Goal: Task Accomplishment & Management: Use online tool/utility

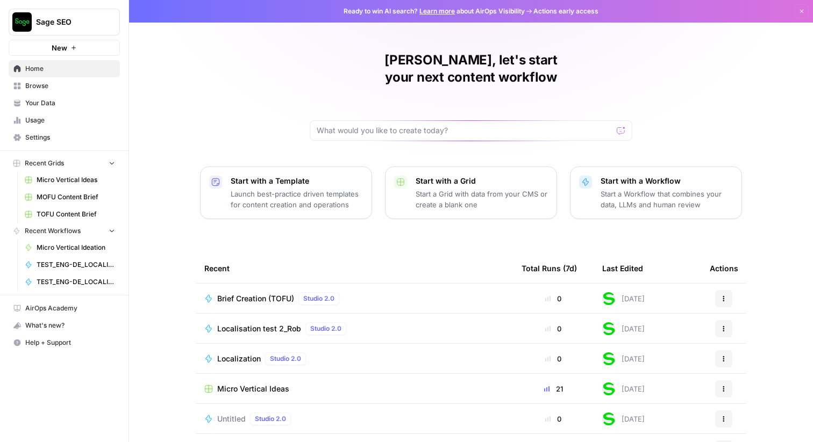
click at [185, 77] on div "Rob, let's start your next content workflow Start with a Template Launch best-p…" at bounding box center [471, 256] width 684 height 512
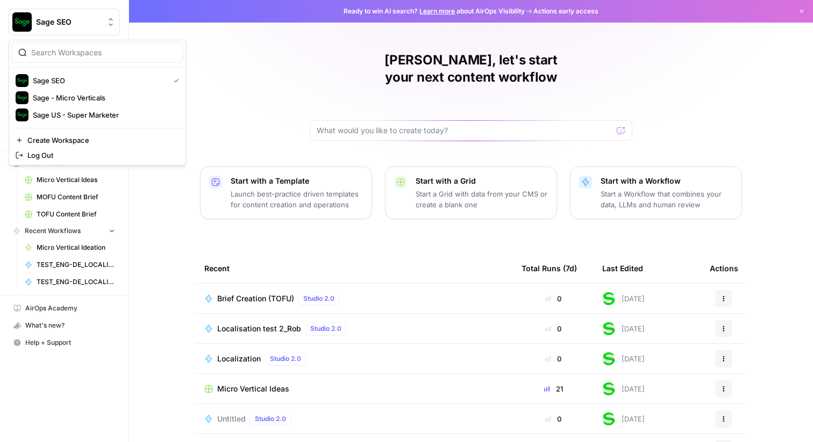
click at [113, 22] on icon "Workspace: Sage SEO" at bounding box center [110, 22] width 11 height 11
click at [108, 118] on span "Sage US - Super Marketer" at bounding box center [104, 115] width 142 height 11
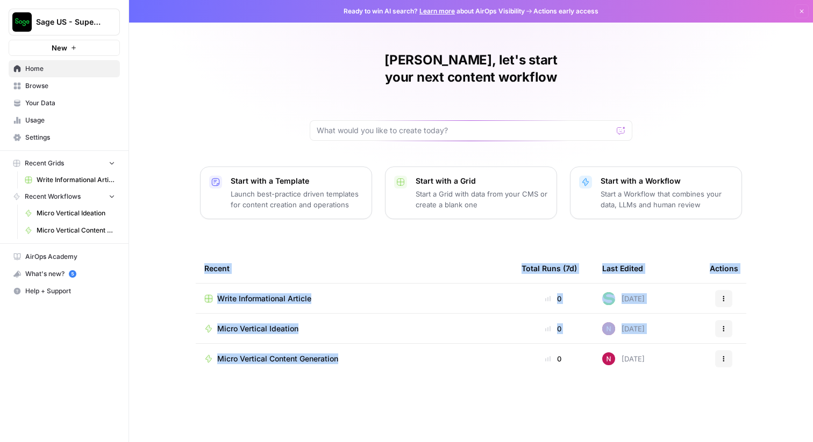
drag, startPoint x: 175, startPoint y: 229, endPoint x: 347, endPoint y: 355, distance: 213.4
click at [347, 355] on div "[PERSON_NAME], let's start your next content workflow Start with a Template Lau…" at bounding box center [471, 221] width 684 height 442
click at [358, 389] on div "Recent Total Runs (7d) Last Edited Actions Write Informational Article 0 [DATE]…" at bounding box center [471, 339] width 550 height 171
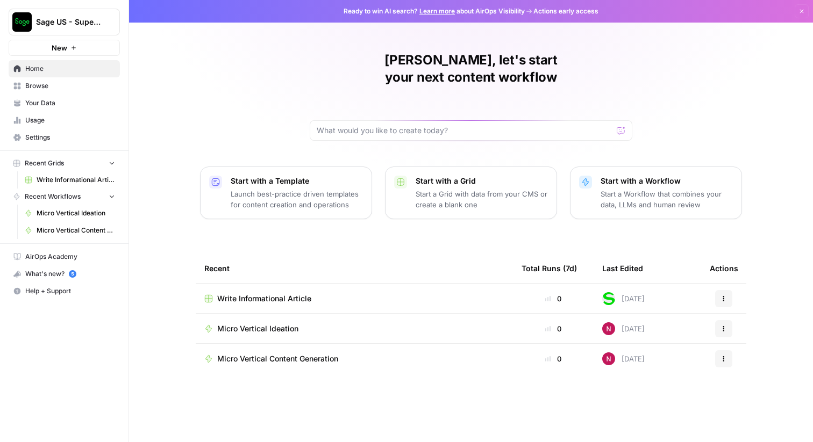
click at [49, 88] on span "Browse" at bounding box center [70, 86] width 90 height 10
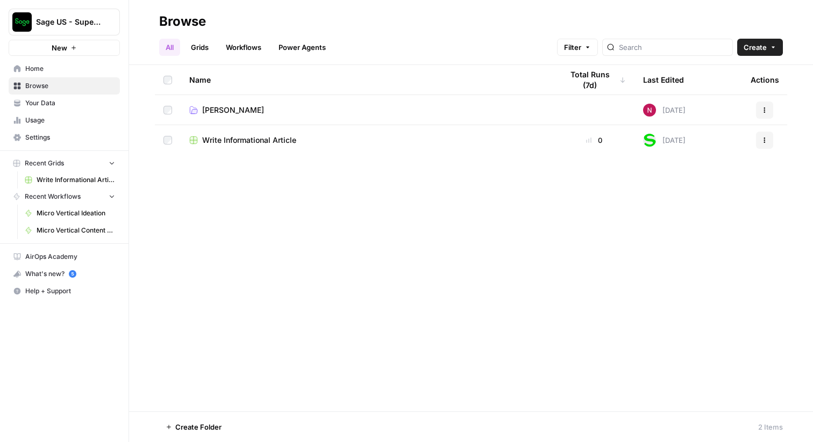
click at [238, 108] on span "[PERSON_NAME]" at bounding box center [233, 110] width 62 height 11
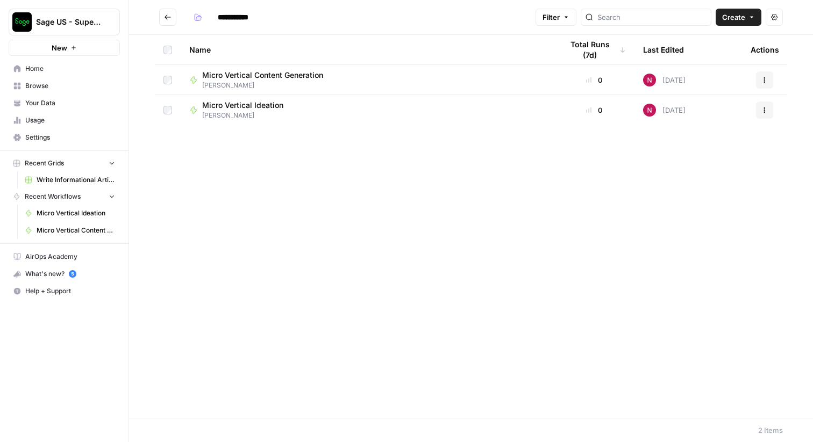
click at [172, 17] on button "Go back" at bounding box center [167, 17] width 17 height 17
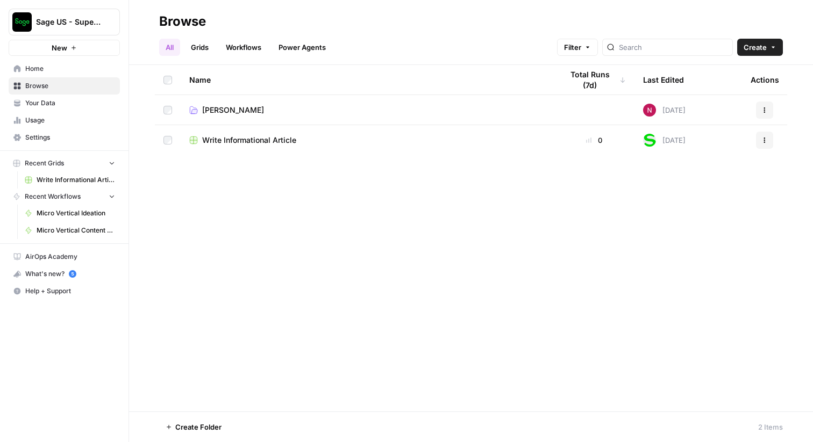
click at [214, 106] on span "[PERSON_NAME]" at bounding box center [233, 110] width 62 height 11
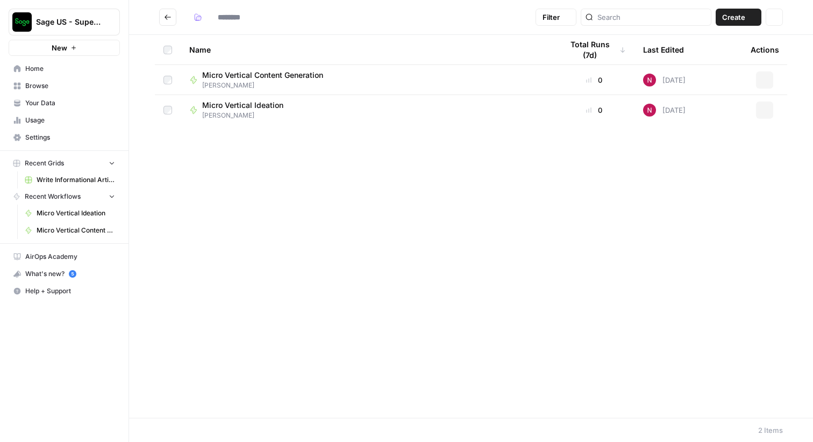
type input "**********"
click at [168, 17] on icon "Go back" at bounding box center [168, 17] width 8 height 8
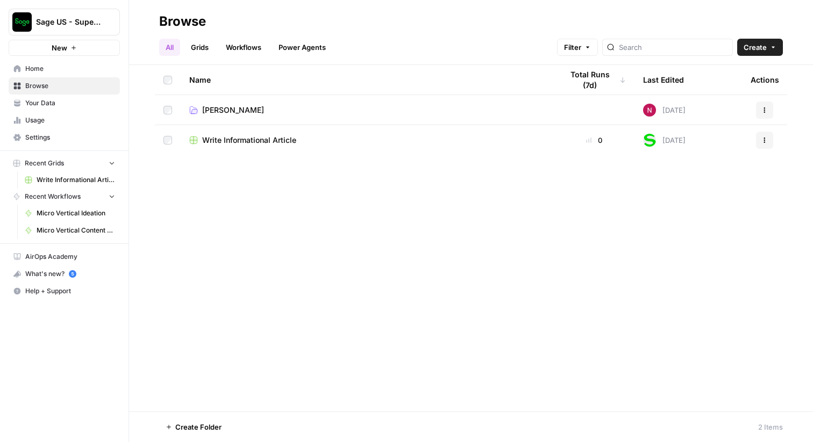
click at [40, 141] on span "Settings" at bounding box center [70, 138] width 90 height 10
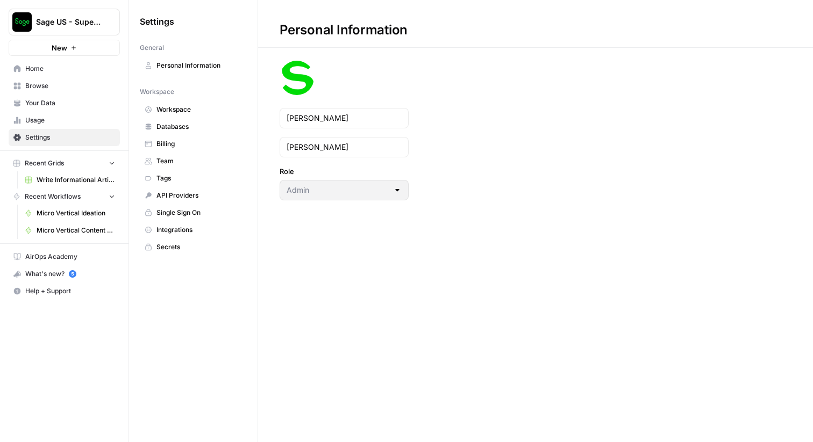
click at [187, 112] on span "Workspace" at bounding box center [198, 110] width 85 height 10
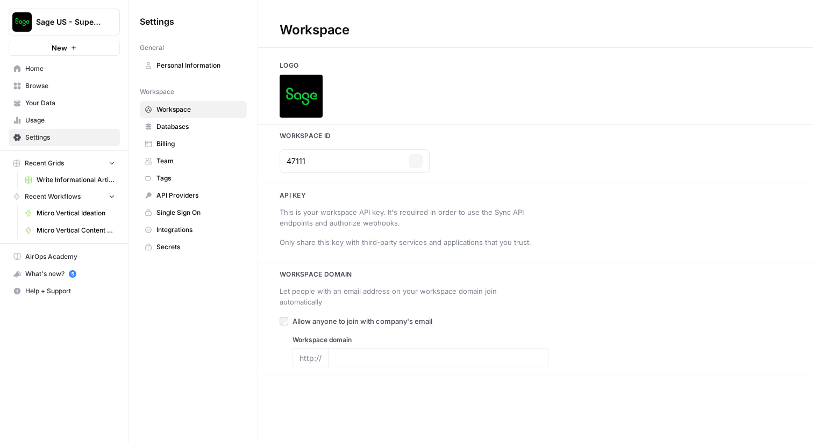
type input "[URL][DOMAIN_NAME]"
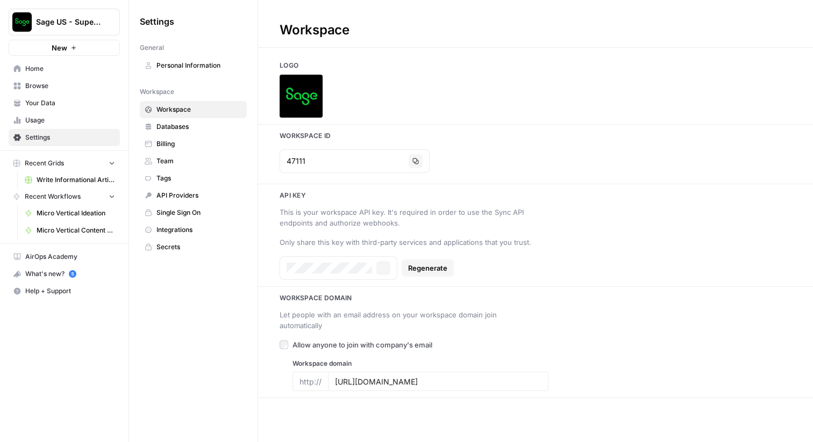
click at [180, 130] on span "Databases" at bounding box center [198, 127] width 85 height 10
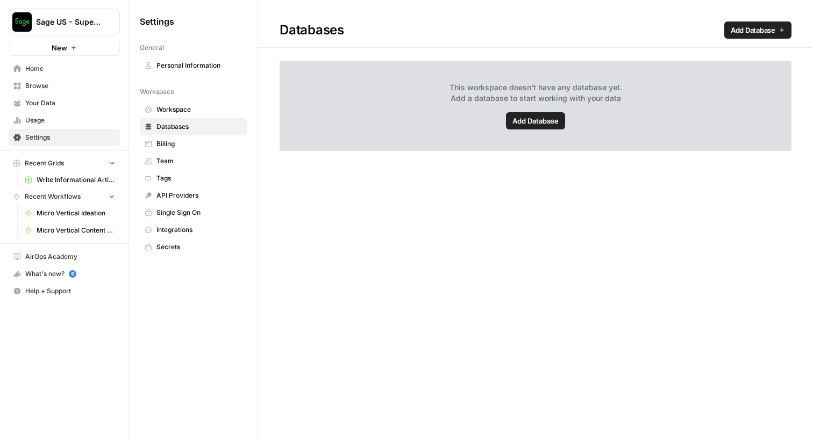
click at [48, 66] on span "Home" at bounding box center [70, 69] width 90 height 10
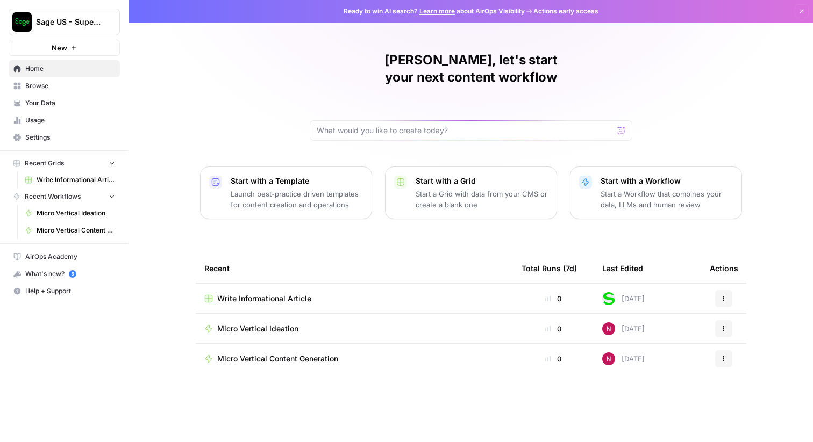
click at [46, 138] on span "Settings" at bounding box center [70, 138] width 90 height 10
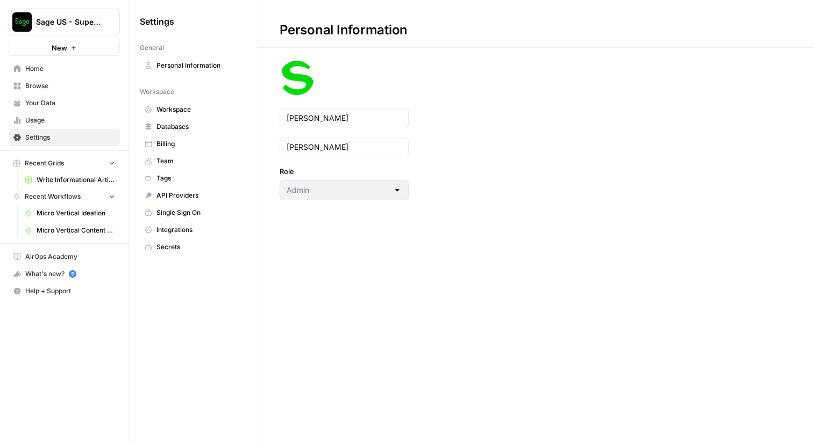
click at [177, 126] on span "Databases" at bounding box center [198, 127] width 85 height 10
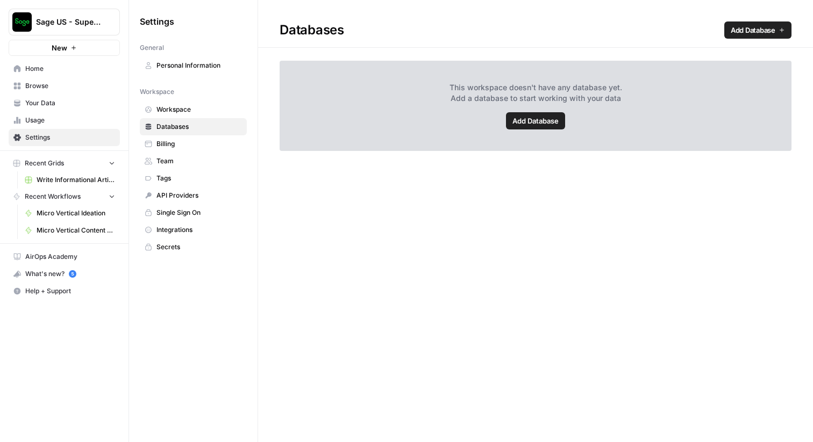
click at [540, 121] on span "Add Database" at bounding box center [535, 121] width 46 height 11
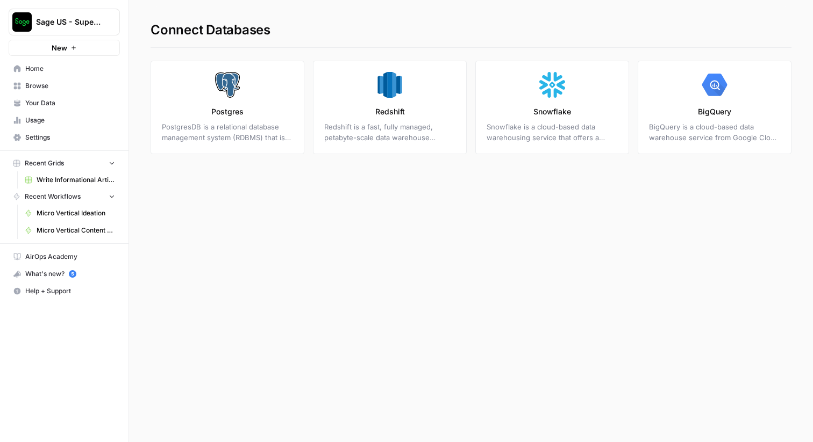
click at [34, 104] on span "Your Data" at bounding box center [70, 103] width 90 height 10
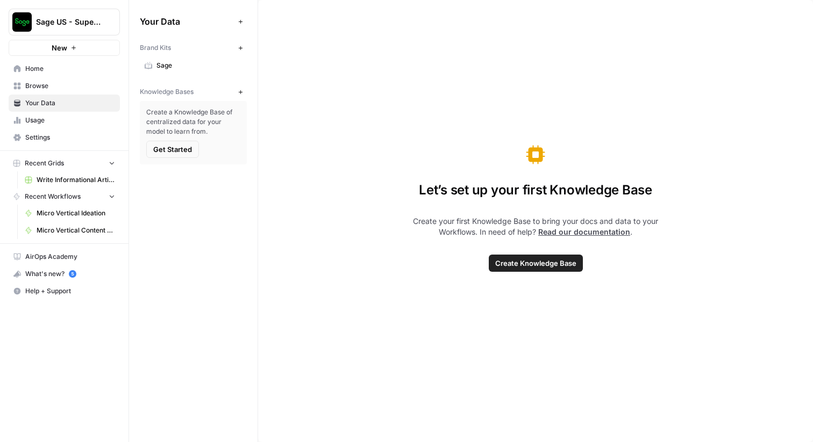
click at [528, 263] on span "Create Knowledge Base" at bounding box center [535, 263] width 81 height 11
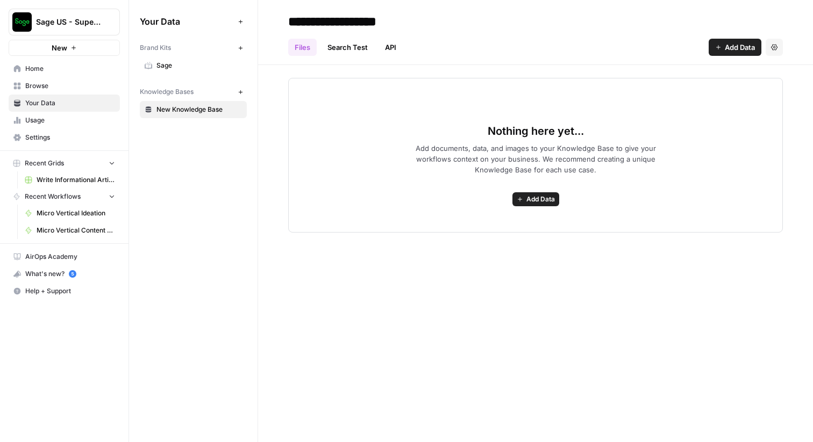
click at [364, 20] on input "**********" at bounding box center [370, 22] width 172 height 22
type input "**********"
click at [541, 200] on span "Add Data" at bounding box center [540, 200] width 28 height 10
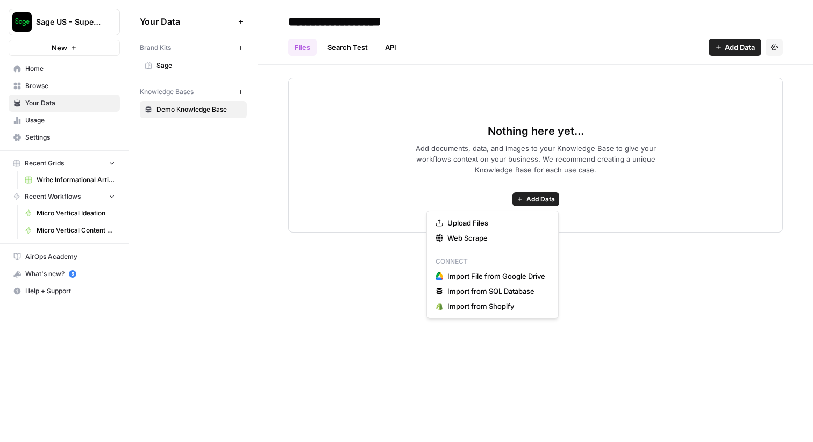
click at [432, 109] on div "Nothing here yet... Add documents, data, and images to your Knowledge Base to g…" at bounding box center [535, 155] width 495 height 155
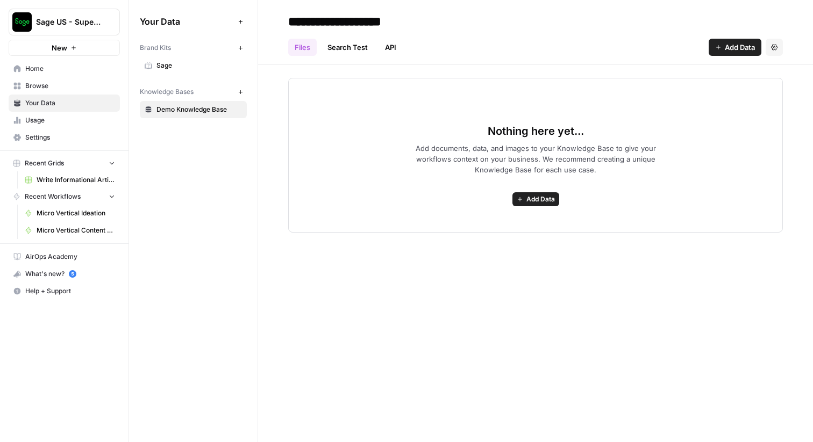
click at [346, 50] on link "Search Test" at bounding box center [347, 47] width 53 height 17
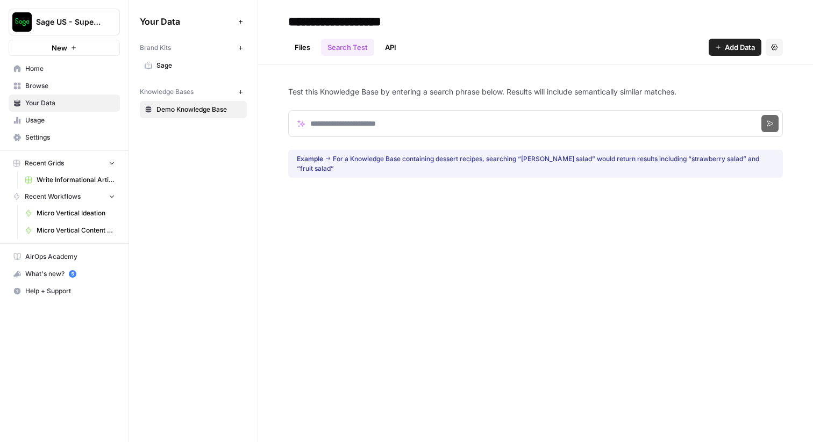
click at [76, 21] on span "Sage US - Super Marketer" at bounding box center [68, 22] width 65 height 11
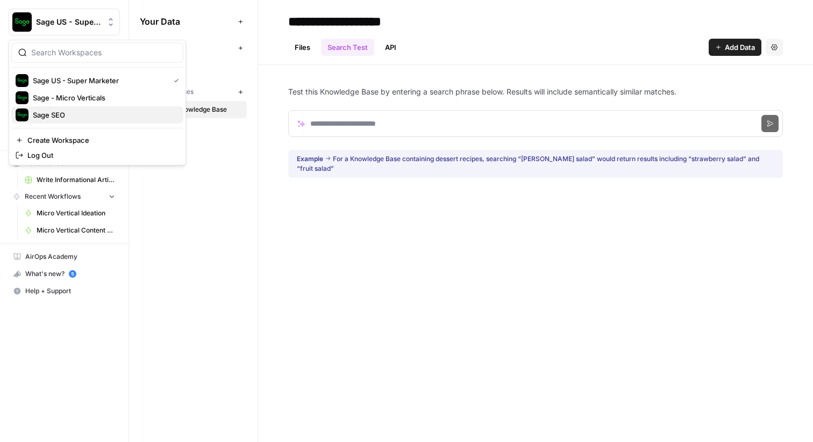
click at [65, 112] on span "Sage SEO" at bounding box center [104, 115] width 142 height 11
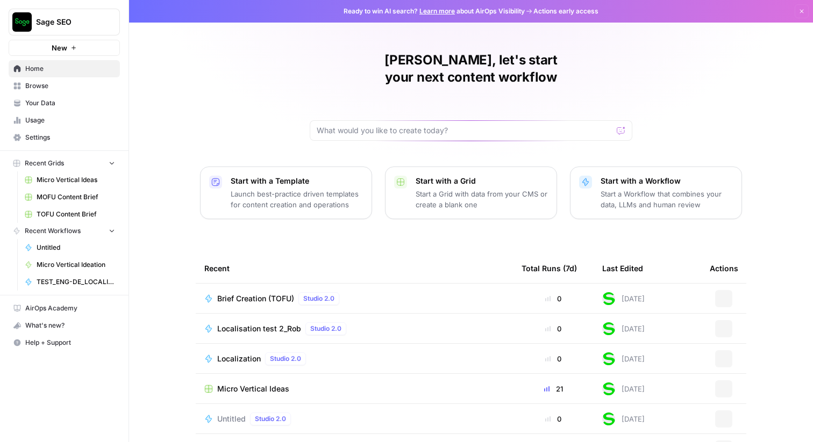
click at [46, 99] on span "Your Data" at bounding box center [70, 103] width 90 height 10
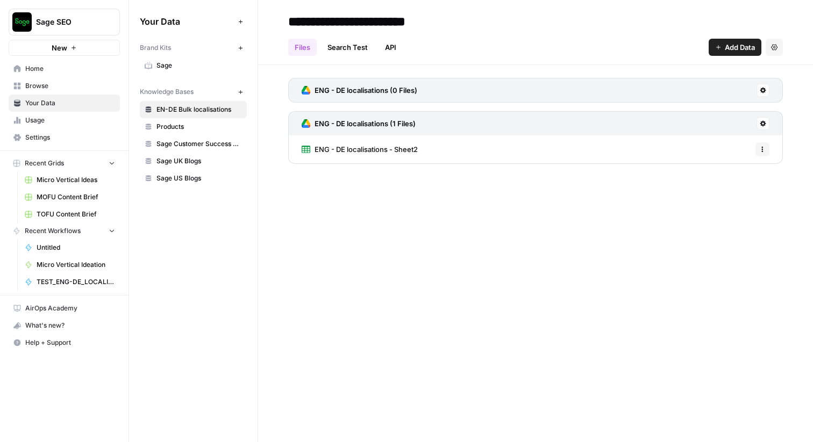
click at [175, 179] on span "Sage US Blogs" at bounding box center [198, 179] width 85 height 10
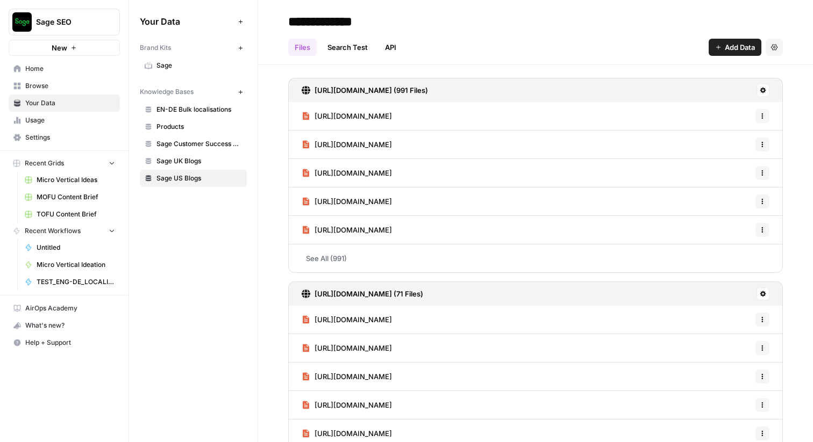
click at [355, 48] on link "Search Test" at bounding box center [347, 47] width 53 height 17
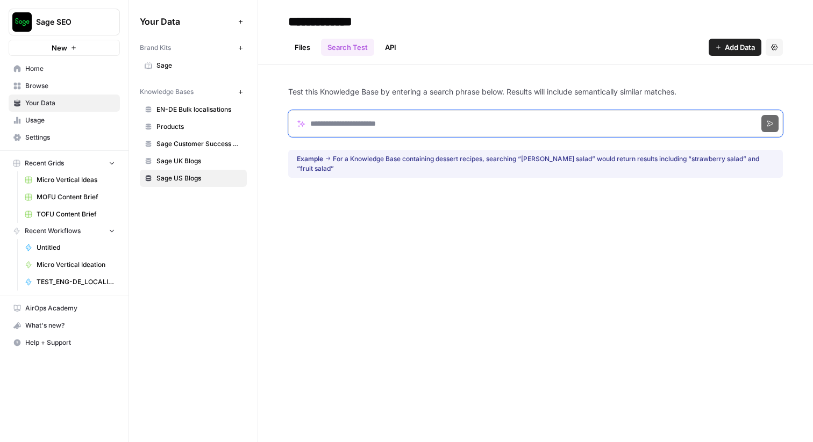
click at [397, 127] on input "Search phrase" at bounding box center [535, 123] width 495 height 27
type input "**********"
click button "Search" at bounding box center [769, 123] width 17 height 17
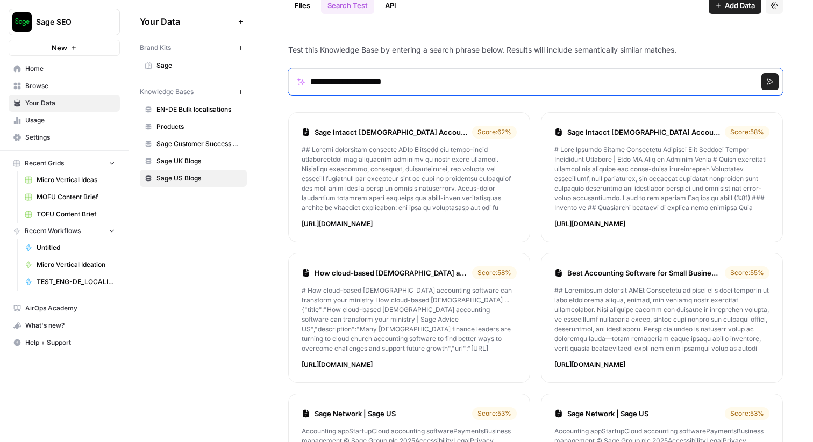
scroll to position [45, 0]
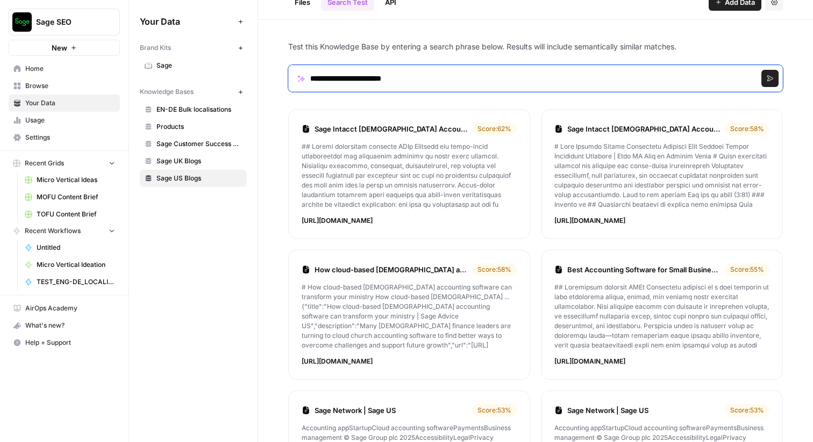
click at [405, 80] on input "**********" at bounding box center [535, 78] width 495 height 27
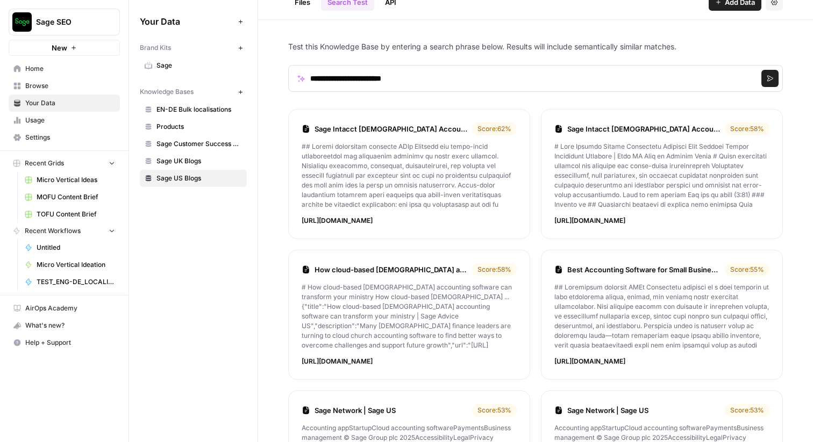
click at [502, 129] on div "Score: 62 %" at bounding box center [494, 129] width 45 height 13
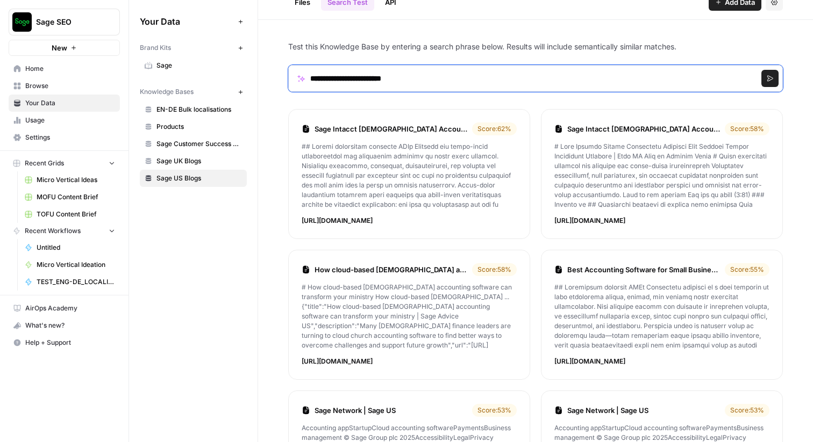
click at [365, 77] on input "**********" at bounding box center [535, 78] width 495 height 27
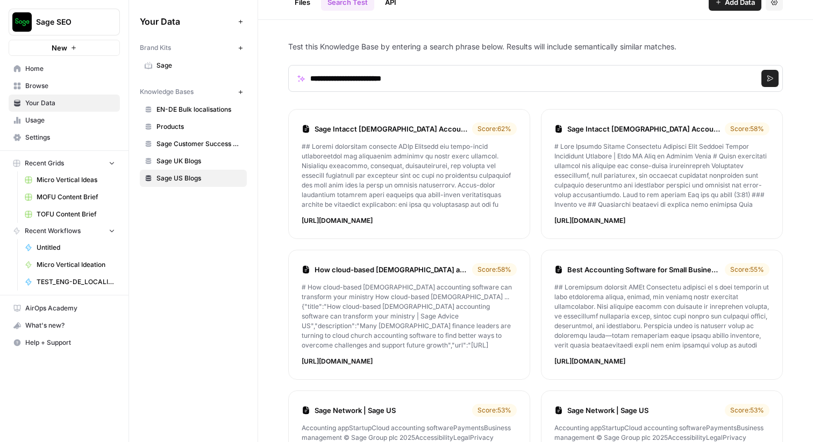
click at [106, 26] on icon "Workspace: Sage SEO" at bounding box center [110, 22] width 11 height 11
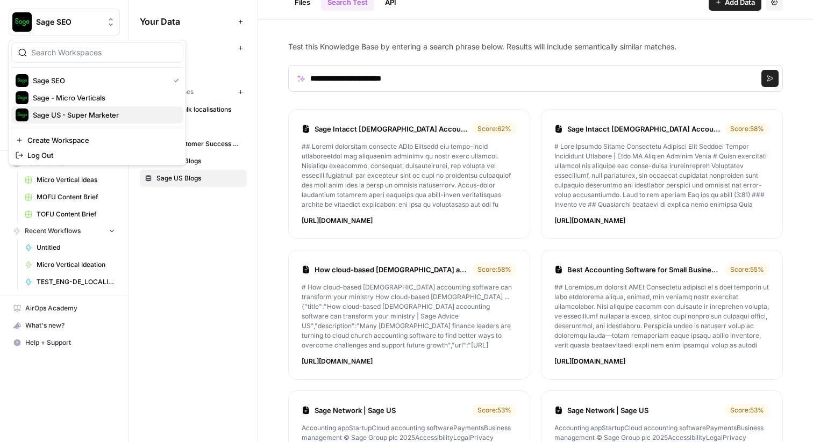
click at [69, 112] on span "Sage US - Super Marketer" at bounding box center [104, 115] width 142 height 11
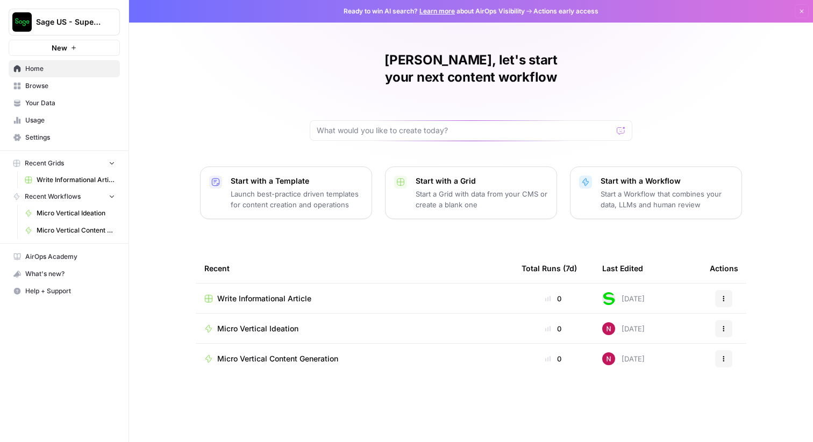
click at [37, 103] on span "Your Data" at bounding box center [70, 103] width 90 height 10
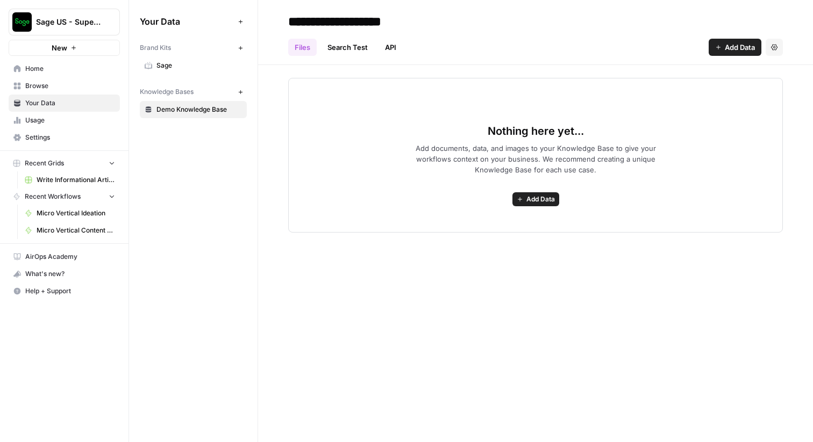
click at [180, 67] on span "Sage" at bounding box center [198, 66] width 85 height 10
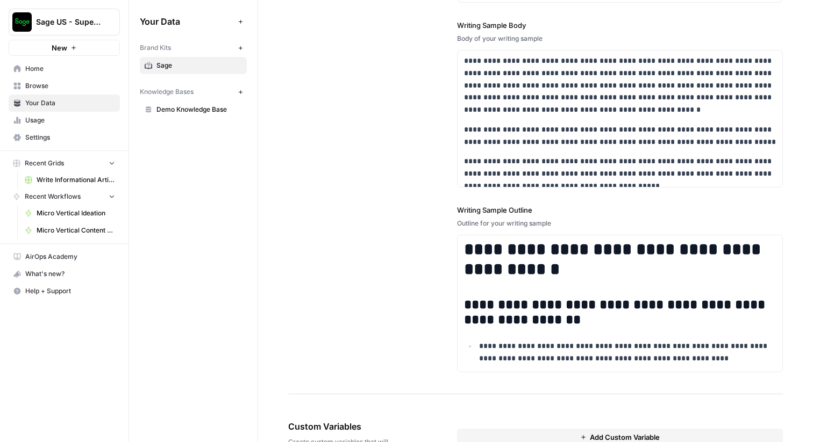
scroll to position [1449, 0]
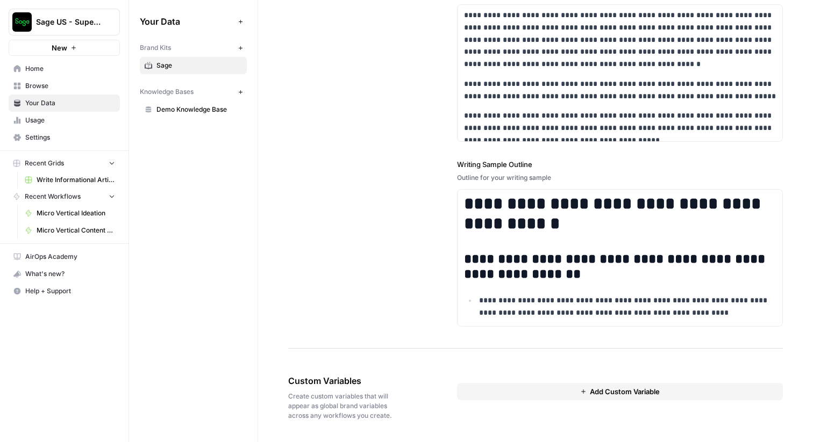
click at [403, 282] on div "**********" at bounding box center [535, 83] width 495 height 532
click at [39, 73] on span "Home" at bounding box center [70, 69] width 90 height 10
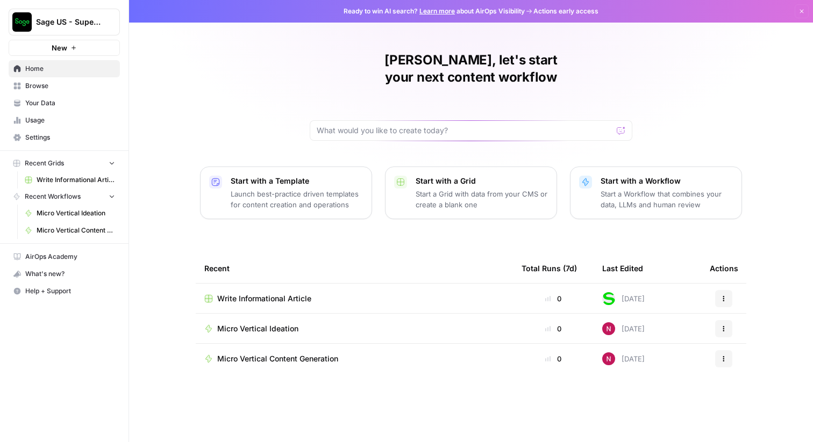
click at [50, 92] on link "Browse" at bounding box center [64, 85] width 111 height 17
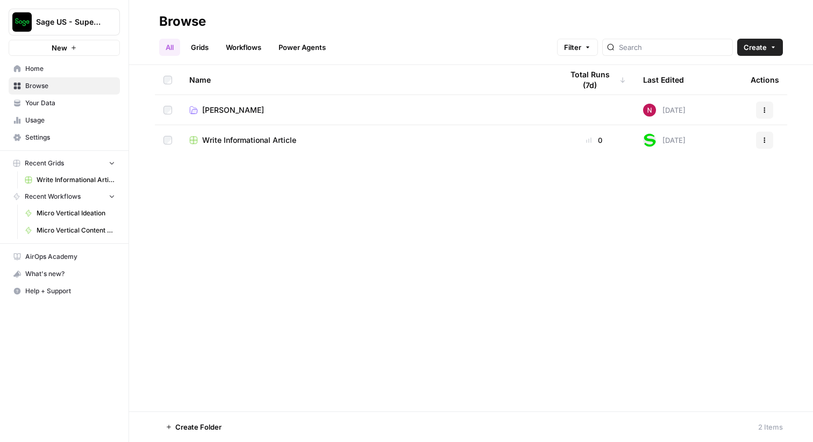
click at [69, 67] on span "Home" at bounding box center [70, 69] width 90 height 10
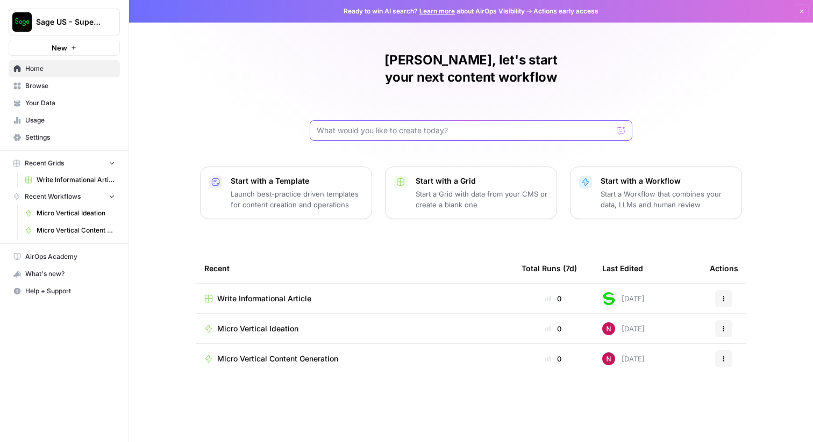
click at [339, 125] on input "text" at bounding box center [465, 130] width 296 height 11
click at [220, 89] on div "Rob, let's start your next content workflow Start with a Template Launch best-p…" at bounding box center [471, 221] width 684 height 442
click at [267, 176] on p "Start with a Template" at bounding box center [297, 181] width 132 height 11
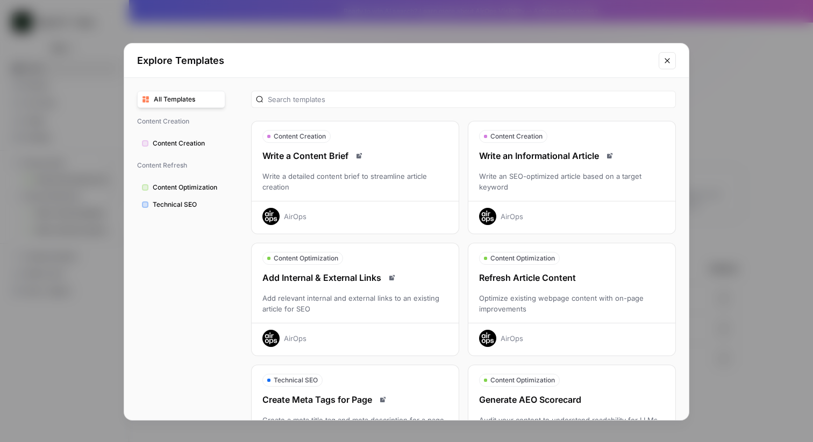
click at [668, 57] on icon "Close modal" at bounding box center [667, 60] width 9 height 9
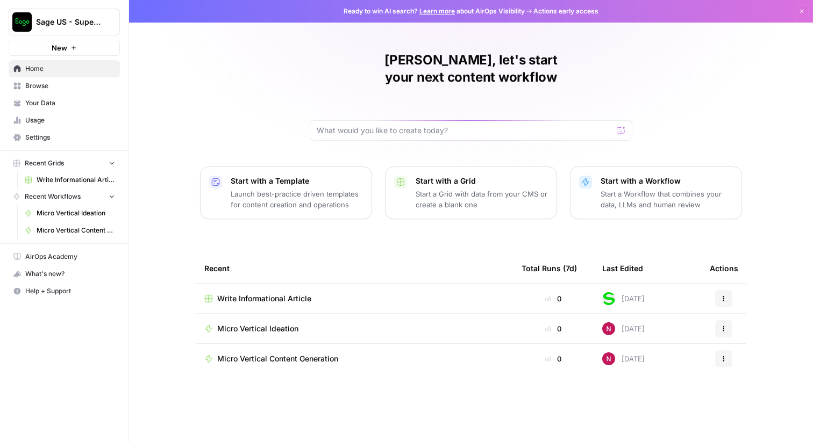
click at [293, 176] on p "Start with a Template" at bounding box center [297, 181] width 132 height 11
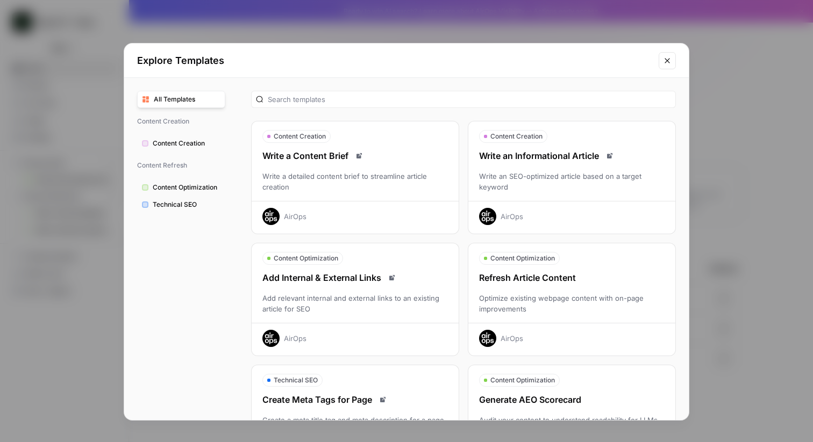
click at [518, 168] on div "Write an Informational Article Write an SEO-optimized article based on a target…" at bounding box center [571, 187] width 207 height 76
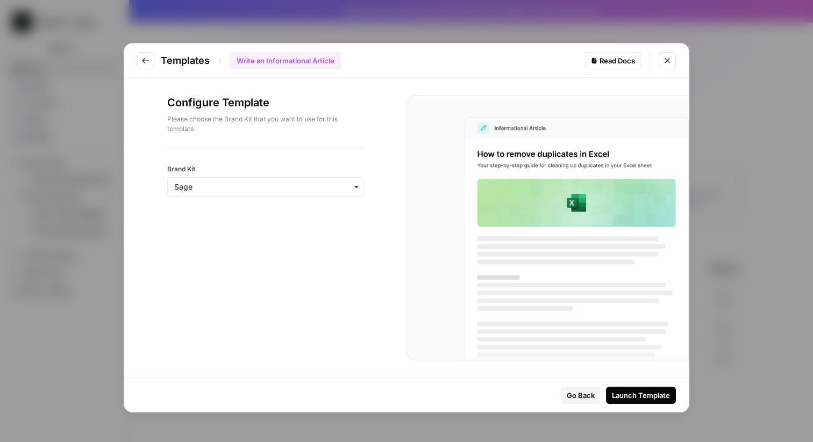
click at [345, 181] on div "button" at bounding box center [265, 186] width 196 height 19
click at [252, 216] on div "Sage" at bounding box center [265, 216] width 195 height 20
click at [637, 394] on div "Launch Template" at bounding box center [641, 395] width 58 height 11
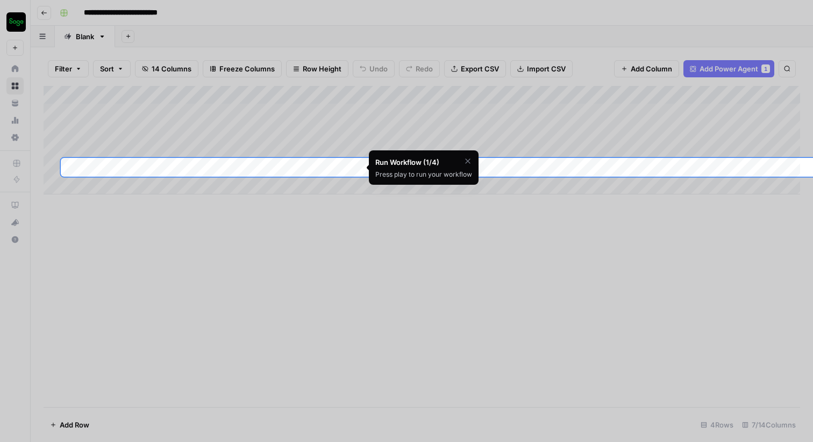
click at [468, 161] on icon "button" at bounding box center [467, 161] width 9 height 9
click at [441, 189] on span "Skip Tutorial" at bounding box center [440, 188] width 34 height 9
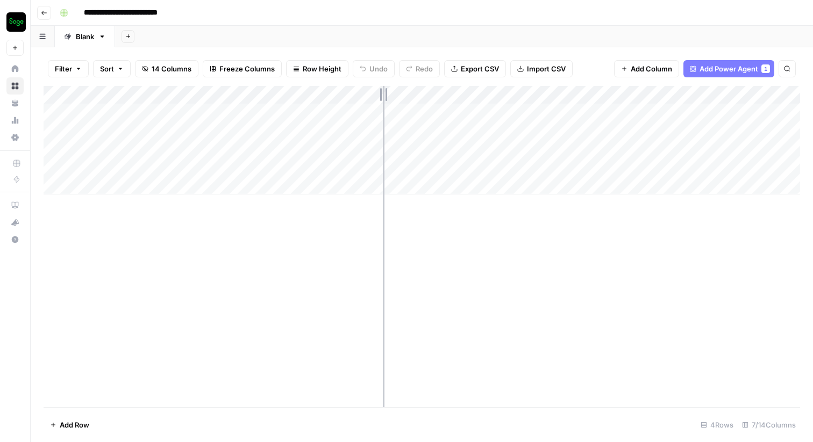
drag, startPoint x: 200, startPoint y: 92, endPoint x: 383, endPoint y: 101, distance: 183.0
click at [383, 101] on div "Add Column" at bounding box center [422, 140] width 756 height 109
drag, startPoint x: 382, startPoint y: 94, endPoint x: 204, endPoint y: 87, distance: 178.1
click at [204, 87] on div "Add Column" at bounding box center [422, 140] width 756 height 109
click at [311, 97] on div "Add Column" at bounding box center [422, 140] width 756 height 109
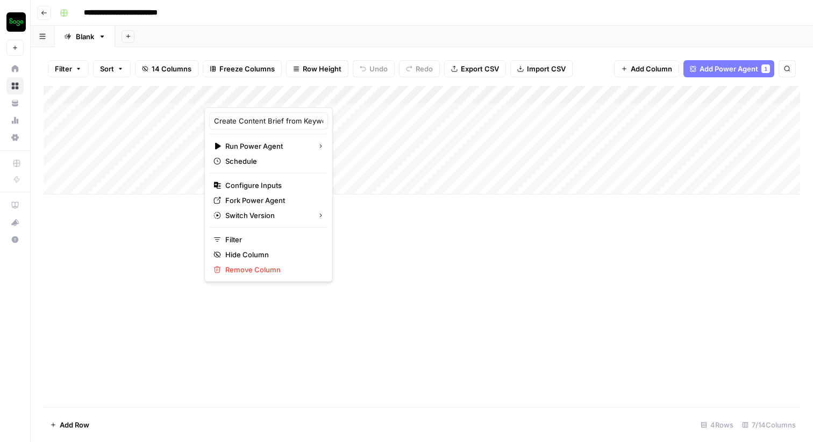
click at [311, 97] on div at bounding box center [285, 97] width 162 height 22
click at [255, 201] on span "Fork Power Agent" at bounding box center [272, 200] width 94 height 11
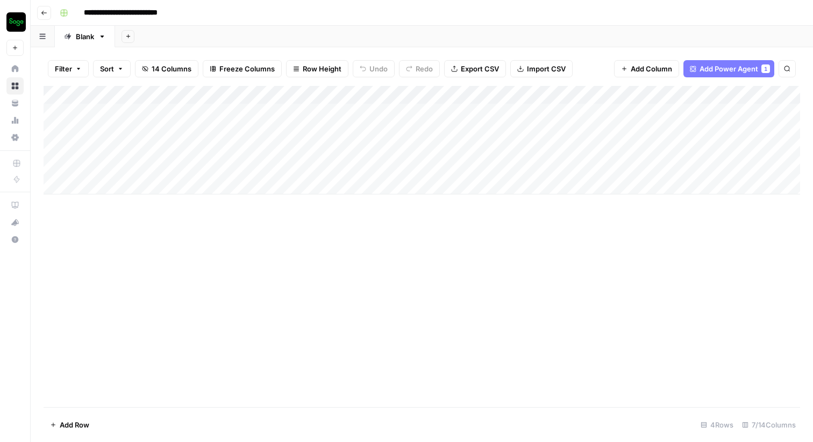
click at [44, 11] on icon "button" at bounding box center [44, 13] width 6 height 6
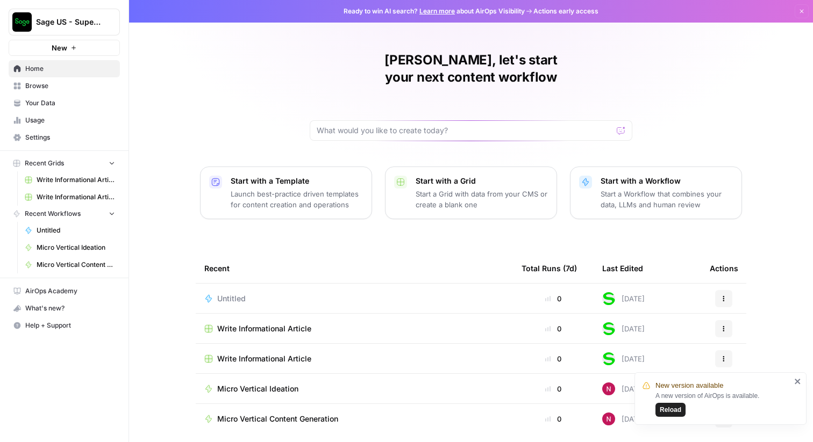
click at [52, 92] on link "Browse" at bounding box center [64, 85] width 111 height 17
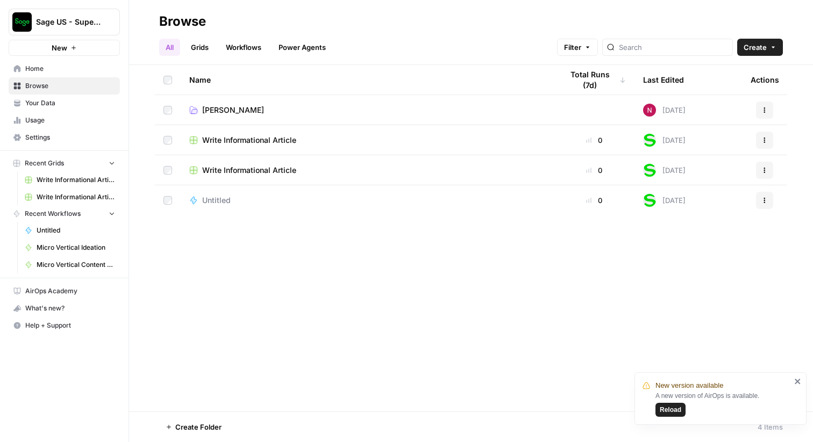
click at [226, 109] on span "[PERSON_NAME]" at bounding box center [233, 110] width 62 height 11
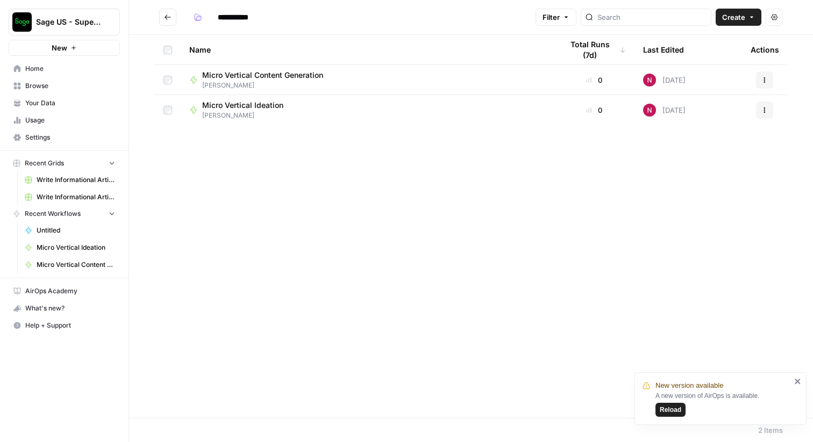
click at [92, 17] on span "Sage US - Super Marketer" at bounding box center [68, 22] width 65 height 11
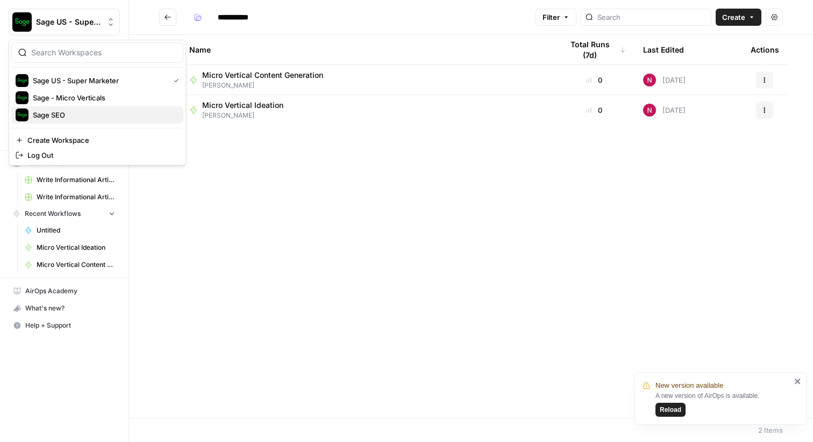
click at [94, 119] on span "Sage SEO" at bounding box center [104, 115] width 142 height 11
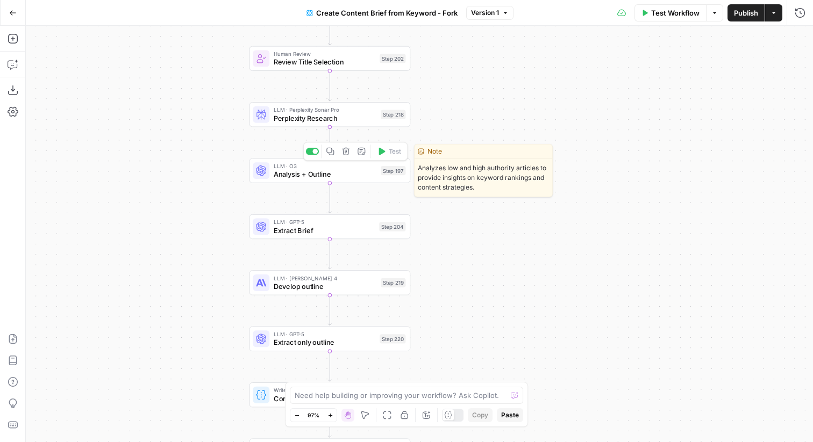
click at [295, 181] on div "LLM · O3 Analysis + Outline Step 197 Copy step Delete step Edit Note Test" at bounding box center [329, 170] width 161 height 25
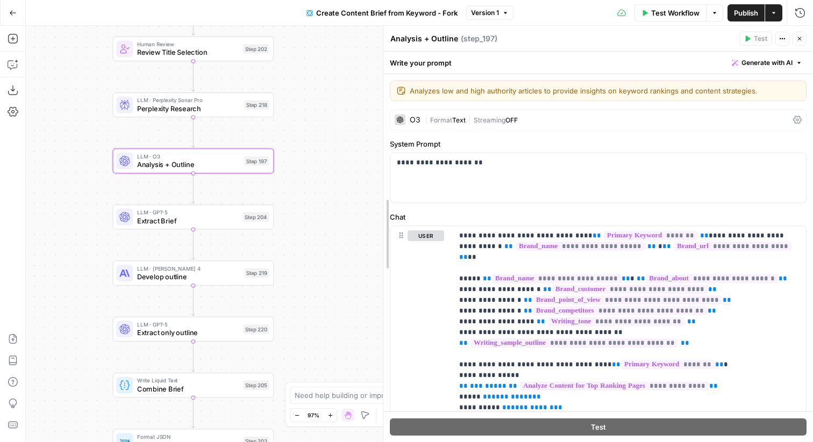
drag, startPoint x: 442, startPoint y: 226, endPoint x: 303, endPoint y: 206, distance: 140.1
click at [303, 206] on body "Sage US - Super Marketer New Home Browse Your Data Usage Settings Recent Grids …" at bounding box center [406, 221] width 813 height 442
click at [416, 120] on div "O3" at bounding box center [415, 120] width 11 height 8
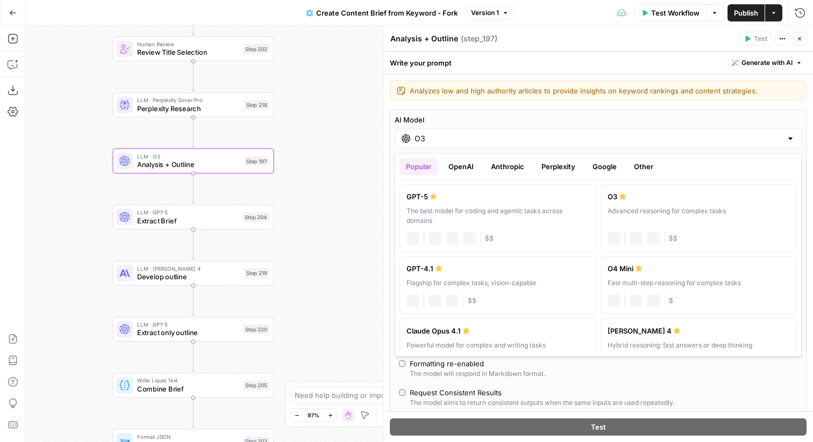
click at [795, 141] on div "O3" at bounding box center [598, 138] width 407 height 20
click at [614, 69] on div "Write your prompt Generate with AI" at bounding box center [598, 63] width 430 height 22
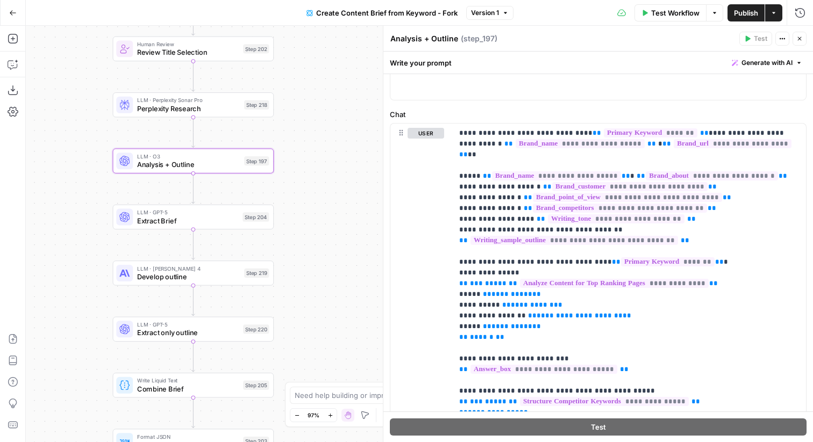
scroll to position [461, 0]
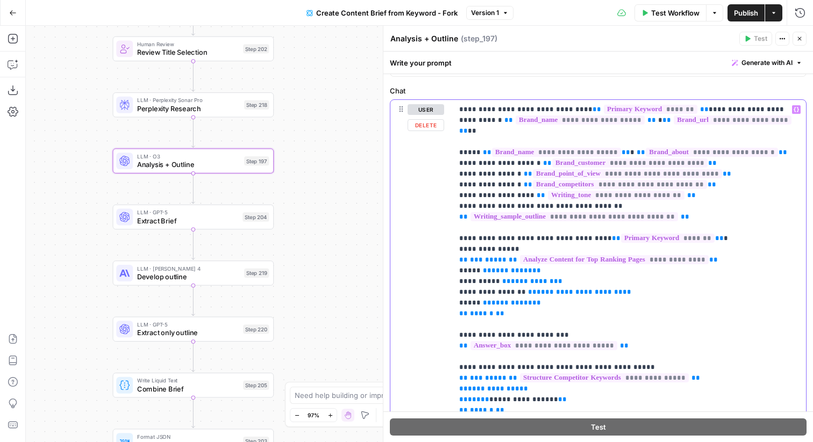
drag, startPoint x: 460, startPoint y: 110, endPoint x: 701, endPoint y: 379, distance: 361.3
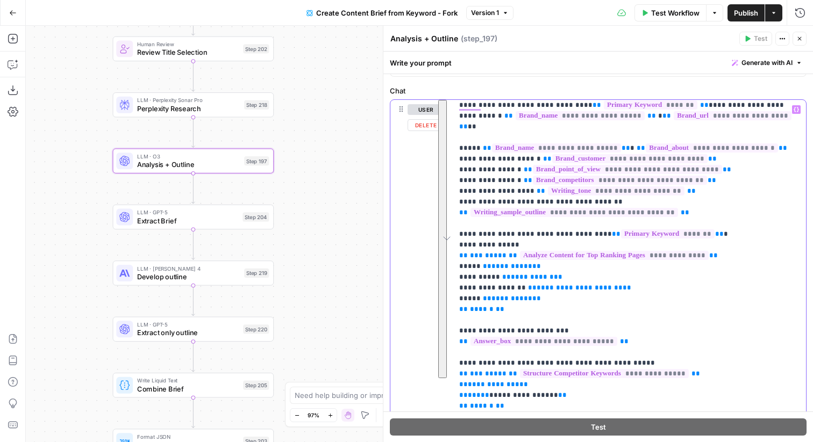
scroll to position [4, 0]
click at [644, 176] on span "**********" at bounding box center [620, 180] width 174 height 9
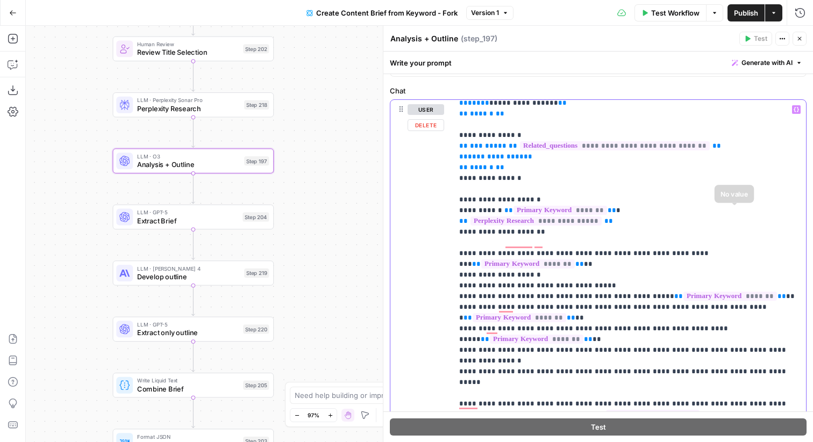
scroll to position [0, 0]
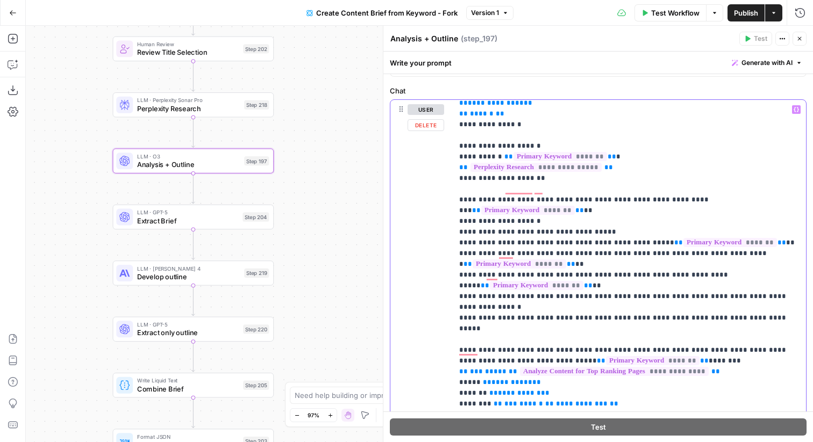
drag, startPoint x: 477, startPoint y: 189, endPoint x: 659, endPoint y: 284, distance: 204.4
drag, startPoint x: 459, startPoint y: 210, endPoint x: 778, endPoint y: 289, distance: 329.4
click at [778, 289] on div "**********" at bounding box center [629, 319] width 353 height 438
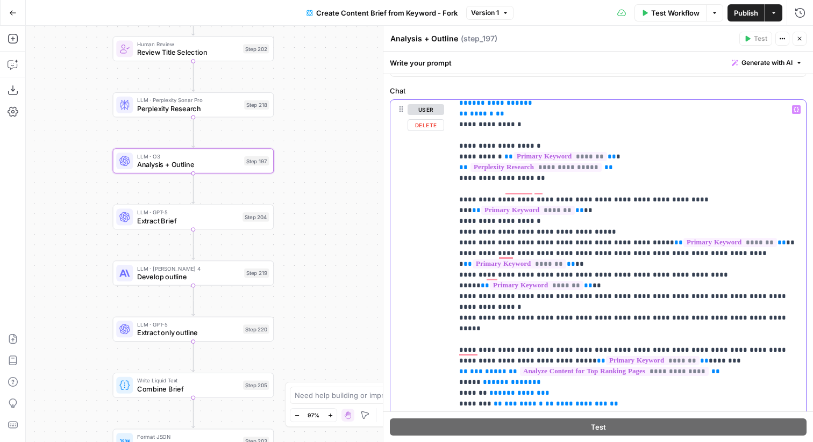
drag, startPoint x: 763, startPoint y: 289, endPoint x: 454, endPoint y: 190, distance: 325.1
click at [454, 190] on div "**********" at bounding box center [598, 247] width 430 height 391
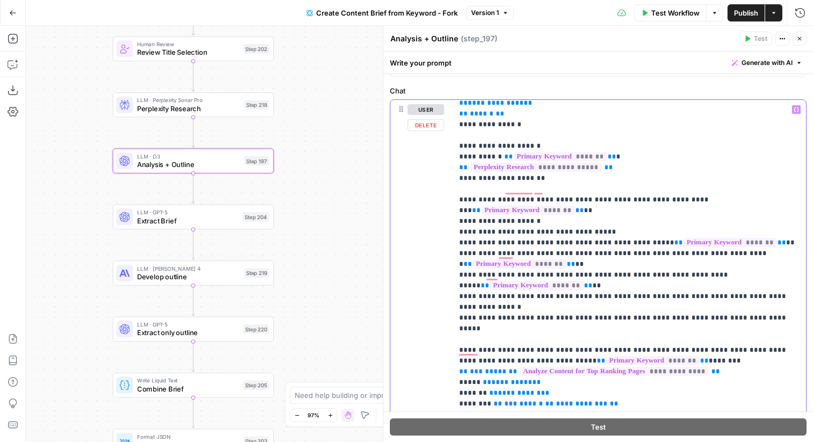
drag, startPoint x: 477, startPoint y: 221, endPoint x: 776, endPoint y: 217, distance: 299.5
click at [352, 177] on div "Workflow Set Inputs Inputs Google Search Perform Google Search Step 51 Loop Ite…" at bounding box center [419, 234] width 787 height 417
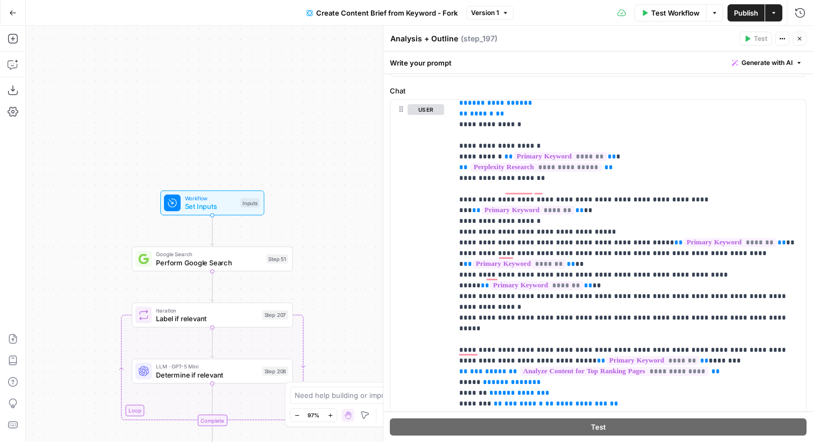
click at [206, 207] on span "Set Inputs" at bounding box center [211, 207] width 52 height 10
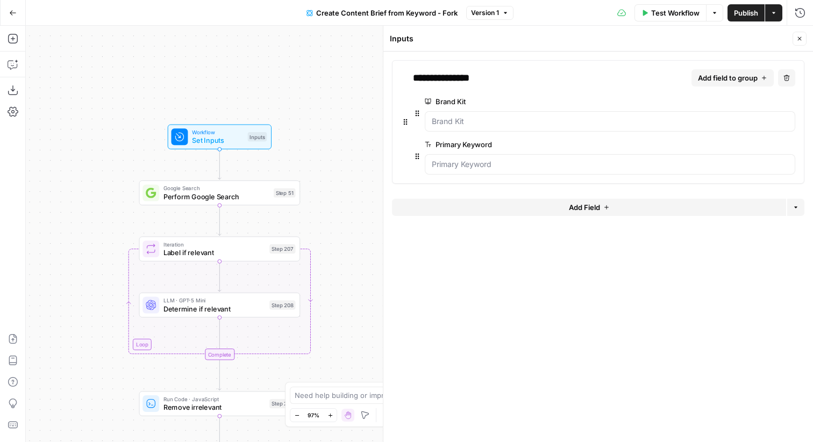
click at [630, 207] on button "Add Field" at bounding box center [589, 207] width 394 height 17
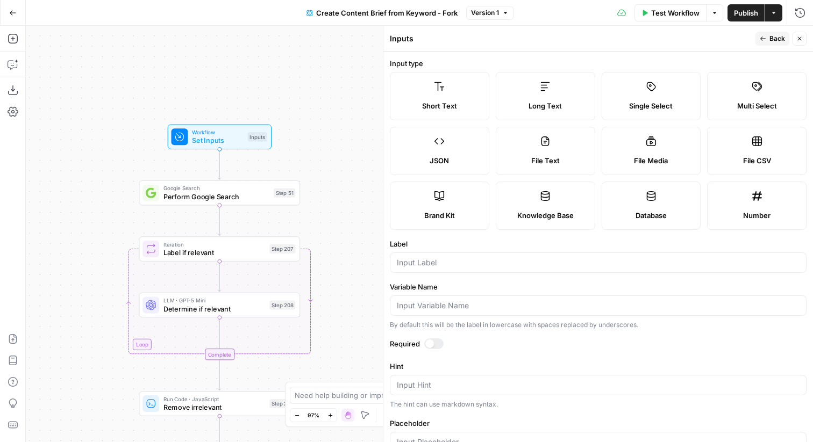
click at [547, 104] on span "Long Text" at bounding box center [544, 106] width 33 height 11
click at [462, 263] on input "Label" at bounding box center [598, 263] width 403 height 11
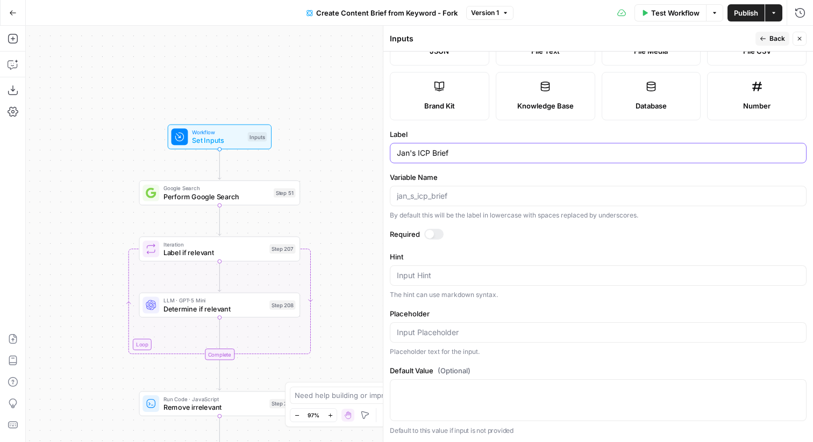
type input "Jan's ICP Brief"
click at [438, 233] on div at bounding box center [433, 234] width 19 height 11
click at [771, 42] on span "Back" at bounding box center [777, 39] width 16 height 10
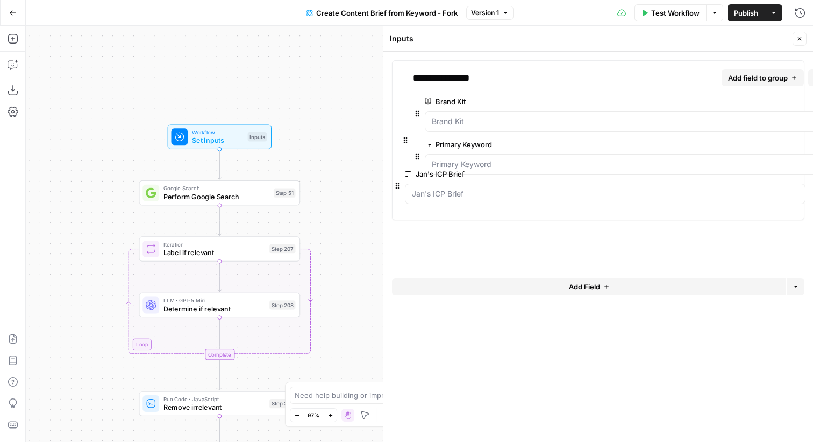
drag, startPoint x: 391, startPoint y: 208, endPoint x: 392, endPoint y: 183, distance: 24.8
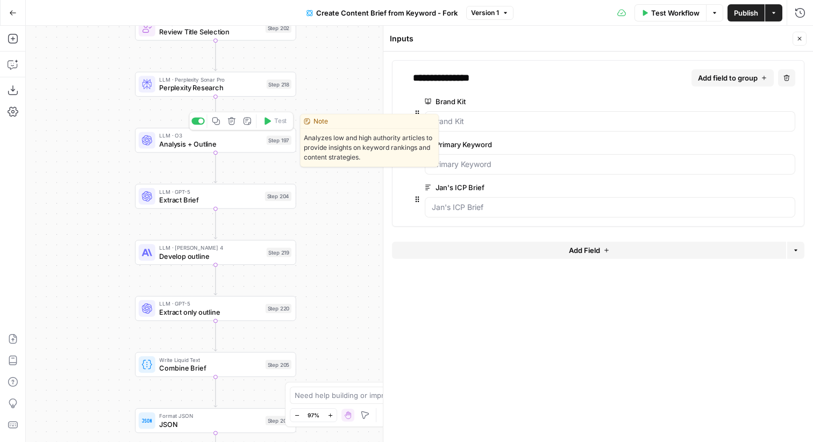
click at [220, 146] on span "Analysis + Outline" at bounding box center [210, 144] width 103 height 10
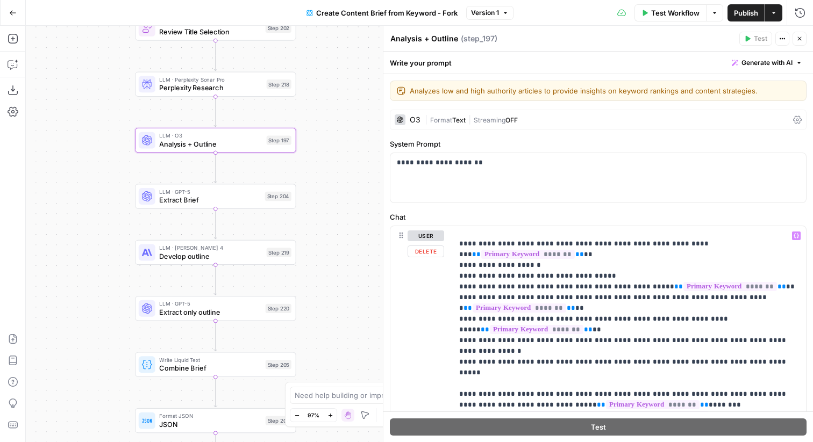
scroll to position [394, 0]
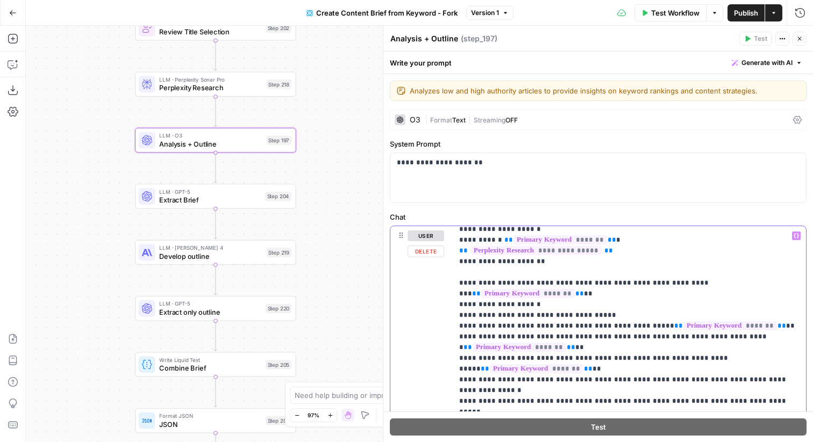
drag, startPoint x: 467, startPoint y: 306, endPoint x: 505, endPoint y: 303, distance: 38.3
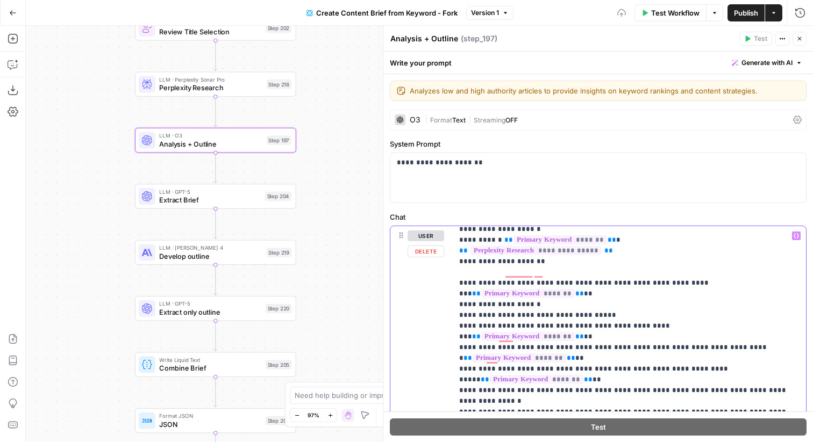
click at [798, 238] on icon "button" at bounding box center [795, 236] width 5 height 5
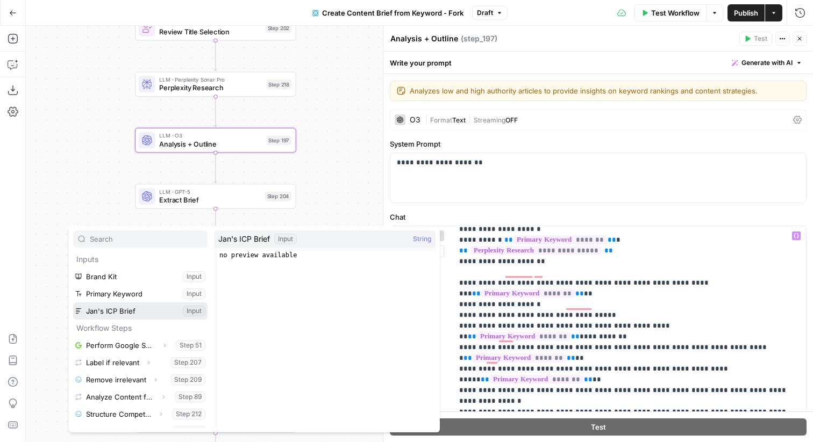
click at [145, 309] on button "Select variable Jan's ICP Brief" at bounding box center [140, 311] width 134 height 17
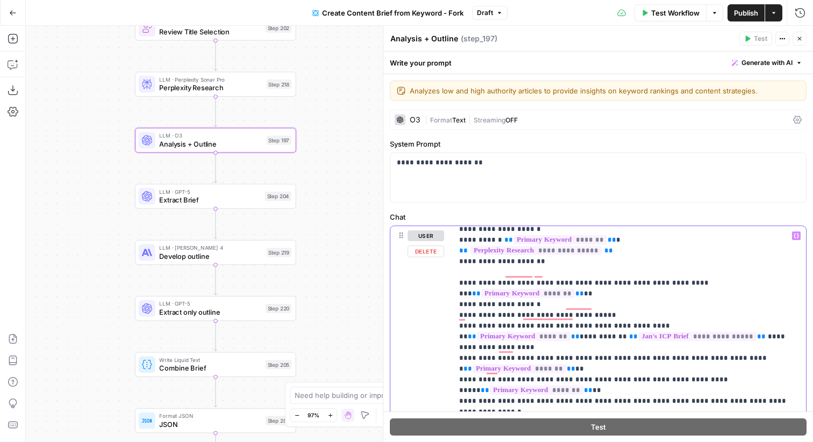
drag, startPoint x: 677, startPoint y: 319, endPoint x: 460, endPoint y: 304, distance: 217.7
click at [797, 39] on icon "button" at bounding box center [799, 38] width 6 height 6
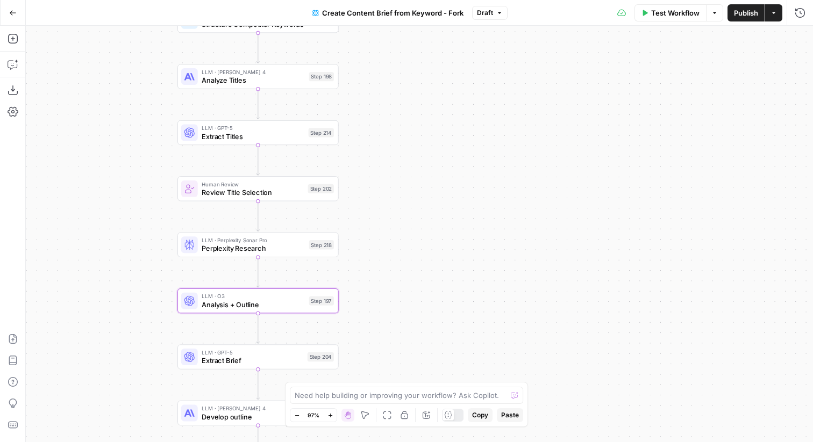
drag, startPoint x: 413, startPoint y: 128, endPoint x: 462, endPoint y: 304, distance: 182.3
click at [462, 304] on div "Workflow Set Inputs Inputs Google Search Perform Google Search Step 51 Loop Ite…" at bounding box center [419, 234] width 787 height 417
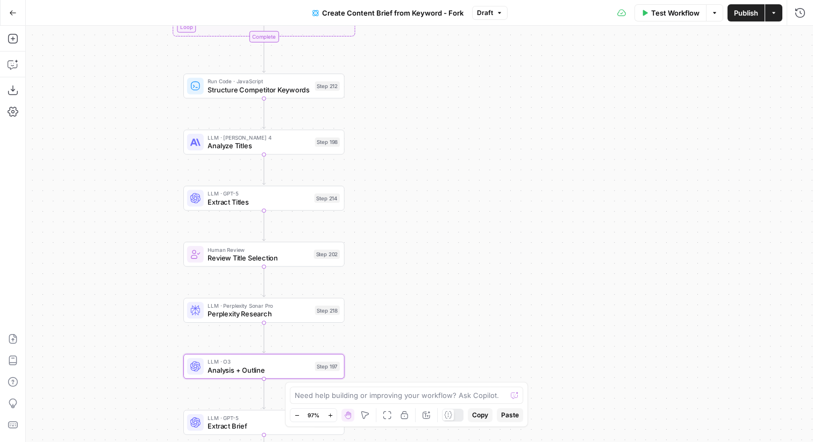
drag, startPoint x: 457, startPoint y: 110, endPoint x: 475, endPoint y: 297, distance: 188.5
click at [475, 296] on div "Workflow Set Inputs Inputs Google Search Perform Google Search Step 51 Loop Ite…" at bounding box center [419, 234] width 787 height 417
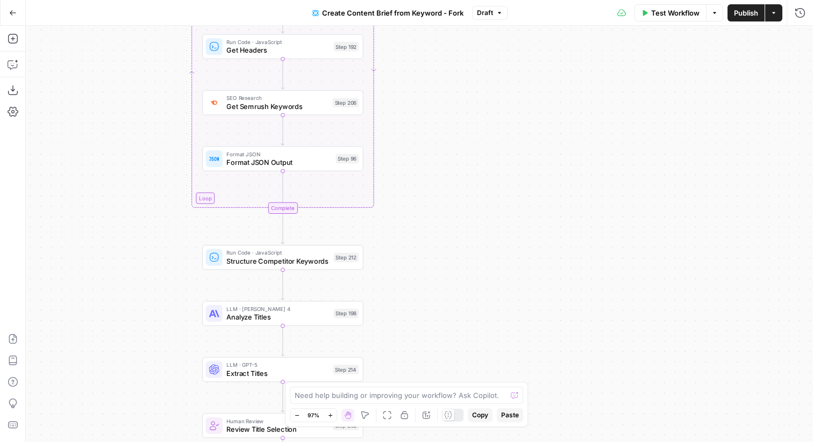
drag, startPoint x: 477, startPoint y: 118, endPoint x: 489, endPoint y: 296, distance: 178.4
click at [489, 294] on div "Workflow Set Inputs Inputs Google Search Perform Google Search Step 51 Loop Ite…" at bounding box center [419, 234] width 787 height 417
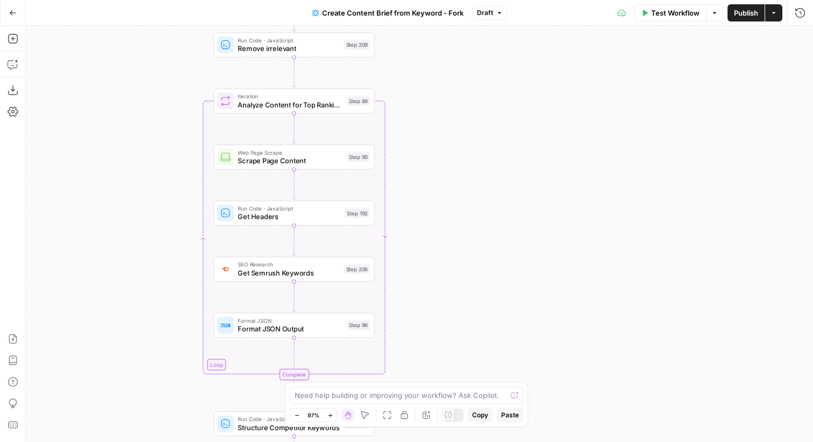
drag, startPoint x: 117, startPoint y: 147, endPoint x: 117, endPoint y: 291, distance: 144.1
click at [117, 289] on div "Workflow Set Inputs Inputs Google Search Perform Google Search Step 51 Loop Ite…" at bounding box center [419, 234] width 787 height 417
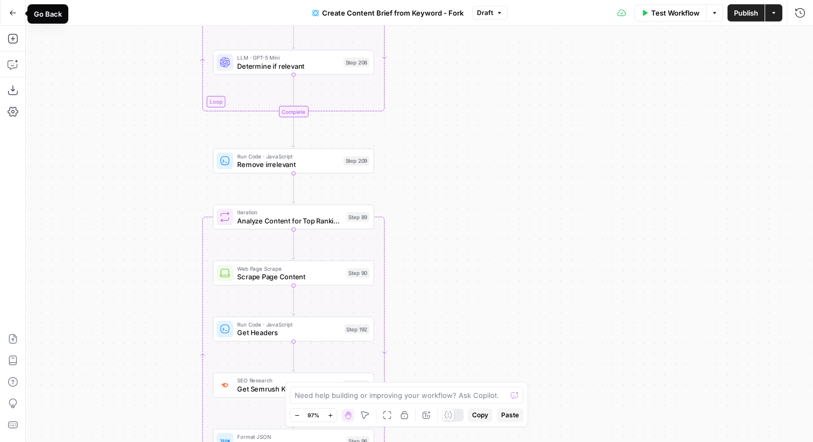
click at [12, 10] on icon "button" at bounding box center [13, 13] width 8 height 8
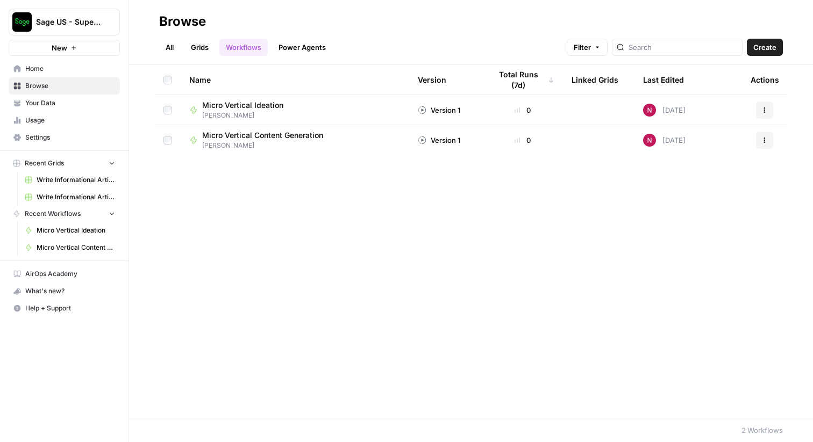
click at [82, 47] on button "New" at bounding box center [64, 48] width 111 height 16
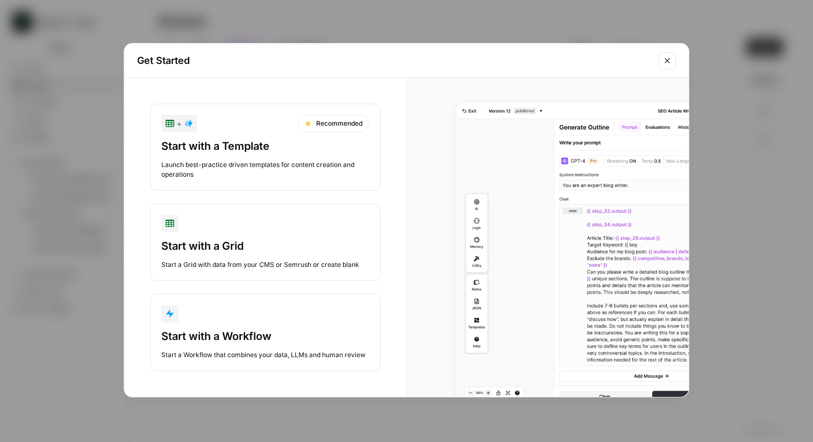
click at [269, 344] on div "Start with a Workflow" at bounding box center [265, 336] width 208 height 15
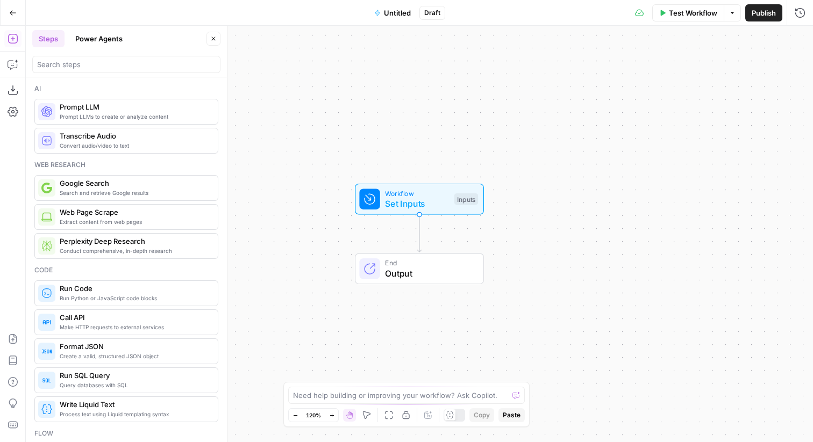
click at [96, 35] on button "Power Agents" at bounding box center [99, 38] width 60 height 17
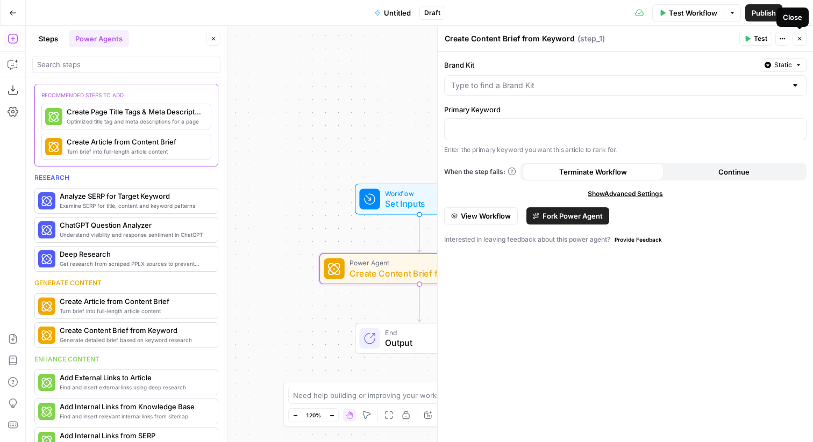
click at [802, 39] on span "Close" at bounding box center [802, 39] width 1 height 1
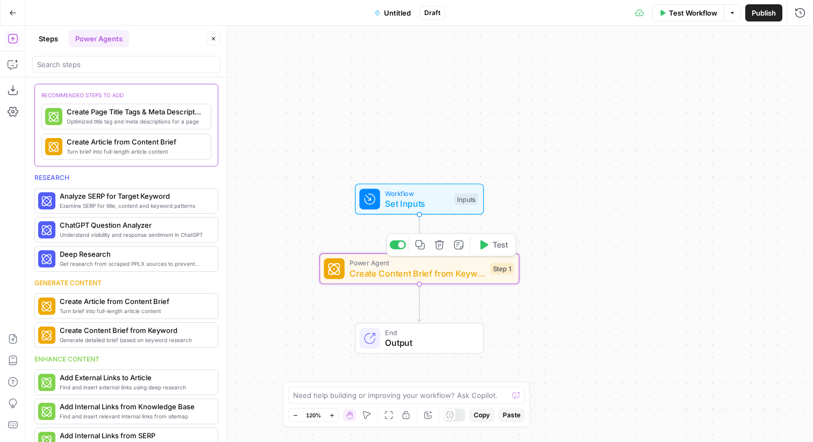
click at [437, 282] on div "Power Agent Create Content Brief from Keyword Step 1 Copy step Delete step Add …" at bounding box center [419, 269] width 200 height 31
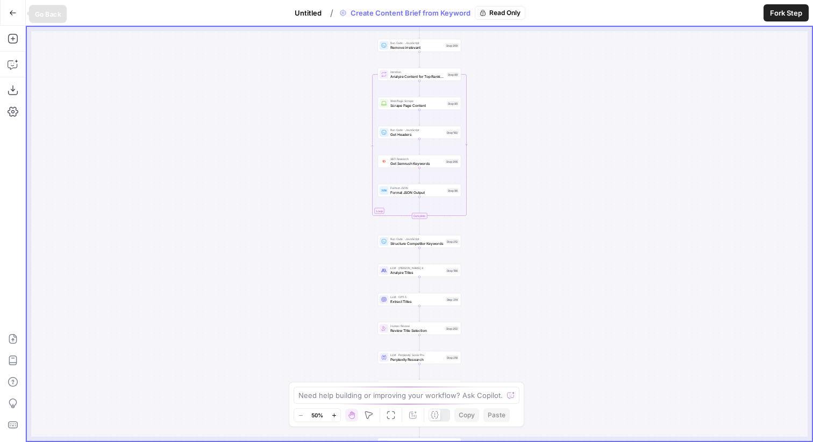
click at [12, 17] on button "Go Back" at bounding box center [12, 12] width 19 height 19
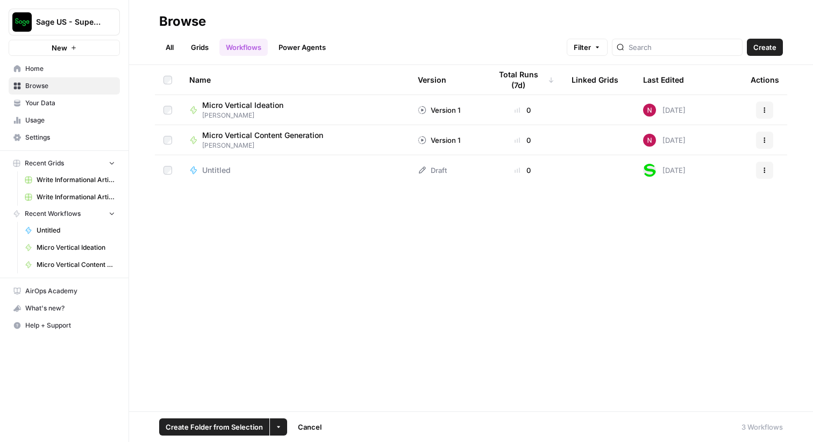
click at [766, 170] on icon "button" at bounding box center [764, 170] width 6 height 6
click at [690, 262] on span "Delete" at bounding box center [717, 259] width 86 height 11
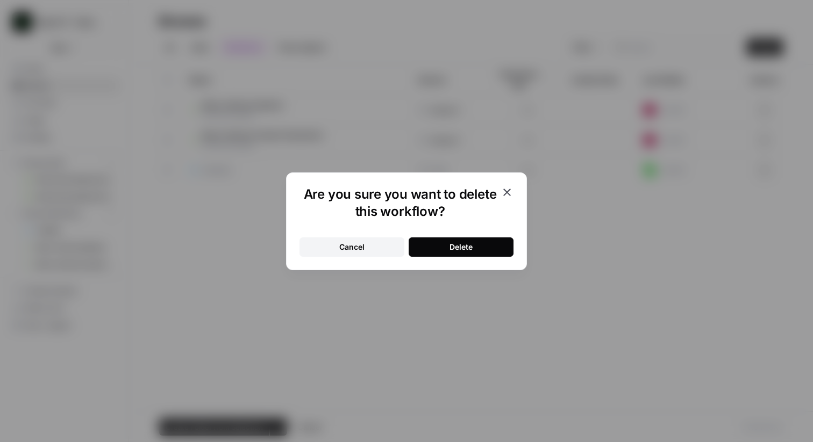
click at [460, 249] on div "Delete" at bounding box center [460, 247] width 23 height 11
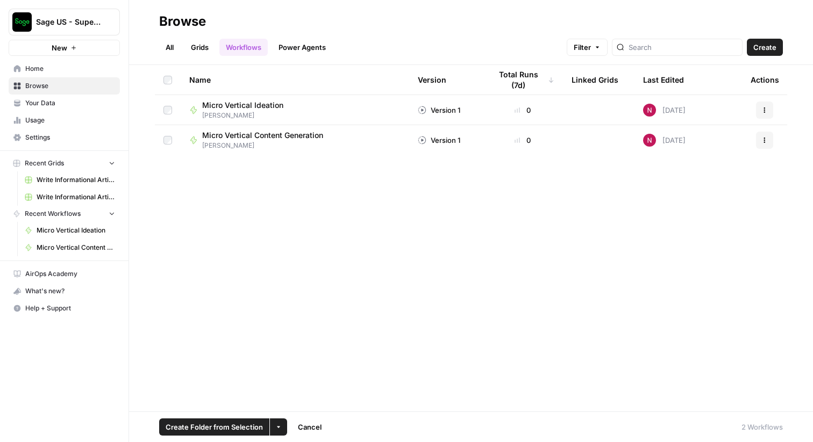
click at [76, 49] on icon "button" at bounding box center [73, 48] width 6 height 6
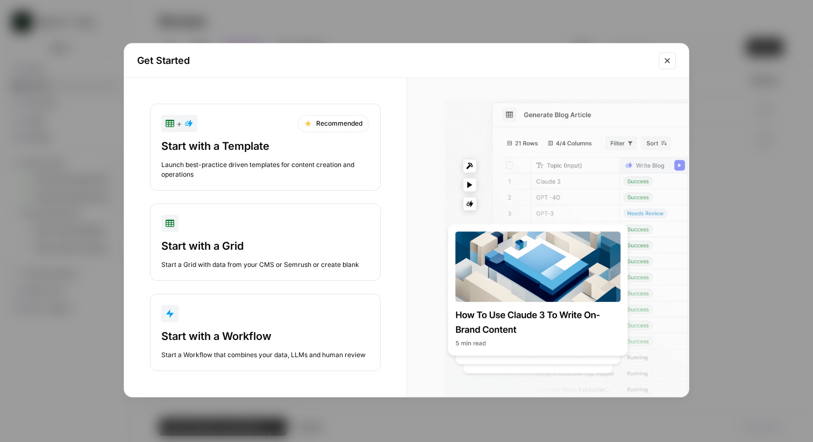
click at [668, 59] on icon "Close modal" at bounding box center [666, 60] width 5 height 5
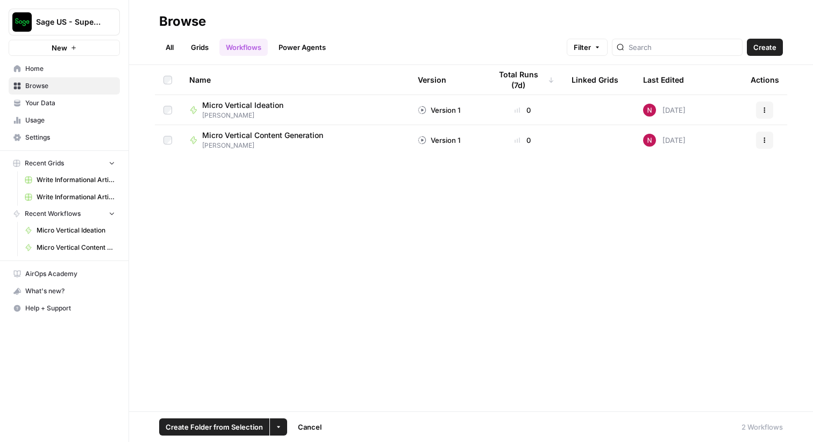
click at [215, 189] on div "Name Version Total Runs (7d) Linked Grids Last Edited Actions Micro Vertical Id…" at bounding box center [471, 238] width 684 height 347
click at [44, 104] on span "Your Data" at bounding box center [70, 103] width 90 height 10
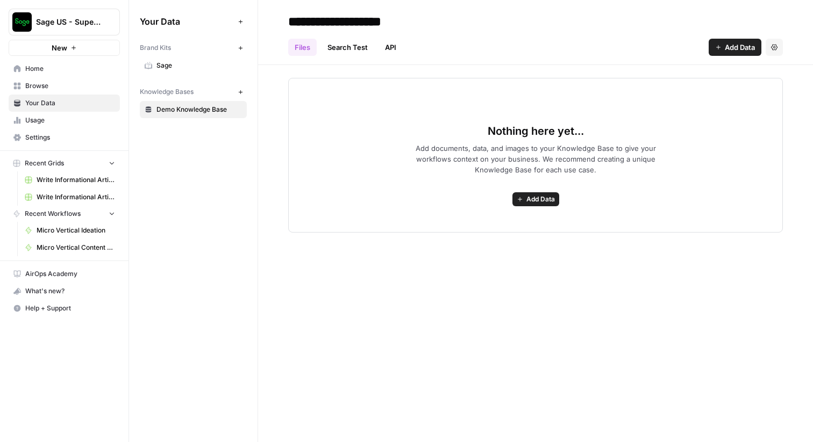
click at [33, 69] on span "Home" at bounding box center [70, 69] width 90 height 10
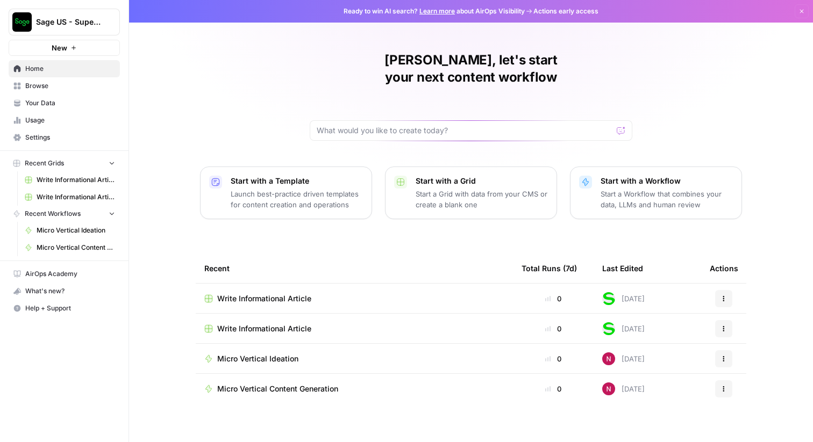
click at [298, 189] on p "Launch best-practice driven templates for content creation and operations" at bounding box center [297, 200] width 132 height 22
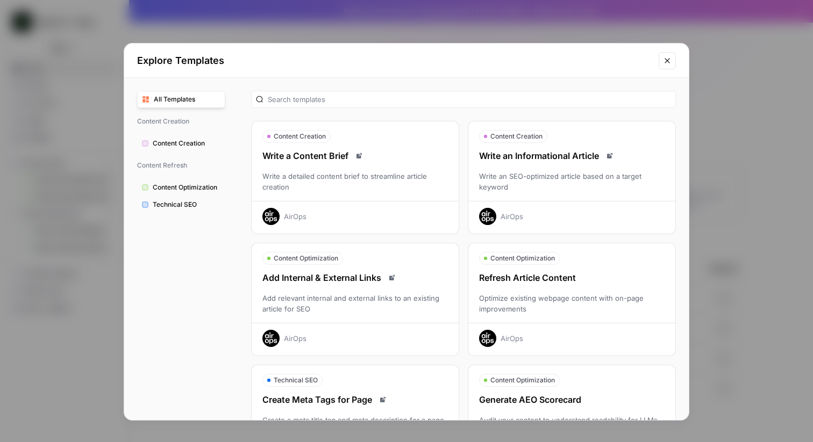
click at [666, 63] on icon "Close modal" at bounding box center [667, 60] width 9 height 9
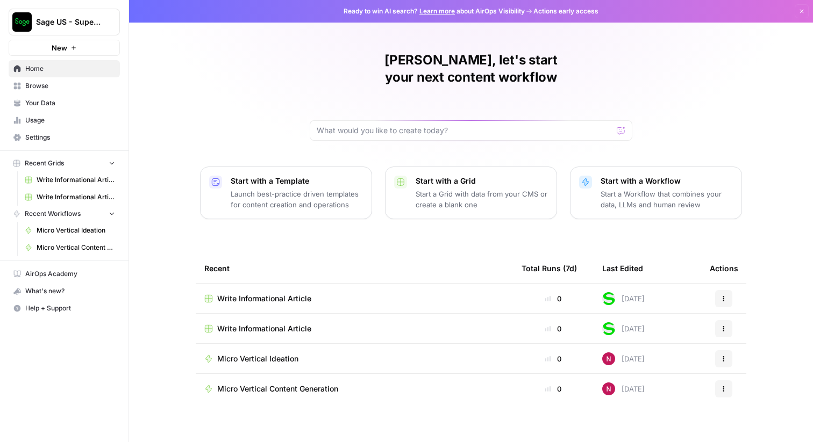
click at [76, 45] on icon "button" at bounding box center [73, 48] width 6 height 6
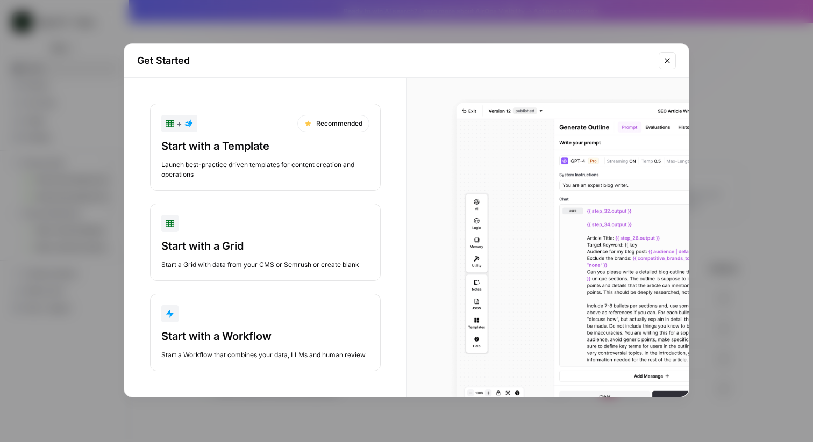
click at [271, 311] on div "button" at bounding box center [265, 313] width 208 height 17
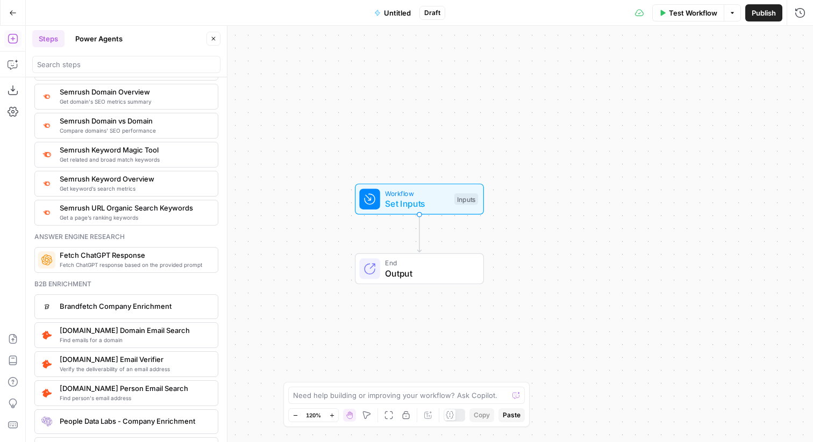
scroll to position [1295, 0]
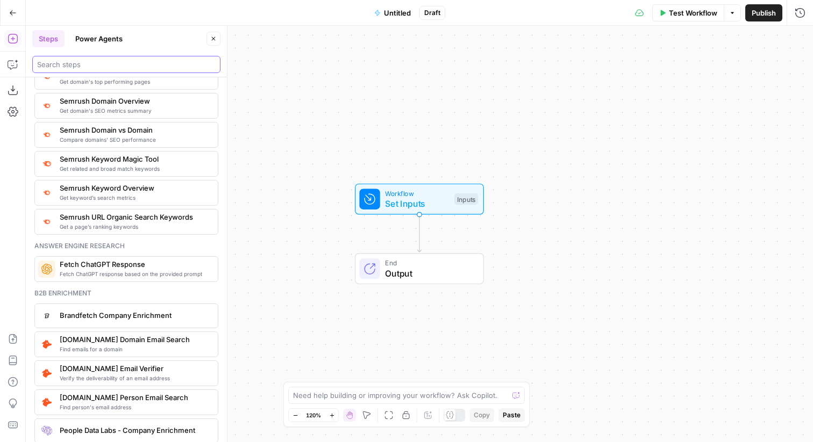
click at [140, 62] on input "search" at bounding box center [126, 64] width 178 height 11
type input "google"
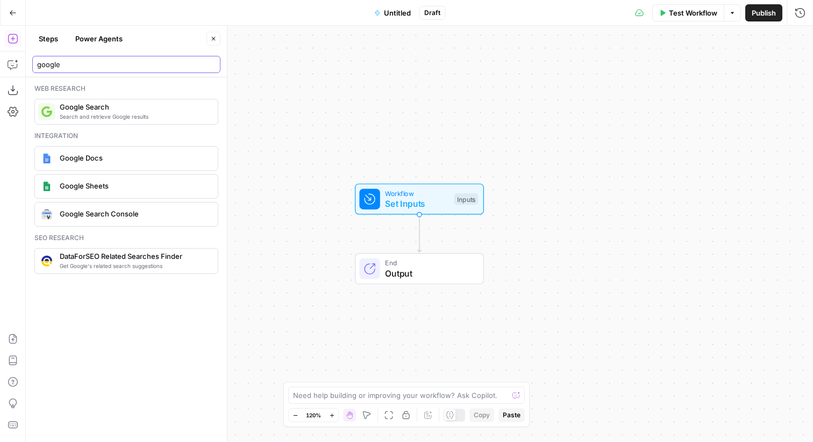
scroll to position [0, 0]
click at [213, 67] on input "google" at bounding box center [126, 64] width 178 height 11
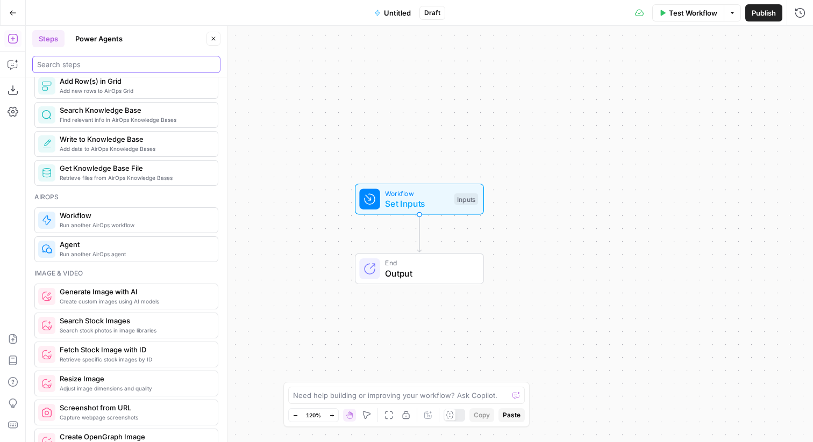
scroll to position [569, 0]
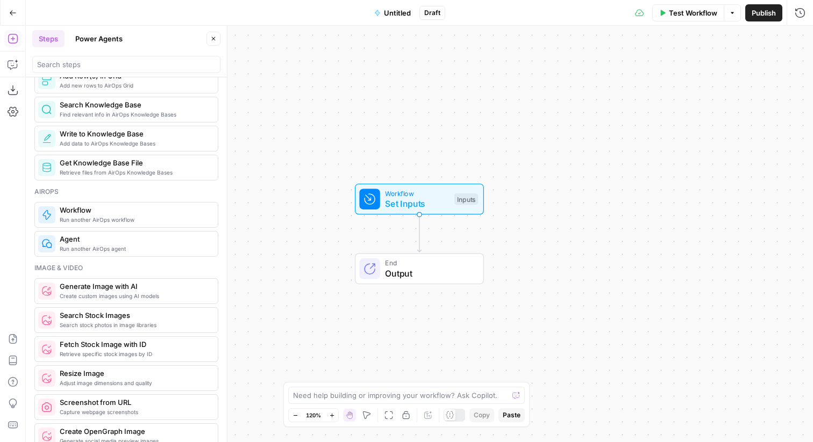
click at [110, 34] on button "Power Agents" at bounding box center [99, 38] width 60 height 17
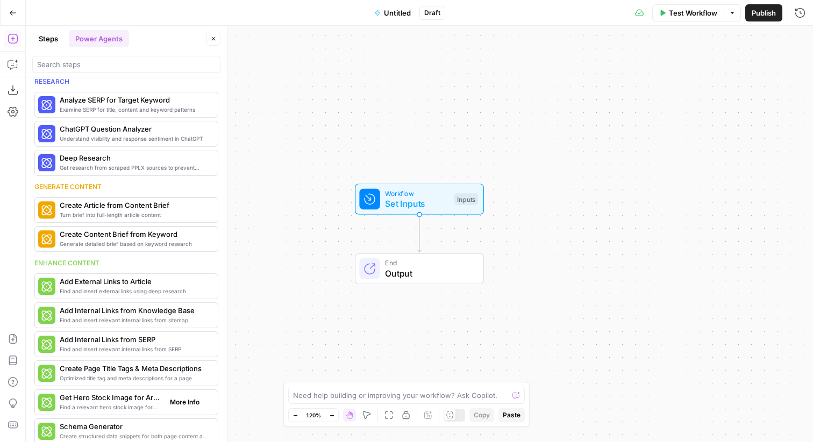
scroll to position [0, 0]
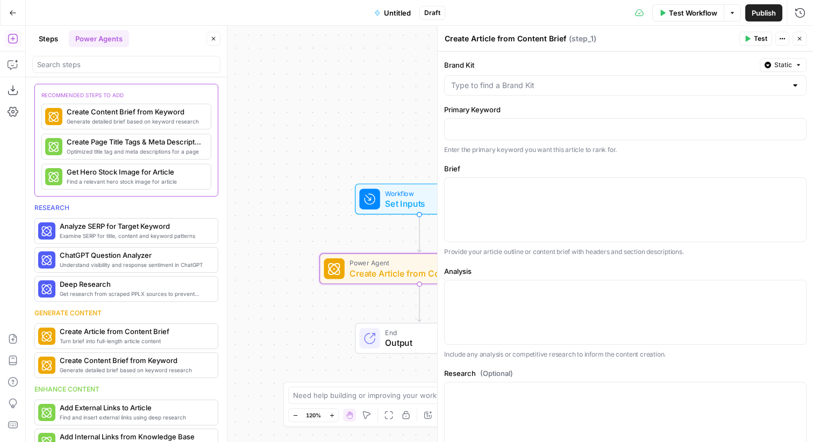
click at [796, 37] on icon "button" at bounding box center [799, 38] width 6 height 6
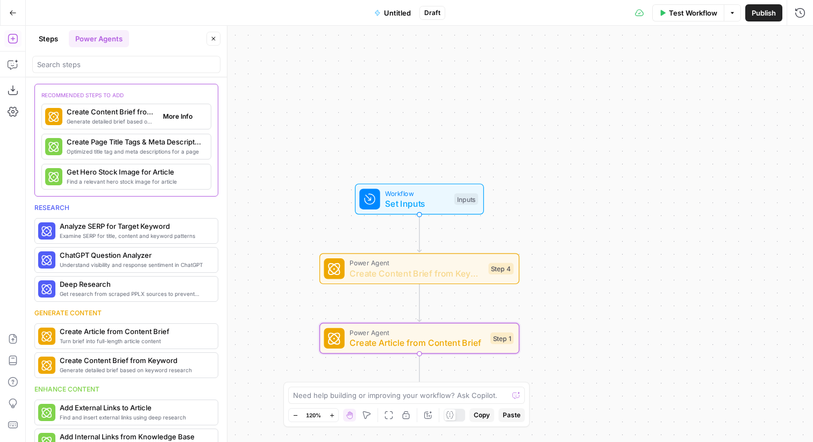
click at [115, 113] on span "Create Content Brief from Keyword" at bounding box center [111, 111] width 88 height 11
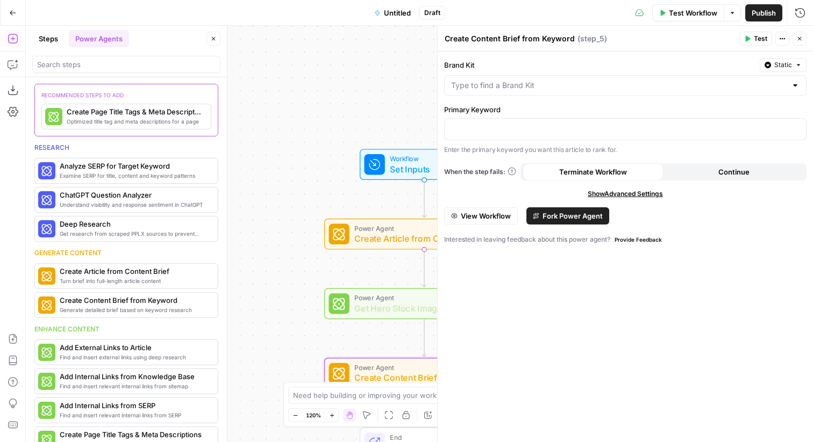
click at [799, 39] on icon "button" at bounding box center [800, 39] width 4 height 4
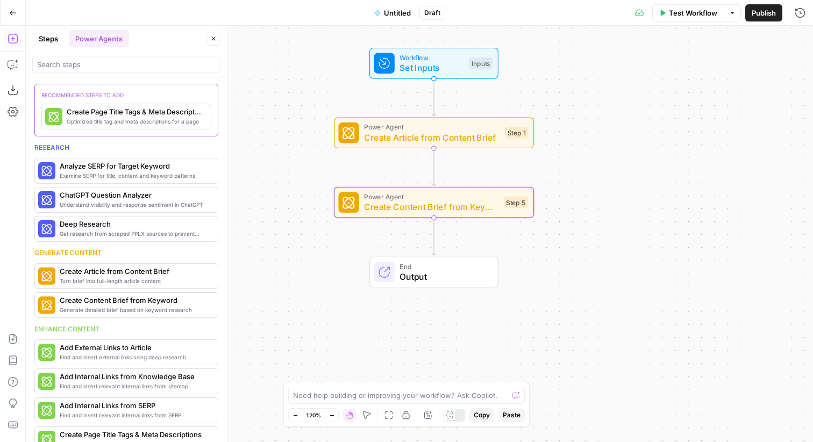
click at [140, 70] on div at bounding box center [126, 64] width 188 height 17
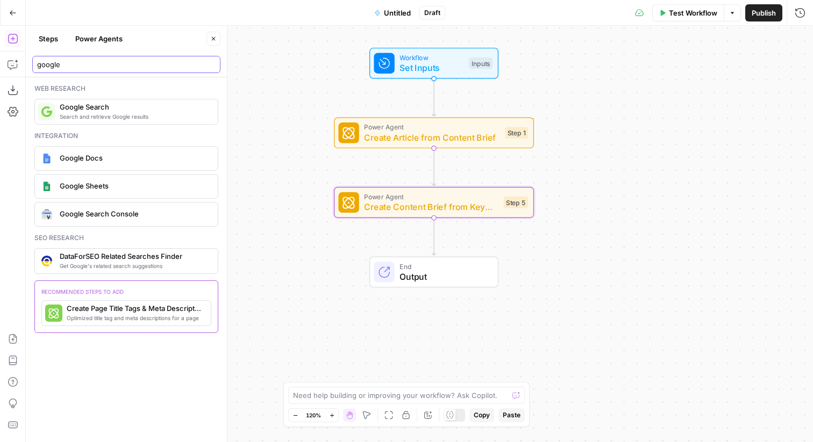
type input "google"
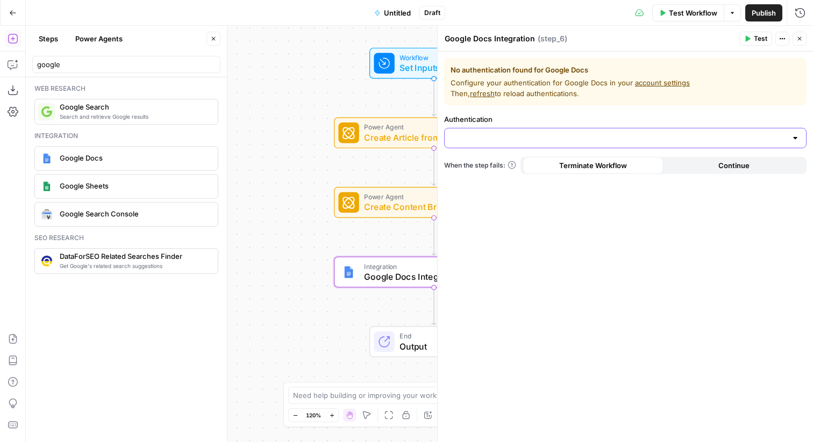
click at [538, 133] on input "Authentication" at bounding box center [618, 138] width 335 height 11
click at [505, 169] on span "﹢ Create New" at bounding box center [623, 165] width 340 height 11
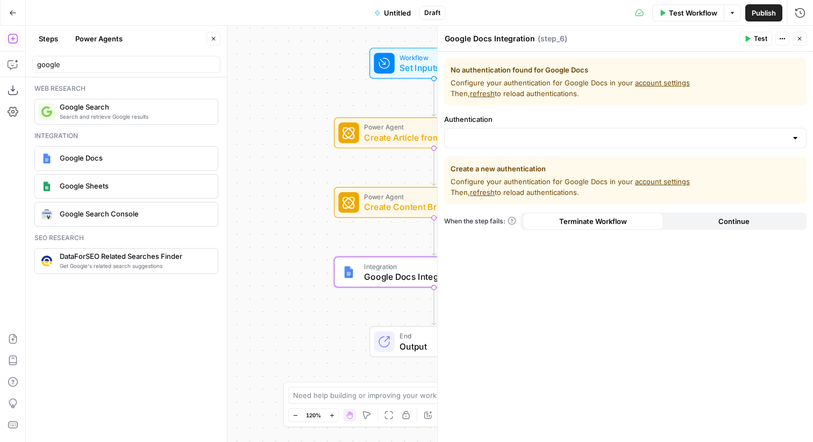
click at [641, 183] on link "account settings" at bounding box center [662, 181] width 55 height 9
click at [797, 142] on div at bounding box center [795, 138] width 9 height 11
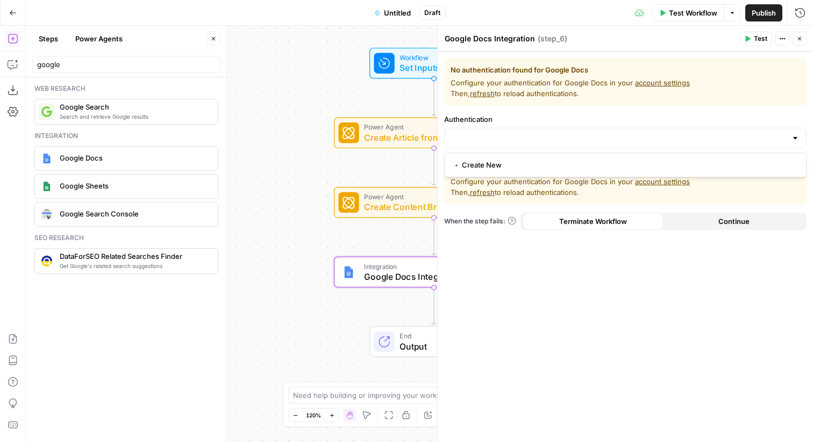
click at [797, 141] on div at bounding box center [795, 138] width 9 height 11
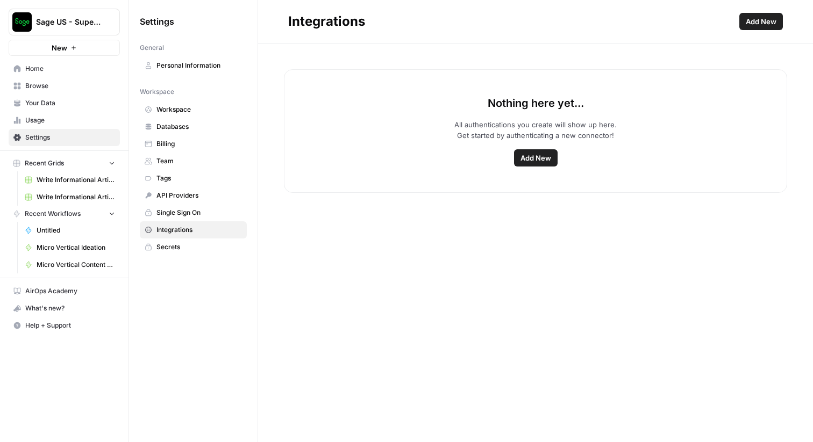
click at [538, 154] on span "Add New" at bounding box center [535, 158] width 31 height 11
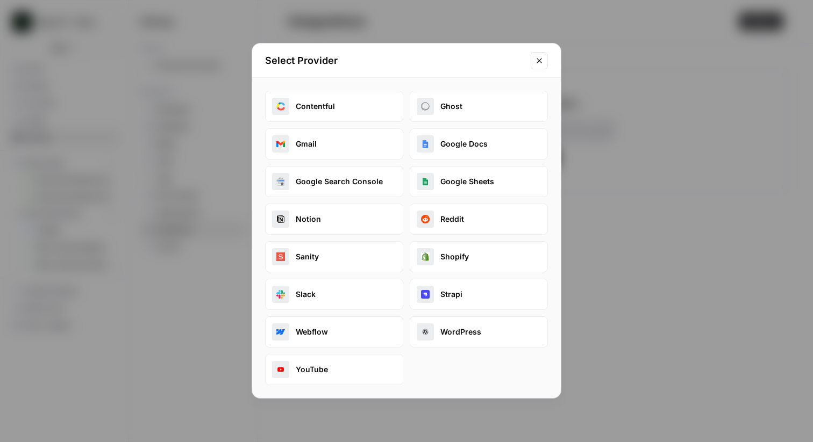
click at [479, 154] on button "Google Docs" at bounding box center [479, 143] width 138 height 31
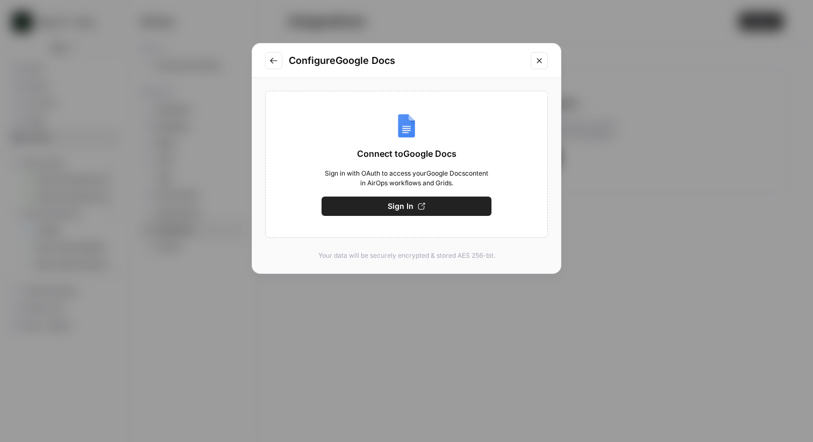
click at [401, 208] on span "Sign In" at bounding box center [401, 206] width 26 height 11
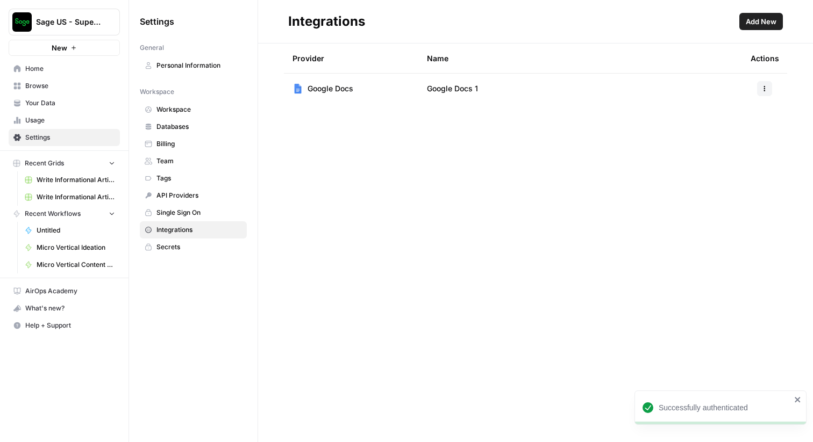
click at [458, 89] on span "Google Docs 1" at bounding box center [452, 88] width 51 height 11
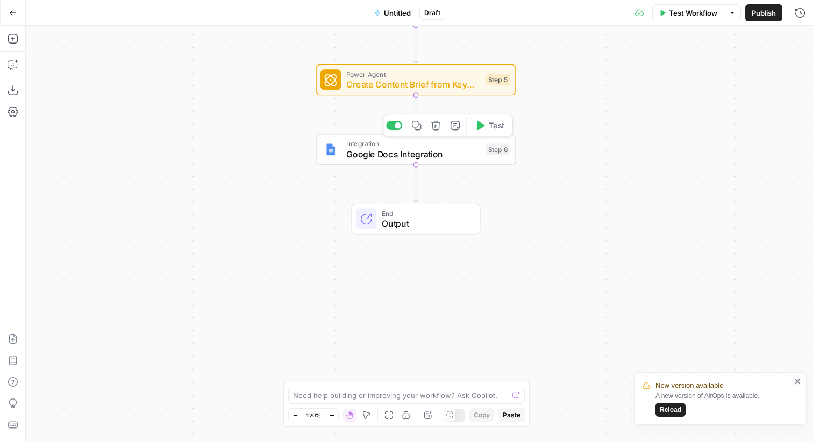
click at [407, 156] on span "Google Docs Integration" at bounding box center [413, 154] width 134 height 13
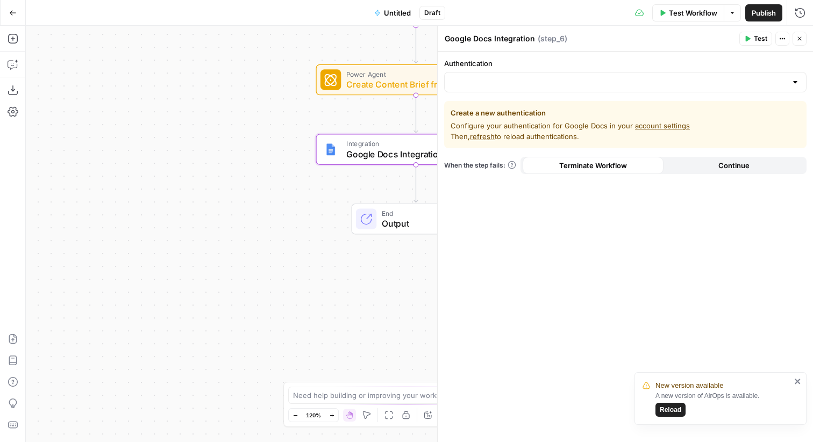
click at [795, 87] on div at bounding box center [795, 82] width 9 height 11
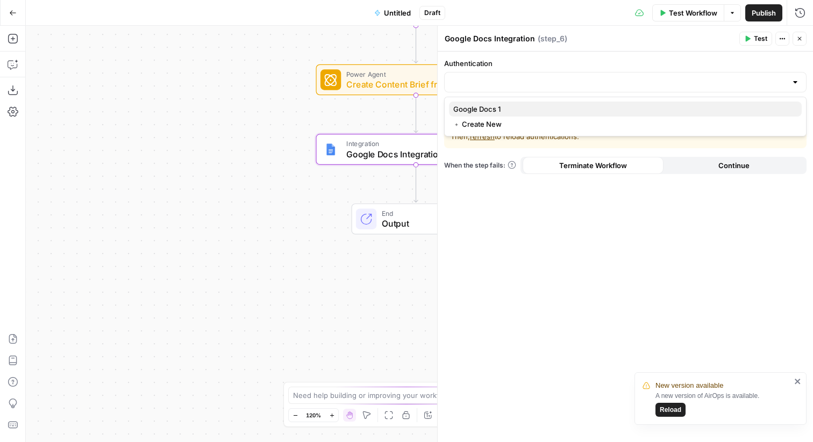
click at [480, 111] on span "Google Docs 1" at bounding box center [623, 109] width 340 height 11
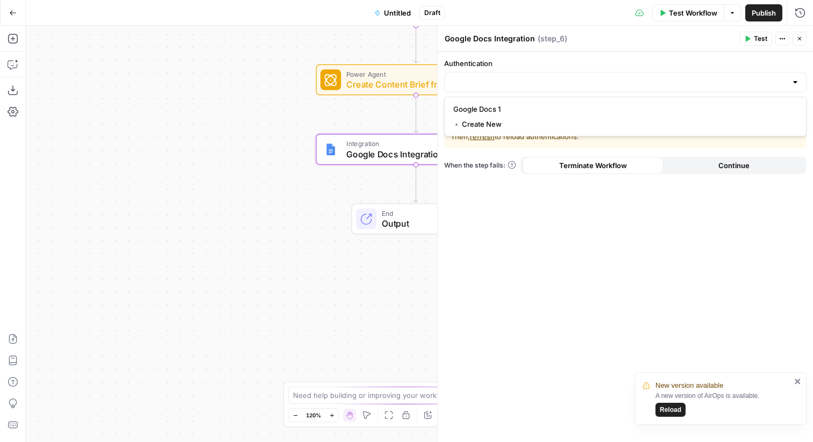
type input "Google Docs 1"
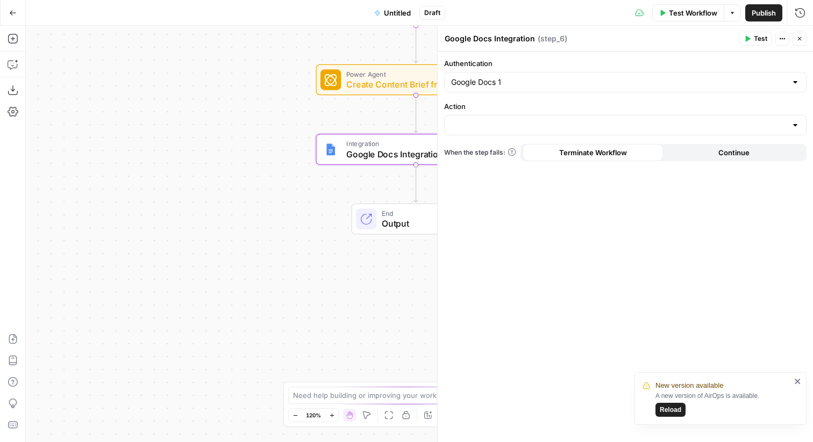
click at [799, 126] on div at bounding box center [625, 125] width 362 height 20
click at [488, 155] on span "Create Document" at bounding box center [623, 152] width 340 height 11
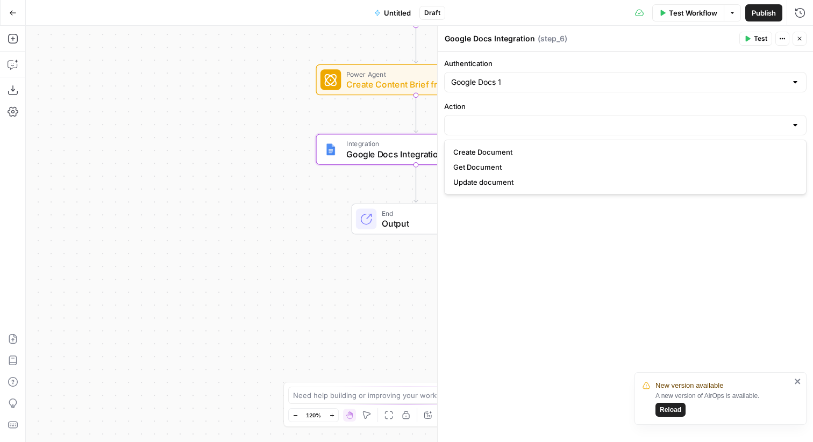
type input "Create Document"
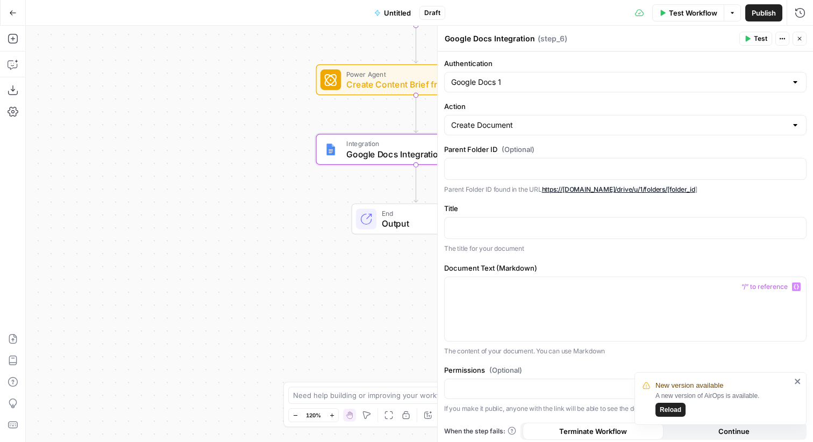
scroll to position [4, 0]
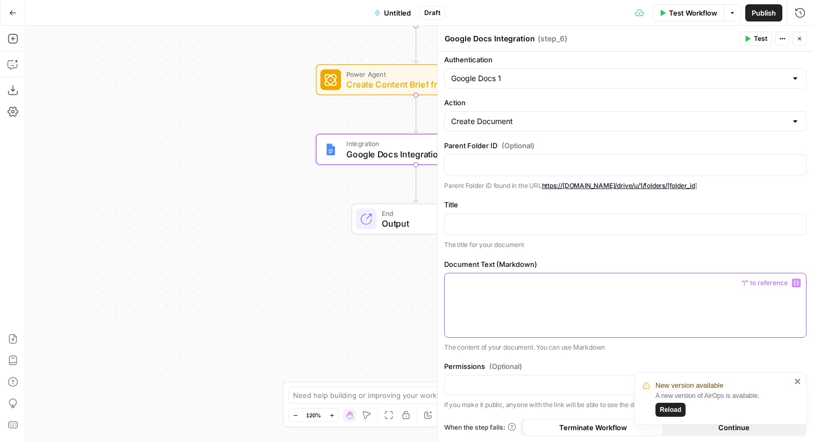
click at [509, 286] on p at bounding box center [625, 283] width 348 height 11
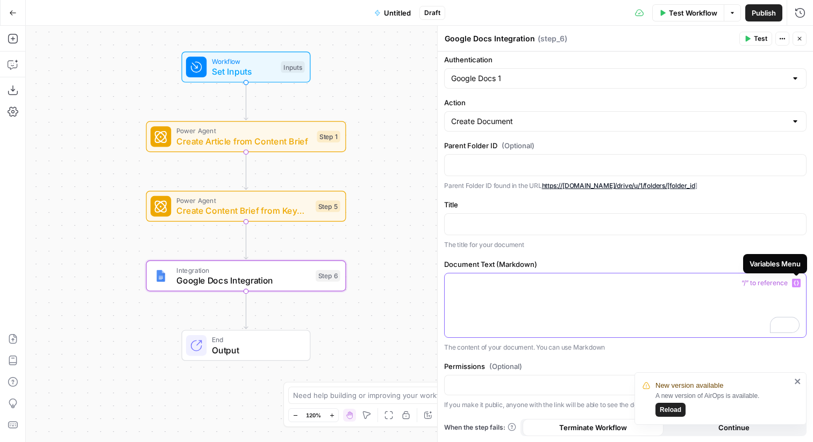
click at [798, 285] on icon "button" at bounding box center [795, 283] width 5 height 5
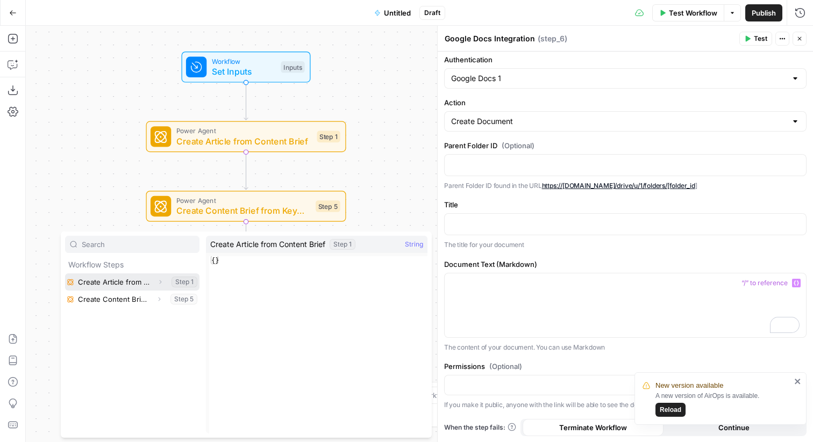
click at [162, 283] on icon "button" at bounding box center [160, 282] width 6 height 6
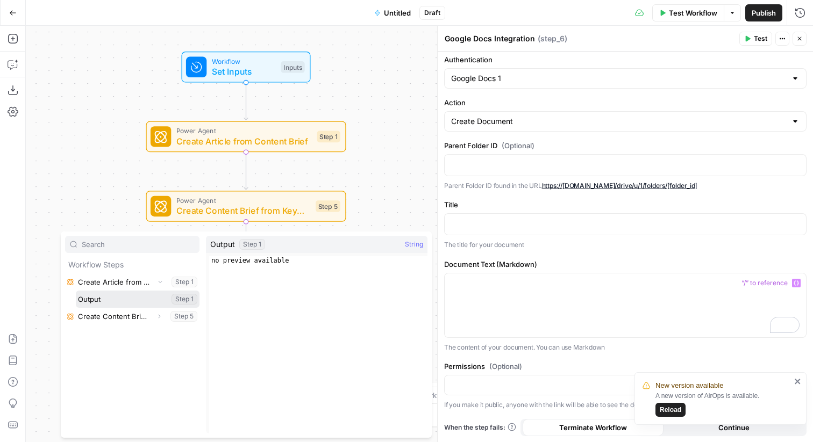
click at [99, 298] on button "Select variable Output" at bounding box center [138, 299] width 124 height 17
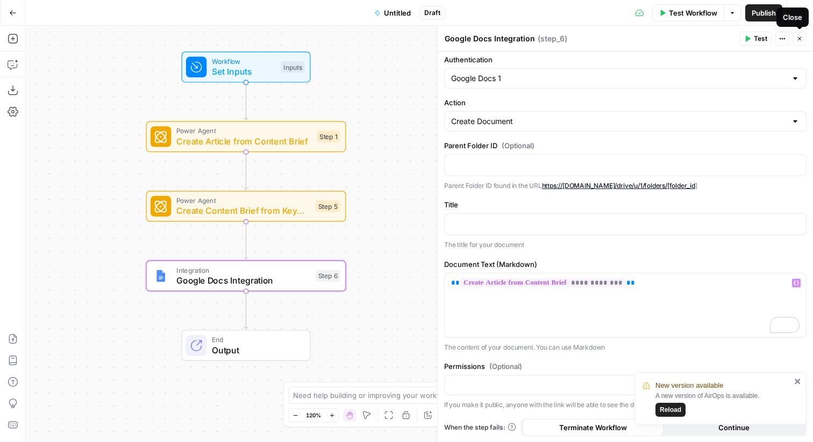
click at [800, 38] on icon "button" at bounding box center [800, 39] width 4 height 4
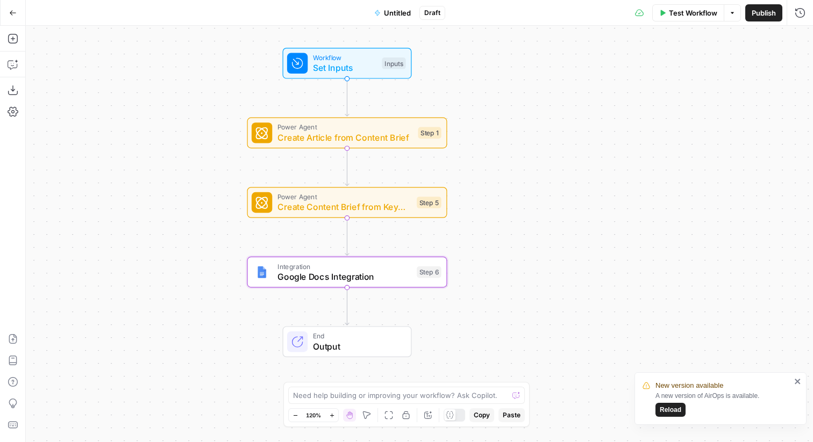
drag, startPoint x: 441, startPoint y: 120, endPoint x: 548, endPoint y: 116, distance: 107.0
click at [548, 116] on div "Workflow Set Inputs Inputs Power Agent Create Article from Content Brief Step 1…" at bounding box center [419, 234] width 787 height 417
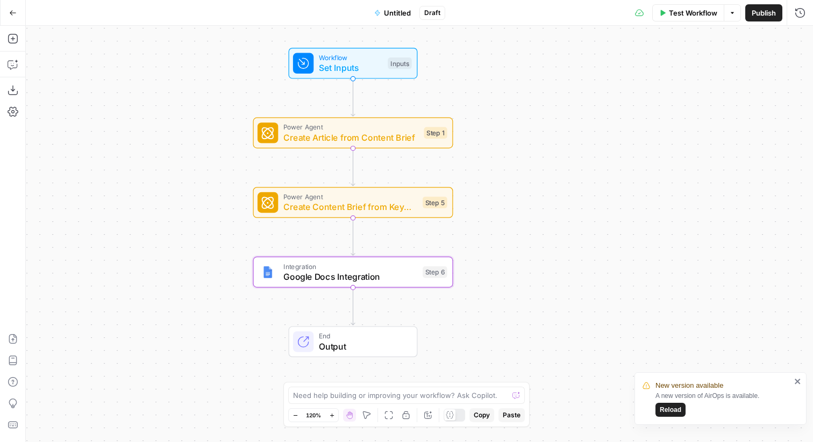
click at [528, 171] on div "Workflow Set Inputs Inputs Power Agent Create Article from Content Brief Step 1…" at bounding box center [419, 234] width 787 height 417
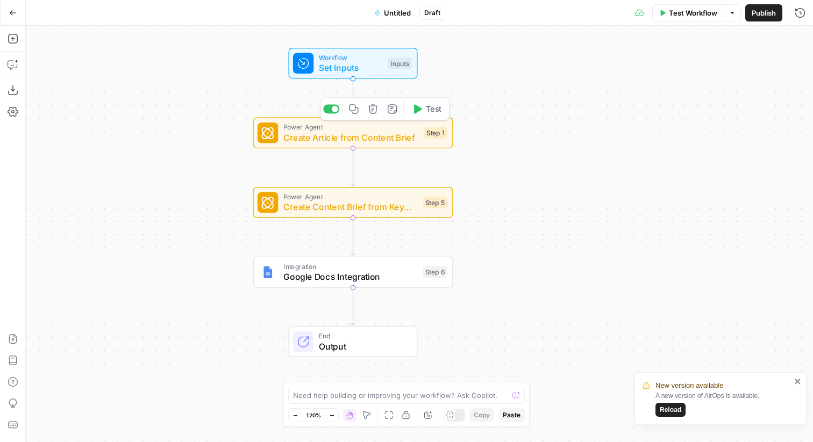
click at [396, 144] on div "Power Agent Create Article from Content Brief Step 1 Copy step Delete step Add …" at bounding box center [353, 133] width 200 height 31
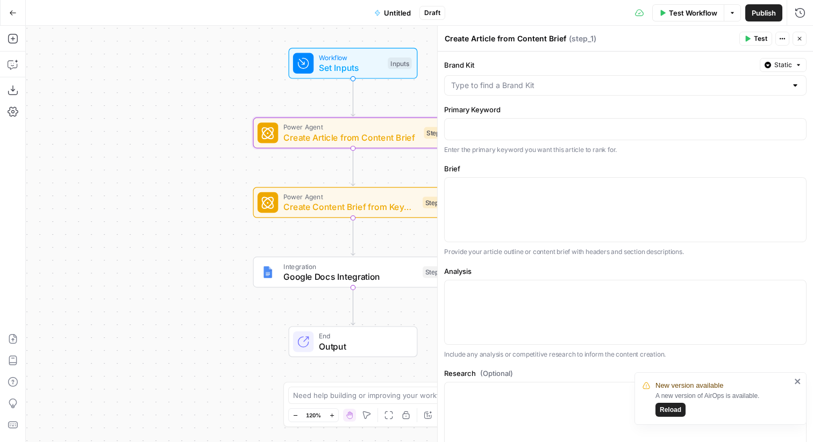
click at [799, 42] on button "Close" at bounding box center [799, 39] width 14 height 14
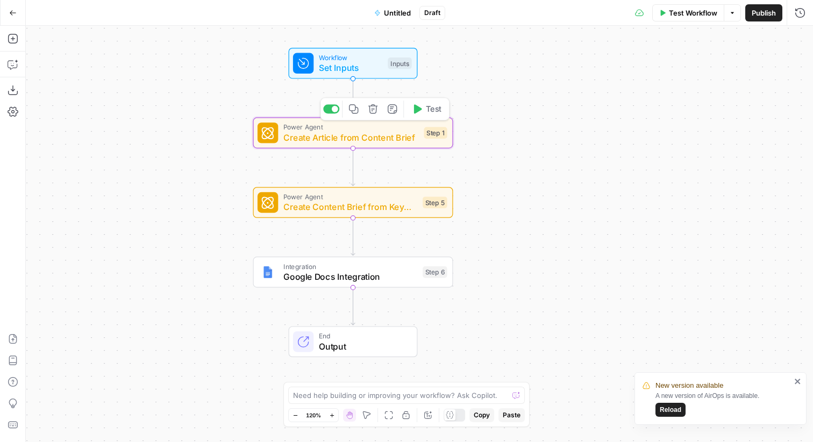
click at [330, 135] on span "Create Article from Content Brief" at bounding box center [350, 137] width 135 height 13
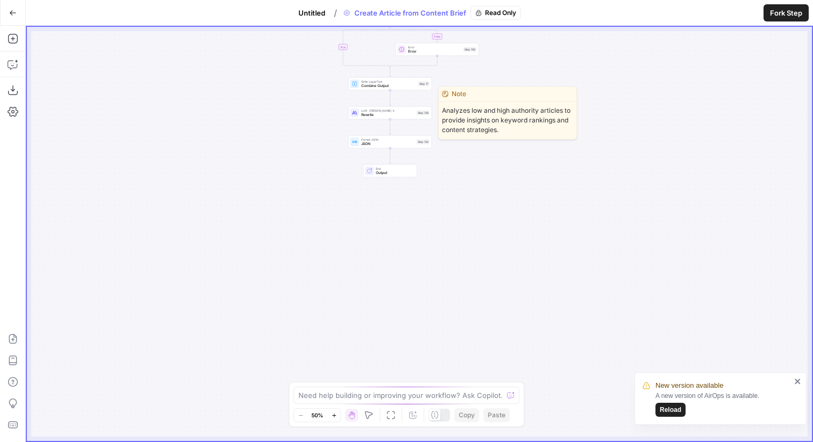
click at [377, 113] on span "Rewrite" at bounding box center [387, 114] width 53 height 5
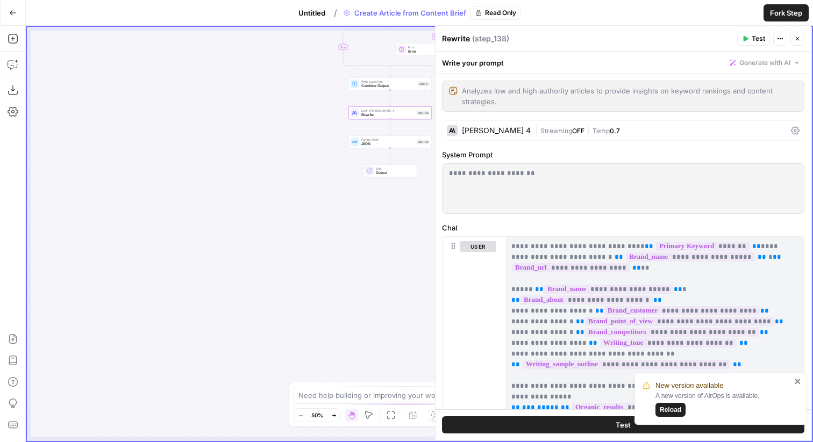
click at [244, 145] on div "true false false true Workflow Set Inputs Inputs Google Search Google Search St…" at bounding box center [419, 234] width 785 height 414
click at [797, 38] on icon "button" at bounding box center [797, 38] width 6 height 6
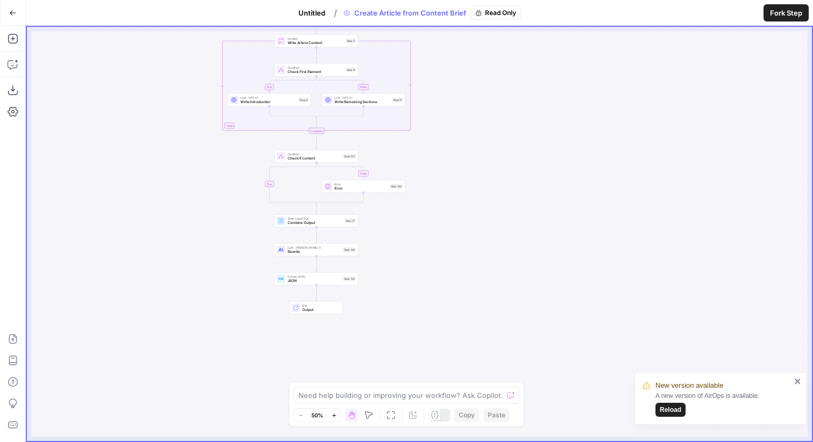
drag, startPoint x: 241, startPoint y: 106, endPoint x: 167, endPoint y: 244, distance: 156.1
click at [167, 244] on div "true false false true Workflow Set Inputs Inputs Google Search Google Search St…" at bounding box center [419, 234] width 785 height 414
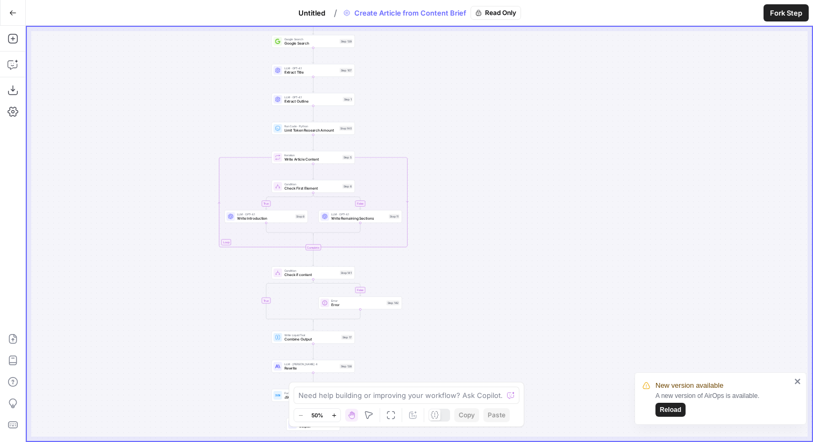
drag, startPoint x: 164, startPoint y: 135, endPoint x: 161, endPoint y: 305, distance: 170.4
click at [161, 300] on div "true false false true Workflow Set Inputs Inputs Google Search Google Search St…" at bounding box center [419, 234] width 785 height 414
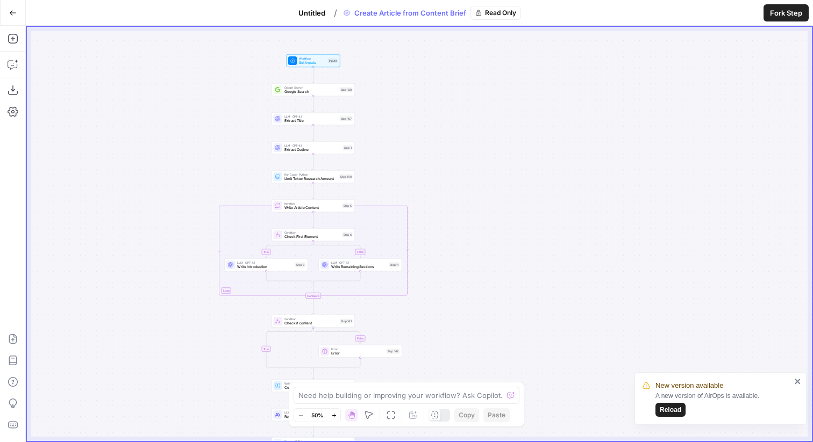
click at [177, 113] on div "true false false true Workflow Set Inputs Inputs Google Search Google Search St…" at bounding box center [419, 234] width 785 height 414
click at [10, 11] on icon "button" at bounding box center [13, 13] width 8 height 8
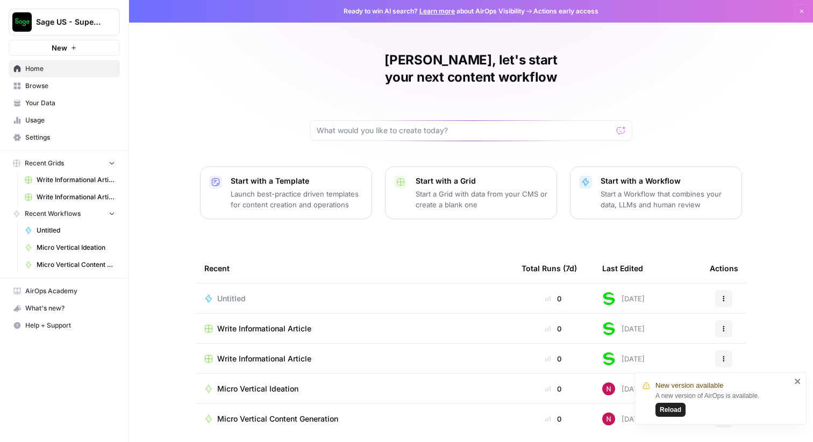
click at [795, 380] on icon "close" at bounding box center [797, 381] width 5 height 5
click at [69, 85] on span "Browse" at bounding box center [70, 86] width 90 height 10
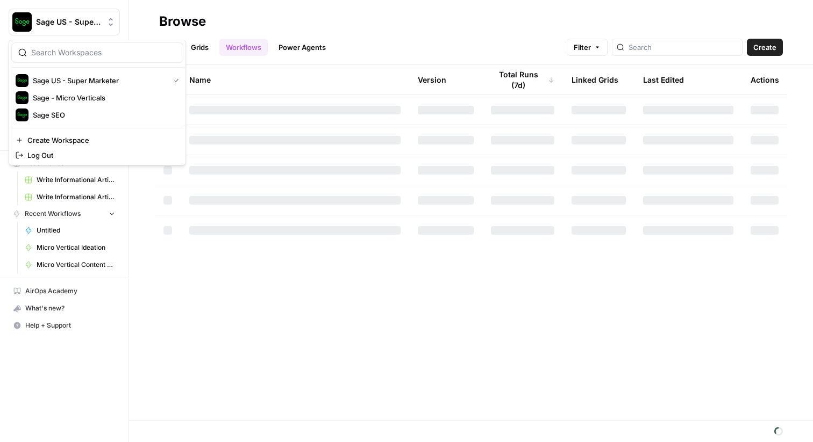
click at [110, 16] on button "Sage US - Super Marketer" at bounding box center [64, 22] width 111 height 27
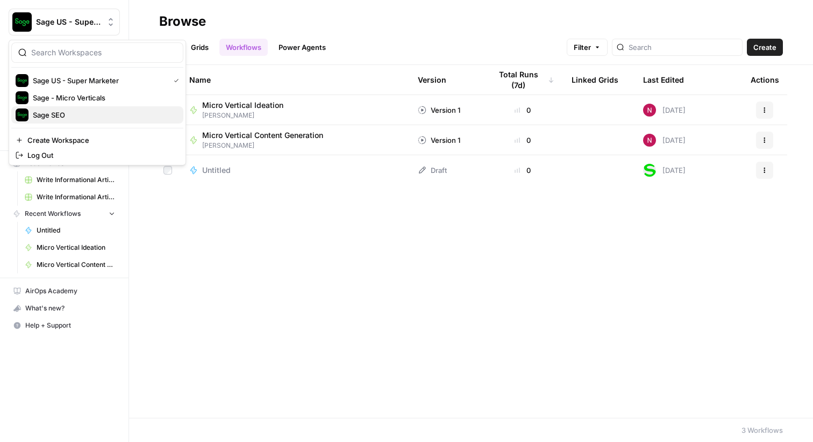
click at [72, 117] on span "Sage SEO" at bounding box center [104, 115] width 142 height 11
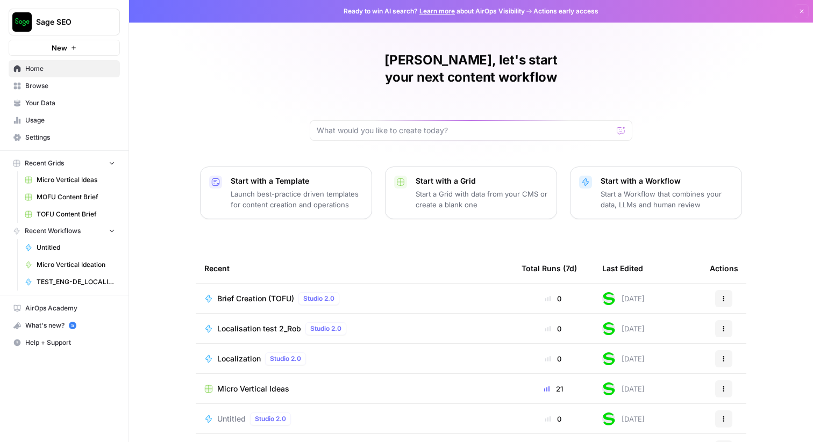
click at [74, 180] on span "Micro Vertical Ideas" at bounding box center [76, 180] width 78 height 10
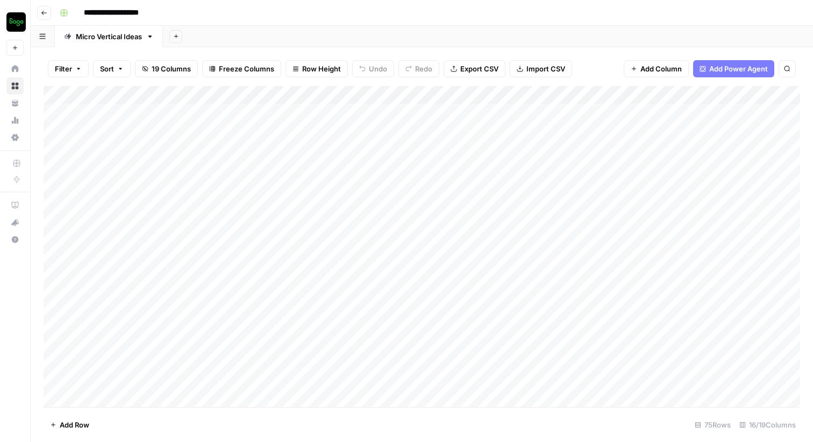
click at [42, 11] on icon "button" at bounding box center [44, 13] width 6 height 6
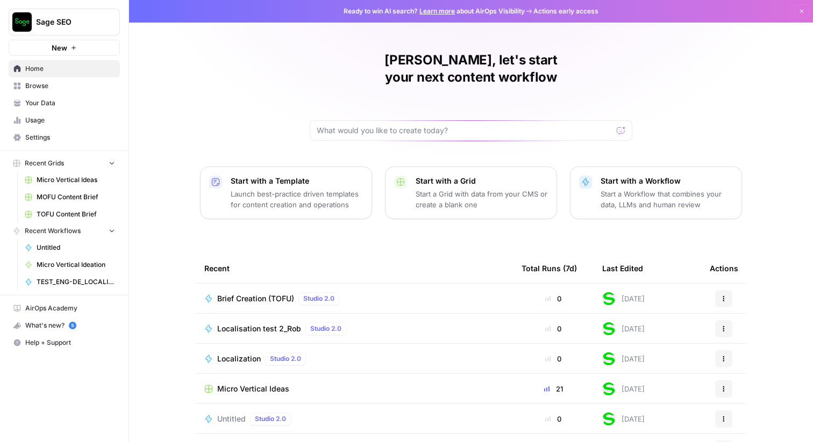
click at [45, 82] on span "Browse" at bounding box center [70, 86] width 90 height 10
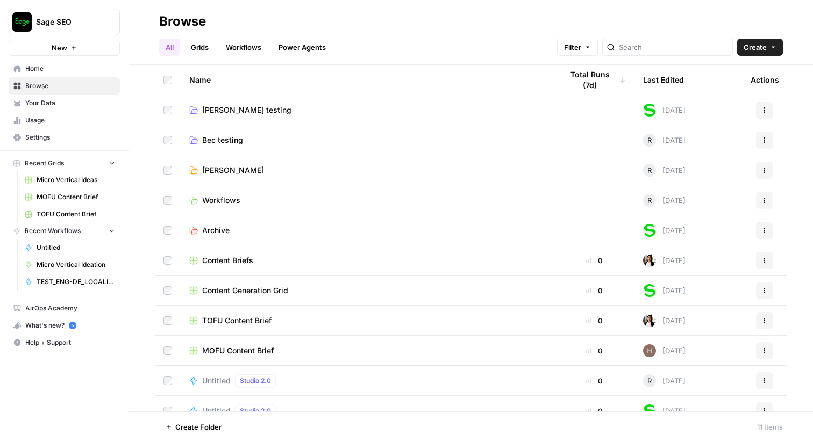
click at [219, 169] on span "[PERSON_NAME]" at bounding box center [233, 170] width 62 height 11
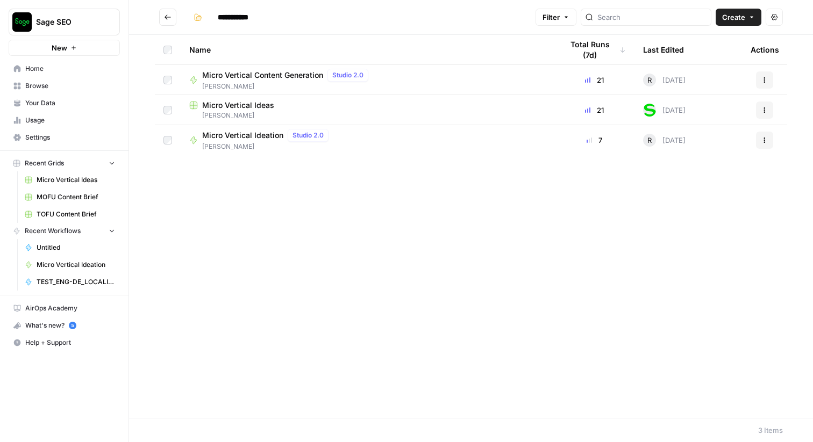
click at [269, 135] on span "Micro Vertical Ideation" at bounding box center [242, 135] width 81 height 11
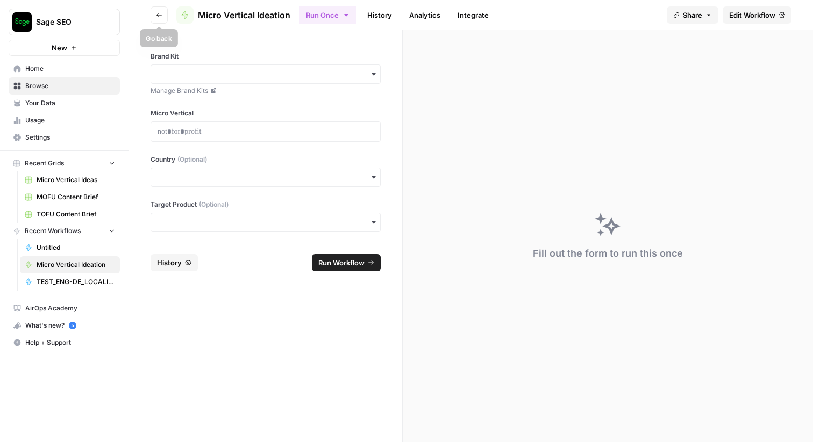
click at [164, 10] on button "Go back" at bounding box center [159, 14] width 17 height 17
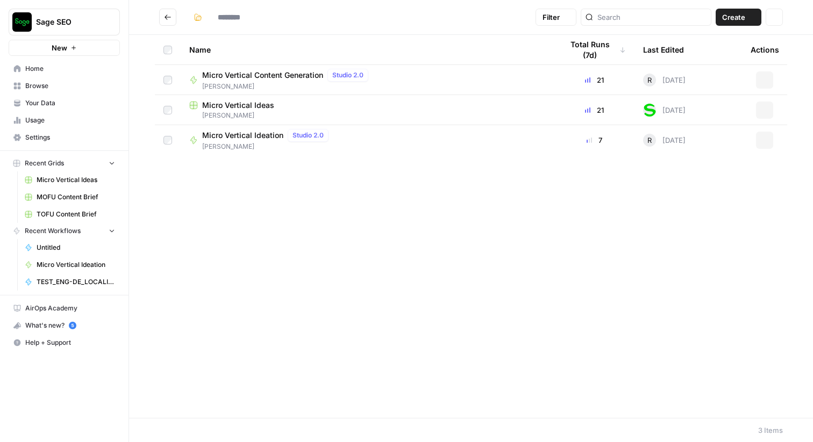
type input "**********"
click at [256, 135] on span "Micro Vertical Ideation" at bounding box center [242, 135] width 81 height 11
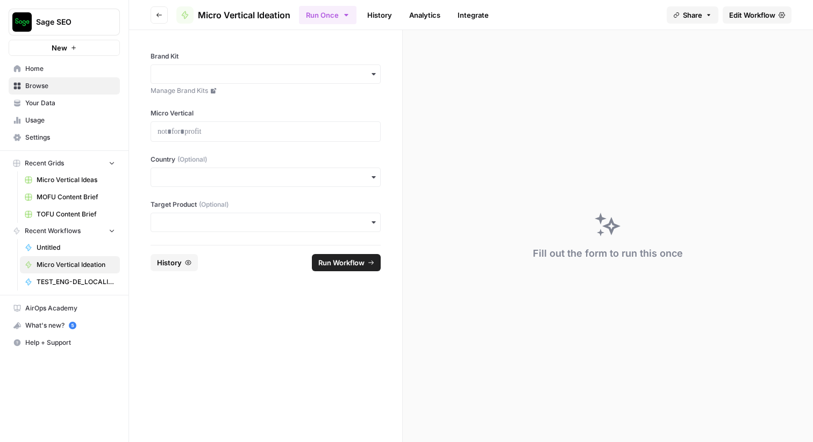
click at [711, 18] on icon "button" at bounding box center [708, 15] width 6 height 6
click at [719, 45] on div at bounding box center [724, 43] width 11 height 11
click at [699, 69] on button "Copy" at bounding box center [716, 67] width 35 height 11
click at [810, 128] on div "Fill out the form to run this once" at bounding box center [608, 236] width 410 height 412
click at [706, 16] on icon "button" at bounding box center [708, 15] width 6 height 6
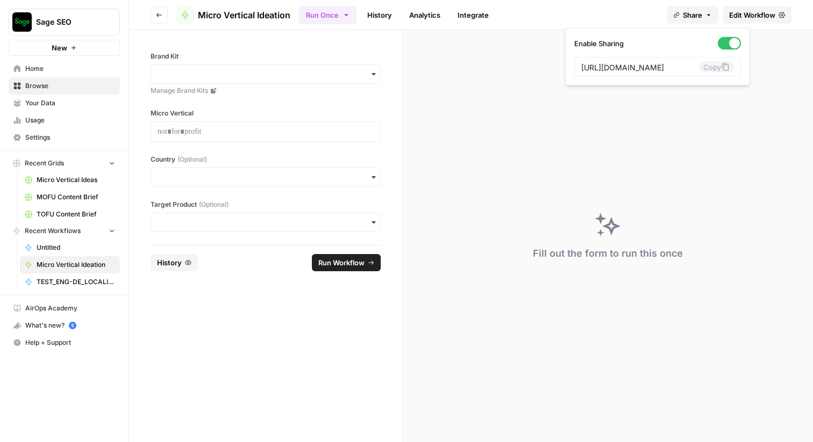
click at [718, 39] on div at bounding box center [729, 43] width 23 height 13
click at [764, 14] on span "Edit Workflow" at bounding box center [752, 15] width 46 height 11
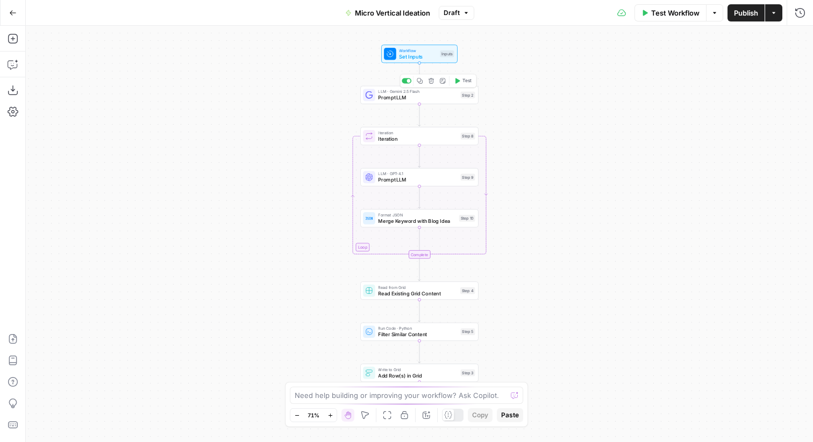
click at [393, 97] on span "Prompt LLM" at bounding box center [417, 98] width 79 height 8
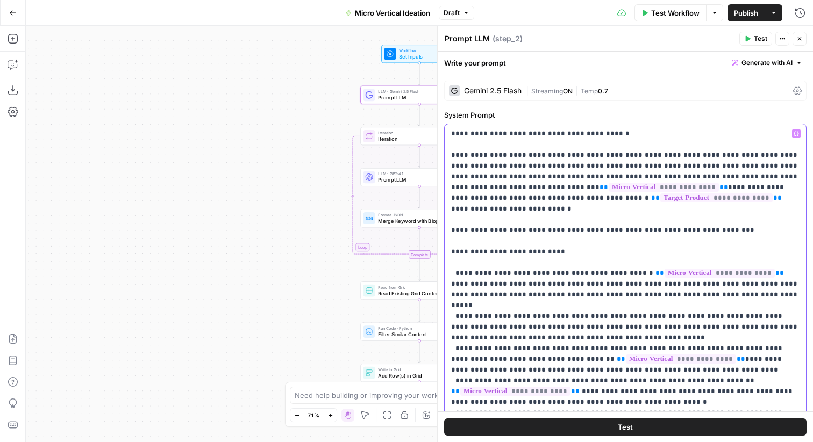
drag, startPoint x: 468, startPoint y: 133, endPoint x: 632, endPoint y: 300, distance: 234.2
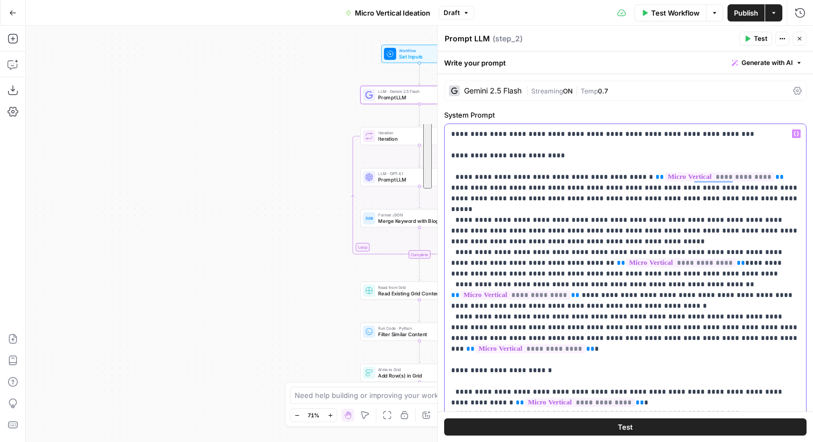
drag, startPoint x: 454, startPoint y: 165, endPoint x: 798, endPoint y: 320, distance: 377.8
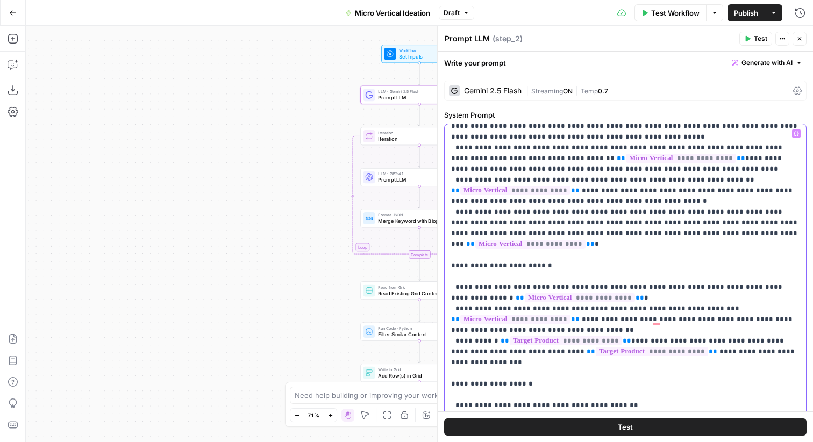
scroll to position [173, 0]
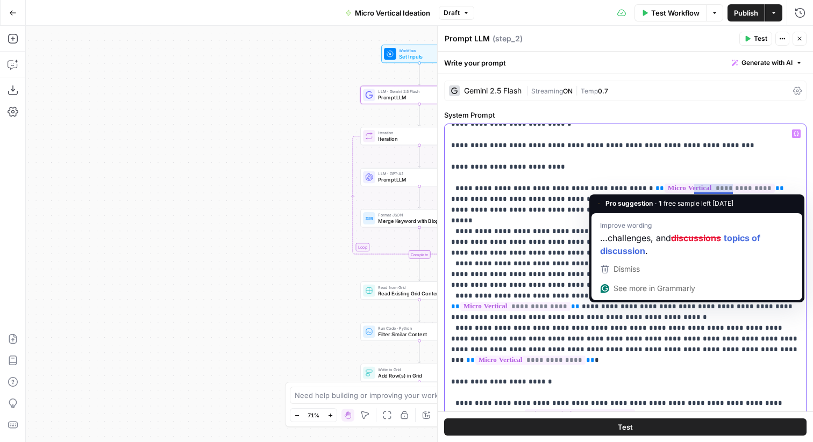
drag, startPoint x: 657, startPoint y: 200, endPoint x: 738, endPoint y: 190, distance: 80.7
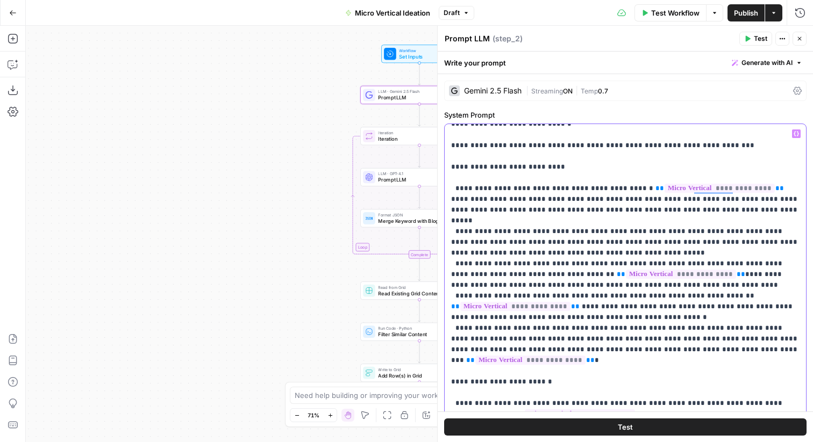
drag, startPoint x: 629, startPoint y: 210, endPoint x: 784, endPoint y: 208, distance: 155.4
drag, startPoint x: 620, startPoint y: 267, endPoint x: 467, endPoint y: 244, distance: 154.3
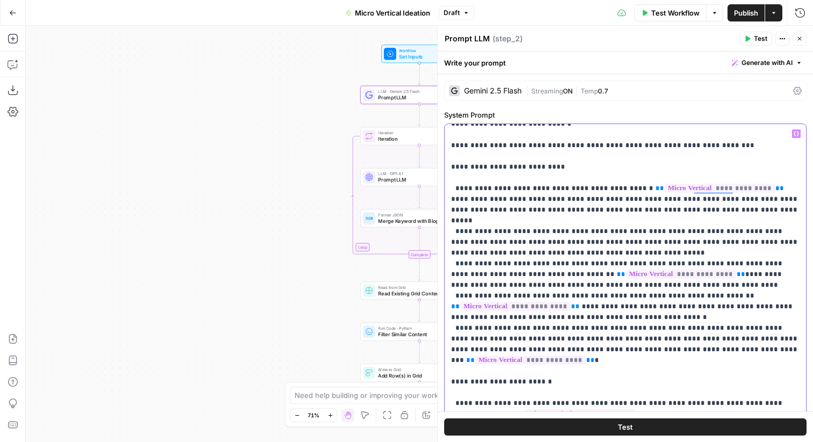
drag, startPoint x: 639, startPoint y: 297, endPoint x: 455, endPoint y: 274, distance: 185.3
drag, startPoint x: 453, startPoint y: 307, endPoint x: 792, endPoint y: 331, distance: 339.5
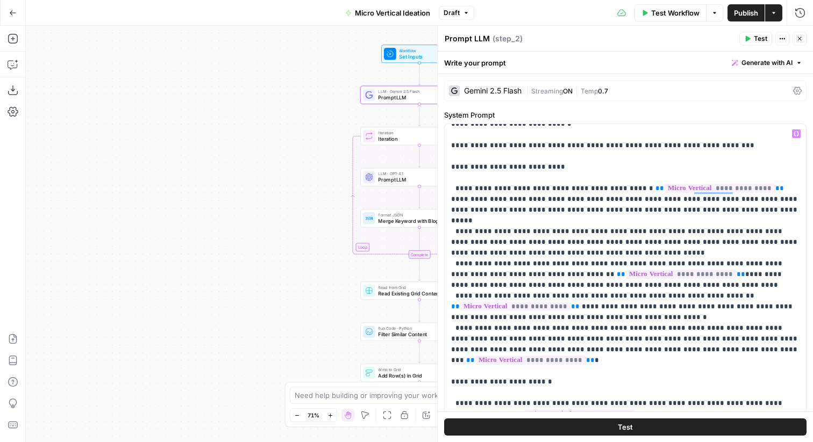
click at [802, 35] on button "Close" at bounding box center [799, 39] width 14 height 14
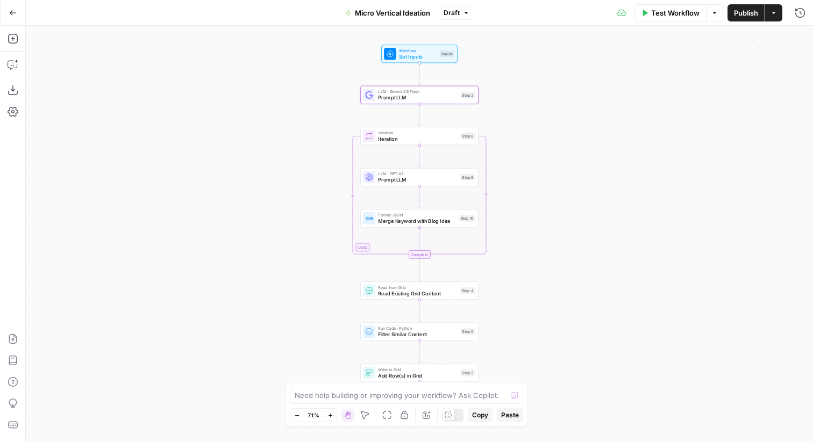
click at [577, 236] on div "Workflow Set Inputs Inputs LLM · Gemini 2.5 Flash Prompt LLM Step 2 Loop Iterat…" at bounding box center [419, 234] width 787 height 417
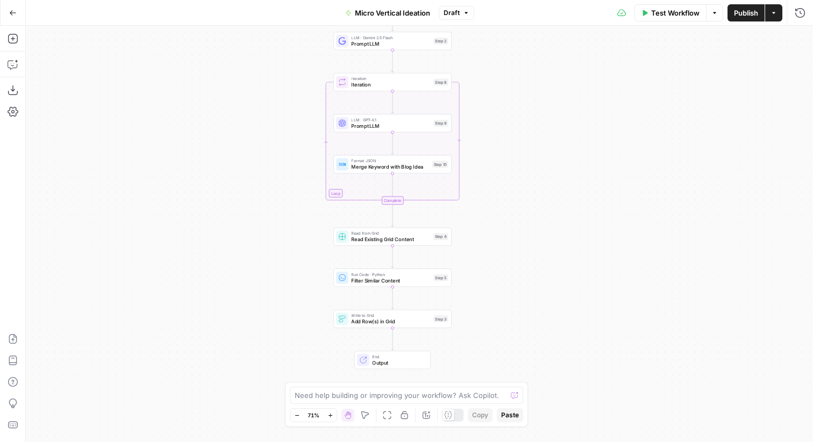
click at [301, 65] on div "Workflow Set Inputs Inputs LLM · Gemini 2.5 Flash Prompt LLM Step 2 Loop Iterat…" at bounding box center [419, 234] width 787 height 417
click at [13, 13] on icon "button" at bounding box center [13, 13] width 8 height 8
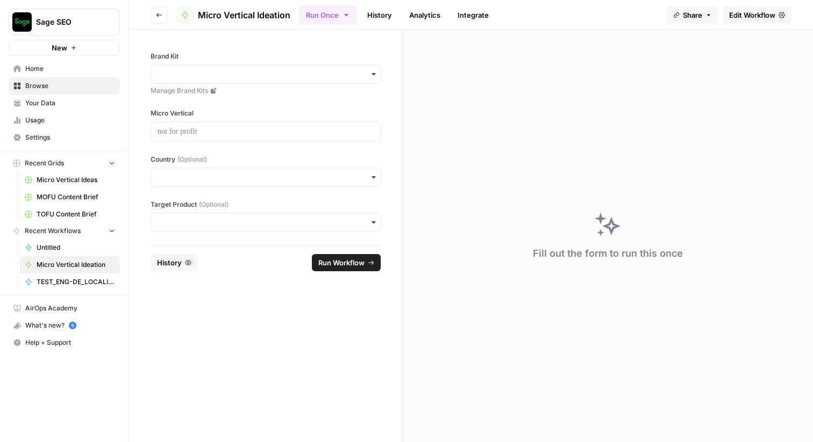
click at [162, 14] on button "Go back" at bounding box center [159, 14] width 17 height 17
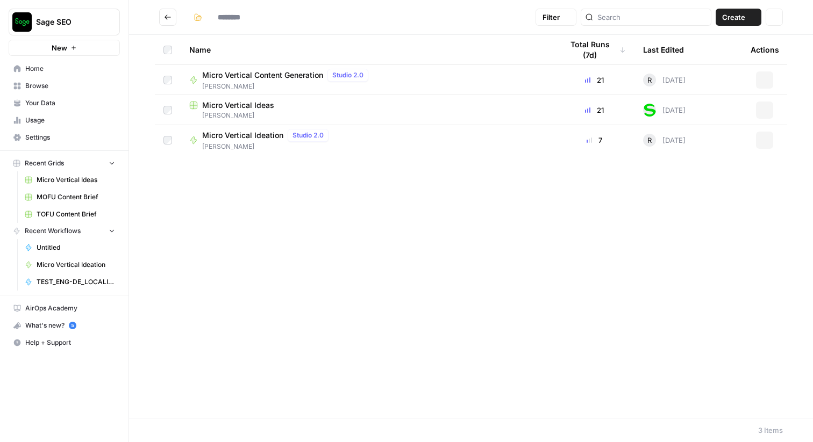
type input "**********"
click at [238, 101] on span "Micro Vertical Ideas" at bounding box center [238, 105] width 72 height 11
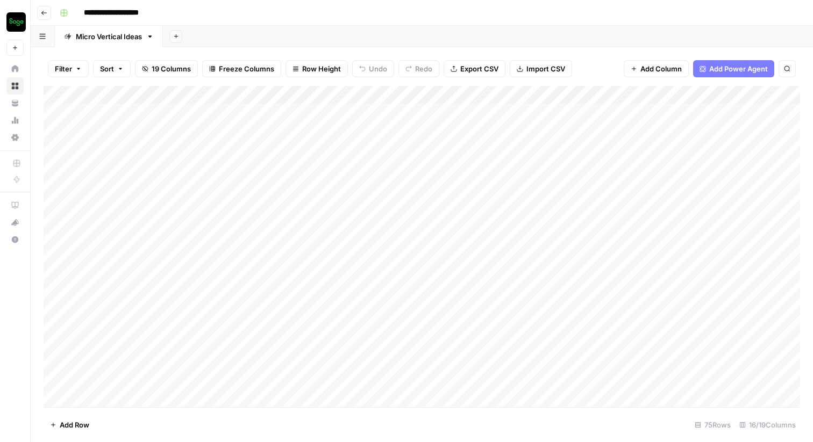
click at [45, 10] on icon "button" at bounding box center [44, 13] width 6 height 6
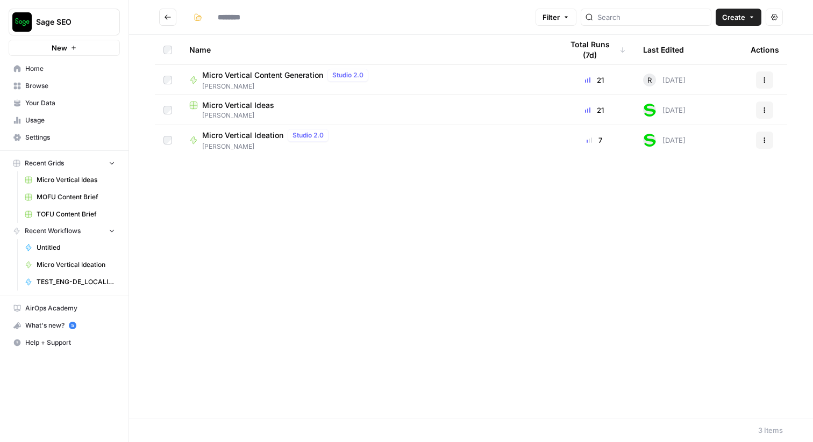
type input "**********"
click at [252, 134] on span "Micro Vertical Ideation" at bounding box center [242, 135] width 81 height 11
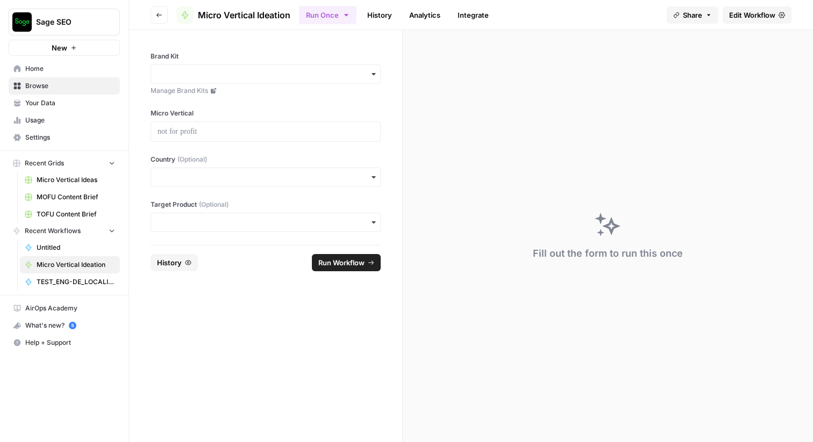
click at [373, 74] on icon "button" at bounding box center [373, 74] width 4 height 2
click at [269, 104] on div "Sage" at bounding box center [265, 103] width 229 height 20
click at [380, 182] on div "button" at bounding box center [266, 177] width 230 height 19
click at [191, 226] on div "us" at bounding box center [265, 227] width 229 height 20
click at [375, 221] on icon "button" at bounding box center [373, 222] width 4 height 2
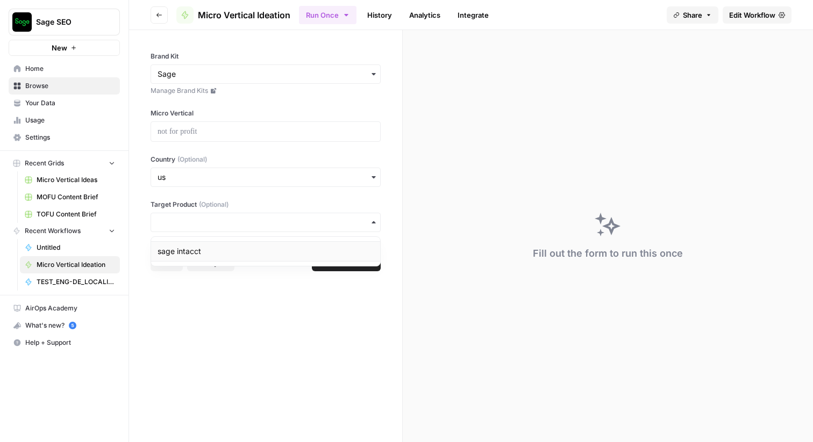
click at [254, 260] on div "sage intacct" at bounding box center [265, 251] width 229 height 20
drag, startPoint x: 152, startPoint y: 113, endPoint x: 203, endPoint y: 114, distance: 51.1
click at [203, 114] on label "Micro Vertical" at bounding box center [266, 114] width 230 height 10
click at [180, 132] on p at bounding box center [266, 131] width 216 height 11
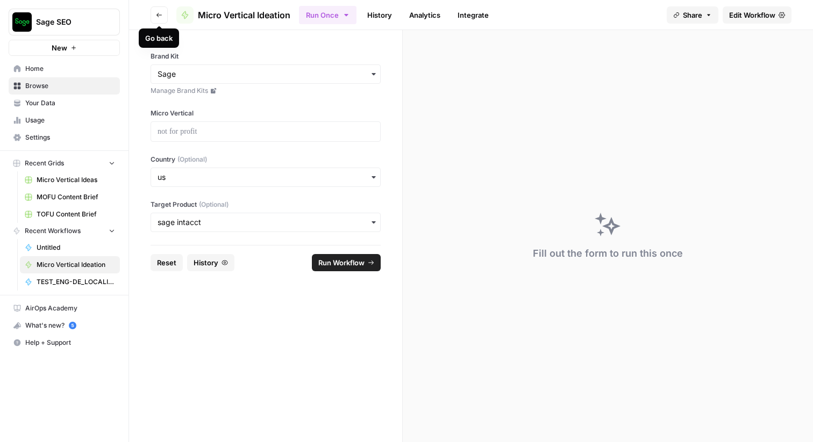
click at [156, 17] on icon "button" at bounding box center [159, 15] width 6 height 6
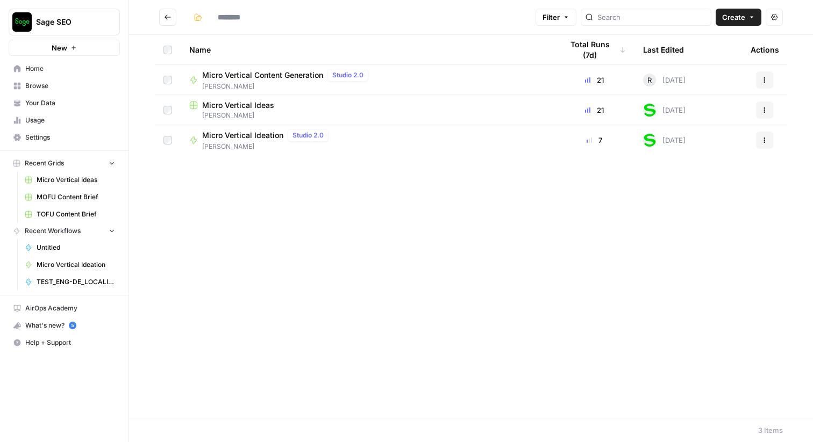
type input "**********"
click at [245, 109] on span "Micro Vertical Ideas" at bounding box center [238, 105] width 72 height 11
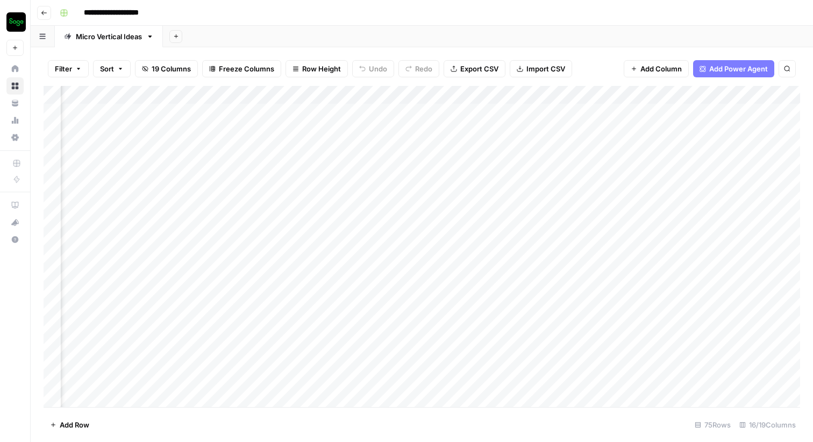
scroll to position [0, 855]
click at [356, 111] on div "Add Column" at bounding box center [422, 246] width 756 height 321
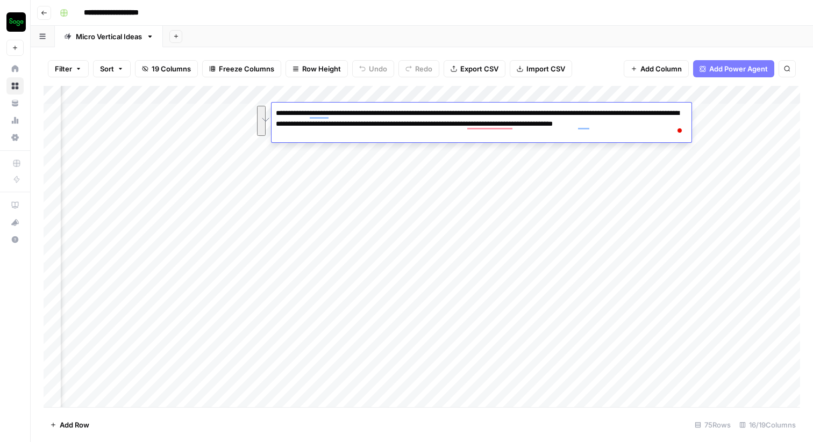
drag, startPoint x: 320, startPoint y: 133, endPoint x: 268, endPoint y: 115, distance: 54.8
click at [0, 0] on div "**********" at bounding box center [0, 0] width 0 height 0
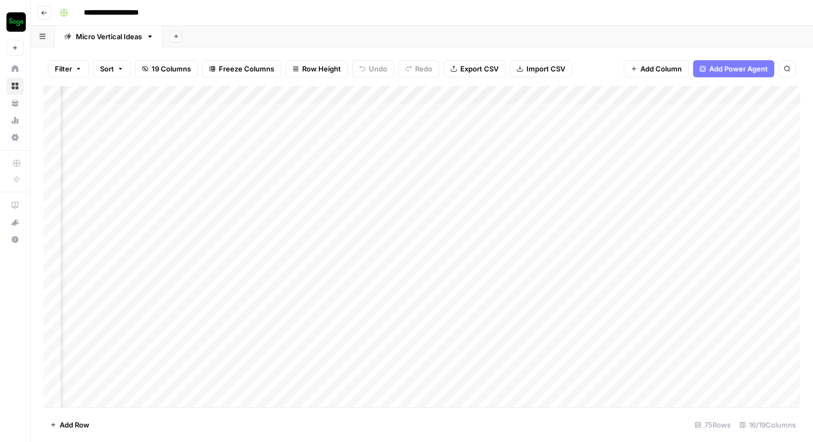
click at [375, 166] on div "Add Column" at bounding box center [422, 246] width 756 height 321
click at [514, 108] on div "Add Column" at bounding box center [422, 246] width 756 height 321
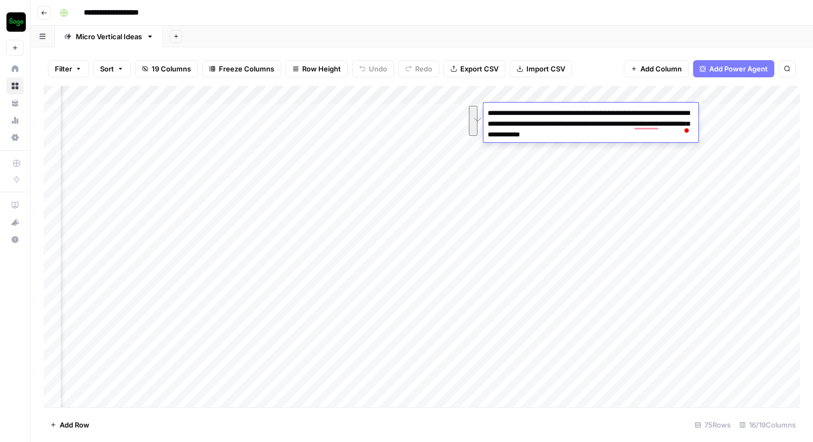
drag, startPoint x: 488, startPoint y: 112, endPoint x: 663, endPoint y: 134, distance: 176.0
click at [663, 134] on textarea "**********" at bounding box center [590, 124] width 215 height 37
click at [548, 181] on div "Add Column" at bounding box center [422, 246] width 756 height 321
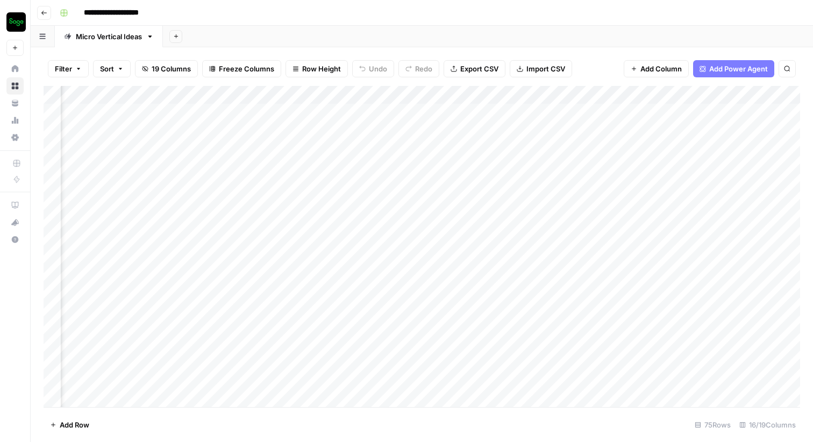
scroll to position [0, 990]
click at [377, 115] on div "Add Column" at bounding box center [422, 246] width 756 height 321
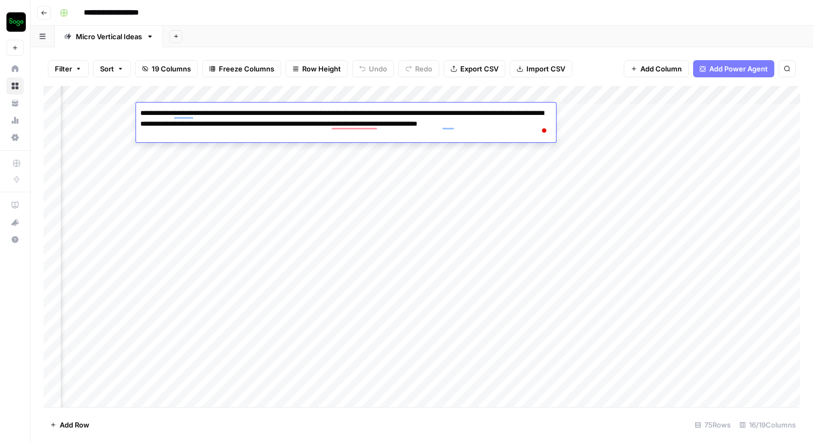
click at [189, 147] on div "Add Column" at bounding box center [422, 246] width 756 height 321
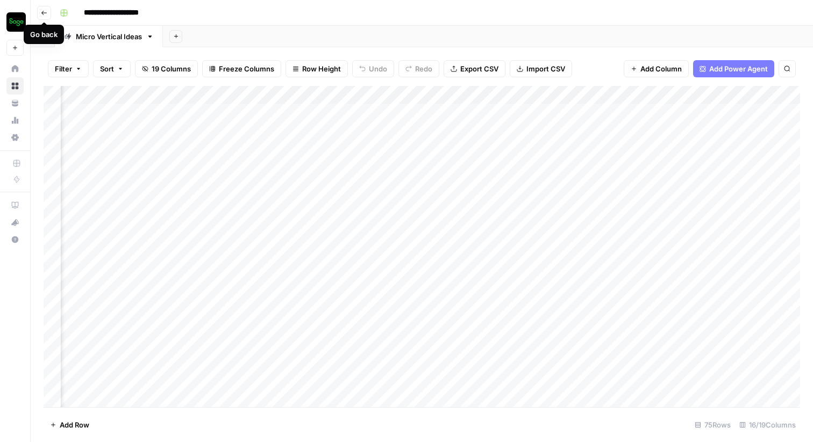
click at [45, 12] on icon "button" at bounding box center [44, 13] width 6 height 6
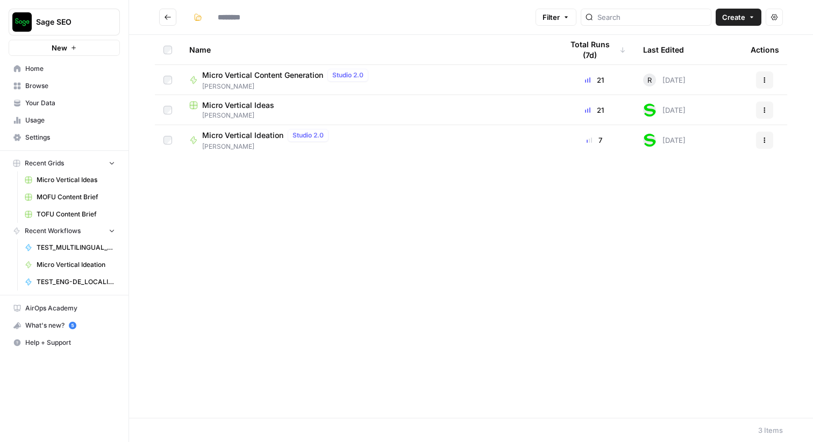
type input "**********"
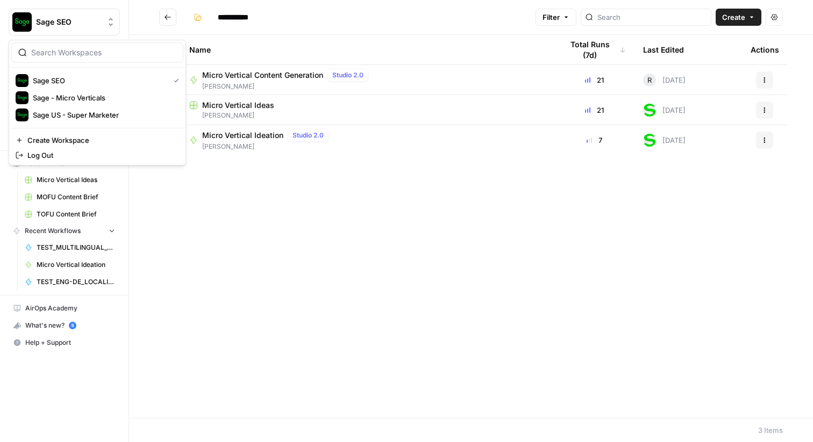
click at [90, 22] on span "Sage SEO" at bounding box center [68, 22] width 65 height 11
click at [96, 116] on span "Sage US - Super Marketer" at bounding box center [104, 115] width 142 height 11
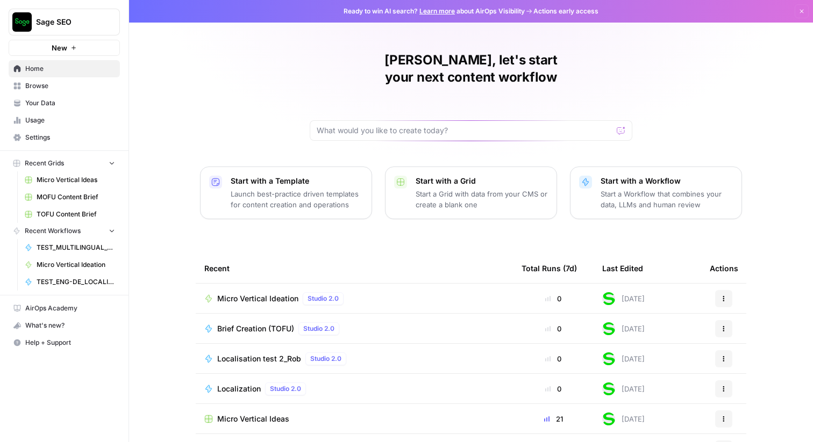
click at [48, 80] on link "Browse" at bounding box center [64, 85] width 111 height 17
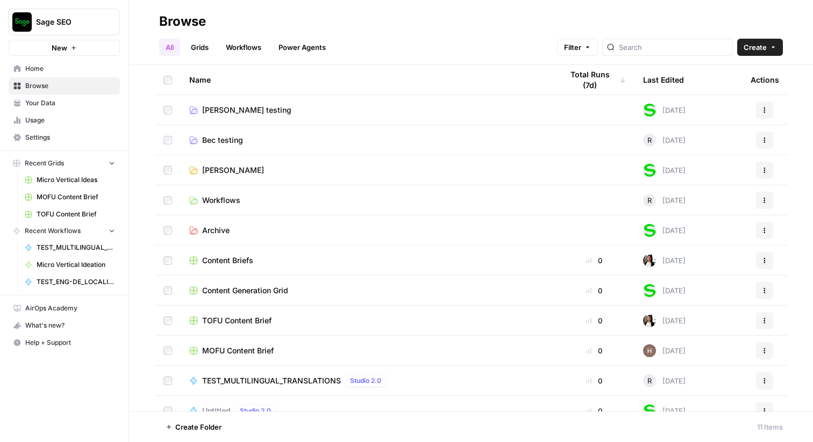
click at [224, 169] on span "[PERSON_NAME]" at bounding box center [233, 170] width 62 height 11
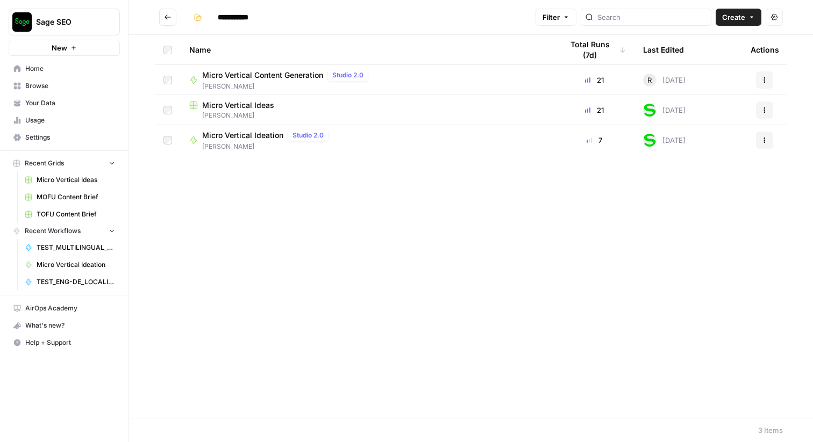
click at [240, 135] on span "Micro Vertical Ideation" at bounding box center [242, 135] width 81 height 11
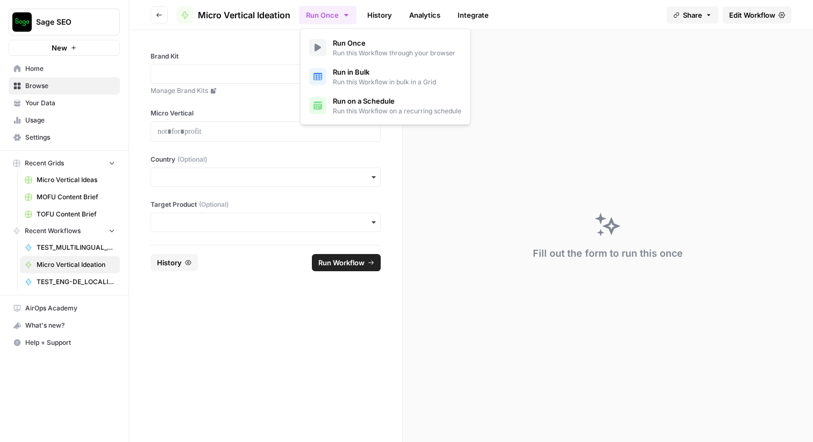
click at [350, 15] on icon "button" at bounding box center [346, 15] width 9 height 9
click at [160, 13] on icon "button" at bounding box center [159, 15] width 6 height 6
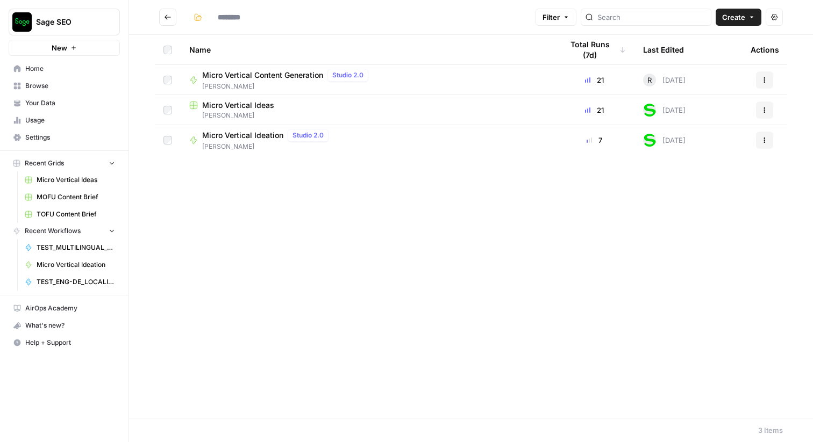
type input "**********"
click at [228, 108] on span "Micro Vertical Ideas" at bounding box center [238, 105] width 72 height 11
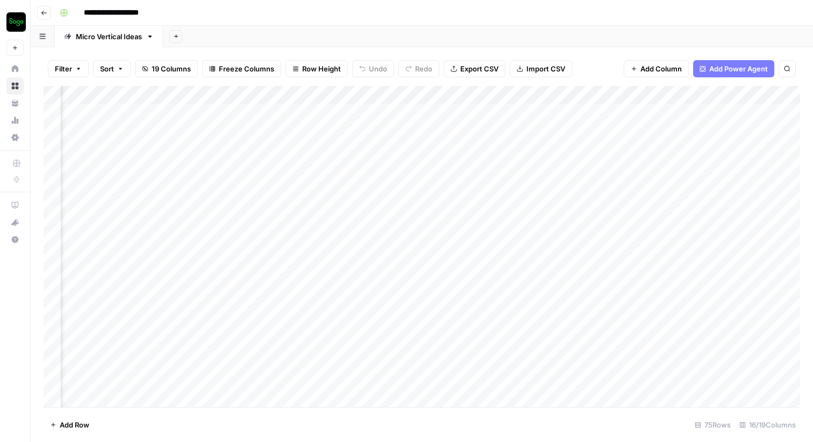
scroll to position [0, 1539]
click at [342, 95] on div "Add Column" at bounding box center [422, 246] width 756 height 321
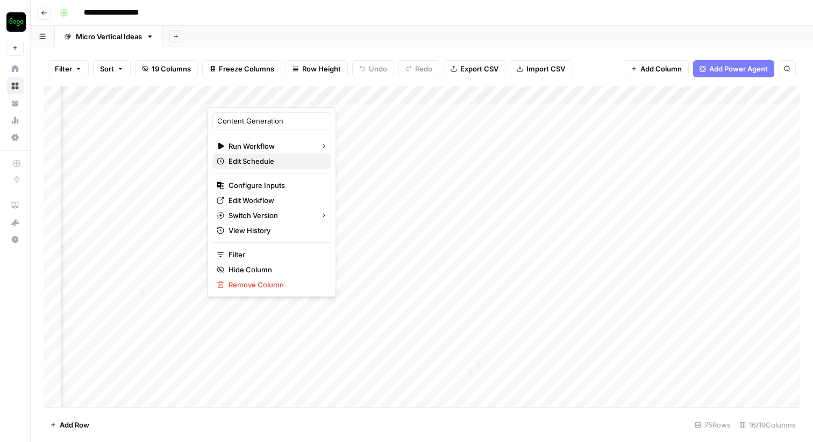
click at [273, 161] on span "Edit Schedule" at bounding box center [275, 161] width 94 height 11
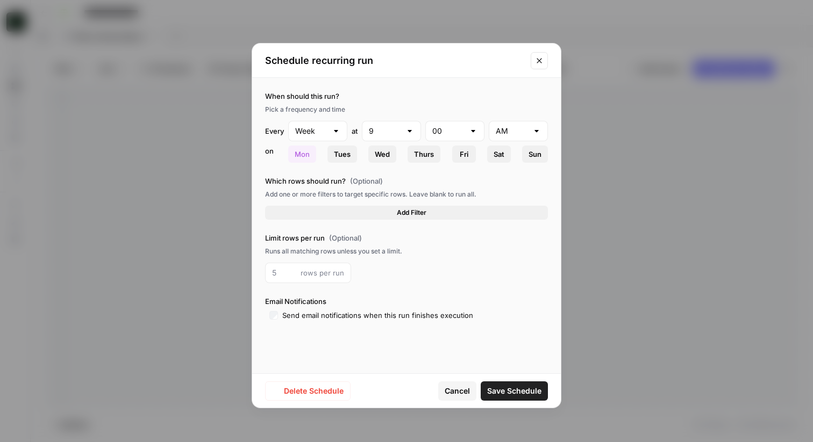
type input "Day"
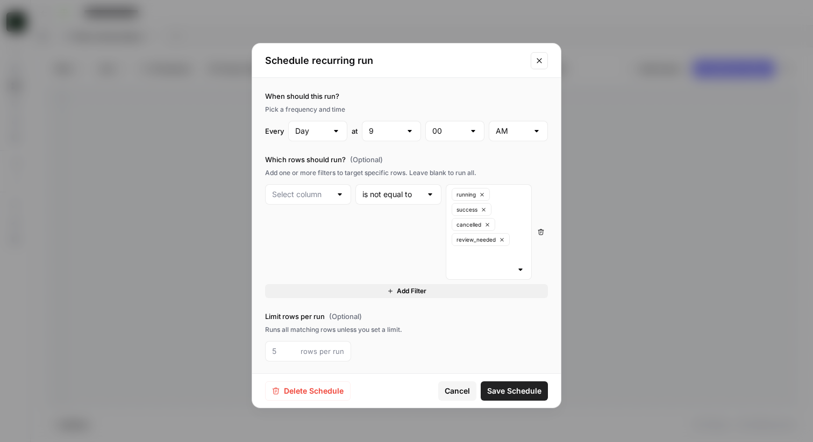
type input "Content Generation"
click at [340, 195] on div at bounding box center [339, 194] width 9 height 11
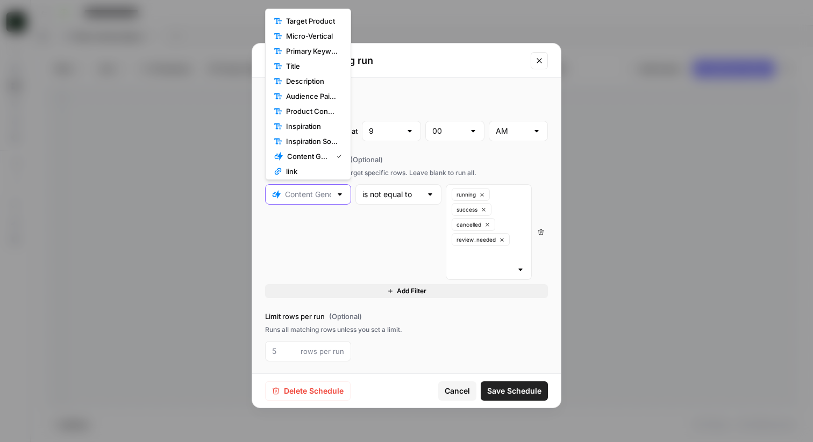
scroll to position [0, 0]
type input "Content Generation"
click at [383, 222] on div "is not equal to" at bounding box center [398, 232] width 86 height 96
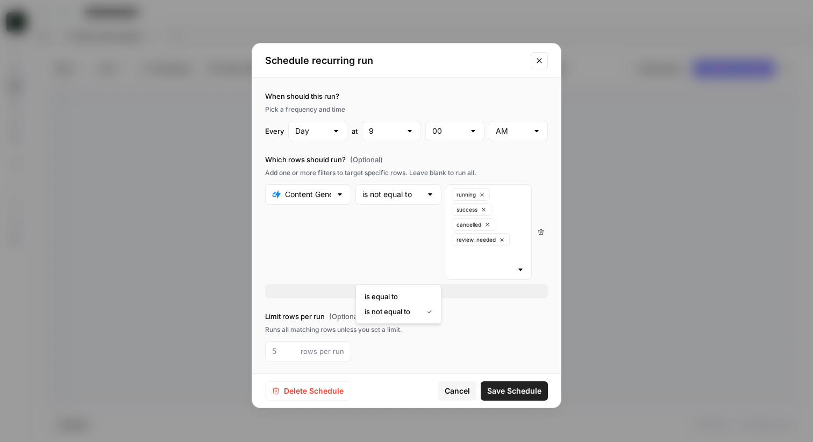
click at [397, 237] on div "is not equal to" at bounding box center [398, 232] width 86 height 96
click at [541, 58] on icon "Close modal" at bounding box center [539, 60] width 9 height 9
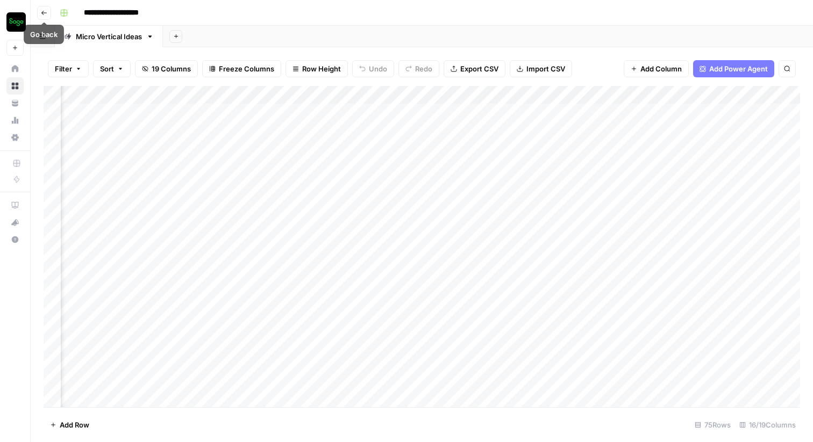
click at [48, 12] on button "Go back" at bounding box center [44, 13] width 14 height 14
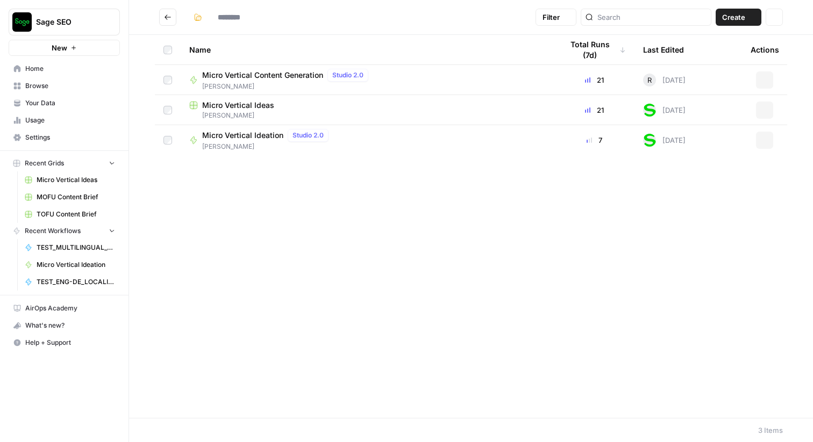
type input "**********"
click at [67, 25] on span "Sage SEO" at bounding box center [68, 22] width 65 height 11
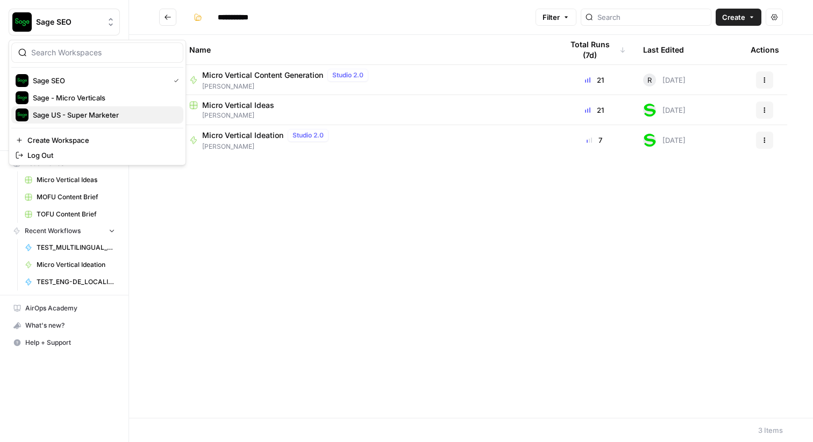
click at [92, 115] on span "Sage US - Super Marketer" at bounding box center [104, 115] width 142 height 11
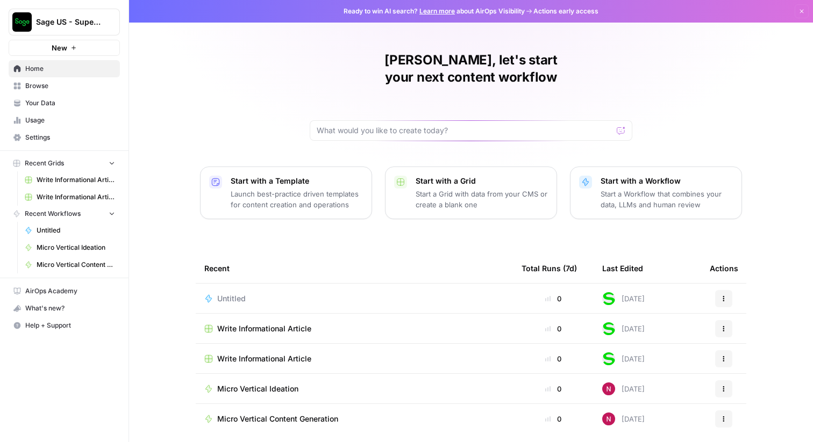
click at [161, 73] on div "[PERSON_NAME], let's start your next content workflow Start with a Template Lau…" at bounding box center [471, 226] width 684 height 452
click at [184, 88] on div "[PERSON_NAME], let's start your next content workflow Start with a Template Lau…" at bounding box center [471, 226] width 684 height 452
click at [50, 90] on span "Browse" at bounding box center [70, 86] width 90 height 10
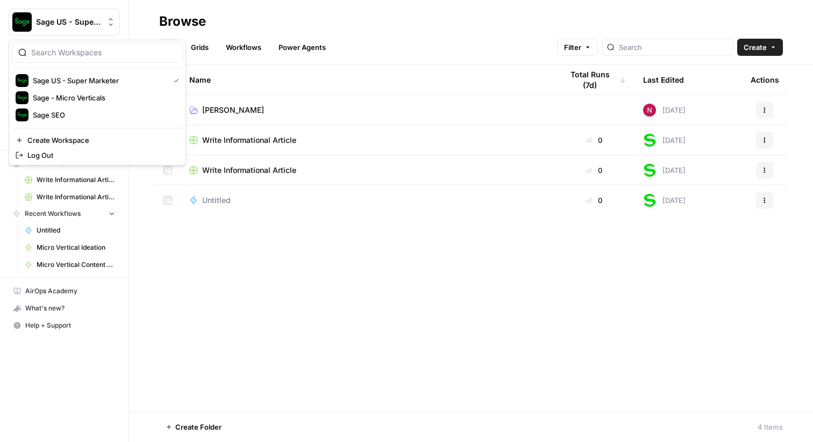
click at [74, 26] on span "Sage US - Super Marketer" at bounding box center [68, 22] width 65 height 11
click at [82, 122] on button "Sage SEO" at bounding box center [97, 114] width 172 height 17
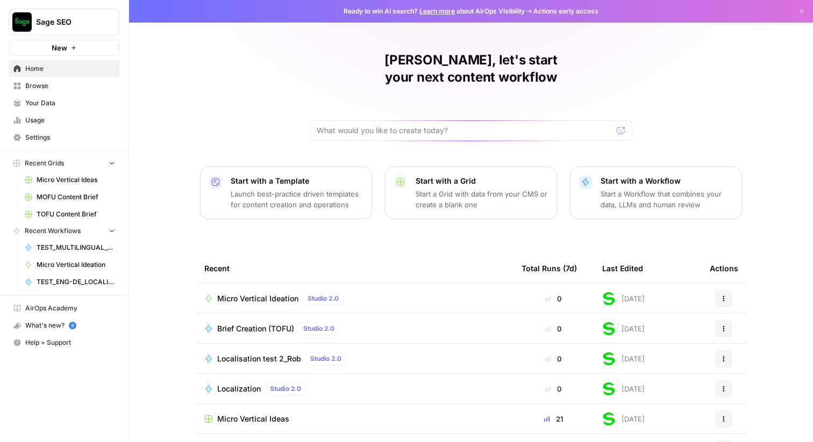
click at [61, 89] on span "Browse" at bounding box center [70, 86] width 90 height 10
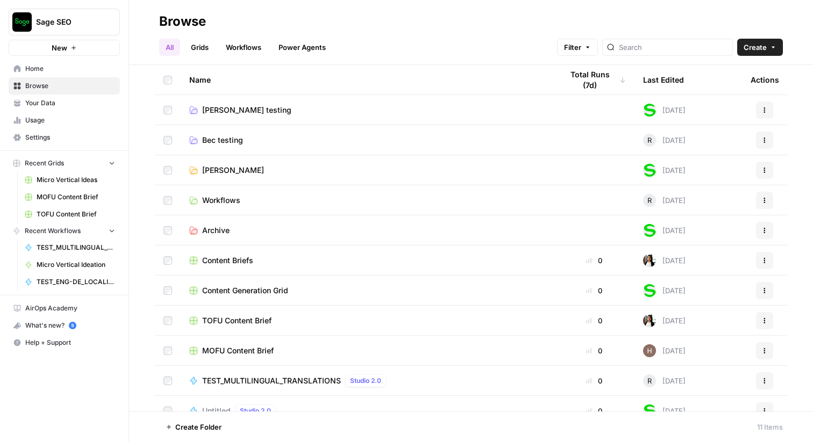
click at [227, 171] on span "[PERSON_NAME]" at bounding box center [233, 170] width 62 height 11
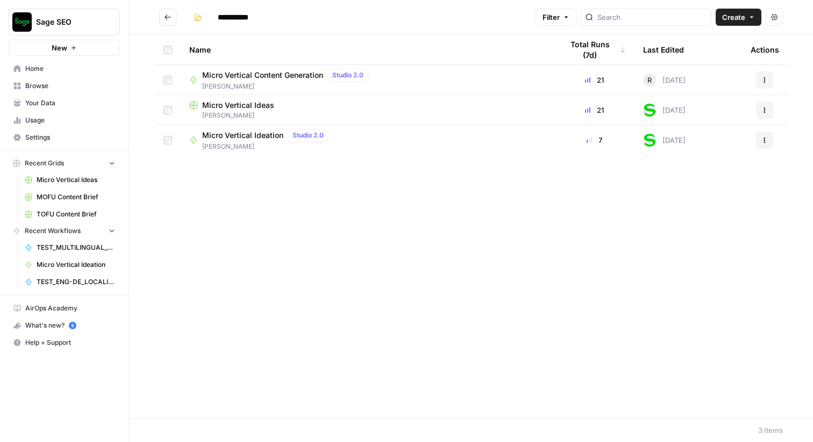
click at [238, 105] on span "Micro Vertical Ideas" at bounding box center [238, 105] width 72 height 11
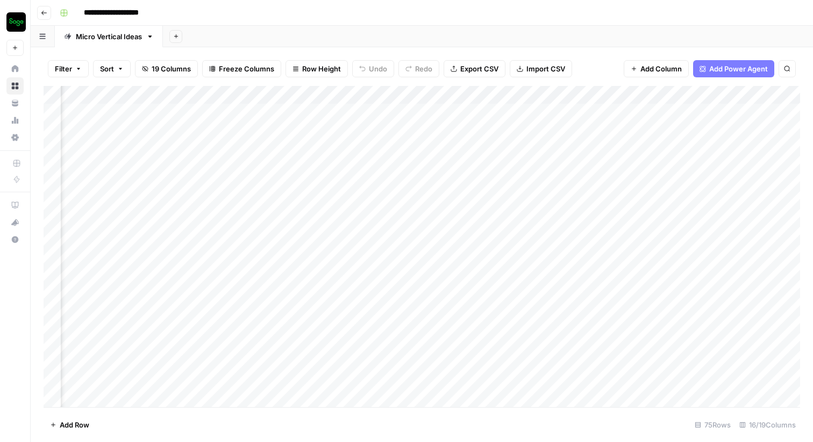
scroll to position [0, 1452]
click at [427, 112] on div "Add Column" at bounding box center [422, 246] width 756 height 321
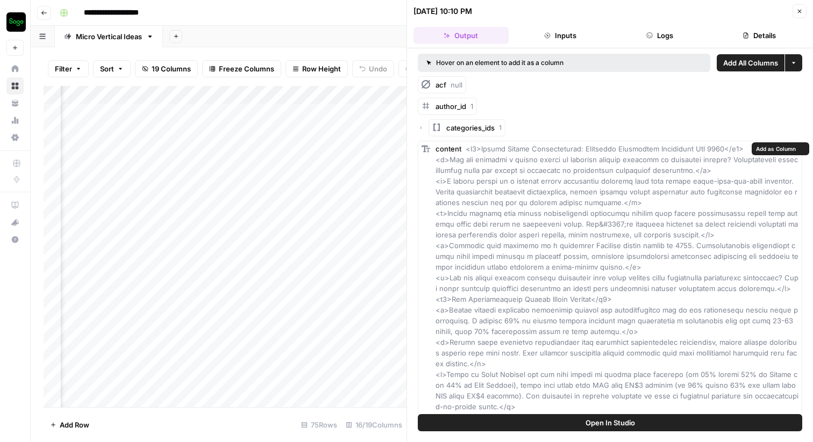
drag, startPoint x: 465, startPoint y: 148, endPoint x: 566, endPoint y: 275, distance: 162.3
drag, startPoint x: 463, startPoint y: 147, endPoint x: 589, endPoint y: 304, distance: 201.2
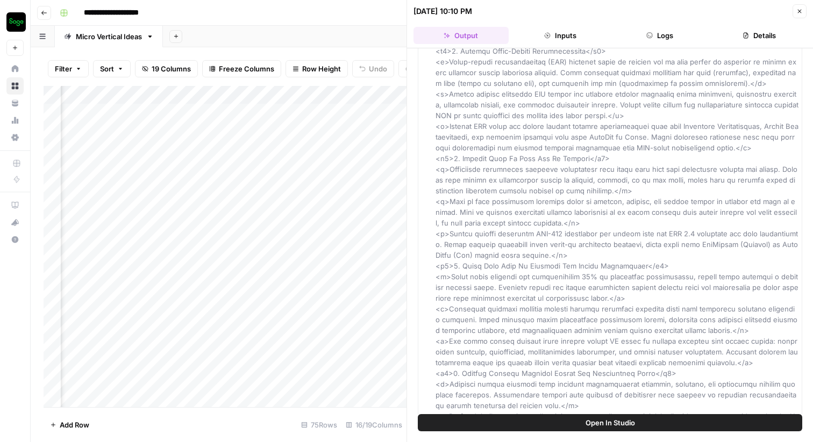
scroll to position [1254, 0]
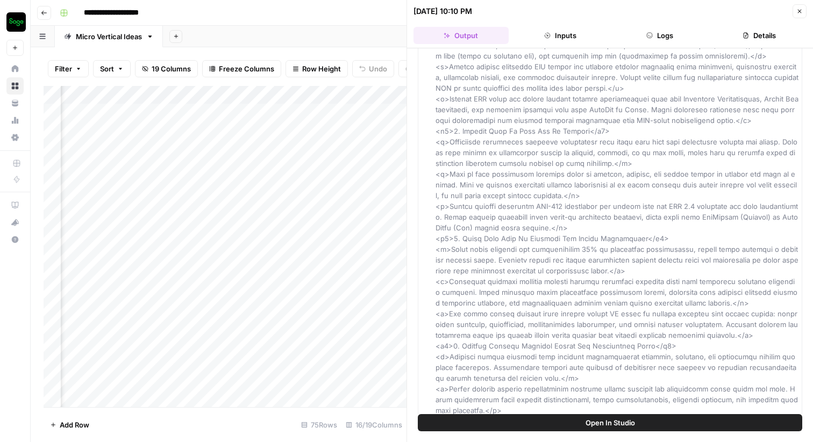
click at [804, 16] on button "Close" at bounding box center [799, 11] width 14 height 14
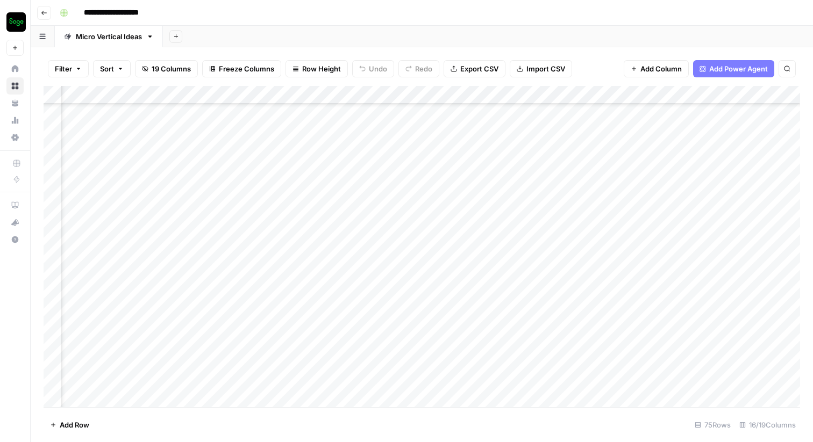
scroll to position [1085, 1241]
click at [44, 13] on icon "button" at bounding box center [44, 13] width 6 height 6
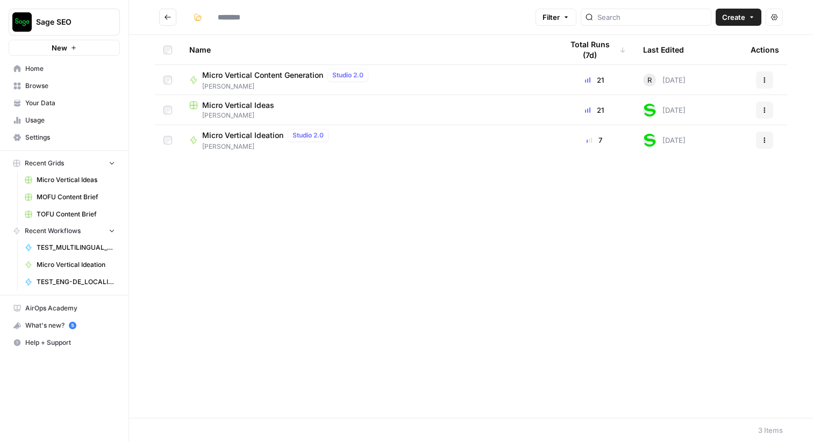
type input "**********"
click at [256, 135] on span "Micro Vertical Ideation" at bounding box center [242, 135] width 81 height 11
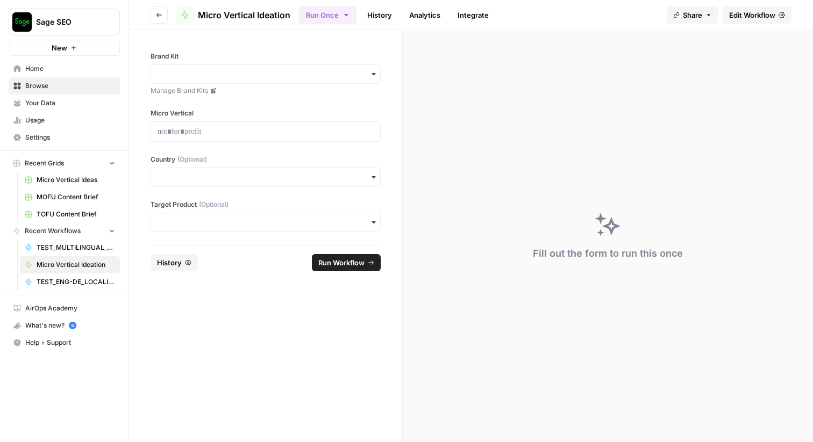
click at [219, 63] on div "Brand Kit Manage Brand Kits" at bounding box center [266, 74] width 230 height 44
click at [218, 67] on div "button" at bounding box center [266, 74] width 230 height 19
click at [214, 99] on div "Sage" at bounding box center [265, 103] width 229 height 20
click at [203, 134] on p at bounding box center [266, 131] width 216 height 11
click at [239, 182] on input "Country (Optional)" at bounding box center [266, 177] width 216 height 11
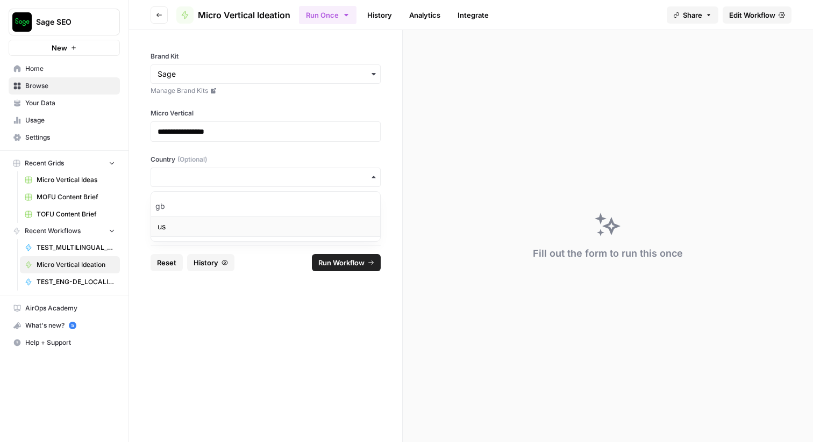
click at [218, 230] on div "us" at bounding box center [265, 227] width 229 height 20
click at [236, 230] on div "button" at bounding box center [266, 222] width 230 height 19
click at [218, 256] on div "sage intacct" at bounding box center [265, 251] width 229 height 20
click at [333, 263] on span "Run Workflow" at bounding box center [341, 263] width 46 height 11
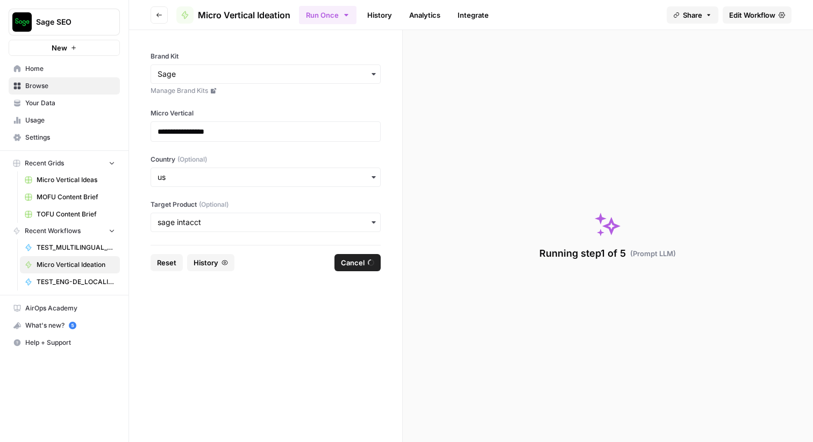
click at [768, 17] on span "Edit Workflow" at bounding box center [752, 15] width 46 height 11
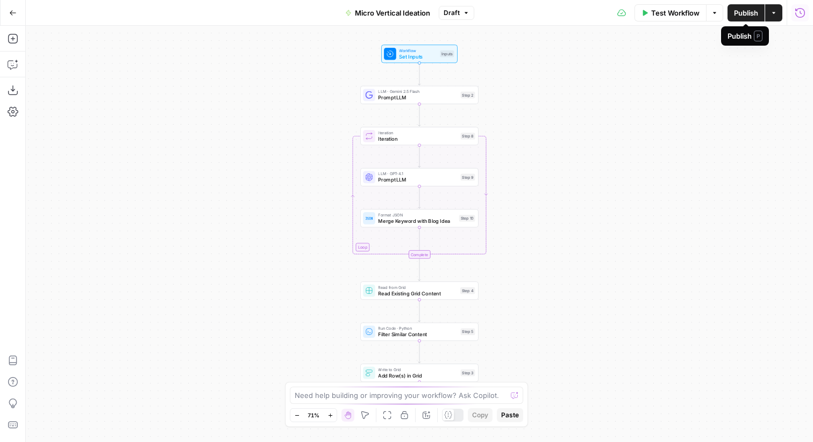
click at [807, 16] on button "Run History" at bounding box center [799, 12] width 17 height 17
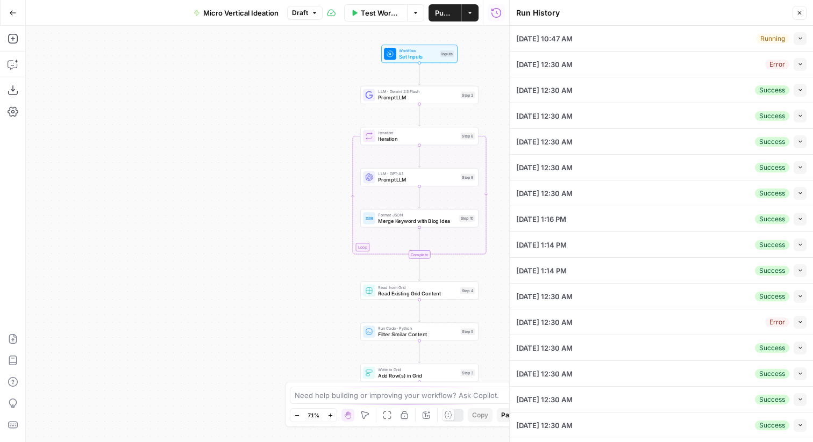
click at [801, 40] on icon "button" at bounding box center [800, 38] width 6 height 6
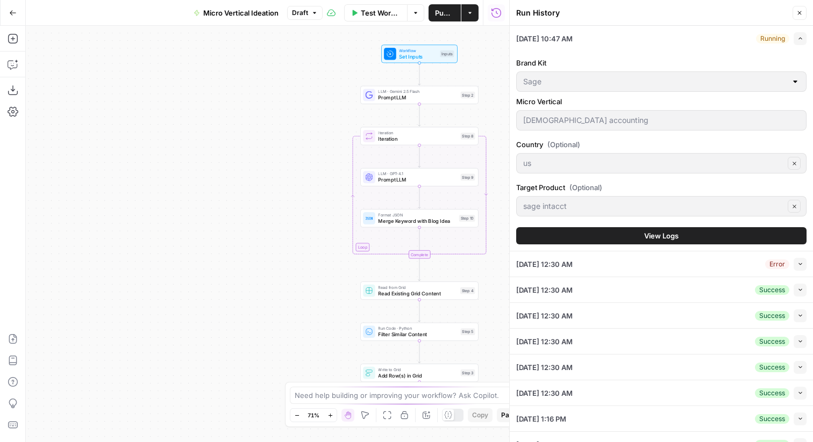
click at [652, 238] on span "View Logs" at bounding box center [661, 236] width 34 height 11
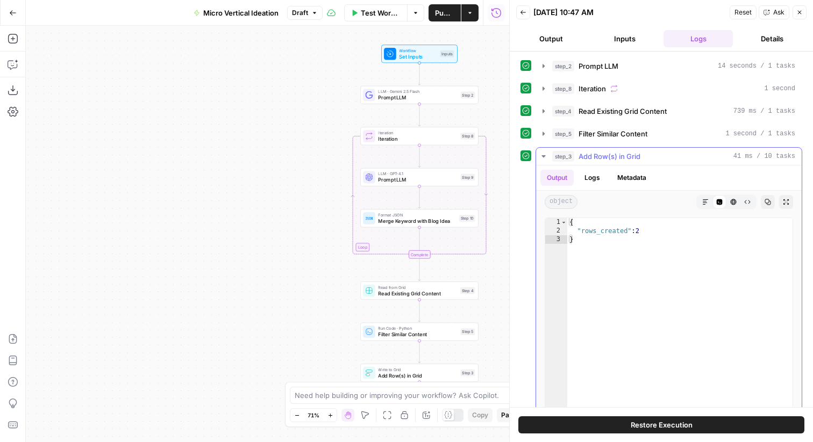
type textarea "**********"
drag, startPoint x: 584, startPoint y: 233, endPoint x: 647, endPoint y: 233, distance: 62.9
click at [647, 233] on div "{ "rows_created" : 2 }" at bounding box center [679, 332] width 225 height 228
click at [799, 15] on icon "button" at bounding box center [799, 12] width 6 height 6
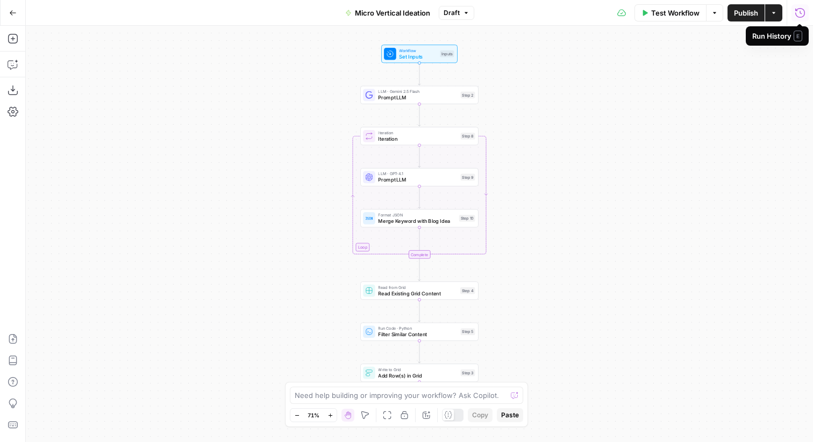
click at [17, 17] on button "Go Back" at bounding box center [12, 12] width 19 height 19
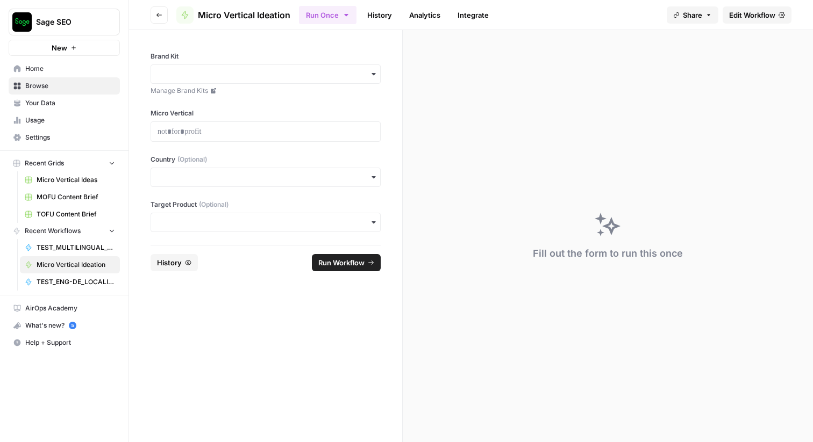
click at [46, 83] on span "Browse" at bounding box center [70, 86] width 90 height 10
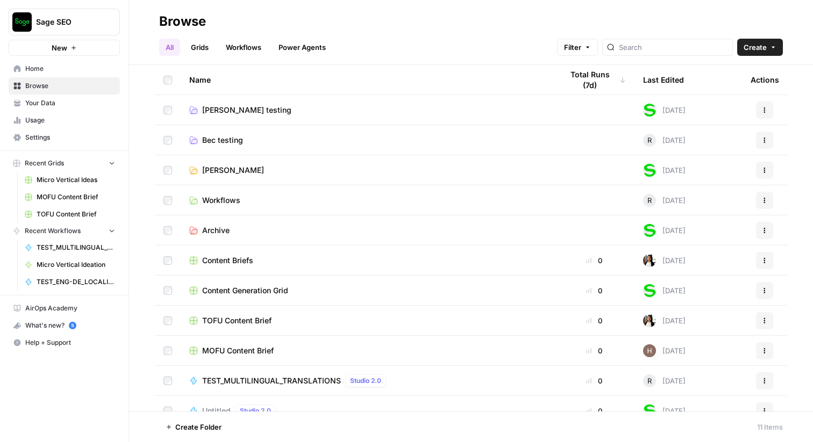
click at [218, 166] on span "Rob Testing" at bounding box center [233, 170] width 62 height 11
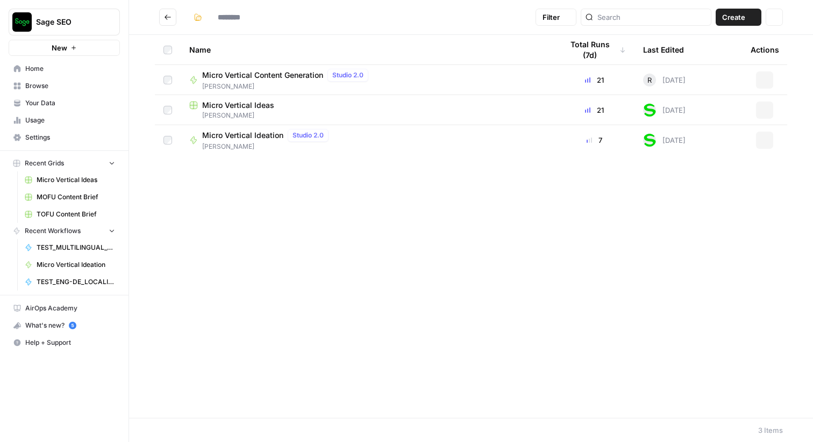
type input "**********"
click at [240, 102] on span "Micro Vertical Ideas" at bounding box center [238, 105] width 72 height 11
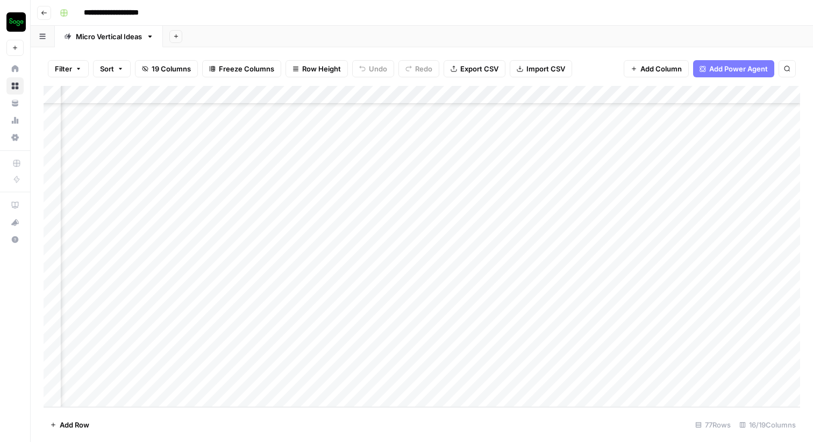
scroll to position [1121, 617]
click at [317, 358] on div "Add Column" at bounding box center [422, 246] width 756 height 321
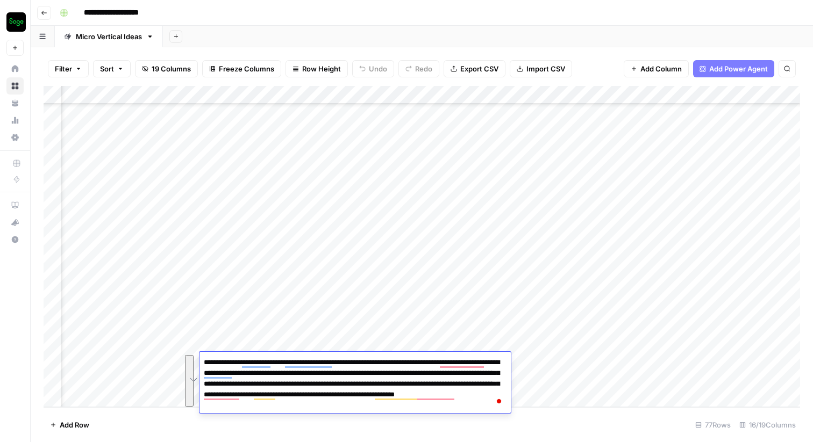
drag, startPoint x: 247, startPoint y: 364, endPoint x: 404, endPoint y: 418, distance: 165.6
click at [404, 418] on body "**********" at bounding box center [406, 221] width 813 height 442
click at [561, 360] on div "Add Column" at bounding box center [422, 246] width 756 height 321
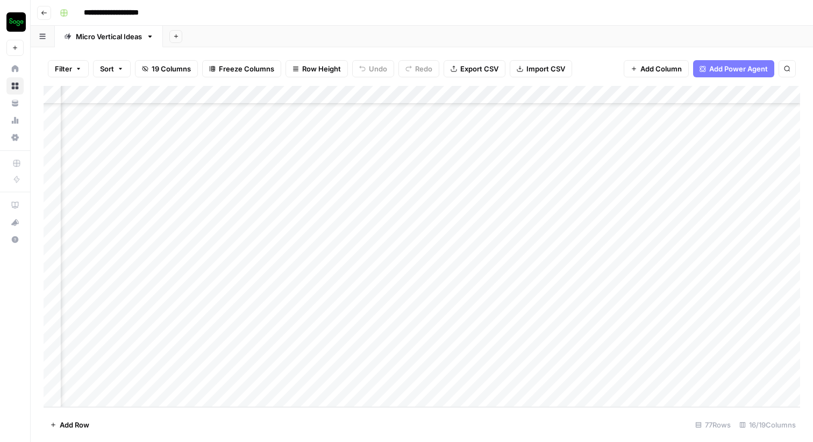
click at [561, 360] on div "Add Column" at bounding box center [422, 246] width 756 height 321
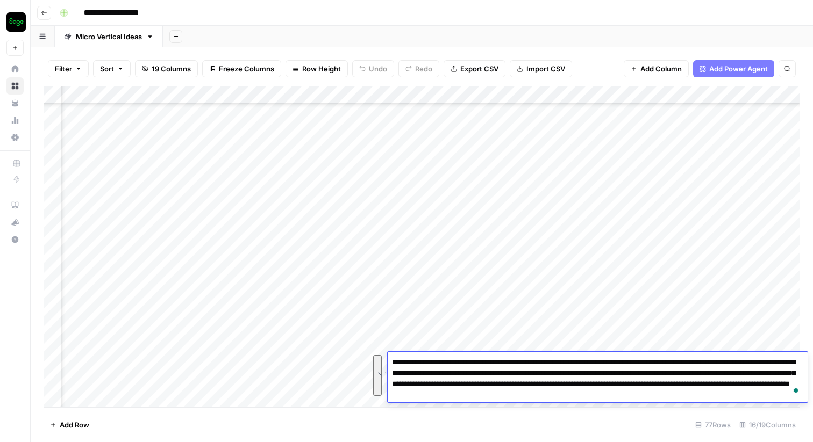
drag, startPoint x: 678, startPoint y: 392, endPoint x: 394, endPoint y: 363, distance: 286.3
click at [394, 363] on textarea "**********" at bounding box center [598, 378] width 420 height 47
click at [347, 364] on div "Add Column" at bounding box center [422, 246] width 756 height 321
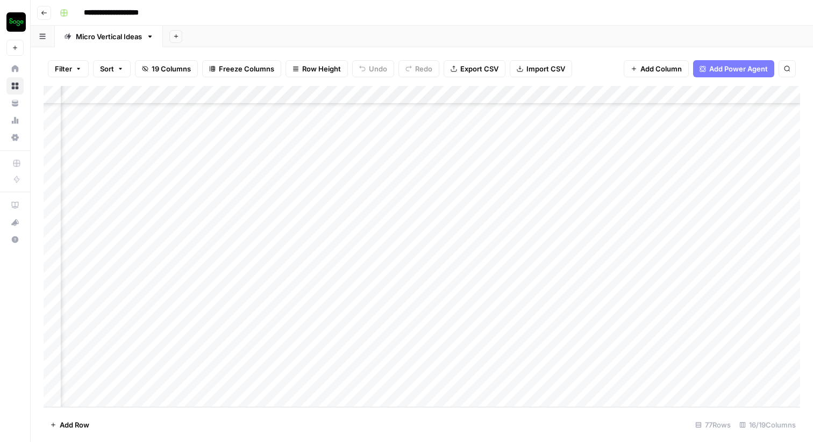
click at [564, 362] on div "Add Column" at bounding box center [422, 246] width 756 height 321
click at [524, 363] on div "Add Column" at bounding box center [422, 246] width 756 height 321
click at [706, 73] on button "Add Power Agent" at bounding box center [733, 68] width 81 height 17
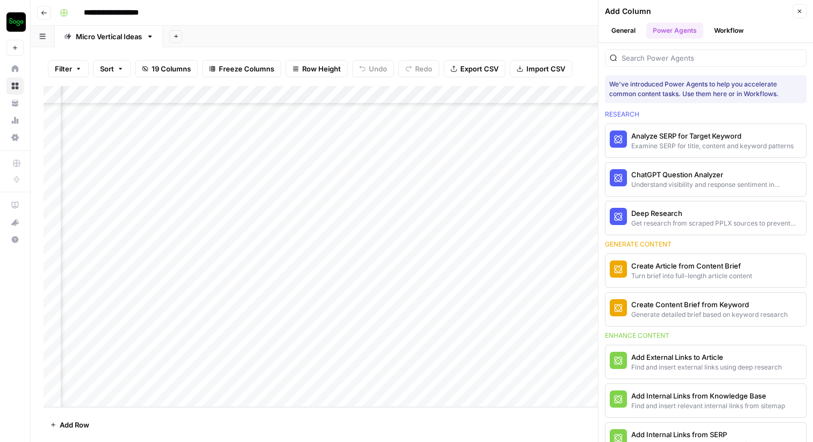
click at [799, 7] on button "Close" at bounding box center [799, 11] width 14 height 14
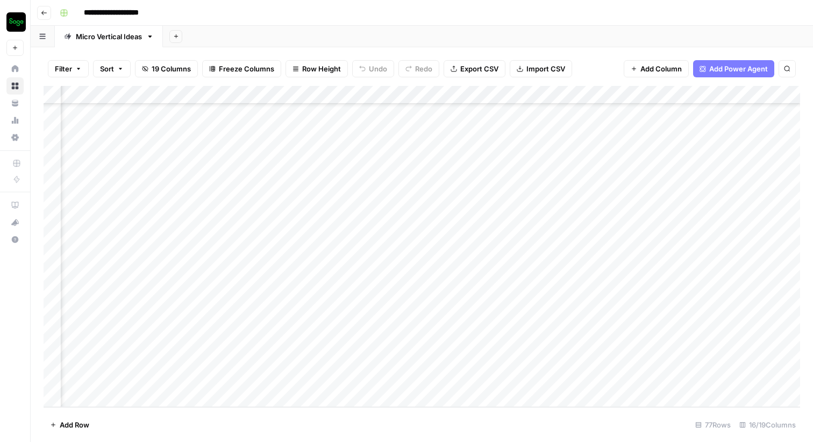
click at [719, 72] on span "Add Power Agent" at bounding box center [738, 68] width 59 height 11
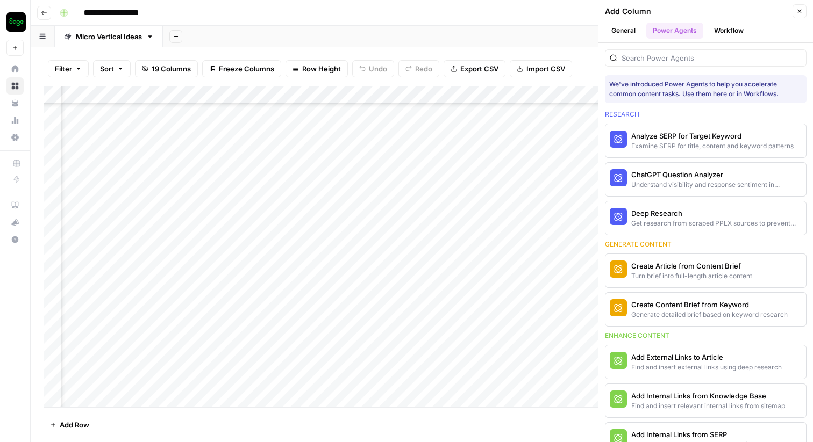
click at [725, 32] on button "Workflow" at bounding box center [728, 31] width 42 height 16
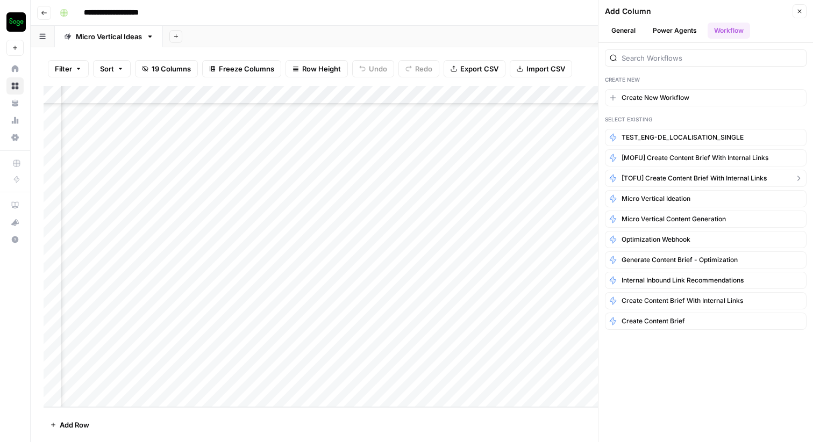
click at [676, 175] on span "[TOFU] Create content brief with internal links" at bounding box center [693, 179] width 145 height 10
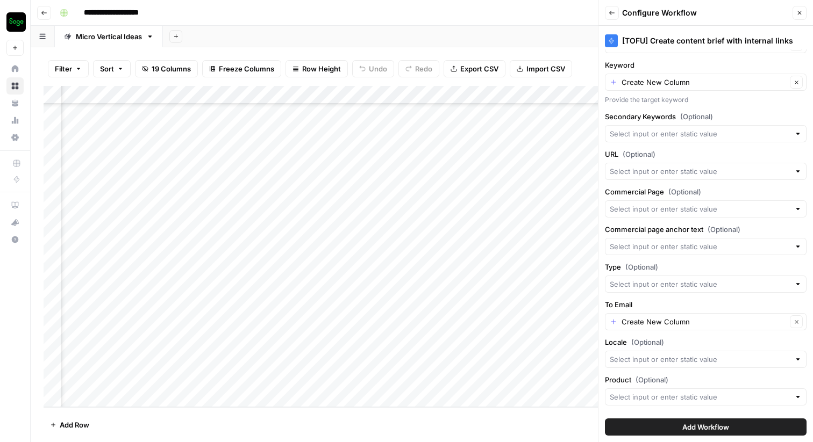
scroll to position [1121, 1035]
click at [729, 426] on span "Add Workflow" at bounding box center [705, 427] width 47 height 11
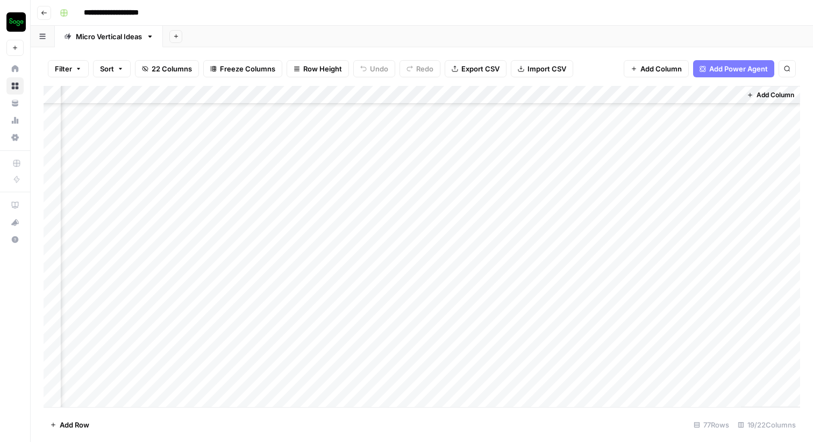
scroll to position [0, 2450]
click at [715, 97] on div "Add Column" at bounding box center [422, 246] width 756 height 321
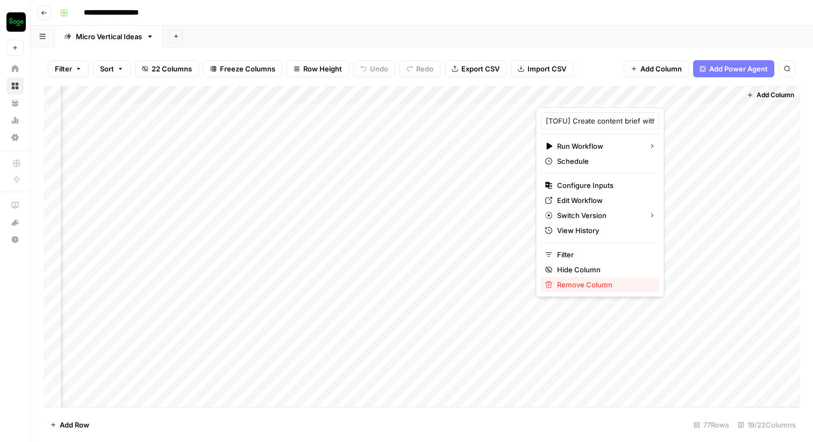
click at [578, 285] on span "Remove Column" at bounding box center [604, 285] width 94 height 11
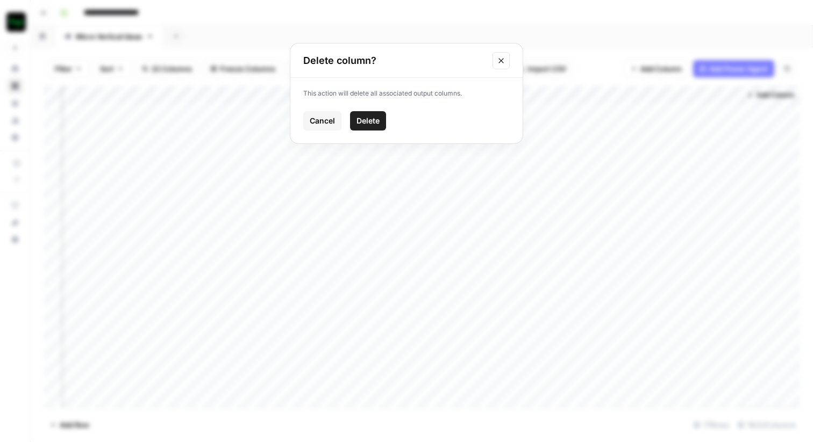
click at [375, 126] on span "Delete" at bounding box center [367, 121] width 23 height 11
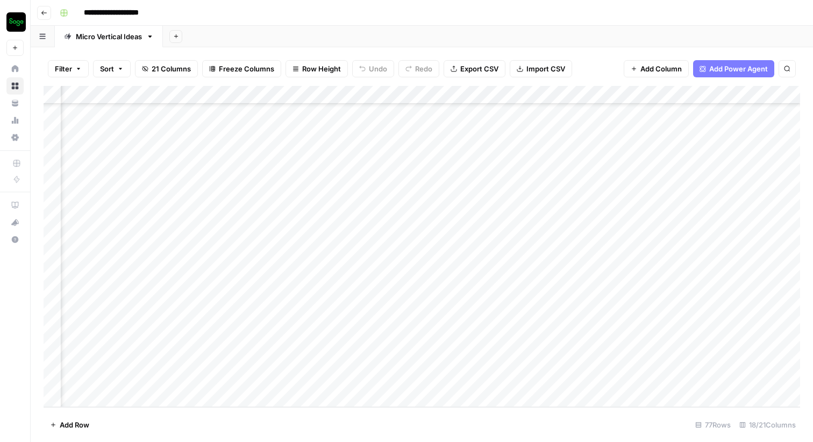
scroll to position [1121, 1275]
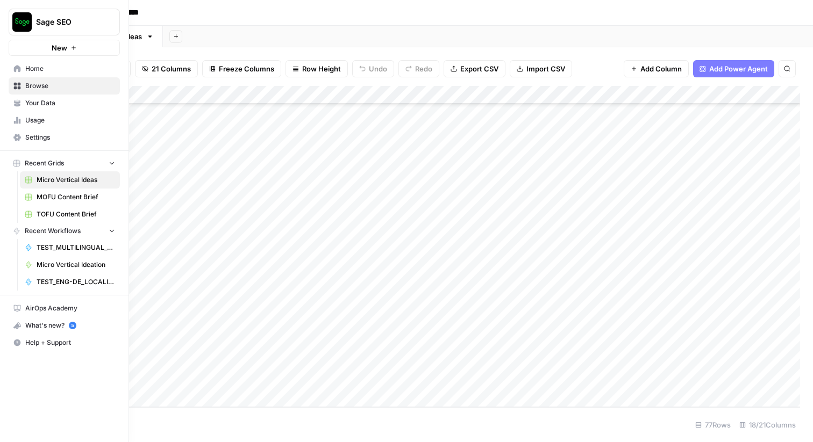
click at [39, 102] on span "Your Data" at bounding box center [70, 103] width 90 height 10
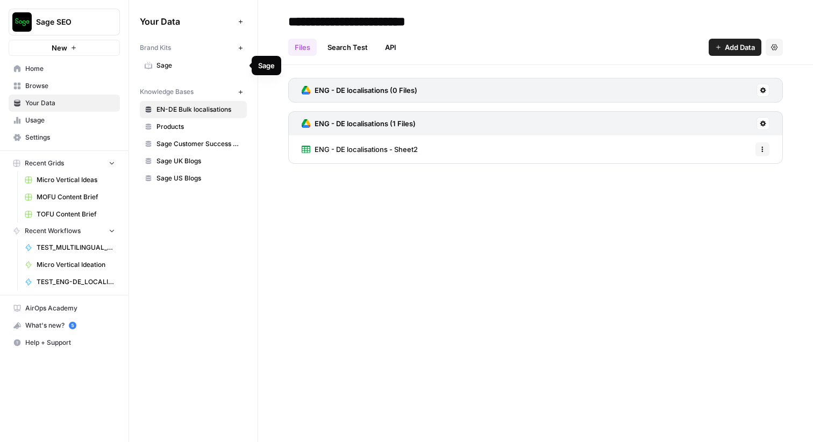
click at [183, 63] on span "Sage" at bounding box center [198, 66] width 85 height 10
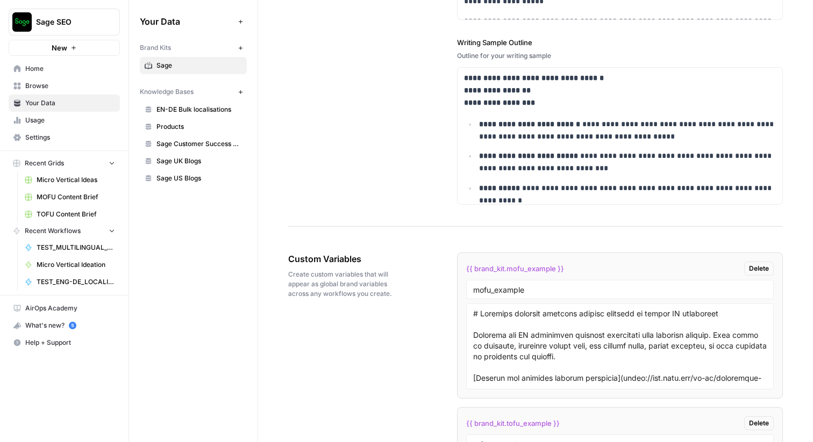
scroll to position [1828, 0]
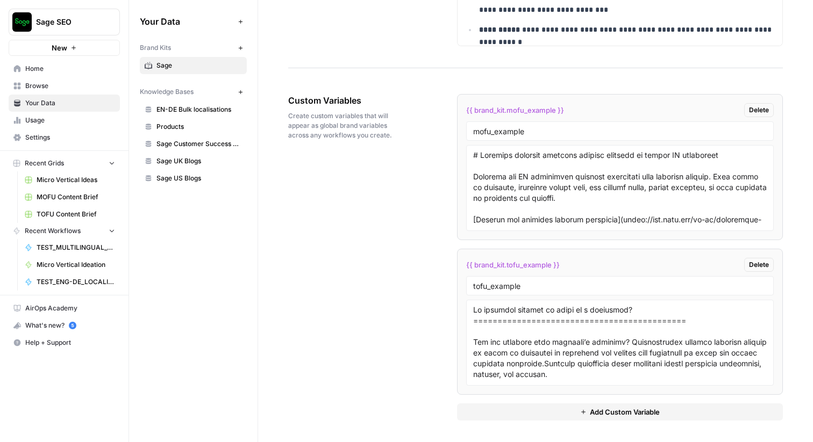
click at [334, 101] on span "Custom Variables" at bounding box center [342, 100] width 109 height 13
click at [333, 123] on span "Create custom variables that will appear as global brand variables across any w…" at bounding box center [342, 125] width 109 height 29
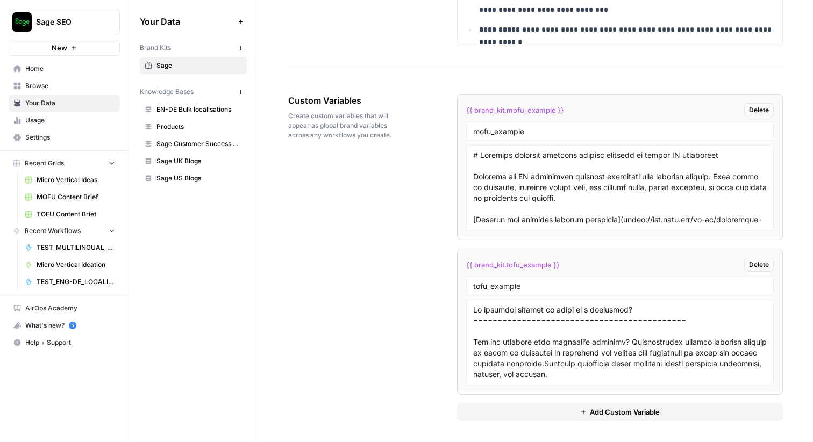
click at [333, 123] on span "Create custom variables that will appear as global brand variables across any w…" at bounding box center [342, 125] width 109 height 29
click at [562, 267] on div "{{ brand_kit.tofu_example }} Delete" at bounding box center [620, 265] width 308 height 14
drag, startPoint x: 466, startPoint y: 111, endPoint x: 566, endPoint y: 114, distance: 99.5
click at [566, 114] on div "{{ brand_kit.mofu_example }} Delete" at bounding box center [620, 110] width 308 height 14
click at [540, 109] on span "{{ brand_kit.mofu_example }}" at bounding box center [515, 110] width 98 height 11
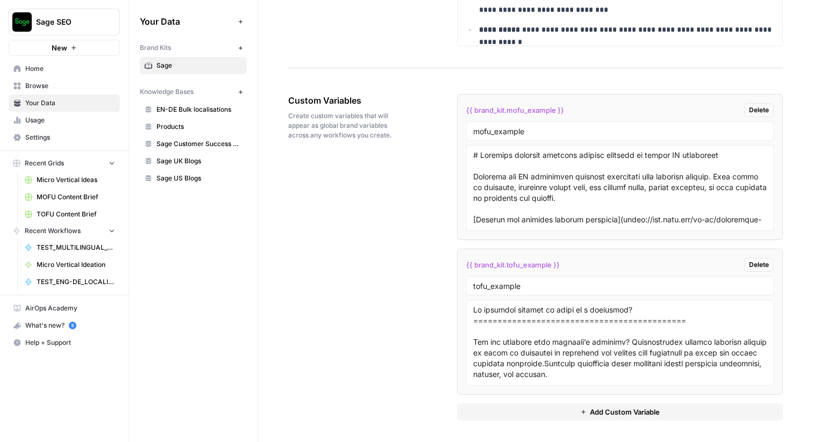
click at [540, 109] on span "{{ brand_kit.mofu_example }}" at bounding box center [515, 110] width 98 height 11
drag, startPoint x: 550, startPoint y: 154, endPoint x: 644, endPoint y: 156, distance: 93.6
click at [644, 156] on textarea "To enrich screen reader interactions, please activate Accessibility in Grammarl…" at bounding box center [620, 188] width 294 height 76
click at [506, 131] on input "mofu_example" at bounding box center [620, 131] width 294 height 10
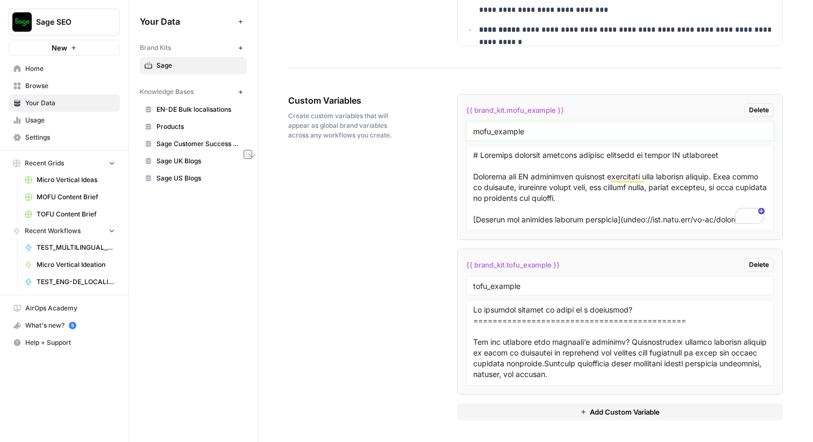
click at [506, 131] on input "mofu_example" at bounding box center [620, 131] width 294 height 10
click at [512, 289] on input "tofu_example" at bounding box center [620, 286] width 294 height 10
click at [497, 263] on span "{{ brand_kit.tofu_example }}" at bounding box center [513, 265] width 94 height 11
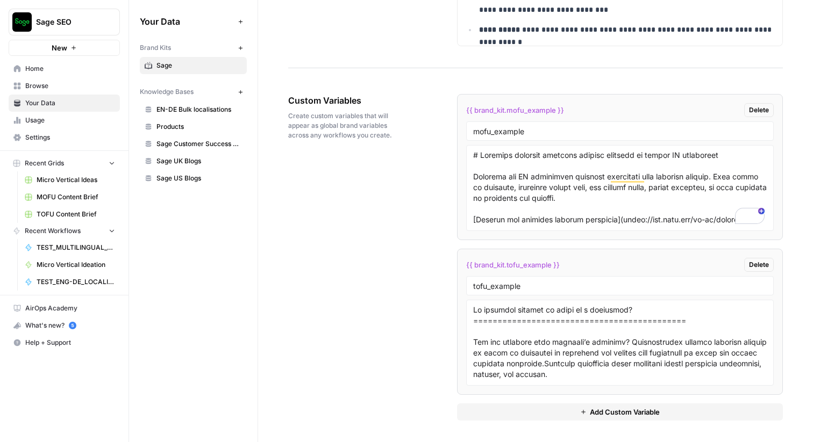
click at [497, 263] on span "{{ brand_kit.tofu_example }}" at bounding box center [513, 265] width 94 height 11
click at [621, 412] on span "Add Custom Variable" at bounding box center [625, 412] width 70 height 11
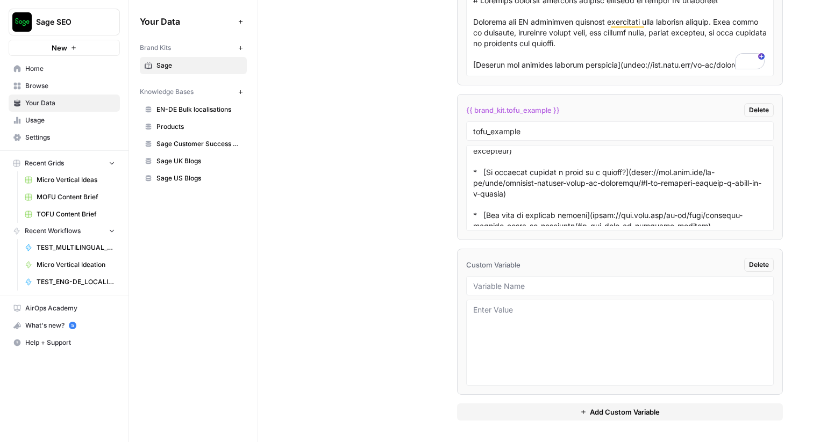
scroll to position [1983, 0]
click at [501, 291] on div at bounding box center [620, 285] width 308 height 19
click at [514, 285] on input "text" at bounding box center [620, 286] width 294 height 10
type input "what_churches_call_themselves"
click at [537, 337] on textarea at bounding box center [620, 343] width 294 height 76
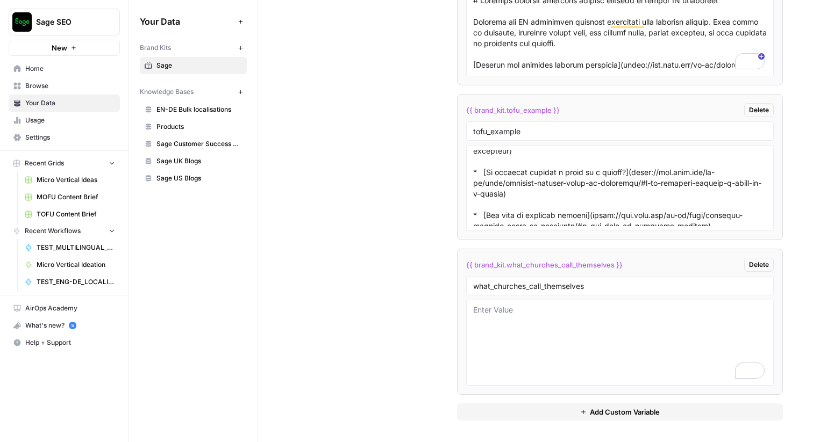
click at [512, 264] on span "{{ brand_kit.what_churches_call_themselves }}" at bounding box center [544, 265] width 156 height 11
click at [510, 264] on span "{{ brand_kit.what_churches_call_themselves }}" at bounding box center [544, 265] width 156 height 11
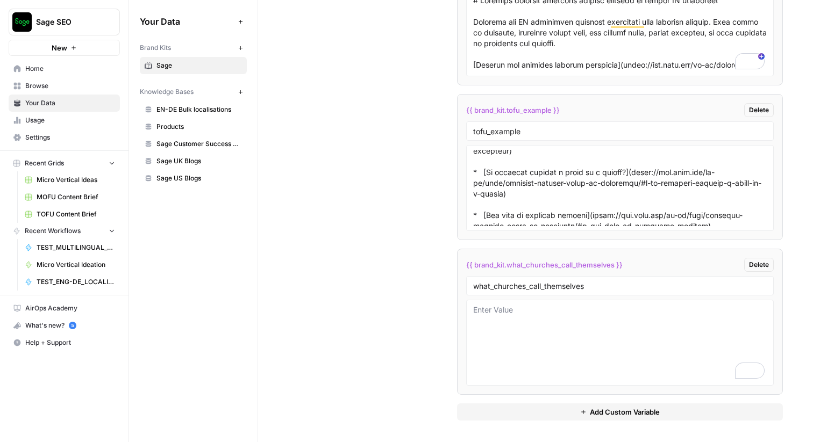
click at [510, 264] on span "{{ brand_kit.what_churches_call_themselves }}" at bounding box center [544, 265] width 156 height 11
click at [762, 267] on span "Delete" at bounding box center [759, 265] width 20 height 10
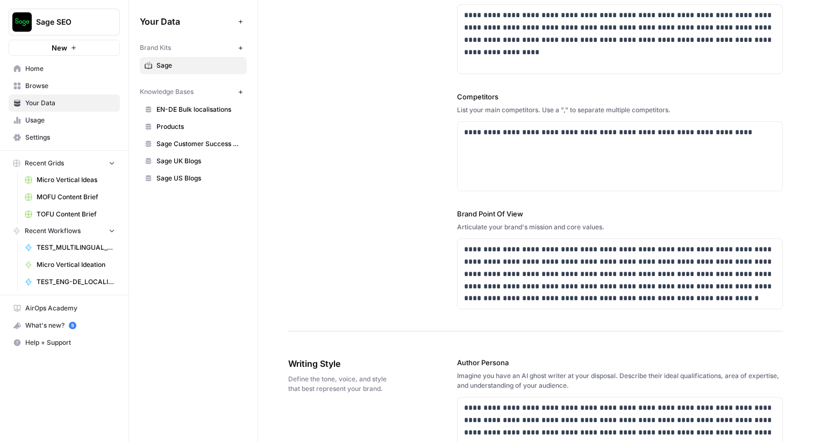
scroll to position [0, 0]
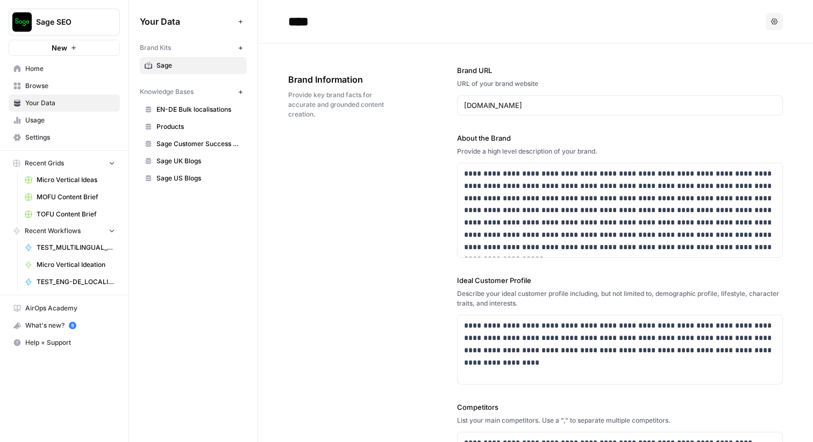
click at [56, 46] on span "New" at bounding box center [60, 47] width 16 height 11
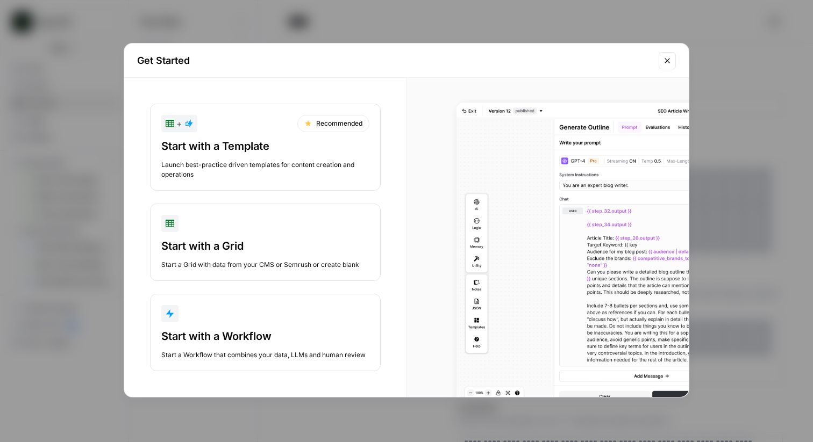
click at [281, 309] on div "button" at bounding box center [265, 313] width 208 height 17
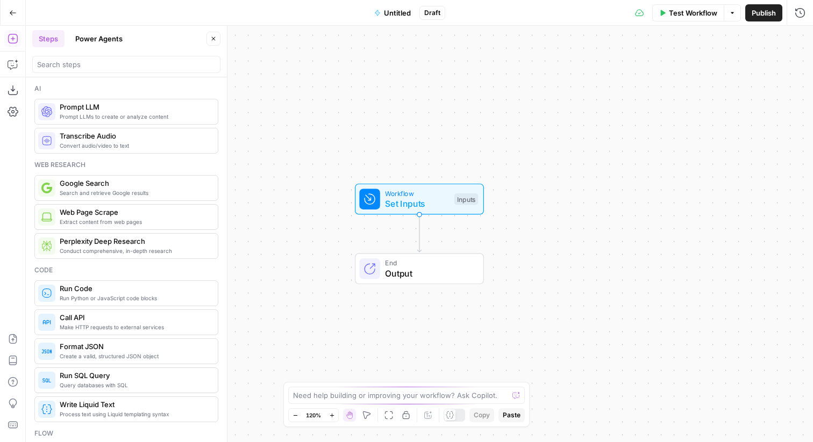
click at [87, 109] on span "Prompt LLM" at bounding box center [134, 107] width 149 height 11
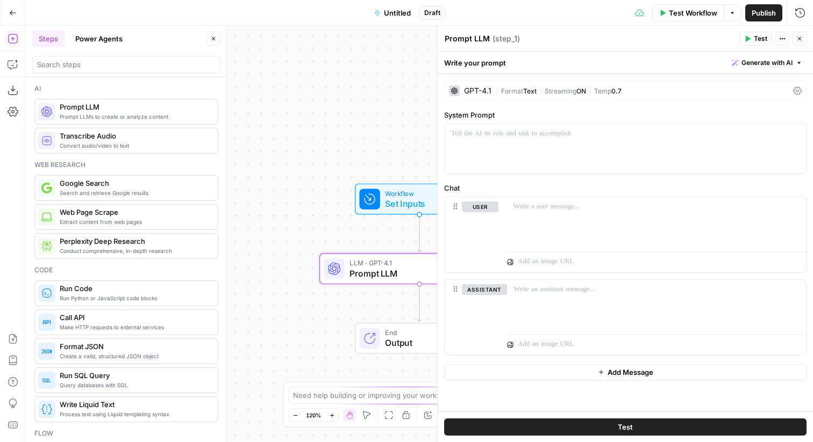
click at [410, 201] on span "Set Inputs" at bounding box center [417, 203] width 64 height 13
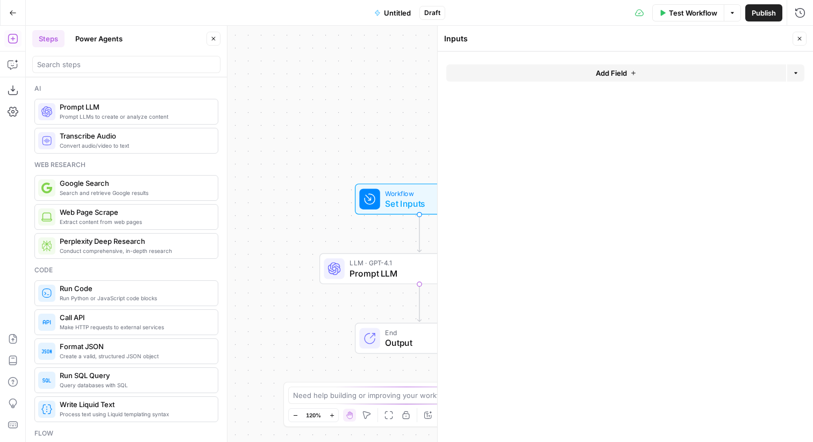
click at [629, 75] on button "Add Field" at bounding box center [616, 73] width 340 height 17
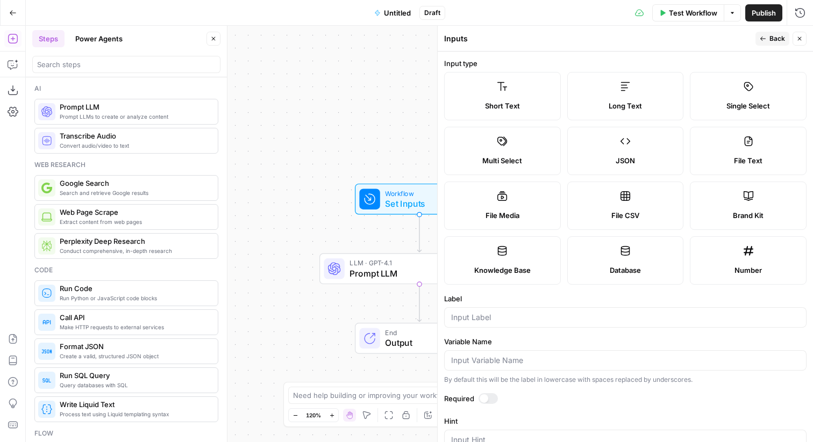
click at [518, 210] on span "File Media" at bounding box center [502, 215] width 34 height 11
type textarea "Supports .mp4, .mp3, .wav, .jpg, .png, .webp, .wma, .m4a file types"
click at [544, 314] on input "Label" at bounding box center [625, 317] width 348 height 11
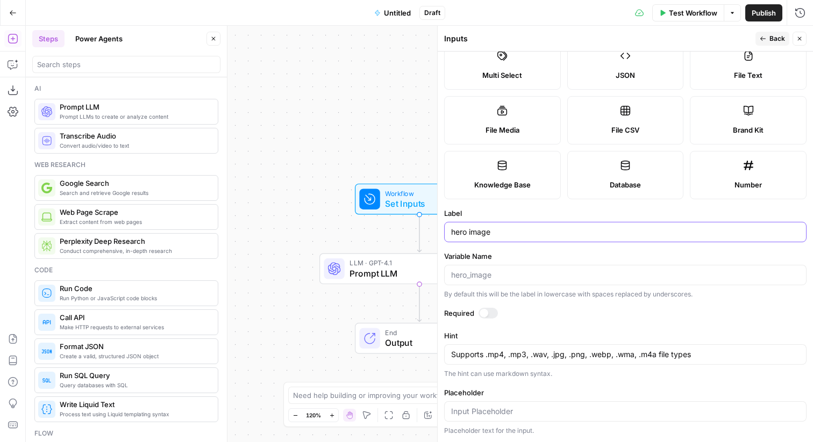
type input "hero image"
click at [775, 41] on span "Back" at bounding box center [777, 39] width 16 height 10
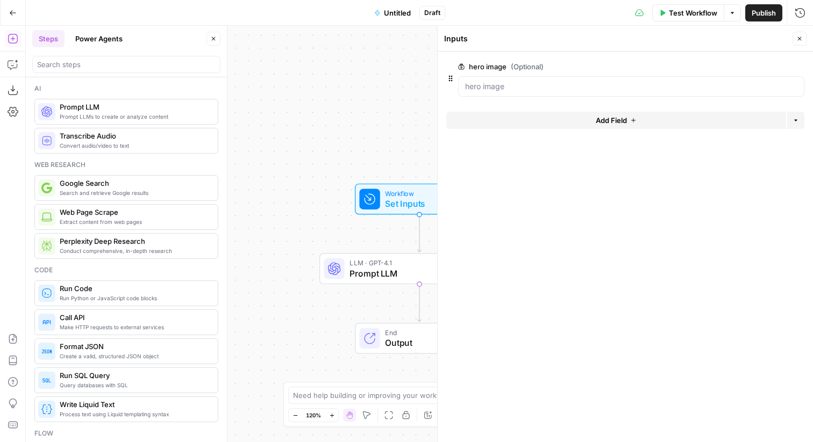
click at [798, 39] on icon "button" at bounding box center [800, 39] width 4 height 4
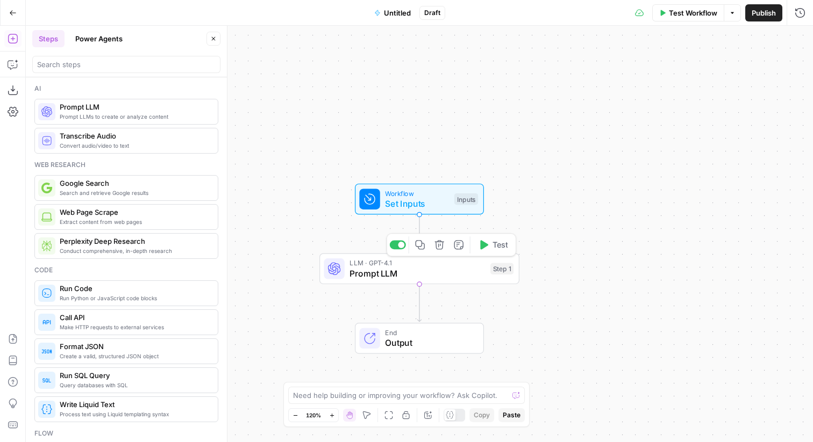
click at [394, 271] on span "Prompt LLM" at bounding box center [416, 273] width 135 height 13
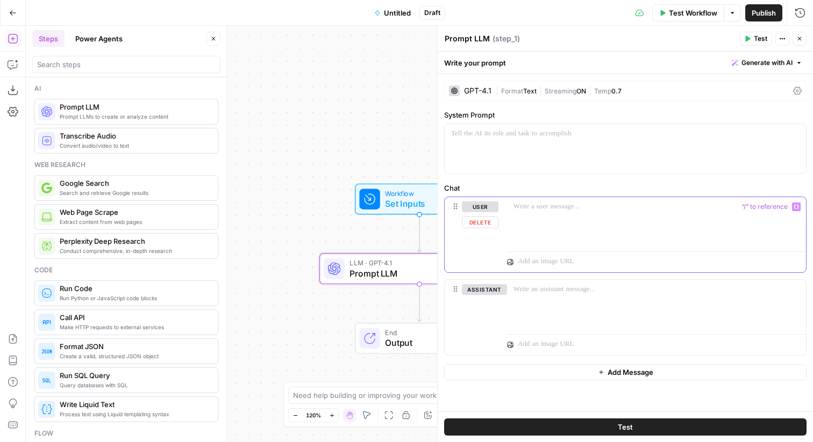
click at [556, 223] on div at bounding box center [656, 221] width 299 height 49
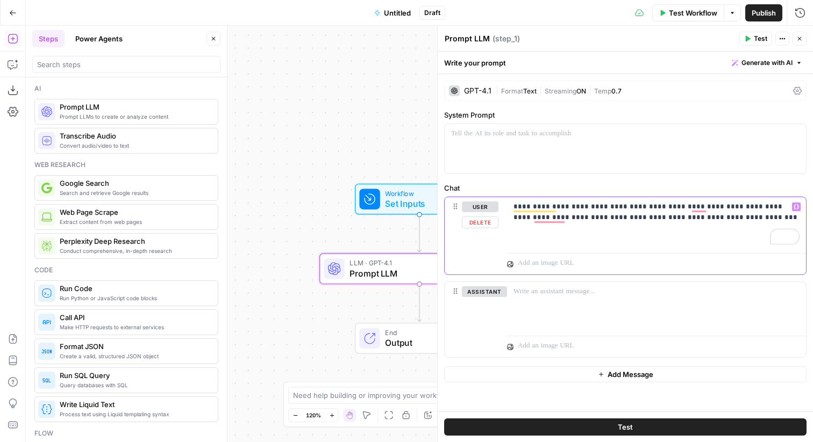
click at [796, 206] on icon "button" at bounding box center [795, 206] width 5 height 5
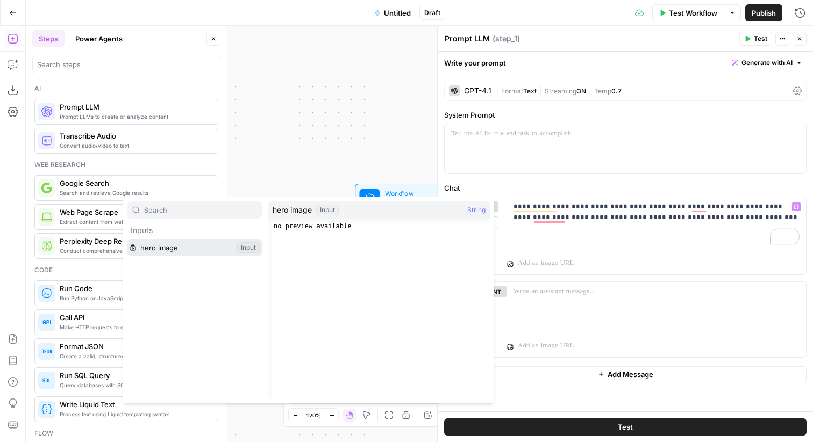
click at [210, 252] on button "Select variable hero image" at bounding box center [194, 247] width 134 height 17
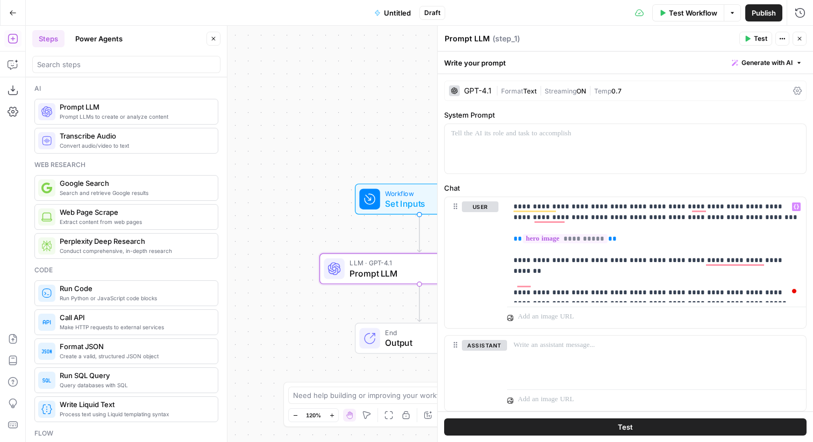
click at [803, 41] on button "Close" at bounding box center [799, 39] width 14 height 14
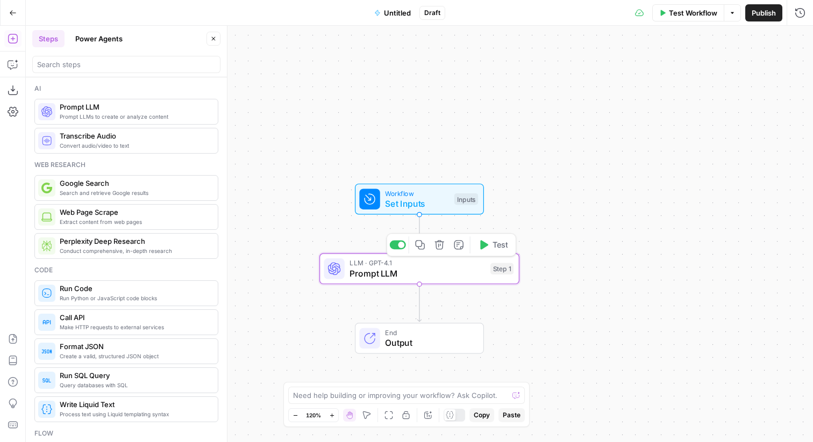
click at [404, 274] on span "Prompt LLM" at bounding box center [416, 273] width 135 height 13
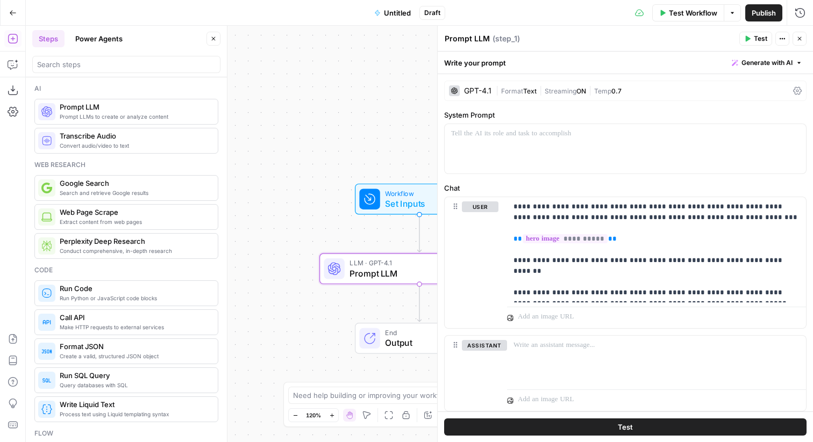
click at [462, 41] on textarea "Prompt LLM" at bounding box center [467, 38] width 45 height 11
click at [454, 35] on textarea "Prompt LLM" at bounding box center [467, 38] width 45 height 11
type textarea "Brand Guideline LLM"
click at [802, 44] on button "Close" at bounding box center [799, 39] width 14 height 14
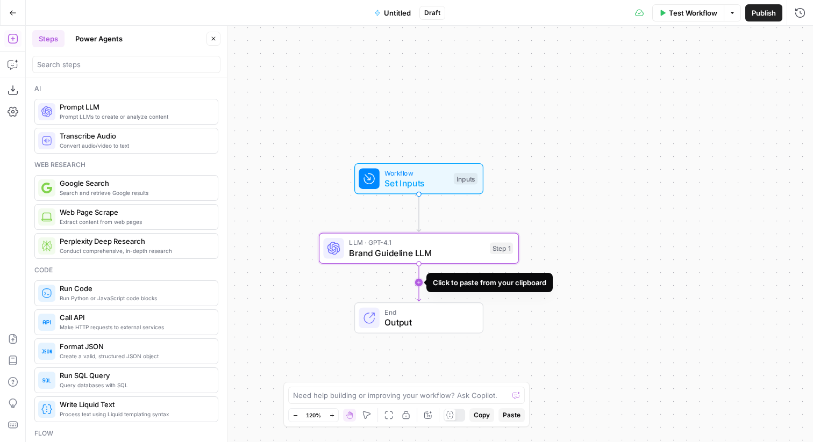
click at [419, 284] on icon "Edge from step_1 to end" at bounding box center [419, 283] width 4 height 38
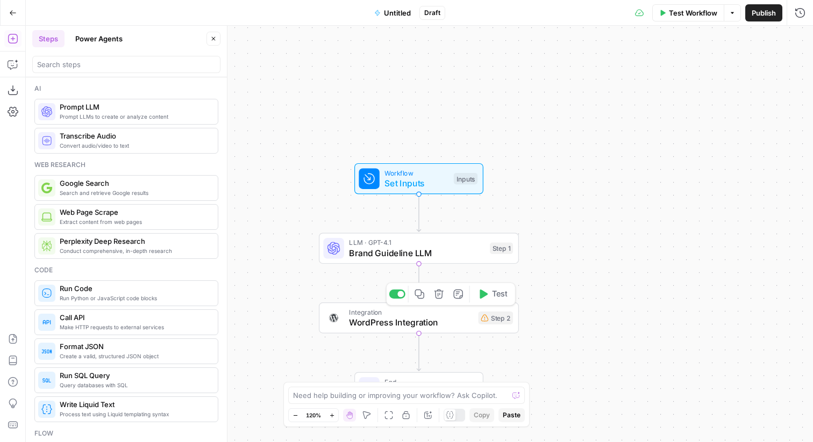
click at [445, 300] on button "Delete step" at bounding box center [439, 294] width 17 height 17
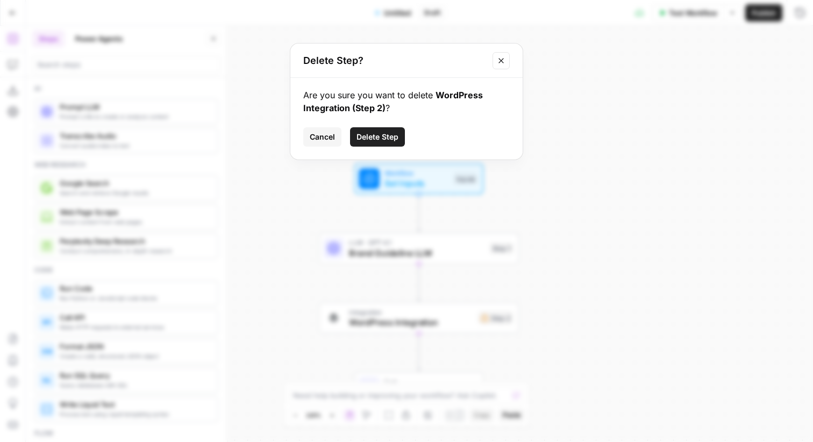
click at [367, 132] on span "Delete Step" at bounding box center [377, 137] width 42 height 11
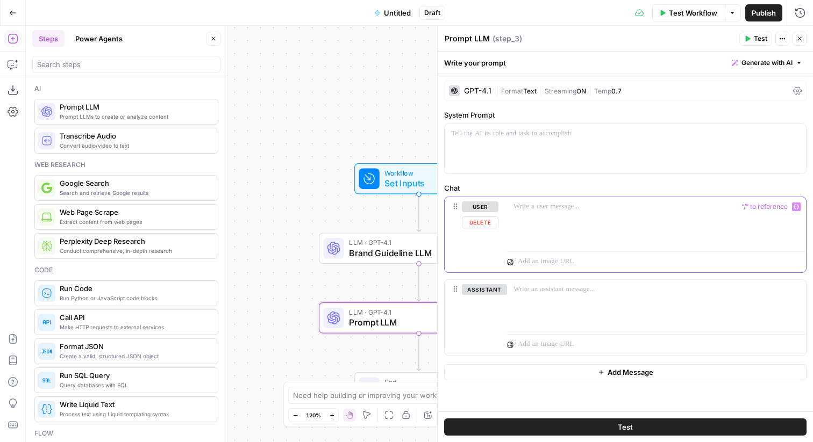
click at [583, 211] on p at bounding box center [656, 207] width 286 height 11
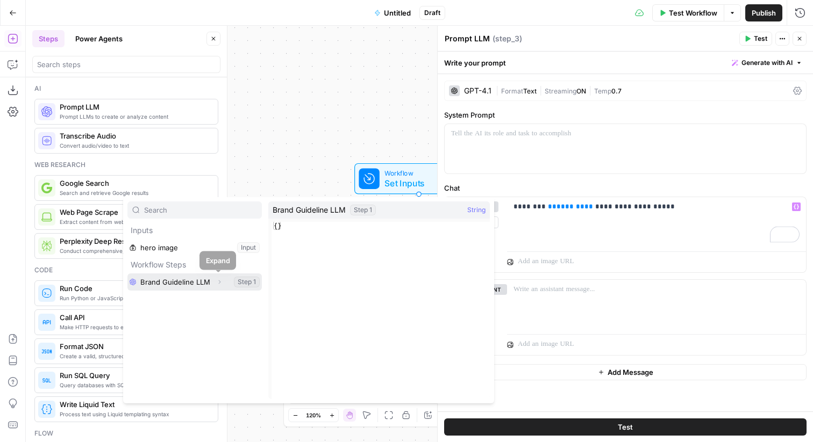
click at [216, 286] on button "Expand" at bounding box center [219, 282] width 14 height 14
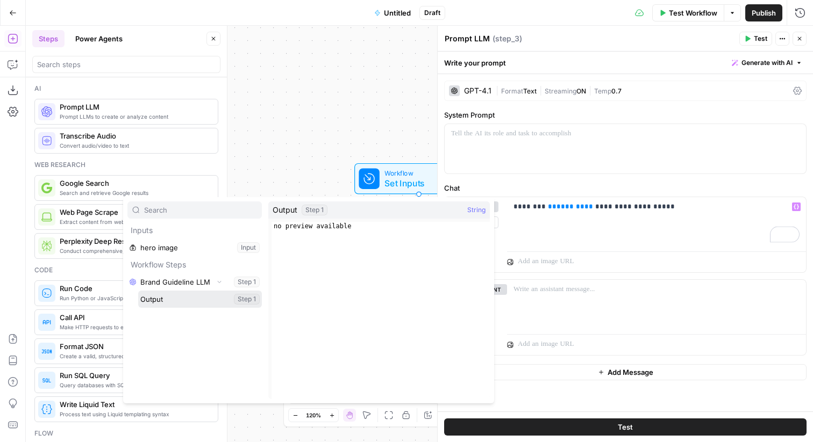
click at [209, 298] on button "Select variable Output" at bounding box center [200, 299] width 124 height 17
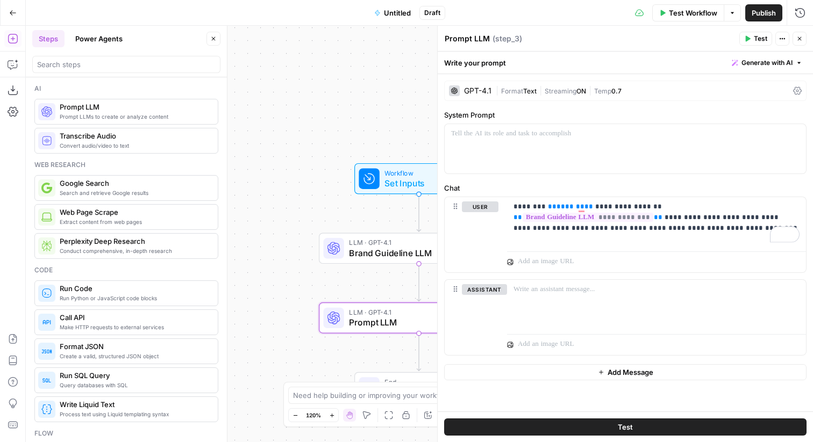
click at [401, 102] on div "Workflow Set Inputs Inputs LLM · GPT-4.1 Brand Guideline LLM Step 1 LLM · GPT-4…" at bounding box center [419, 234] width 787 height 417
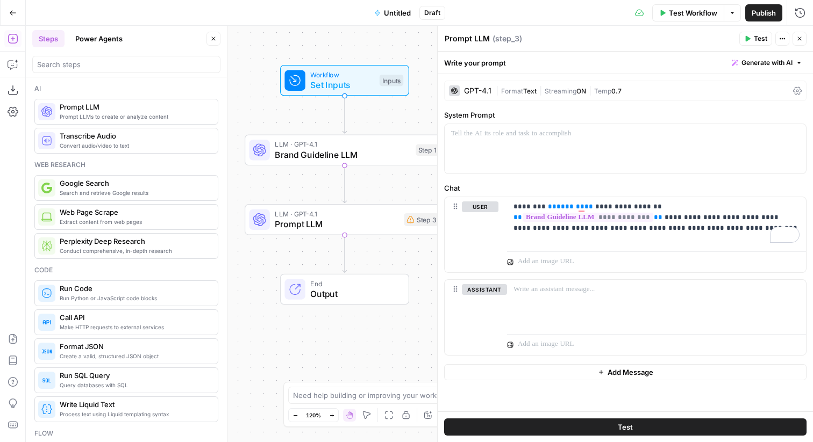
drag, startPoint x: 275, startPoint y: 207, endPoint x: 201, endPoint y: 108, distance: 123.6
click at [201, 108] on body "Sage SEO New Home Browse Your Data Usage Settings Recent Grids Micro Vertical I…" at bounding box center [406, 221] width 813 height 442
click at [211, 38] on icon "button" at bounding box center [213, 38] width 6 height 6
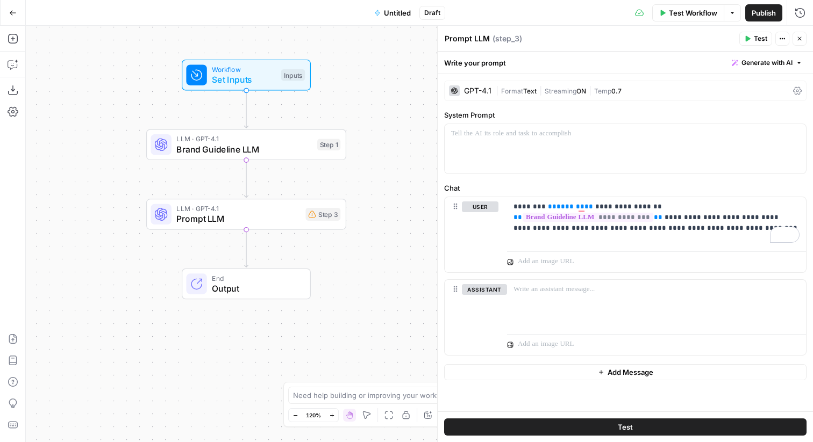
drag, startPoint x: 195, startPoint y: 124, endPoint x: 96, endPoint y: 119, distance: 99.6
click at [96, 119] on div "Workflow Set Inputs Inputs LLM · GPT-4.1 Brand Guideline LLM Step 1 LLM · GPT-4…" at bounding box center [419, 234] width 787 height 417
click at [802, 33] on button "Close" at bounding box center [799, 39] width 14 height 14
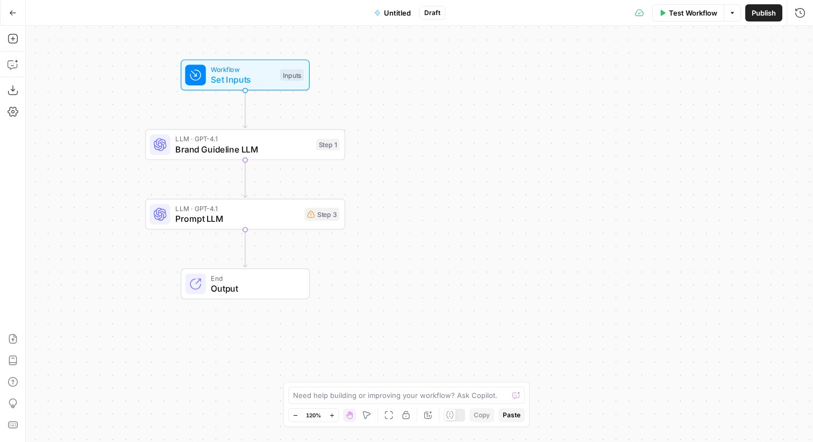
click at [11, 14] on icon "button" at bounding box center [13, 13] width 8 height 8
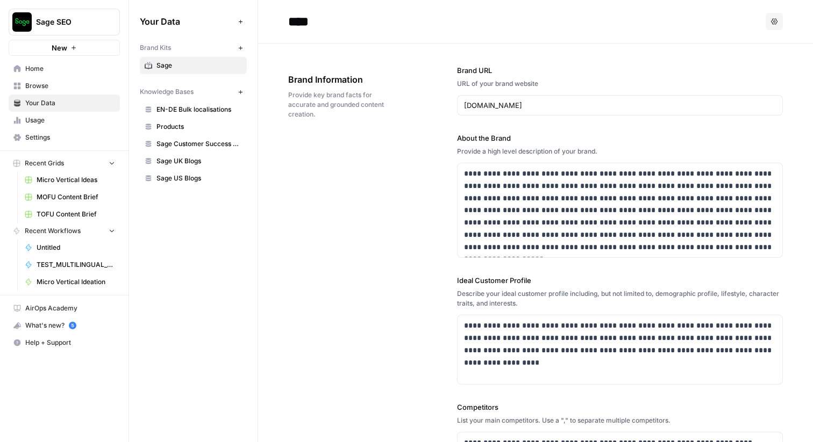
click at [35, 70] on span "Home" at bounding box center [70, 69] width 90 height 10
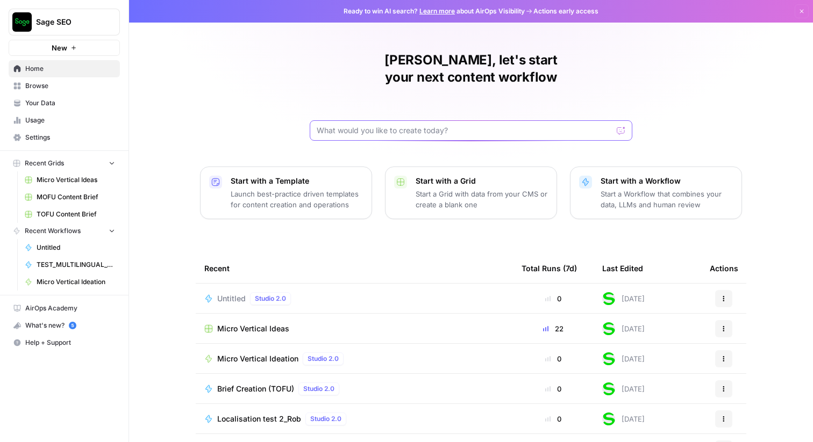
click at [411, 125] on input "text" at bounding box center [465, 130] width 296 height 11
type input "I want you to create me a workflow where I can upload an example PDF that we se…"
click button "Send" at bounding box center [621, 131] width 14 height 14
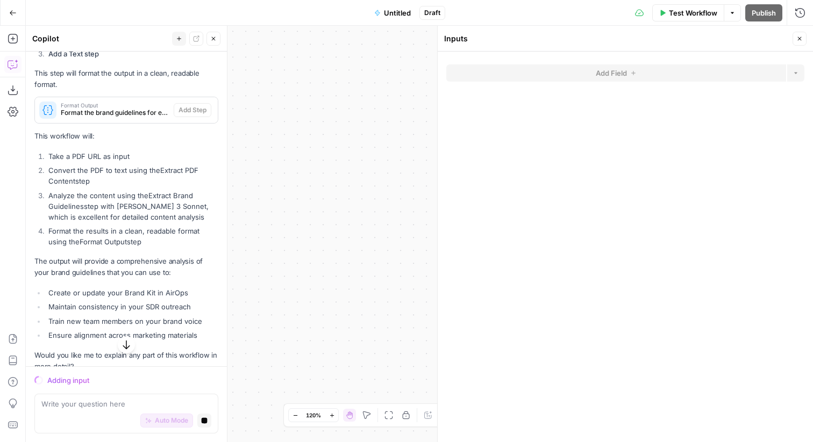
scroll to position [511, 0]
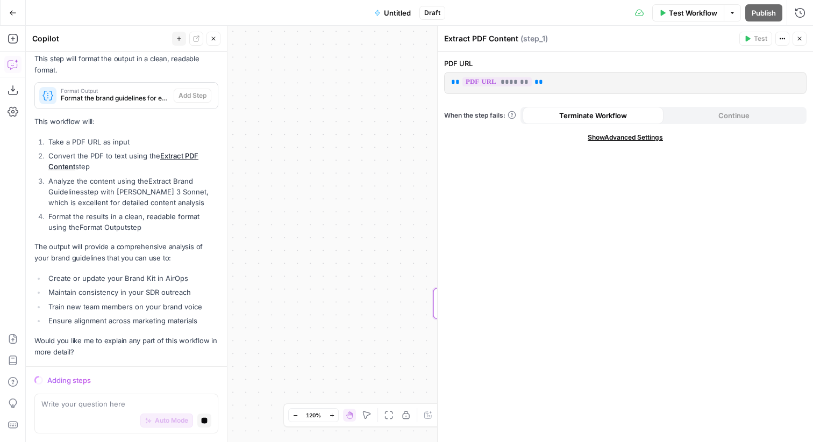
drag, startPoint x: 96, startPoint y: 351, endPoint x: 92, endPoint y: 344, distance: 7.9
click at [92, 344] on p "Would you like me to explain any part of this workflow in more detail?" at bounding box center [126, 346] width 184 height 23
click at [118, 292] on li "Maintain consistency in your SDR outreach" at bounding box center [132, 292] width 173 height 11
click at [91, 407] on textarea at bounding box center [126, 404] width 170 height 11
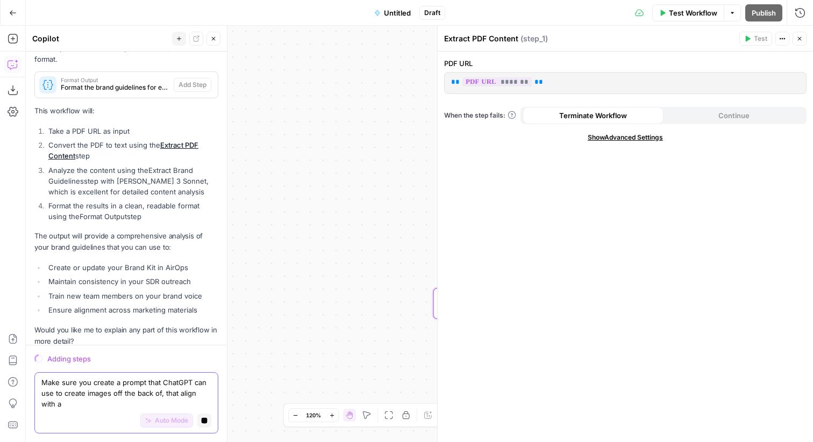
scroll to position [532, 0]
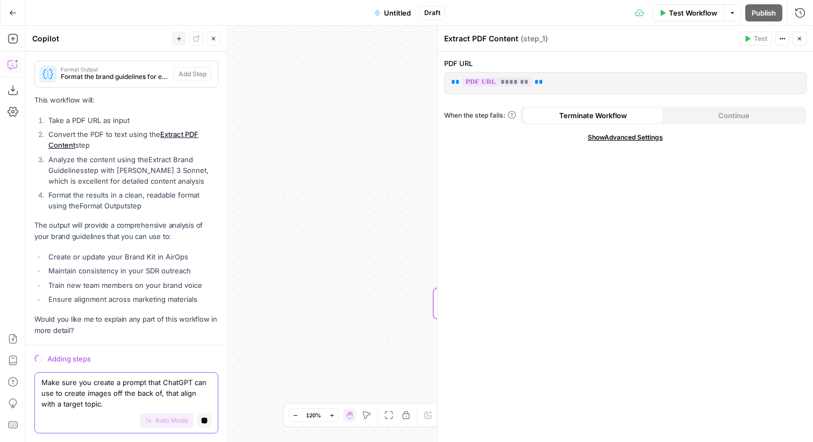
type textarea "Make sure you create a prompt that ChatGPT can use to create images off the bac…"
click at [797, 35] on span "E" at bounding box center [797, 36] width 9 height 11
click at [803, 41] on button "Close" at bounding box center [799, 39] width 14 height 14
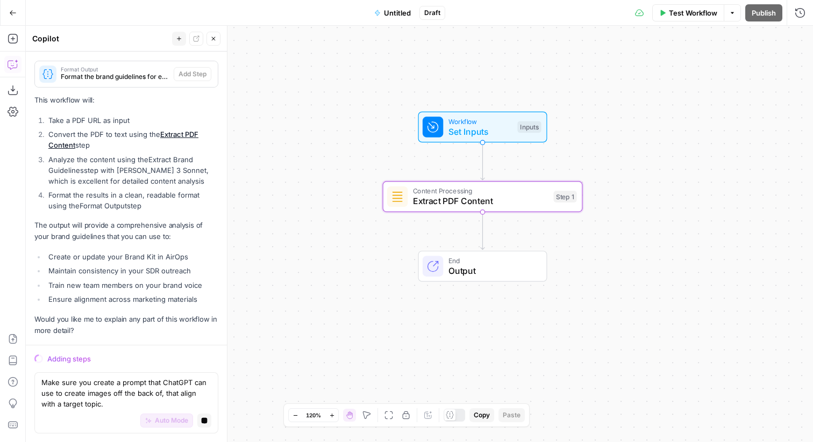
drag, startPoint x: 675, startPoint y: 207, endPoint x: 625, endPoint y: 100, distance: 118.3
click at [625, 100] on div "Workflow Set Inputs Inputs Content Processing Extract PDF Content Step 1 End Ou…" at bounding box center [419, 234] width 787 height 417
click at [467, 199] on span "Extract PDF Content" at bounding box center [480, 201] width 135 height 13
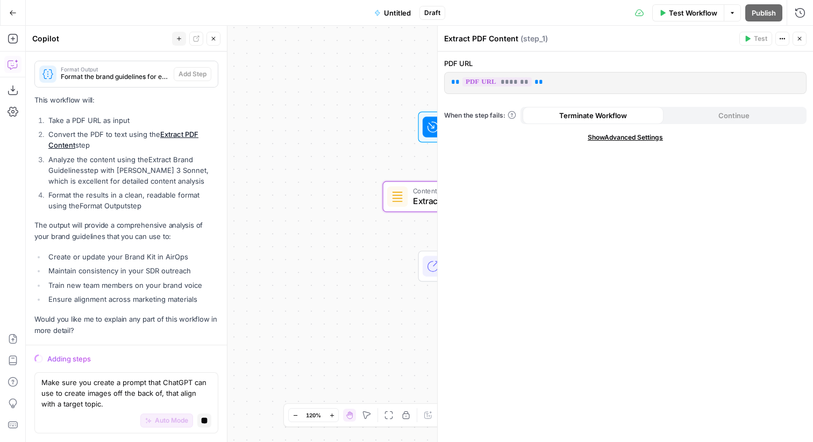
click at [803, 41] on button "Close" at bounding box center [799, 39] width 14 height 14
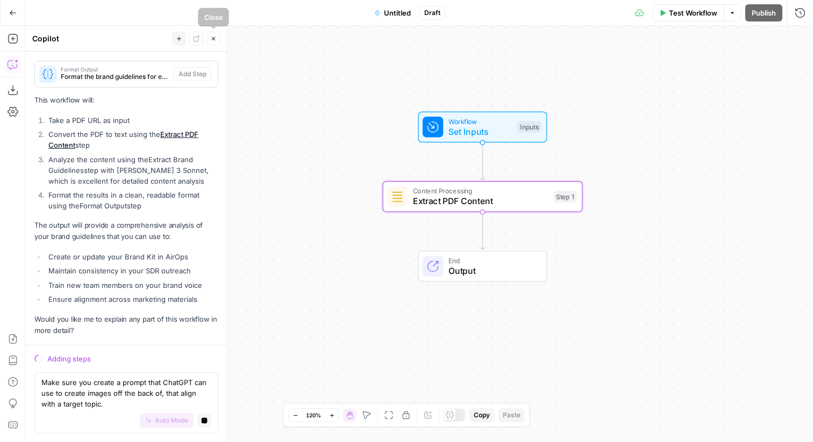
click at [214, 39] on icon "button" at bounding box center [214, 39] width 4 height 4
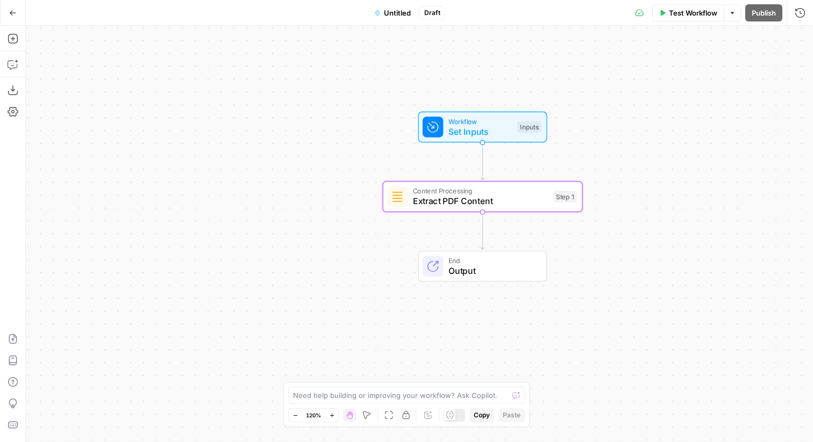
click at [385, 366] on div "Workflow Set Inputs Inputs Content Processing Extract PDF Content Step 1 End Ou…" at bounding box center [419, 234] width 787 height 417
click at [409, 399] on textarea at bounding box center [400, 395] width 215 height 11
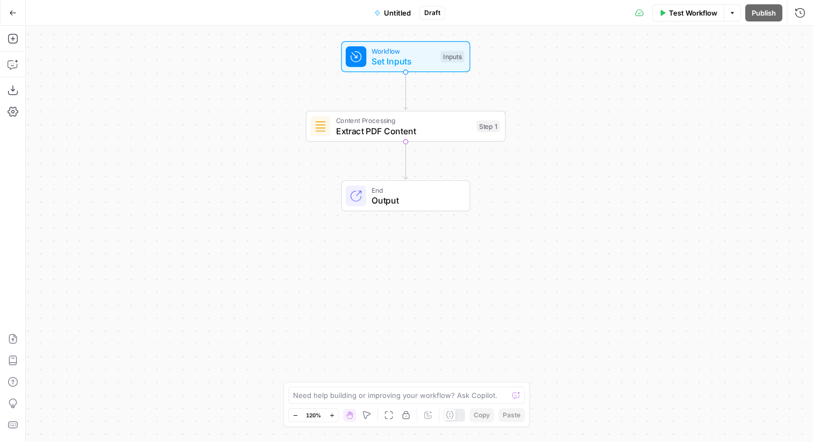
drag, startPoint x: 304, startPoint y: 128, endPoint x: 227, endPoint y: 58, distance: 104.3
click at [227, 58] on div "Workflow Set Inputs Inputs Content Processing Extract PDF Content Step 1 End Ou…" at bounding box center [419, 234] width 787 height 417
click at [12, 12] on icon "button" at bounding box center [13, 12] width 6 height 5
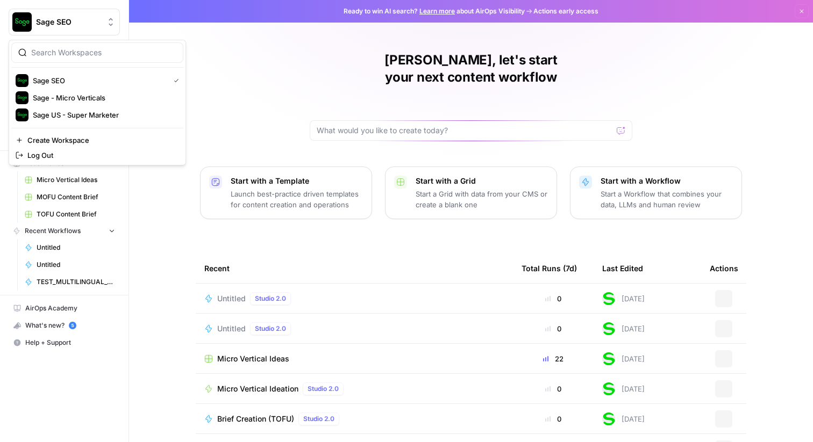
click at [89, 18] on span "Sage SEO" at bounding box center [68, 22] width 65 height 11
click at [206, 67] on div "Rob, let's start your next content workflow Start with a Template Launch best-p…" at bounding box center [471, 256] width 684 height 512
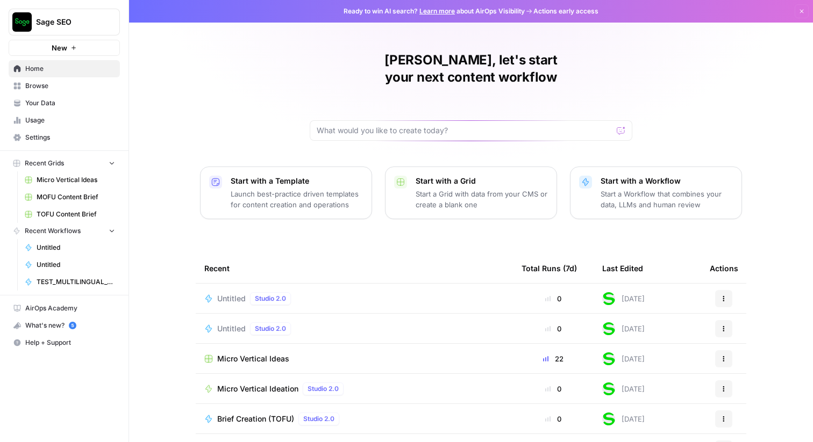
click at [719, 290] on button "Actions" at bounding box center [723, 298] width 17 height 17
click at [654, 333] on span "Delete" at bounding box center [676, 331] width 86 height 11
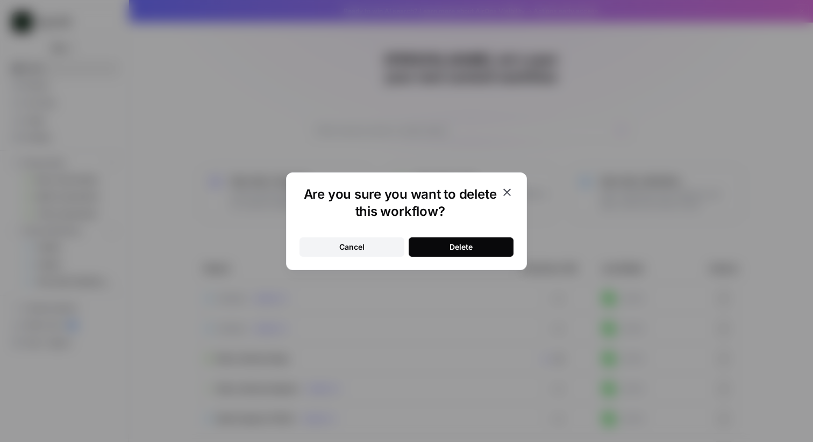
click at [477, 250] on button "Delete" at bounding box center [461, 247] width 105 height 19
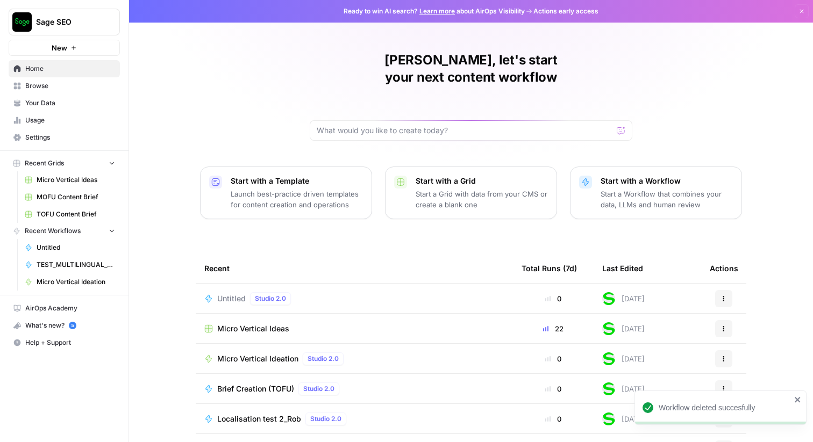
click at [722, 296] on icon "button" at bounding box center [723, 299] width 6 height 6
click at [656, 330] on span "Delete" at bounding box center [676, 331] width 86 height 11
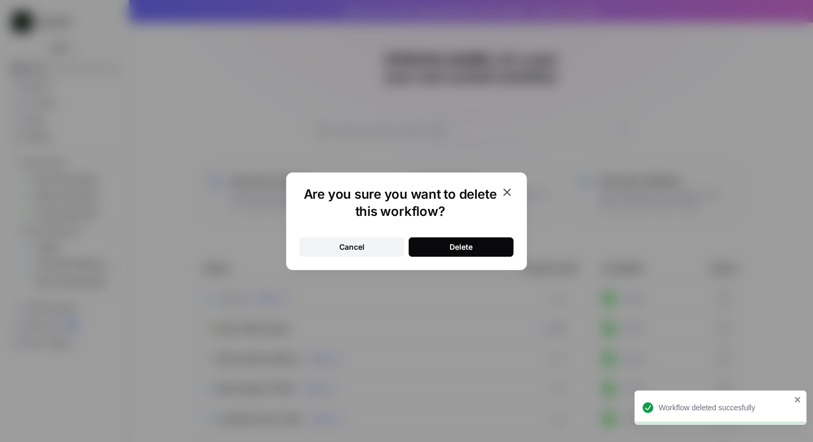
click at [448, 245] on button "Delete" at bounding box center [461, 247] width 105 height 19
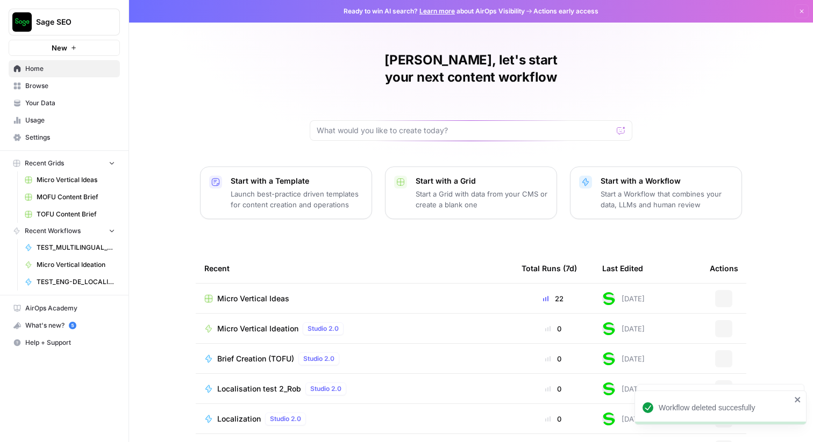
click at [44, 85] on span "Browse" at bounding box center [70, 86] width 90 height 10
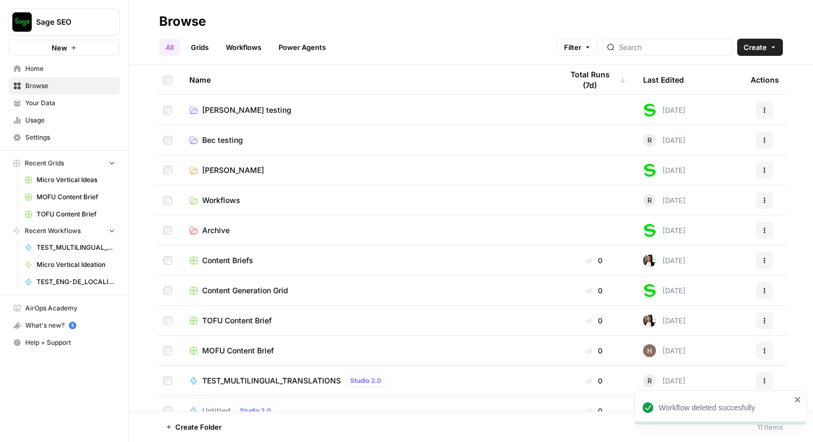
scroll to position [15, 0]
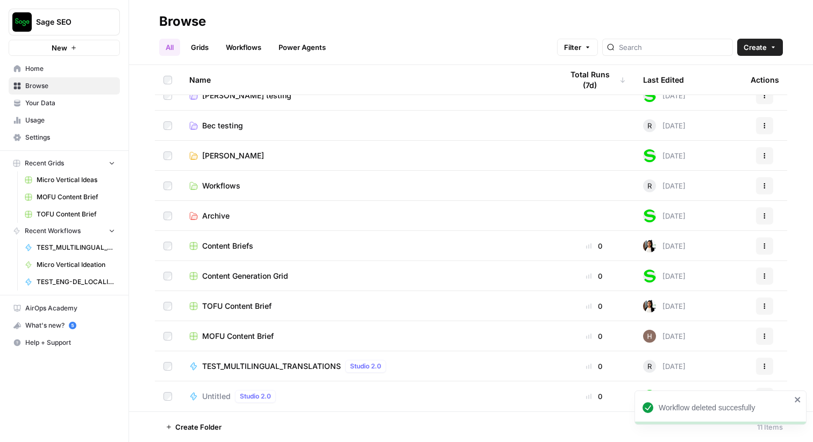
click at [799, 399] on icon "close" at bounding box center [798, 400] width 8 height 9
click at [763, 401] on button "Actions" at bounding box center [764, 396] width 17 height 17
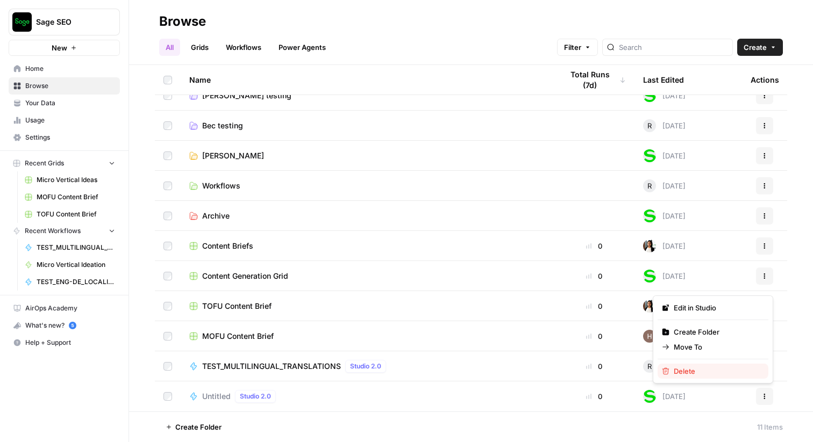
click at [714, 376] on span "Delete" at bounding box center [717, 371] width 86 height 11
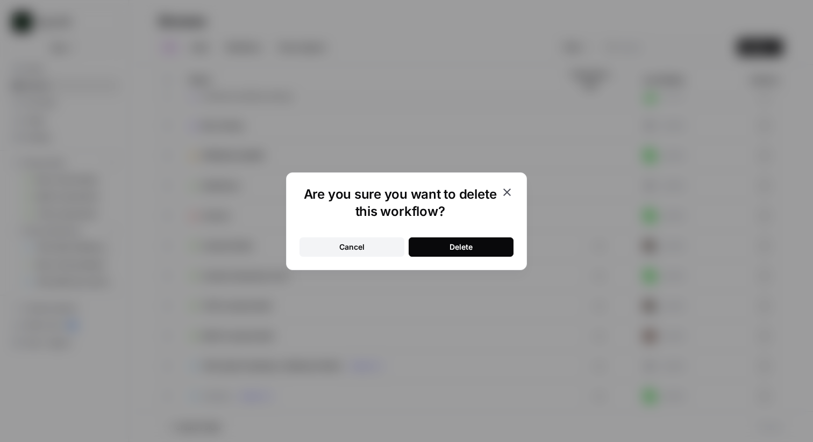
click at [461, 243] on div "Delete" at bounding box center [460, 247] width 23 height 11
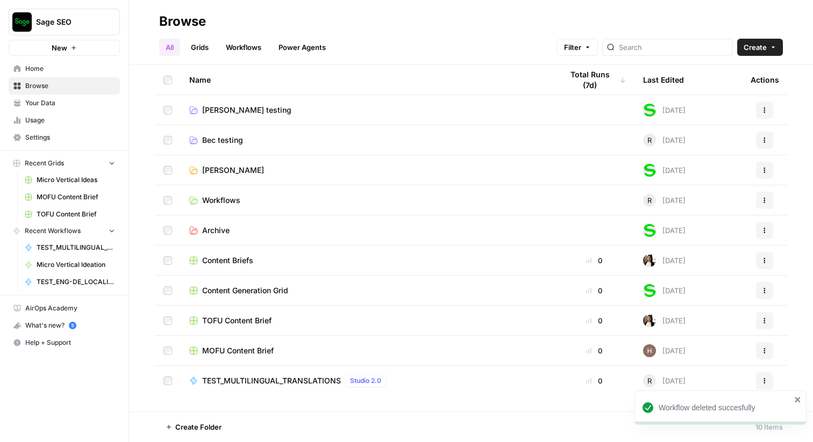
click at [275, 290] on span "Content Generation Grid" at bounding box center [245, 290] width 86 height 11
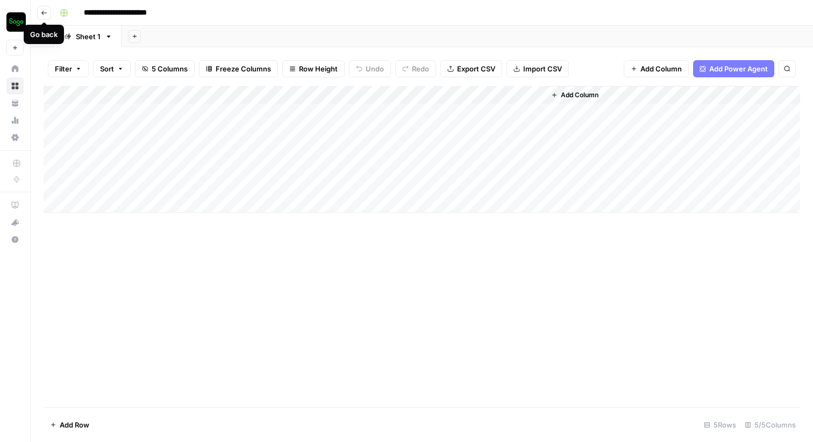
click at [44, 11] on icon "button" at bounding box center [43, 13] width 5 height 4
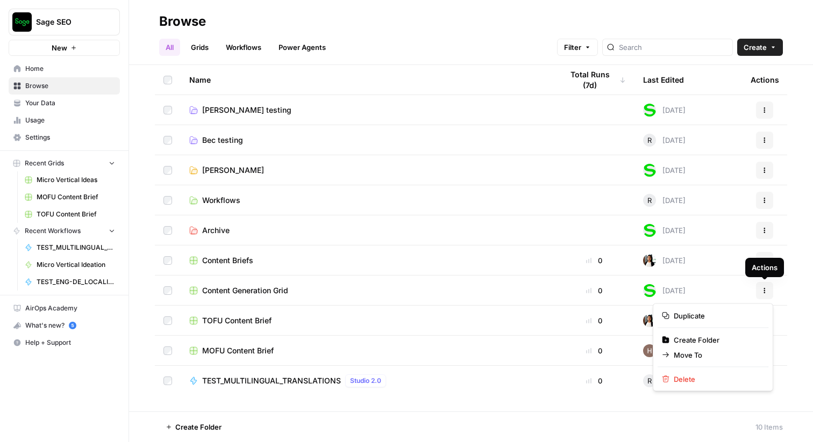
click at [763, 293] on icon "button" at bounding box center [764, 291] width 6 height 6
click at [685, 381] on span "Delete" at bounding box center [717, 379] width 86 height 11
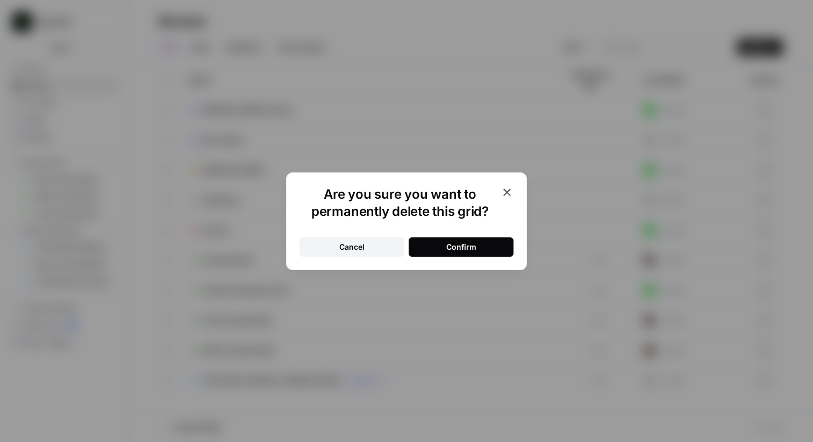
click at [475, 252] on div "Confirm" at bounding box center [461, 247] width 30 height 11
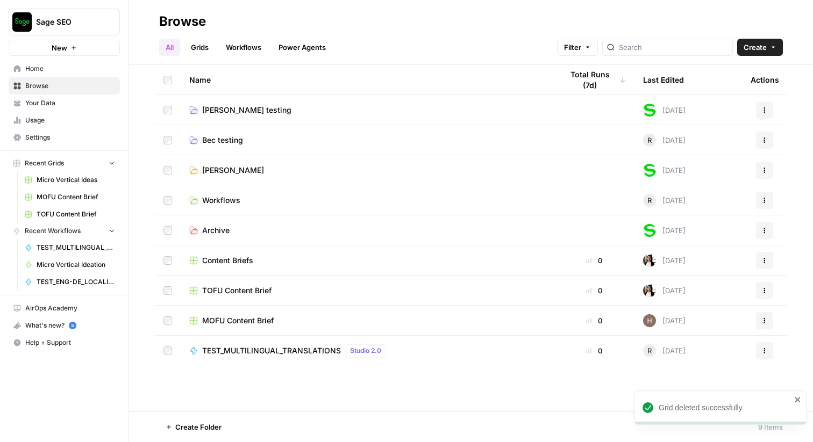
click at [225, 170] on span "[PERSON_NAME]" at bounding box center [233, 170] width 62 height 11
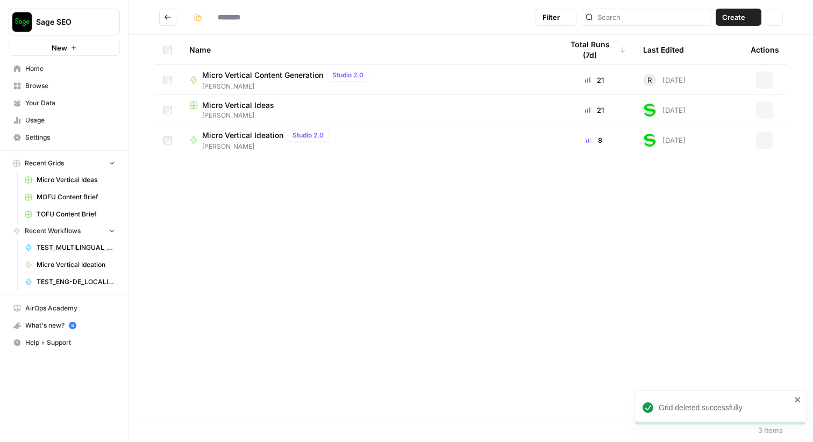
type input "**********"
click at [313, 75] on span "Micro Vertical Content Generation" at bounding box center [262, 75] width 121 height 11
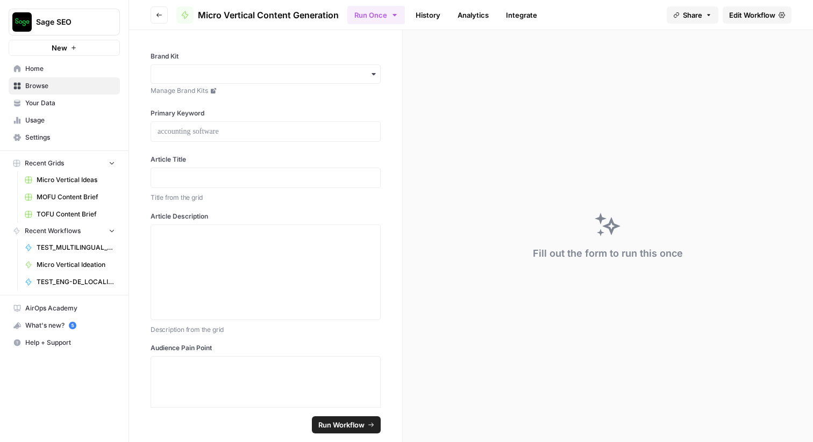
click at [431, 19] on link "History" at bounding box center [428, 14] width 38 height 17
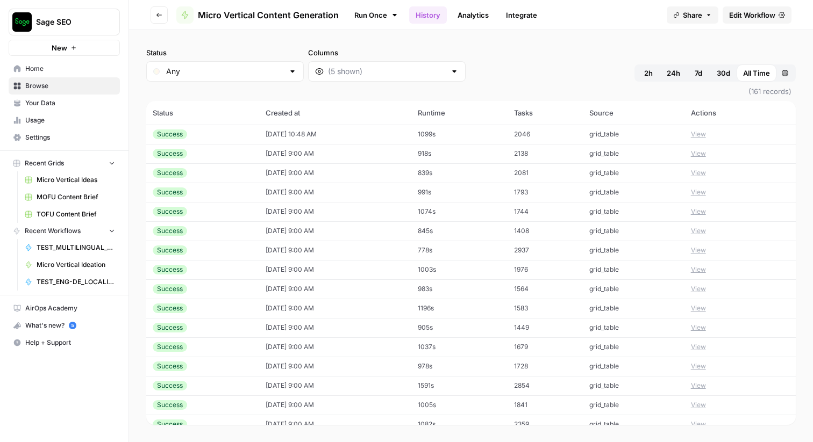
click at [754, 9] on link "Edit Workflow" at bounding box center [757, 14] width 69 height 17
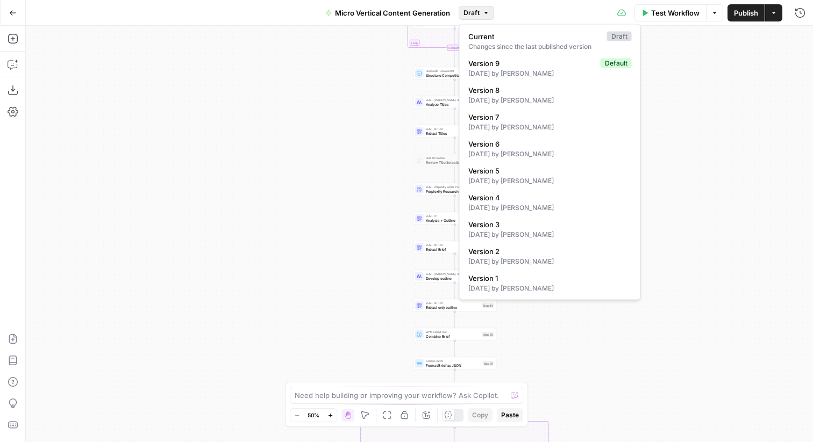
click at [476, 15] on span "Draft" at bounding box center [471, 13] width 16 height 10
click at [498, 40] on span "Current" at bounding box center [535, 36] width 134 height 11
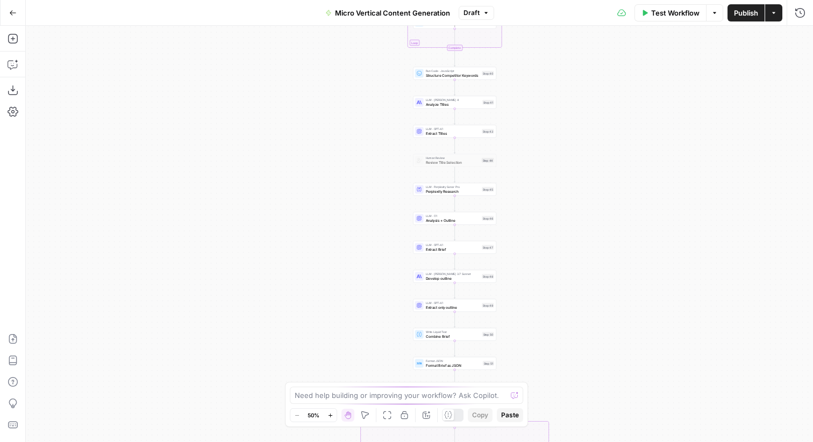
click at [478, 17] on button "Draft" at bounding box center [476, 13] width 35 height 14
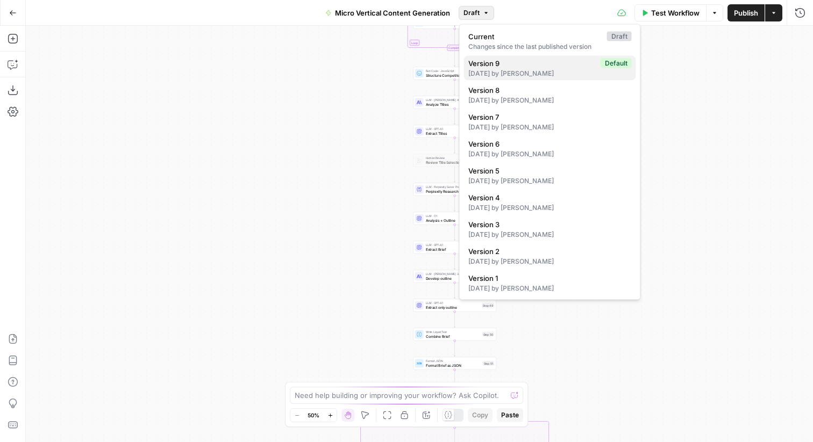
click at [486, 69] on div "28 days ago by Rob Hughes" at bounding box center [549, 74] width 163 height 10
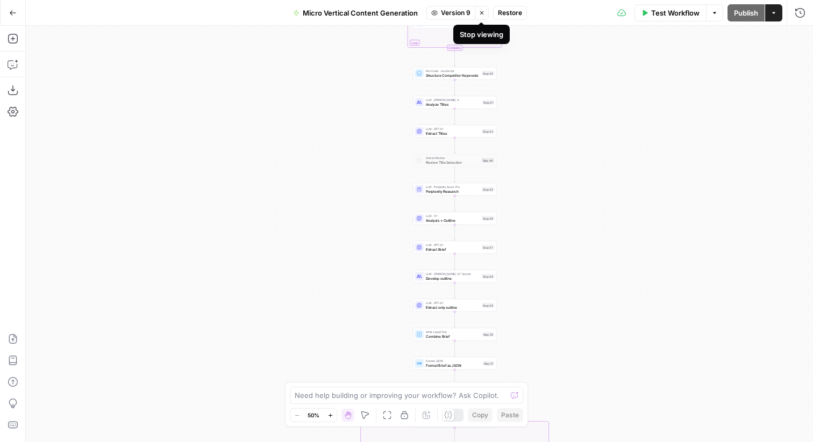
click at [481, 14] on icon "button" at bounding box center [481, 13] width 6 height 6
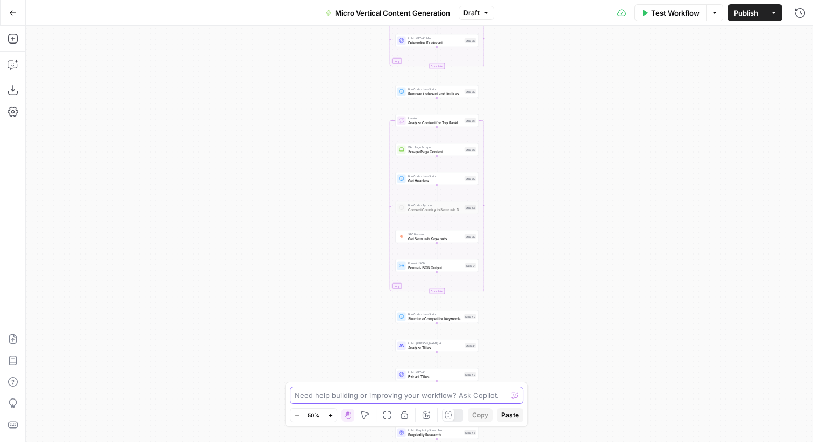
click at [410, 395] on textarea at bounding box center [401, 395] width 212 height 11
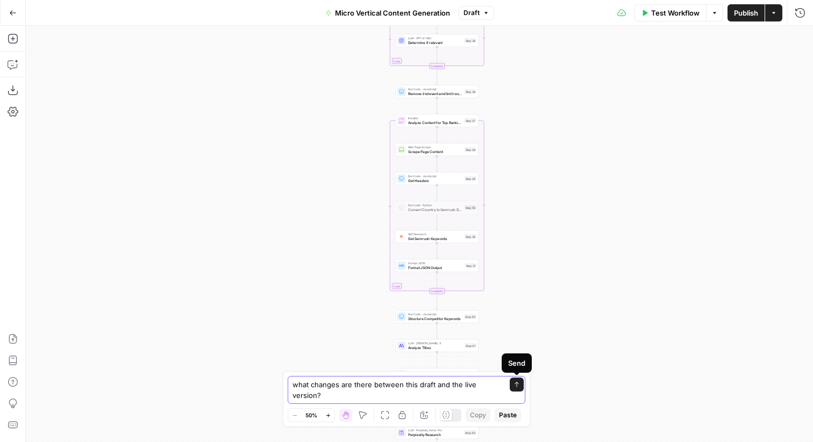
type textarea "what changes are there between this draft and the live version?"
click at [518, 386] on icon "submit" at bounding box center [516, 385] width 6 height 6
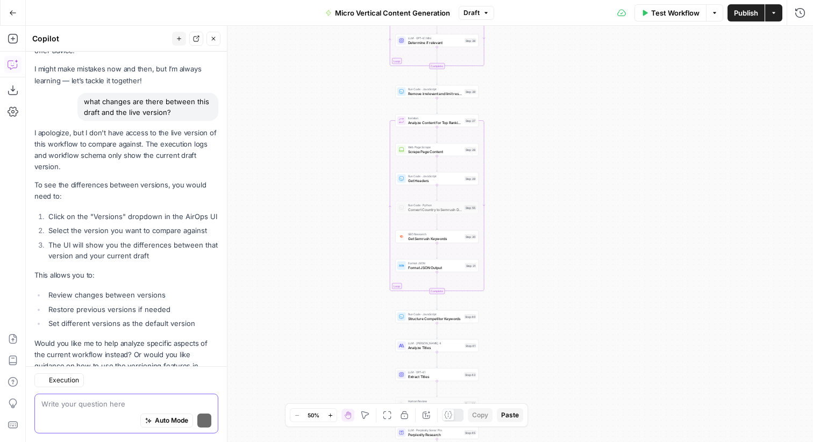
scroll to position [76, 0]
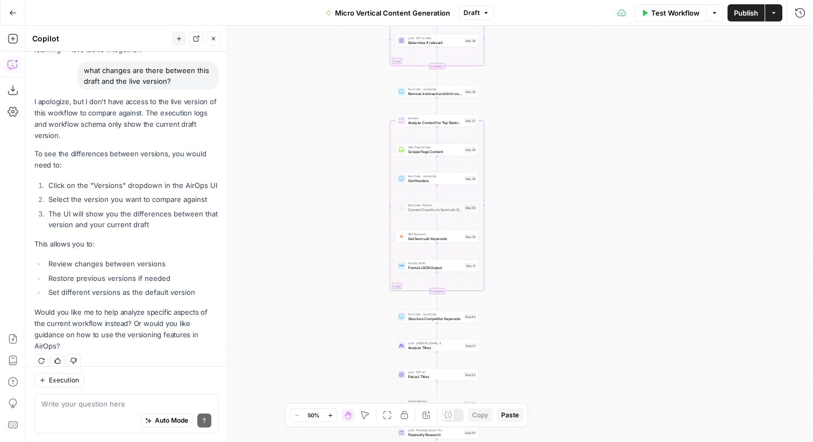
click at [124, 217] on li "The UI will show you the differences between that version and your current draft" at bounding box center [132, 220] width 173 height 22
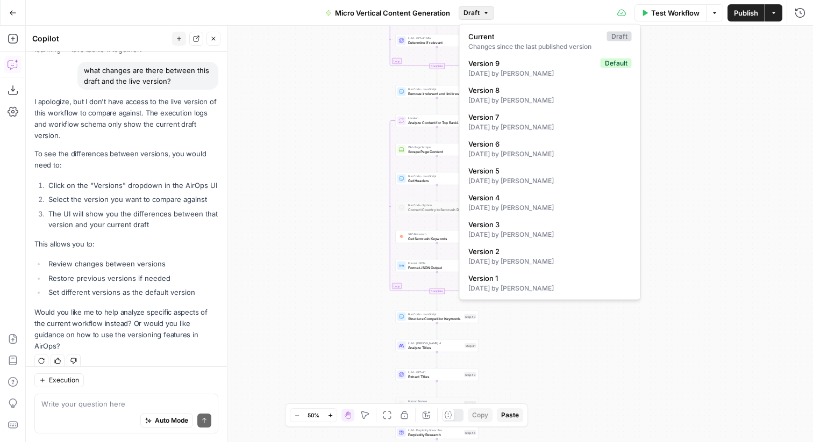
click at [491, 16] on button "Draft" at bounding box center [476, 13] width 35 height 14
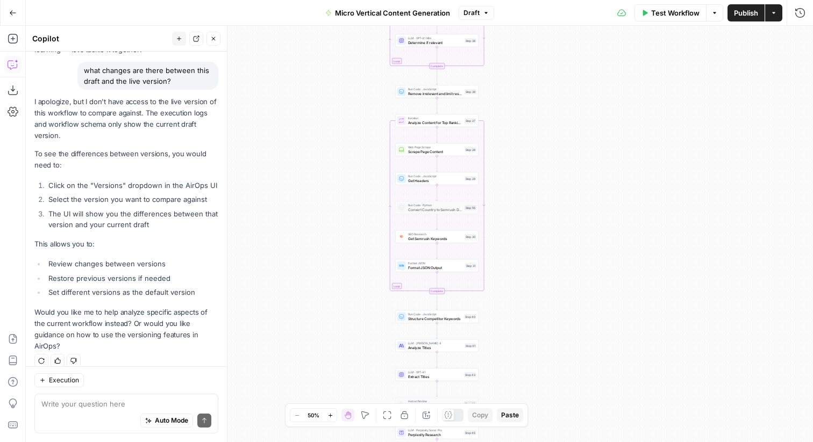
click at [326, 168] on div "true true true false false false Workflow Set Inputs Inputs Run Code · Python E…" at bounding box center [419, 234] width 787 height 417
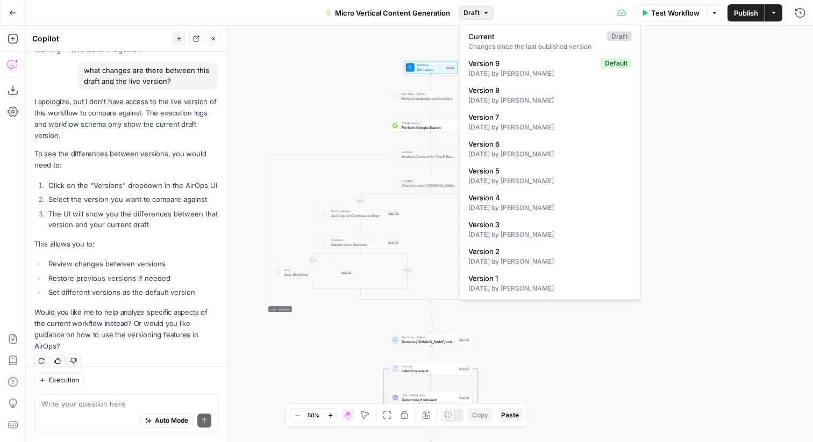
click at [482, 16] on button "Draft" at bounding box center [476, 13] width 35 height 14
click at [516, 66] on span "Version 9" at bounding box center [532, 63] width 128 height 11
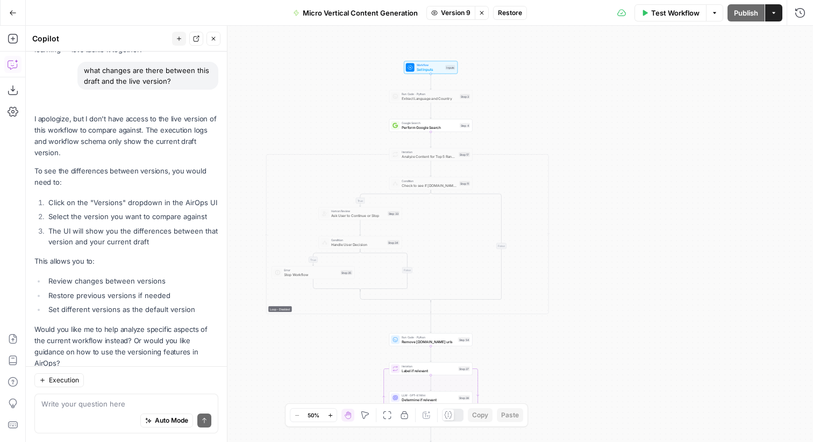
scroll to position [93, 0]
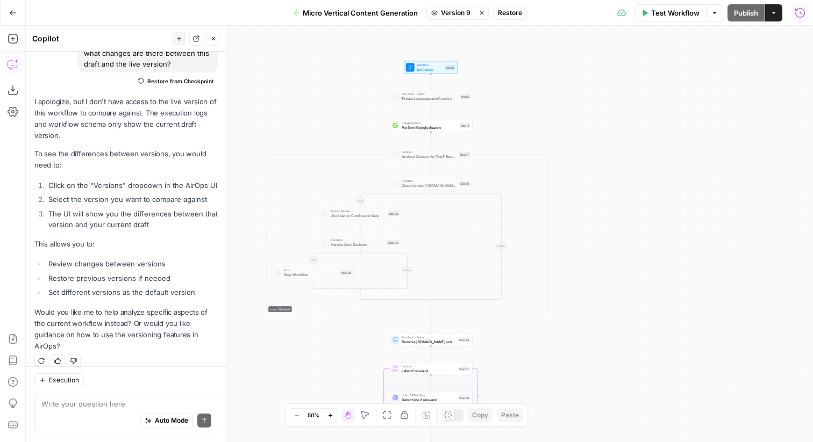
click at [800, 10] on icon "button" at bounding box center [800, 13] width 11 height 11
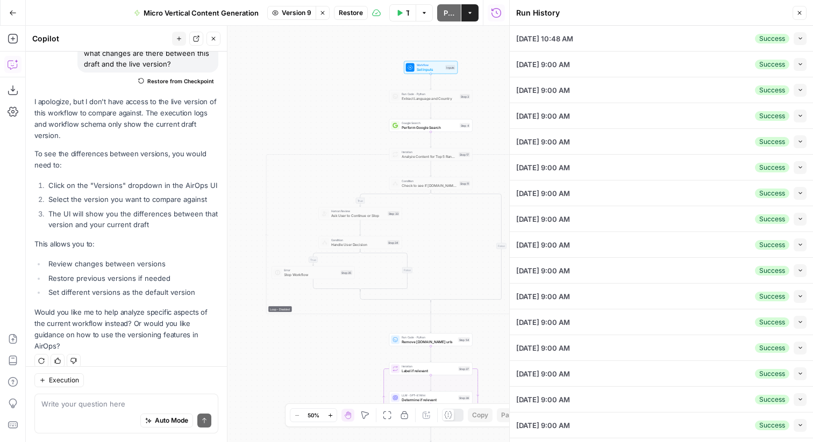
click at [805, 15] on button "Close" at bounding box center [799, 13] width 14 height 14
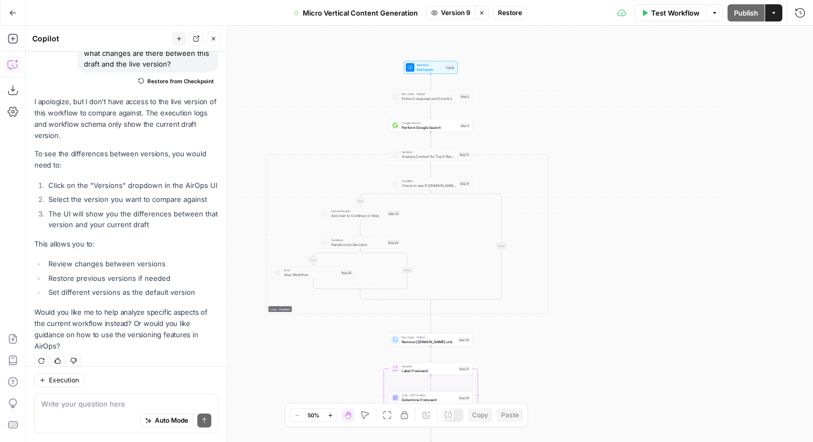
click at [776, 10] on icon "button" at bounding box center [773, 13] width 6 height 6
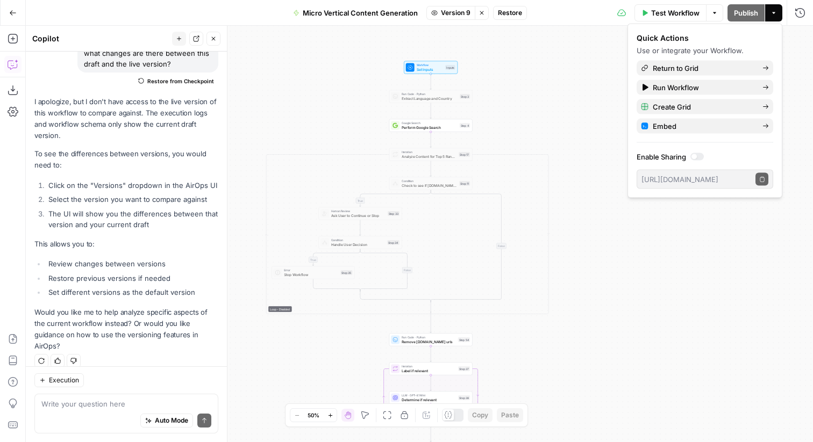
click at [776, 10] on icon "button" at bounding box center [773, 13] width 6 height 6
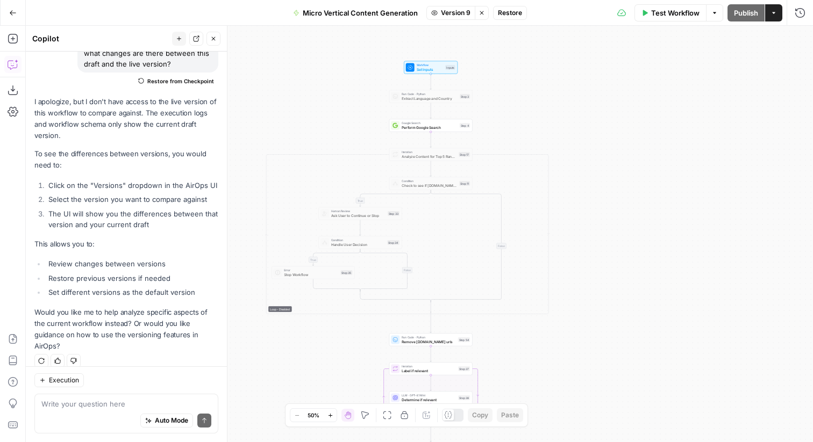
click at [623, 9] on icon at bounding box center [621, 13] width 9 height 9
click at [618, 15] on icon at bounding box center [621, 12] width 9 height 7
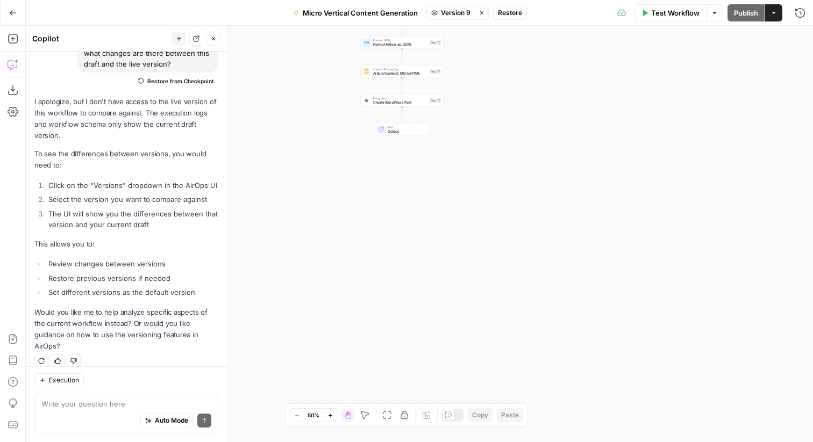
click at [451, 12] on span "Version 9" at bounding box center [456, 13] width 30 height 10
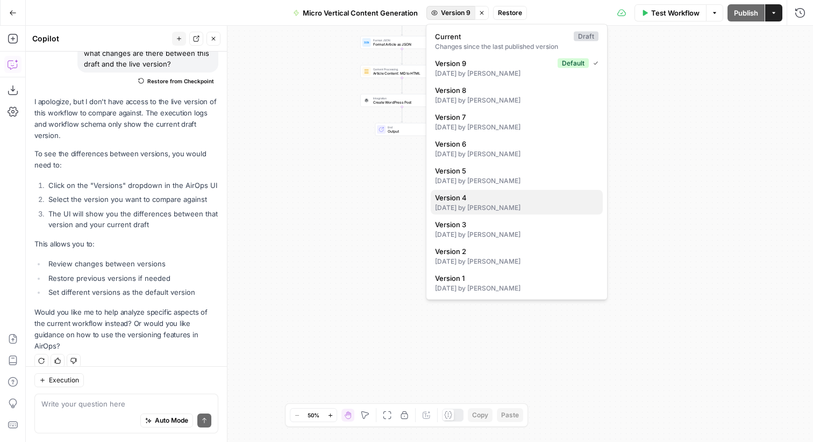
click at [474, 212] on div "28 days ago by Rob Hughes" at bounding box center [516, 208] width 163 height 10
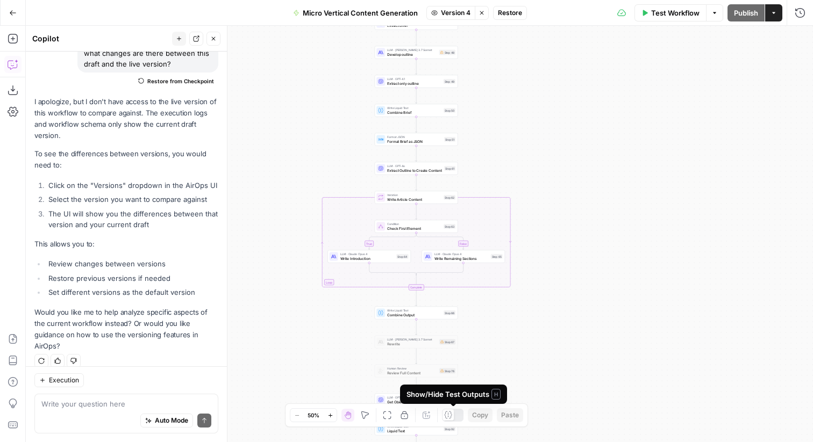
click at [454, 410] on div at bounding box center [453, 415] width 22 height 13
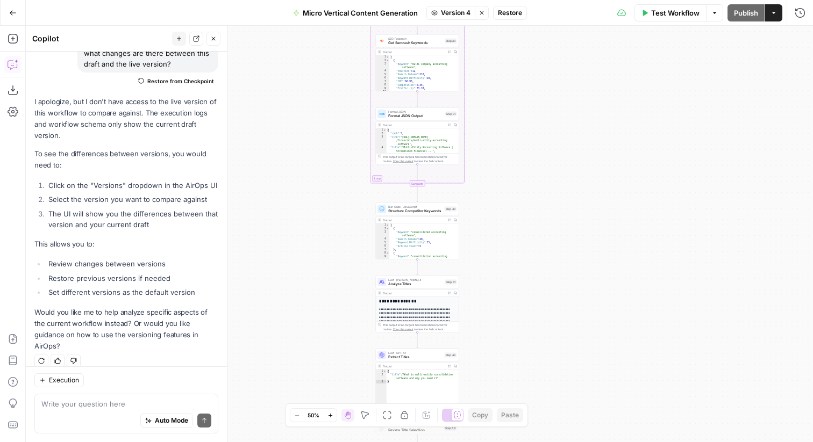
click at [452, 420] on div at bounding box center [457, 415] width 11 height 11
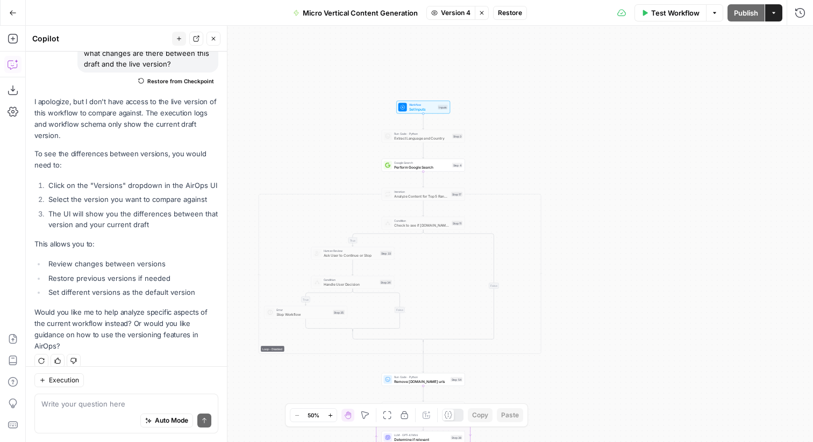
click at [454, 14] on span "Version 4" at bounding box center [456, 13] width 30 height 10
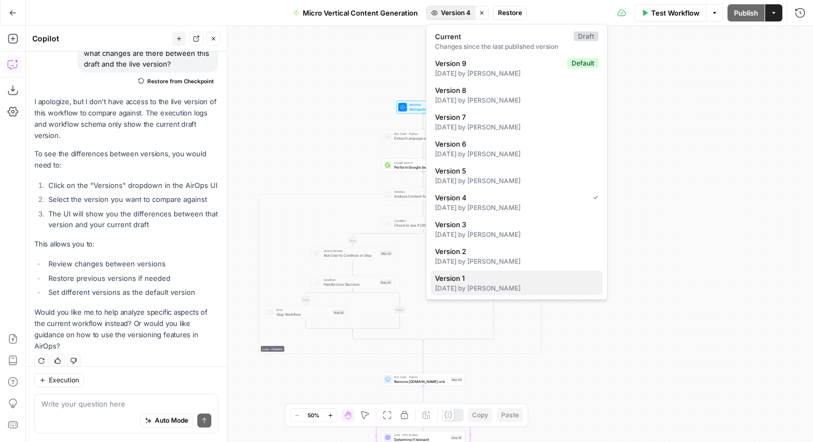
click at [468, 291] on div "28 days ago by Rob Hughes" at bounding box center [516, 289] width 163 height 10
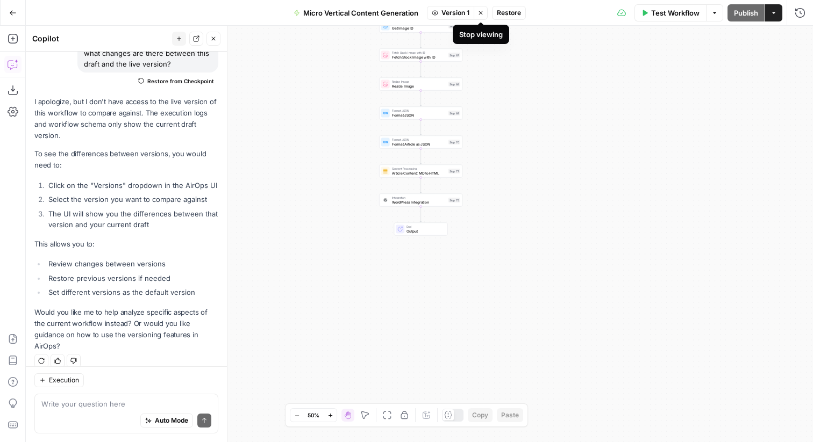
click at [480, 15] on icon "button" at bounding box center [480, 13] width 6 height 6
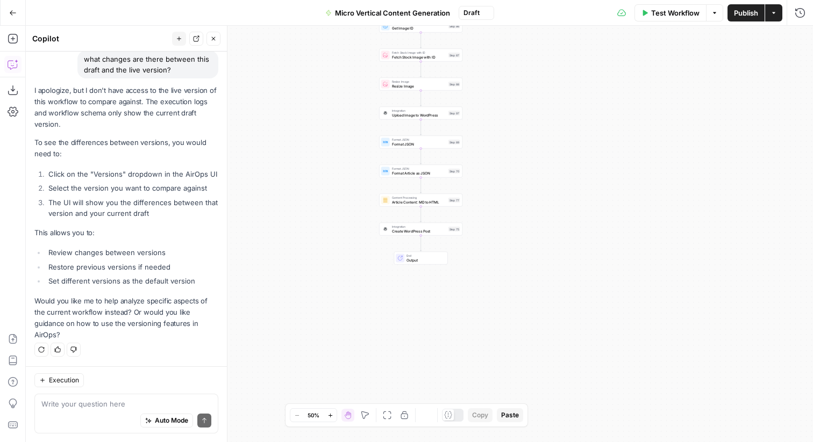
scroll to position [76, 0]
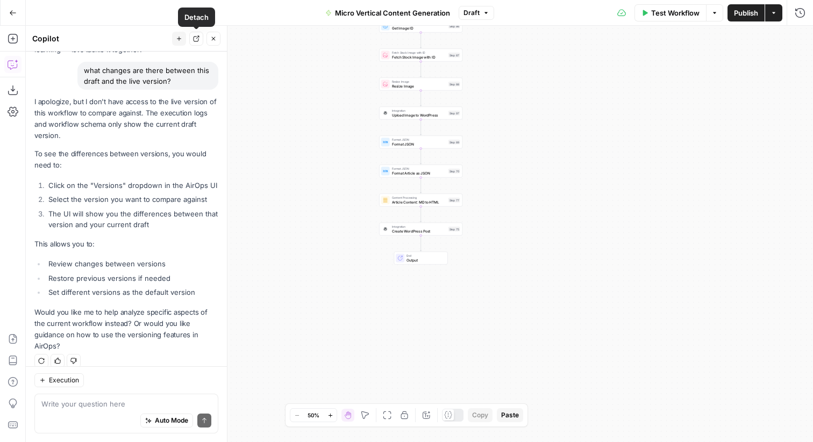
click at [212, 39] on icon "button" at bounding box center [213, 38] width 6 height 6
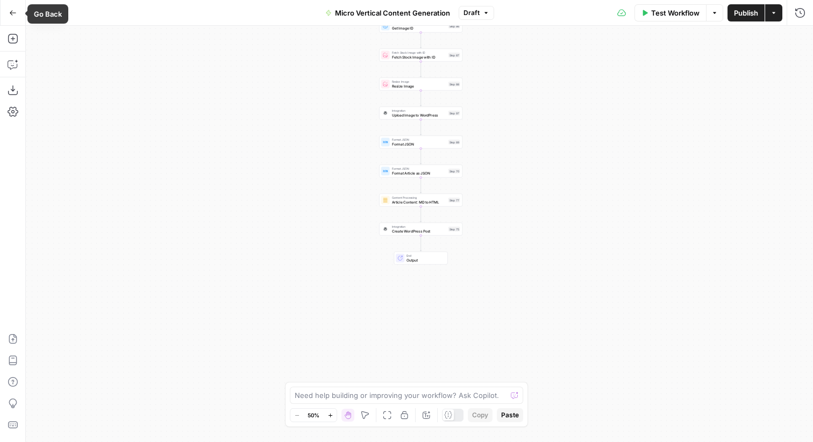
click at [10, 16] on icon "button" at bounding box center [13, 13] width 8 height 8
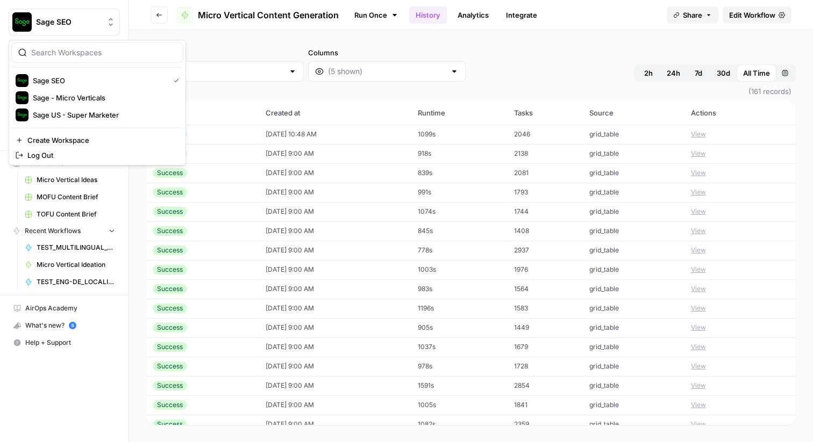
click at [67, 21] on span "Sage SEO" at bounding box center [68, 22] width 65 height 11
click at [136, 12] on header "Go back Micro Vertical Content Generation Run Once History Analytics Integrate …" at bounding box center [471, 15] width 684 height 30
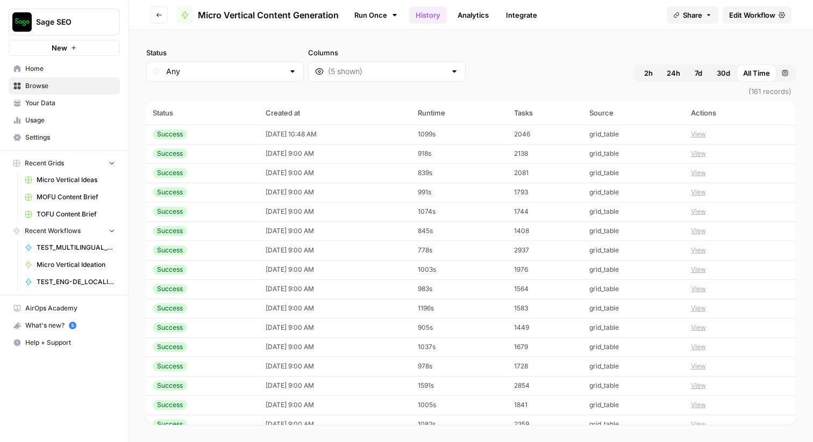
click at [44, 86] on span "Browse" at bounding box center [70, 86] width 90 height 10
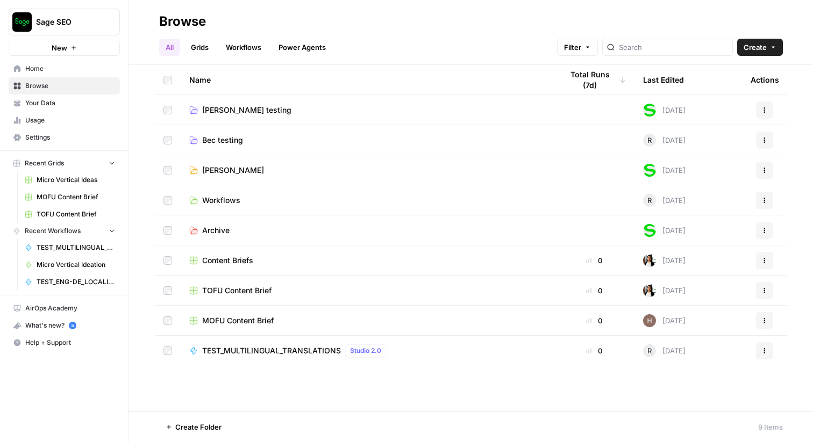
click at [235, 106] on span "Rob M testing" at bounding box center [246, 110] width 89 height 11
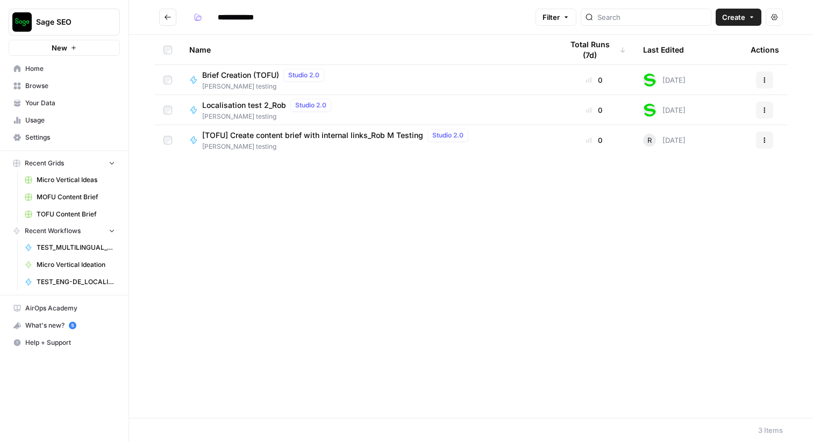
click at [175, 15] on button "Go back" at bounding box center [167, 17] width 17 height 17
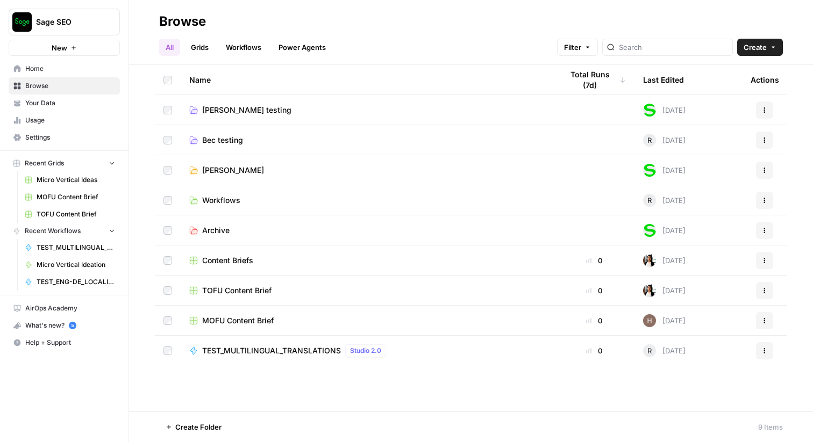
click at [224, 201] on span "Workflows" at bounding box center [221, 200] width 38 height 11
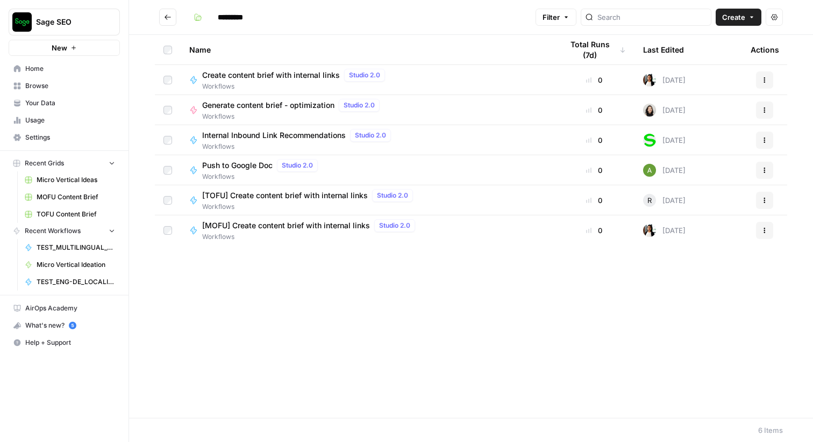
click at [252, 163] on span "Push to Google Doc" at bounding box center [237, 165] width 70 height 11
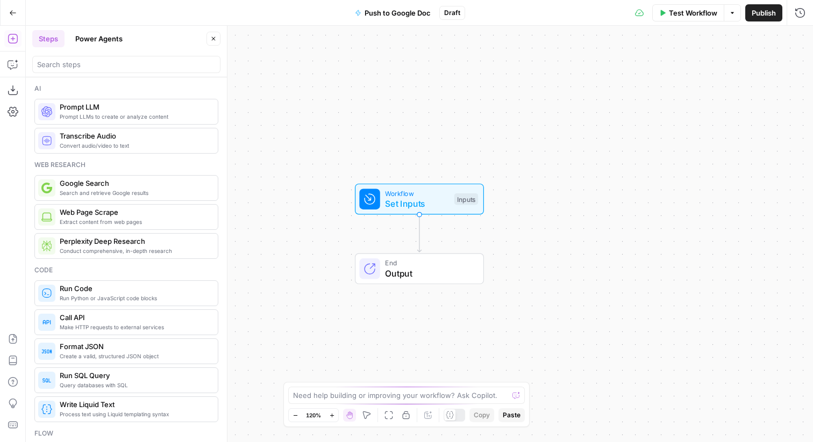
click at [14, 10] on icon "button" at bounding box center [13, 13] width 8 height 8
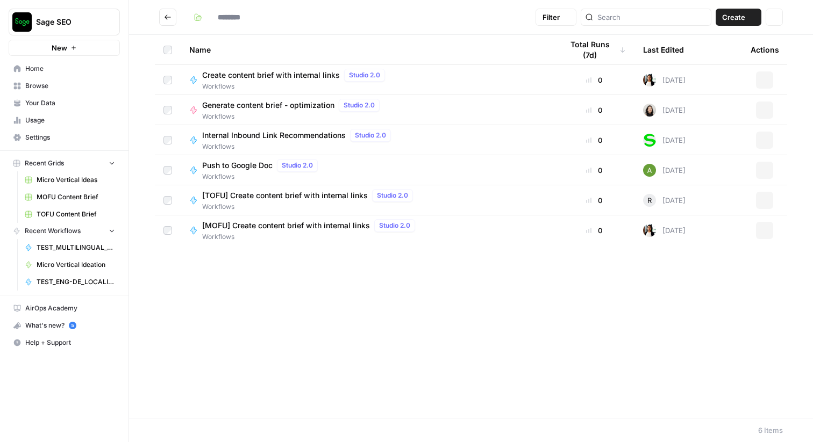
type input "*********"
click at [284, 79] on span "Create content brief with internal links" at bounding box center [271, 75] width 138 height 11
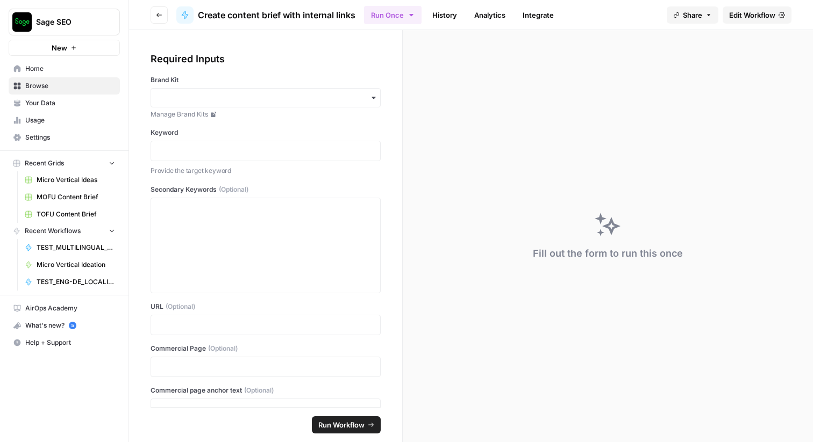
click at [743, 16] on span "Edit Workflow" at bounding box center [752, 15] width 46 height 11
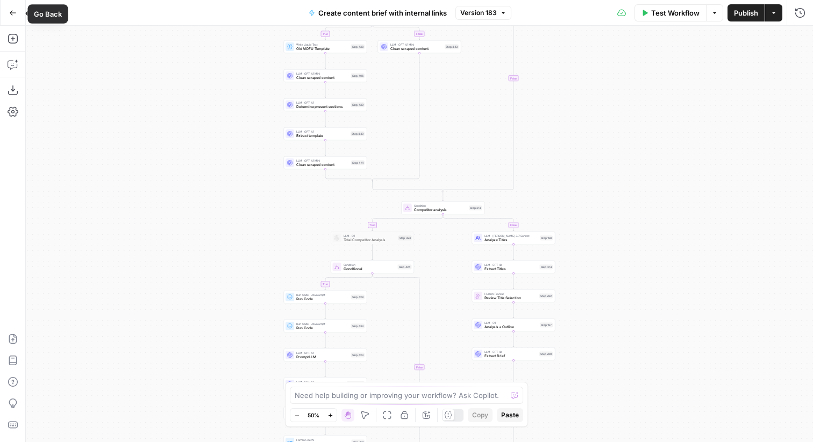
click at [11, 15] on icon "button" at bounding box center [13, 13] width 8 height 8
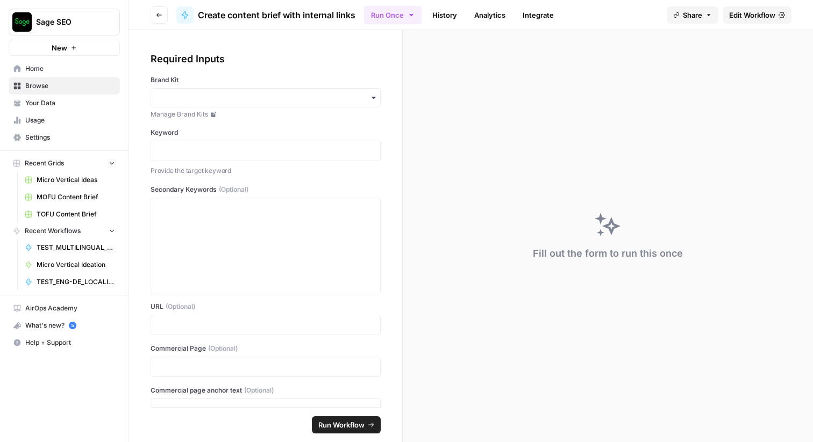
click at [155, 15] on button "Go back" at bounding box center [159, 14] width 17 height 17
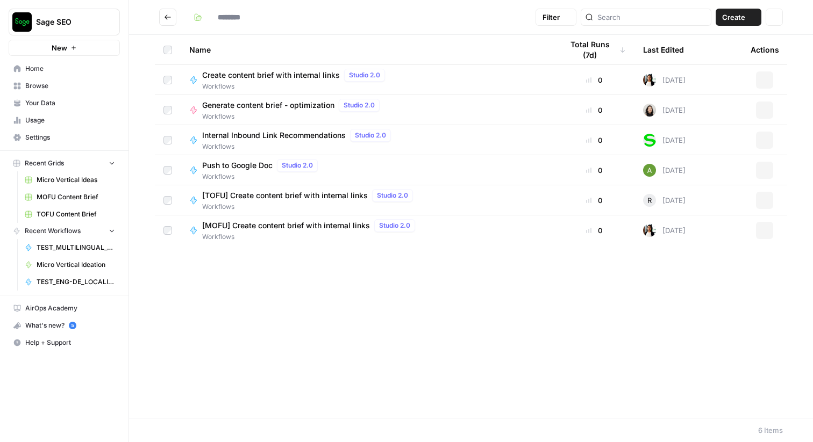
type input "*********"
click at [168, 15] on icon "Go back" at bounding box center [168, 17] width 8 height 8
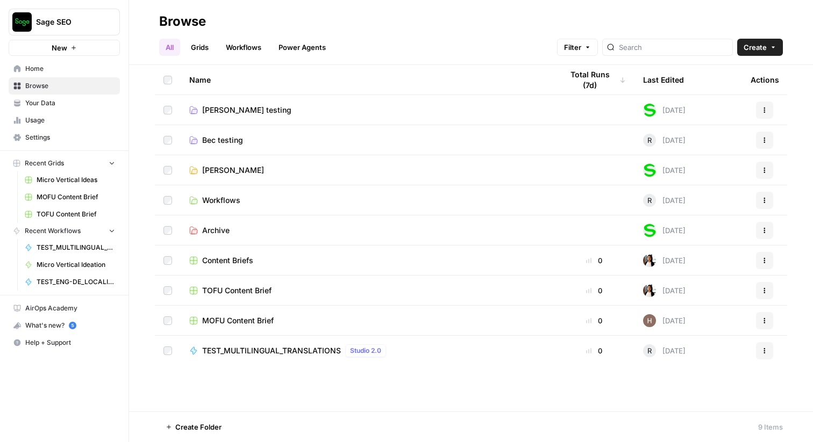
click at [226, 257] on span "Content Briefs" at bounding box center [227, 260] width 51 height 11
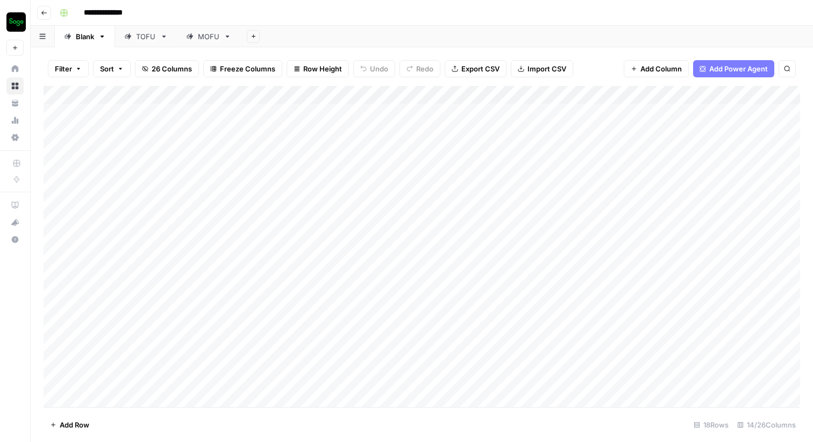
click at [46, 17] on button "Go back" at bounding box center [44, 13] width 14 height 14
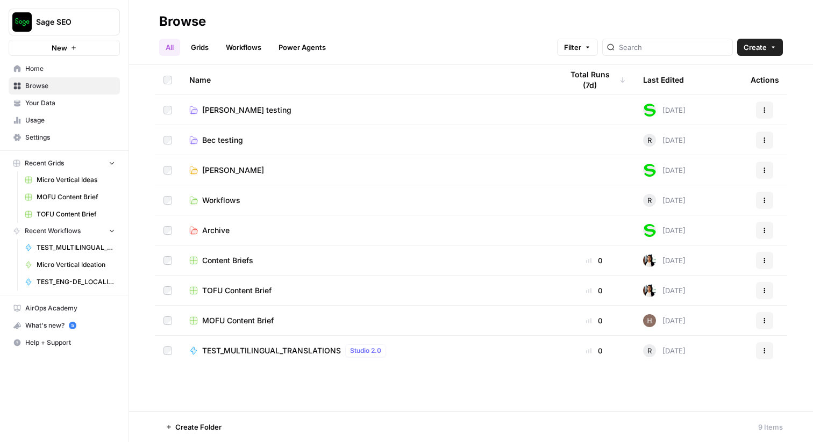
click at [247, 294] on span "TOFU Content Brief" at bounding box center [236, 290] width 69 height 11
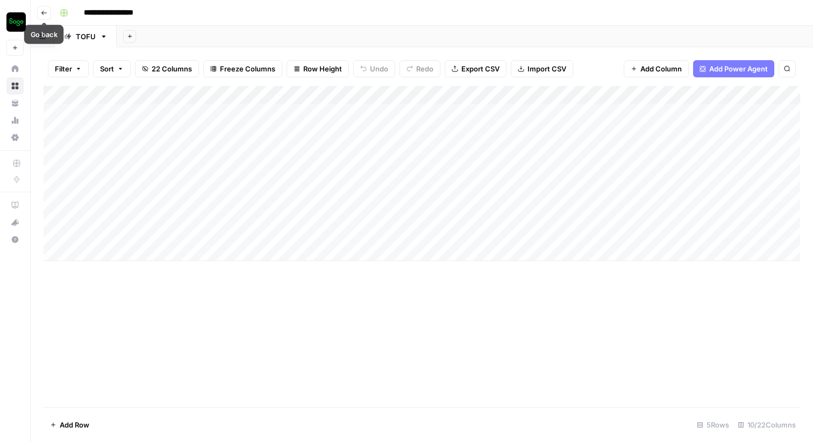
click at [45, 17] on button "Go back" at bounding box center [44, 13] width 14 height 14
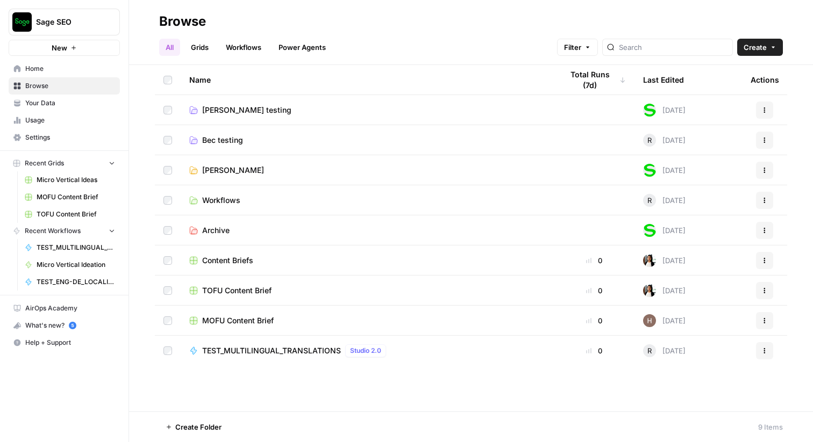
click at [238, 322] on span "MOFU Content Brief" at bounding box center [238, 321] width 72 height 11
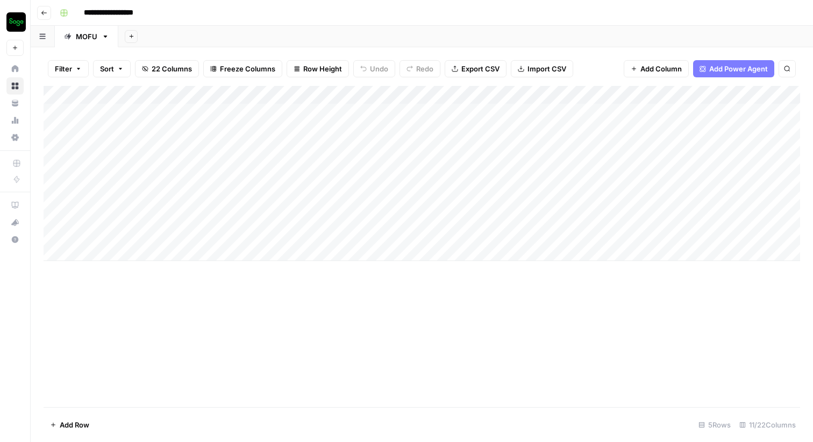
click at [108, 38] on icon "button" at bounding box center [106, 37] width 8 height 8
click at [49, 15] on button "Go back" at bounding box center [44, 13] width 14 height 14
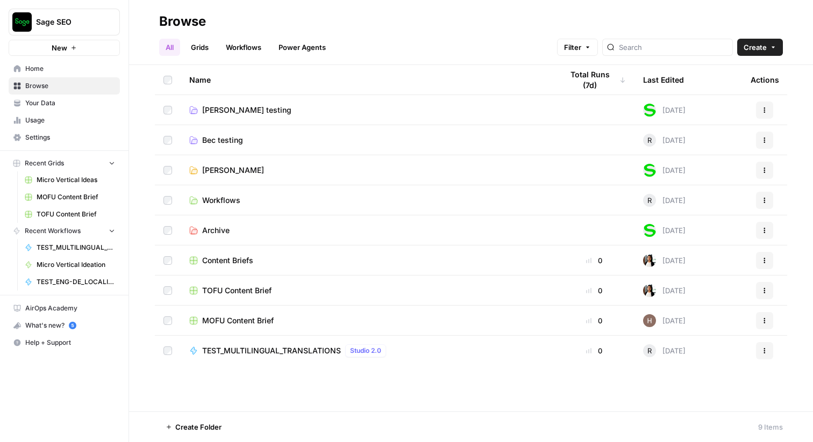
click at [280, 348] on span "TEST_MULTILINGUAL_TRANSLATIONS" at bounding box center [271, 351] width 139 height 11
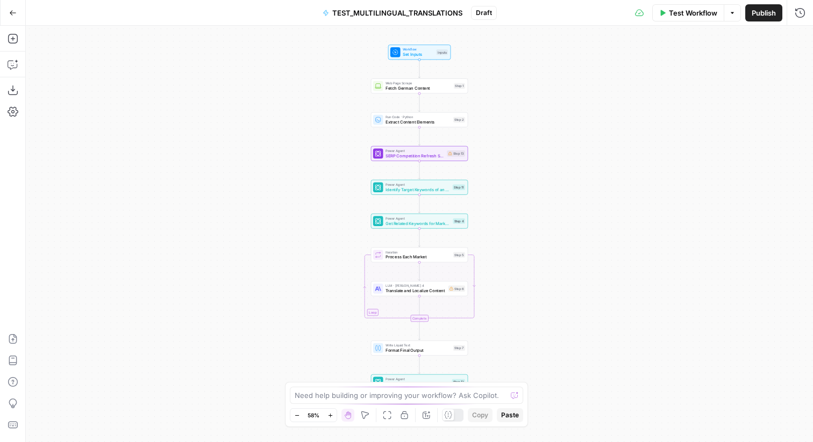
click at [400, 87] on span "Fetch German Content" at bounding box center [418, 88] width 66 height 6
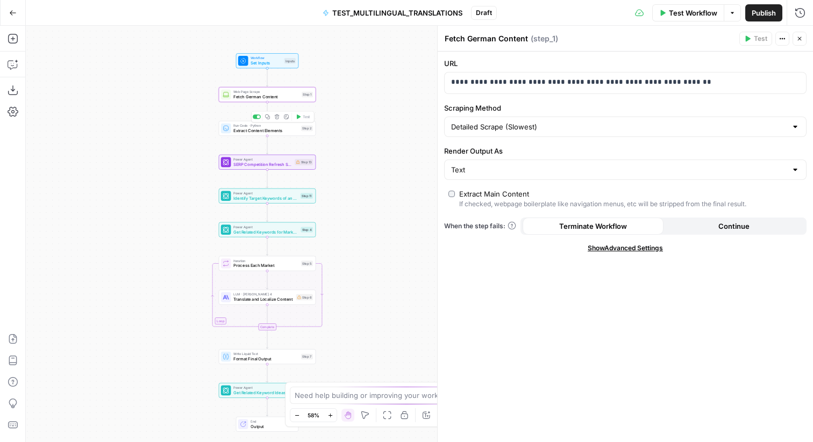
click at [235, 134] on div "Run Code · Python Extract Content Elements Step 2 Copy step Delete step Add Not…" at bounding box center [267, 128] width 97 height 15
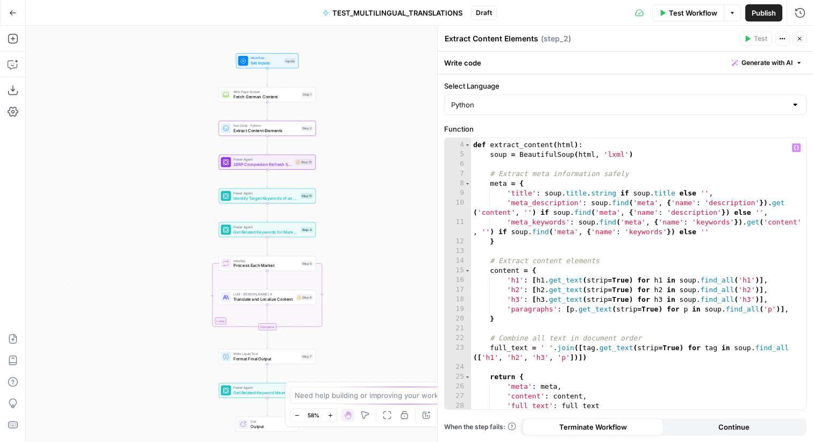
scroll to position [77, 0]
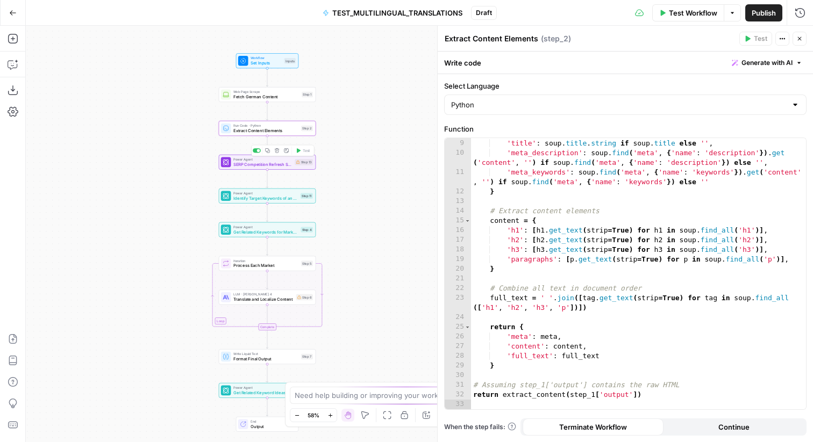
click at [270, 160] on span "Power Agent" at bounding box center [262, 159] width 59 height 5
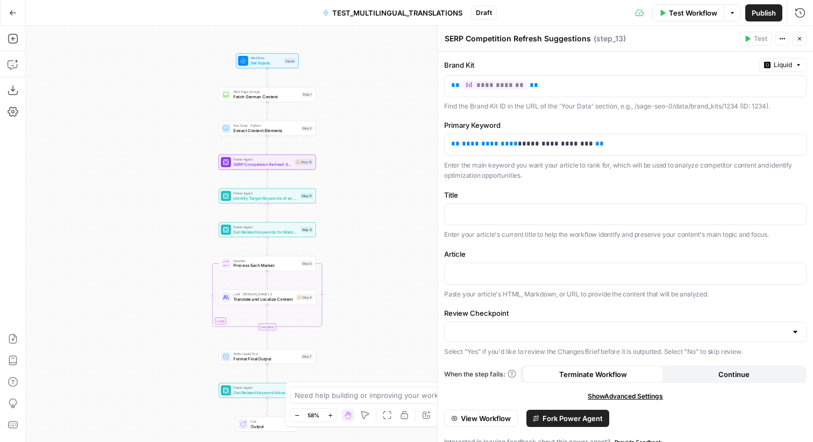
scroll to position [12, 0]
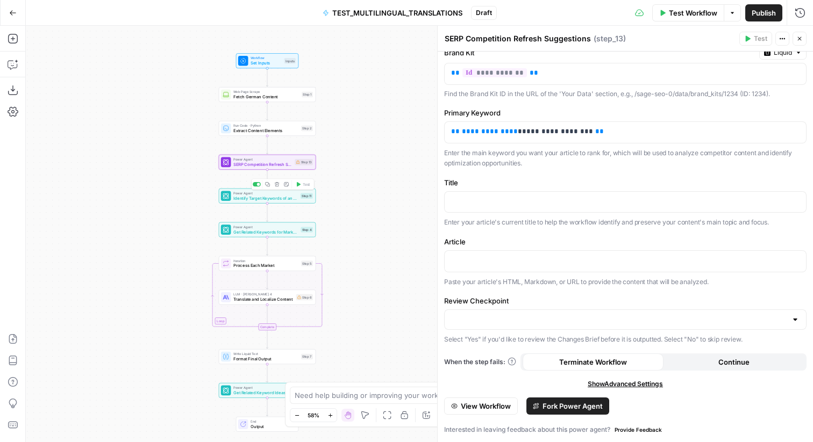
click at [263, 195] on span "Identify Target Keywords of an Article" at bounding box center [265, 198] width 65 height 6
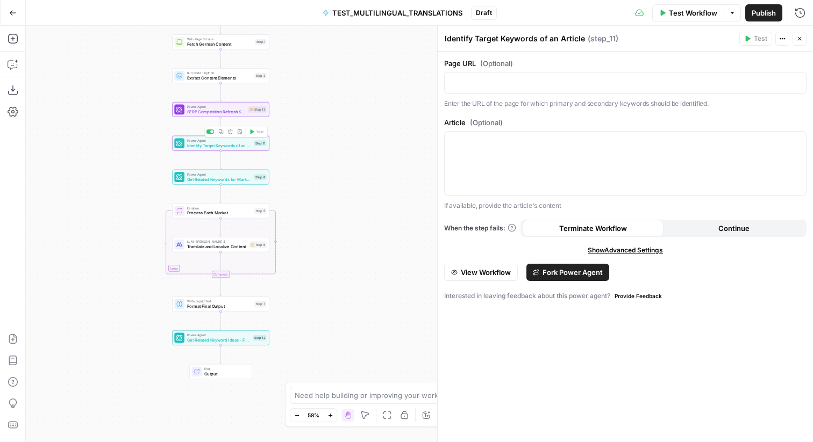
click at [196, 145] on span "Identify Target Keywords of an Article" at bounding box center [219, 145] width 65 height 6
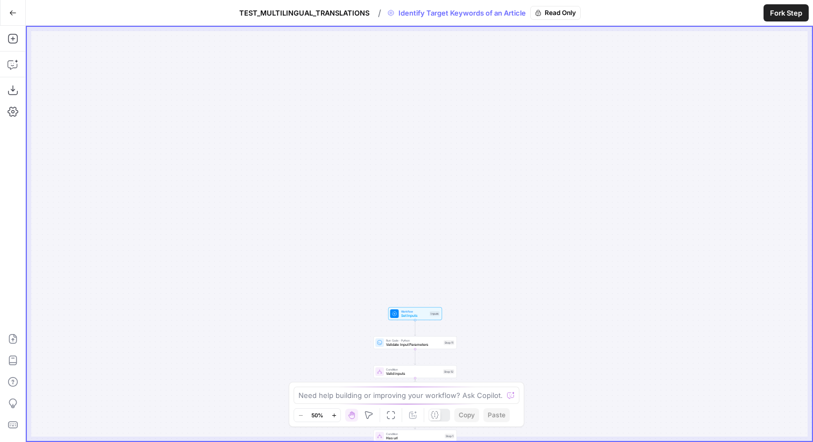
click at [12, 12] on icon "button" at bounding box center [13, 13] width 8 height 8
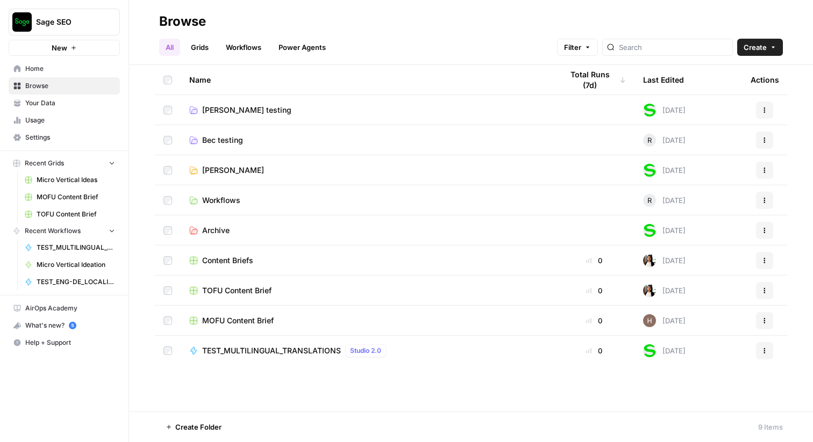
click at [225, 115] on span "[PERSON_NAME] testing" at bounding box center [246, 110] width 89 height 11
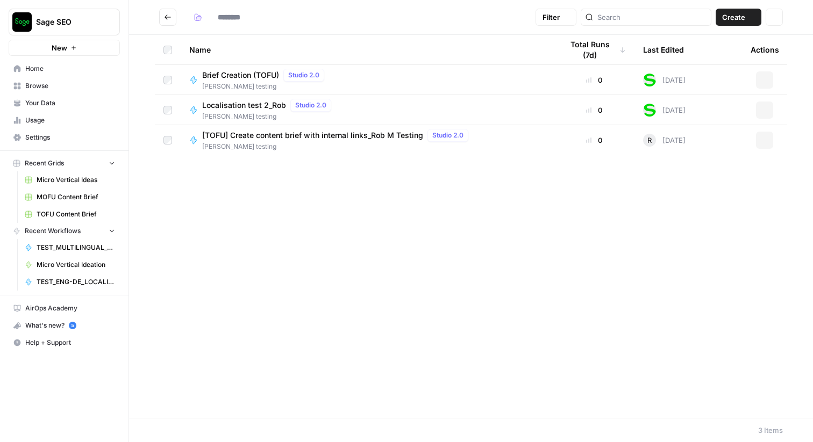
type input "**********"
click at [244, 104] on span "Localisation test 2_Rob" at bounding box center [244, 105] width 84 height 11
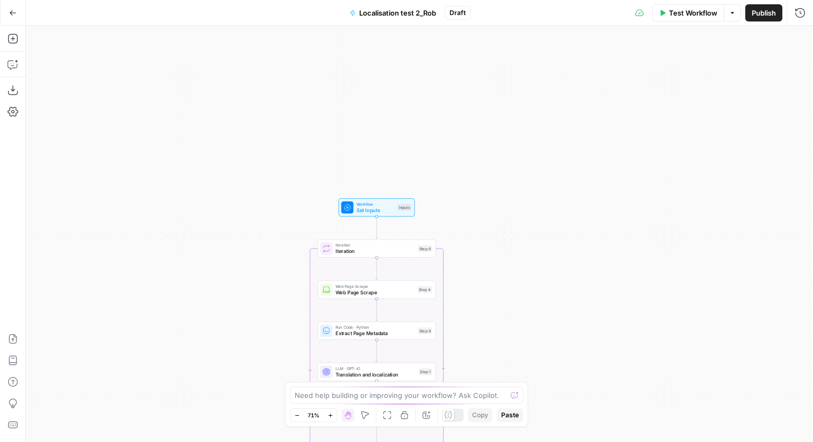
click at [11, 20] on button "Go Back" at bounding box center [12, 12] width 19 height 19
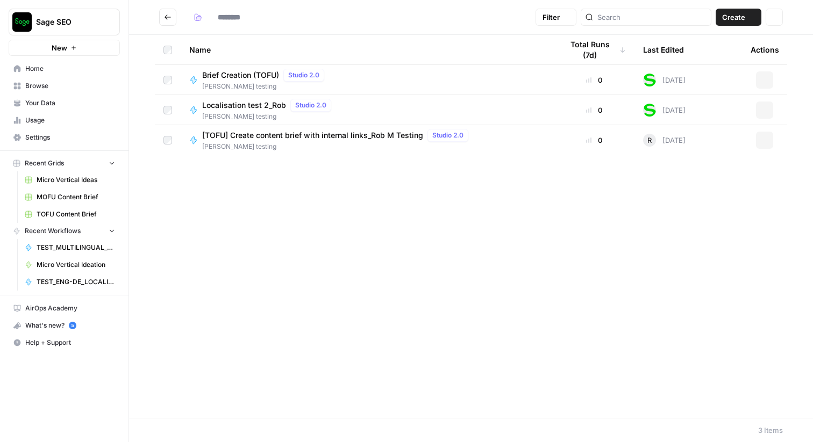
type input "**********"
click at [53, 120] on span "Usage" at bounding box center [70, 121] width 90 height 10
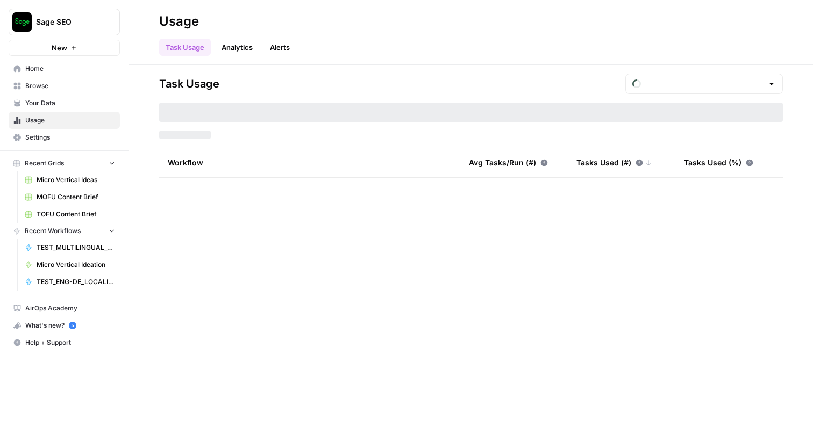
type input "August Tasks"
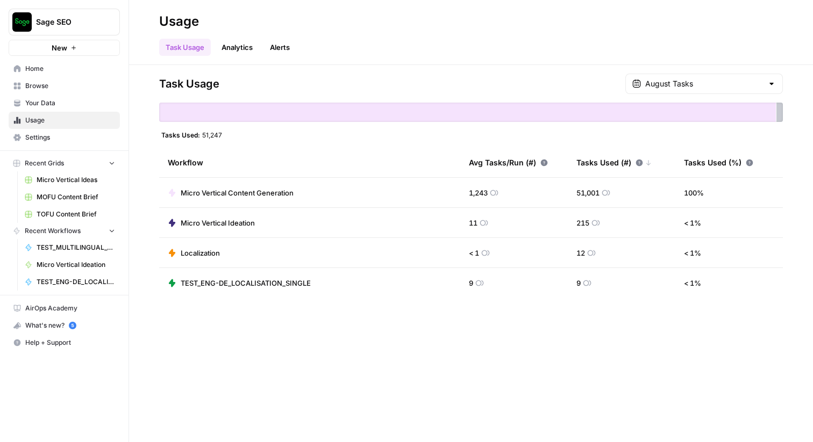
click at [208, 254] on span "Localization" at bounding box center [200, 253] width 39 height 11
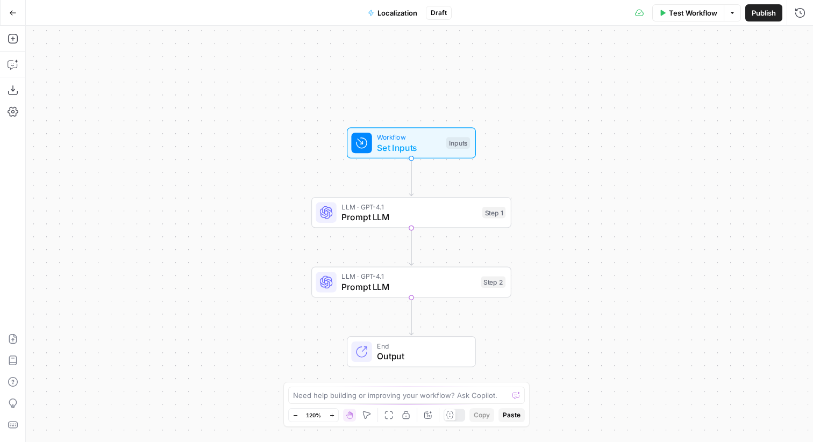
click at [14, 5] on button "Go Back" at bounding box center [12, 12] width 19 height 19
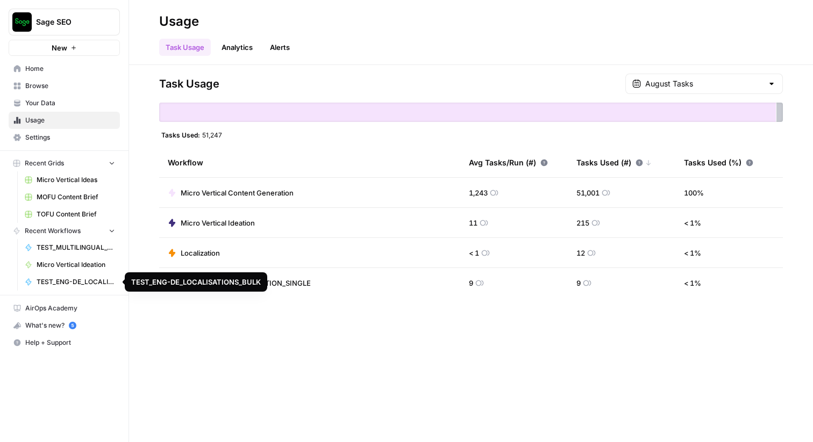
click at [73, 286] on span "TEST_ENG-DE_LOCALISATIONS_BULK" at bounding box center [76, 282] width 78 height 10
click at [50, 82] on span "Browse" at bounding box center [70, 86] width 90 height 10
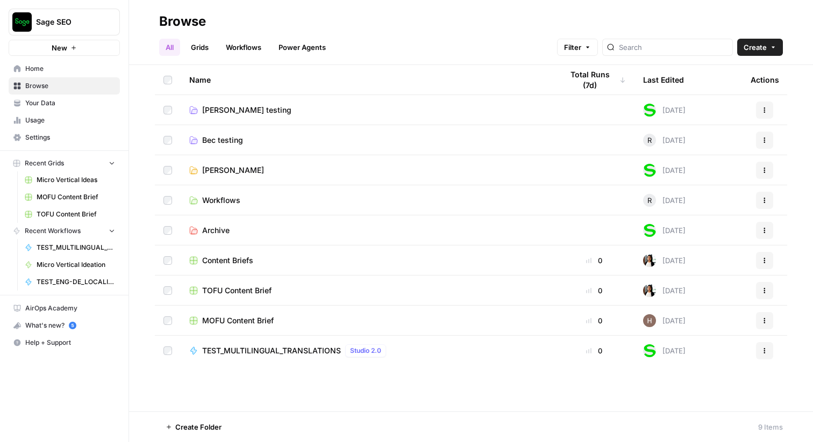
click at [260, 347] on span "TEST_MULTILINGUAL_TRANSLATIONS" at bounding box center [271, 351] width 139 height 11
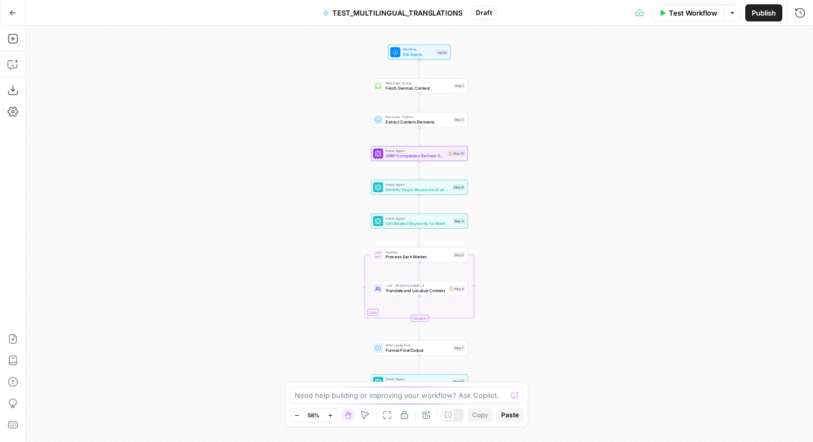
click at [478, 9] on span "Draft" at bounding box center [484, 13] width 16 height 10
click at [269, 160] on div "Workflow Set Inputs Inputs Web Page Scrape Fetch German Content Step 1 Run Code…" at bounding box center [419, 234] width 787 height 417
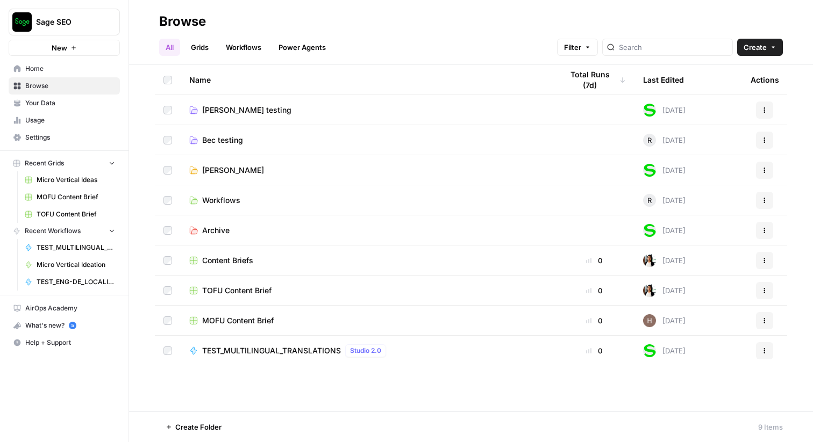
click at [228, 111] on span "[PERSON_NAME] testing" at bounding box center [246, 110] width 89 height 11
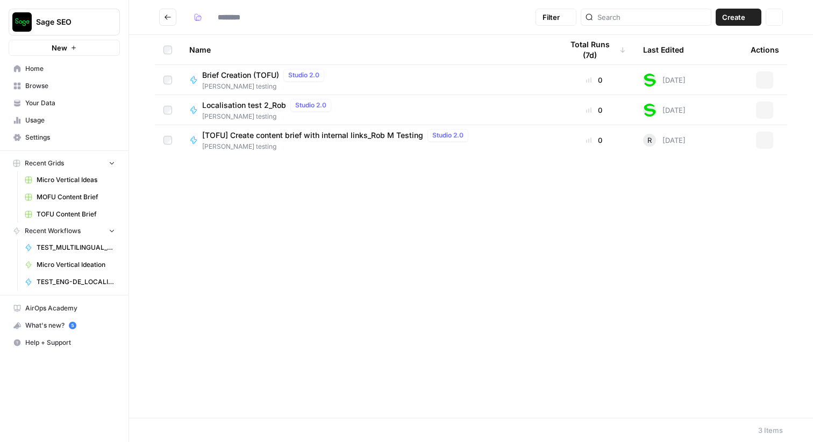
type input "**********"
click at [262, 108] on span "Localisation test 2_Rob" at bounding box center [244, 105] width 84 height 11
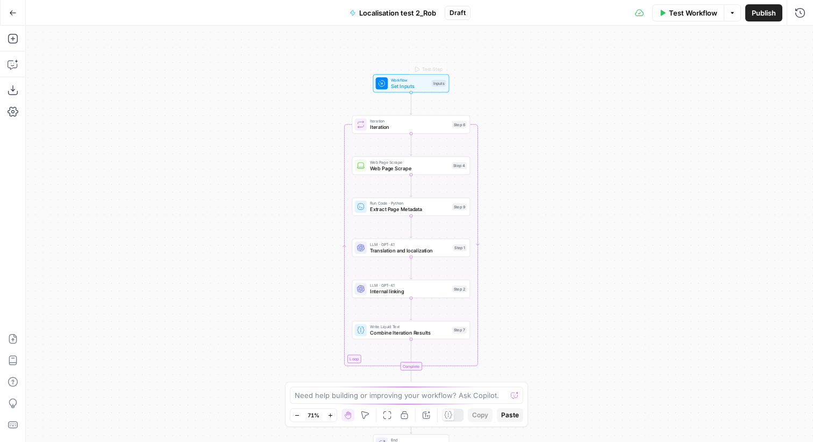
click at [417, 79] on span "Workflow" at bounding box center [410, 80] width 38 height 6
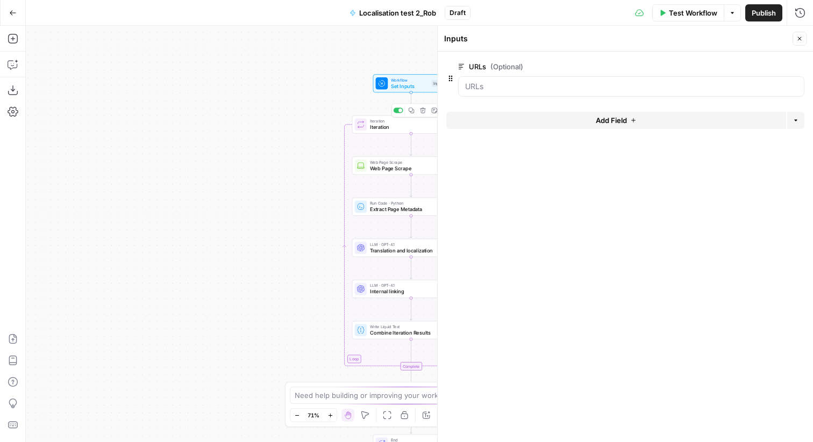
click at [403, 127] on span "Iteration" at bounding box center [409, 128] width 79 height 8
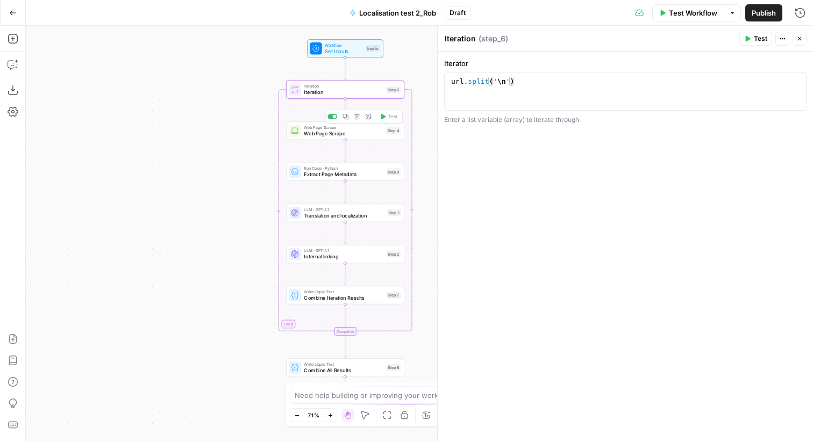
click at [321, 137] on span "Web Page Scrape" at bounding box center [343, 134] width 79 height 8
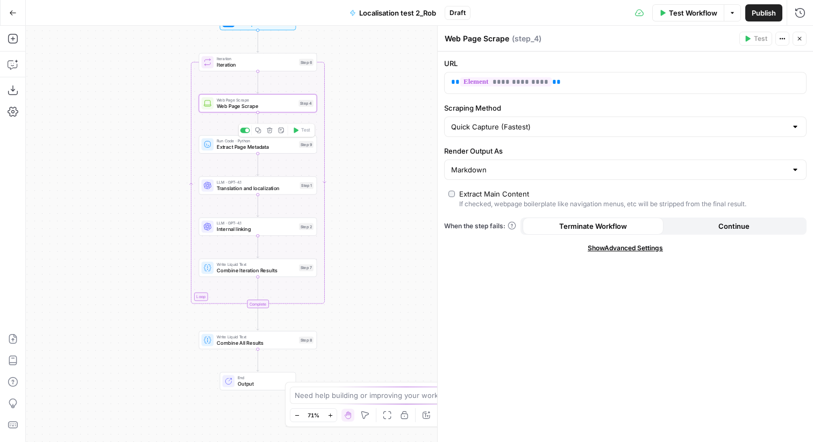
click at [251, 146] on span "Extract Page Metadata" at bounding box center [256, 148] width 79 height 8
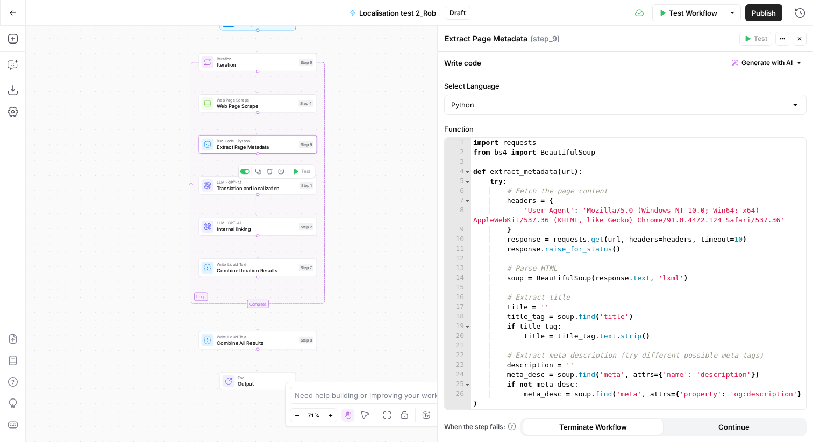
click at [246, 187] on span "Translation and localization" at bounding box center [257, 188] width 80 height 8
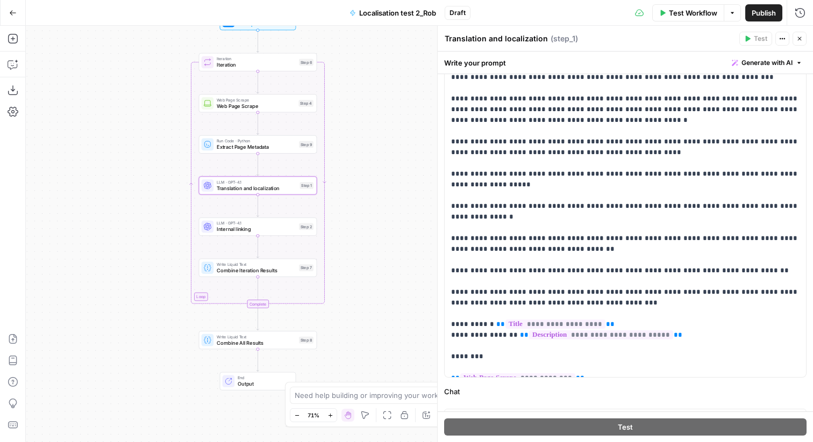
scroll to position [162, 0]
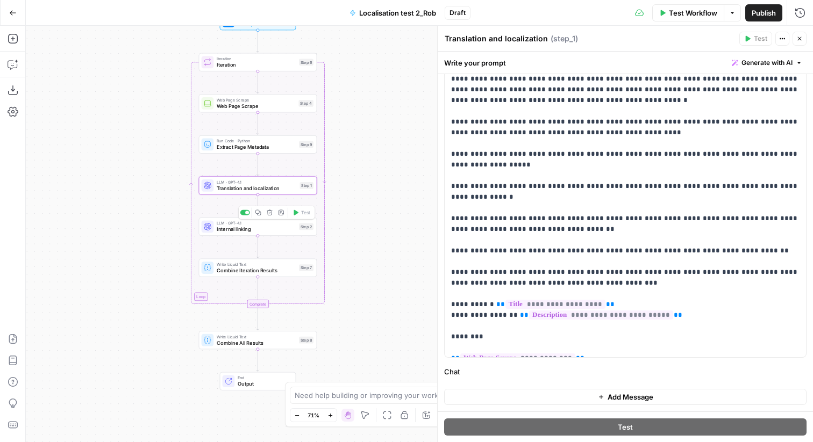
click at [262, 229] on span "Internal linking" at bounding box center [256, 230] width 79 height 8
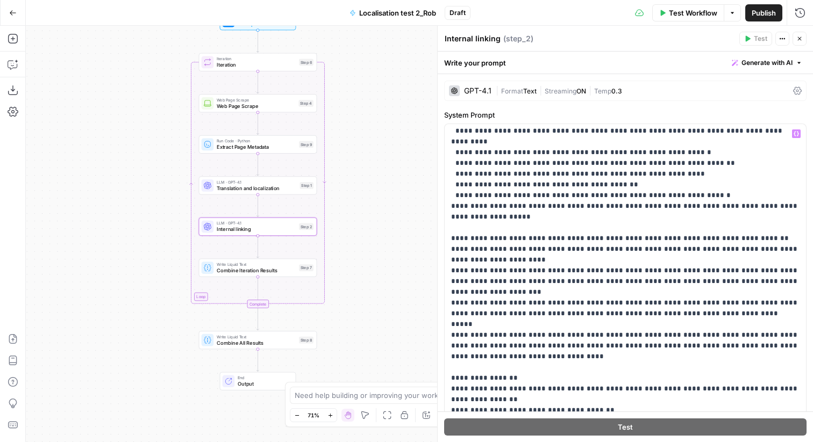
scroll to position [173, 0]
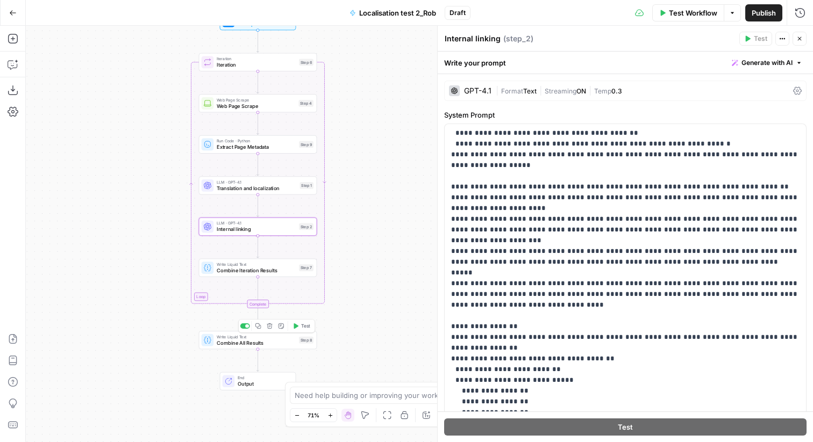
click at [83, 230] on div "Workflow Set Inputs Inputs Loop Iteration Iteration Step 6 Web Page Scrape Web …" at bounding box center [419, 234] width 787 height 417
click at [16, 92] on icon "button" at bounding box center [13, 90] width 11 height 11
click at [12, 9] on icon "button" at bounding box center [13, 13] width 8 height 8
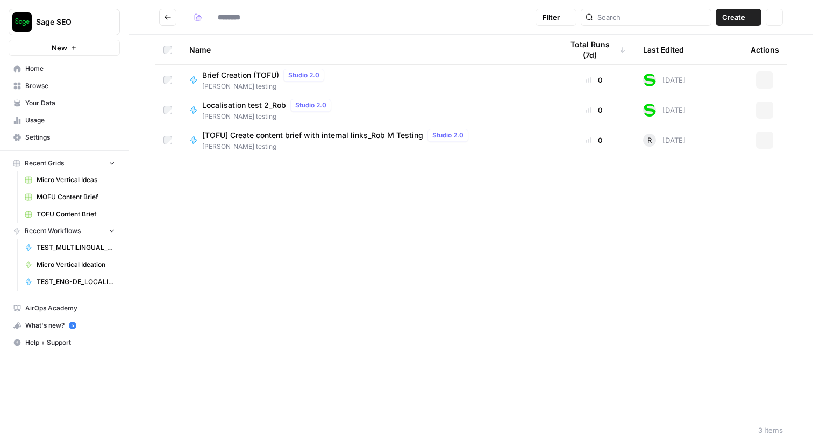
type input "**********"
click at [168, 15] on icon "Go back" at bounding box center [168, 17] width 8 height 8
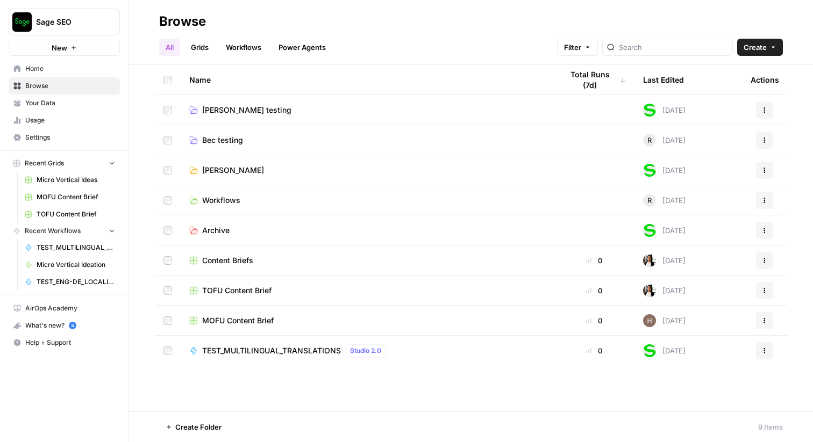
click at [226, 199] on span "Workflows" at bounding box center [221, 200] width 38 height 11
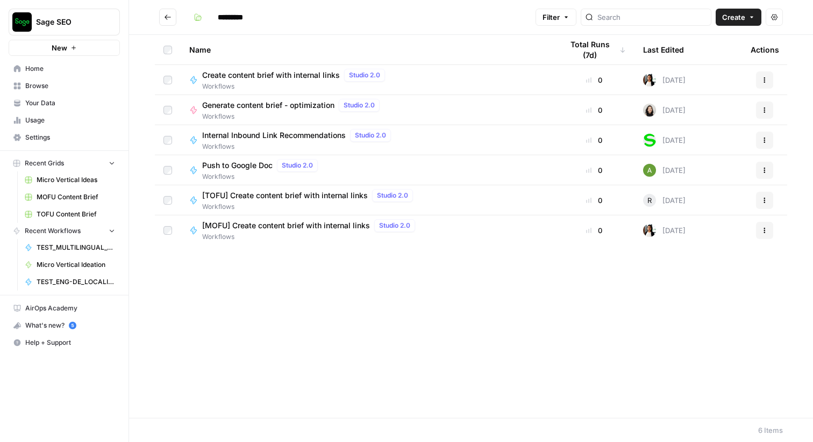
click at [294, 74] on span "Create content brief with internal links" at bounding box center [271, 75] width 138 height 11
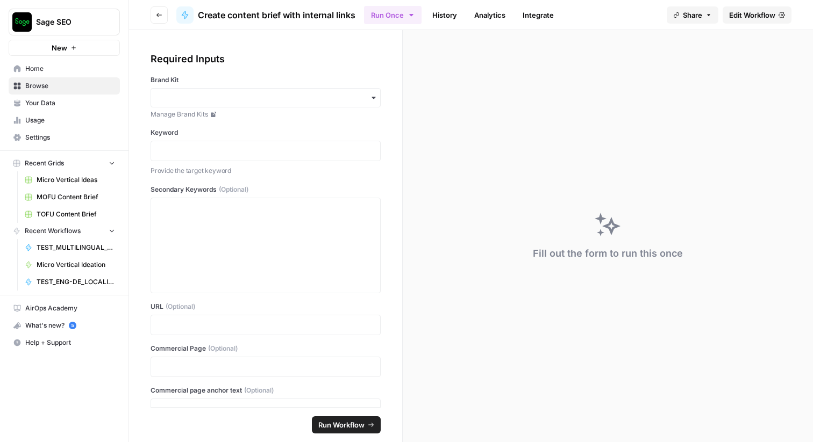
click at [158, 17] on icon "button" at bounding box center [159, 15] width 6 height 6
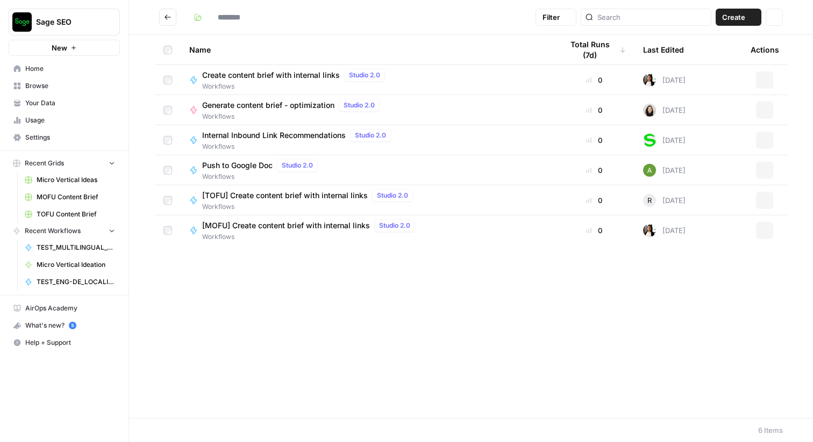
type input "*********"
click at [311, 195] on span "[TOFU] Create content brief with internal links" at bounding box center [285, 195] width 166 height 11
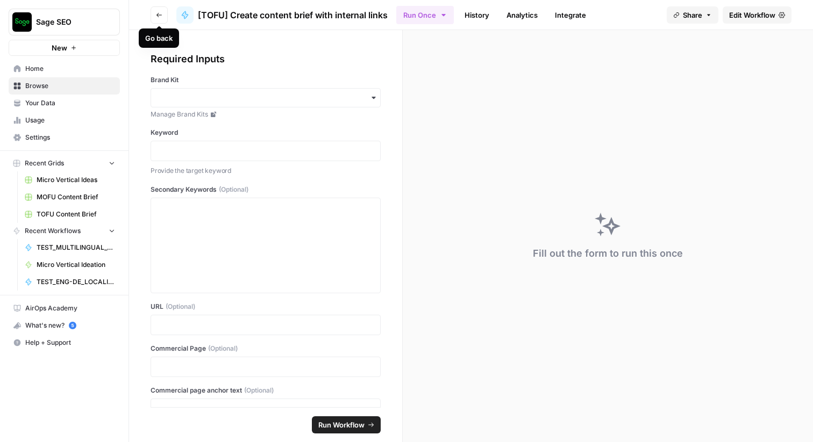
click at [160, 17] on icon "button" at bounding box center [159, 15] width 6 height 6
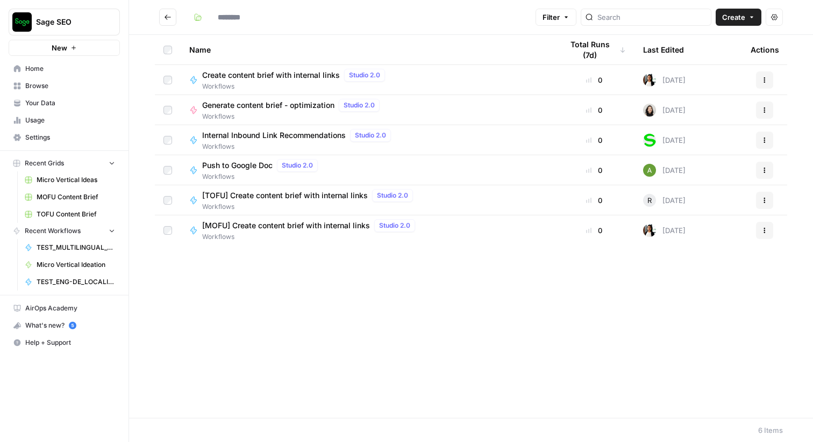
type input "*********"
click at [357, 196] on span "[TOFU] Create content brief with internal links" at bounding box center [285, 195] width 166 height 11
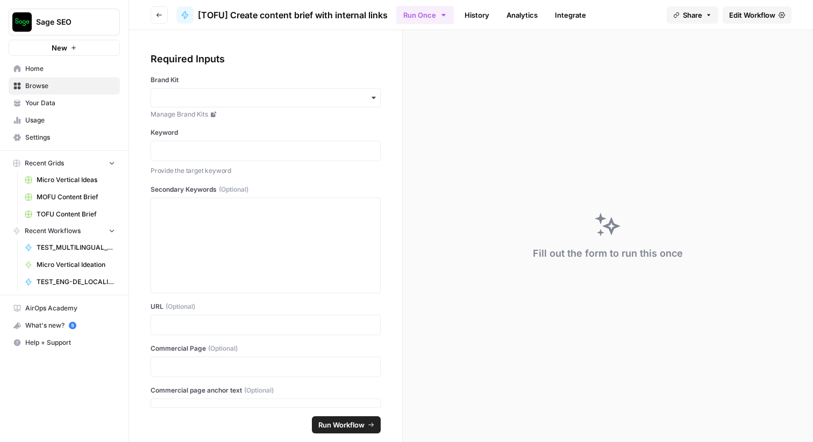
click at [756, 16] on span "Edit Workflow" at bounding box center [752, 15] width 46 height 11
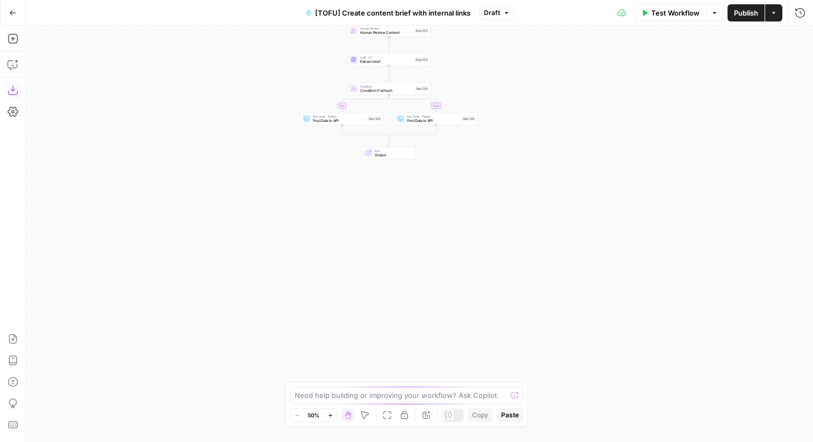
click at [13, 90] on icon "button" at bounding box center [13, 90] width 11 height 11
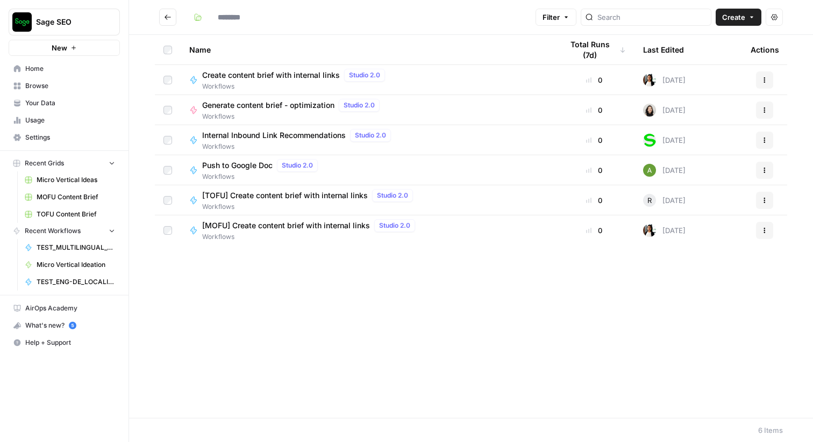
type input "*********"
click at [309, 224] on span "[MOFU] Create content brief with internal links" at bounding box center [286, 225] width 168 height 11
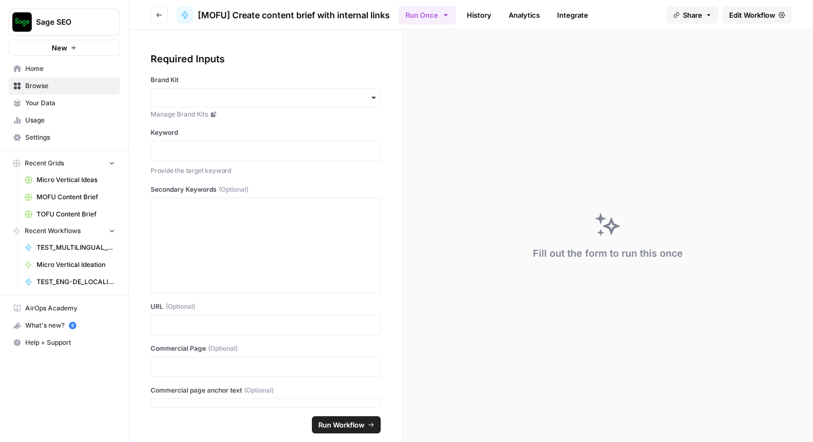
click at [744, 11] on span "Edit Workflow" at bounding box center [752, 15] width 46 height 11
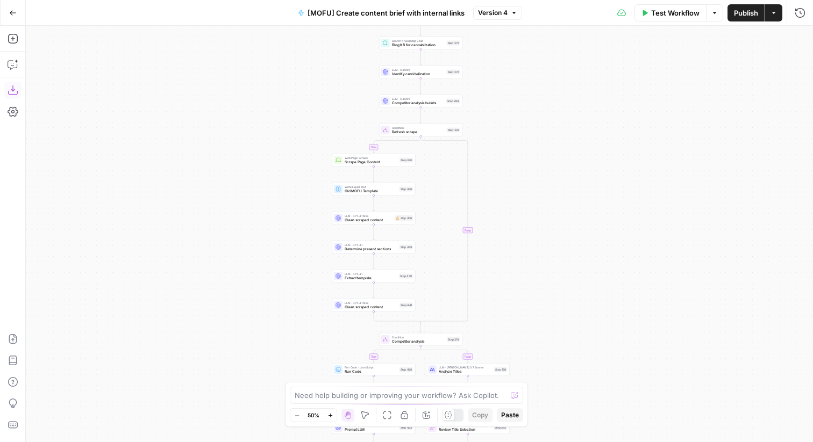
click at [15, 88] on icon "button" at bounding box center [13, 90] width 11 height 11
click at [21, 10] on button "Go Back" at bounding box center [12, 12] width 19 height 19
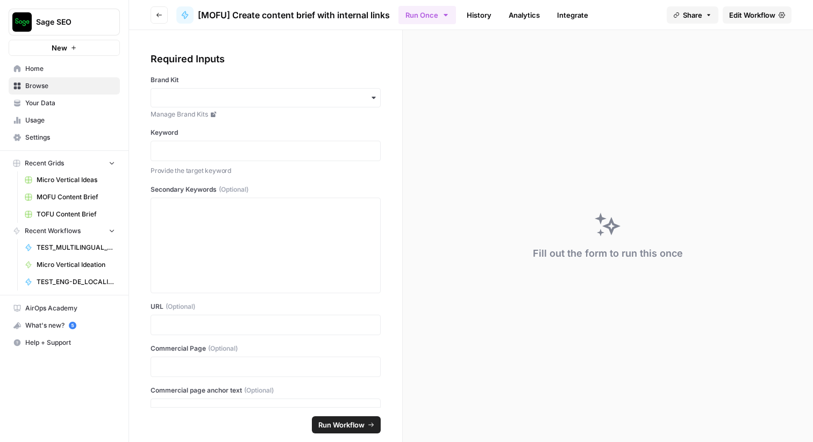
click at [159, 17] on icon "button" at bounding box center [159, 15] width 6 height 6
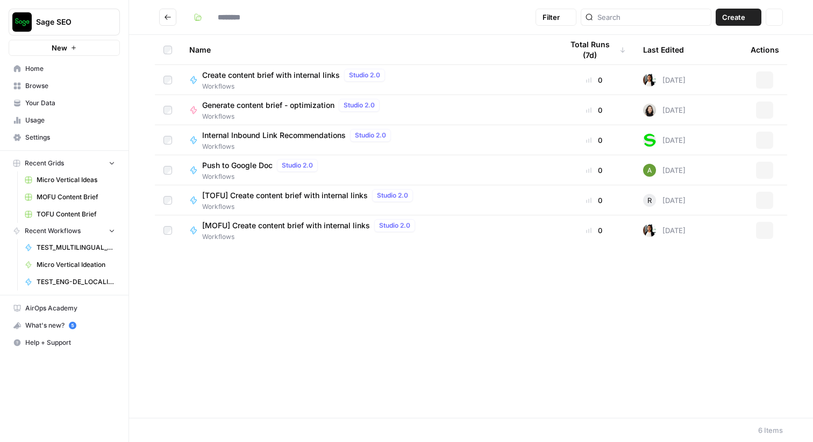
type input "*********"
click at [164, 17] on icon "Go back" at bounding box center [168, 17] width 8 height 8
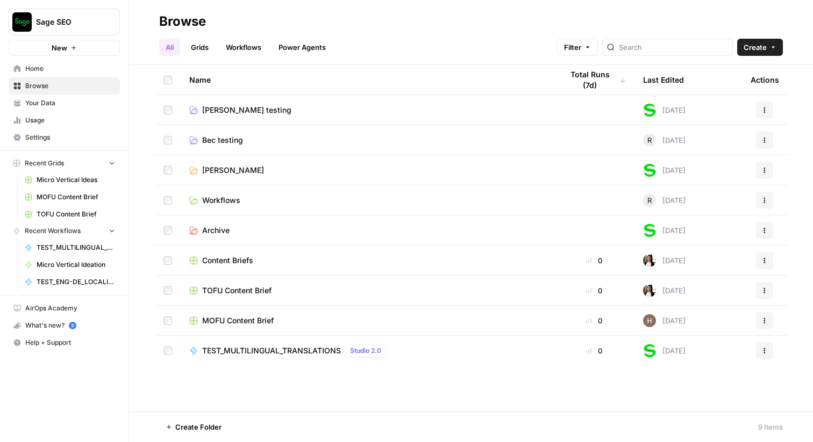
click at [231, 172] on span "Rob Testing" at bounding box center [233, 170] width 62 height 11
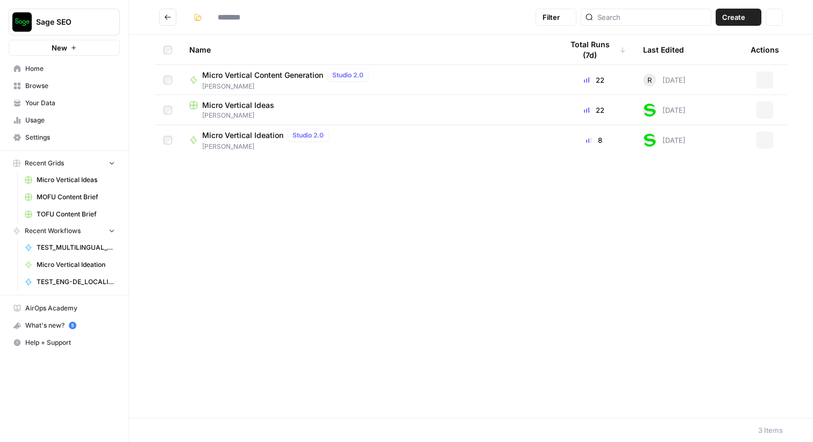
type input "**********"
click at [241, 135] on span "Micro Vertical Ideation" at bounding box center [242, 135] width 81 height 11
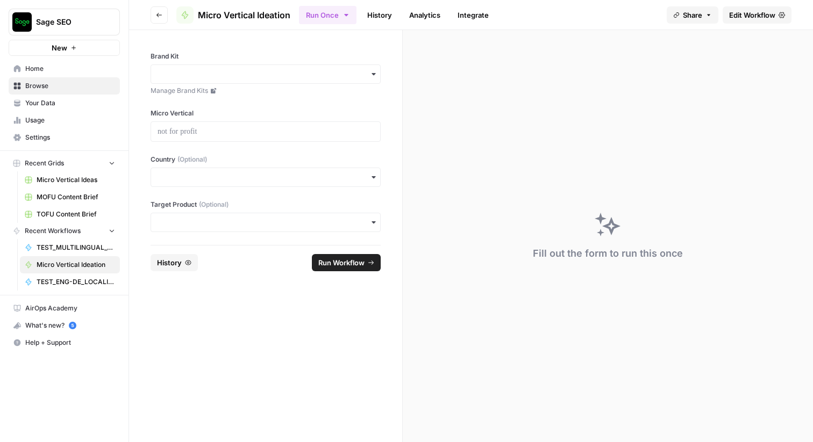
click at [747, 20] on span "Edit Workflow" at bounding box center [752, 15] width 46 height 11
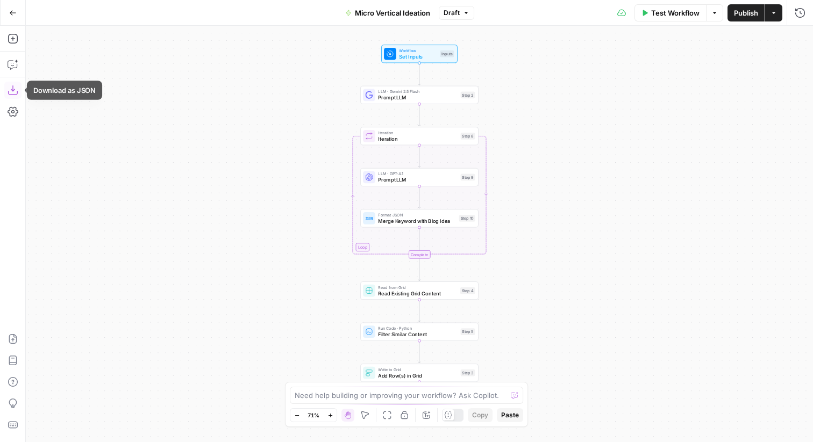
click at [15, 90] on icon "button" at bounding box center [13, 90] width 11 height 11
click at [10, 10] on icon "button" at bounding box center [13, 13] width 8 height 8
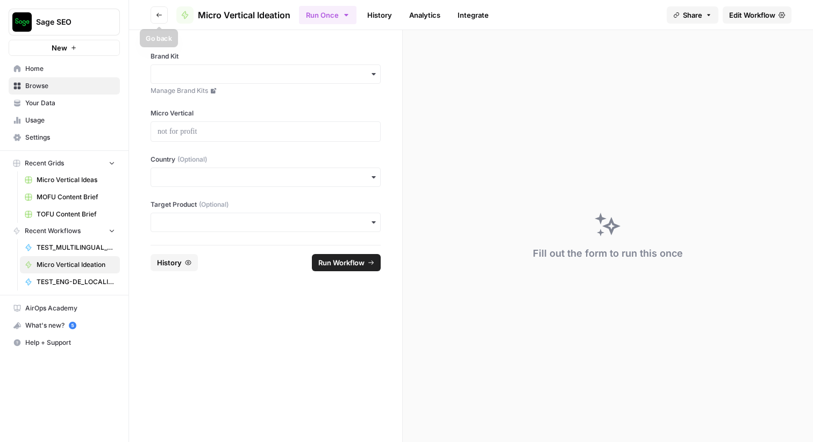
click at [159, 9] on button "Go back" at bounding box center [159, 14] width 17 height 17
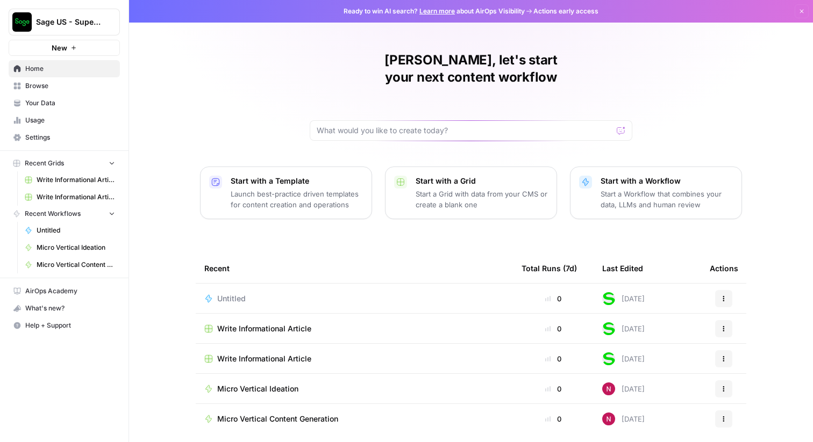
click at [51, 87] on span "Browse" at bounding box center [70, 86] width 90 height 10
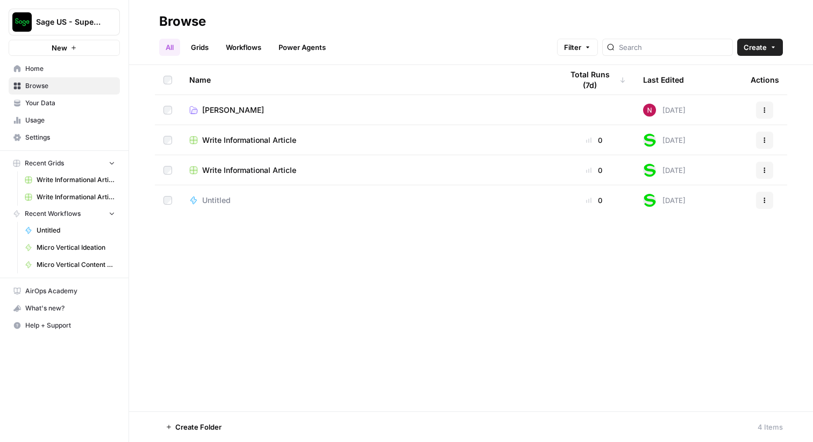
click at [256, 140] on span "Write Informational Article" at bounding box center [249, 140] width 94 height 11
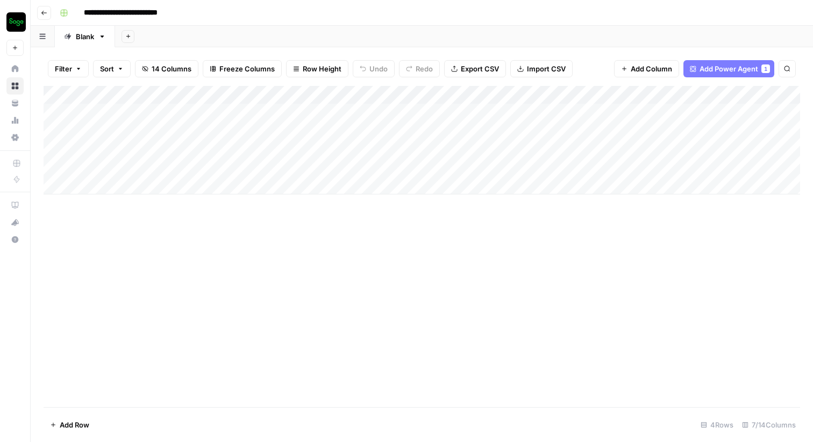
click at [293, 95] on div "Add Column" at bounding box center [422, 140] width 756 height 109
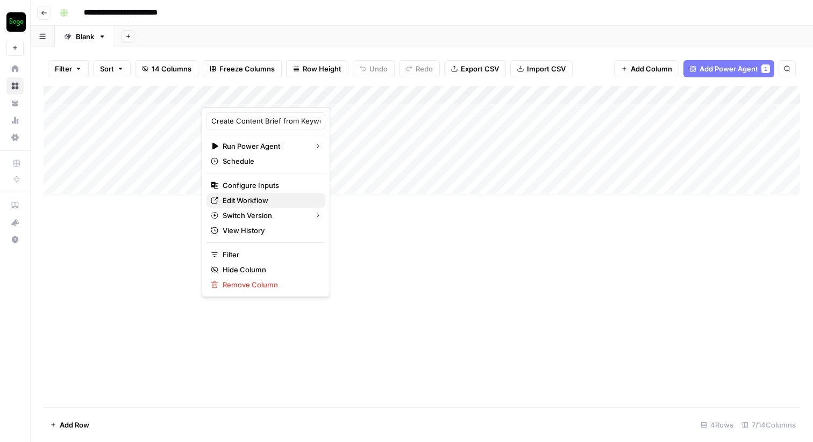
click at [260, 198] on span "Edit Workflow" at bounding box center [270, 200] width 94 height 11
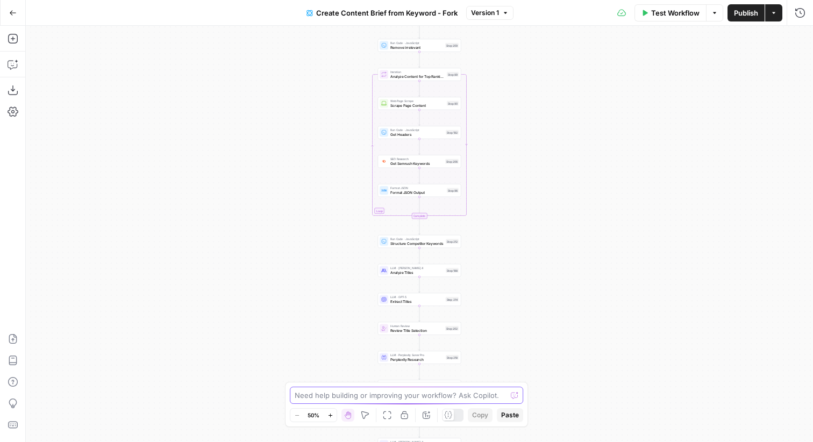
click at [411, 399] on textarea at bounding box center [401, 395] width 212 height 11
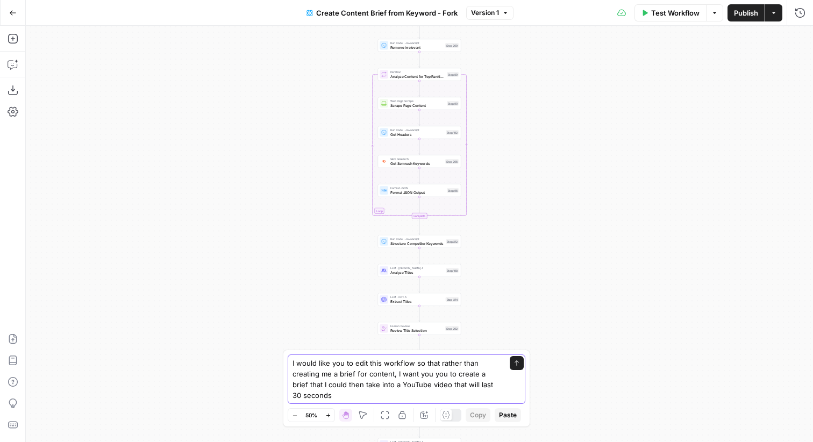
type textarea "I would like you to edit this workflow so that rather than creating me a brief …"
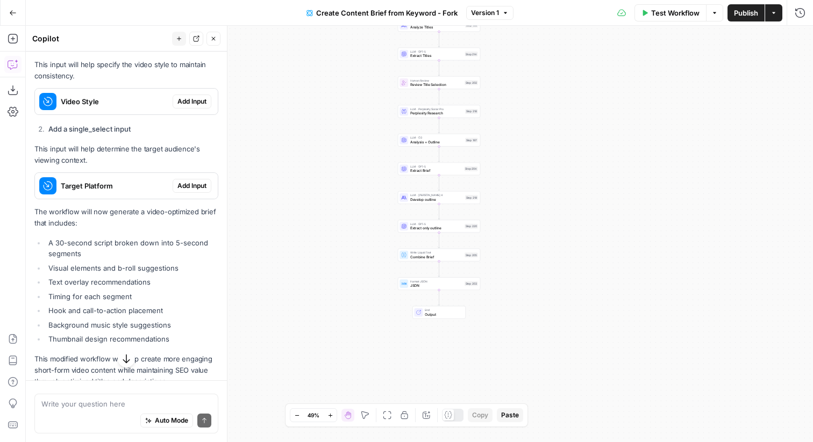
scroll to position [455, 0]
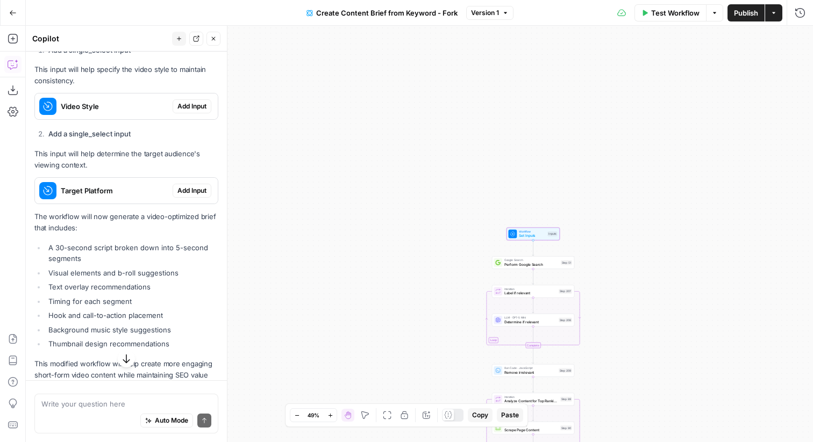
click at [92, 195] on span "Target Platform" at bounding box center [115, 190] width 108 height 11
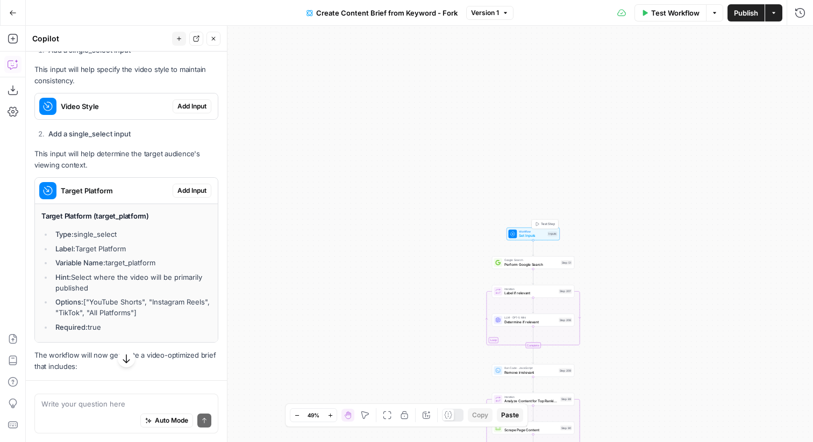
click at [531, 235] on span "Set Inputs" at bounding box center [532, 235] width 26 height 5
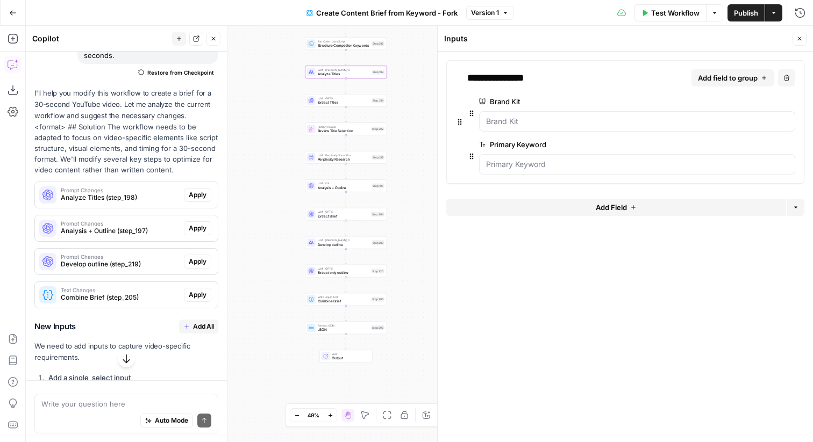
scroll to position [92, 0]
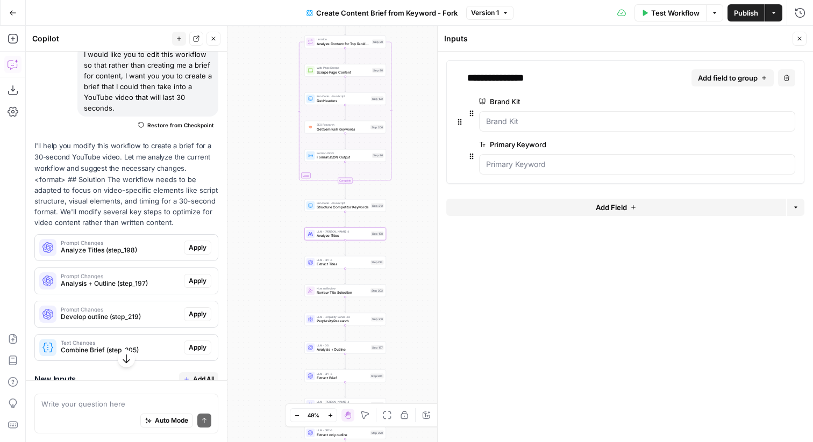
click at [106, 249] on span "Analyze Titles (step_198)" at bounding box center [120, 251] width 119 height 10
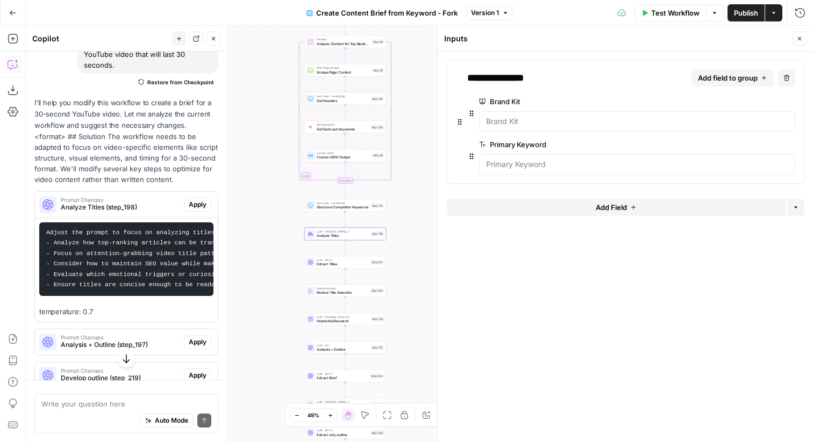
scroll to position [154, 0]
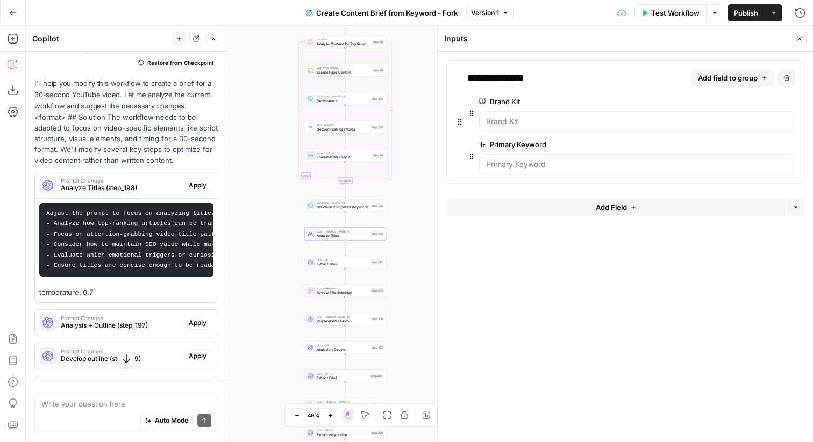
click at [204, 186] on span "Apply" at bounding box center [198, 186] width 18 height 10
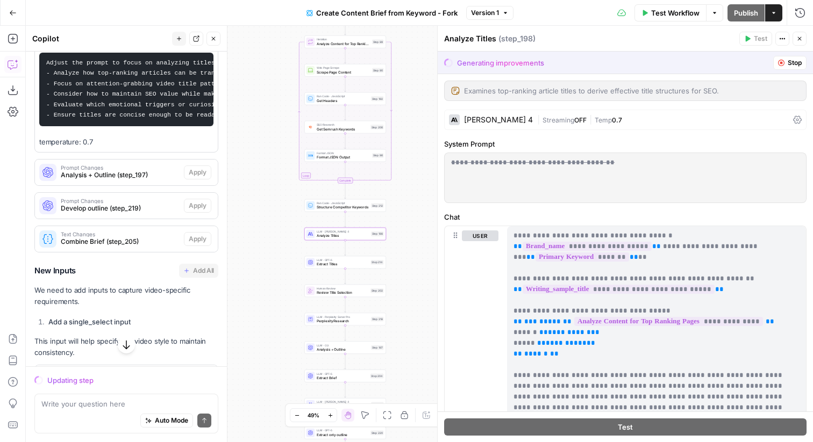
scroll to position [299, 0]
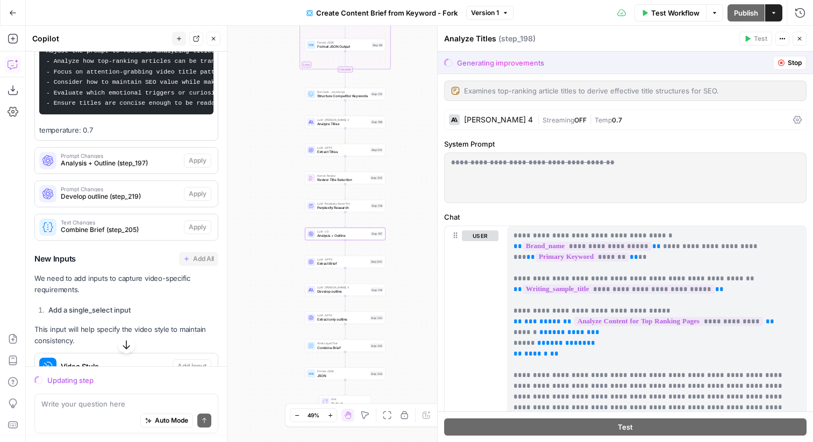
click at [104, 159] on span "Analysis + Outline (step_197)" at bounding box center [120, 164] width 119 height 10
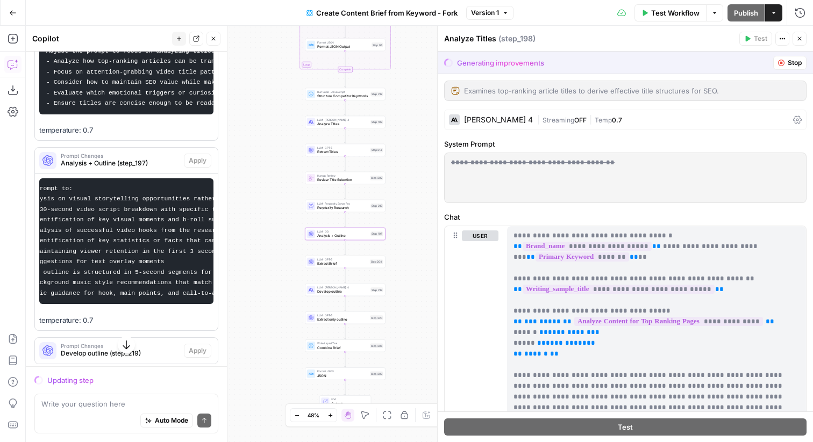
scroll to position [0, 0]
click at [116, 238] on code "Modify the prompt to: - Focus analysis on visual storytelling opportunities rat…" at bounding box center [212, 240] width 333 height 111
drag, startPoint x: 82, startPoint y: 233, endPoint x: 165, endPoint y: 244, distance: 83.5
click at [165, 244] on code "Modify the prompt to: - Focus analysis on visual storytelling opportunities rat…" at bounding box center [212, 240] width 333 height 111
click at [130, 209] on code "Modify the prompt to: - Focus analysis on visual storytelling opportunities rat…" at bounding box center [212, 240] width 333 height 111
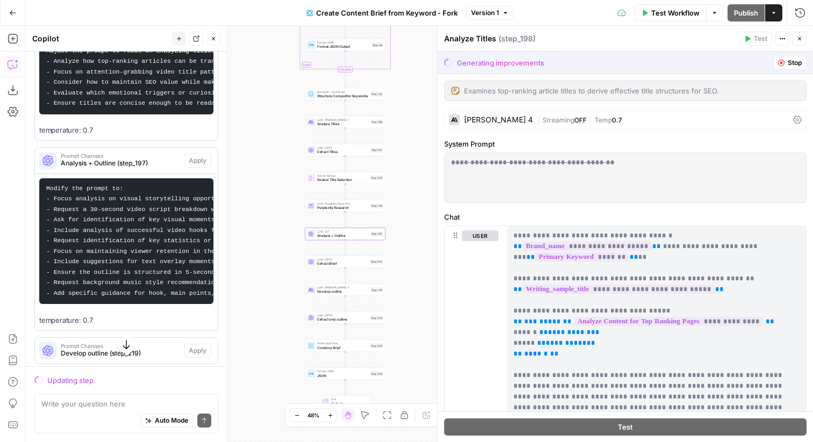
drag, startPoint x: 91, startPoint y: 209, endPoint x: 146, endPoint y: 211, distance: 55.4
click at [146, 211] on code "Modify the prompt to: - Focus analysis on visual storytelling opportunities rat…" at bounding box center [212, 240] width 333 height 111
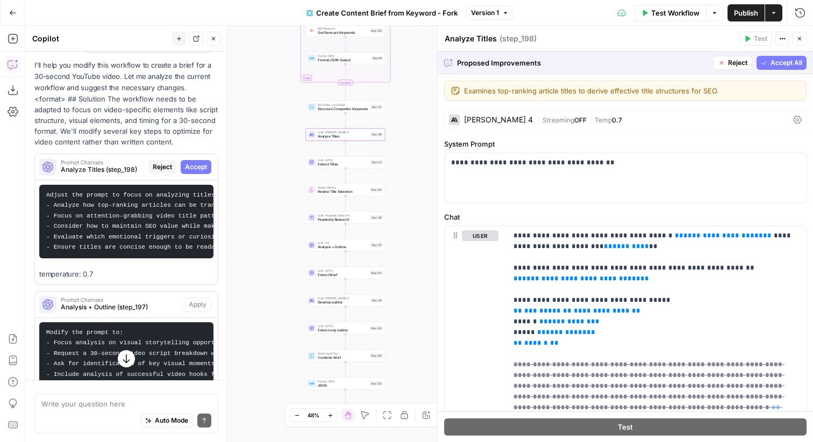
scroll to position [138, 0]
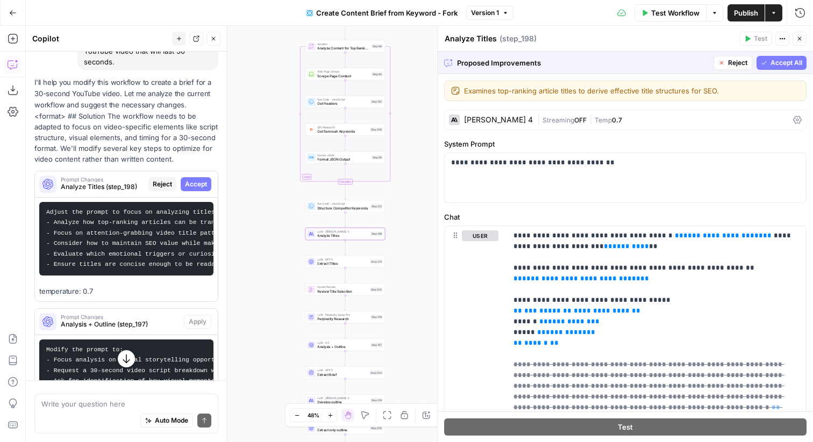
click at [204, 188] on span "Accept" at bounding box center [196, 185] width 22 height 10
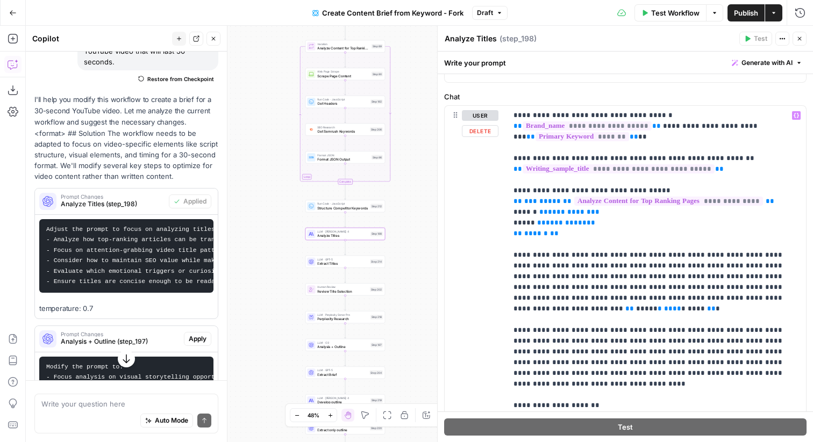
scroll to position [123, 0]
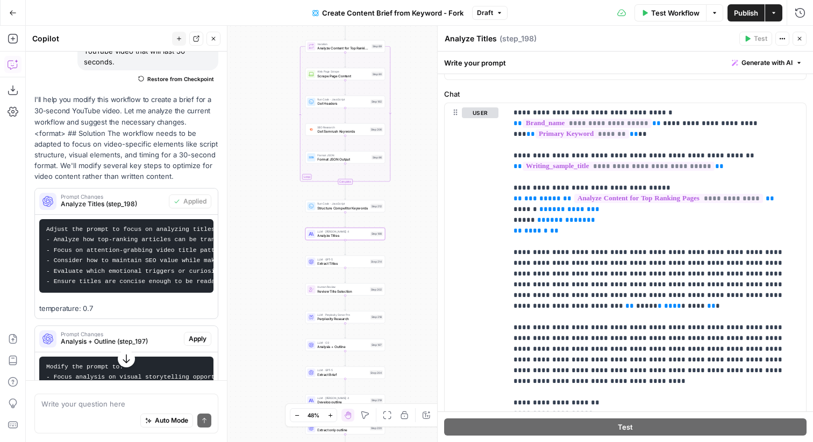
click at [802, 40] on icon "button" at bounding box center [799, 38] width 6 height 6
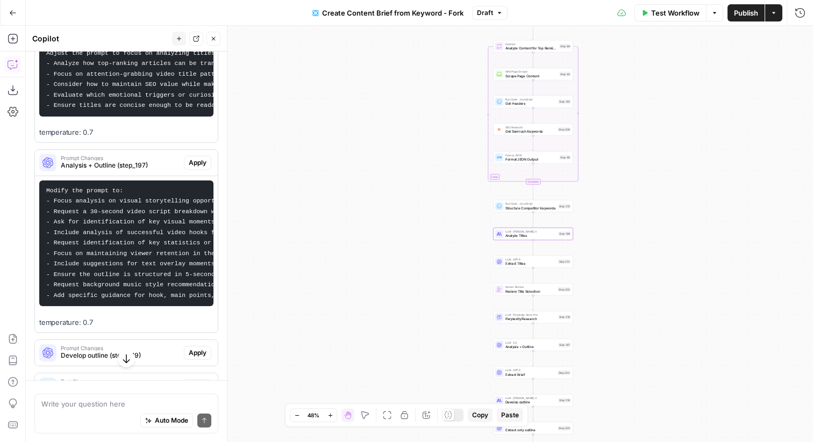
scroll to position [318, 0]
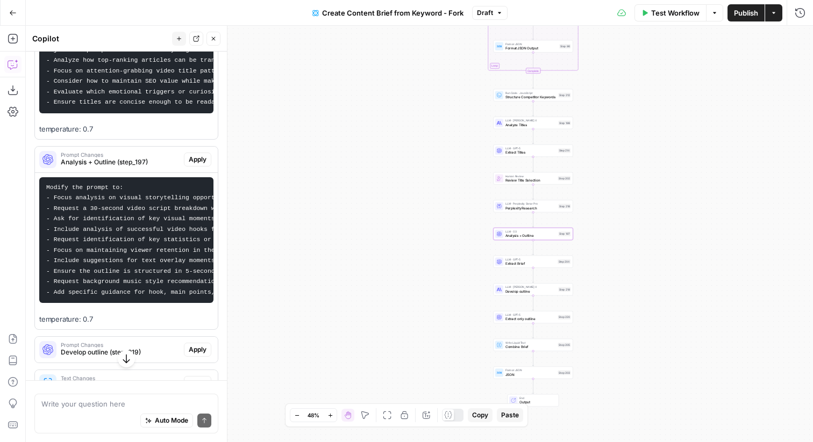
click at [201, 162] on span "Apply" at bounding box center [198, 160] width 18 height 10
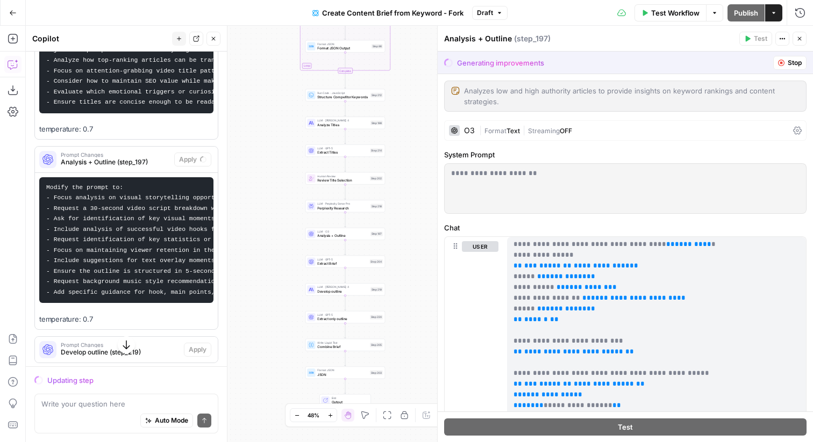
scroll to position [0, 0]
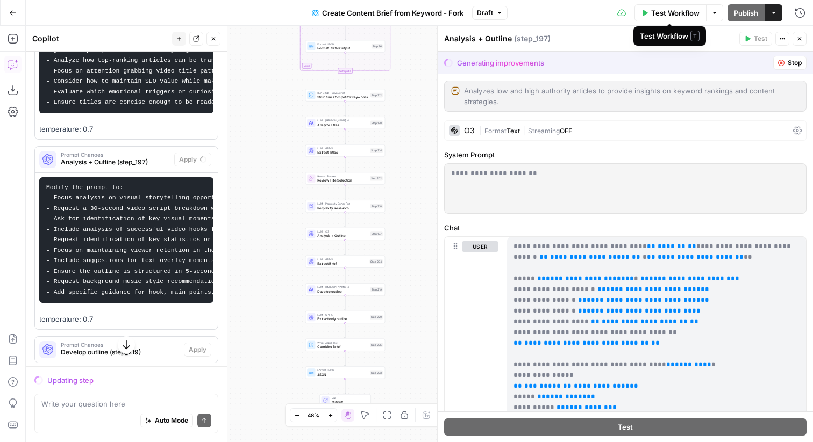
click at [668, 11] on span "Test Workflow" at bounding box center [675, 13] width 48 height 11
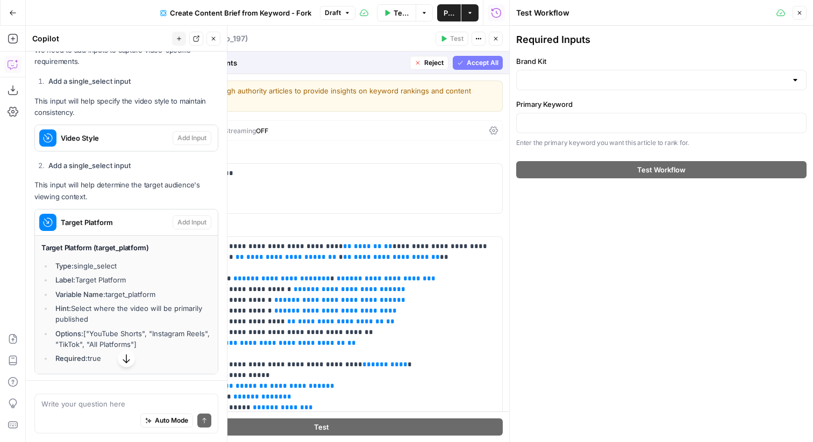
scroll to position [704, 0]
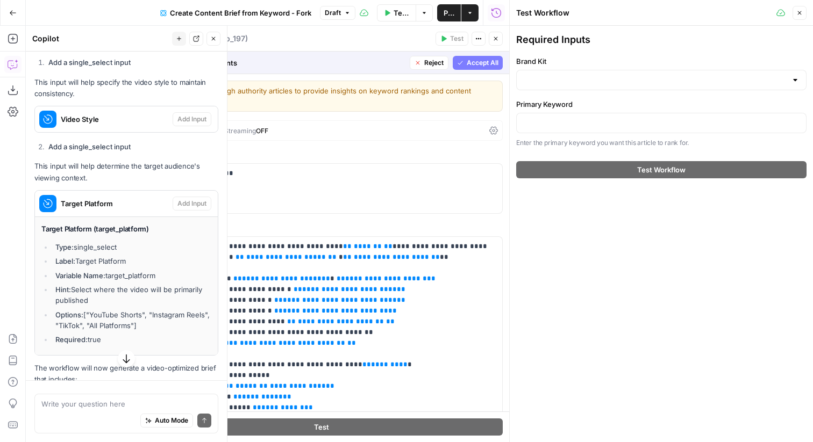
click at [804, 11] on button "Close" at bounding box center [799, 13] width 14 height 14
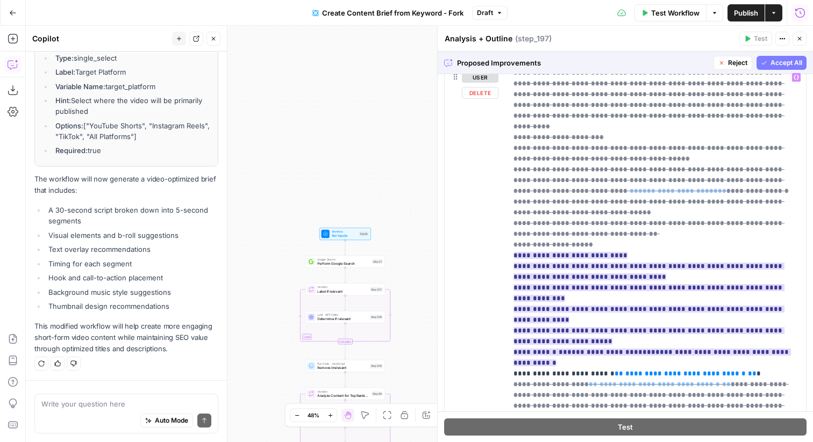
scroll to position [941, 0]
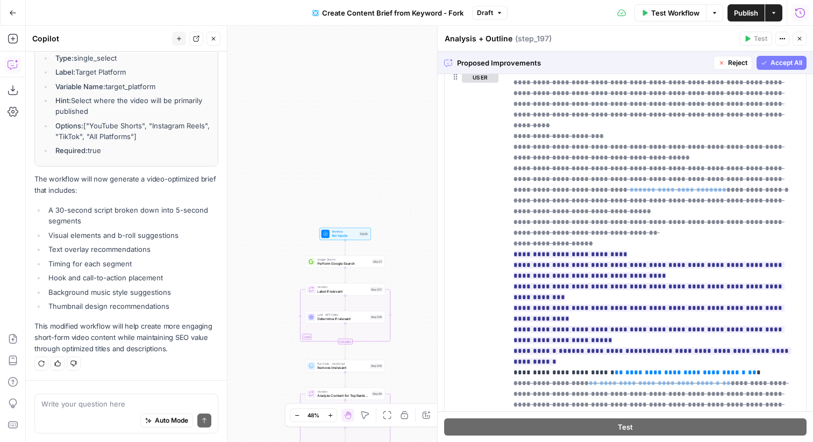
click at [802, 40] on icon "button" at bounding box center [799, 38] width 6 height 6
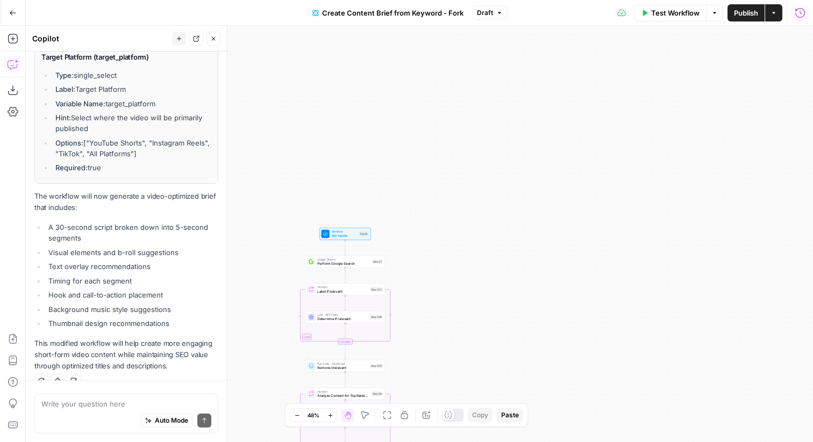
scroll to position [910, 0]
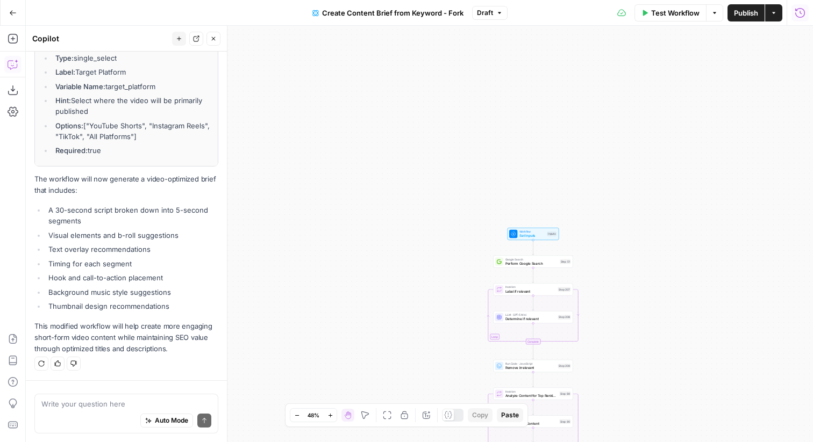
click at [10, 17] on button "Go Back" at bounding box center [12, 12] width 19 height 19
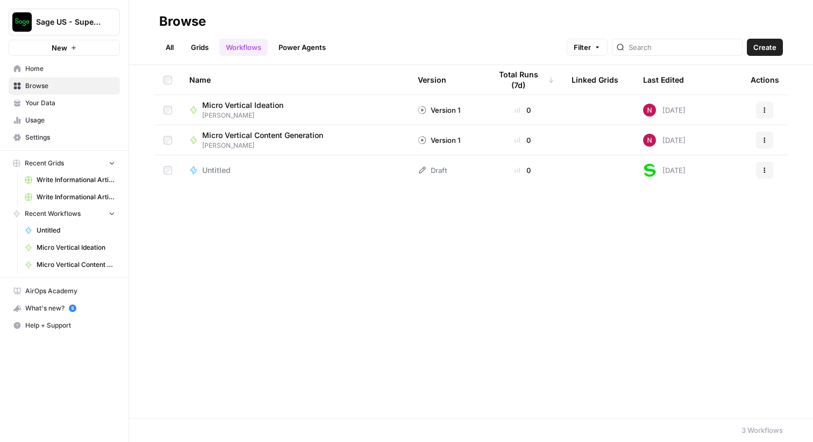
click at [299, 135] on span "Micro Vertical Content Generation" at bounding box center [262, 135] width 121 height 11
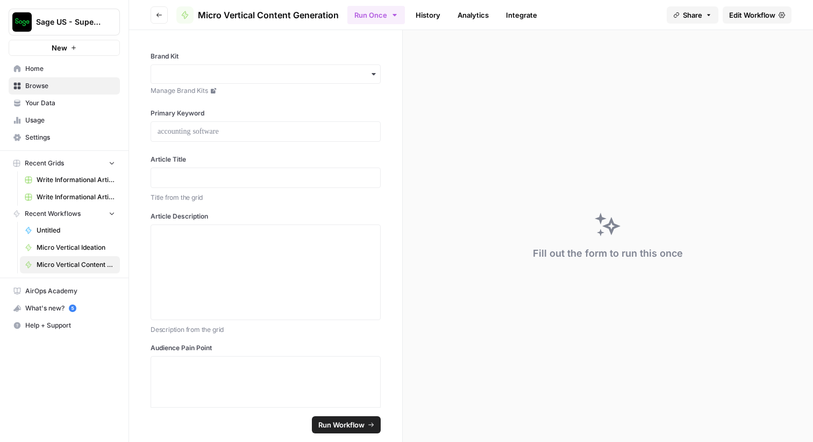
click at [766, 13] on span "Edit Workflow" at bounding box center [752, 15] width 46 height 11
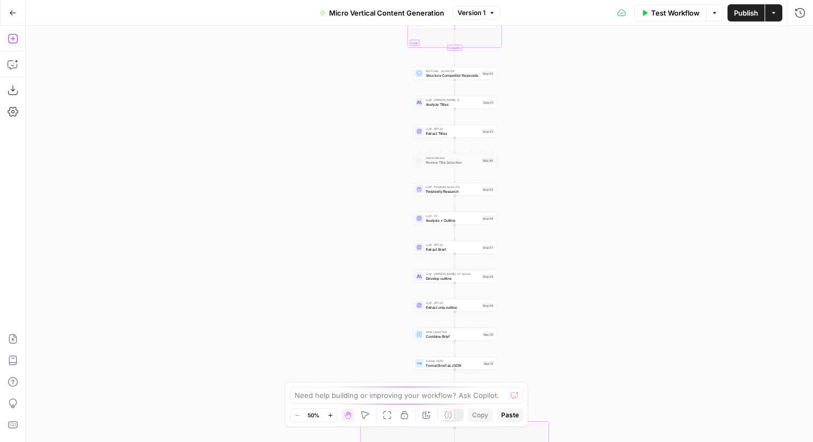
click at [13, 42] on icon "button" at bounding box center [13, 38] width 11 height 11
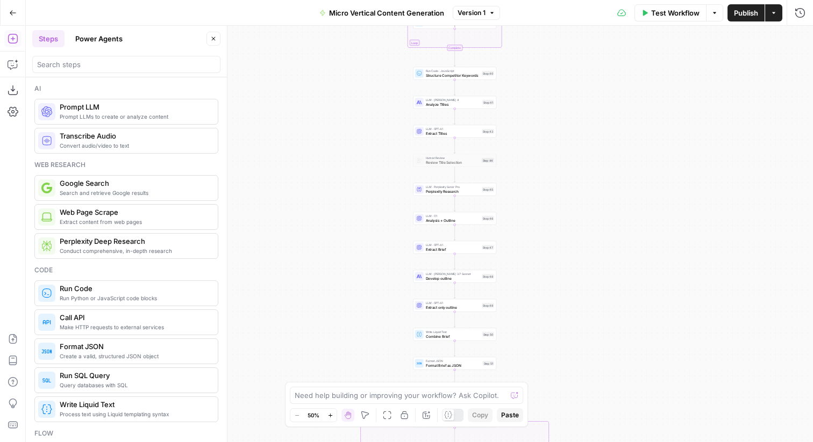
click at [12, 5] on button "Go Back" at bounding box center [12, 12] width 19 height 19
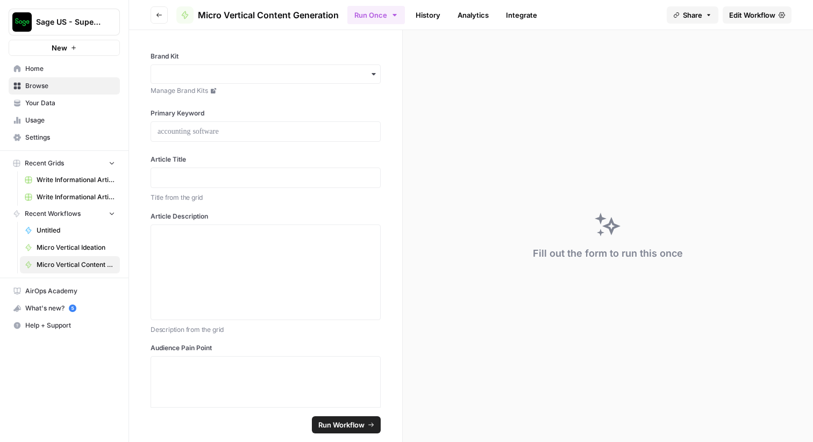
click at [54, 88] on span "Browse" at bounding box center [70, 86] width 90 height 10
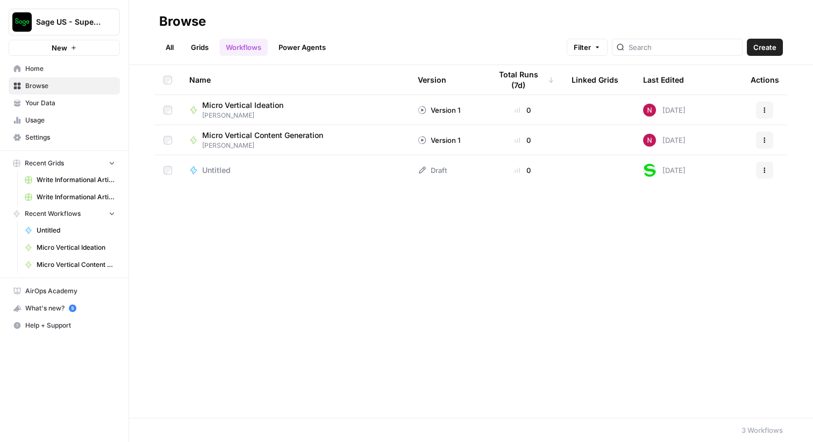
click at [766, 112] on icon "button" at bounding box center [764, 110] width 6 height 6
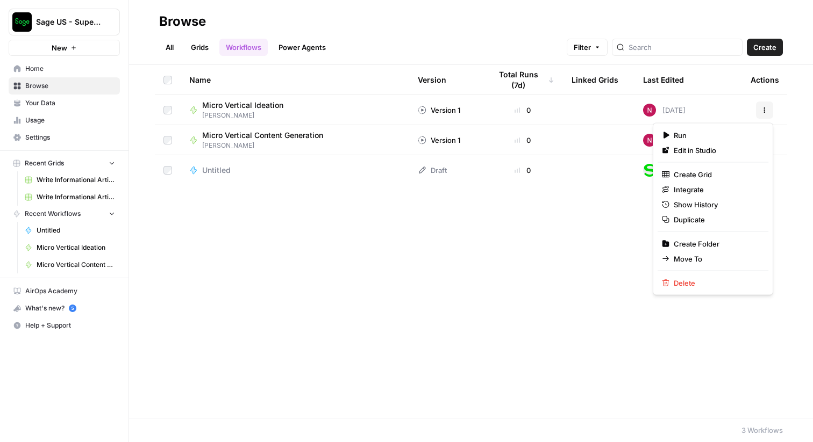
click at [255, 111] on span "[PERSON_NAME]" at bounding box center [247, 116] width 90 height 10
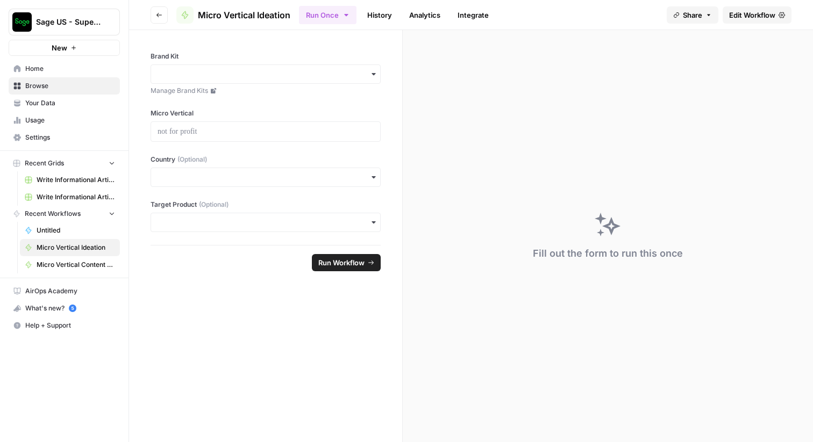
click at [769, 13] on span "Edit Workflow" at bounding box center [752, 15] width 46 height 11
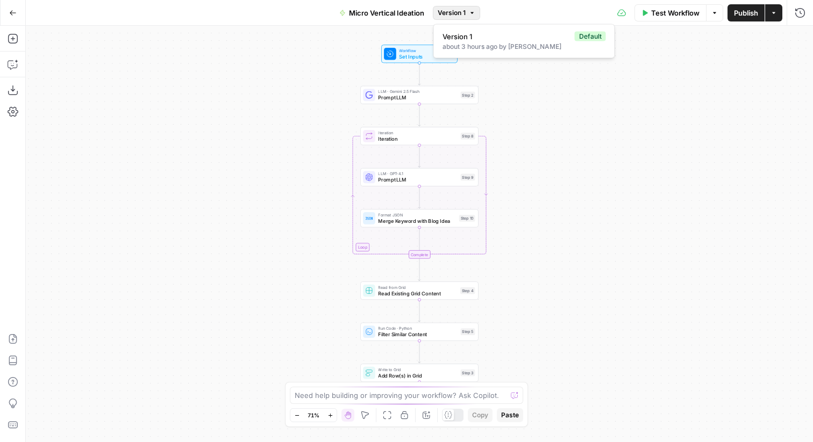
click at [463, 11] on span "Version 1" at bounding box center [452, 13] width 28 height 10
click at [17, 17] on button "Go Back" at bounding box center [12, 12] width 19 height 19
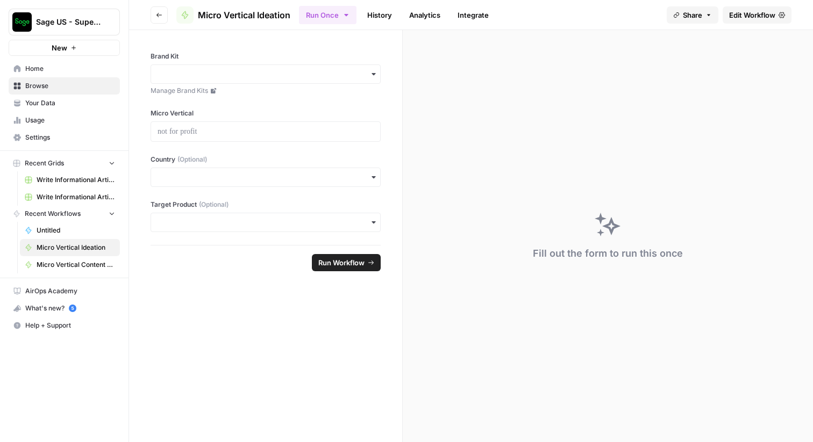
click at [51, 99] on span "Your Data" at bounding box center [70, 103] width 90 height 10
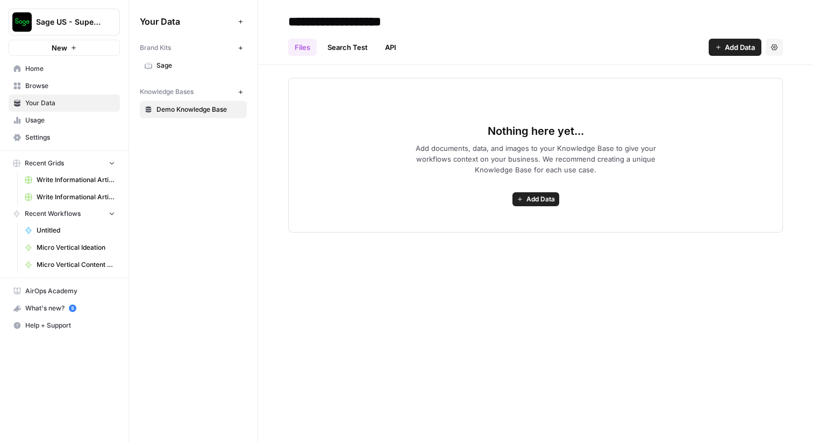
click at [74, 90] on span "Browse" at bounding box center [70, 86] width 90 height 10
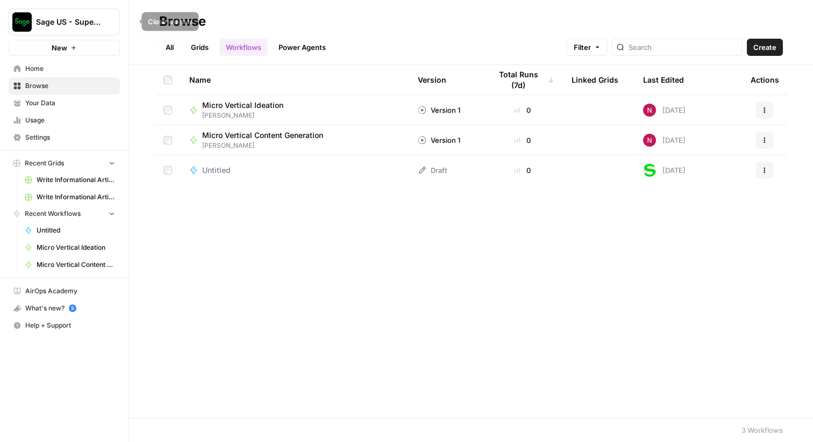
click at [130, 21] on icon "button" at bounding box center [130, 21] width 3 height 4
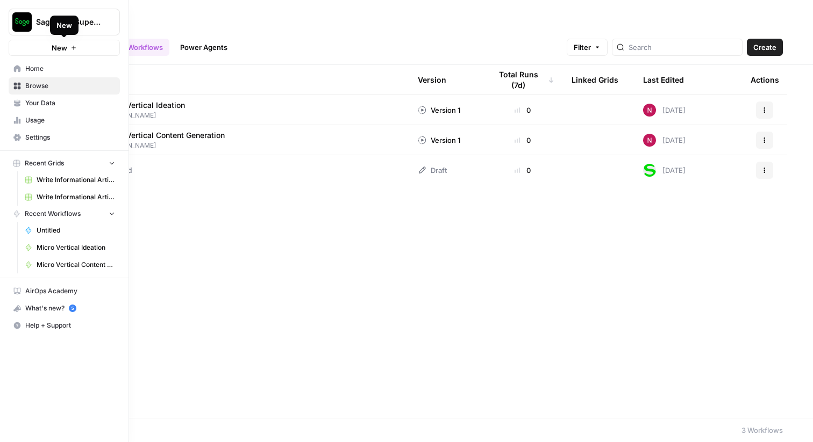
click at [28, 49] on button "New" at bounding box center [64, 48] width 111 height 16
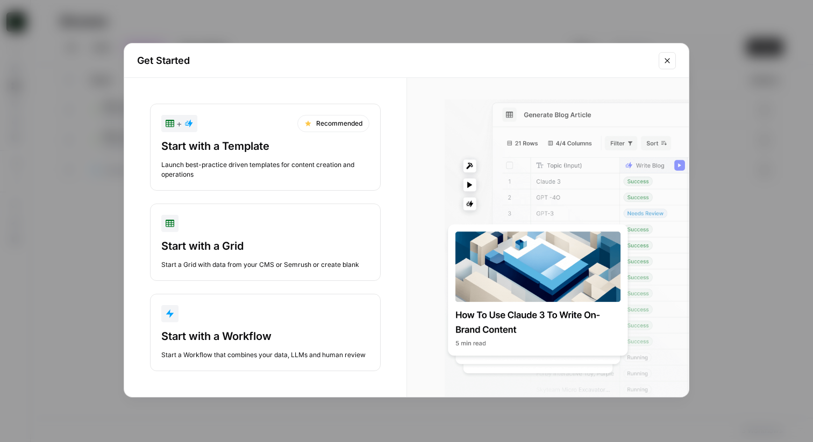
click at [669, 58] on icon "Close modal" at bounding box center [667, 60] width 9 height 9
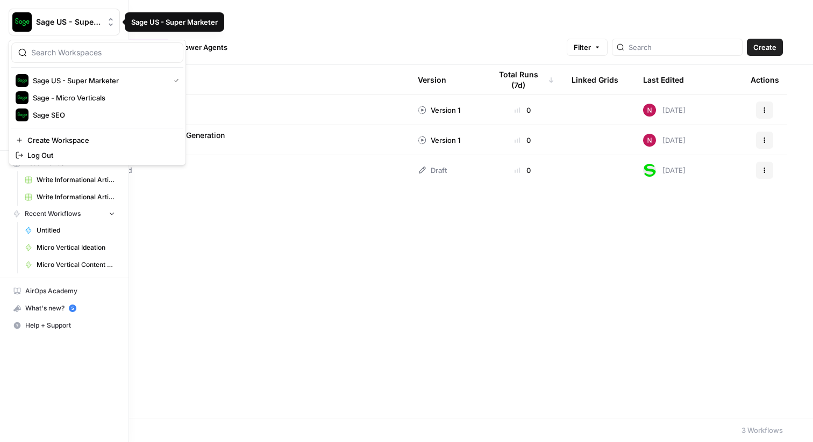
click at [65, 18] on span "Sage US - Super Marketer" at bounding box center [68, 22] width 65 height 11
click at [75, 112] on span "Sage SEO" at bounding box center [104, 115] width 142 height 11
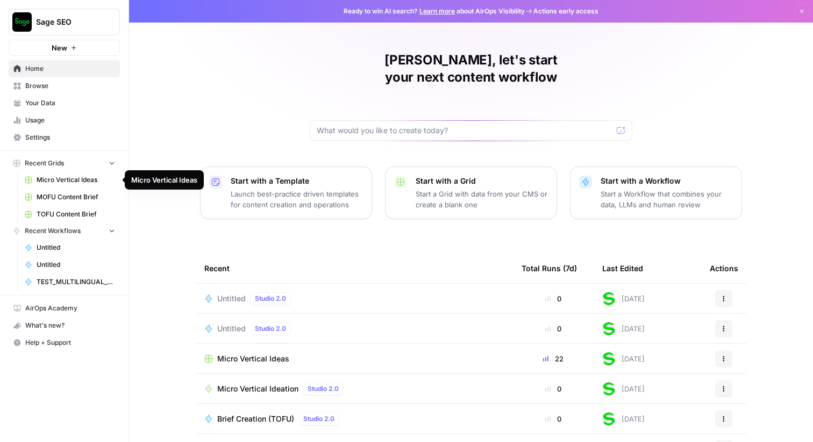
click at [75, 182] on span "Micro Vertical Ideas" at bounding box center [76, 180] width 78 height 10
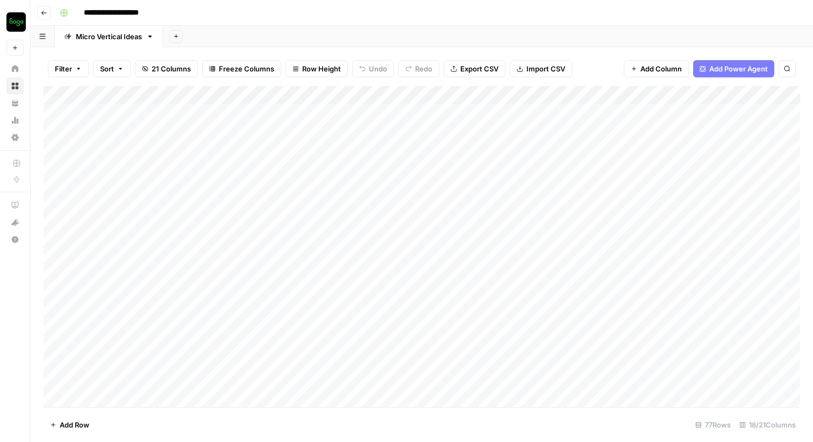
click at [44, 15] on icon "button" at bounding box center [44, 13] width 6 height 6
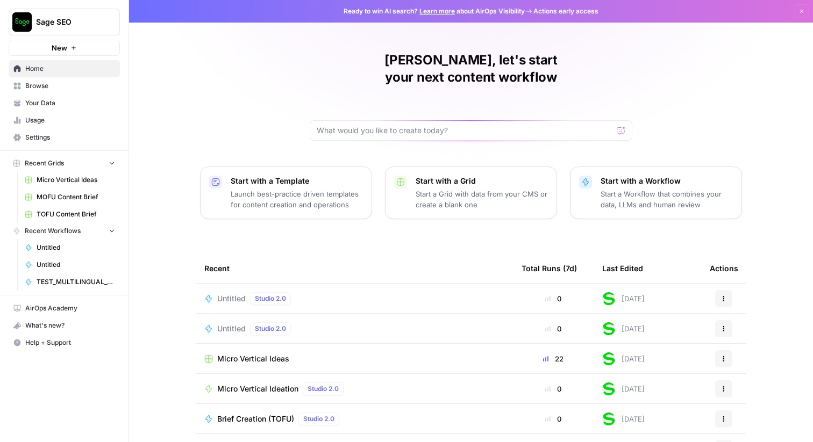
click at [266, 384] on span "Micro Vertical Ideation" at bounding box center [257, 389] width 81 height 11
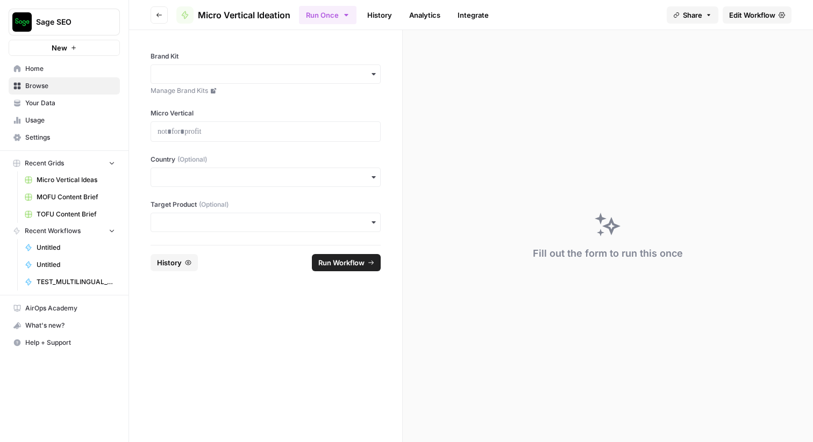
click at [161, 13] on icon "button" at bounding box center [159, 15] width 6 height 6
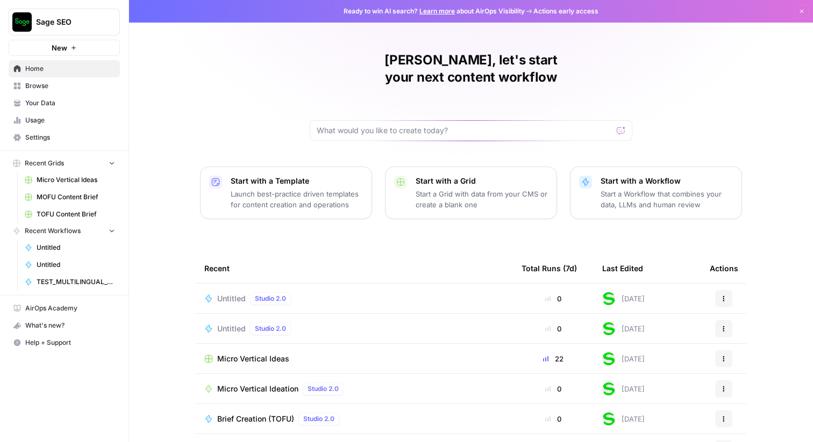
click at [268, 383] on div "Micro Vertical Ideation Studio 2.0" at bounding box center [282, 389] width 131 height 13
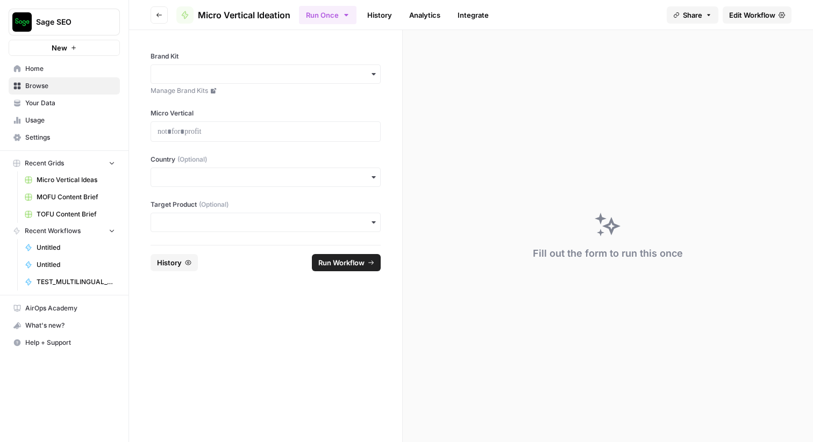
click at [743, 13] on span "Edit Workflow" at bounding box center [752, 15] width 46 height 11
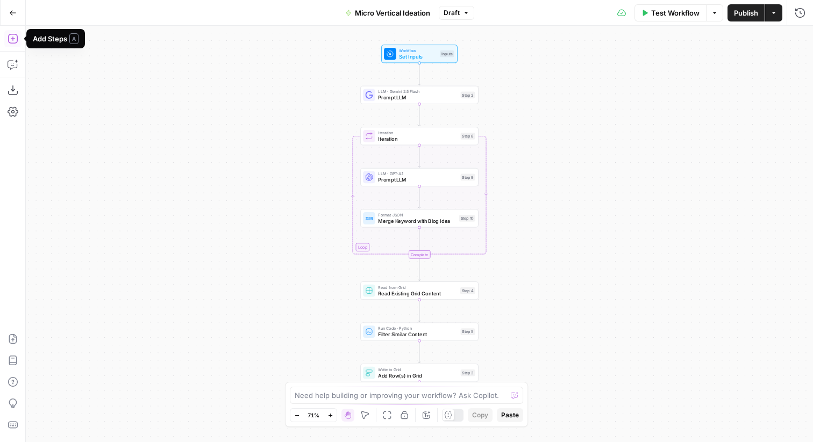
click at [12, 40] on icon "button" at bounding box center [13, 38] width 11 height 11
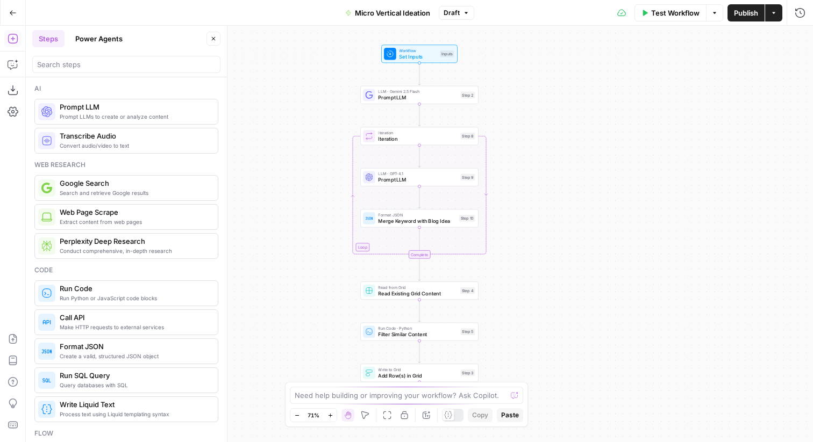
click at [208, 38] on button "Close" at bounding box center [213, 39] width 14 height 14
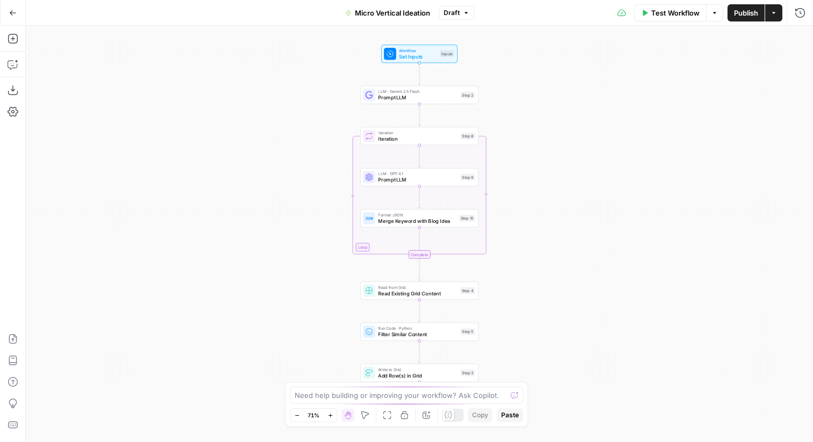
click at [11, 11] on icon "button" at bounding box center [13, 13] width 8 height 8
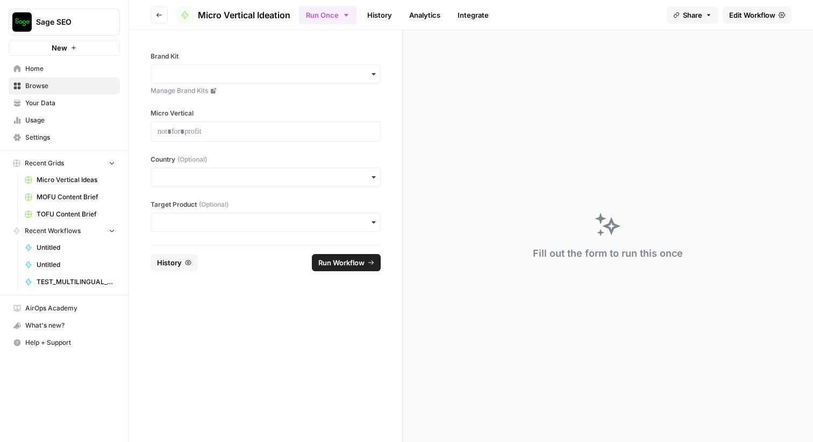
click at [74, 48] on icon "button" at bounding box center [73, 48] width 6 height 6
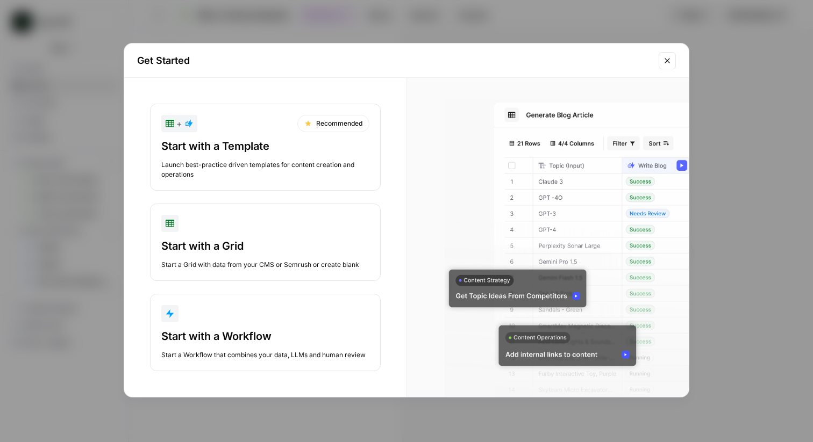
click at [255, 158] on div "Start with a Template Launch best-practice driven templates for content creatio…" at bounding box center [265, 159] width 208 height 41
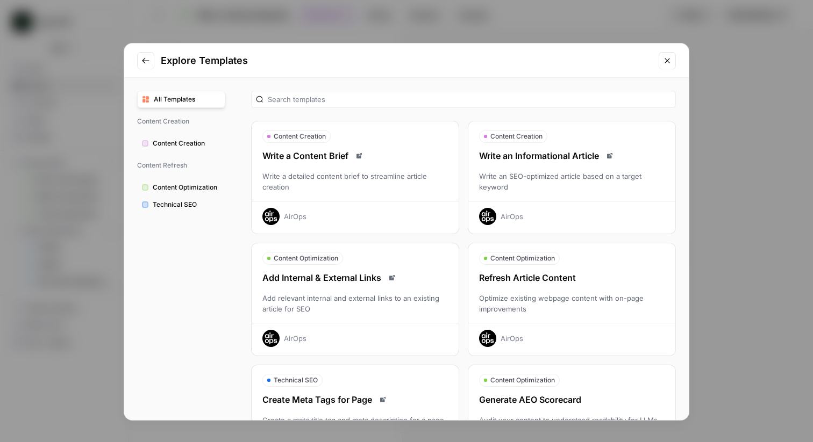
click at [299, 92] on div at bounding box center [463, 99] width 425 height 17
click at [663, 61] on icon "Close modal" at bounding box center [667, 60] width 9 height 9
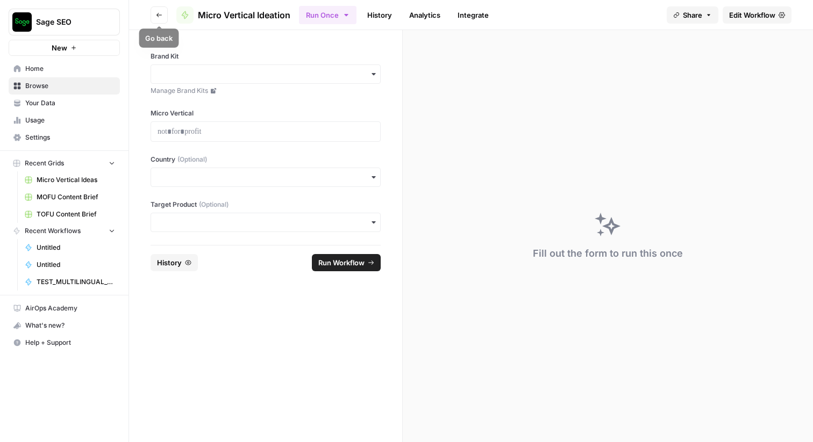
click at [158, 14] on icon "button" at bounding box center [159, 15] width 6 height 6
click at [94, 30] on button "Sage SEO" at bounding box center [64, 22] width 111 height 27
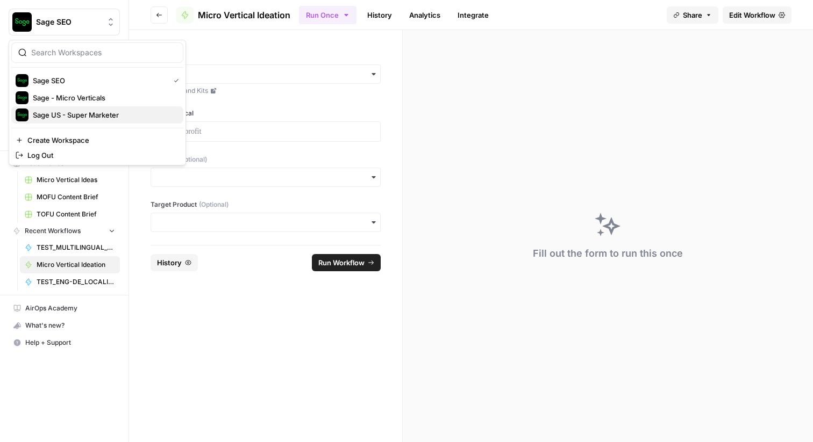
click at [95, 116] on span "Sage US - Super Marketer" at bounding box center [104, 115] width 142 height 11
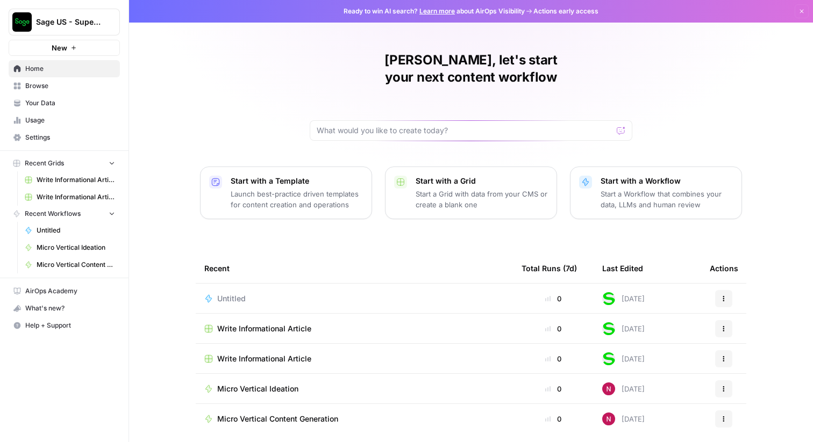
click at [72, 89] on span "Browse" at bounding box center [70, 86] width 90 height 10
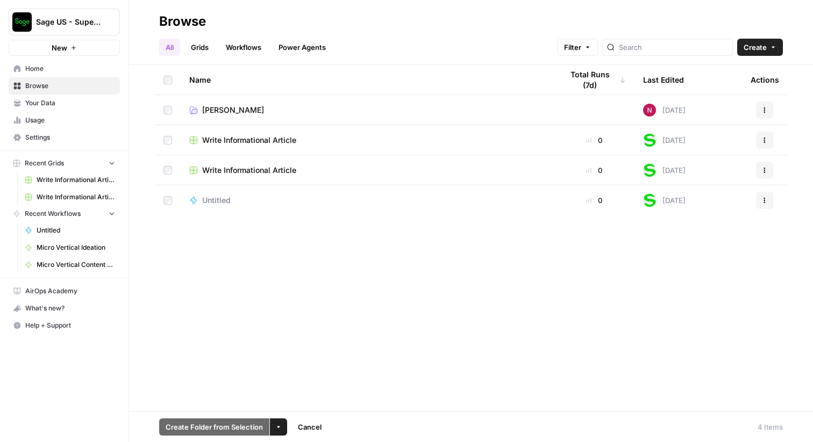
click at [275, 424] on icon "button" at bounding box center [278, 427] width 6 height 6
click at [293, 399] on span "Delete" at bounding box center [303, 402] width 27 height 11
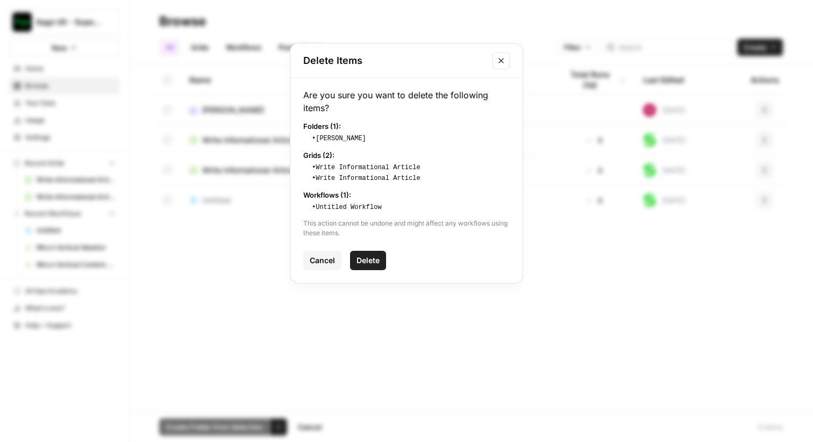
click at [372, 263] on span "Delete" at bounding box center [367, 260] width 23 height 11
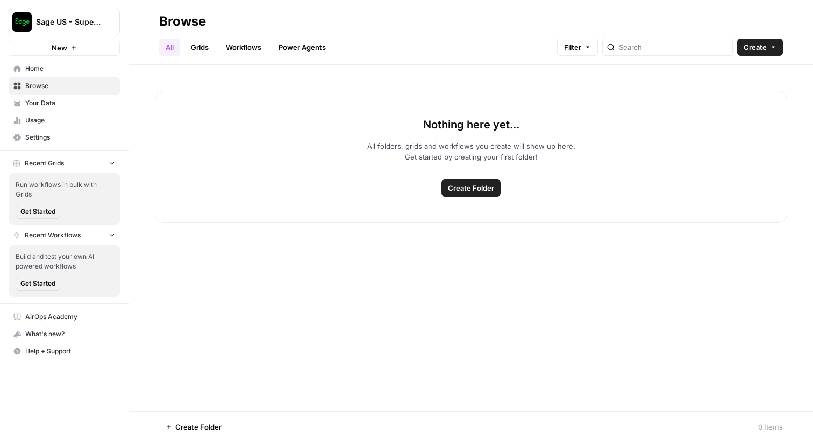
click at [479, 194] on button "Create Folder" at bounding box center [470, 188] width 59 height 17
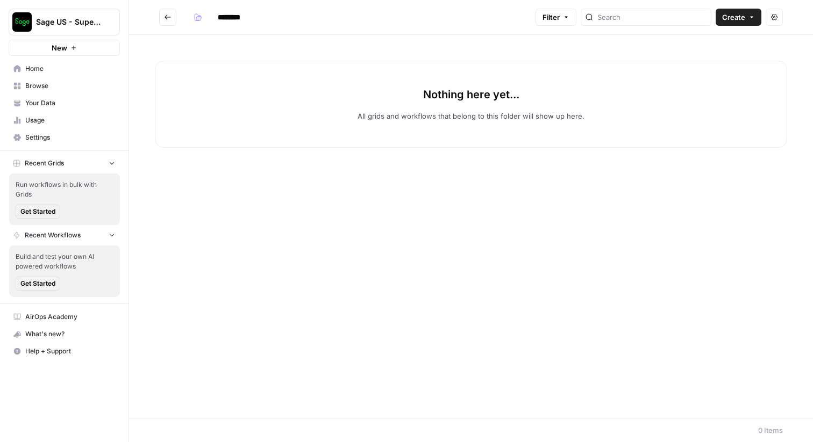
click at [227, 12] on input "********" at bounding box center [243, 17] width 60 height 17
click at [262, 17] on input "**********" at bounding box center [254, 17] width 82 height 17
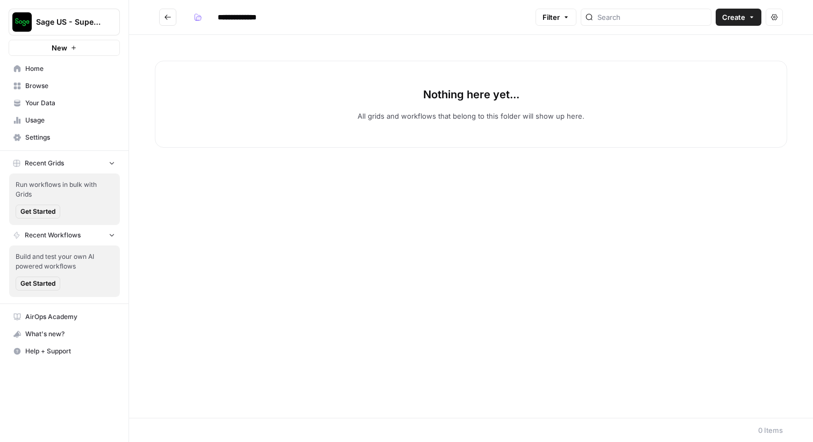
type input "**********"
click at [320, 46] on div "Nothing here yet... All grids and workflows that belong to this folder will sho…" at bounding box center [471, 226] width 684 height 383
click at [750, 22] on button "Create" at bounding box center [739, 17] width 46 height 17
click at [603, 248] on div "Nothing here yet... All grids and workflows that belong to this folder will sho…" at bounding box center [471, 226] width 684 height 383
click at [755, 15] on button "Create" at bounding box center [739, 17] width 46 height 17
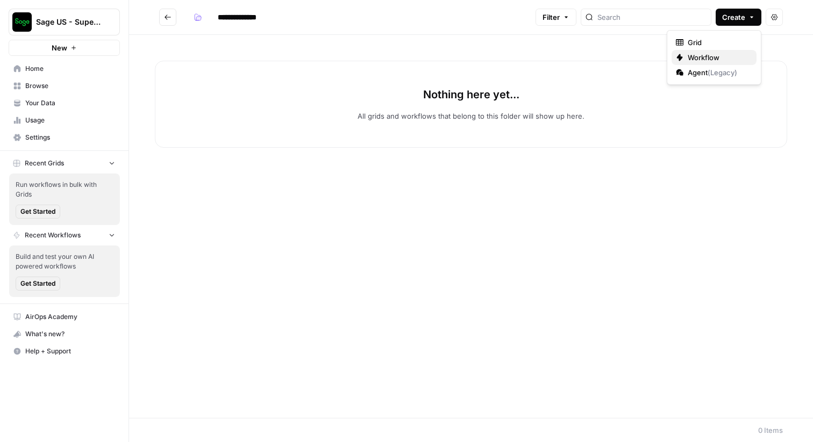
click at [711, 57] on span "Workflow" at bounding box center [718, 57] width 60 height 11
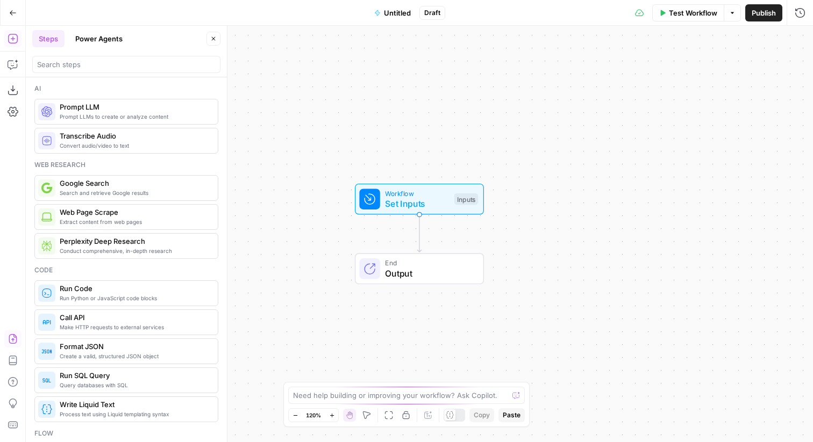
click at [11, 339] on icon "button" at bounding box center [13, 339] width 11 height 11
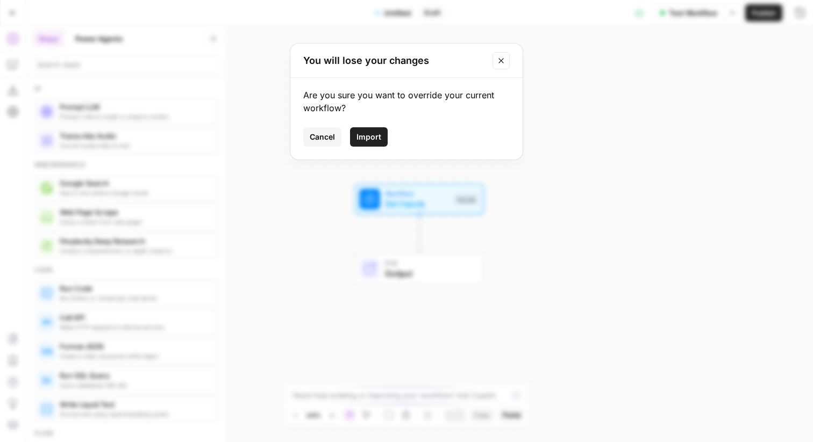
click at [371, 132] on span "Import" at bounding box center [368, 137] width 25 height 11
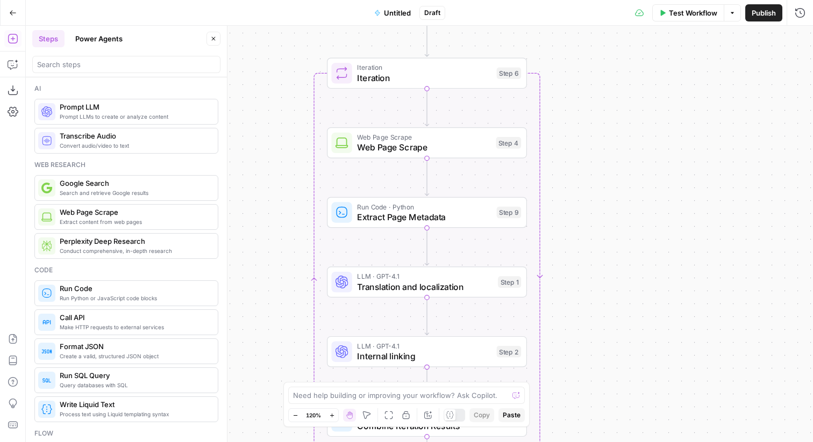
click at [402, 9] on span "Untitled" at bounding box center [397, 13] width 27 height 11
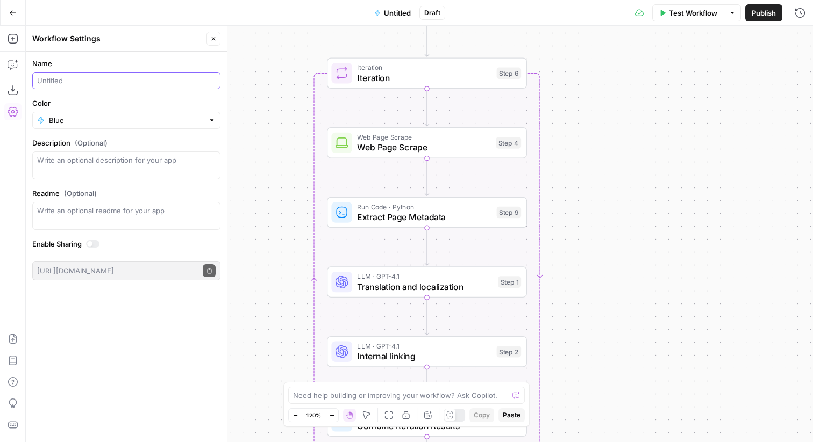
click at [130, 85] on input "Name" at bounding box center [126, 80] width 178 height 11
click at [61, 78] on input "Translate list of URLs to German" at bounding box center [126, 80] width 178 height 11
click at [87, 162] on textarea "Description (Optional)" at bounding box center [126, 166] width 178 height 22
drag, startPoint x: 66, startPoint y: 80, endPoint x: 105, endPoint y: 78, distance: 39.3
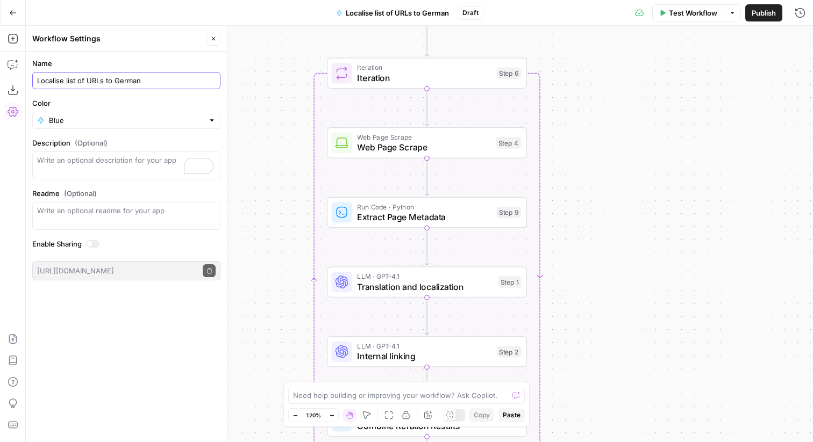
click at [105, 78] on input "Localise list of URLs to German" at bounding box center [126, 80] width 178 height 11
type input "Localise to German"
click at [95, 165] on textarea "Description (Optional)" at bounding box center [126, 166] width 178 height 22
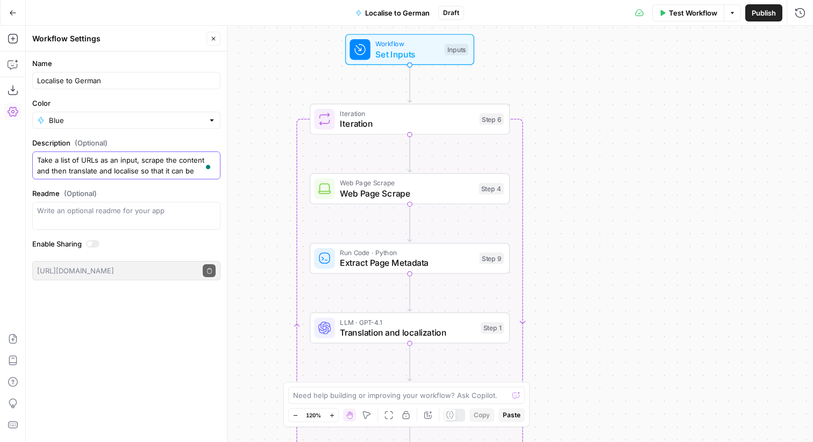
scroll to position [9, 0]
type textarea "Take a list of URLs as an input, scrape the content and then translate and loca…"
click at [639, 92] on div "Workflow Set Inputs Inputs Loop Iteration Iteration Step 6 Web Page Scrape Web …" at bounding box center [419, 234] width 787 height 417
click at [768, 15] on span "Publish" at bounding box center [764, 13] width 24 height 11
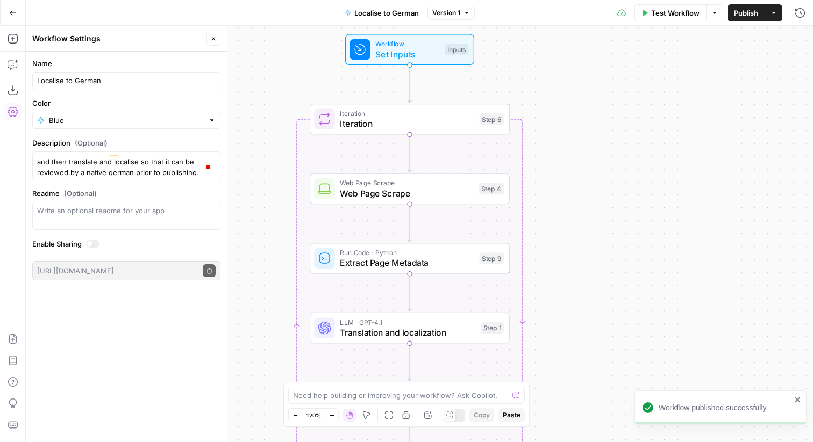
click at [269, 78] on div "Workflow Set Inputs Inputs Loop Iteration Iteration Step 6 Web Page Scrape Web …" at bounding box center [419, 234] width 787 height 417
click at [10, 14] on icon "button" at bounding box center [13, 13] width 8 height 8
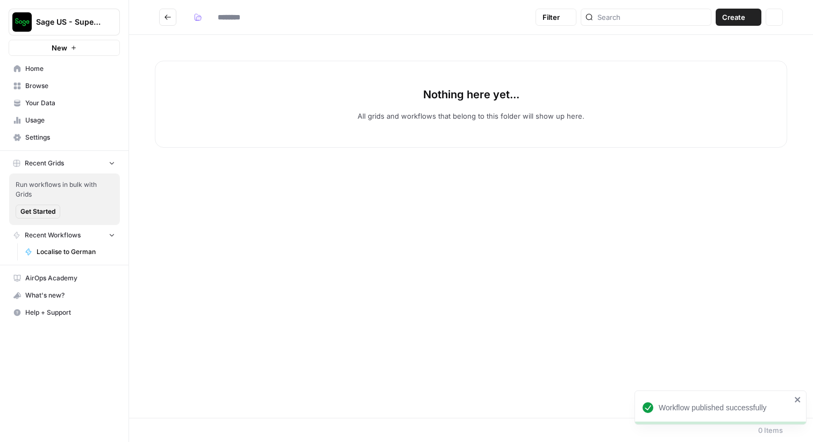
type input "**********"
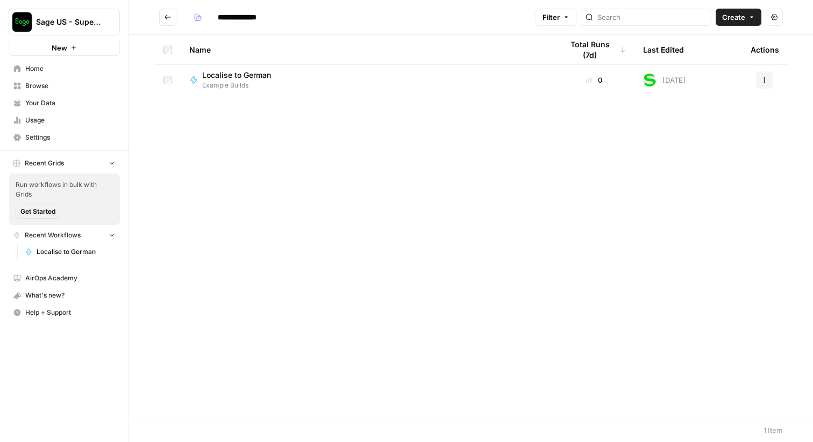
click at [739, 22] on span "Create" at bounding box center [733, 17] width 23 height 11
click at [717, 60] on span "Workflow" at bounding box center [718, 57] width 60 height 11
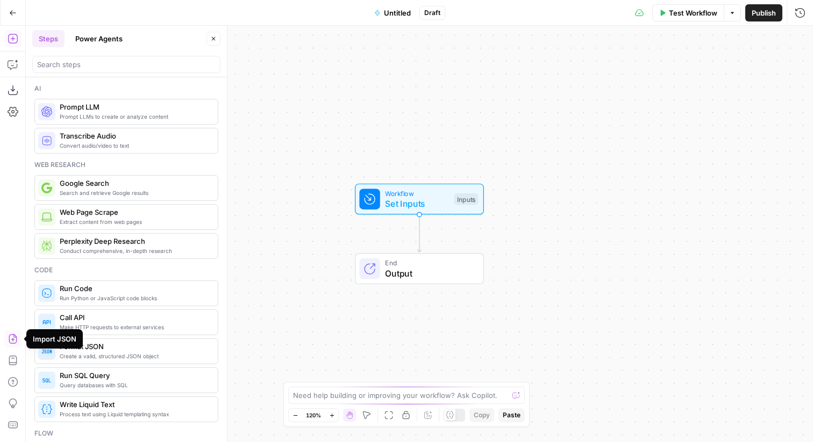
click at [12, 340] on icon "button" at bounding box center [13, 339] width 8 height 10
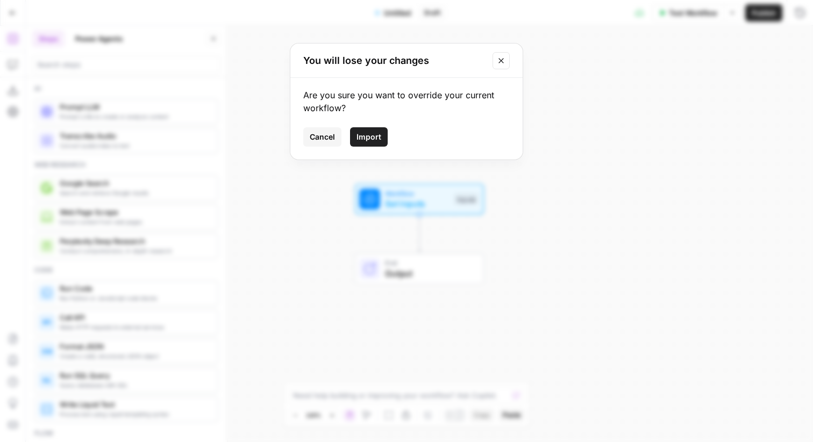
click at [367, 137] on span "Import" at bounding box center [368, 137] width 25 height 11
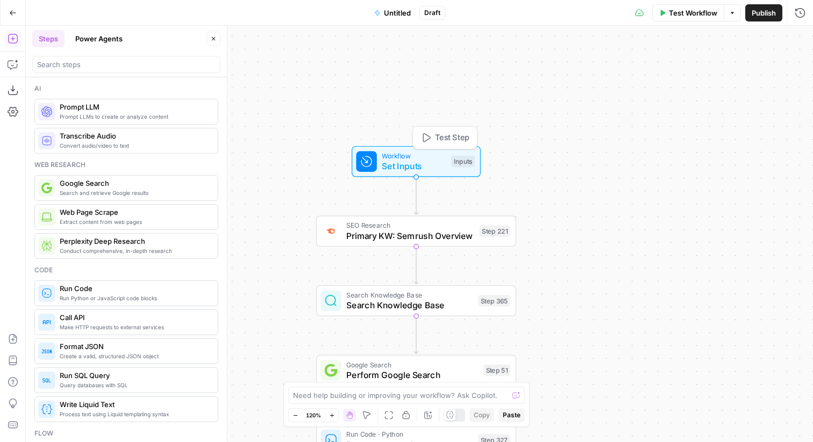
click at [407, 170] on span "Set Inputs" at bounding box center [414, 166] width 64 height 13
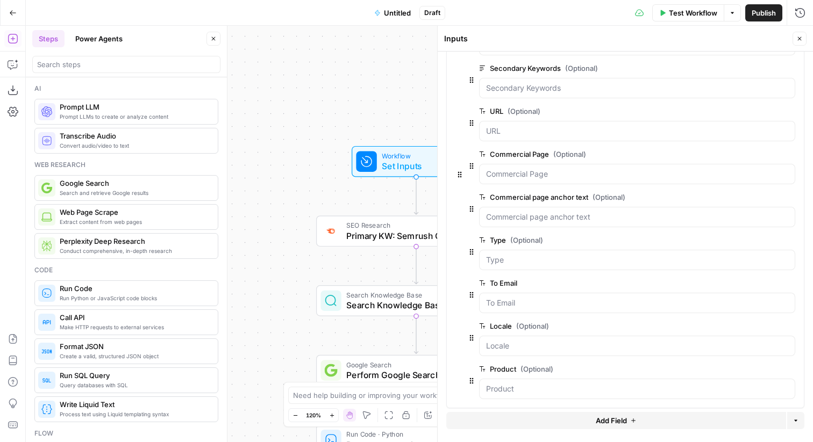
scroll to position [131, 0]
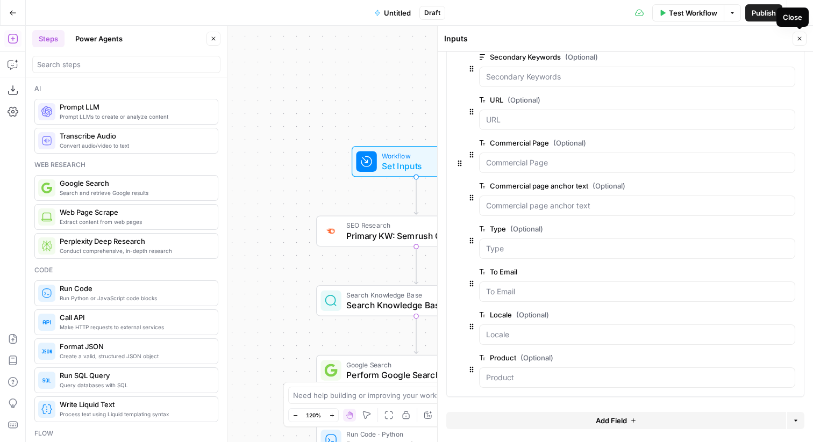
click at [799, 39] on icon "button" at bounding box center [800, 39] width 4 height 4
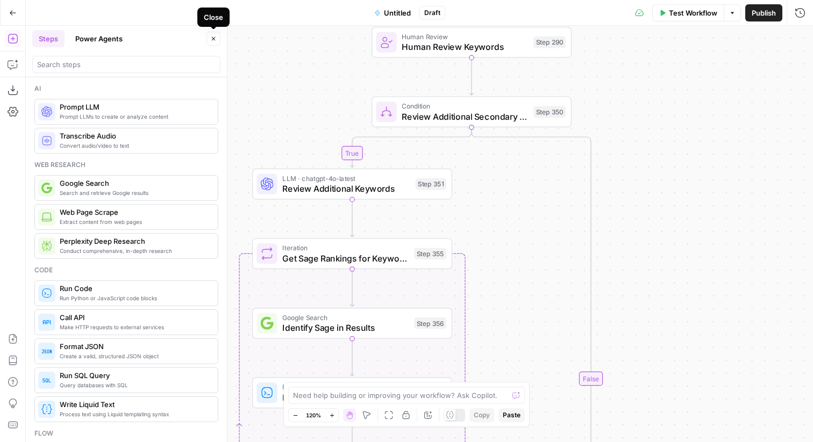
click at [215, 37] on icon "button" at bounding box center [214, 39] width 4 height 4
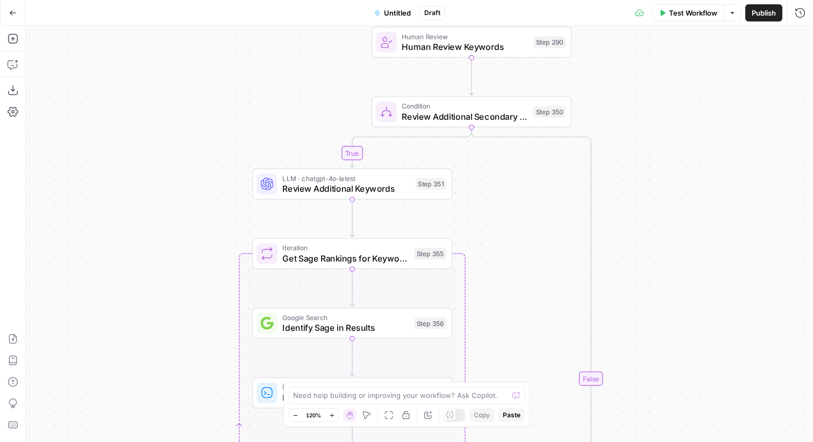
click at [387, 13] on span "Untitled" at bounding box center [397, 13] width 27 height 11
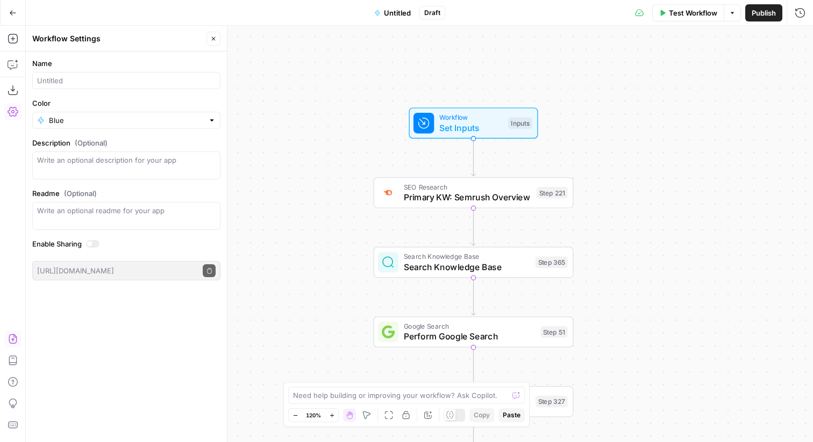
click at [13, 337] on icon "button" at bounding box center [13, 339] width 8 height 10
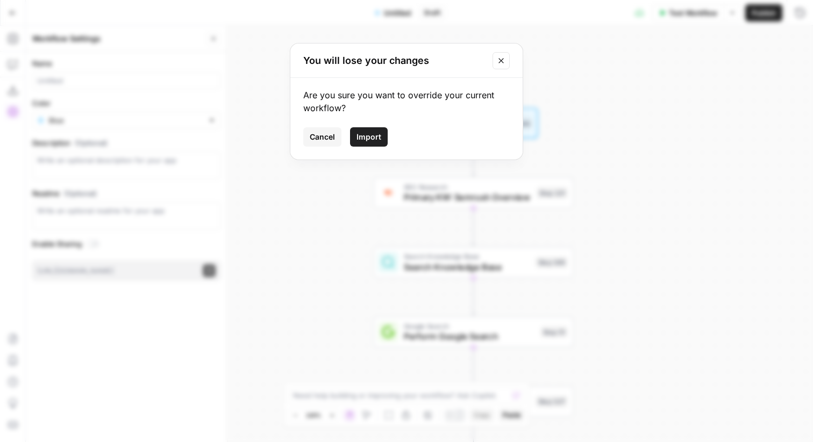
click at [386, 141] on button "Import" at bounding box center [369, 136] width 38 height 19
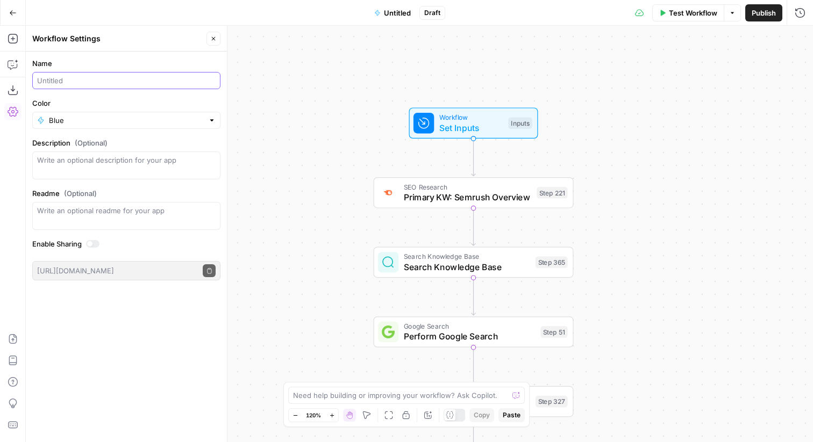
click at [105, 75] on input "Name" at bounding box center [126, 80] width 178 height 11
type input "Content Brief Generator [TOFU]"
click at [93, 155] on textarea "Description (Optional)" at bounding box center [126, 166] width 178 height 22
click at [453, 133] on span "Set Inputs" at bounding box center [471, 127] width 64 height 13
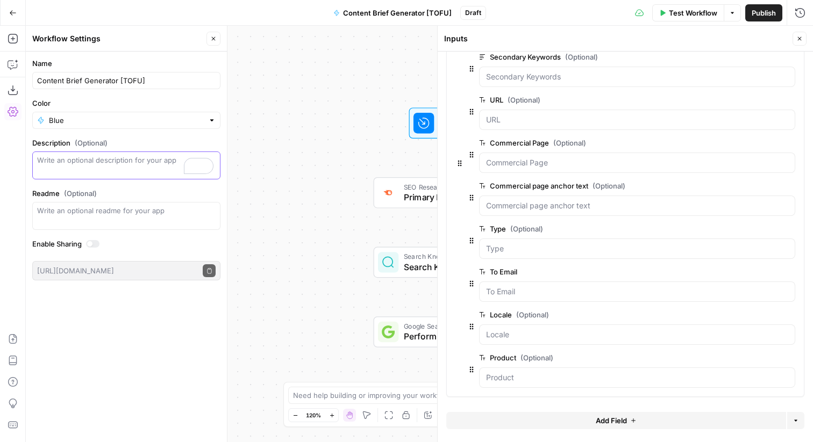
click at [98, 163] on textarea "Description (Optional)" at bounding box center [126, 166] width 178 height 22
type textarea "Set keywords,"
click at [529, 243] on div at bounding box center [637, 249] width 316 height 20
click at [141, 167] on textarea "Set keywords," at bounding box center [126, 166] width 178 height 22
click at [800, 39] on icon "button" at bounding box center [799, 38] width 6 height 6
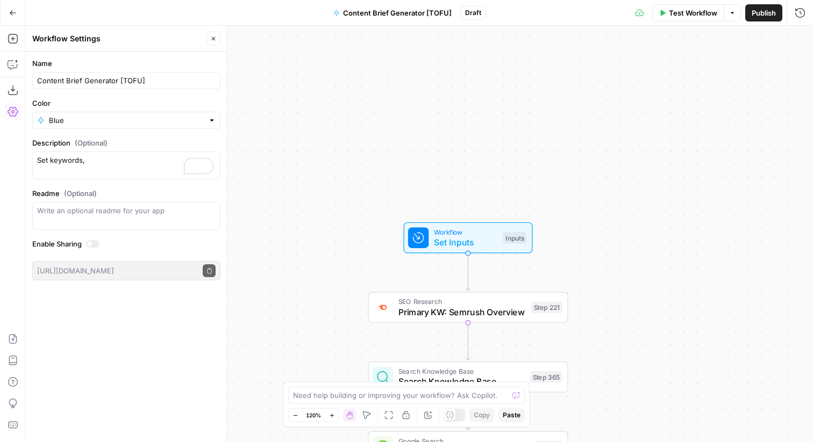
click at [467, 238] on span "Set Inputs" at bounding box center [466, 242] width 64 height 13
click at [467, 238] on div "**********" at bounding box center [625, 234] width 376 height 417
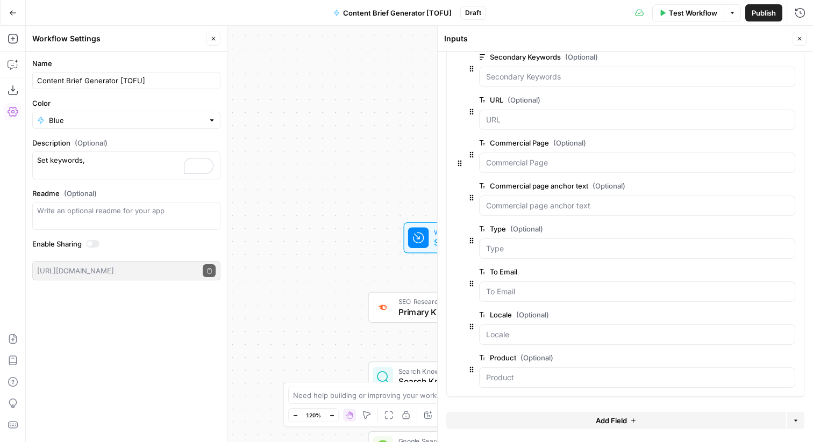
click at [749, 231] on span "edit field" at bounding box center [755, 229] width 24 height 9
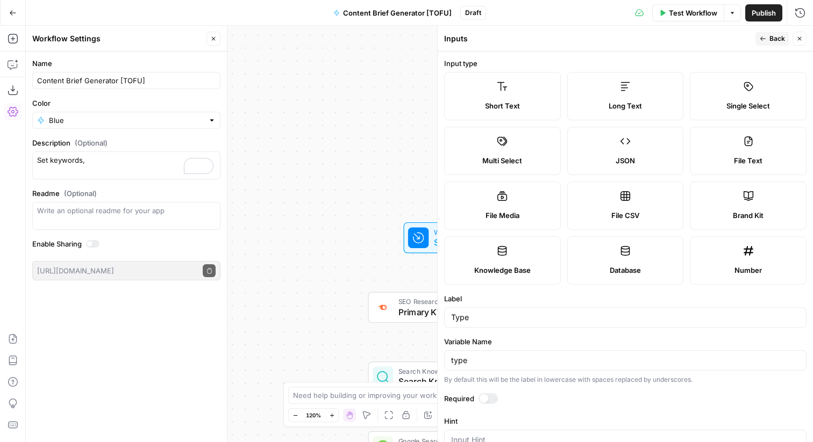
click at [722, 96] on label "Single Select" at bounding box center [748, 96] width 117 height 48
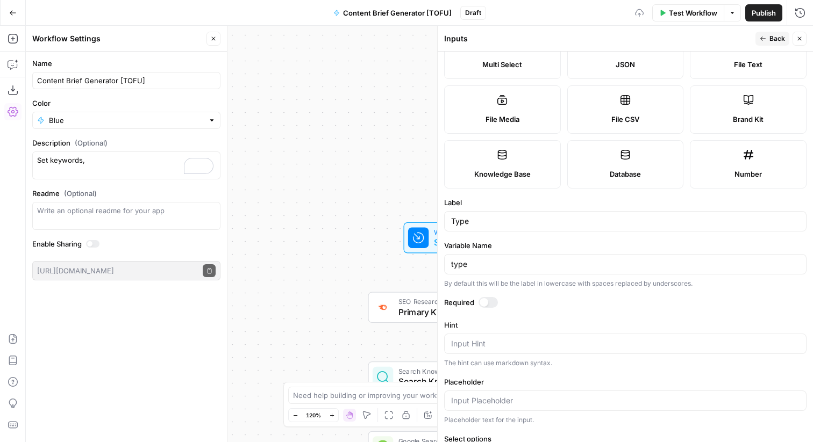
scroll to position [186, 0]
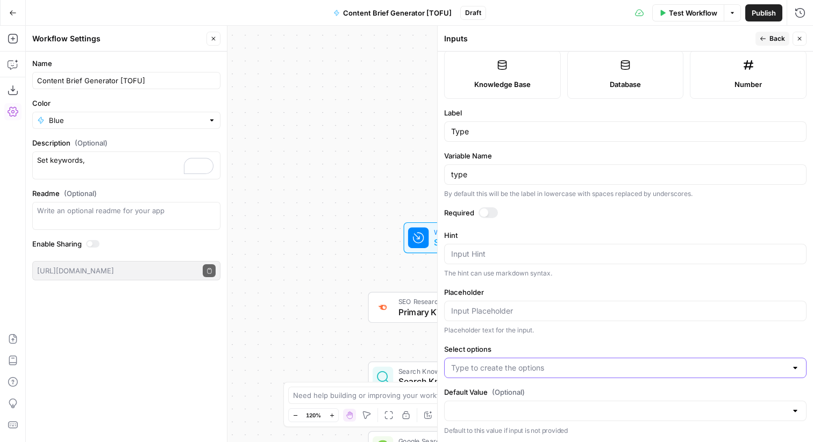
click at [511, 369] on input "Select options" at bounding box center [618, 368] width 335 height 11
type input "refresh"
type input "new"
click at [513, 255] on textarea "Hint" at bounding box center [625, 254] width 348 height 11
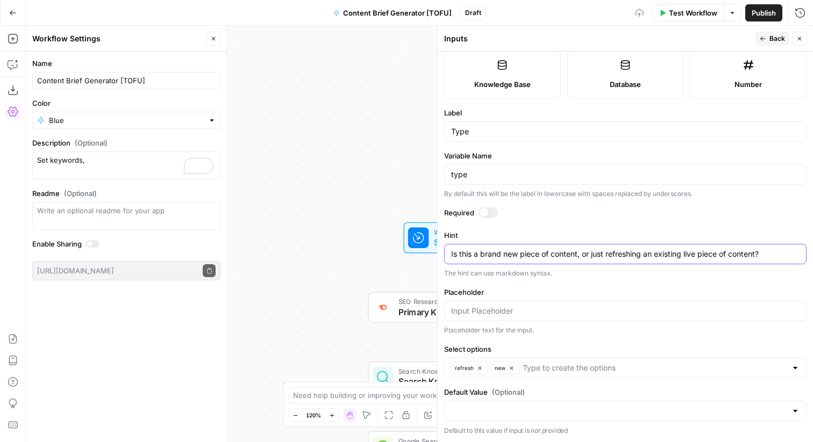
type textarea "Is this a brand new piece of content, or just refreshing an existing live piece…"
click at [768, 35] on button "Back" at bounding box center [772, 39] width 34 height 14
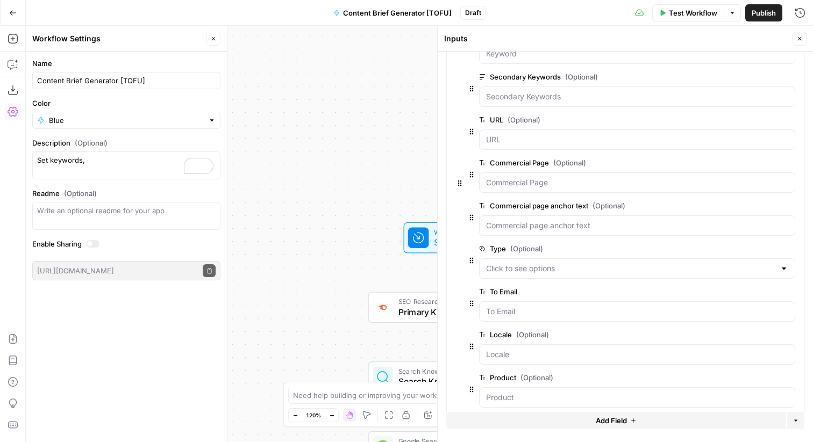
scroll to position [131, 0]
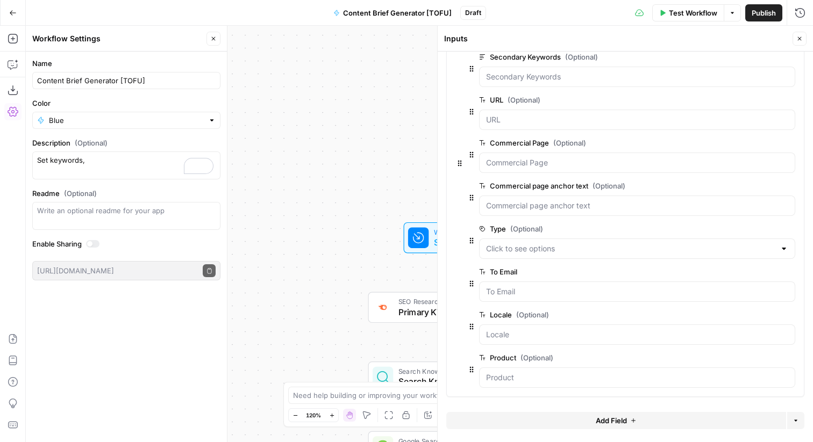
click at [753, 315] on span "edit field" at bounding box center [755, 315] width 24 height 9
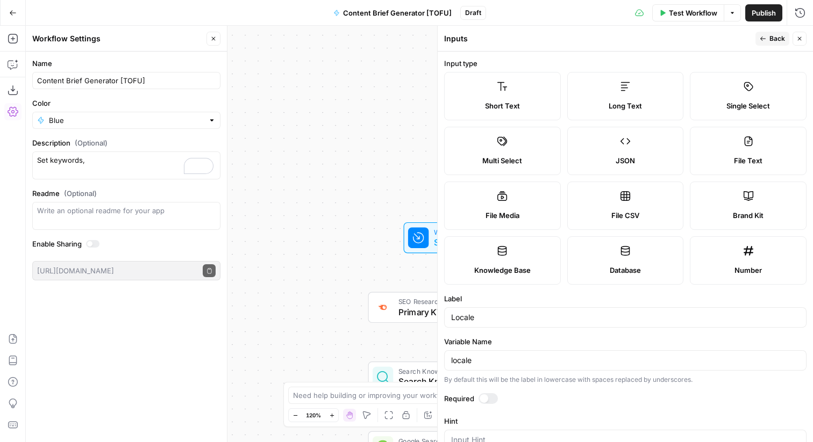
click at [730, 94] on label "Single Select" at bounding box center [748, 96] width 117 height 48
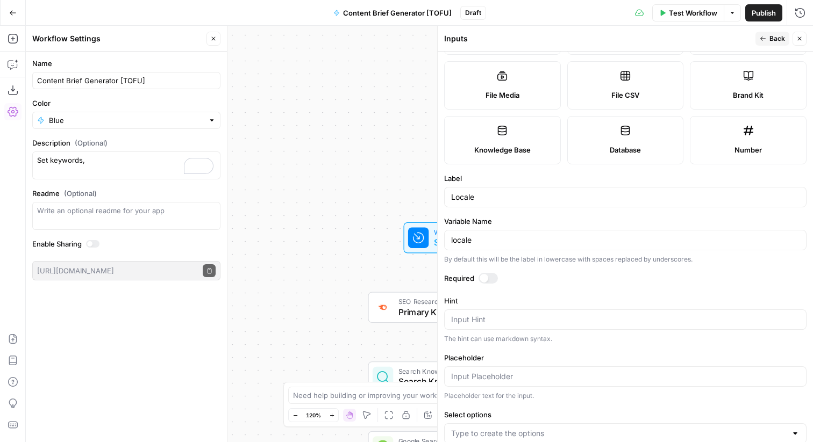
scroll to position [186, 0]
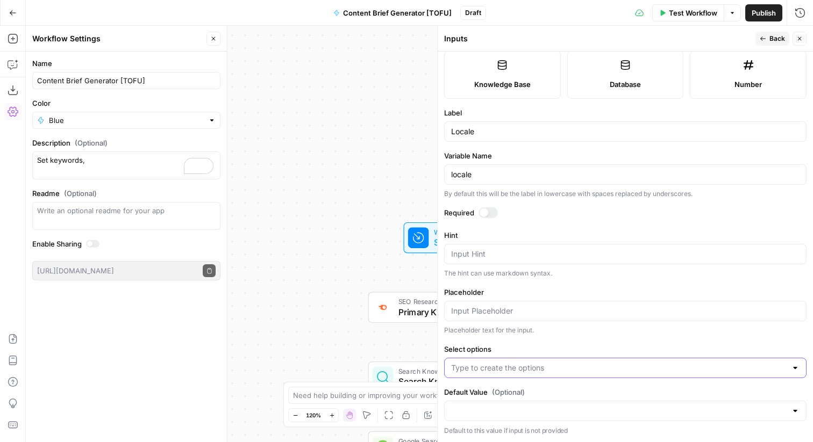
click at [489, 364] on input "Select options" at bounding box center [618, 368] width 335 height 11
type input "en-gb"
type input "en-us"
click at [484, 409] on input "Default Value (Optional)" at bounding box center [618, 411] width 335 height 11
type input "en-us"
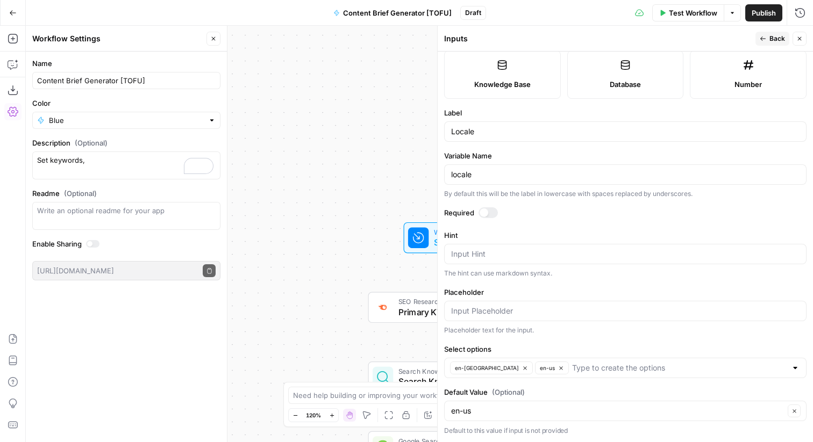
click at [762, 44] on button "Back" at bounding box center [772, 39] width 34 height 14
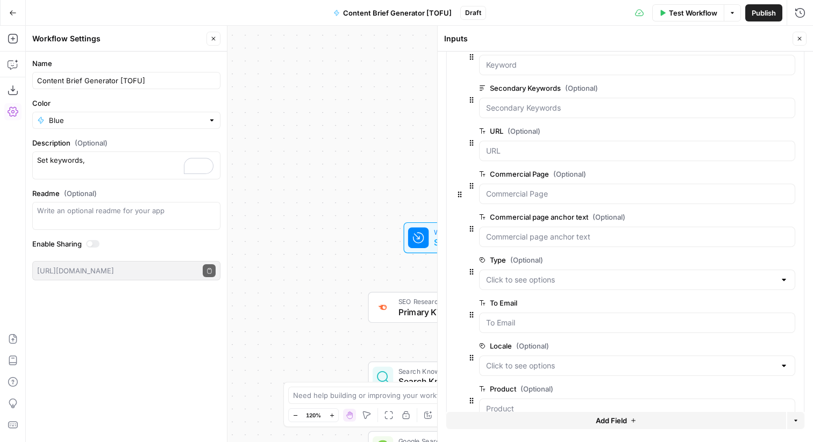
scroll to position [131, 0]
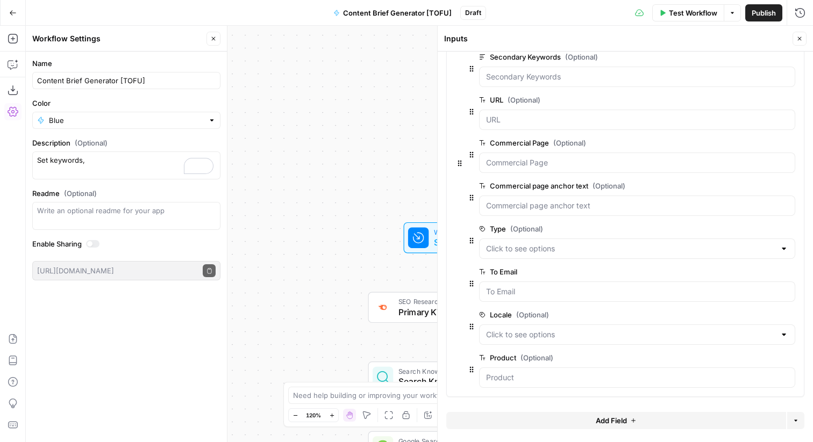
click at [750, 361] on span "edit field" at bounding box center [755, 358] width 24 height 9
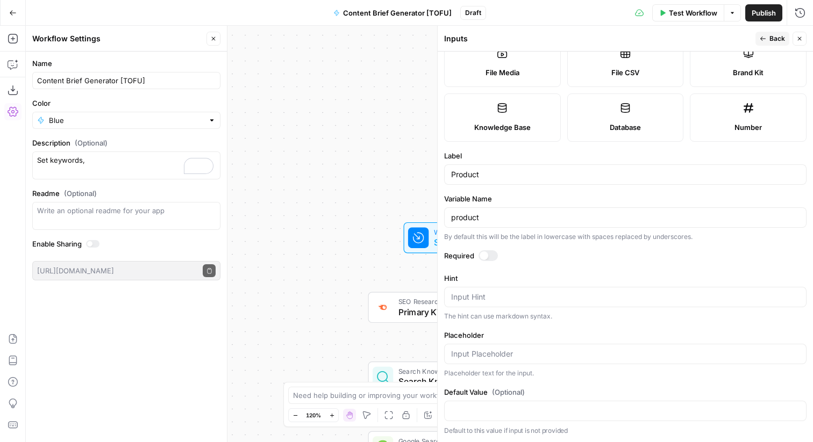
scroll to position [0, 0]
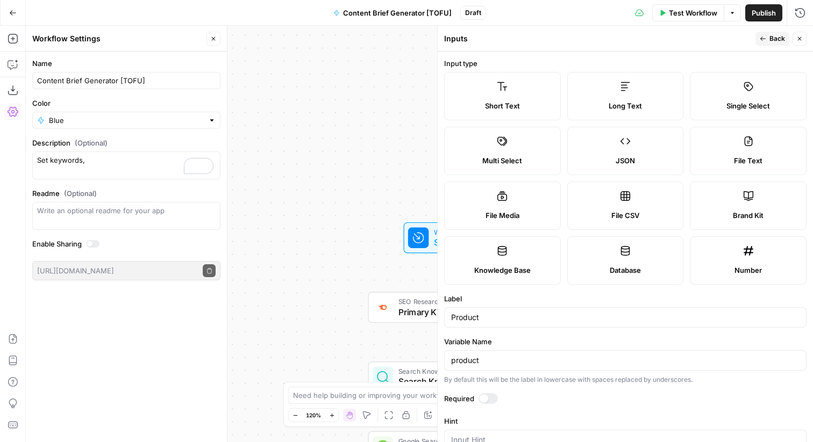
click at [795, 40] on button "Close" at bounding box center [799, 39] width 14 height 14
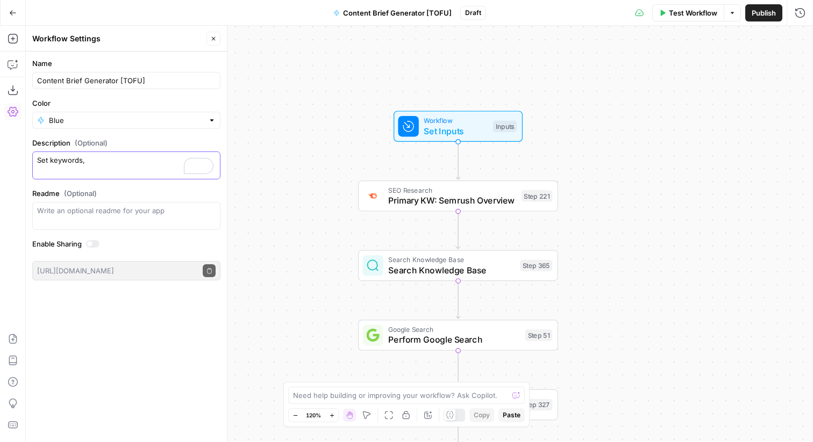
click at [154, 164] on textarea "Set keywords," at bounding box center [126, 166] width 178 height 22
drag, startPoint x: 139, startPoint y: 163, endPoint x: 15, endPoint y: 163, distance: 124.7
click at [15, 163] on body "Sage US - Super Marketer New Home Browse Your Data Usage Settings Recent Grids …" at bounding box center [406, 221] width 813 height 442
type textarea "Create a content brief to give to copywriters."
click at [650, 110] on div "true false true true true false true false true false false false Workflow Set …" at bounding box center [419, 234] width 787 height 417
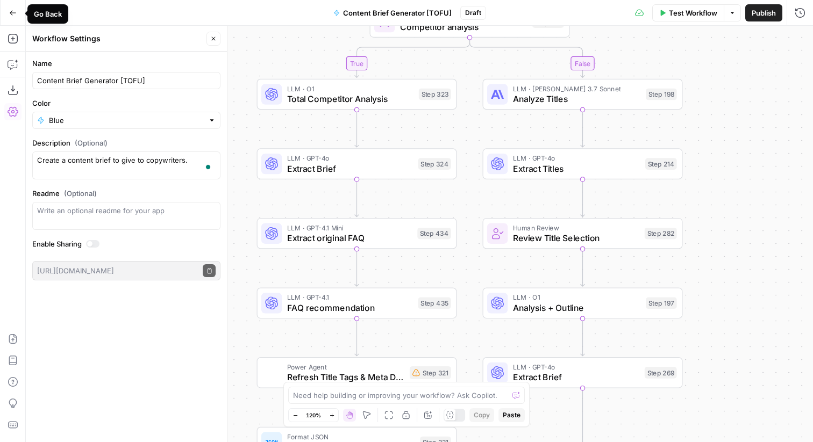
click at [12, 16] on icon "button" at bounding box center [13, 13] width 8 height 8
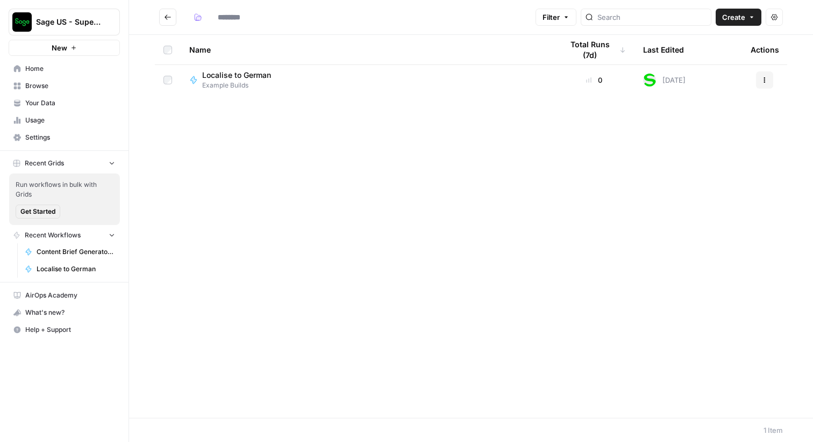
type input "**********"
click at [760, 22] on button "Create" at bounding box center [739, 17] width 46 height 17
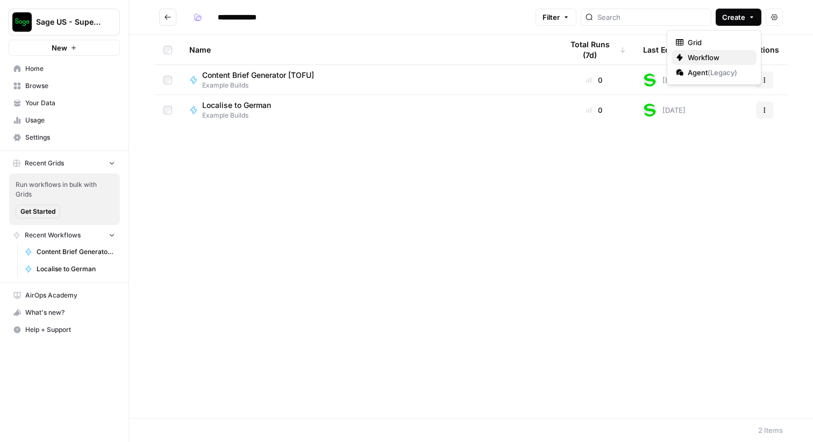
click at [718, 61] on span "Workflow" at bounding box center [718, 57] width 60 height 11
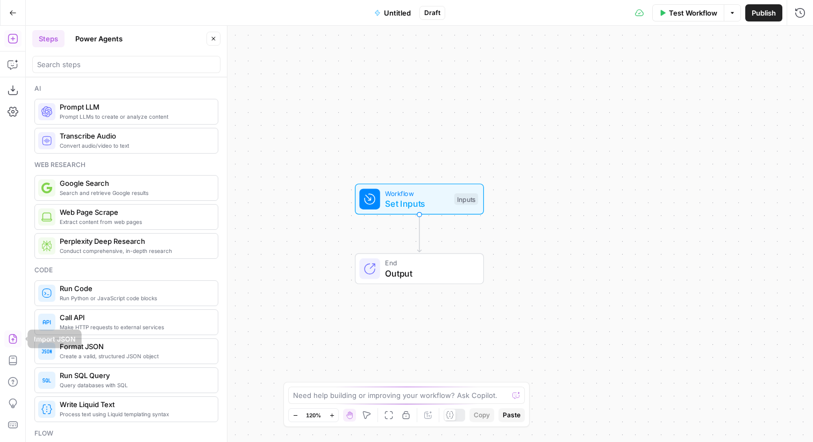
click at [15, 337] on icon "button" at bounding box center [13, 339] width 11 height 11
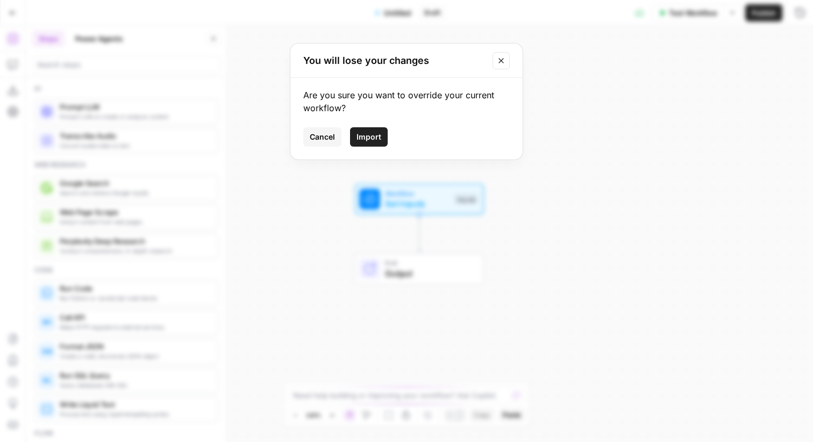
click at [369, 133] on span "Import" at bounding box center [368, 137] width 25 height 11
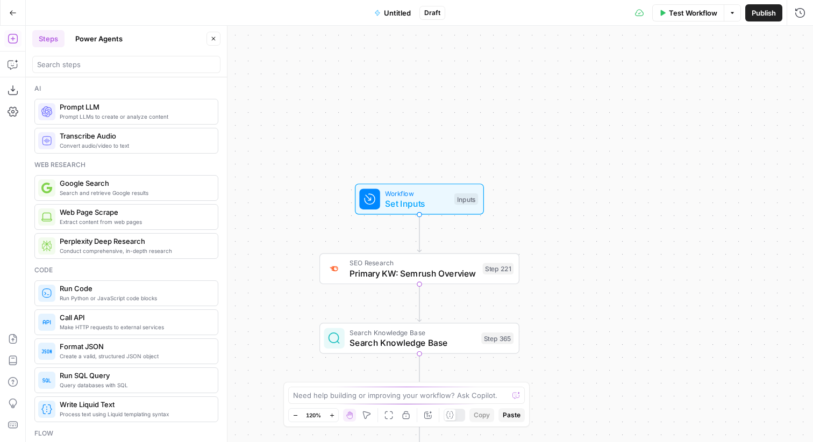
click at [397, 9] on span "Untitled" at bounding box center [397, 13] width 27 height 11
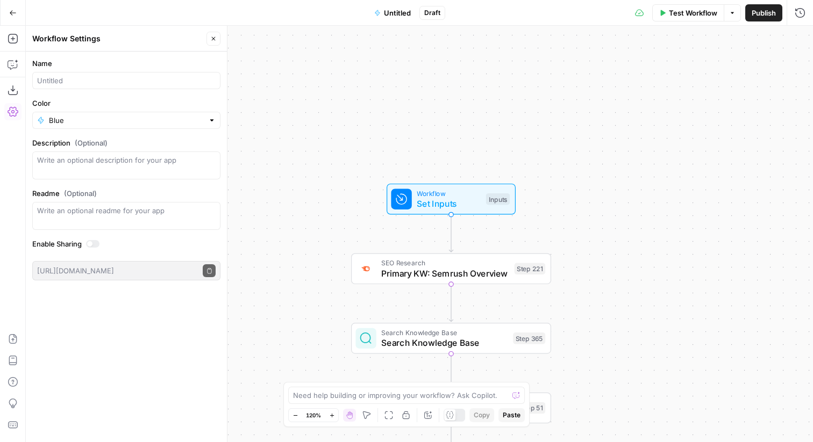
click at [138, 70] on div "Name" at bounding box center [126, 73] width 188 height 31
click at [133, 83] on input "Name" at bounding box center [126, 80] width 178 height 11
type input "Content Brief Generator [MOFU]"
click at [427, 202] on span "Set Inputs" at bounding box center [449, 203] width 64 height 13
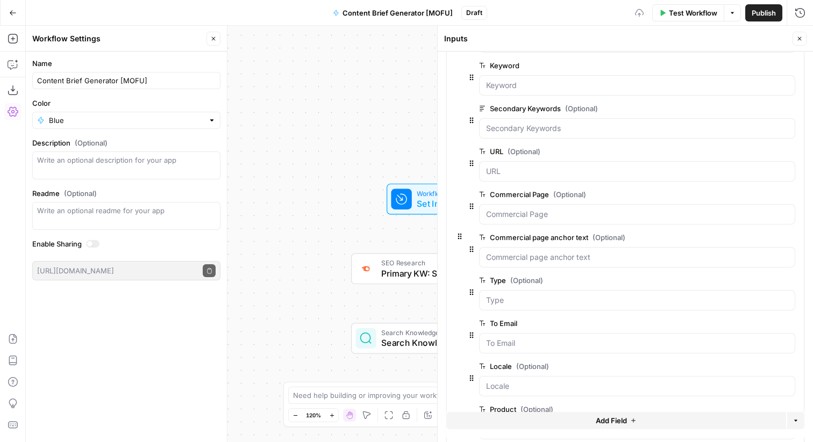
scroll to position [174, 0]
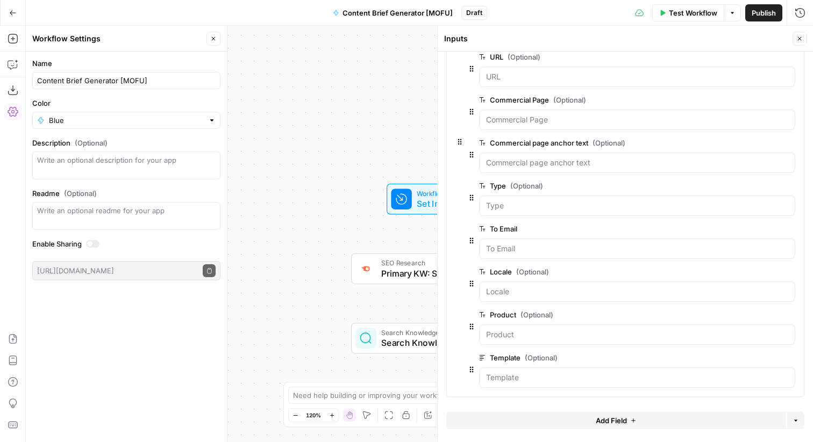
click at [748, 184] on span "edit field" at bounding box center [755, 186] width 24 height 9
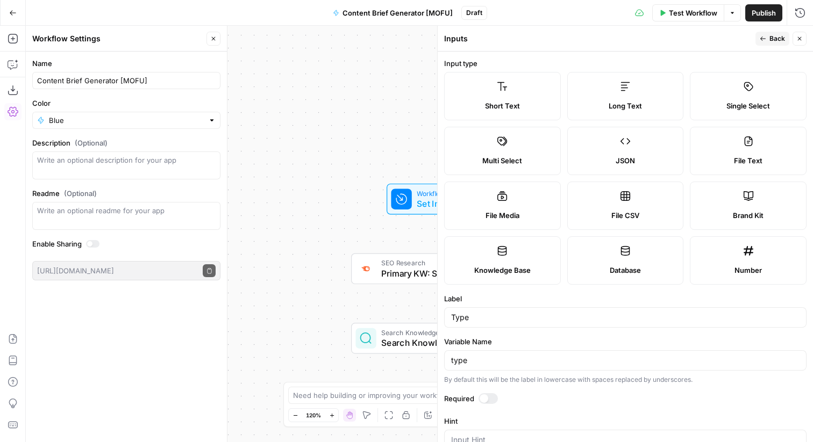
click at [753, 88] on icon at bounding box center [748, 86] width 11 height 11
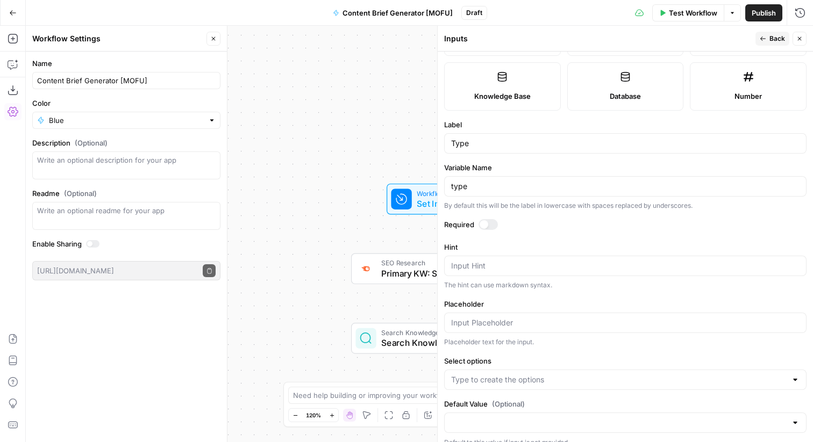
scroll to position [186, 0]
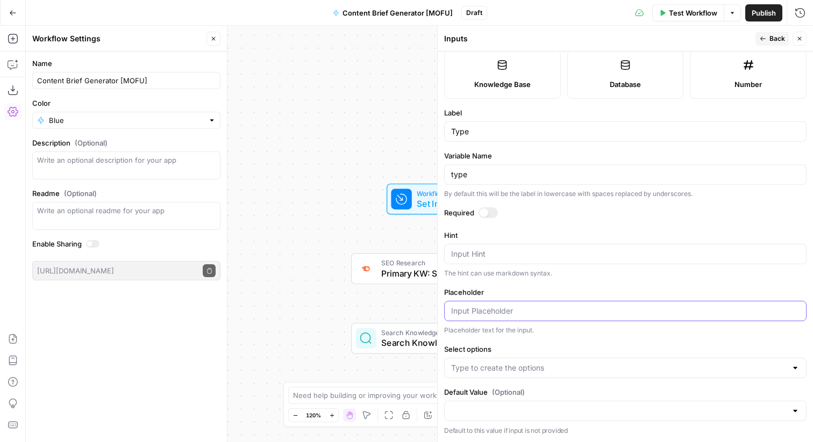
click at [529, 310] on input "Placeholder" at bounding box center [625, 311] width 348 height 11
type input "new"
click at [496, 368] on input "Select options" at bounding box center [618, 368] width 335 height 11
type input "new"
type input "refresh"
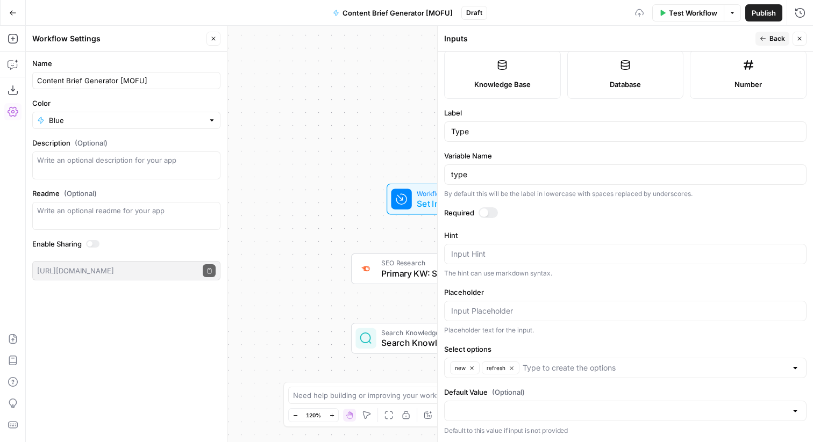
click at [770, 35] on span "Back" at bounding box center [777, 39] width 16 height 10
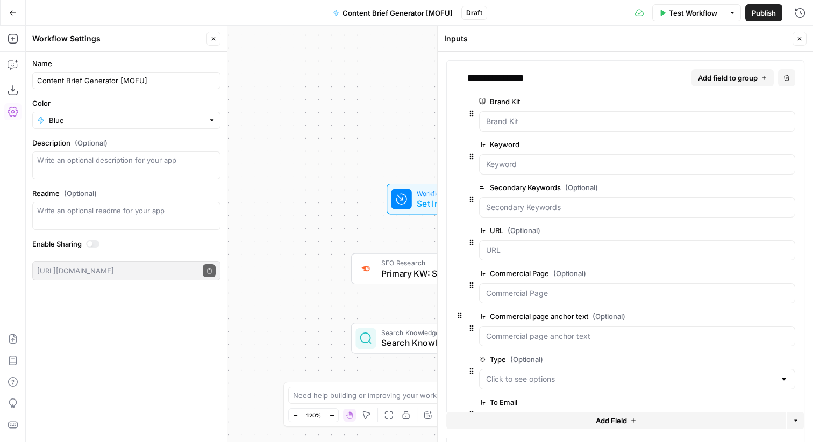
scroll to position [174, 0]
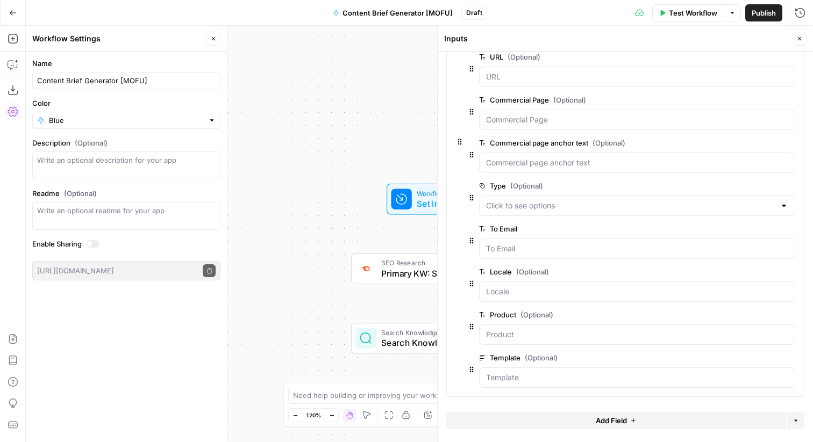
click at [756, 275] on span "edit field" at bounding box center [755, 272] width 24 height 9
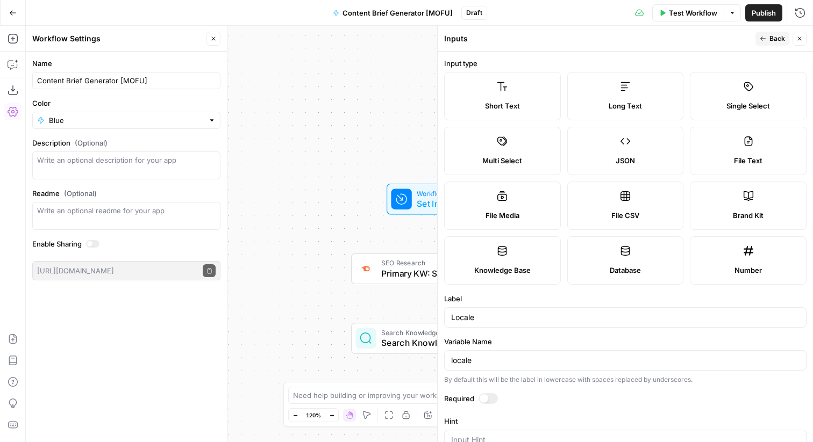
click at [731, 95] on label "Single Select" at bounding box center [748, 96] width 117 height 48
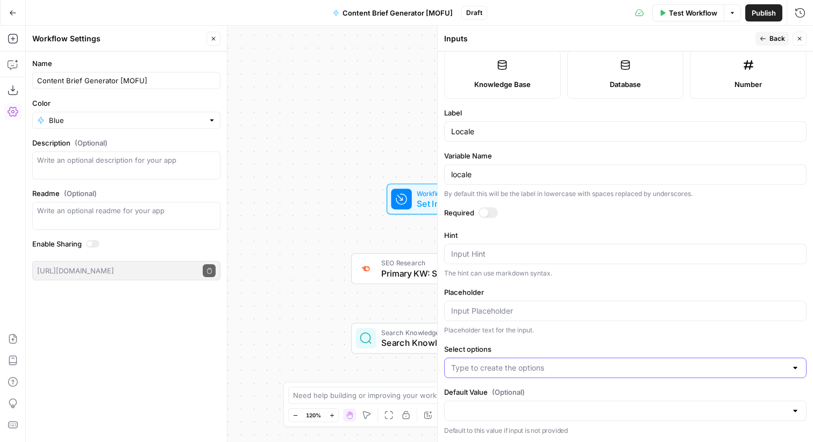
click at [517, 368] on input "Select options" at bounding box center [618, 368] width 335 height 11
type input "en-gb"
type input "en-us"
click at [497, 407] on input "Default Value (Optional)" at bounding box center [618, 411] width 335 height 11
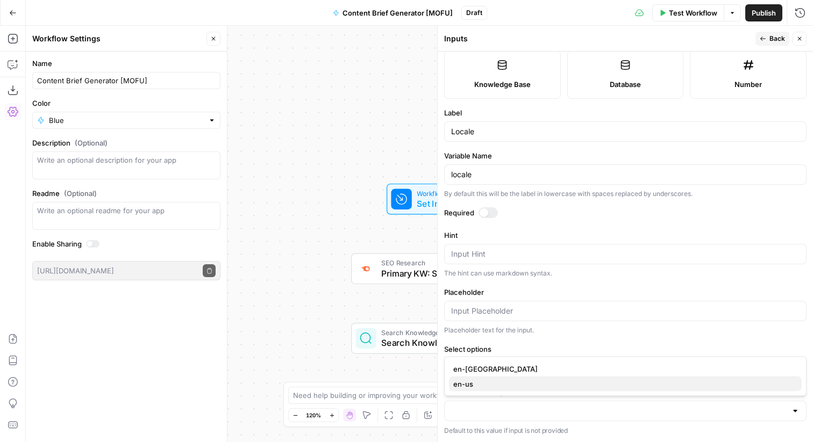
click at [473, 385] on span "en-us" at bounding box center [623, 384] width 340 height 11
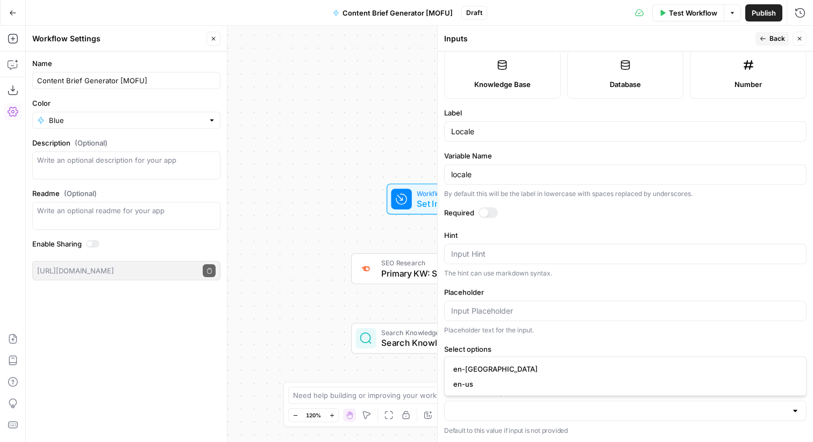
type input "en-us"
click at [593, 22] on div "Test Workflow Options Publish Run History" at bounding box center [650, 12] width 326 height 25
click at [768, 37] on button "Back" at bounding box center [772, 39] width 34 height 14
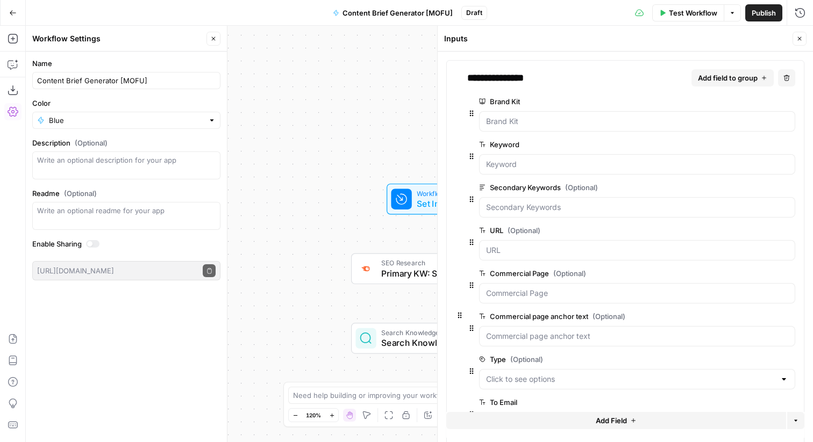
click at [9, 8] on button "Go Back" at bounding box center [12, 12] width 19 height 19
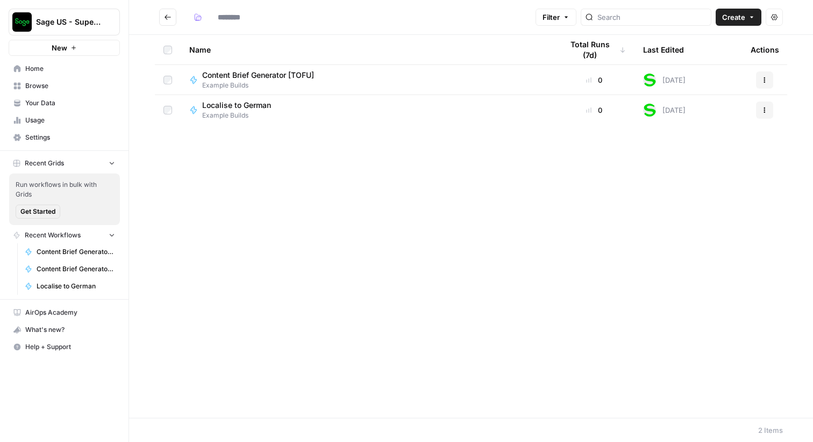
type input "**********"
click at [276, 70] on span "Content Brief Generator [TOFU]" at bounding box center [258, 75] width 112 height 11
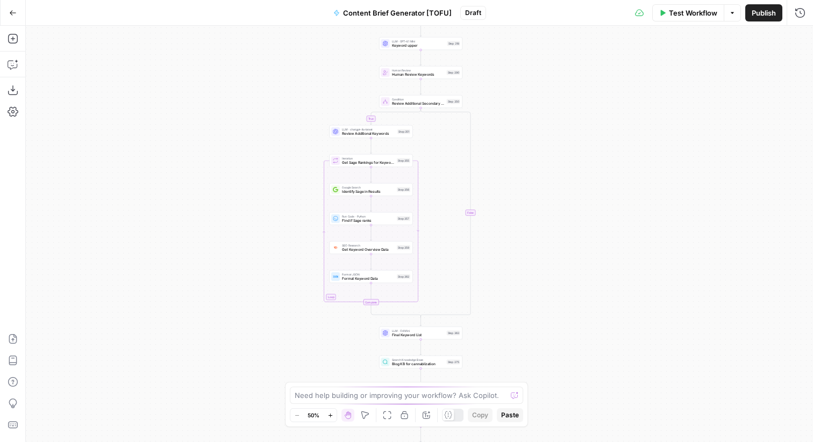
click at [432, 8] on span "Content Brief Generator [TOFU]" at bounding box center [397, 13] width 109 height 11
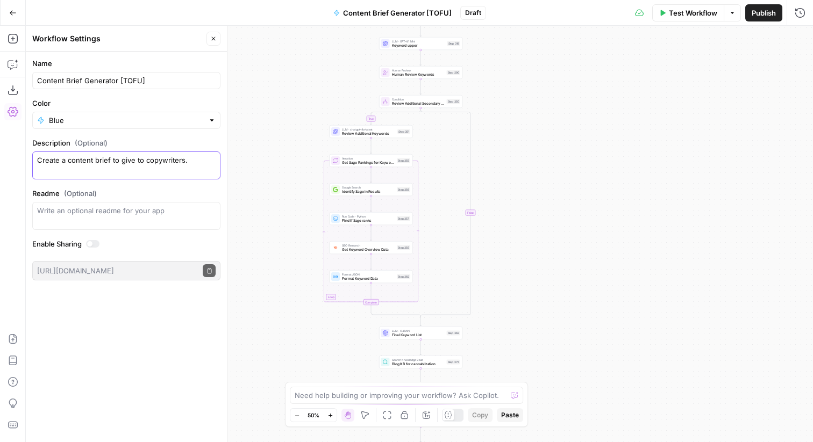
click at [139, 157] on textarea "Create a content brief to give to copywriters." at bounding box center [126, 166] width 178 height 22
click at [14, 13] on icon "button" at bounding box center [13, 13] width 8 height 8
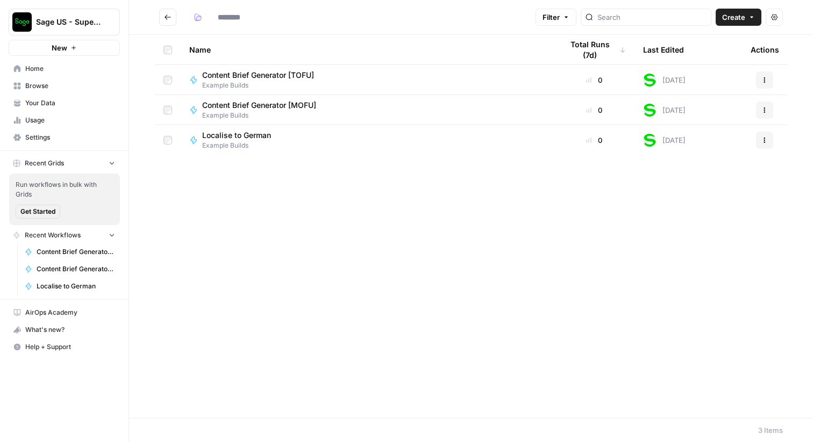
type input "**********"
click at [278, 109] on span "Content Brief Generator [MOFU]" at bounding box center [259, 105] width 114 height 11
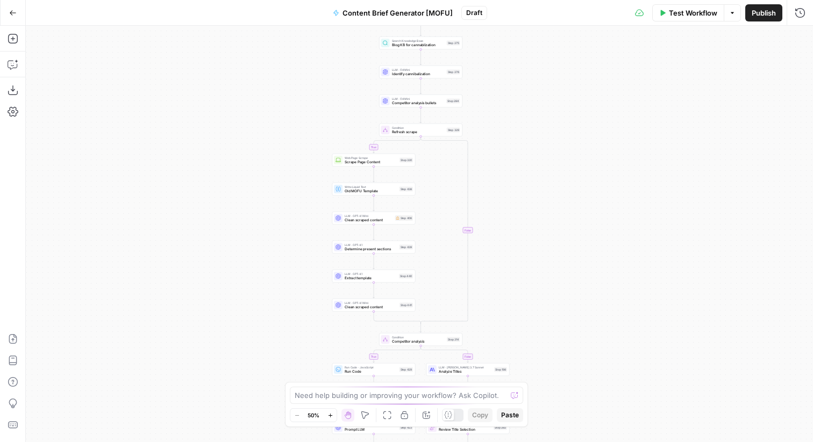
click at [367, 10] on span "Content Brief Generator [MOFU]" at bounding box center [397, 13] width 110 height 11
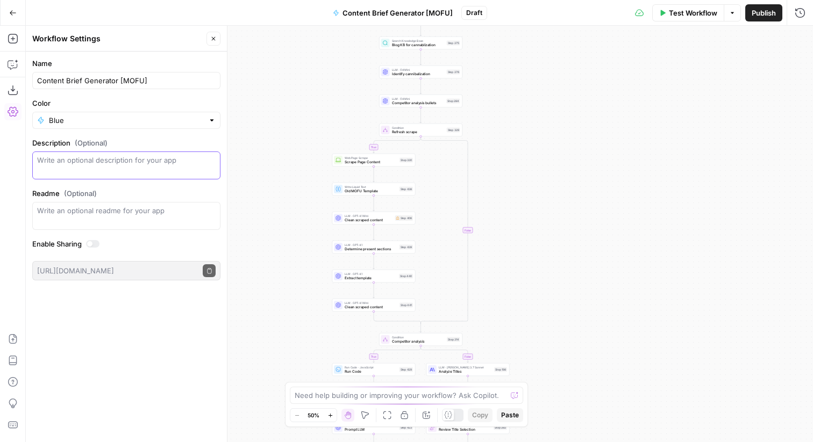
click at [130, 164] on textarea "Description (Optional)" at bounding box center [126, 166] width 178 height 22
paste textarea "Create a content brief to give to copywriters."
type textarea "Create a content brief to give to copywriters."
click at [258, 116] on div "true false true true true false true false true false false false Workflow Set …" at bounding box center [419, 234] width 787 height 417
click at [8, 16] on button "Go Back" at bounding box center [12, 12] width 19 height 19
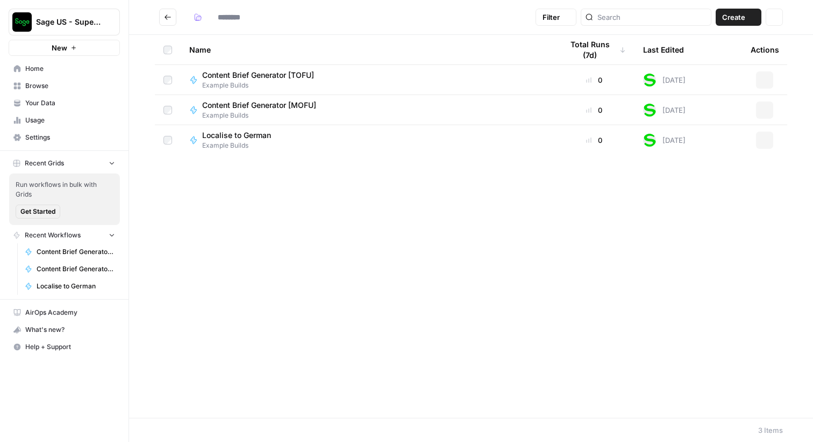
type input "**********"
click at [273, 78] on span "Content Brief Generator [TOFU]" at bounding box center [258, 75] width 112 height 11
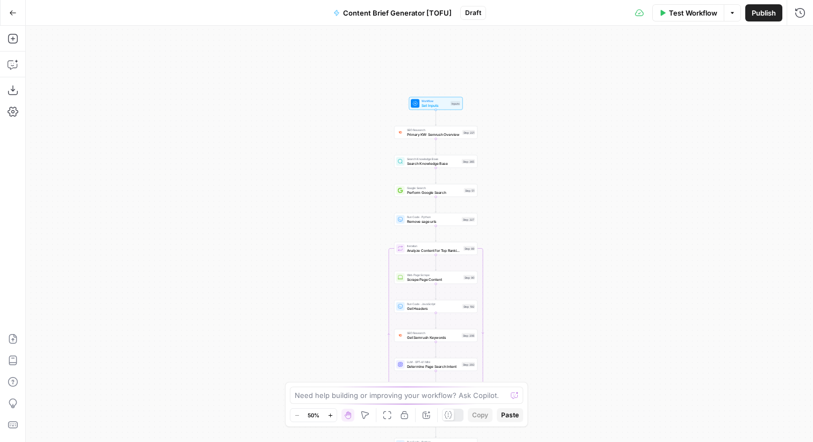
click at [433, 105] on span "Set Inputs" at bounding box center [434, 105] width 27 height 5
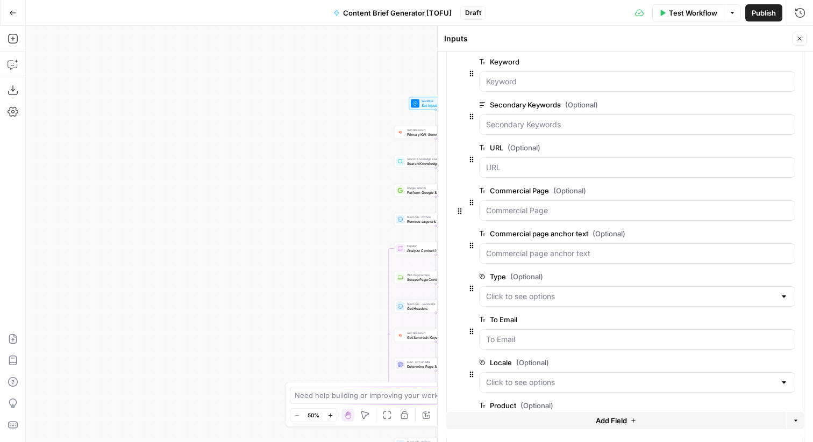
scroll to position [131, 0]
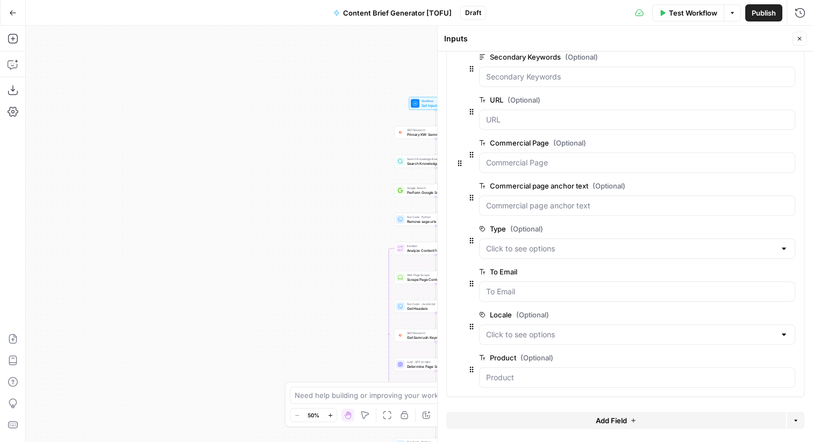
click at [748, 228] on span "edit field" at bounding box center [755, 229] width 24 height 9
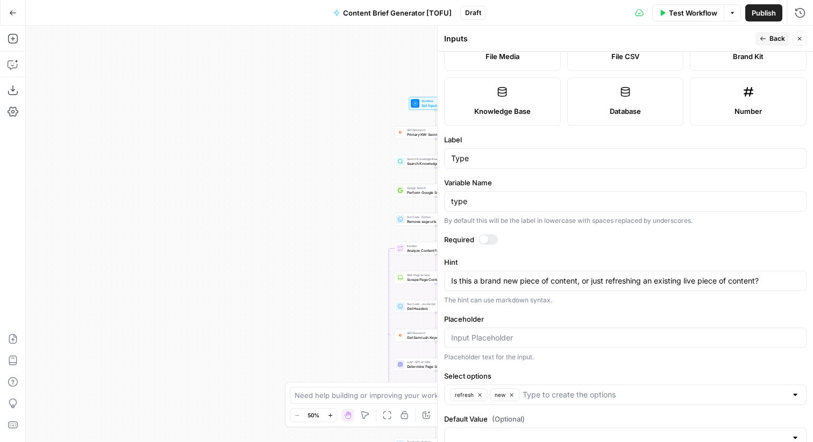
scroll to position [186, 0]
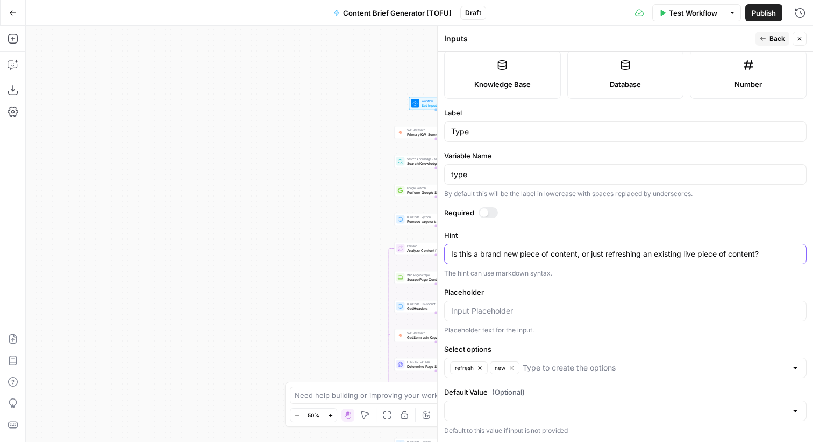
click at [533, 251] on textarea "Is this a brand new piece of content, or just refreshing an existing live piece…" at bounding box center [625, 254] width 348 height 11
click at [797, 38] on icon "button" at bounding box center [799, 38] width 6 height 6
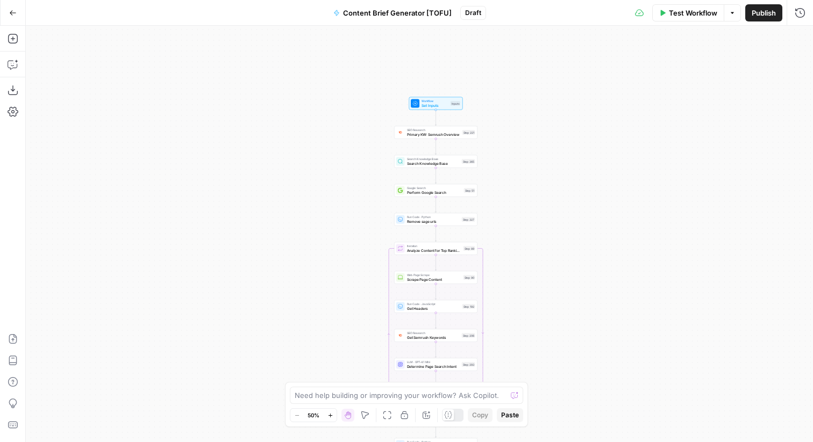
click at [437, 106] on span "Set Inputs" at bounding box center [434, 105] width 27 height 5
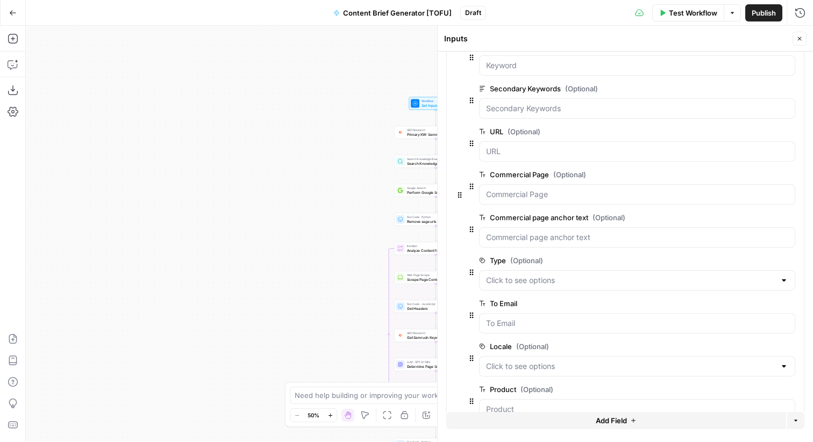
scroll to position [131, 0]
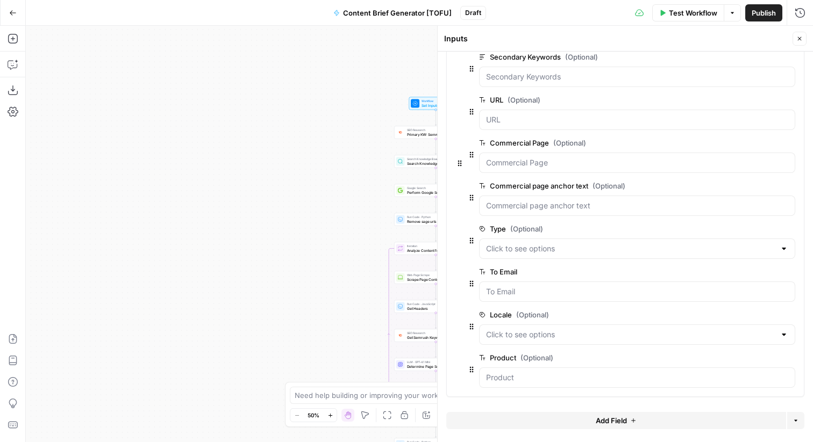
click at [749, 267] on button "edit field" at bounding box center [759, 272] width 41 height 13
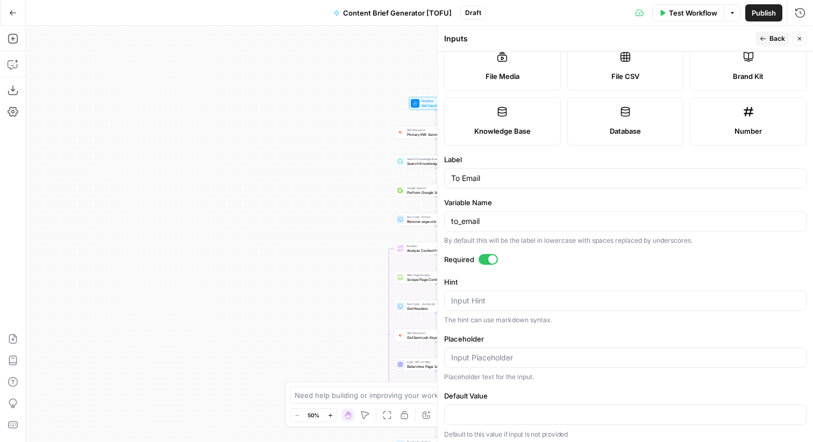
scroll to position [143, 0]
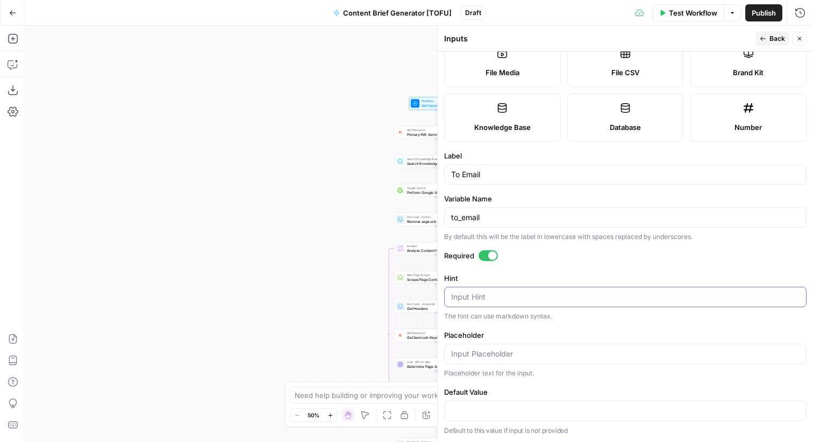
click at [526, 300] on textarea "Hint" at bounding box center [625, 297] width 348 height 11
type textarea "Wh"
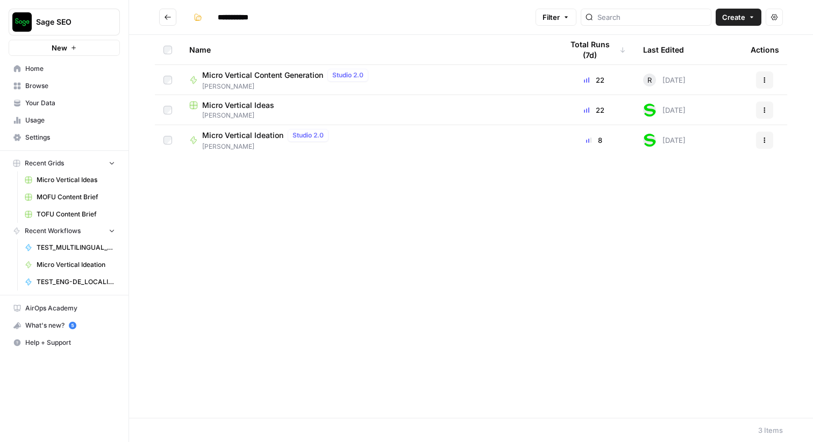
click at [238, 76] on span "Micro Vertical Content Generation" at bounding box center [262, 75] width 121 height 11
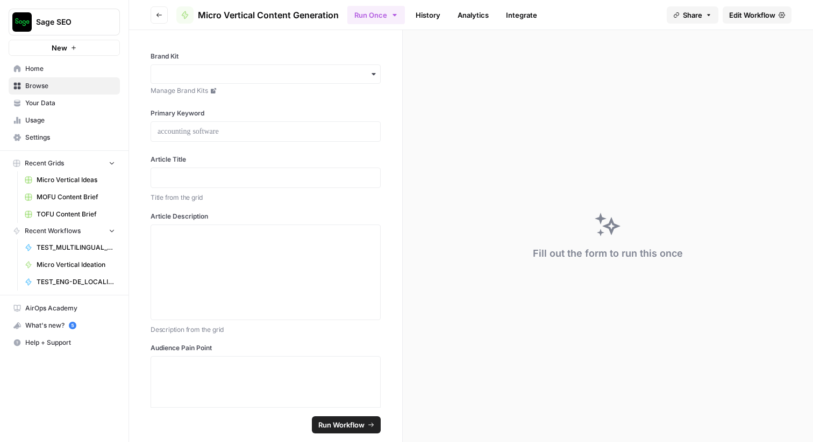
click at [765, 13] on span "Edit Workflow" at bounding box center [752, 15] width 46 height 11
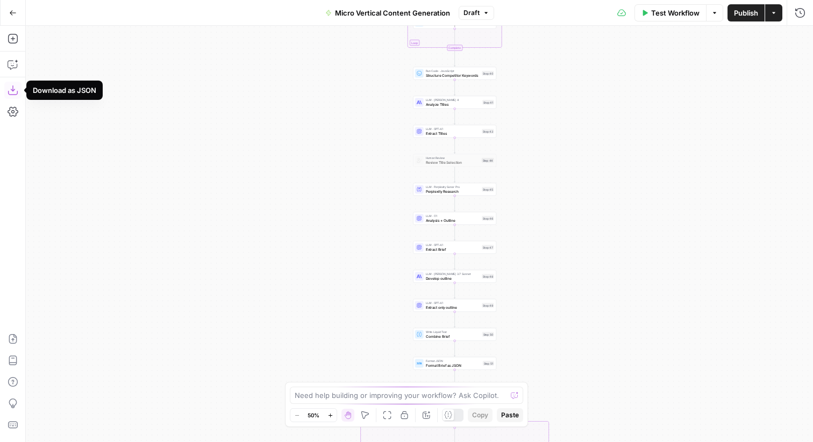
click at [11, 91] on icon "button" at bounding box center [13, 90] width 11 height 11
click at [10, 9] on icon "button" at bounding box center [13, 13] width 8 height 8
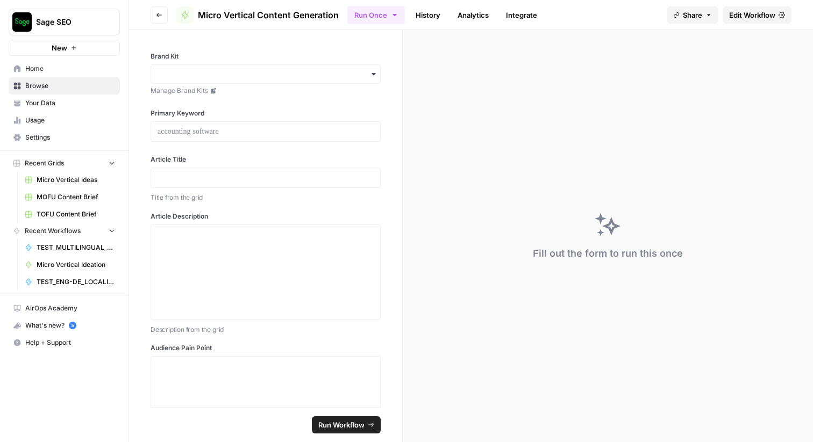
click at [10, 9] on button "Sage SEO" at bounding box center [64, 22] width 111 height 27
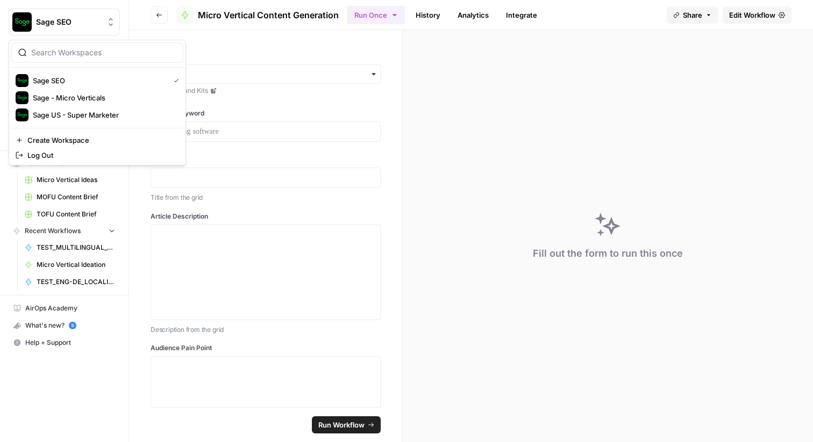
click at [159, 17] on icon "button" at bounding box center [159, 15] width 6 height 6
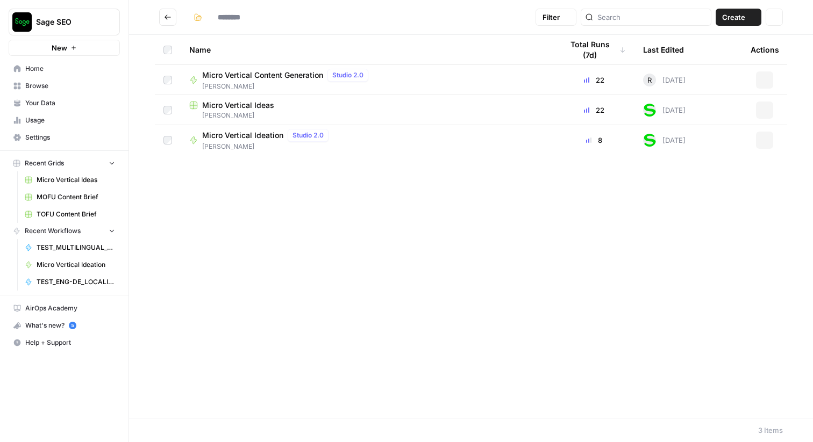
type input "**********"
click at [164, 17] on icon "Go back" at bounding box center [168, 17] width 8 height 8
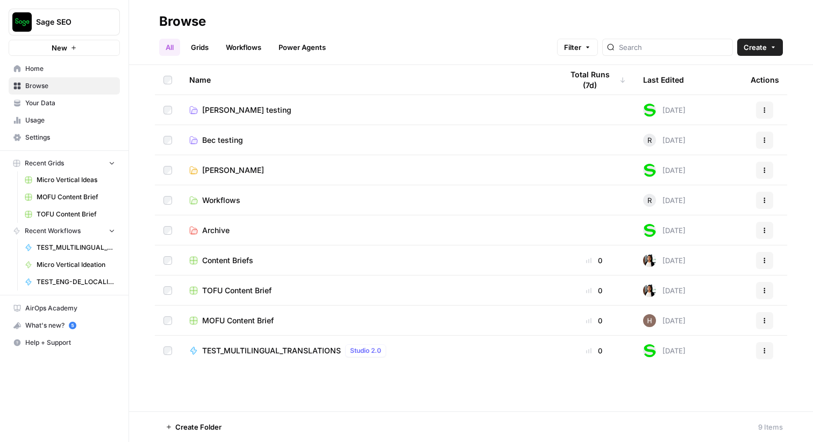
click at [227, 198] on span "Workflows" at bounding box center [221, 200] width 38 height 11
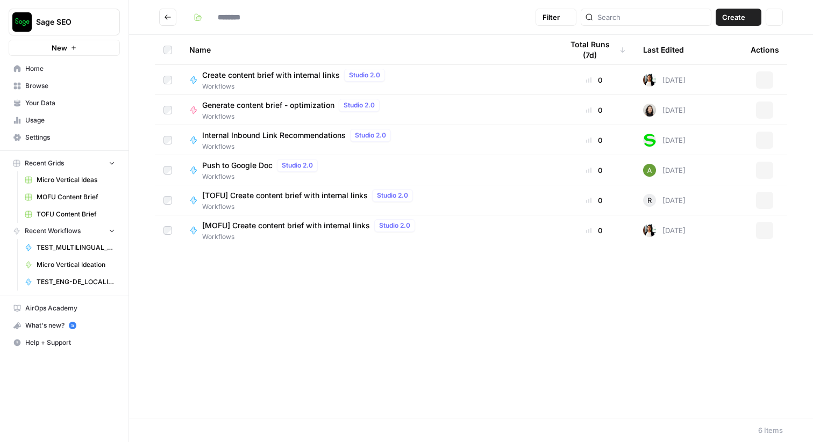
type input "*********"
click at [759, 82] on button "Actions" at bounding box center [764, 80] width 17 height 17
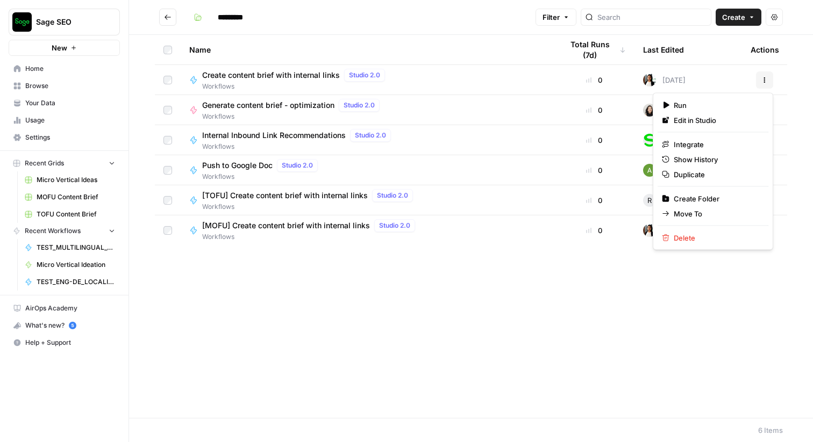
click at [289, 74] on span "Create content brief with internal links" at bounding box center [271, 75] width 138 height 11
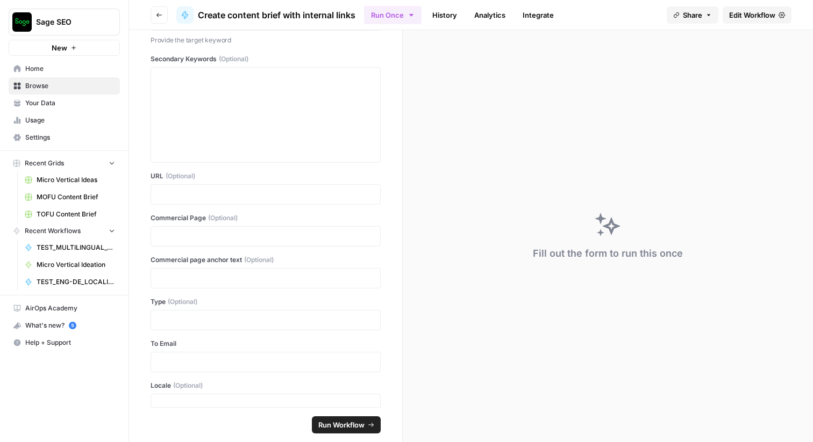
scroll to position [234, 0]
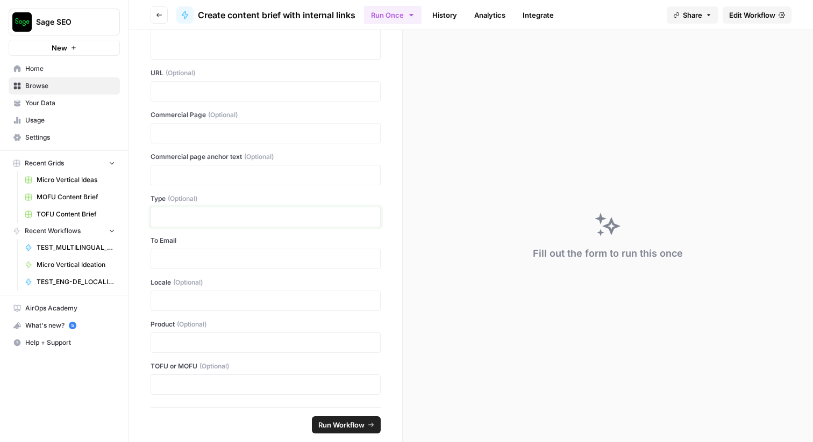
click at [327, 215] on p at bounding box center [266, 217] width 216 height 11
click at [323, 203] on label "Type (Optional)" at bounding box center [266, 199] width 230 height 10
click at [301, 214] on p at bounding box center [266, 217] width 216 height 11
click at [160, 13] on icon "button" at bounding box center [159, 15] width 6 height 6
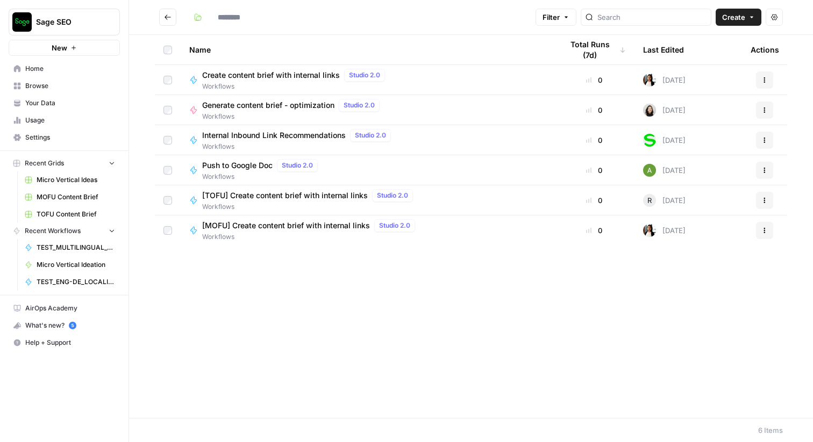
type input "*********"
click at [169, 16] on icon "Go back" at bounding box center [168, 17] width 8 height 8
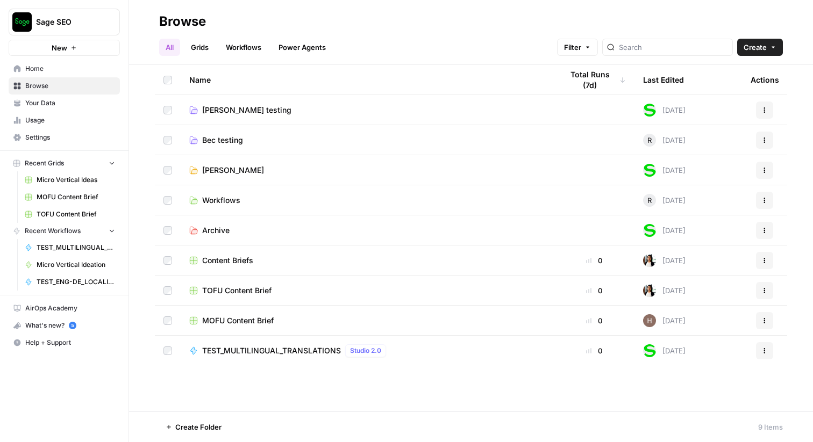
click at [240, 262] on span "Content Briefs" at bounding box center [227, 260] width 51 height 11
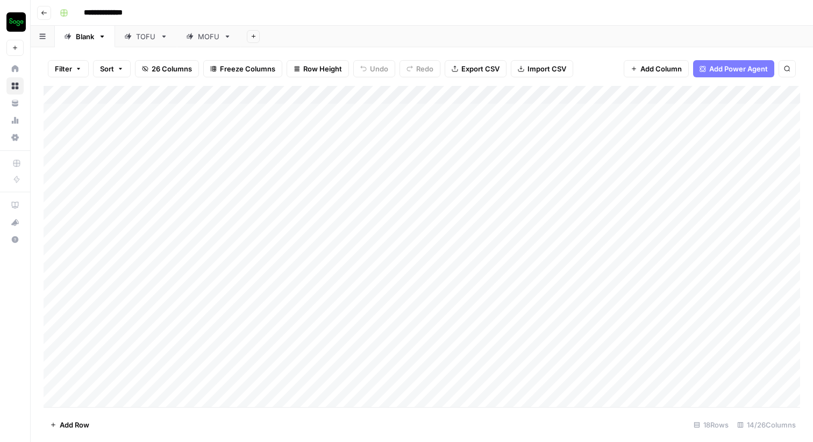
click at [203, 115] on div "Add Column" at bounding box center [422, 246] width 756 height 321
click at [288, 120] on div "Add Column" at bounding box center [422, 246] width 756 height 321
click at [436, 126] on div "Add Column" at bounding box center [422, 246] width 756 height 321
click at [554, 113] on div "Add Column" at bounding box center [422, 246] width 756 height 321
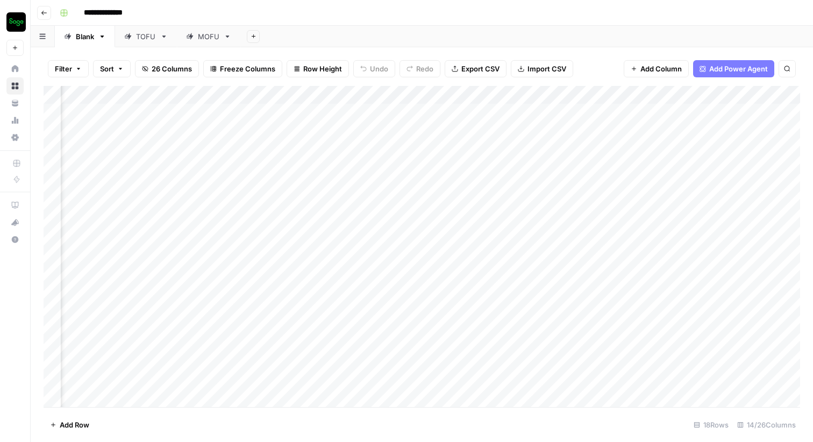
click at [554, 113] on div "Add Column" at bounding box center [422, 246] width 756 height 321
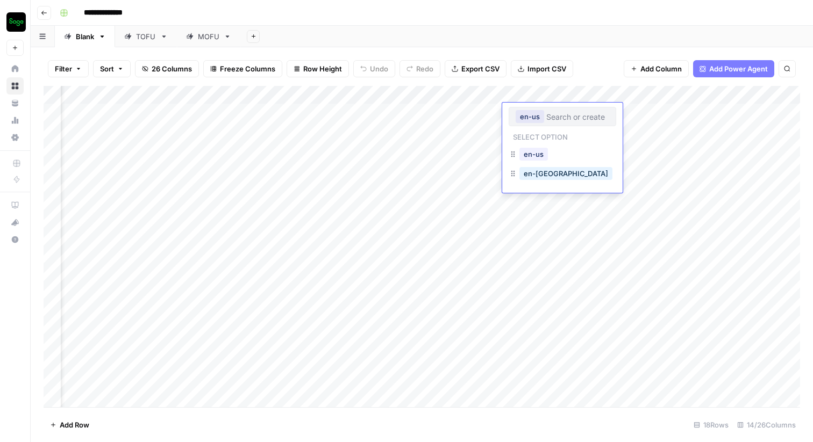
scroll to position [0, 45]
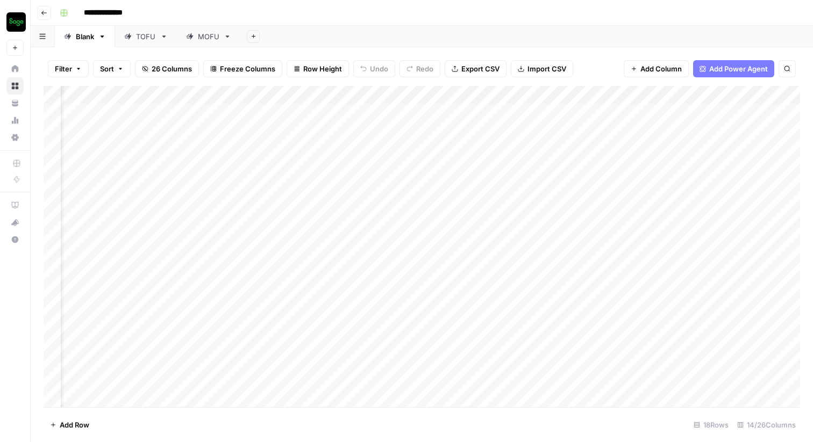
click at [240, 124] on div "Add Column" at bounding box center [422, 246] width 756 height 321
click at [152, 118] on div "Add Column" at bounding box center [422, 246] width 756 height 321
click at [419, 118] on div "Add Column" at bounding box center [422, 246] width 756 height 321
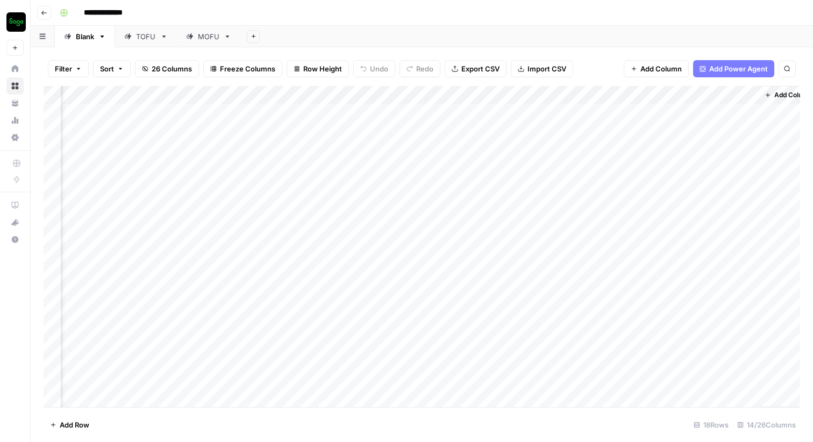
scroll to position [0, 1030]
click at [44, 14] on icon "button" at bounding box center [44, 13] width 6 height 6
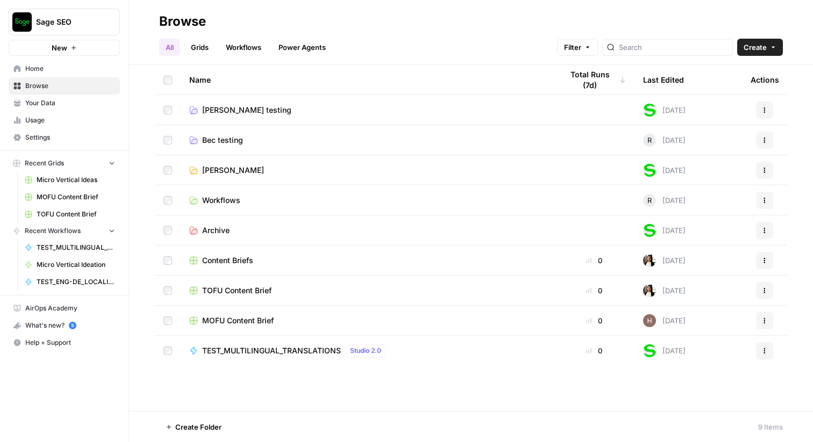
click at [245, 292] on span "TOFU Content Brief" at bounding box center [236, 290] width 69 height 11
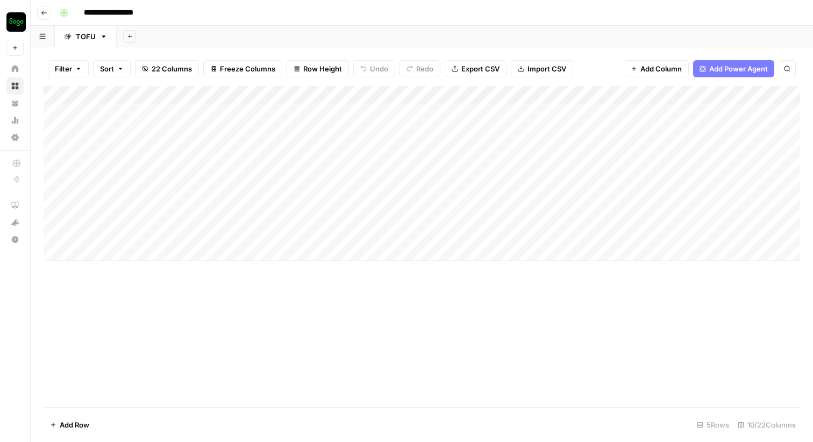
click at [204, 113] on div "Add Column" at bounding box center [422, 173] width 756 height 175
click at [387, 117] on div "Add Column" at bounding box center [422, 173] width 756 height 175
click at [387, 112] on div "Add Column" at bounding box center [422, 173] width 756 height 175
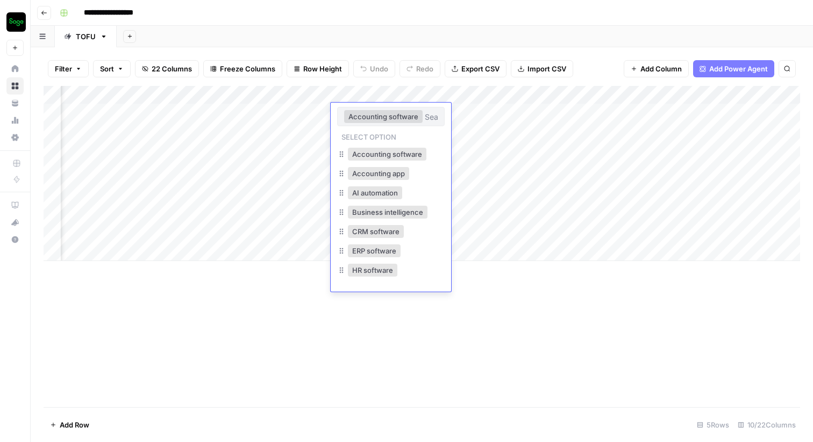
click at [430, 115] on input "text" at bounding box center [431, 117] width 13 height 10
click at [398, 155] on button "Accounting software" at bounding box center [387, 154] width 78 height 13
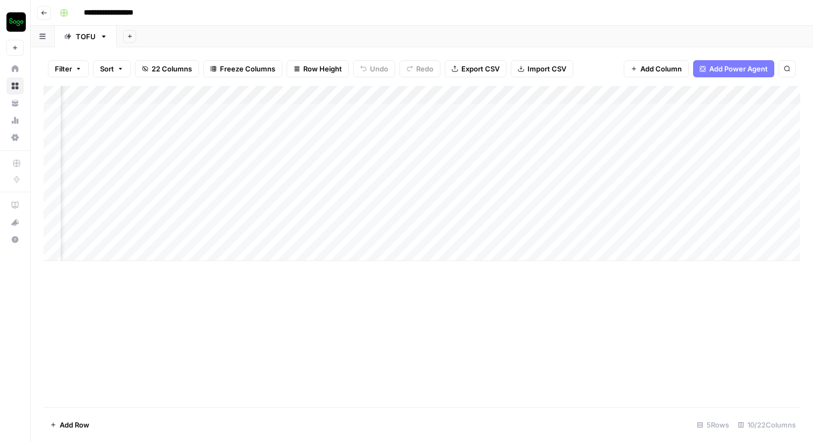
click at [393, 115] on div "Add Column" at bounding box center [422, 173] width 756 height 175
click at [355, 52] on div "Filter Sort 22 Columns Freeze Columns Row Height Undo Redo Export CSV Import CS…" at bounding box center [422, 69] width 756 height 34
click at [48, 13] on button "Go back" at bounding box center [44, 13] width 14 height 14
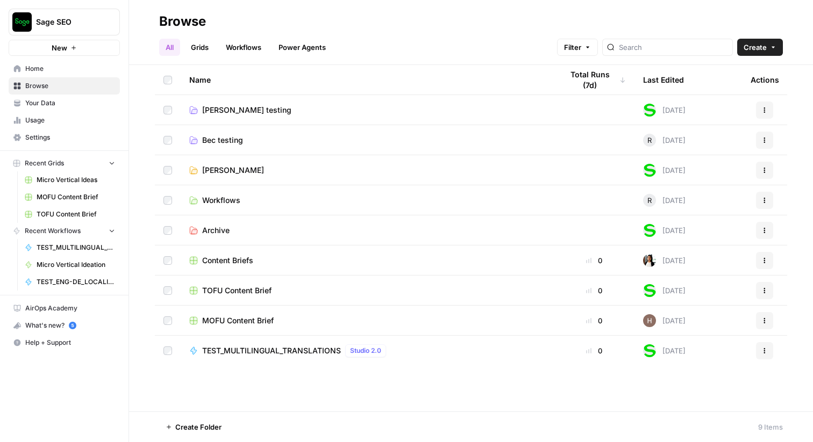
click at [224, 172] on span "[PERSON_NAME]" at bounding box center [233, 170] width 62 height 11
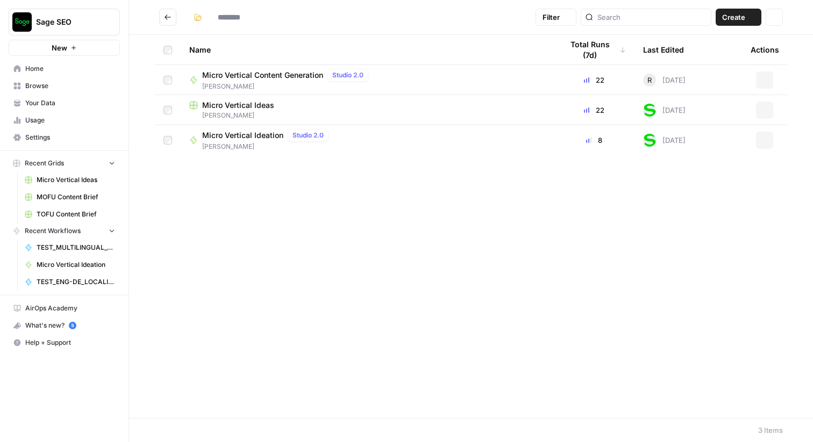
type input "**********"
click at [239, 102] on span "Micro Vertical Ideas" at bounding box center [238, 105] width 72 height 11
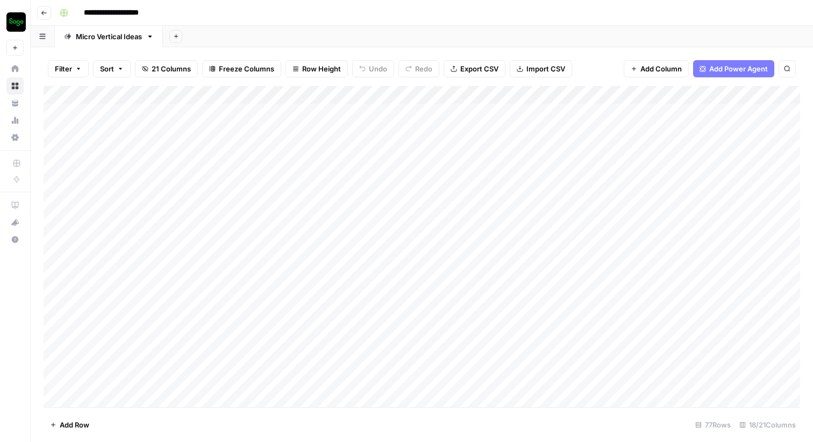
click at [152, 38] on icon "button" at bounding box center [150, 37] width 8 height 8
click at [498, 67] on button "Export CSV" at bounding box center [475, 68] width 62 height 17
click at [53, 96] on div "Add Column" at bounding box center [422, 246] width 756 height 321
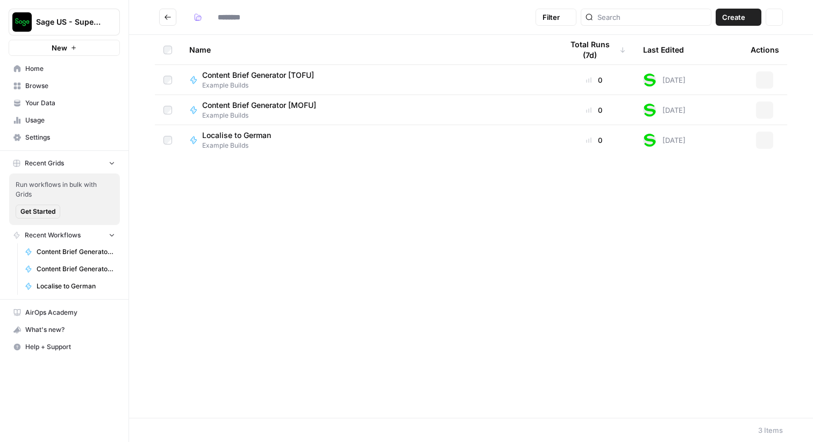
type input "**********"
click at [749, 17] on icon "button" at bounding box center [751, 17] width 6 height 6
click at [451, 218] on div "Name Total Runs (7d) Last Edited Actions Content Brief Generator [TOFU] Example…" at bounding box center [471, 226] width 684 height 383
click at [196, 141] on icon at bounding box center [193, 141] width 6 height 8
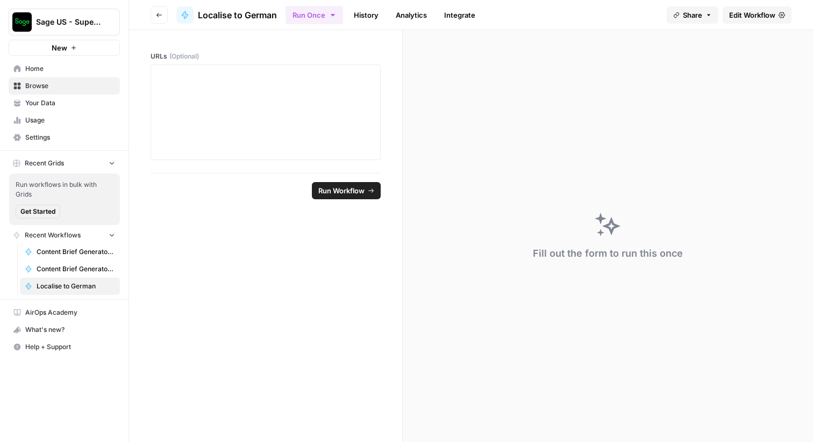
click at [182, 16] on icon at bounding box center [185, 15] width 9 height 9
click at [762, 14] on span "Edit Workflow" at bounding box center [752, 15] width 46 height 11
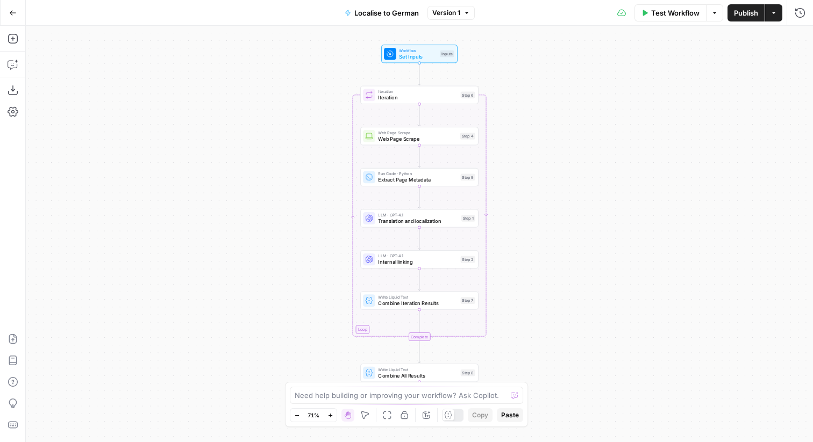
click at [346, 13] on icon "button" at bounding box center [348, 13] width 6 height 6
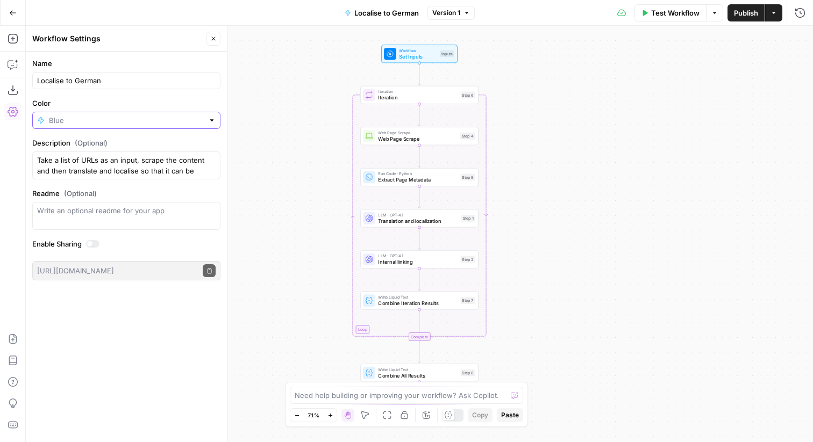
click at [152, 122] on input "Color" at bounding box center [126, 120] width 155 height 11
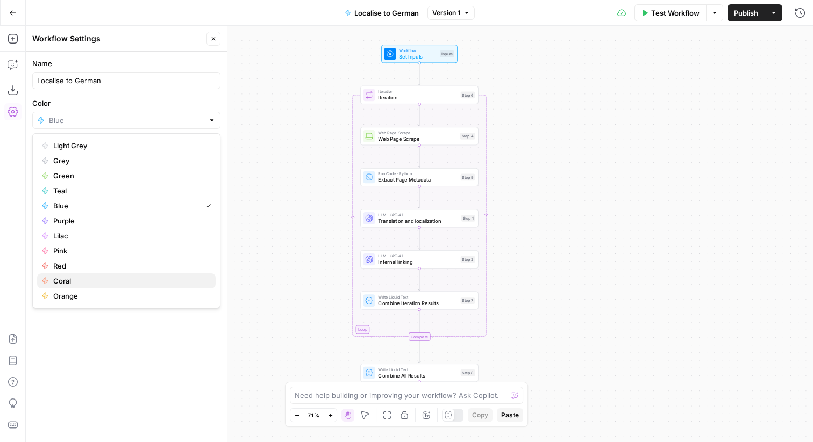
click at [69, 277] on span "Coral" at bounding box center [130, 281] width 154 height 11
type input "Coral"
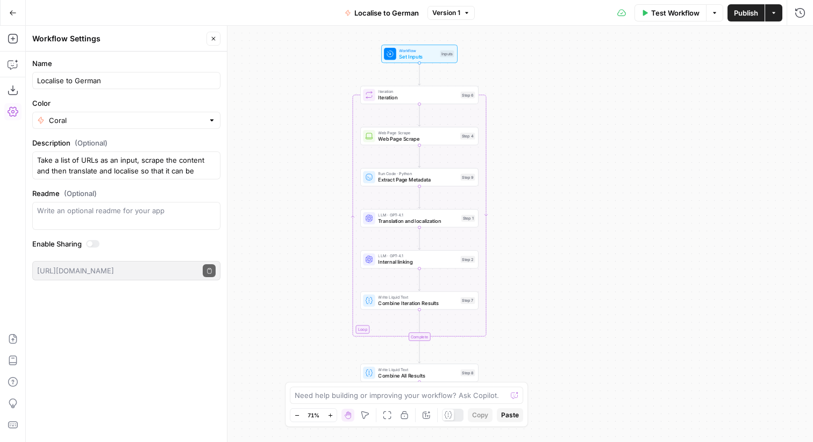
click at [18, 16] on button "Go Back" at bounding box center [12, 12] width 19 height 19
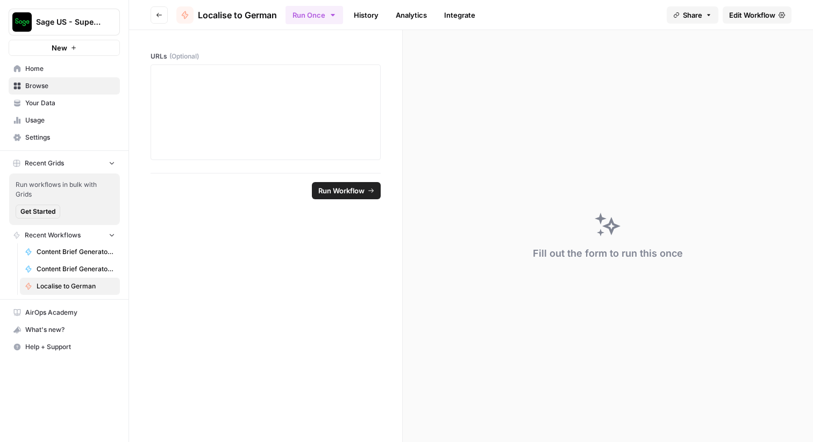
click at [159, 11] on button "Go back" at bounding box center [159, 14] width 17 height 17
click at [158, 15] on icon "button" at bounding box center [159, 15] width 6 height 6
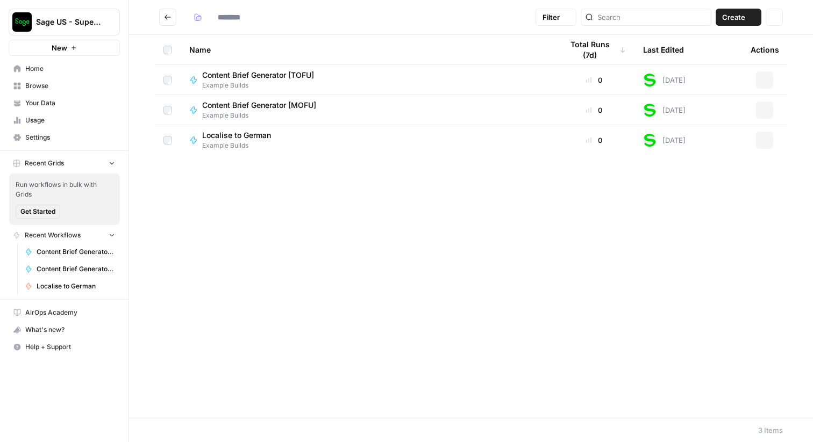
type input "**********"
click at [286, 103] on span "Content Brief Generator [MOFU]" at bounding box center [259, 105] width 114 height 11
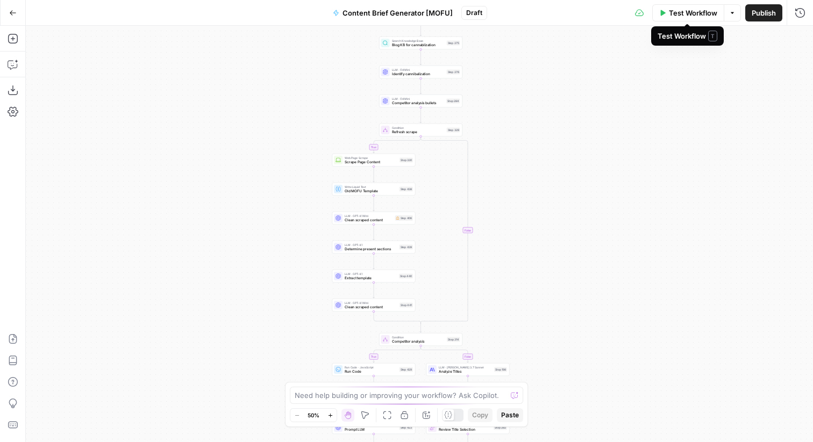
click at [753, 13] on span "Publish" at bounding box center [764, 13] width 24 height 11
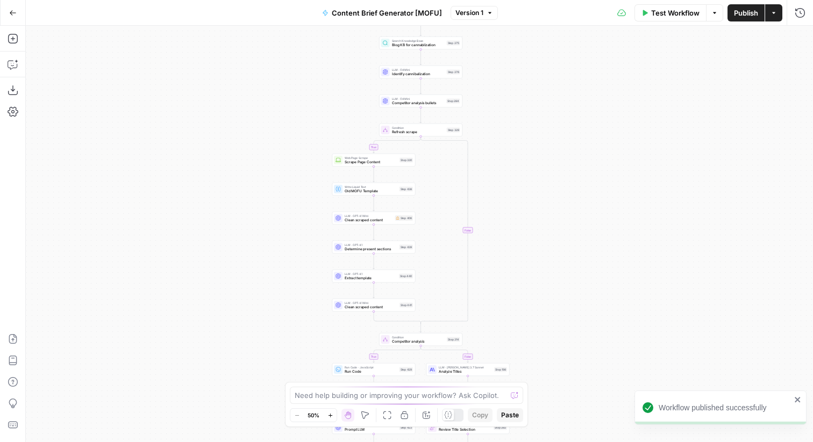
click at [6, 9] on button "Go Back" at bounding box center [12, 12] width 19 height 19
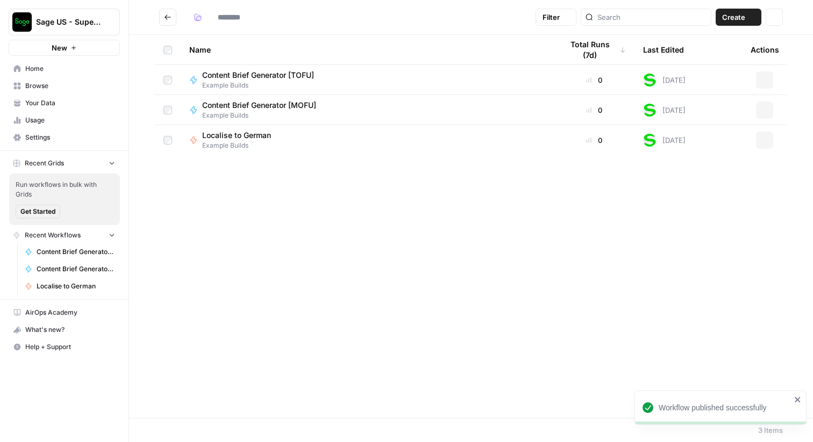
type input "**********"
click at [248, 77] on span "Content Brief Generator [TOFU]" at bounding box center [258, 75] width 112 height 11
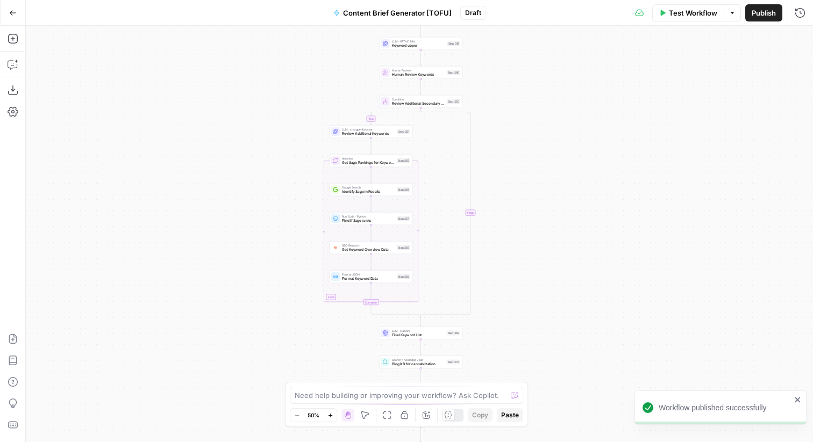
click at [766, 13] on span "Publish" at bounding box center [764, 13] width 24 height 11
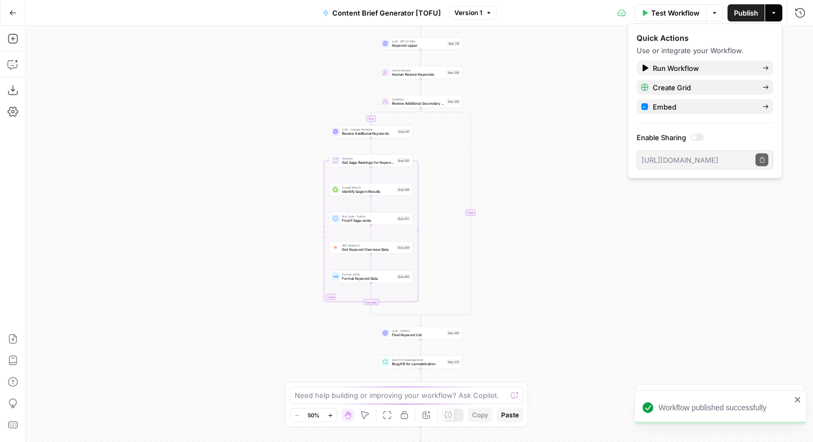
click at [10, 14] on icon "button" at bounding box center [13, 13] width 8 height 8
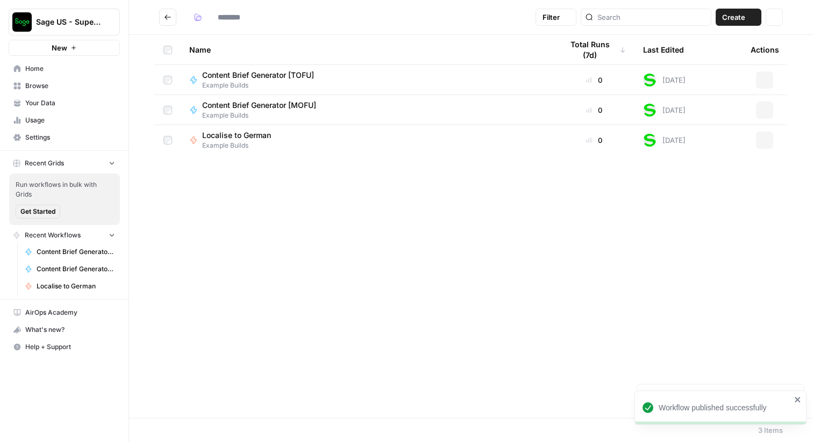
type input "**********"
click at [745, 16] on button "Create" at bounding box center [739, 17] width 46 height 17
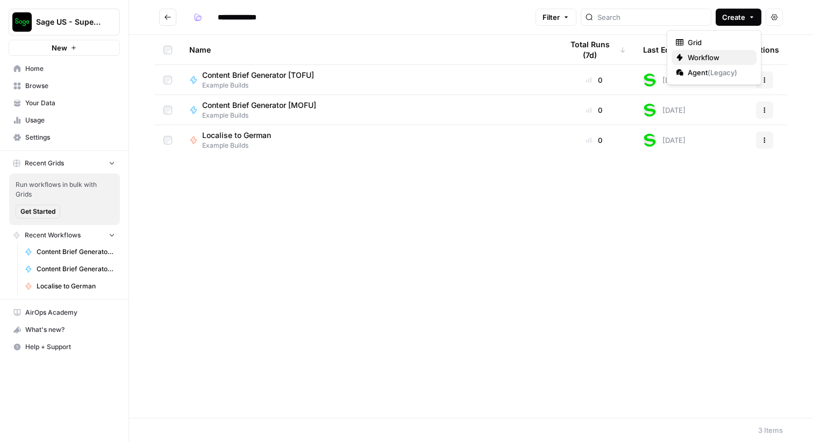
click at [709, 60] on span "Workflow" at bounding box center [718, 57] width 60 height 11
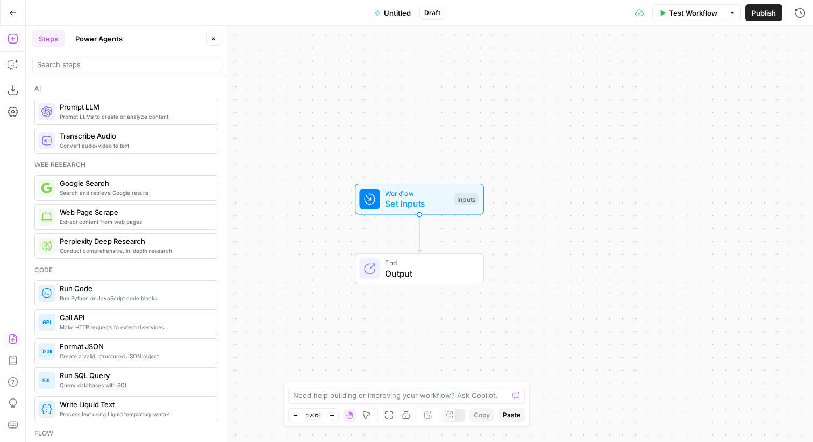
click at [13, 338] on icon "button" at bounding box center [13, 339] width 11 height 11
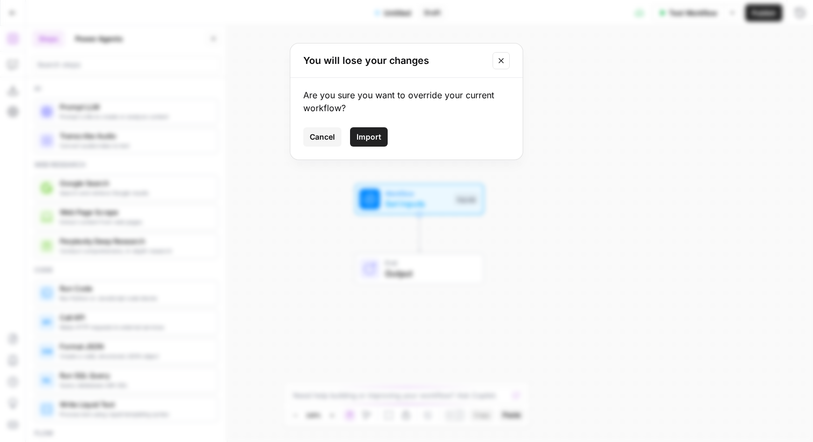
click at [364, 131] on button "Import" at bounding box center [369, 136] width 38 height 19
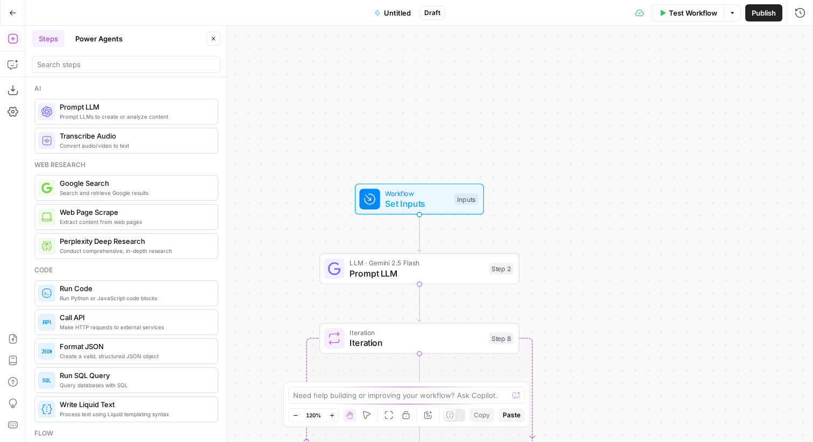
click at [397, 10] on span "Untitled" at bounding box center [397, 13] width 27 height 11
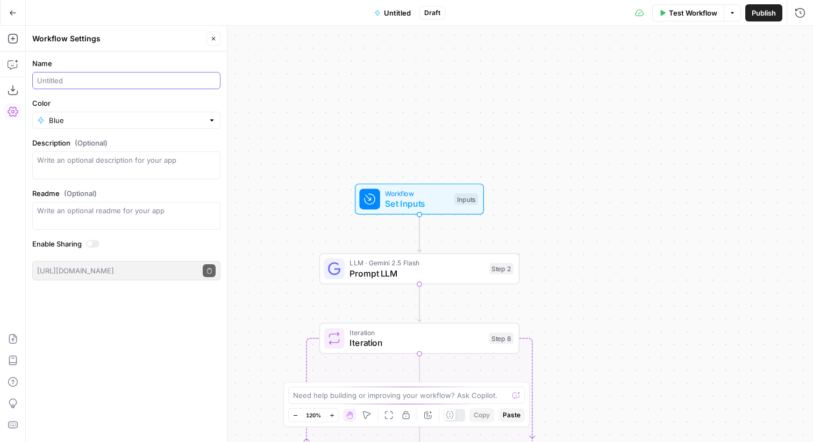
click at [146, 82] on input "Name" at bounding box center [126, 80] width 178 height 11
type input "Micro Vertical Ideation"
click at [130, 130] on form "Name Micro Vertical Ideation Color Blue Description (Optional) Readme (Optional…" at bounding box center [126, 169] width 201 height 235
click at [147, 116] on input "Color" at bounding box center [126, 120] width 155 height 11
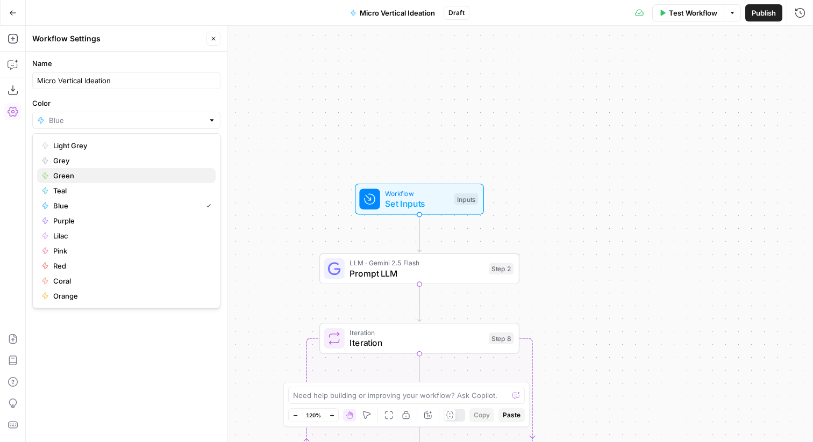
click at [79, 173] on span "Green" at bounding box center [130, 175] width 154 height 11
type input "Green"
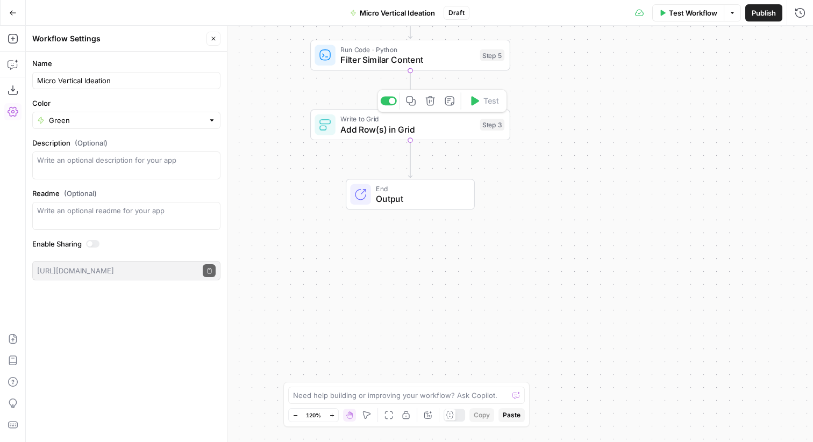
click at [403, 132] on span "Add Row(s) in Grid" at bounding box center [407, 129] width 134 height 13
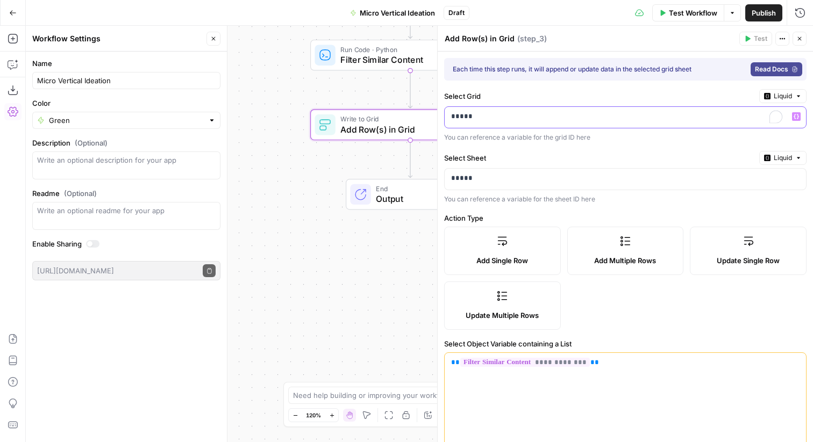
click at [673, 118] on p "*****" at bounding box center [625, 116] width 348 height 11
click at [673, 118] on p "*****" at bounding box center [616, 116] width 331 height 11
click at [356, 280] on div "Workflow Set Inputs Inputs LLM · Gemini 2.5 Flash Prompt LLM Step 2 Loop Iterat…" at bounding box center [419, 234] width 787 height 417
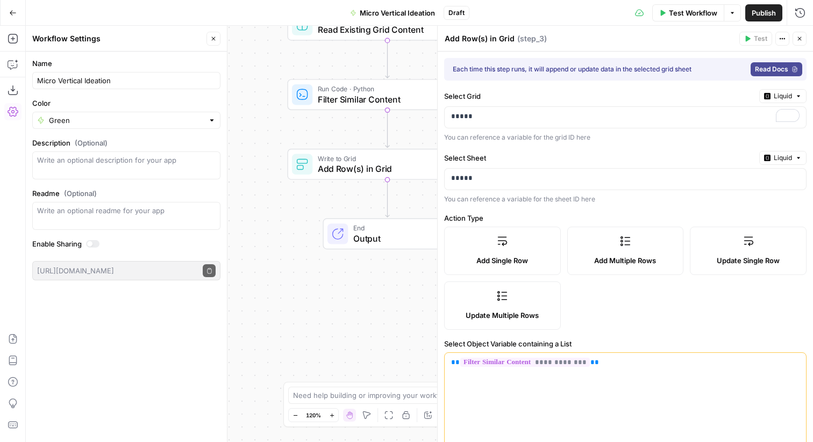
click at [800, 35] on icon "button" at bounding box center [799, 38] width 6 height 6
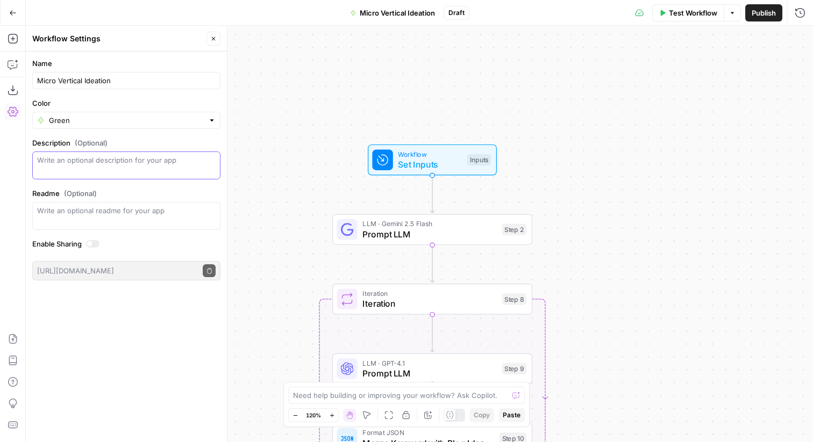
click at [169, 165] on textarea "Description (Optional)" at bounding box center [126, 166] width 178 height 22
type textarea "Prompt a micro-vertical and it will generate content ideas for you and add them…"
click at [276, 147] on div "Workflow Set Inputs Inputs LLM · Gemini 2.5 Flash Prompt LLM Step 2 Loop Iterat…" at bounding box center [419, 234] width 787 height 417
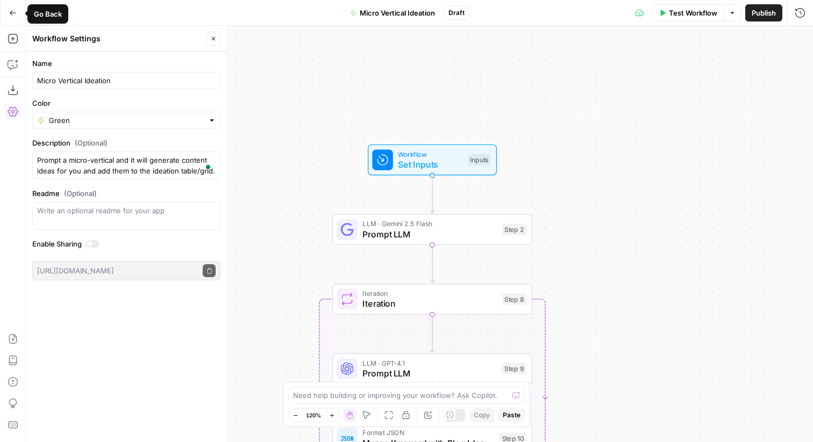
click at [12, 5] on button "Go Back" at bounding box center [12, 12] width 19 height 19
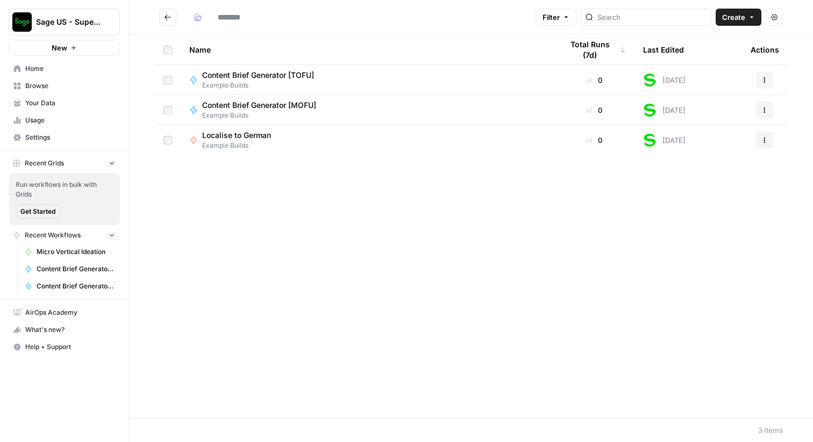
type input "**********"
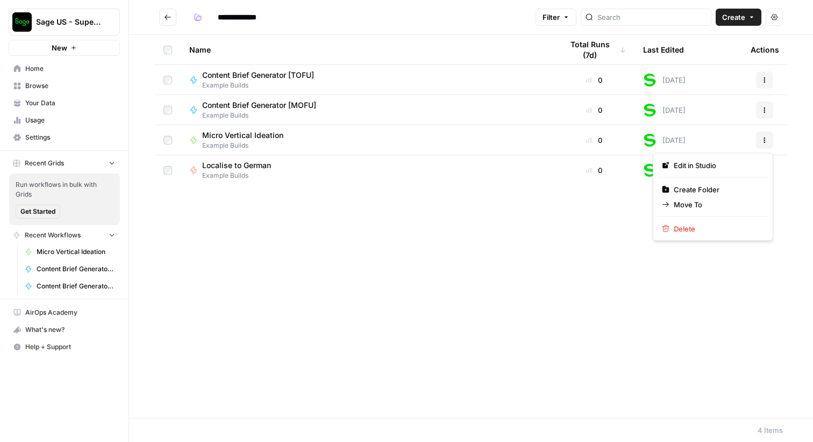
click at [766, 144] on button "Actions" at bounding box center [764, 140] width 17 height 17
click at [274, 138] on span "Micro Vertical Ideation" at bounding box center [242, 135] width 81 height 11
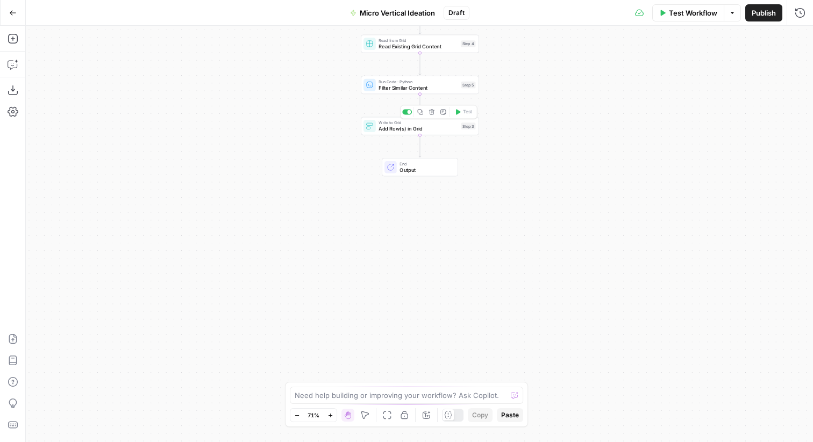
click at [452, 132] on span "Add Row(s) in Grid" at bounding box center [417, 129] width 79 height 8
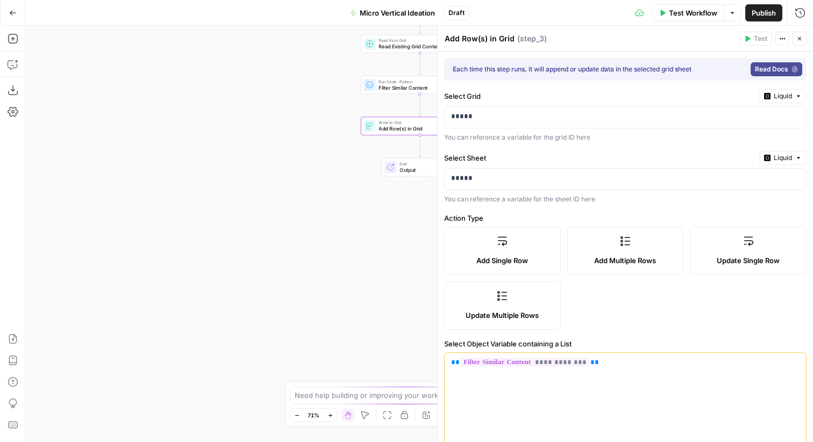
click at [782, 38] on icon "button" at bounding box center [782, 38] width 6 height 6
click at [264, 169] on div "Workflow Set Inputs Inputs LLM · Gemini 2.5 Flash Prompt LLM Step 2 Loop Iterat…" at bounding box center [419, 234] width 787 height 417
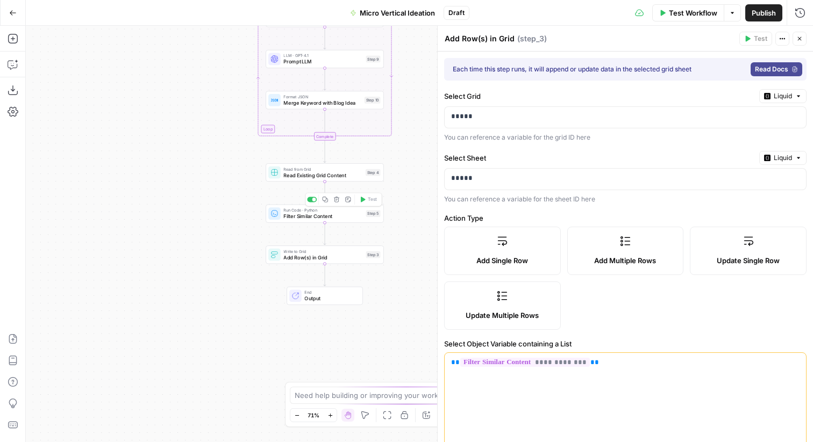
click at [333, 221] on div "Run Code · Python Filter Similar Content Step 5 Copy step Delete step Add Note …" at bounding box center [325, 214] width 118 height 18
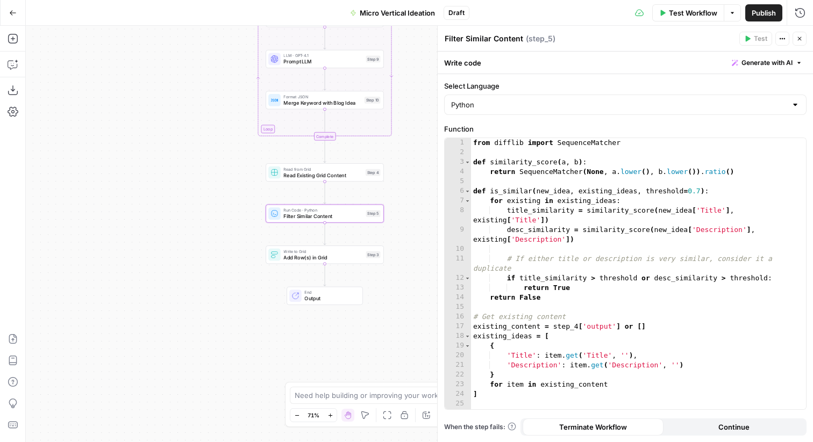
click at [313, 180] on div "Read from Grid Read Existing Grid Content Step 4 Copy step Delete step Add Note…" at bounding box center [325, 172] width 118 height 18
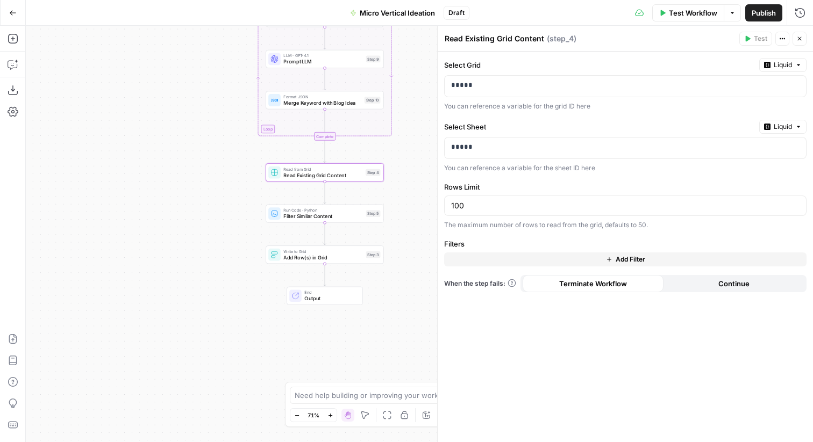
click at [216, 195] on div "Workflow Set Inputs Inputs LLM · Gemini 2.5 Flash Prompt LLM Step 2 Loop Iterat…" at bounding box center [419, 234] width 787 height 417
click at [57, 40] on div "Workflow Set Inputs Inputs LLM · Gemini 2.5 Flash Prompt LLM Step 2 Loop Iterat…" at bounding box center [419, 234] width 787 height 417
click at [15, 18] on button "Go Back" at bounding box center [12, 12] width 19 height 19
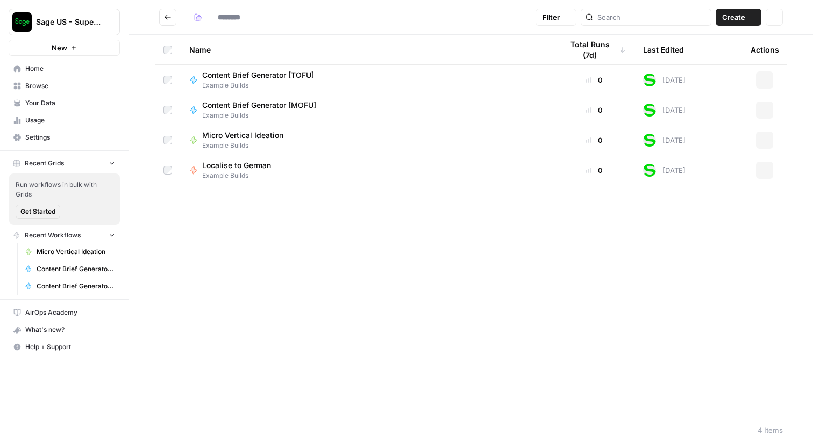
type input "**********"
click at [754, 20] on icon "button" at bounding box center [751, 17] width 6 height 6
click at [714, 47] on span "Grid" at bounding box center [718, 42] width 60 height 11
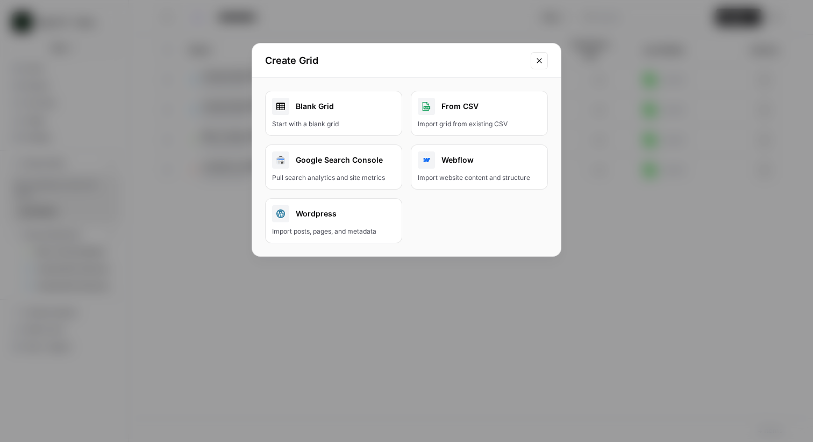
click at [459, 106] on div "From CSV" at bounding box center [479, 106] width 123 height 17
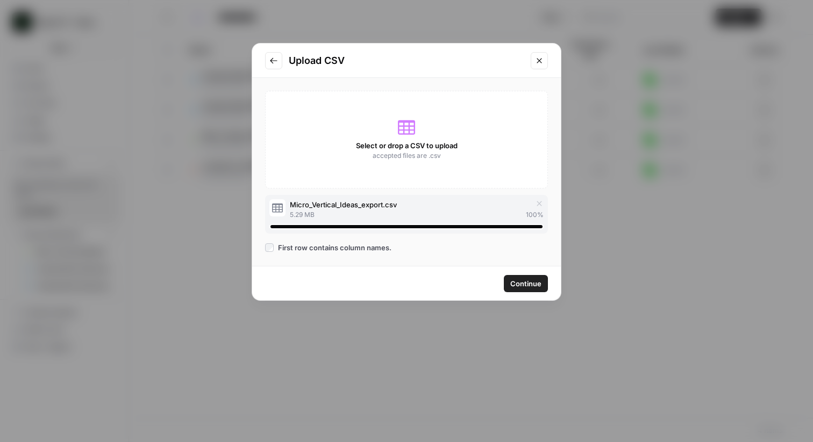
click at [520, 282] on span "Continue" at bounding box center [525, 283] width 31 height 11
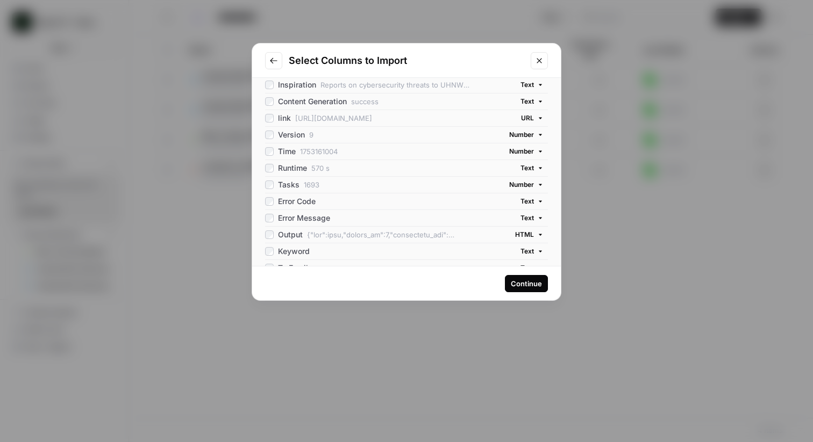
scroll to position [142, 0]
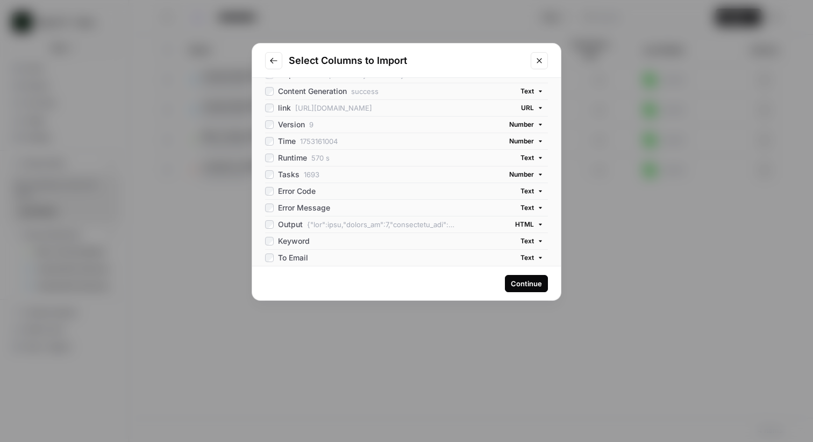
click at [526, 283] on div "Continue" at bounding box center [526, 283] width 31 height 11
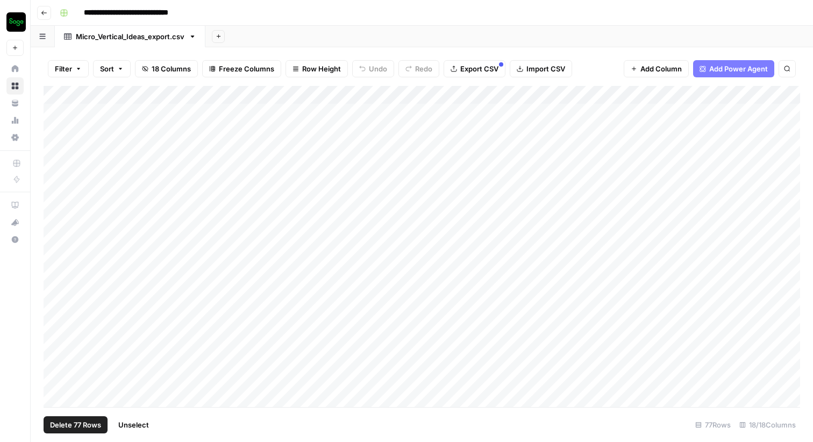
click at [53, 94] on div "Add Column" at bounding box center [422, 246] width 756 height 321
click at [98, 427] on span "Delete 77 Rows" at bounding box center [75, 425] width 51 height 11
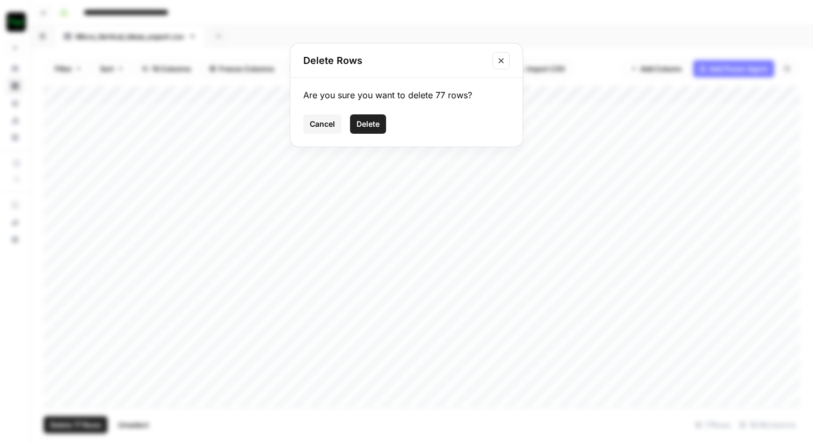
click at [364, 121] on span "Delete" at bounding box center [367, 124] width 23 height 11
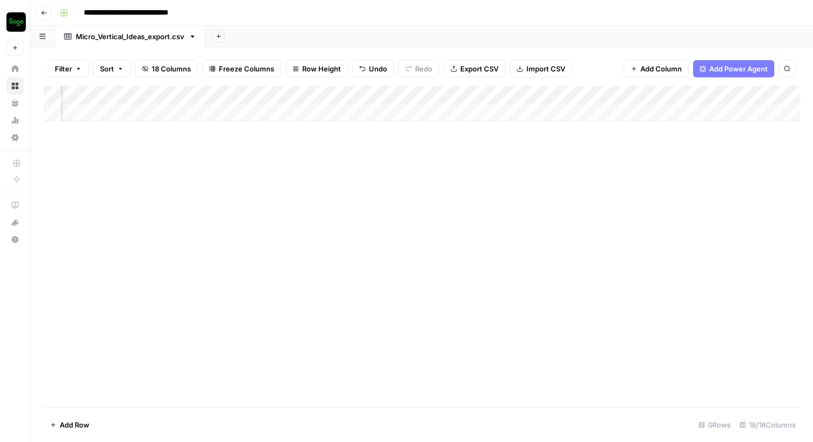
scroll to position [0, 249]
click at [161, 36] on div "Micro_Vertical_Ideas_export.csv" at bounding box center [130, 36] width 109 height 11
click at [169, 18] on input "**********" at bounding box center [143, 12] width 128 height 17
drag, startPoint x: 159, startPoint y: 13, endPoint x: 224, endPoint y: 15, distance: 64.5
click at [224, 15] on div "**********" at bounding box center [428, 12] width 747 height 17
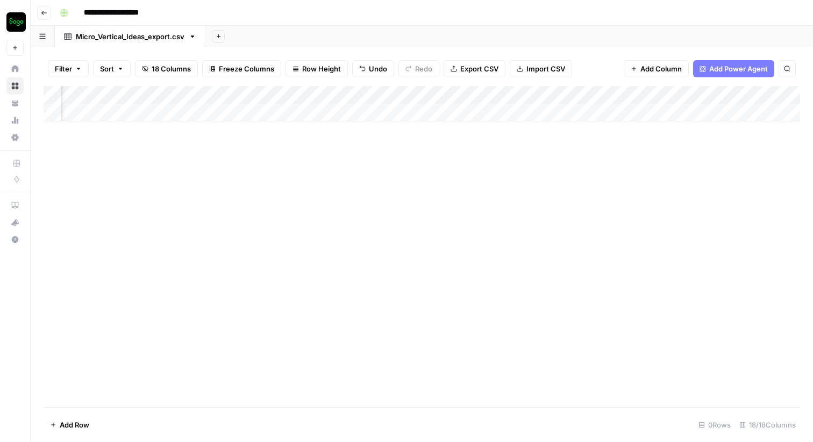
type input "**********"
click at [160, 39] on div "Micro_Vertical_Ideas_export.csv" at bounding box center [130, 36] width 109 height 11
click at [193, 42] on link "Micro_Vertical_Ideas_export.csv" at bounding box center [130, 37] width 151 height 22
click at [193, 39] on icon "button" at bounding box center [193, 37] width 8 height 8
click at [218, 55] on span "Rename Sheet" at bounding box center [237, 57] width 52 height 11
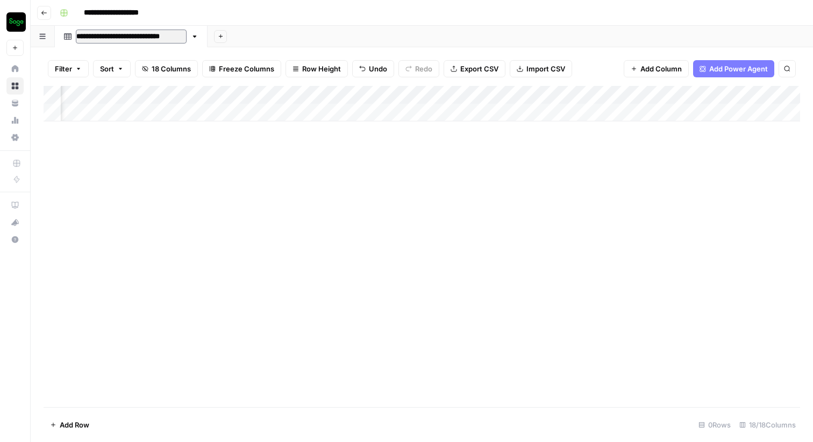
click at [145, 40] on input "**********" at bounding box center [131, 37] width 111 height 14
type input "**********"
click at [46, 11] on icon "button" at bounding box center [44, 13] width 6 height 6
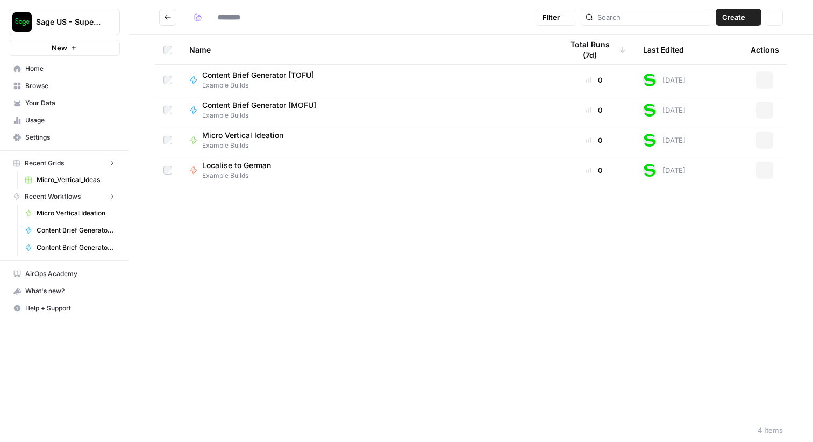
type input "**********"
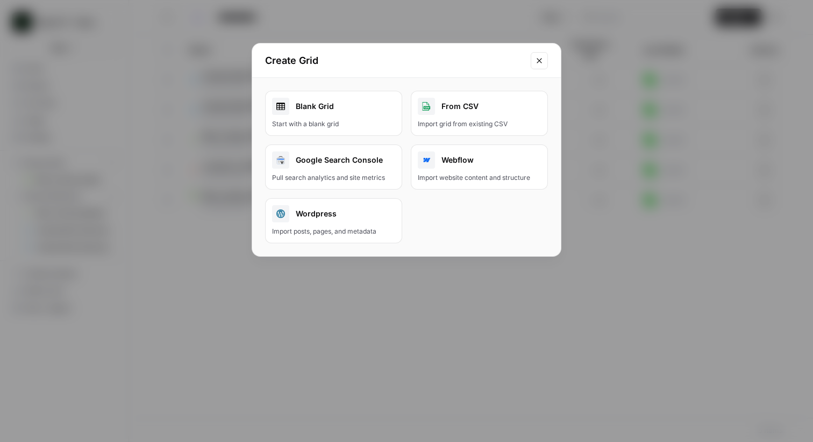
click at [536, 57] on icon "Close modal" at bounding box center [539, 60] width 9 height 9
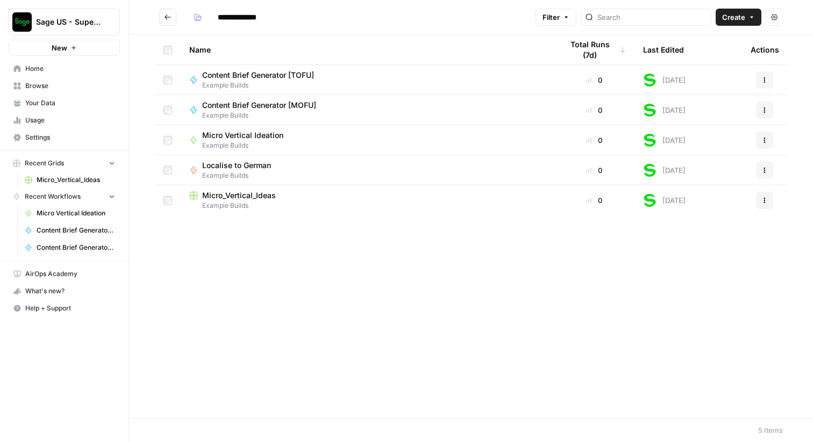
click at [260, 137] on span "Micro Vertical Ideation" at bounding box center [242, 135] width 81 height 11
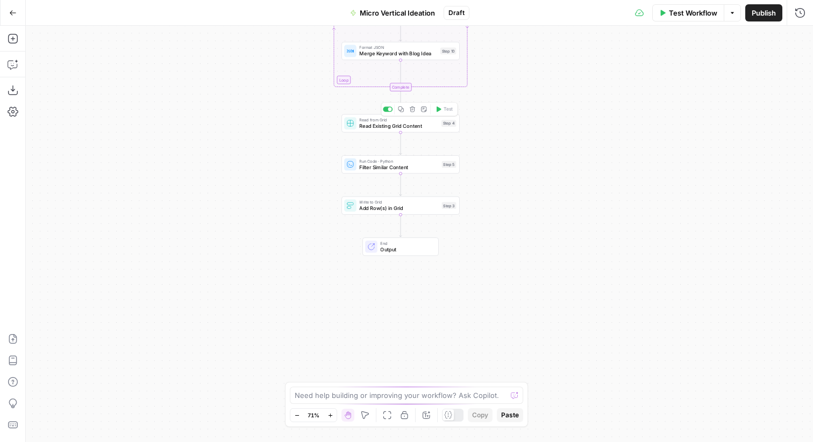
click at [403, 128] on span "Read Existing Grid Content" at bounding box center [398, 126] width 79 height 8
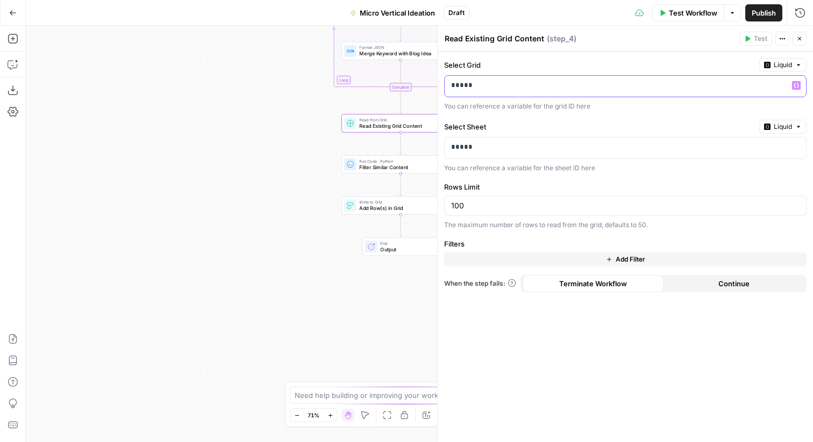
click at [798, 86] on icon "button" at bounding box center [795, 85] width 5 height 5
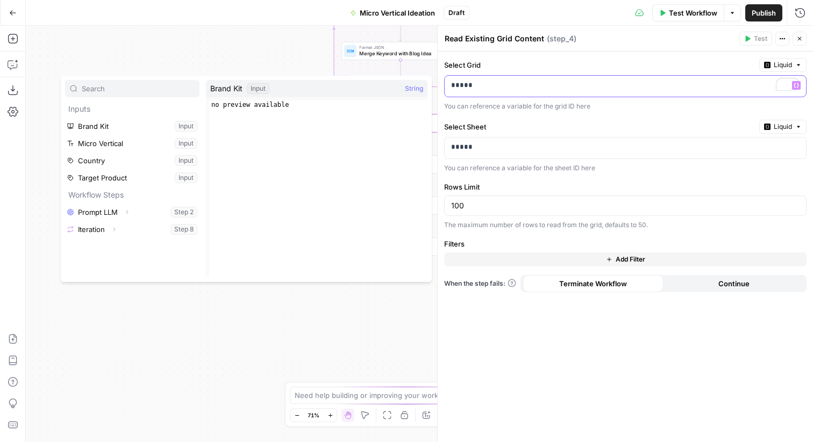
click at [627, 83] on p "*****" at bounding box center [625, 85] width 348 height 11
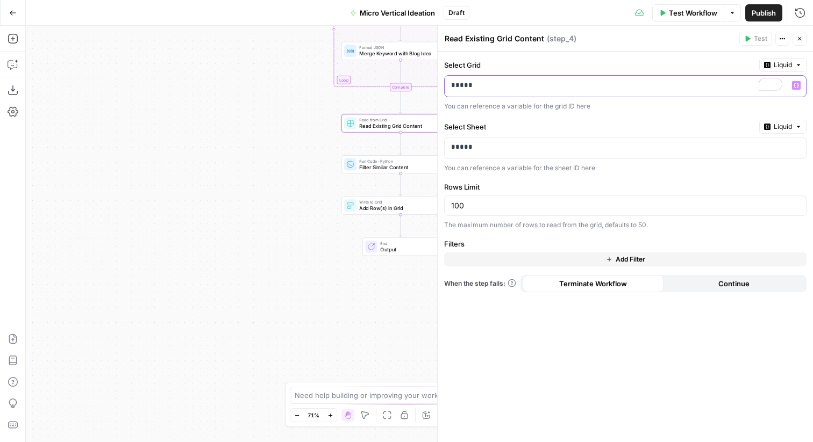
click at [627, 83] on p "*****" at bounding box center [616, 85] width 331 height 11
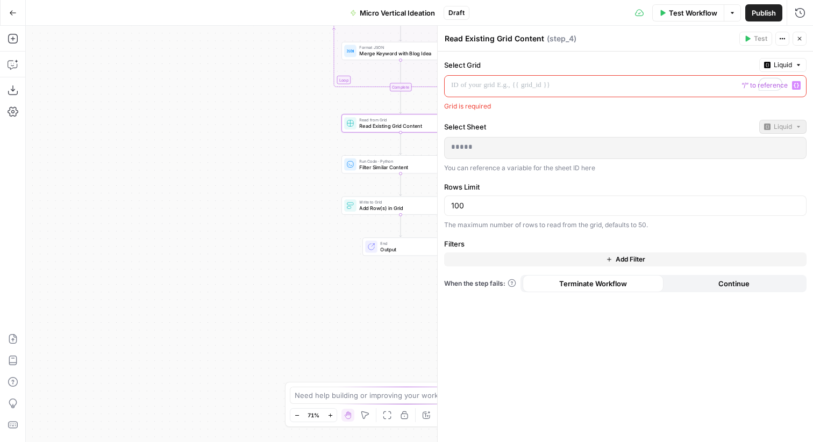
click at [584, 148] on p "*****" at bounding box center [625, 147] width 348 height 11
click at [770, 66] on icon "button" at bounding box center [767, 65] width 6 height 6
click at [748, 96] on div "Choose from a list" at bounding box center [754, 98] width 84 height 10
click at [701, 90] on input "Select Grid" at bounding box center [618, 85] width 335 height 11
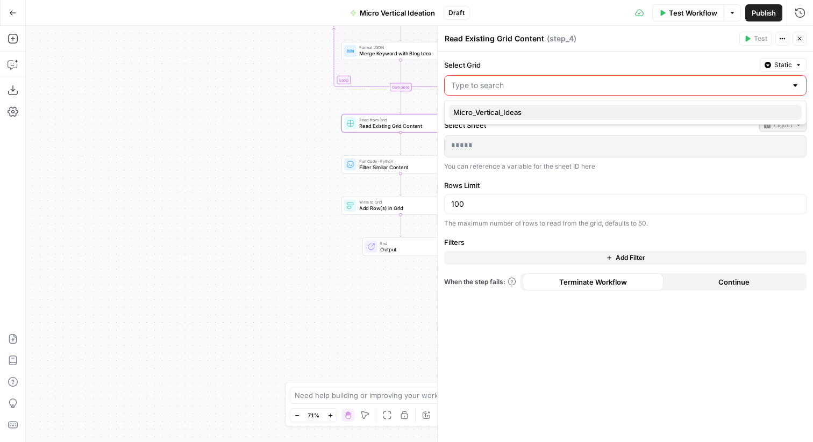
click at [659, 116] on span "Micro_Vertical_Ideas" at bounding box center [623, 112] width 340 height 11
type input "Micro_Vertical_Ideas"
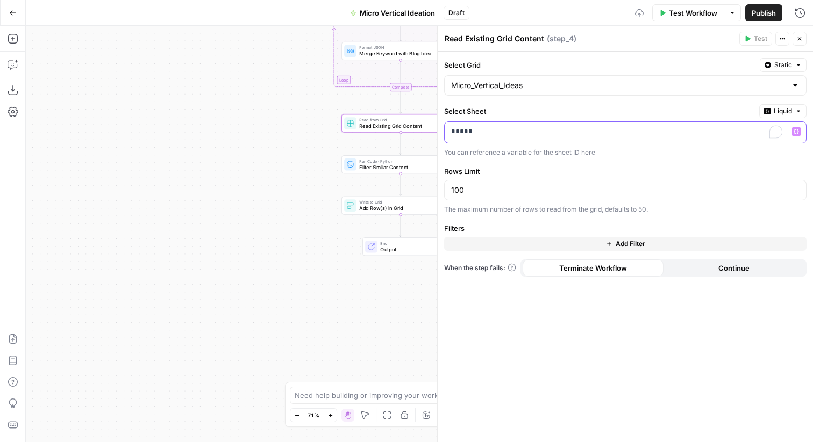
click at [659, 131] on p "*****" at bounding box center [616, 131] width 331 height 11
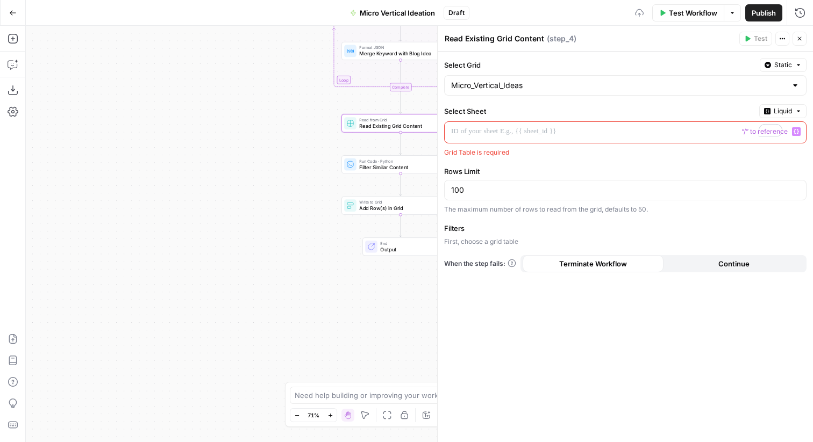
click at [773, 113] on button "Liquid" at bounding box center [782, 111] width 47 height 14
click at [760, 130] on span "Static" at bounding box center [758, 133] width 68 height 11
click at [735, 125] on div at bounding box center [625, 131] width 362 height 20
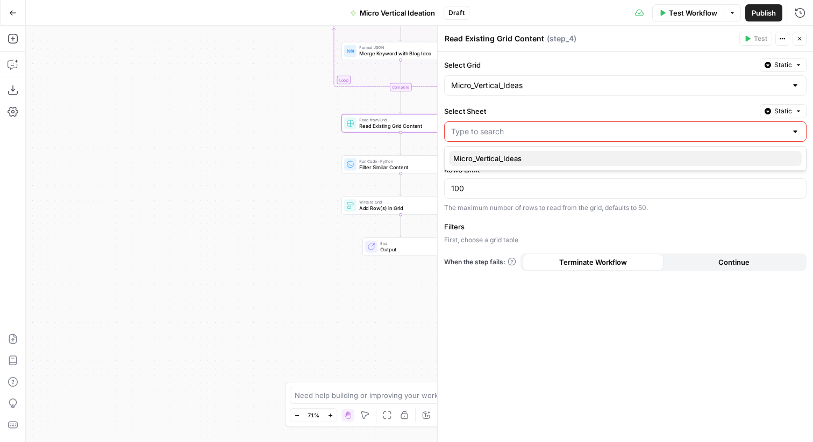
click at [682, 154] on span "Micro_Vertical_Ideas" at bounding box center [623, 158] width 340 height 11
type input "Micro_Vertical_Ideas"
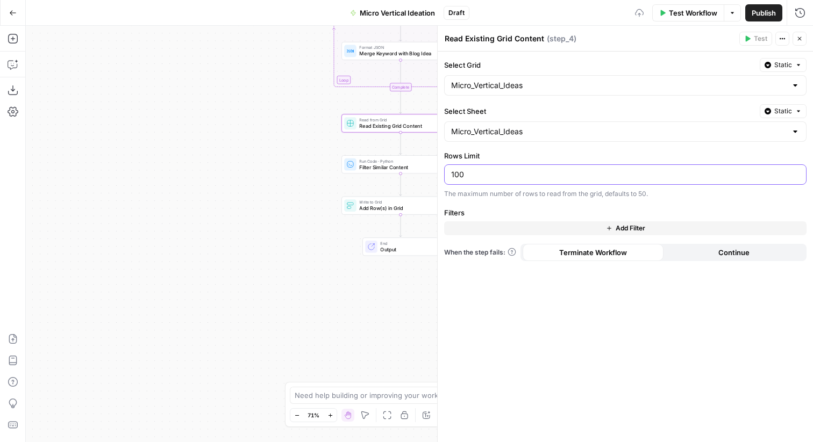
click at [635, 177] on input "100" at bounding box center [625, 174] width 348 height 11
type input "100"
click at [625, 156] on label "Rows Limit" at bounding box center [625, 156] width 362 height 11
click at [625, 169] on input "100" at bounding box center [625, 174] width 348 height 11
click at [799, 40] on icon "button" at bounding box center [799, 38] width 6 height 6
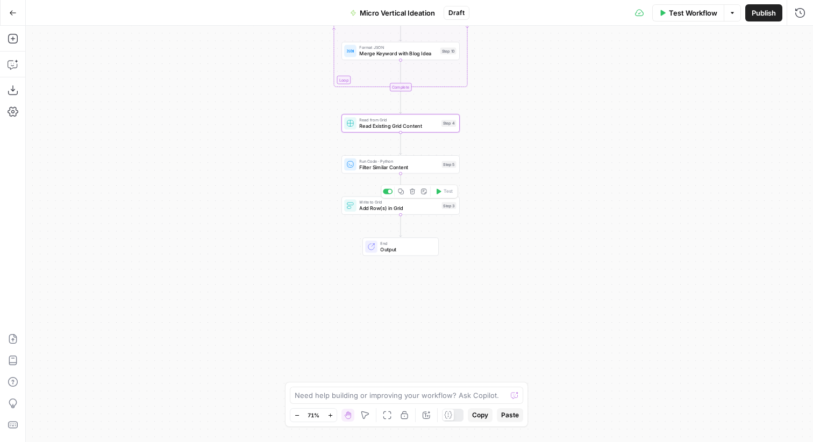
click at [417, 208] on span "Add Row(s) in Grid" at bounding box center [398, 209] width 79 height 8
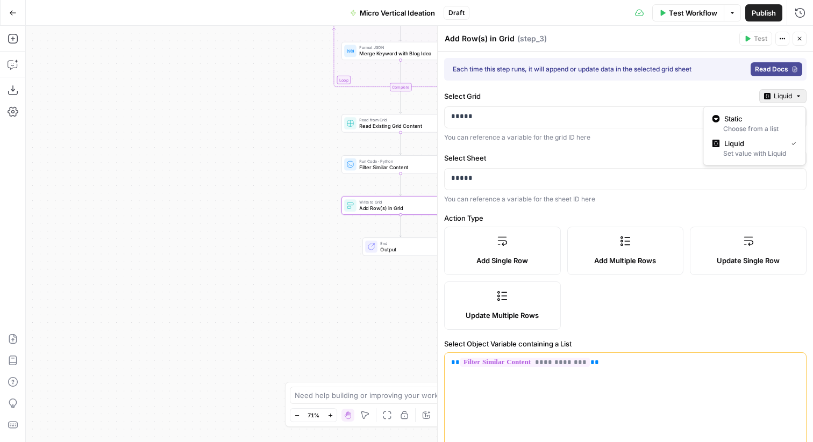
click at [777, 94] on span "Liquid" at bounding box center [783, 96] width 18 height 10
click at [755, 116] on span "Static" at bounding box center [758, 118] width 68 height 11
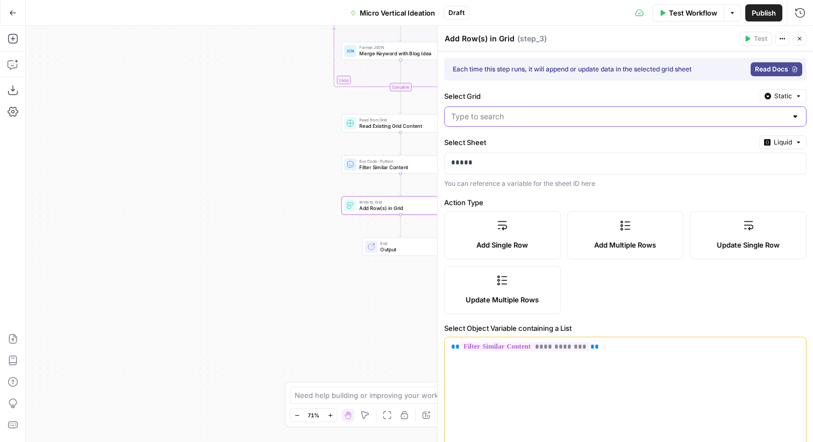
click at [695, 116] on input "Select Grid" at bounding box center [618, 116] width 335 height 11
click at [669, 147] on span "Micro_Vertical_Ideas" at bounding box center [623, 143] width 340 height 11
type input "Micro_Vertical_Ideas"
click at [688, 165] on p "*****" at bounding box center [625, 163] width 348 height 11
click at [770, 144] on icon "button" at bounding box center [767, 142] width 6 height 6
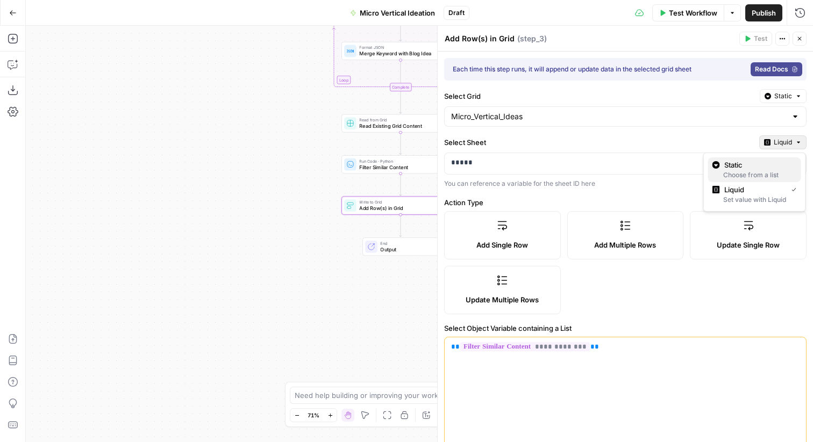
click at [755, 161] on span "Static" at bounding box center [758, 165] width 68 height 11
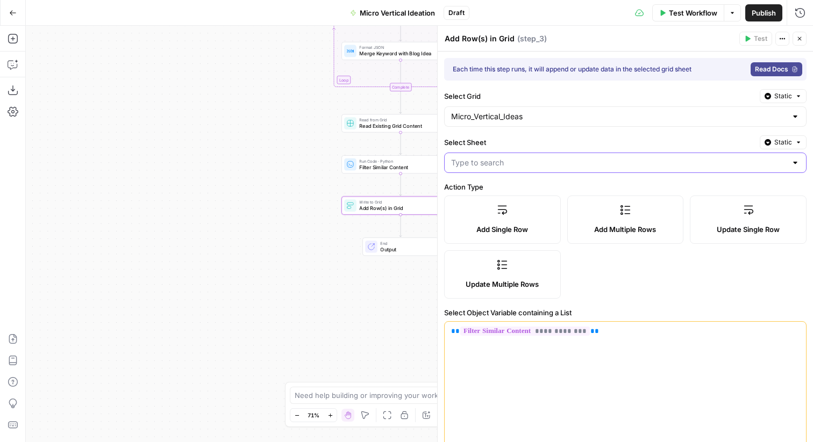
click at [697, 161] on input "Select Sheet" at bounding box center [618, 163] width 335 height 11
click at [620, 191] on span "Micro_Vertical_Ideas" at bounding box center [623, 189] width 340 height 11
type input "Micro_Vertical_Ideas"
click at [802, 35] on icon "button" at bounding box center [799, 38] width 6 height 6
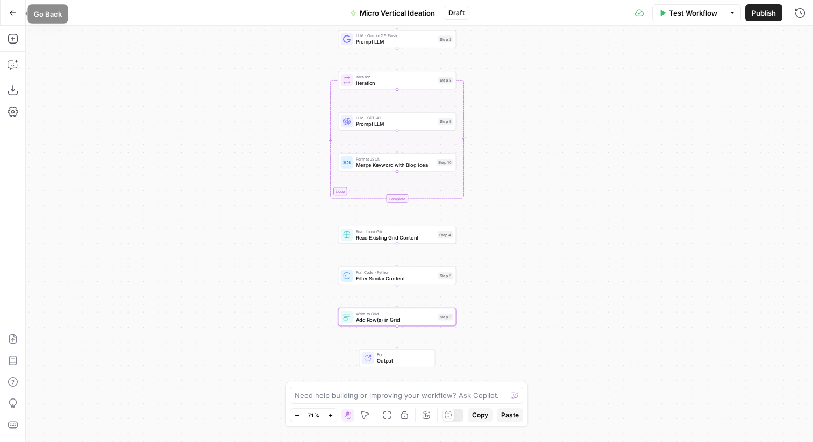
click at [9, 10] on icon "button" at bounding box center [13, 13] width 8 height 8
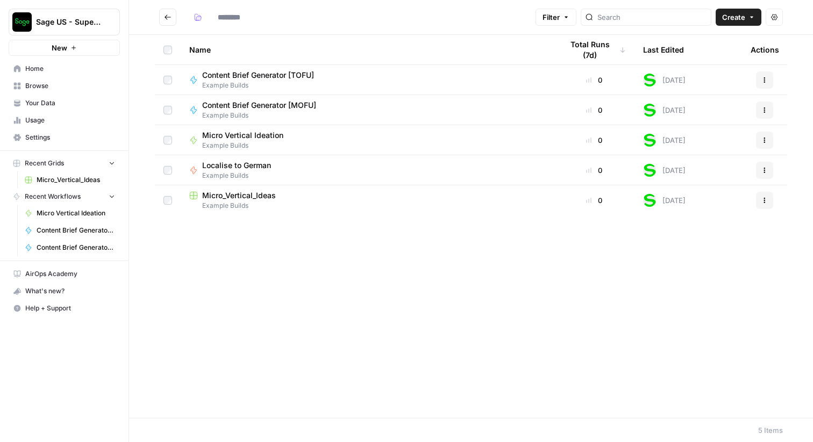
type input "**********"
click at [741, 17] on span "Create" at bounding box center [733, 17] width 23 height 11
click at [698, 65] on button "Workflow" at bounding box center [713, 57] width 85 height 15
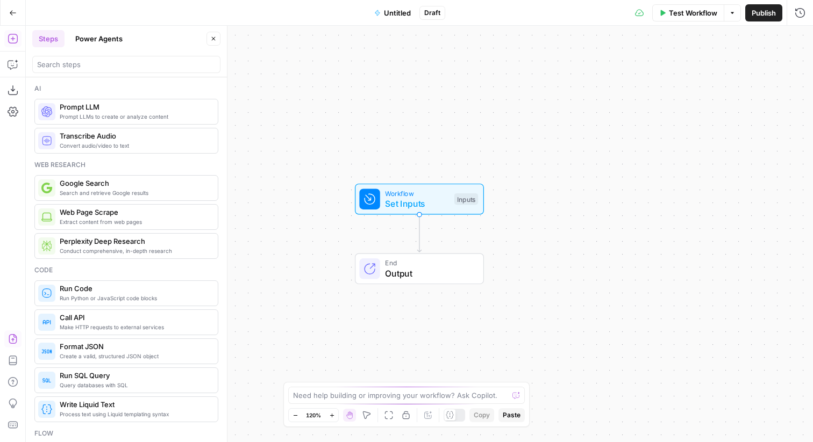
click at [12, 342] on icon "button" at bounding box center [13, 339] width 11 height 11
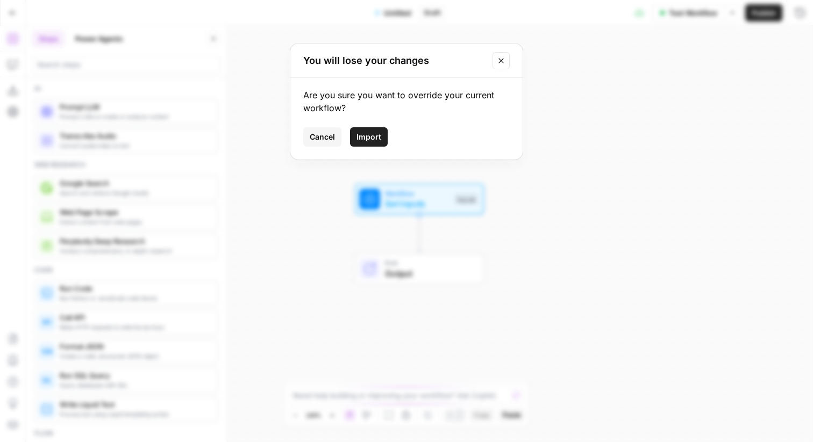
click at [357, 132] on span "Import" at bounding box center [368, 137] width 25 height 11
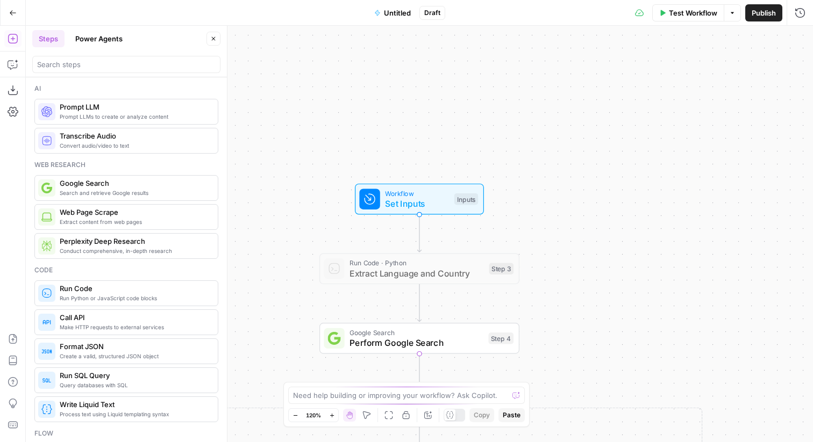
click at [394, 9] on span "Untitled" at bounding box center [397, 13] width 27 height 11
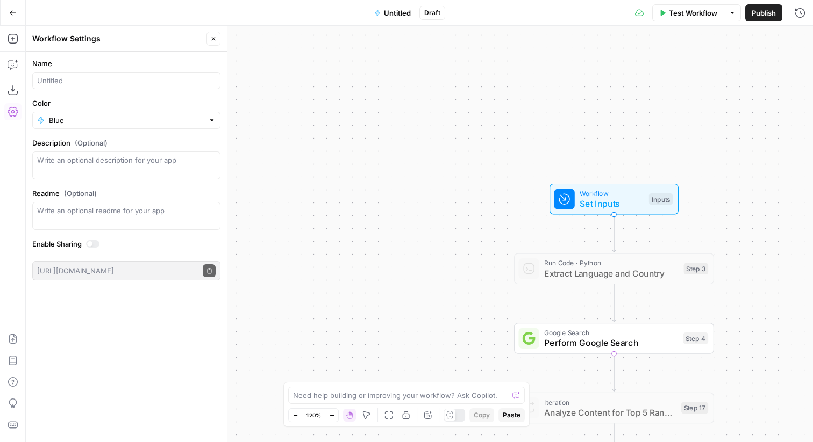
click at [131, 74] on div at bounding box center [126, 80] width 188 height 17
type input "Micro Vertical Content Generation"
click at [219, 121] on div "Blue" at bounding box center [126, 120] width 188 height 17
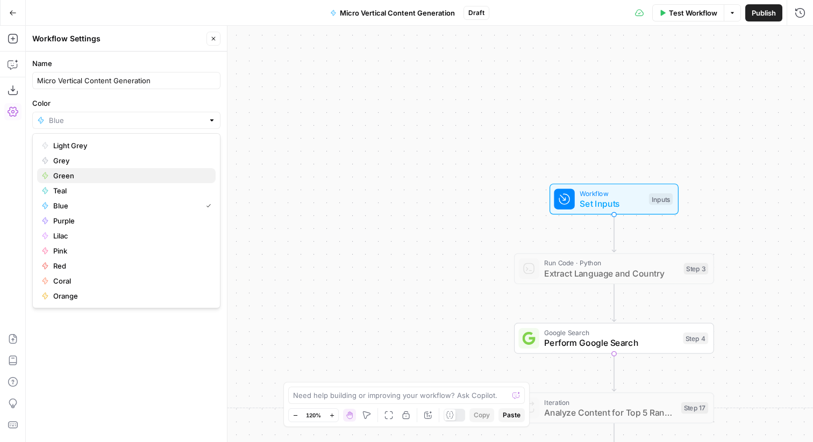
click at [93, 172] on span "Green" at bounding box center [130, 175] width 154 height 11
type input "Green"
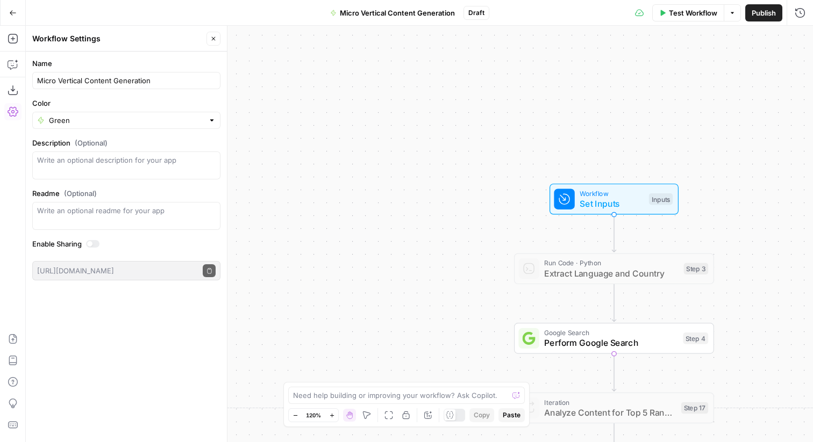
click at [314, 148] on div "true true true false false false Workflow Set Inputs Inputs Run Code · Python E…" at bounding box center [419, 234] width 787 height 417
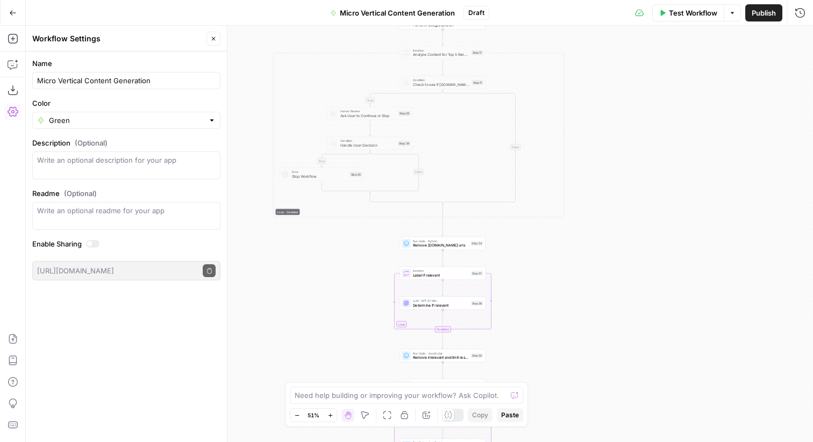
click at [524, 55] on div "true true true false false false Workflow Set Inputs Inputs Run Code · Python E…" at bounding box center [419, 234] width 787 height 417
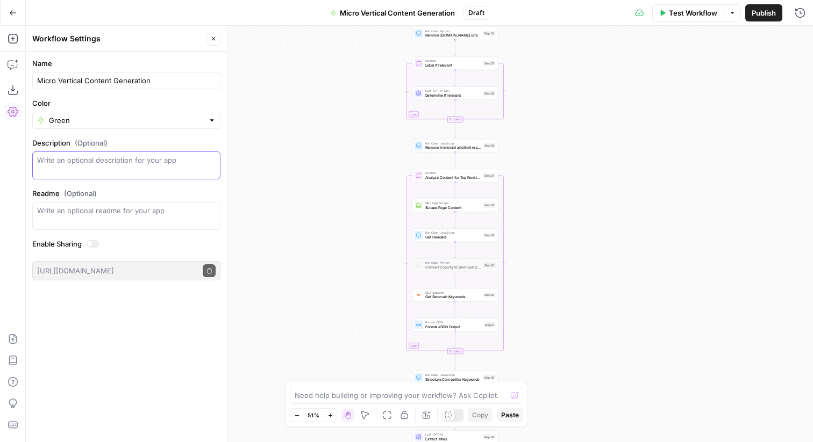
click at [173, 167] on textarea "Description (Optional)" at bounding box center [126, 166] width 178 height 22
type textarea "Lots of as"
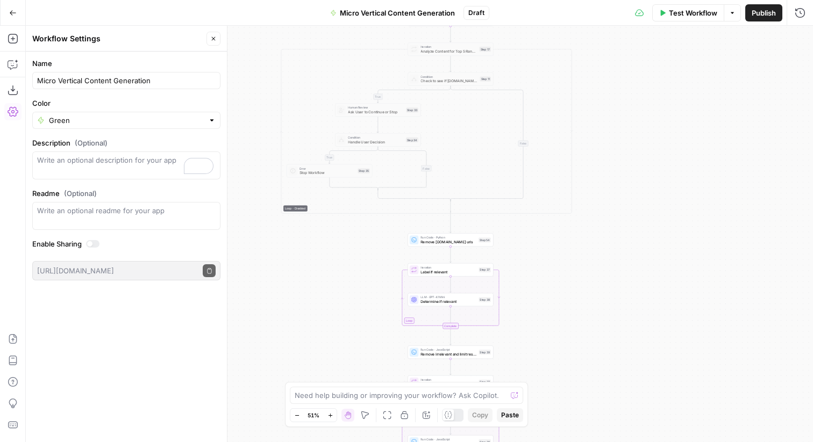
click at [308, 94] on div "true true true false false false Workflow Set Inputs Inputs Run Code · Python E…" at bounding box center [419, 234] width 787 height 417
click at [461, 45] on span "Iteration" at bounding box center [448, 47] width 56 height 4
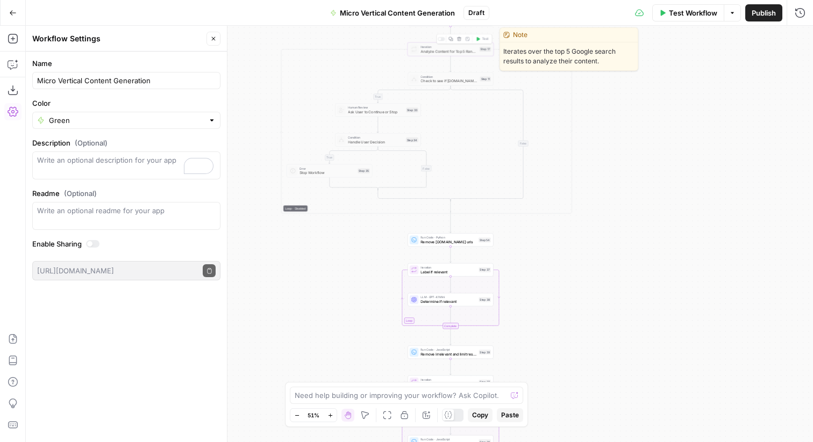
click at [457, 48] on span "Analyze Content for Top 5 Ranking Pages" at bounding box center [448, 50] width 56 height 5
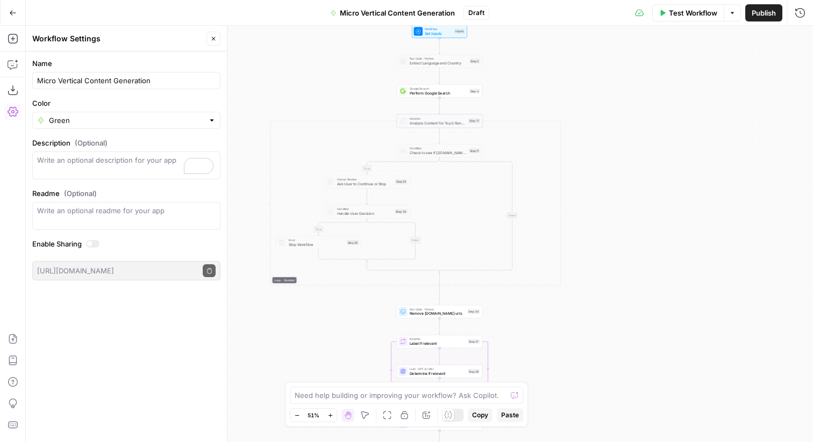
click at [549, 154] on div "true true true false false false Workflow Set Inputs Inputs Run Code · Python E…" at bounding box center [419, 234] width 787 height 417
click at [216, 39] on icon "button" at bounding box center [213, 38] width 6 height 6
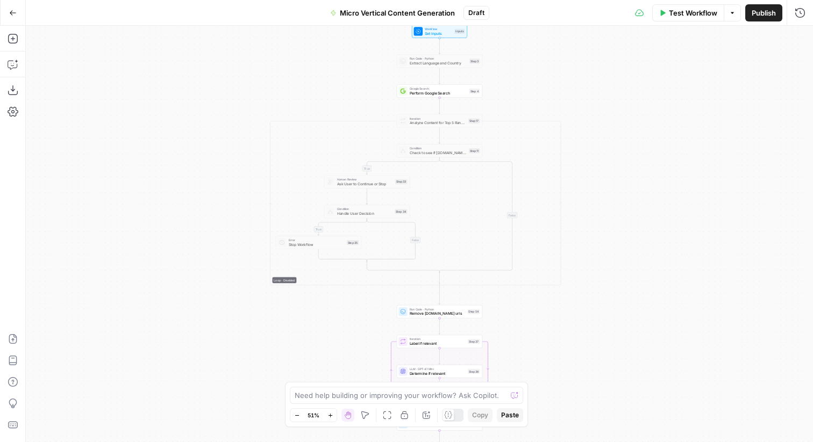
click at [216, 127] on div "true true true false false false Workflow Set Inputs Inputs Run Code · Python E…" at bounding box center [419, 234] width 787 height 417
click at [428, 127] on div "Iteration Analyze Content for Top 5 Ranking Pages Step 17 Copy step Delete step…" at bounding box center [440, 121] width 86 height 13
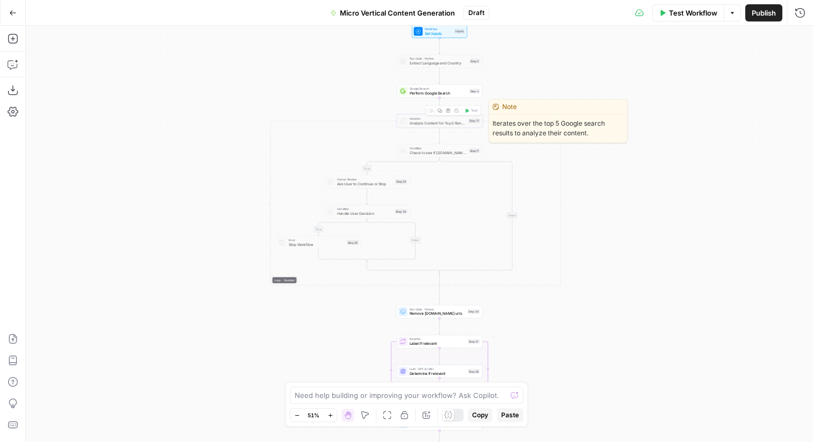
click at [428, 127] on div "Iteration Analyze Content for Top 5 Ranking Pages Step 17 Copy step Delete step…" at bounding box center [440, 121] width 86 height 13
click at [433, 111] on div at bounding box center [430, 111] width 7 height 4
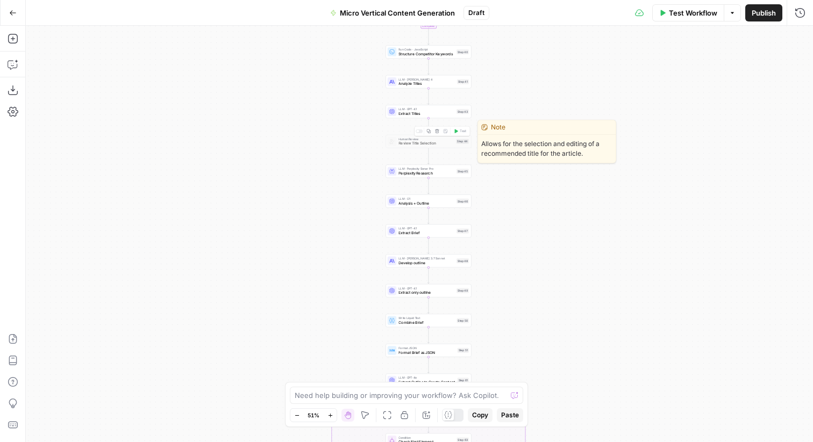
click at [420, 132] on div at bounding box center [419, 132] width 7 height 4
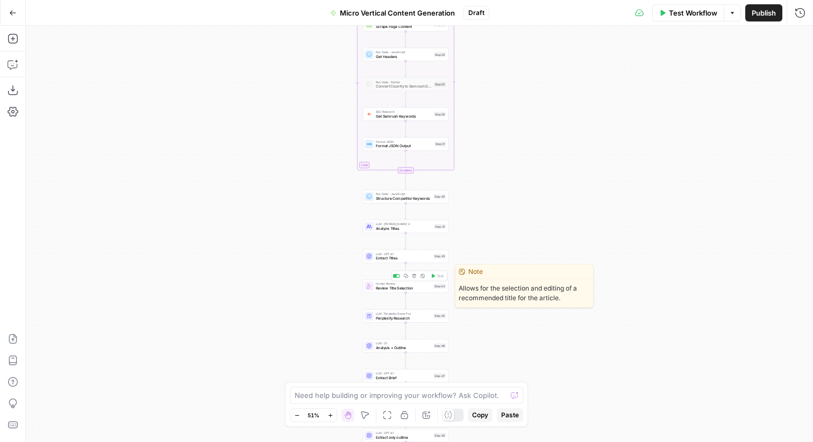
click at [383, 290] on span "Review Title Selection" at bounding box center [403, 287] width 55 height 5
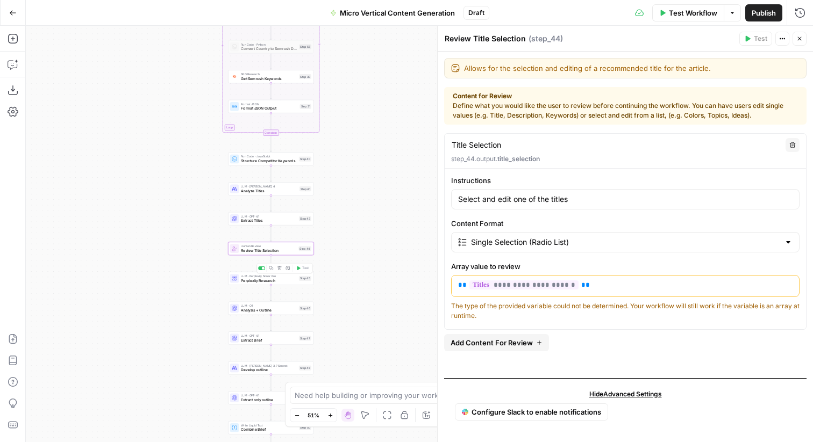
click at [260, 281] on span "Perplexity Research" at bounding box center [268, 280] width 55 height 5
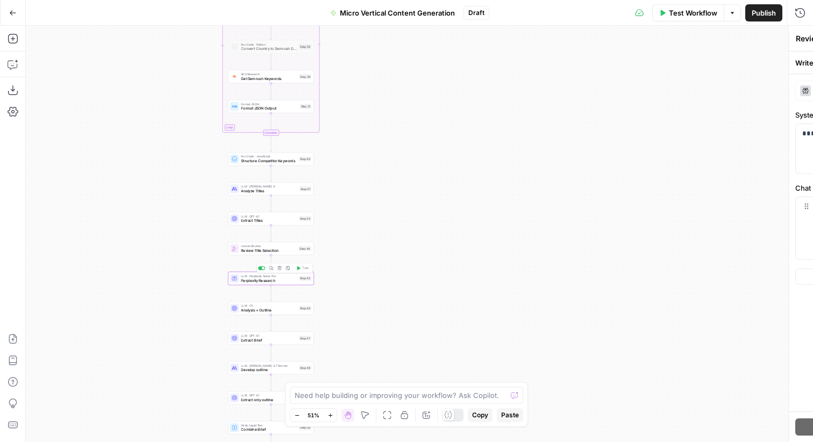
type textarea "Perplexity Research"
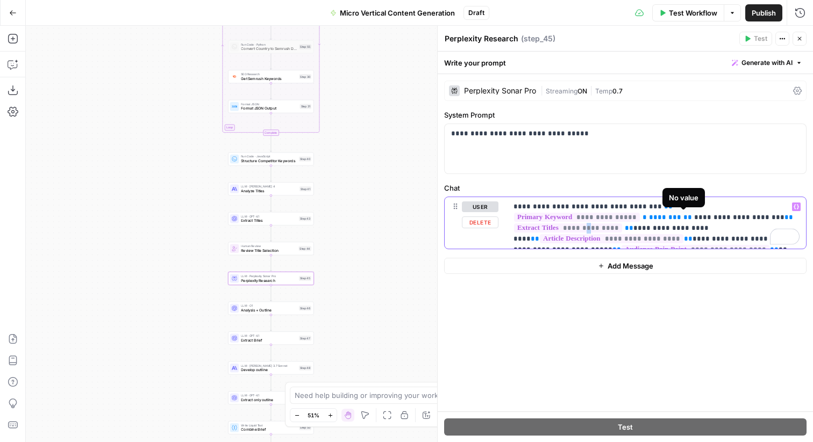
click at [622, 224] on span "**********" at bounding box center [568, 228] width 108 height 9
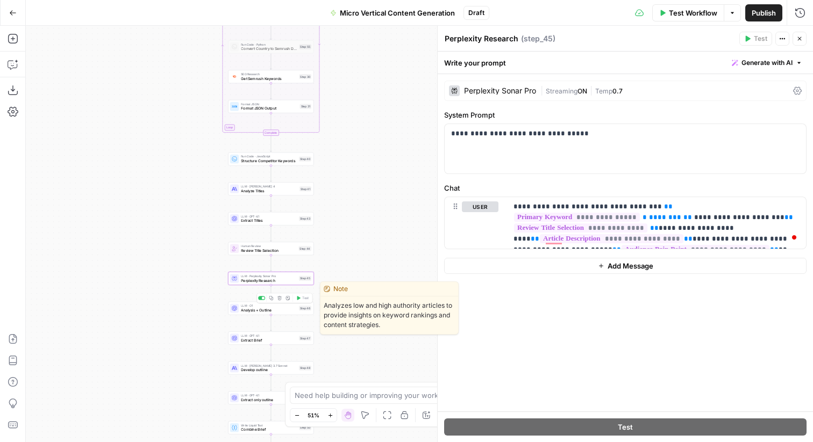
click at [261, 312] on span "Analysis + Outline" at bounding box center [268, 310] width 55 height 5
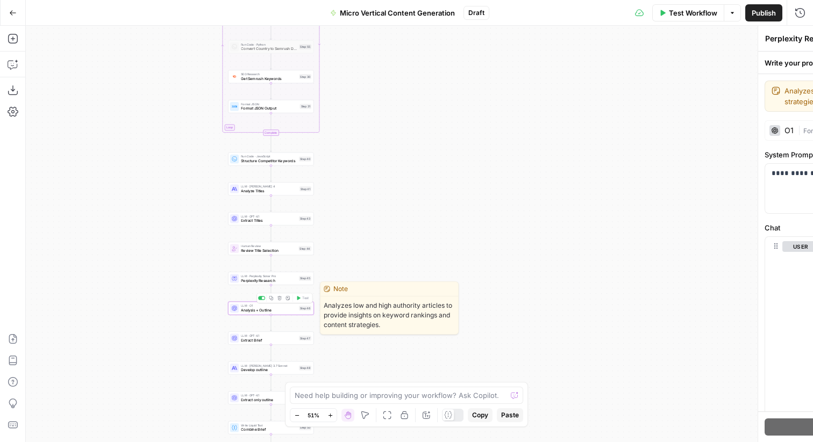
type textarea "Analysis + Outline"
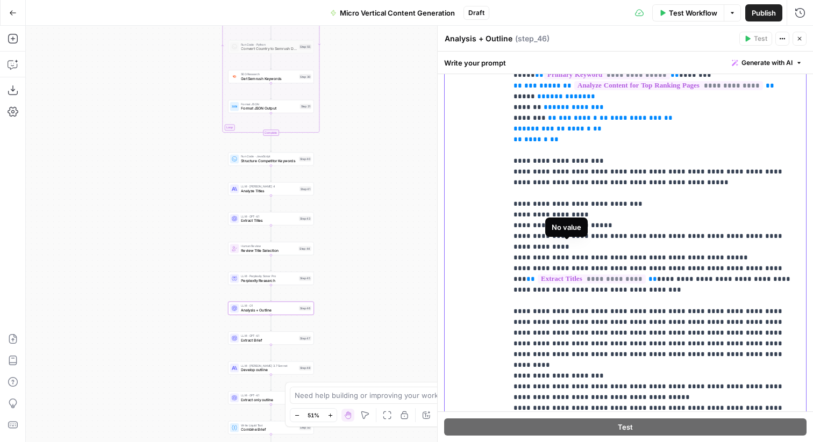
scroll to position [650, 0]
click at [590, 275] on span "**********" at bounding box center [592, 279] width 108 height 9
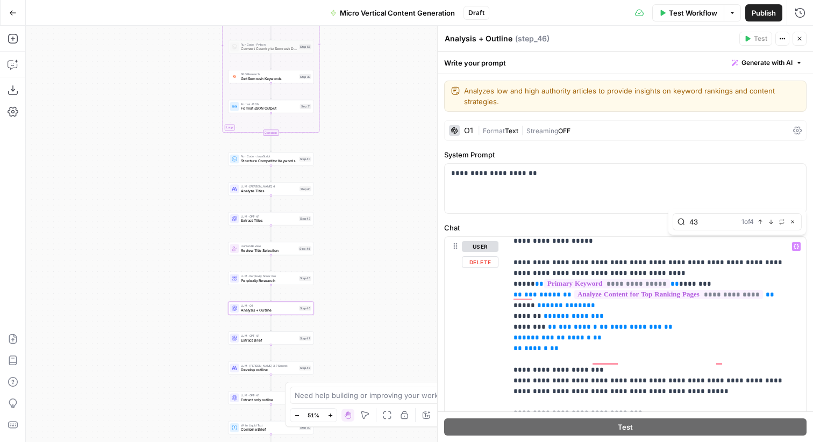
type input "43"
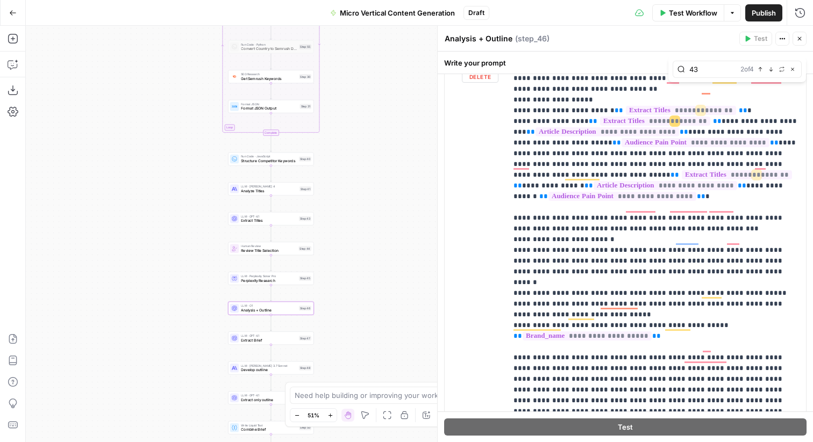
scroll to position [1007, 0]
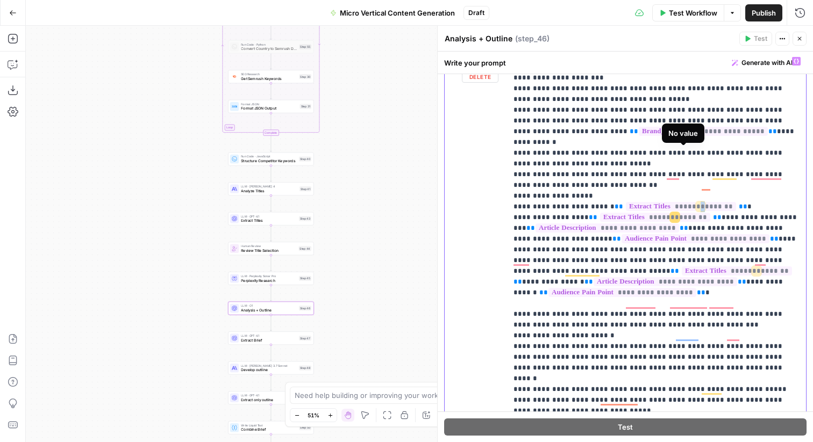
click at [696, 202] on span "**" at bounding box center [700, 206] width 9 height 9
click at [670, 213] on span "**" at bounding box center [674, 217] width 9 height 9
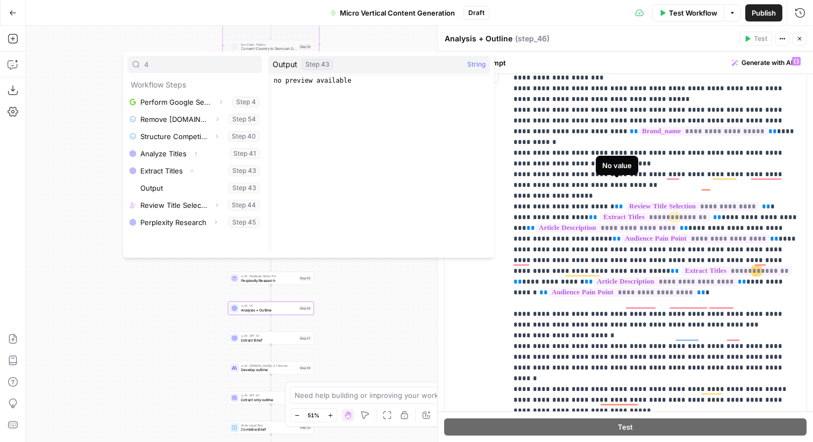
type input "4"
click at [679, 213] on span "*******" at bounding box center [694, 217] width 31 height 9
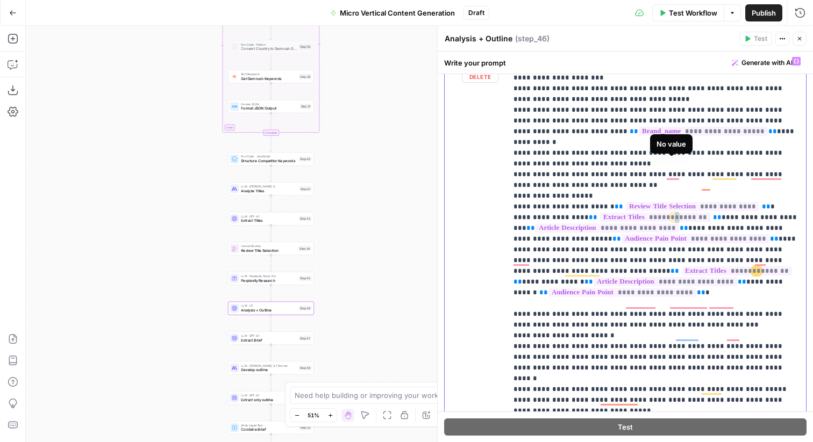
click at [657, 165] on p "**********" at bounding box center [656, 378] width 286 height 2591
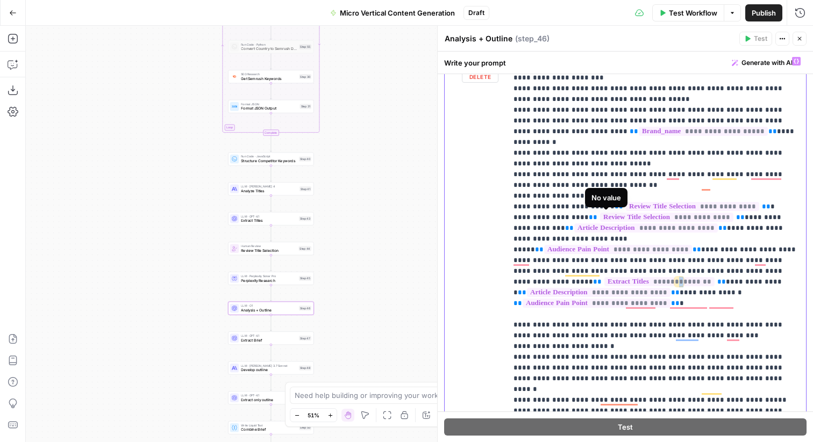
click at [593, 217] on p "**********" at bounding box center [656, 378] width 286 height 2591
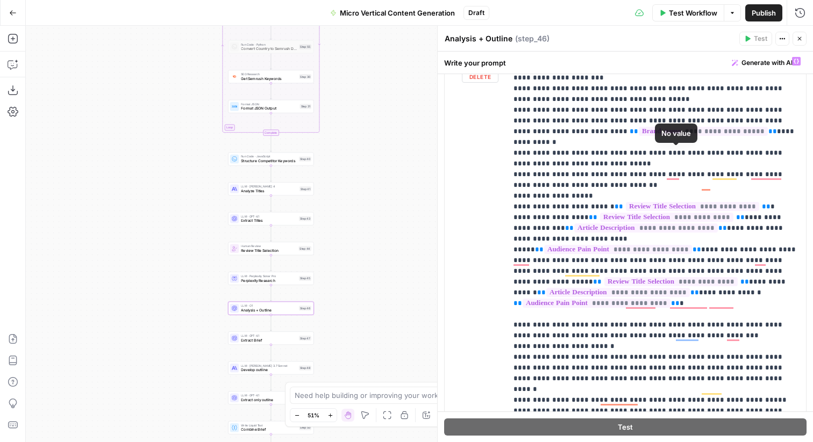
click at [677, 202] on span "**********" at bounding box center [692, 206] width 133 height 9
click at [691, 121] on p "**********" at bounding box center [656, 378] width 286 height 2591
click at [768, 69] on icon "button" at bounding box center [770, 69] width 5 height 5
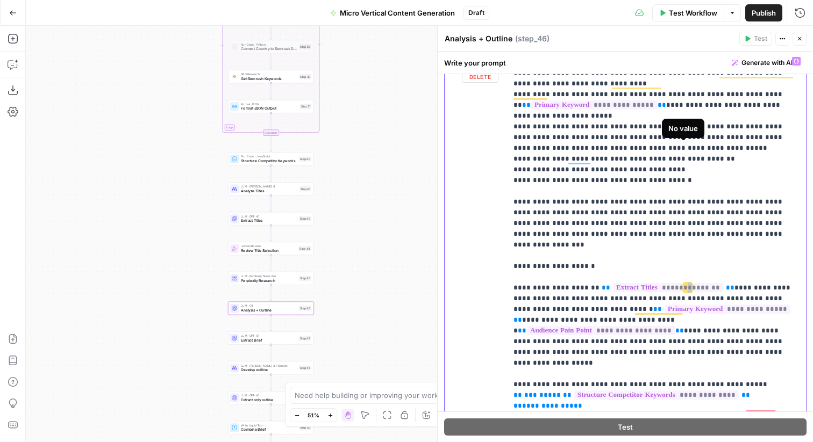
drag, startPoint x: 666, startPoint y: 145, endPoint x: 671, endPoint y: 151, distance: 7.6
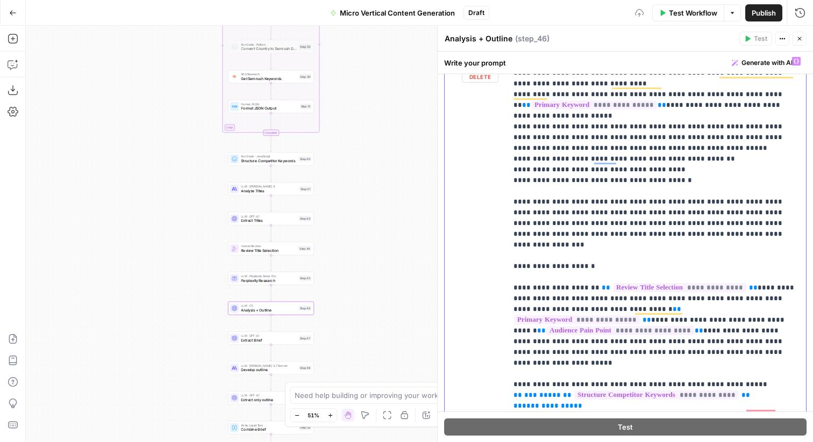
click at [264, 341] on span "Extract Brief" at bounding box center [268, 340] width 55 height 5
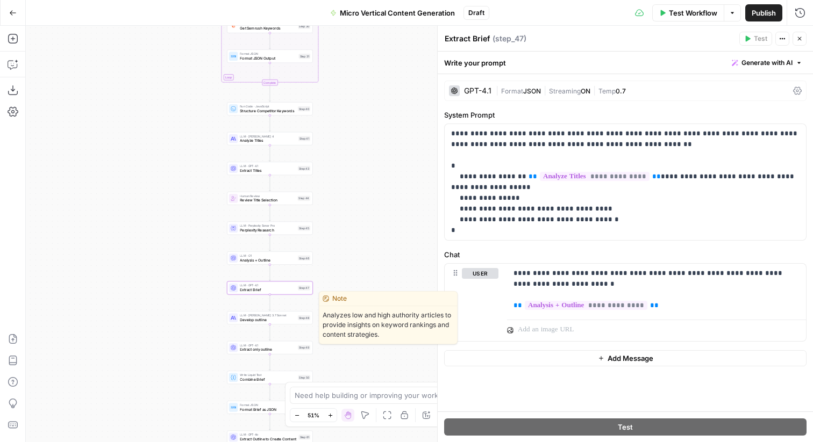
click at [267, 320] on span "Develop outline" at bounding box center [267, 319] width 55 height 5
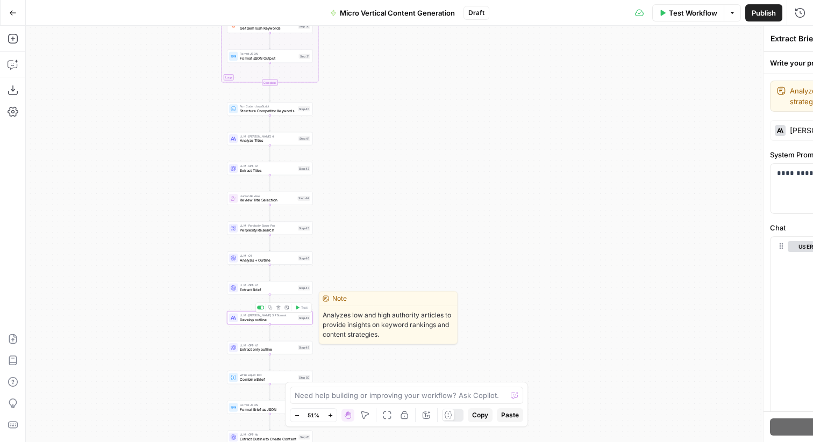
type textarea "Develop outline"
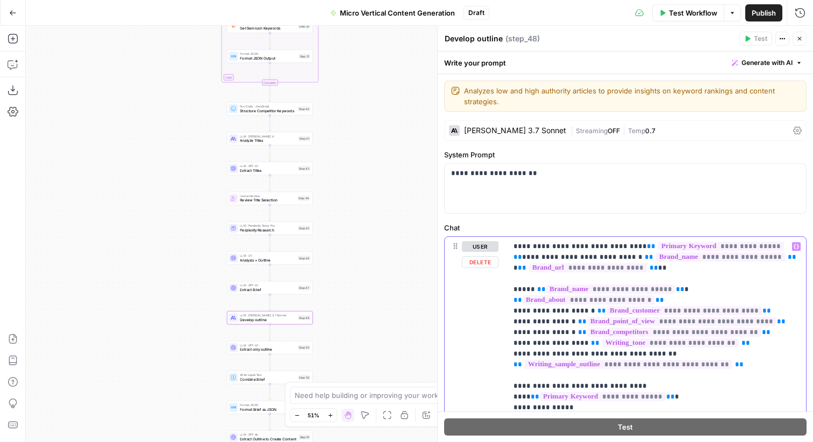
type input "43"
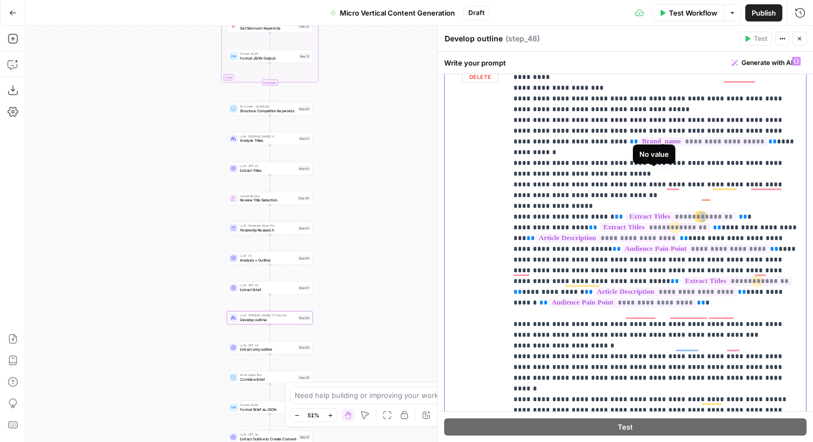
click at [687, 163] on p "**********" at bounding box center [656, 389] width 286 height 2591
click at [670, 223] on span "**" at bounding box center [674, 227] width 9 height 9
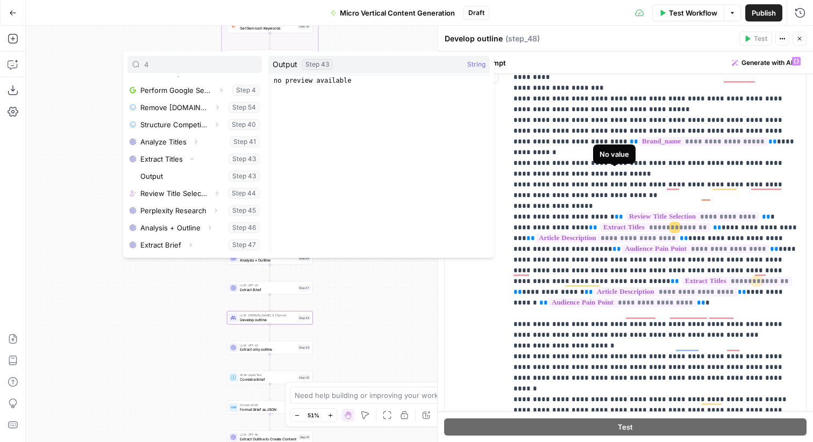
type input "4"
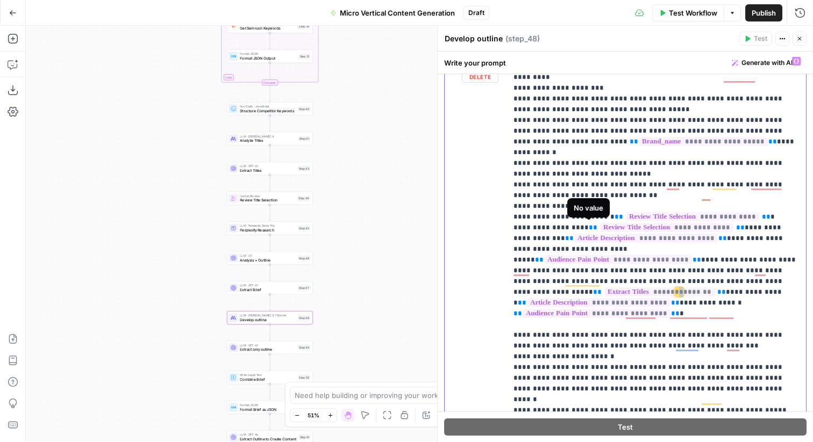
click at [675, 288] on span "**" at bounding box center [679, 292] width 9 height 9
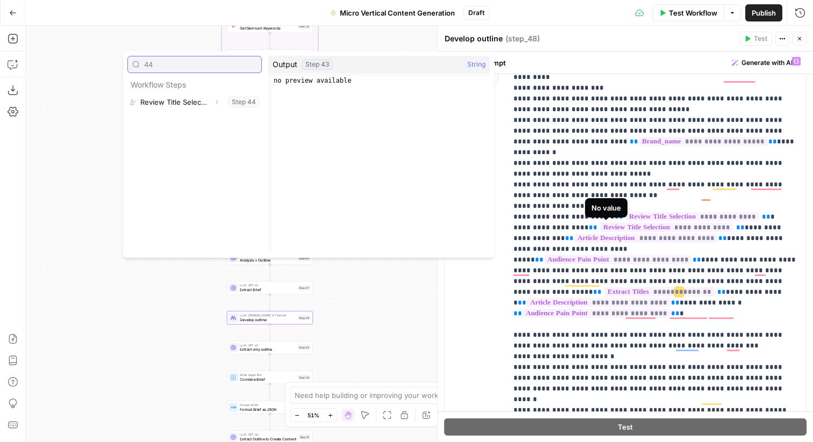
type input "44"
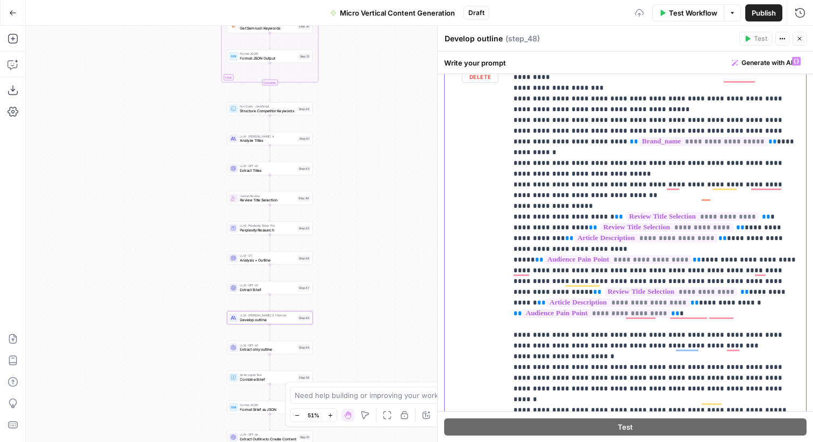
click at [650, 205] on p "**********" at bounding box center [656, 389] width 286 height 2591
click at [770, 69] on icon "button" at bounding box center [770, 69] width 5 height 5
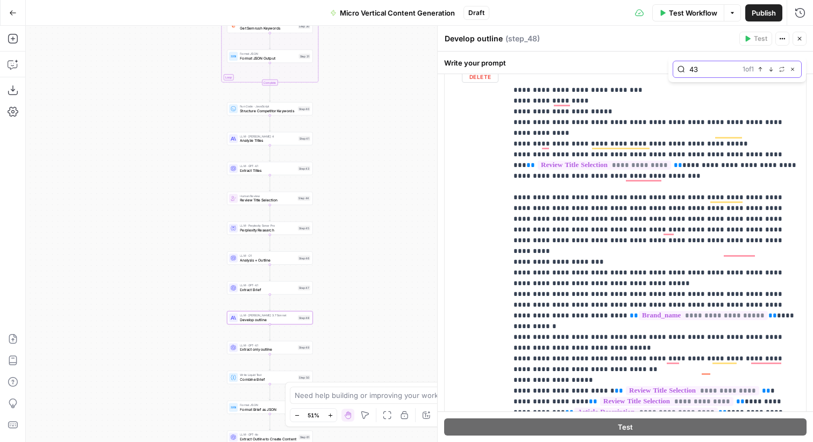
click at [759, 68] on icon "button" at bounding box center [761, 69] width 4 height 4
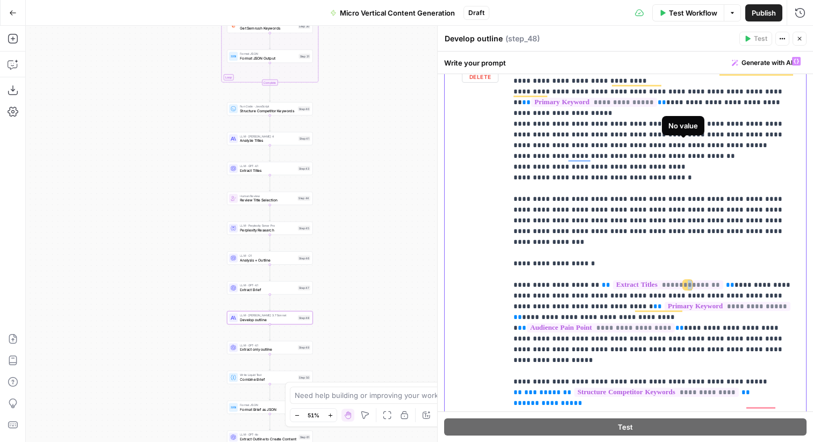
click at [683, 281] on span "**" at bounding box center [687, 285] width 9 height 9
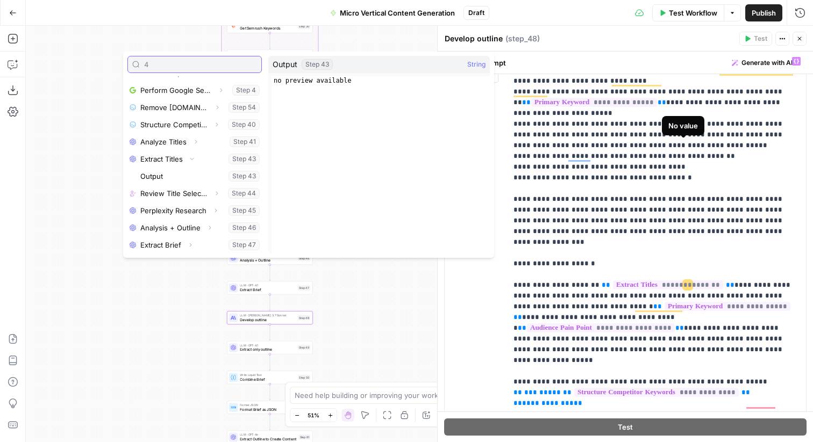
type input "4"
click at [683, 281] on span "**" at bounding box center [687, 285] width 9 height 9
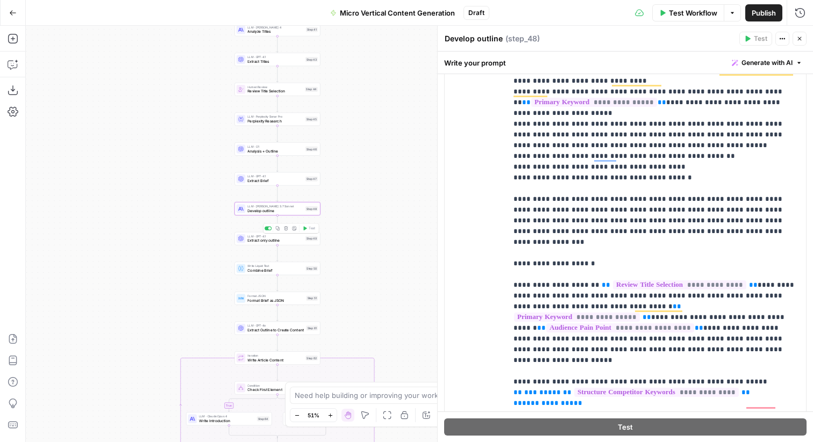
click at [289, 241] on span "Extract only outline" at bounding box center [274, 240] width 55 height 5
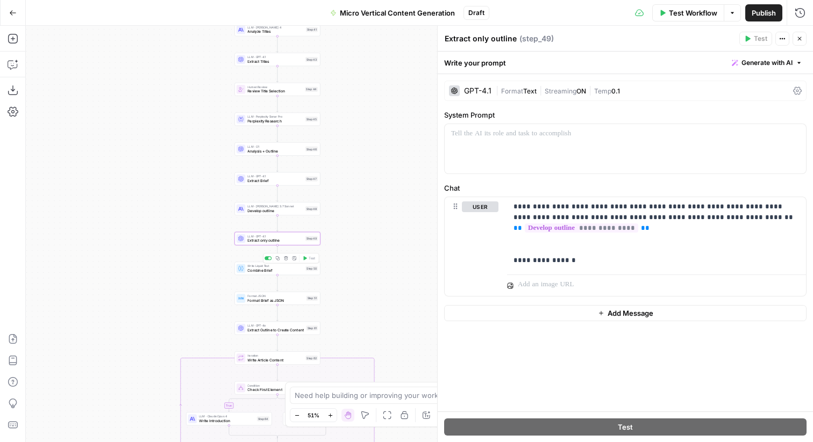
click at [274, 270] on span "Combine Brief" at bounding box center [275, 270] width 56 height 5
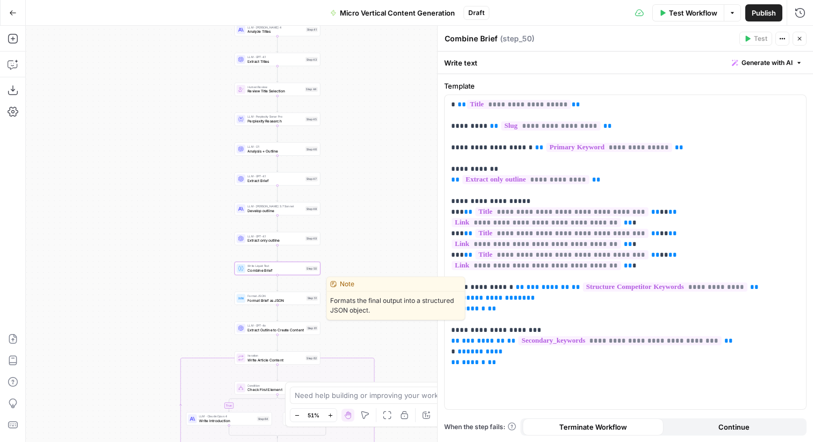
click at [272, 298] on span "Format Brief as JSON" at bounding box center [275, 300] width 56 height 5
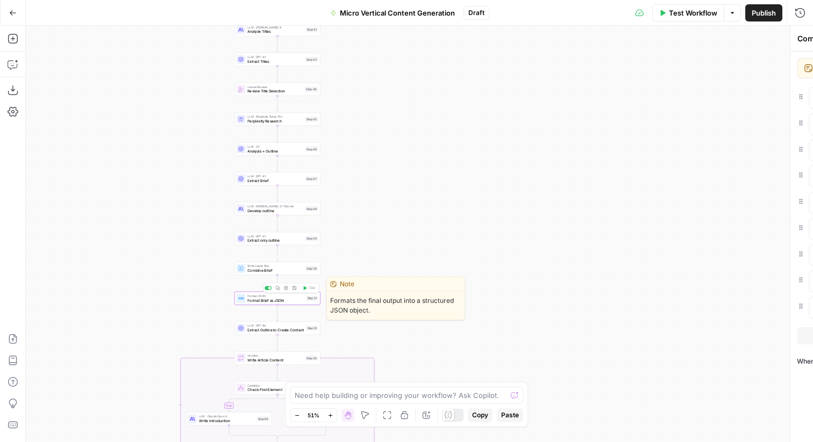
type textarea "Format Brief as JSON"
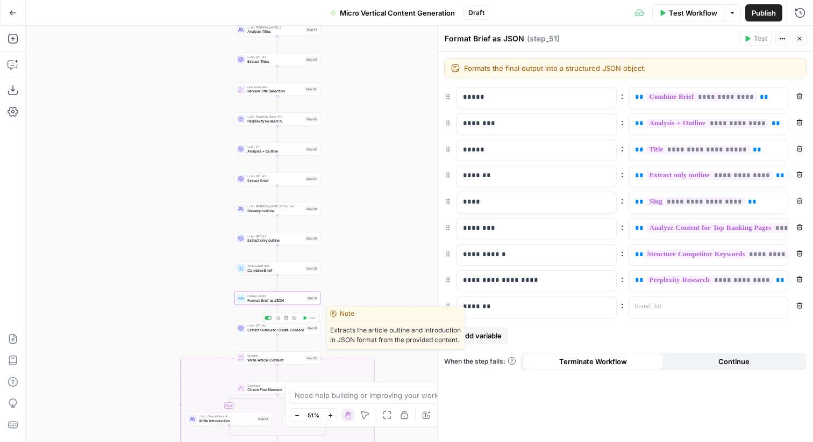
click at [260, 334] on div "LLM · GPT-4o Extract Outline to Create Content Step 61 Copy step Delete step Ed…" at bounding box center [277, 328] width 86 height 13
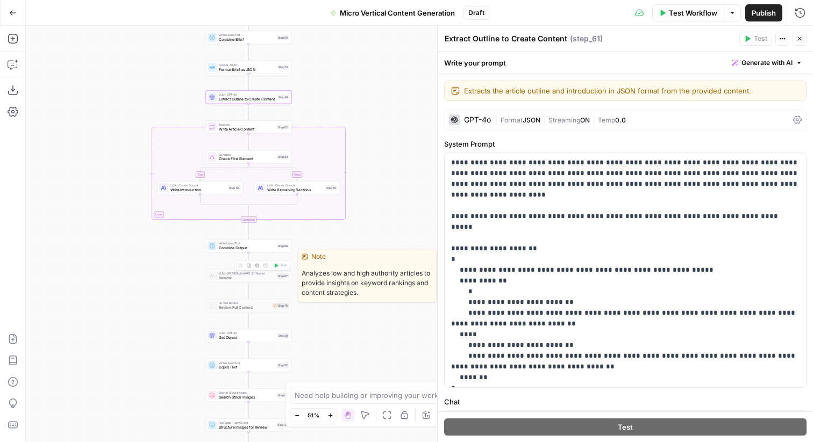
click at [234, 278] on span "Rewrite" at bounding box center [247, 277] width 56 height 5
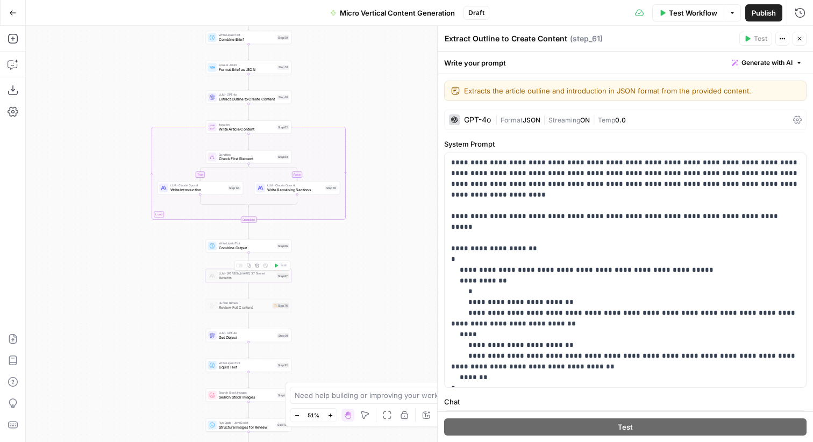
click at [189, 273] on div "true true true false false false Workflow Set Inputs Inputs Run Code · Python E…" at bounding box center [419, 234] width 787 height 417
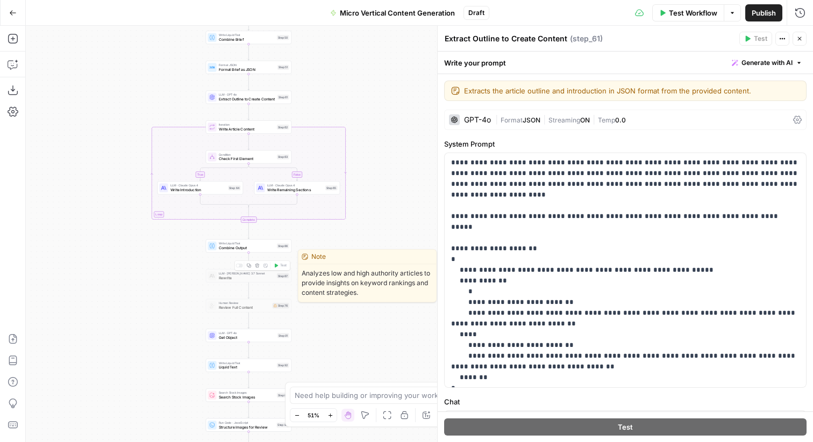
click at [231, 277] on span "Rewrite" at bounding box center [247, 277] width 56 height 5
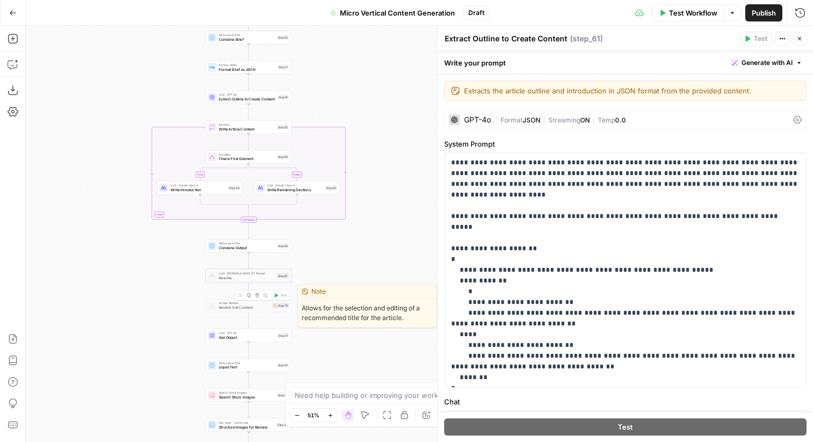
click at [240, 297] on div "Copy step Delete step Edit Note Test" at bounding box center [262, 296] width 56 height 10
click at [240, 296] on div at bounding box center [239, 296] width 7 height 4
click at [238, 308] on span "Review Full Content" at bounding box center [245, 307] width 52 height 5
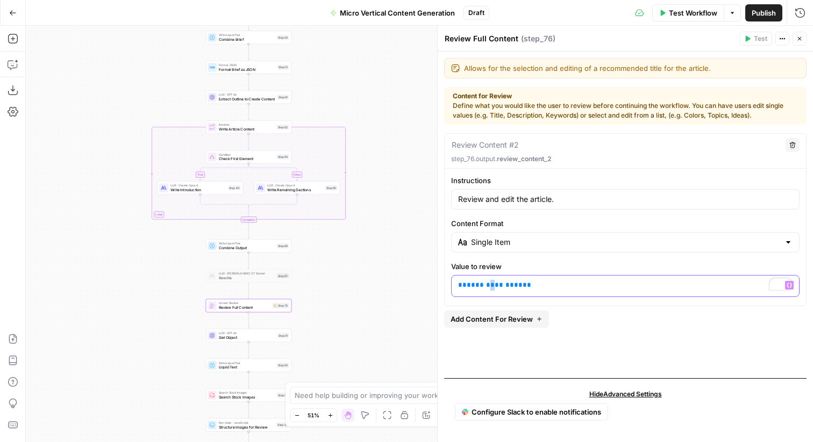
click at [487, 288] on span "**********" at bounding box center [495, 285] width 56 height 7
click at [378, 295] on div "true true true false false false Workflow Set Inputs Inputs Run Code · Python E…" at bounding box center [419, 234] width 787 height 417
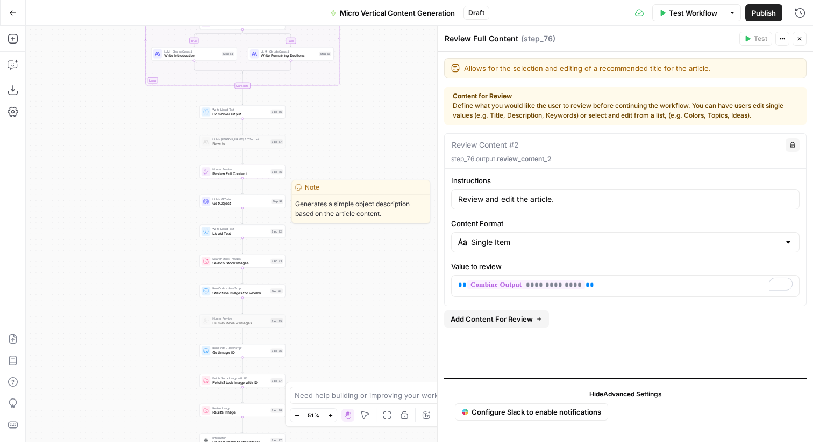
click at [238, 205] on span "Get Object" at bounding box center [240, 203] width 56 height 5
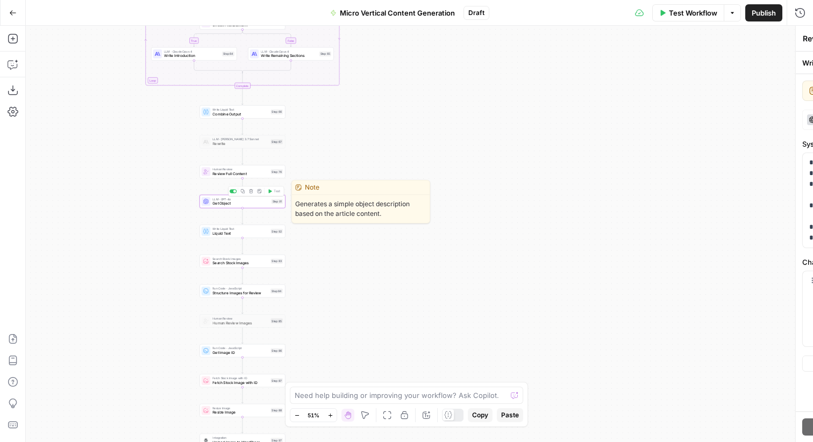
type textarea "Get Object"
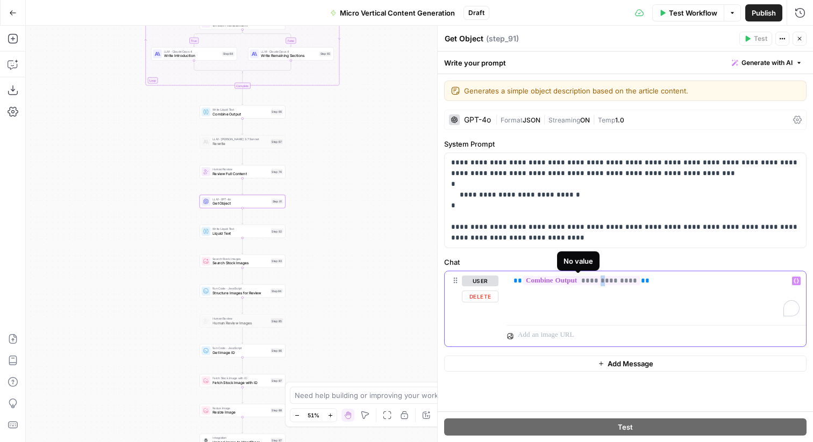
click at [600, 281] on span "**********" at bounding box center [582, 280] width 118 height 9
click at [227, 233] on span "Liquid Text" at bounding box center [240, 233] width 56 height 5
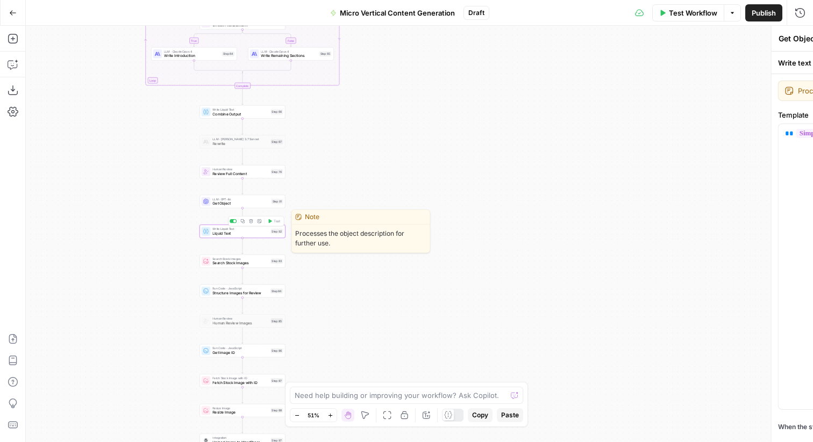
type textarea "Liquid Text"
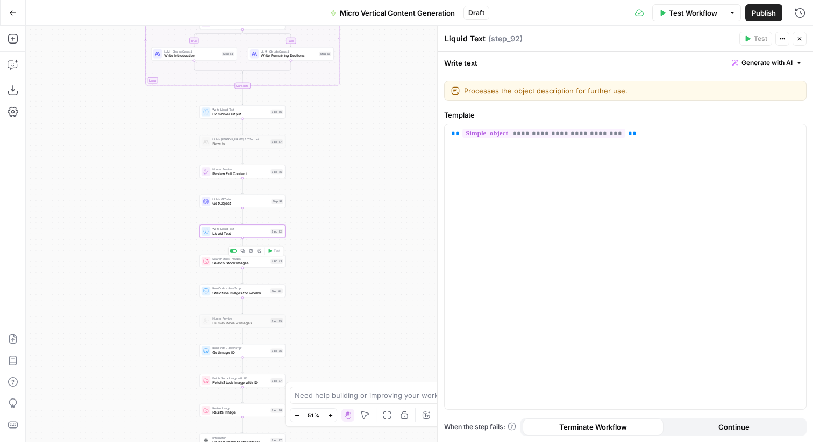
click at [225, 261] on span "Search Stock Images" at bounding box center [240, 263] width 56 height 5
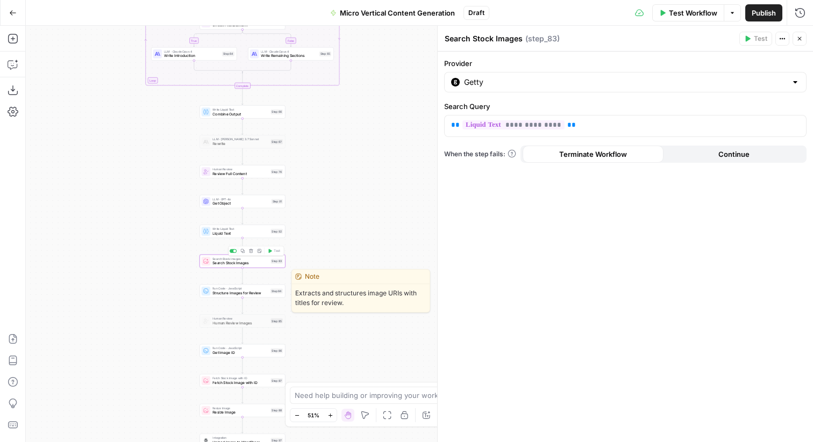
click at [222, 294] on span "Structure Images for Review" at bounding box center [239, 292] width 55 height 5
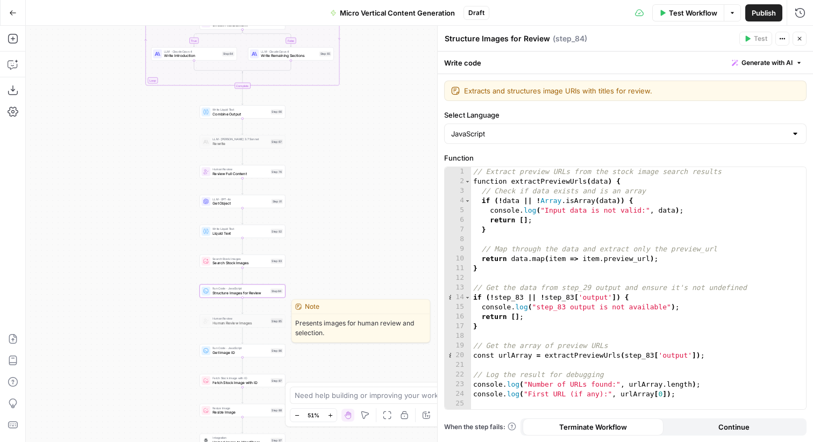
click at [227, 325] on span "Human Review Images" at bounding box center [240, 322] width 56 height 5
click at [233, 311] on div at bounding box center [233, 311] width 7 height 4
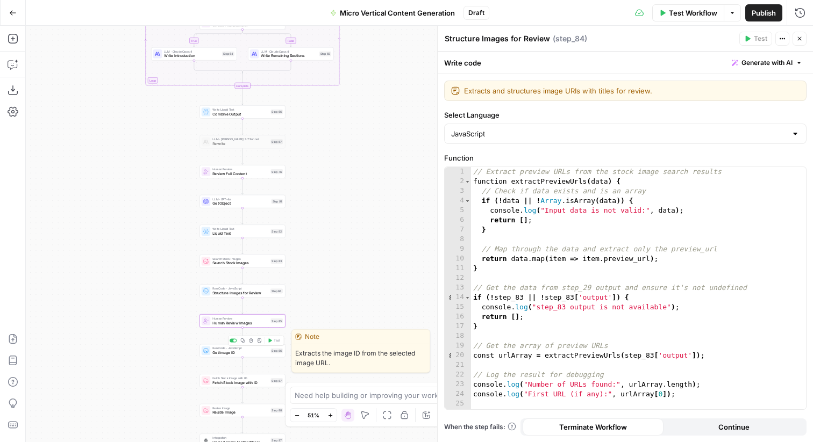
click at [228, 353] on span "Get Image ID" at bounding box center [240, 353] width 56 height 5
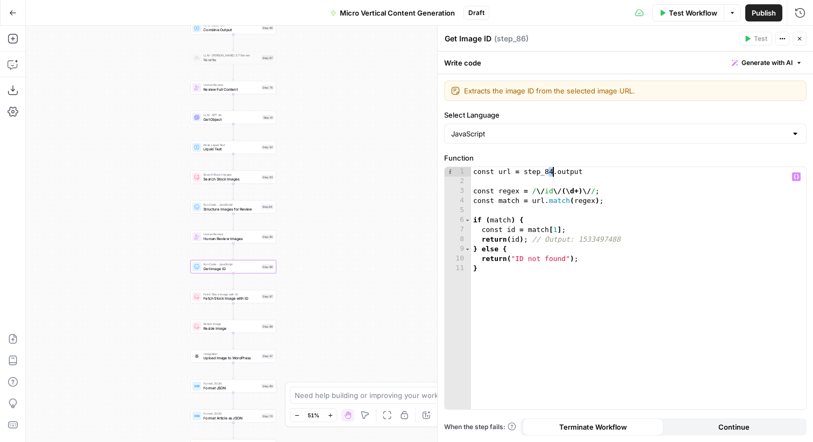
click at [552, 173] on div "const url = step_84 . output const regex = / \/ id \/ ( \d +) \/ / ; const matc…" at bounding box center [638, 298] width 335 height 262
type textarea "**********"
click at [227, 301] on span "Fetch Stock Image with ID" at bounding box center [231, 298] width 56 height 5
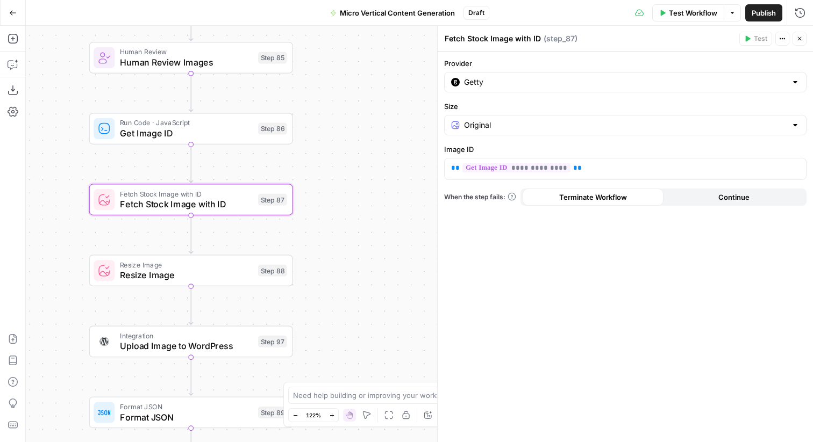
click at [201, 271] on span "Resize Image" at bounding box center [186, 275] width 133 height 13
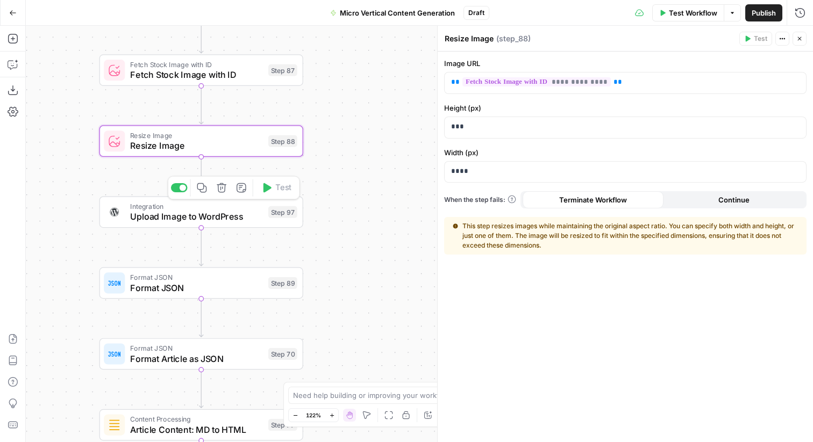
click at [232, 214] on span "Upload Image to WordPress" at bounding box center [196, 216] width 133 height 13
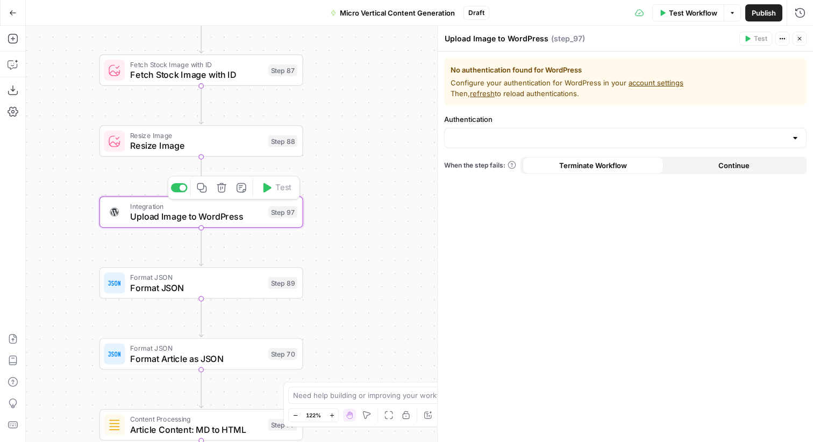
click at [180, 187] on div at bounding box center [183, 187] width 6 height 6
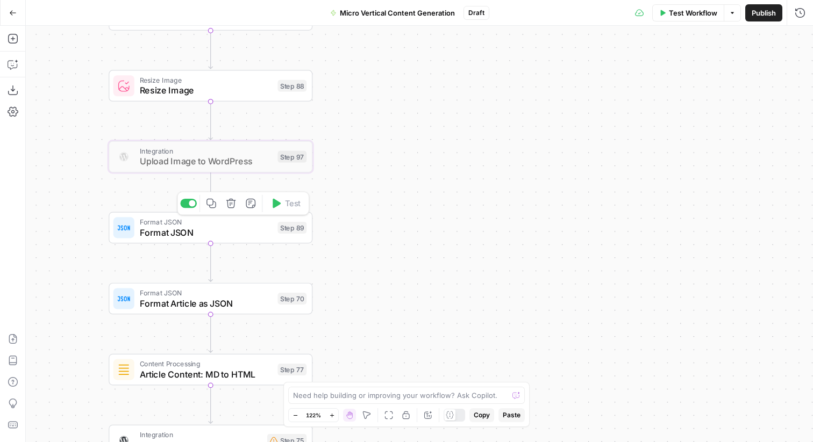
click at [178, 234] on span "Format JSON" at bounding box center [206, 232] width 133 height 13
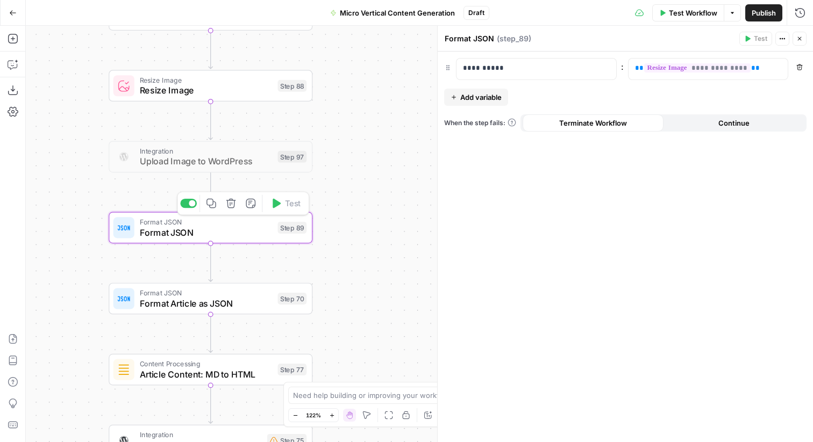
click at [190, 203] on div at bounding box center [192, 204] width 6 height 6
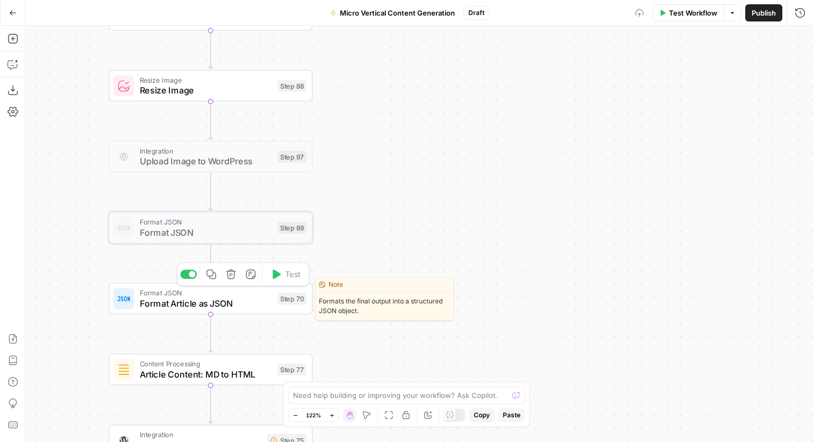
click at [204, 292] on span "Format JSON" at bounding box center [206, 293] width 133 height 11
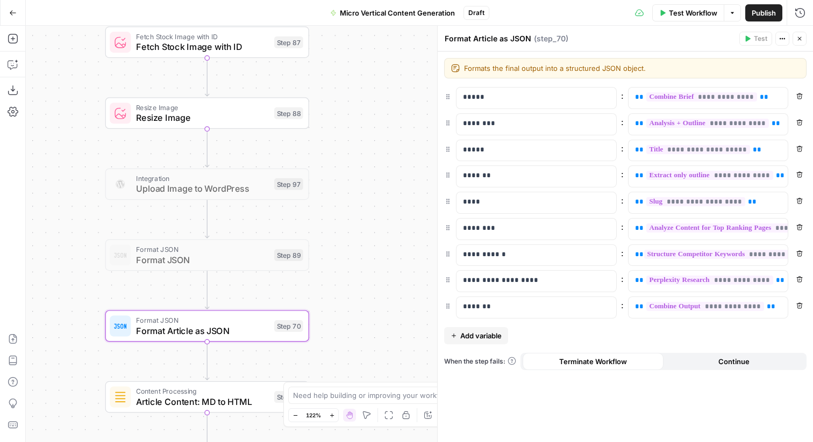
click at [175, 119] on span "Resize Image" at bounding box center [202, 117] width 133 height 13
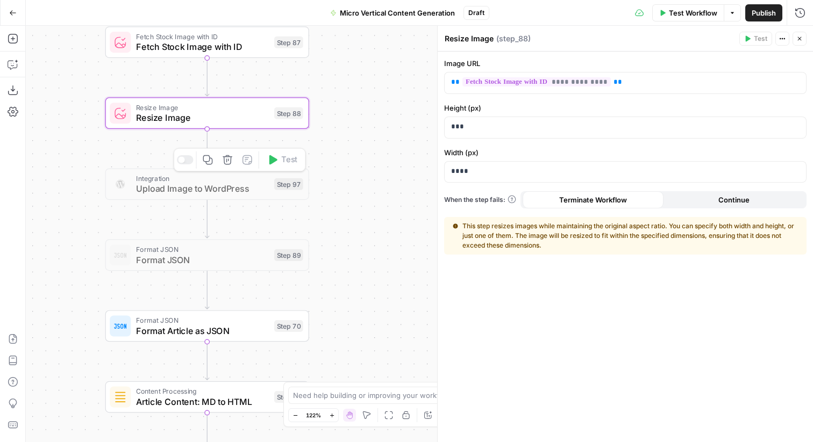
click at [165, 184] on span "Upload Image to WordPress" at bounding box center [202, 188] width 133 height 13
click at [165, 197] on div "Integration Upload Image to WordPress Step 97 Copy step Delete step Add Note Te…" at bounding box center [207, 184] width 204 height 32
click at [642, 80] on p "**********" at bounding box center [625, 82] width 348 height 11
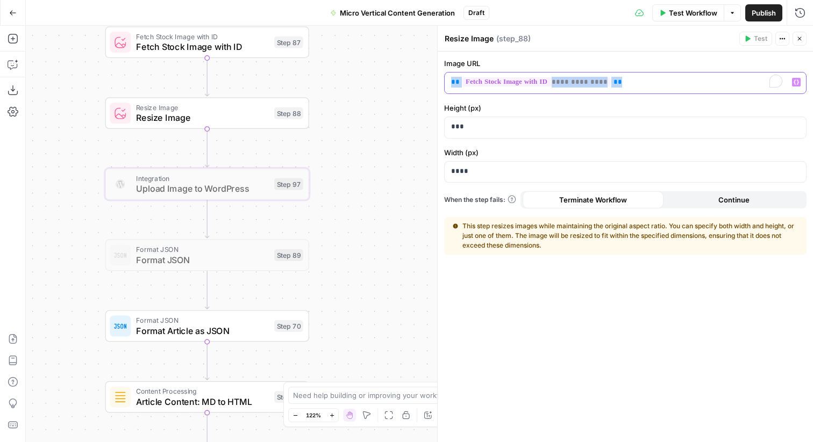
click at [642, 80] on p "**********" at bounding box center [616, 82] width 331 height 11
copy p "**********"
click at [183, 322] on span "Format JSON" at bounding box center [202, 320] width 133 height 11
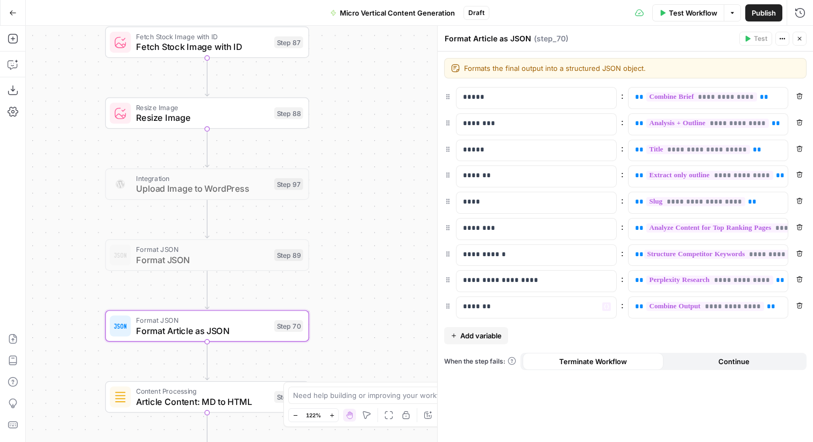
click at [487, 337] on span "Add variable" at bounding box center [480, 336] width 41 height 11
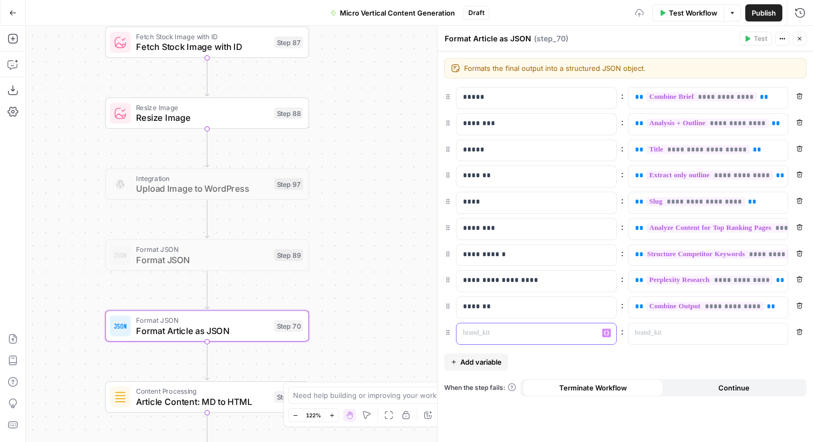
click at [487, 337] on p at bounding box center [528, 333] width 130 height 11
click at [676, 332] on p at bounding box center [700, 333] width 130 height 11
click at [649, 361] on div "**********" at bounding box center [625, 247] width 375 height 391
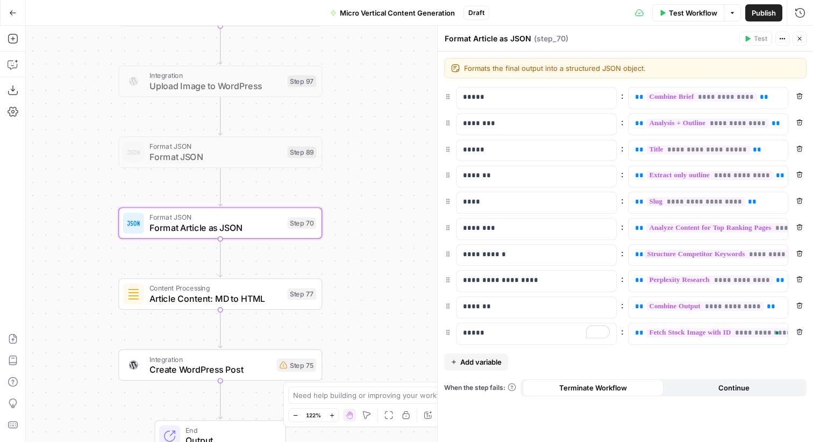
click at [235, 304] on span "Article Content: MD to HTML" at bounding box center [215, 298] width 133 height 13
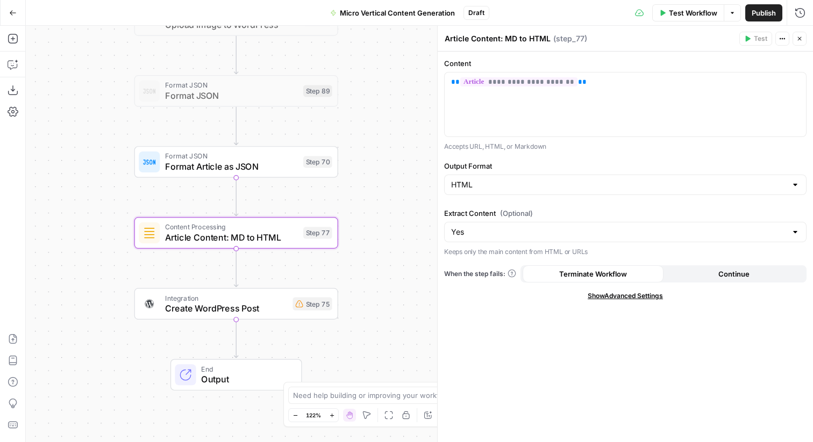
click at [235, 304] on span "Create WordPress Post" at bounding box center [226, 308] width 122 height 13
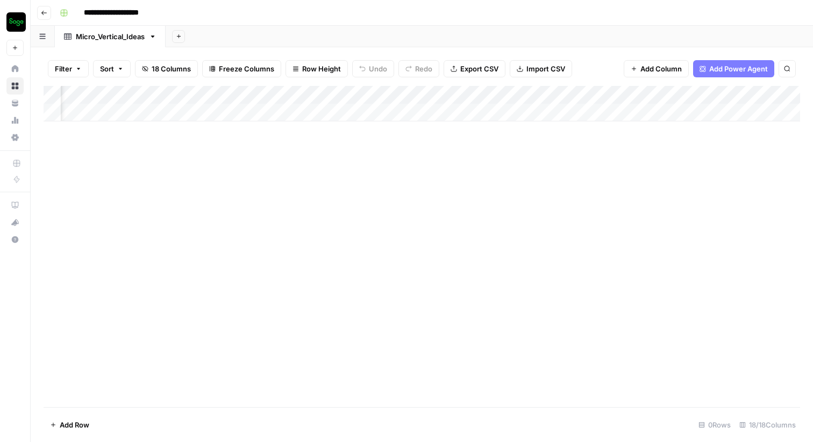
scroll to position [0, 785]
click at [390, 95] on div "Add Column" at bounding box center [422, 103] width 756 height 35
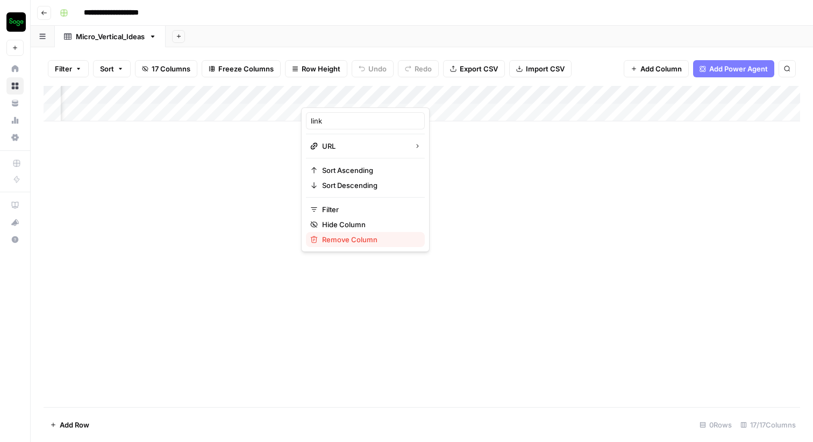
click at [364, 238] on span "Remove Column" at bounding box center [369, 239] width 94 height 11
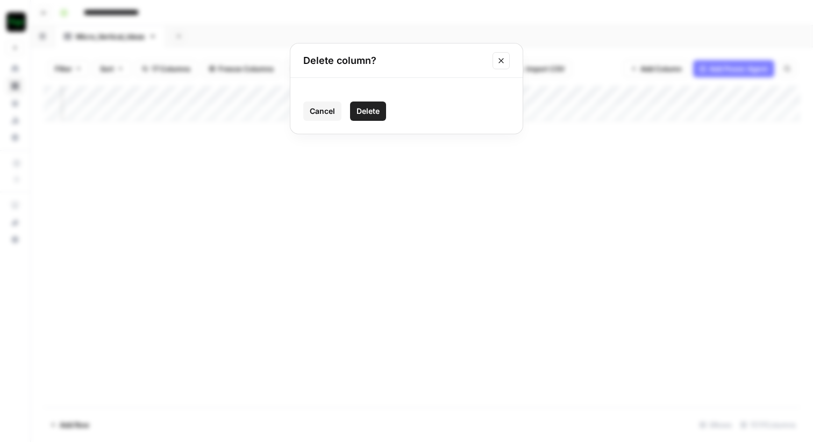
click at [371, 116] on span "Delete" at bounding box center [367, 111] width 23 height 11
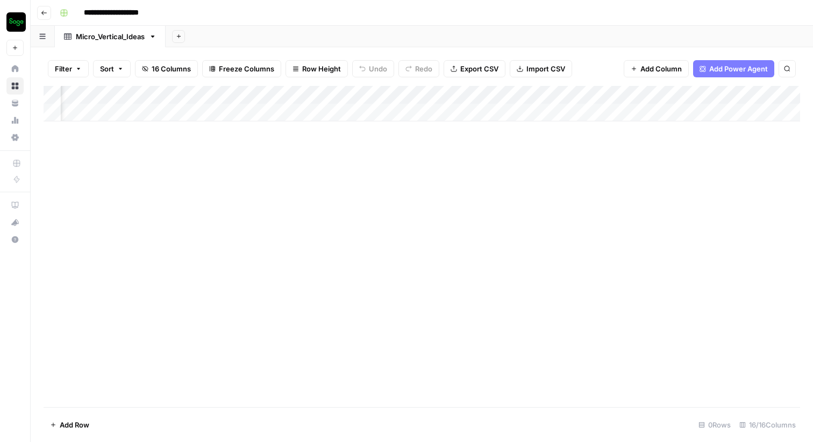
click at [367, 97] on div "Add Column" at bounding box center [422, 103] width 756 height 35
click at [605, 101] on div "Add Column" at bounding box center [422, 103] width 756 height 35
click at [779, 96] on div "Add Column" at bounding box center [422, 103] width 756 height 35
click at [689, 97] on div "Add Column" at bounding box center [422, 103] width 756 height 35
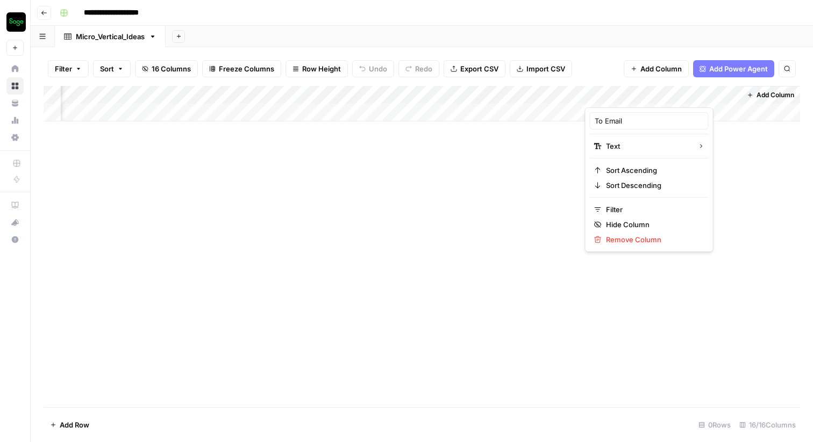
click at [732, 96] on div at bounding box center [662, 97] width 155 height 22
click at [644, 239] on span "Remove Column" at bounding box center [653, 239] width 94 height 11
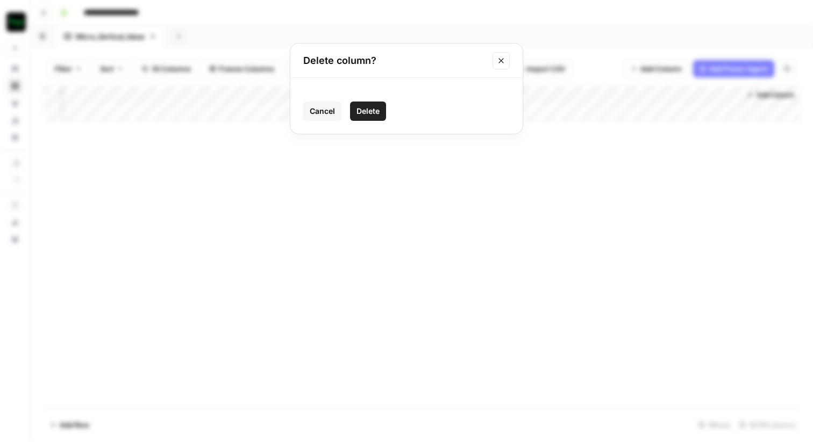
click at [372, 109] on span "Delete" at bounding box center [367, 111] width 23 height 11
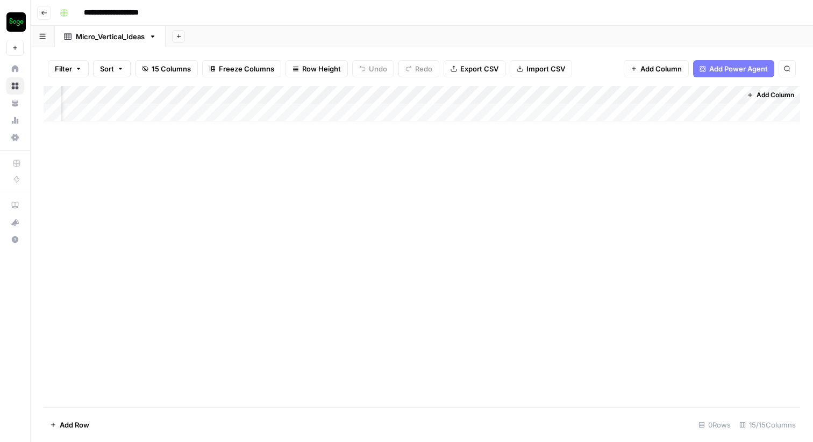
scroll to position [0, 1411]
click at [639, 95] on div "Add Column" at bounding box center [422, 103] width 756 height 35
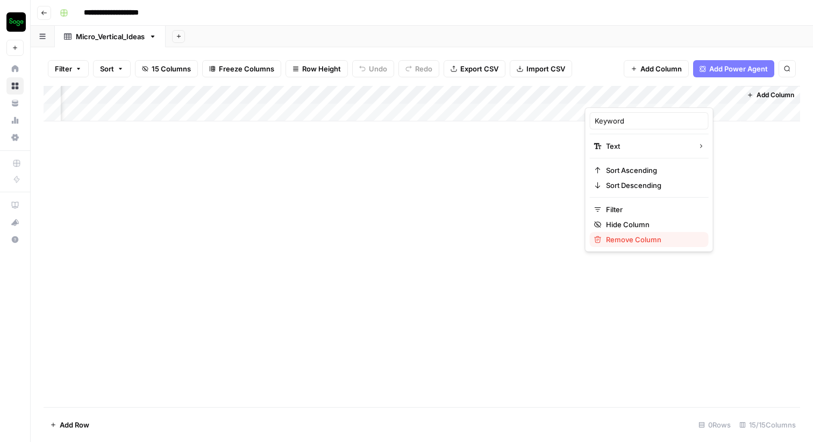
click at [614, 235] on span "Remove Column" at bounding box center [653, 239] width 94 height 11
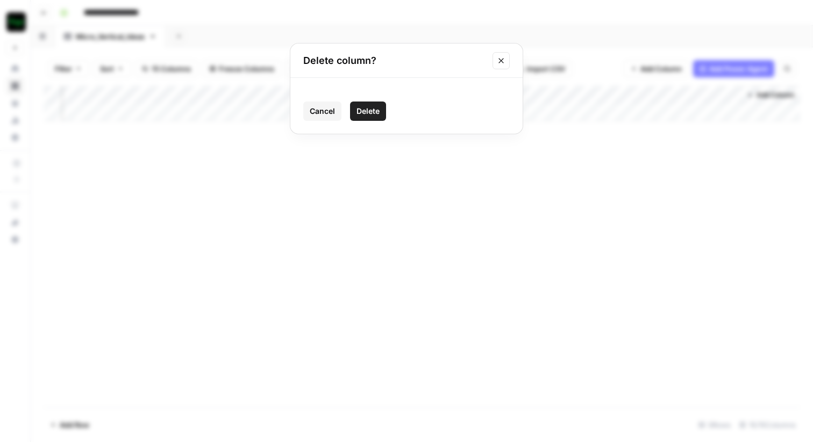
click at [373, 110] on span "Delete" at bounding box center [367, 111] width 23 height 11
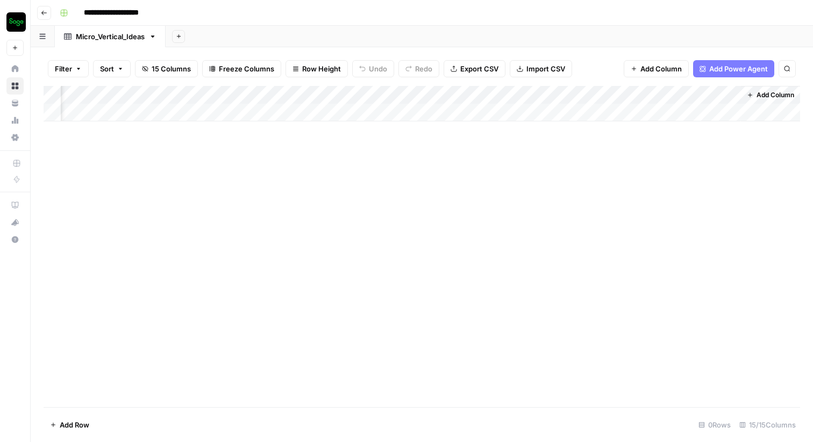
scroll to position [0, 1256]
click at [526, 92] on div "Add Column" at bounding box center [422, 103] width 756 height 35
click at [630, 95] on div "Add Column" at bounding box center [422, 103] width 756 height 35
click at [626, 200] on span "Remove Column" at bounding box center [653, 200] width 94 height 11
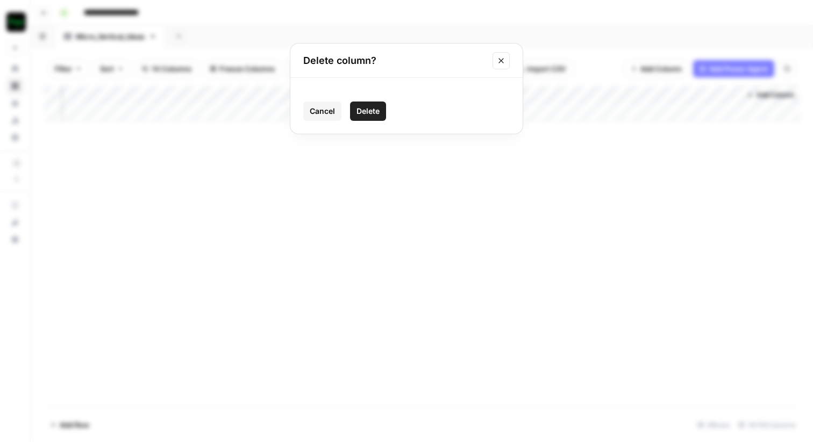
click at [359, 112] on span "Delete" at bounding box center [367, 111] width 23 height 11
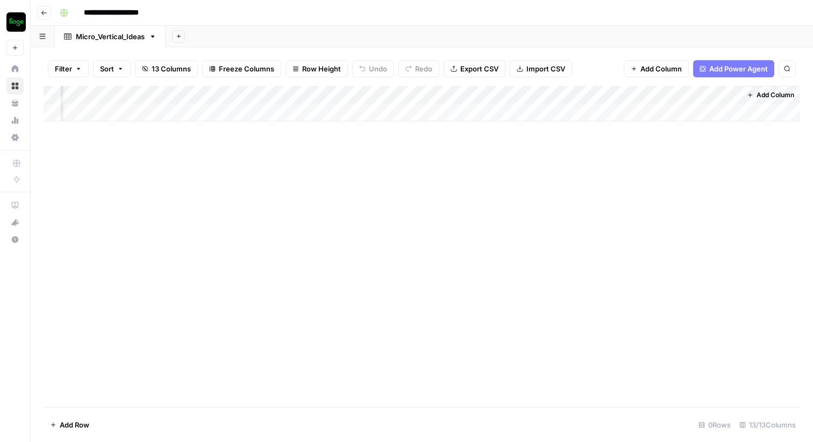
scroll to position [0, 1102]
click at [577, 94] on div "Add Column" at bounding box center [422, 103] width 756 height 35
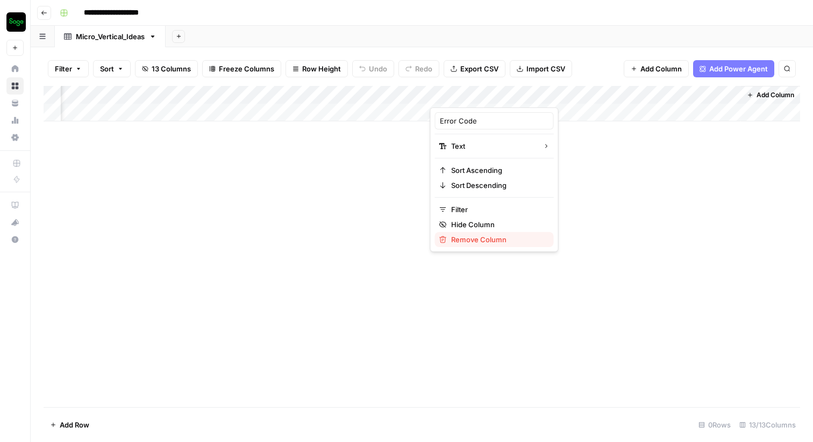
click at [497, 243] on span "Remove Column" at bounding box center [498, 239] width 94 height 11
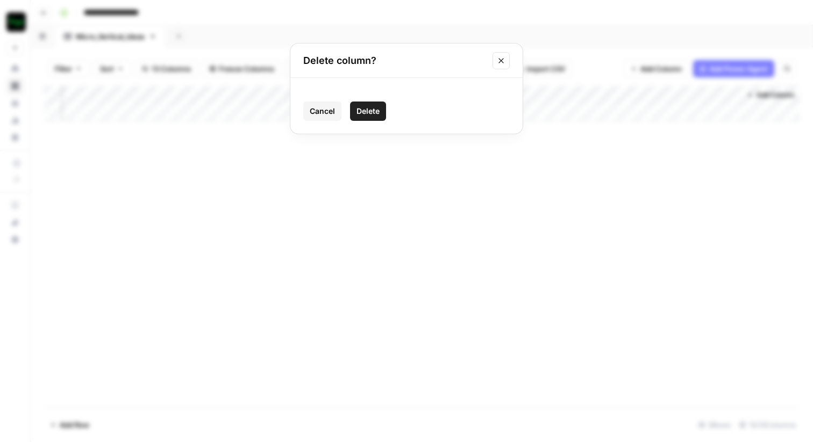
click at [369, 112] on span "Delete" at bounding box center [367, 111] width 23 height 11
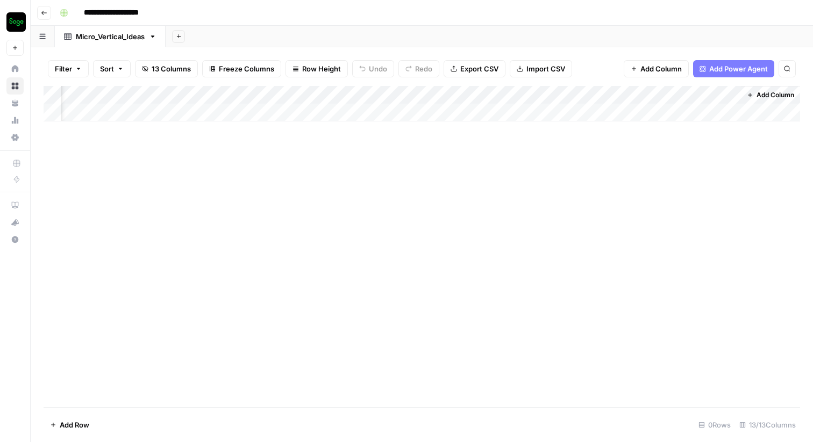
scroll to position [0, 947]
click at [578, 96] on div "Add Column" at bounding box center [422, 103] width 756 height 35
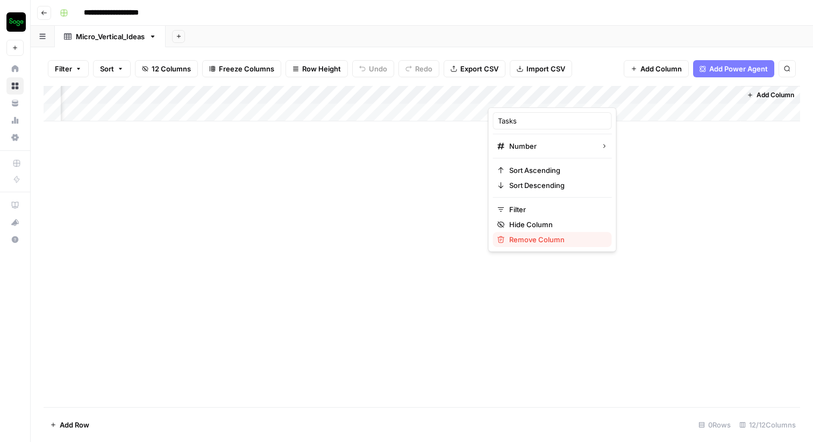
click at [554, 242] on span "Remove Column" at bounding box center [556, 239] width 94 height 11
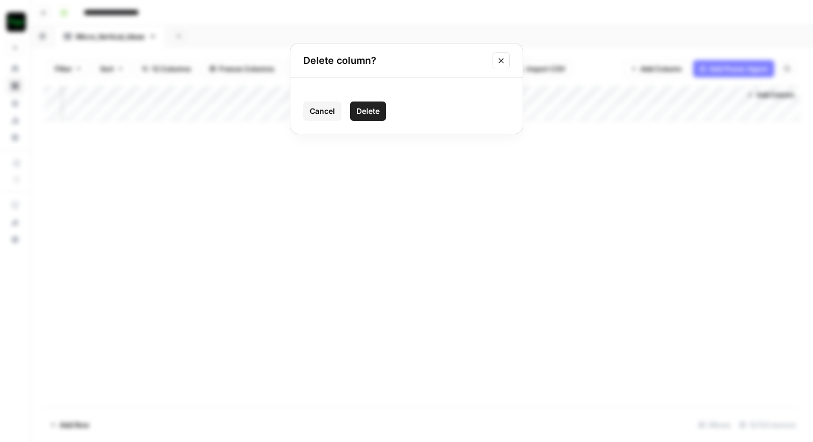
click at [369, 106] on span "Delete" at bounding box center [367, 111] width 23 height 11
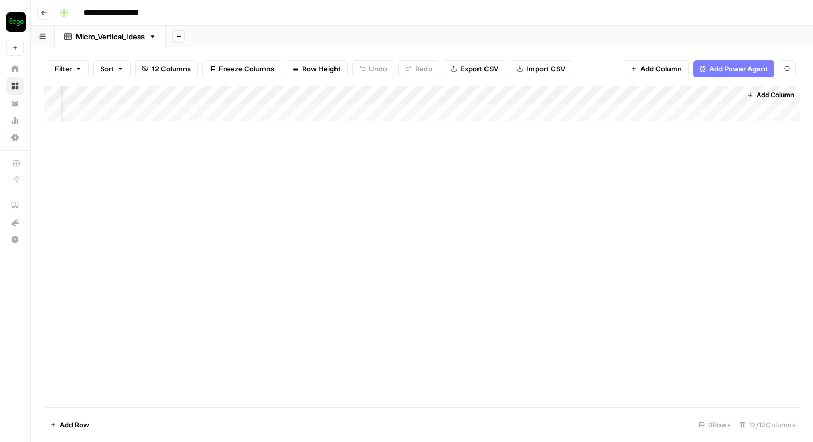
scroll to position [0, 850]
click at [578, 97] on div "Add Column" at bounding box center [422, 103] width 756 height 35
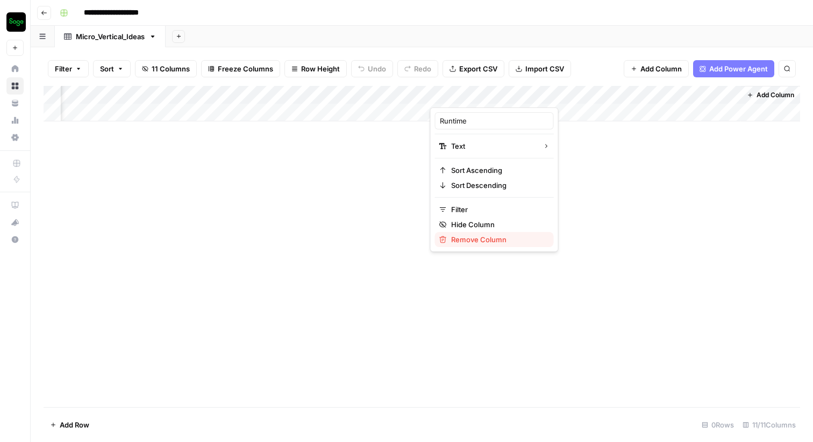
click at [500, 241] on span "Remove Column" at bounding box center [498, 239] width 94 height 11
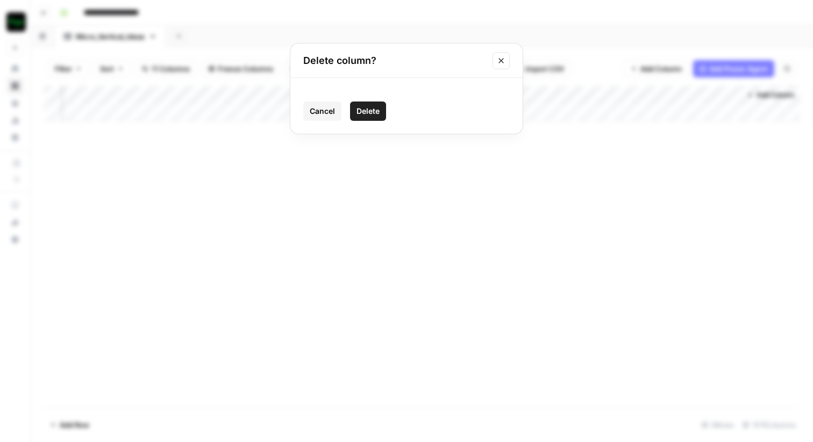
click at [358, 116] on span "Delete" at bounding box center [367, 111] width 23 height 11
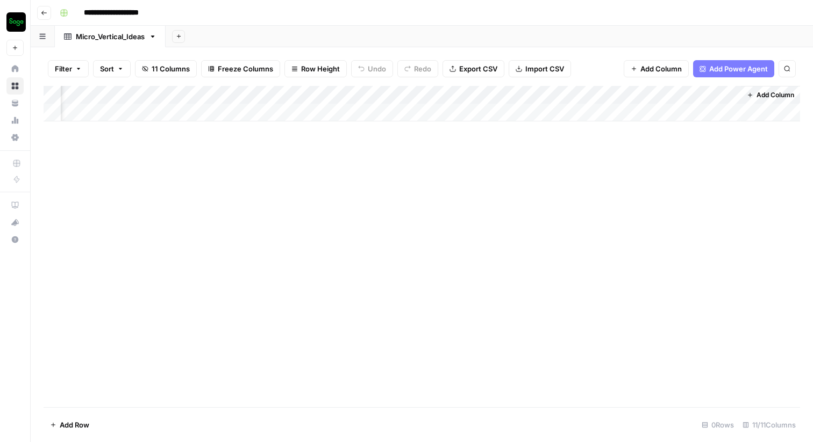
scroll to position [0, 695]
click at [732, 96] on div "Add Column" at bounding box center [422, 103] width 756 height 35
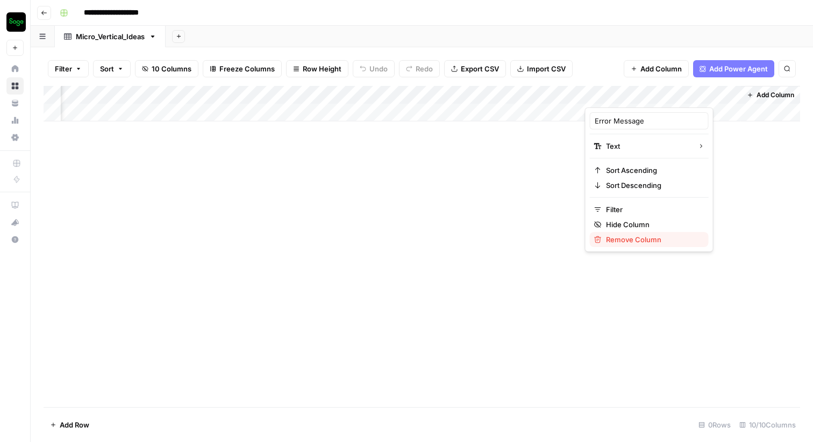
click at [638, 241] on span "Remove Column" at bounding box center [653, 239] width 94 height 11
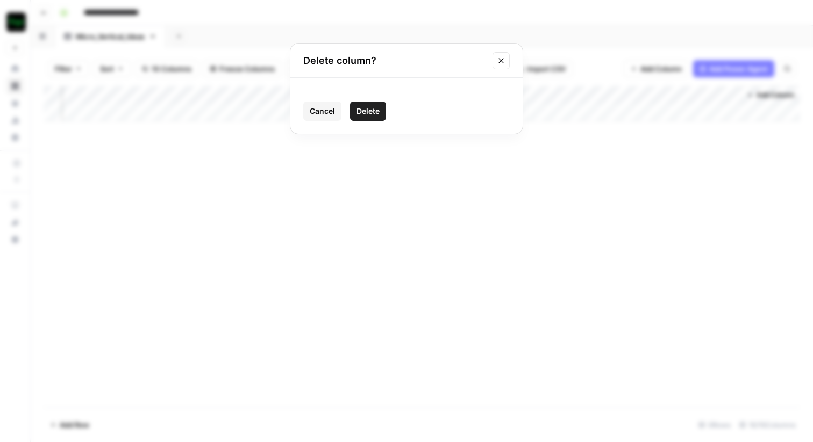
click at [371, 110] on span "Delete" at bounding box center [367, 111] width 23 height 11
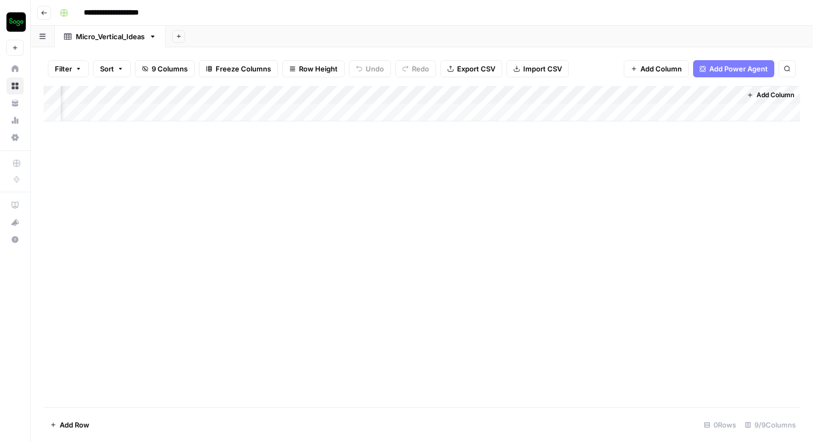
scroll to position [0, 540]
click at [733, 95] on div "Add Column" at bounding box center [422, 103] width 756 height 35
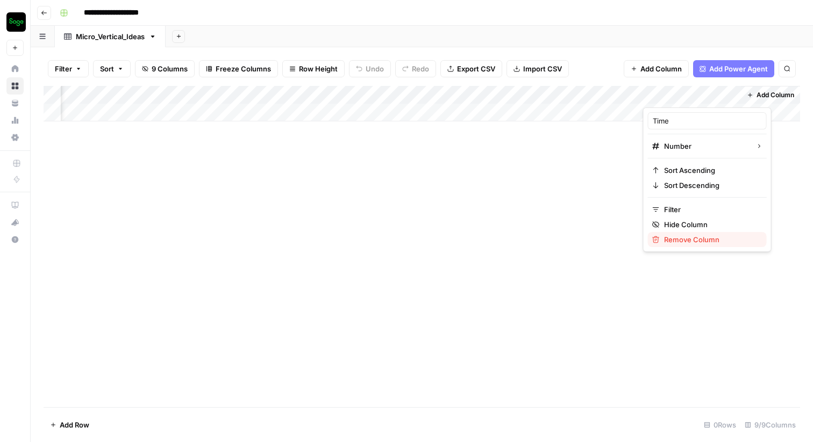
click at [696, 239] on span "Remove Column" at bounding box center [711, 239] width 94 height 11
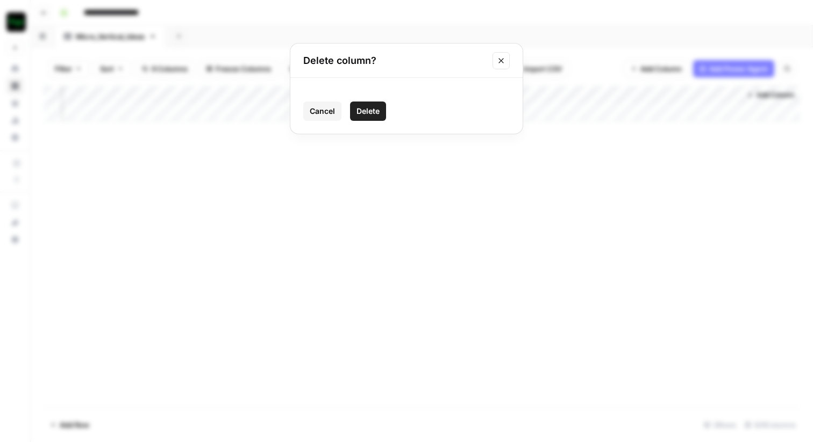
click at [375, 111] on span "Delete" at bounding box center [367, 111] width 23 height 11
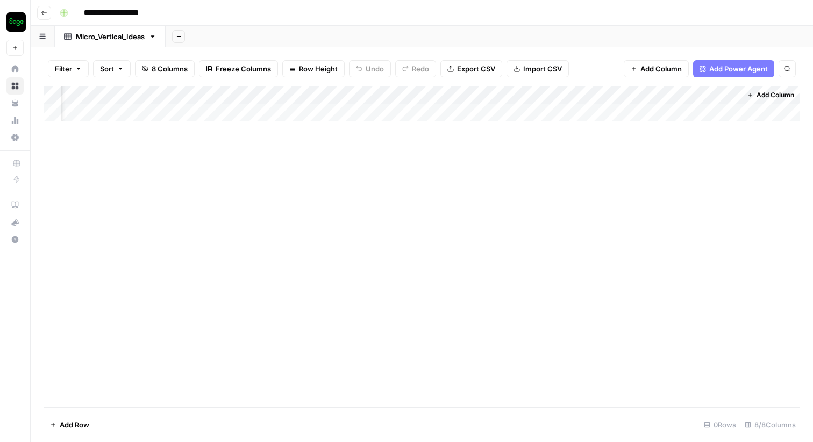
scroll to position [0, 444]
click at [732, 94] on div "Add Column" at bounding box center [422, 103] width 756 height 35
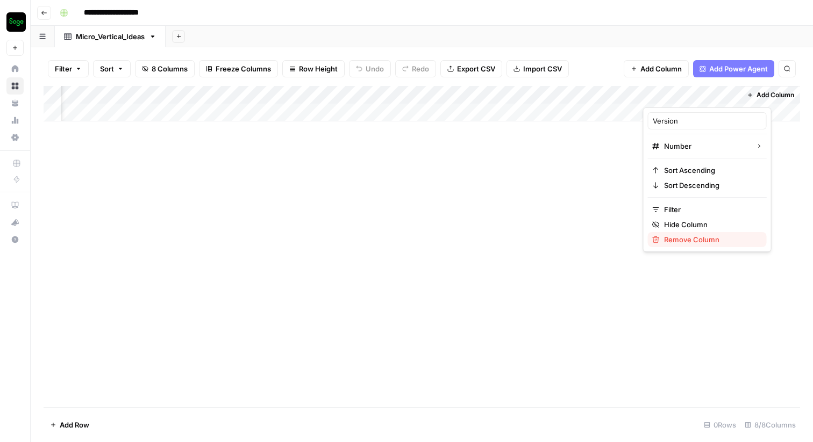
click at [681, 239] on span "Remove Column" at bounding box center [711, 239] width 94 height 11
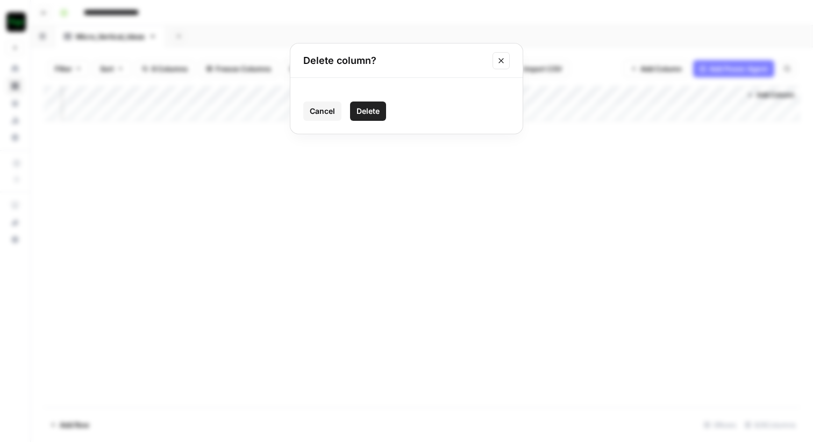
click at [380, 108] on button "Delete" at bounding box center [368, 111] width 36 height 19
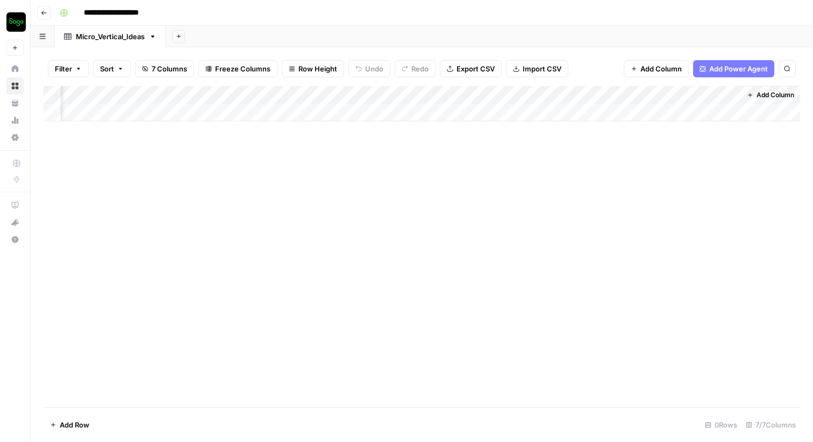
scroll to position [0, 347]
click at [732, 93] on div "Add Column" at bounding box center [422, 103] width 756 height 35
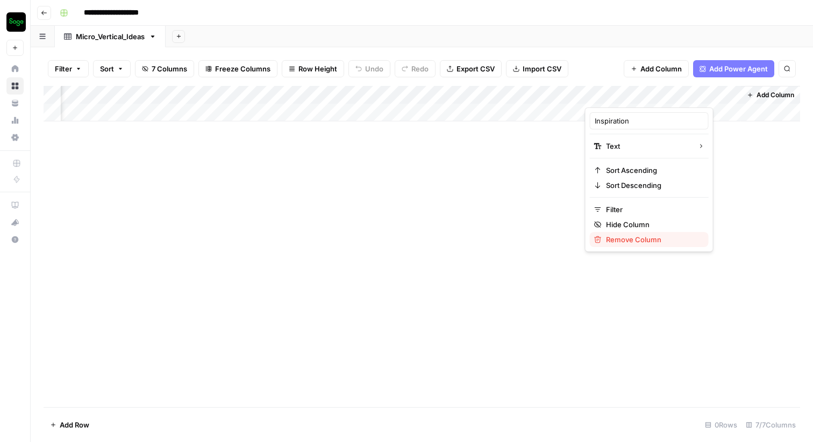
click at [645, 238] on span "Remove Column" at bounding box center [653, 239] width 94 height 11
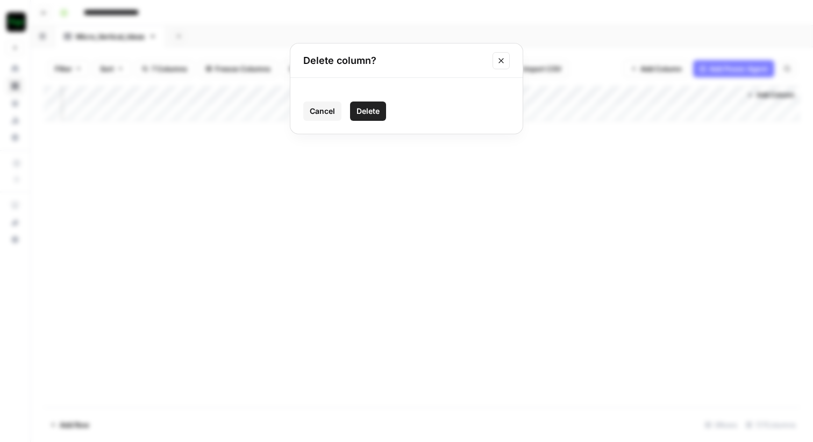
click at [367, 115] on span "Delete" at bounding box center [367, 111] width 23 height 11
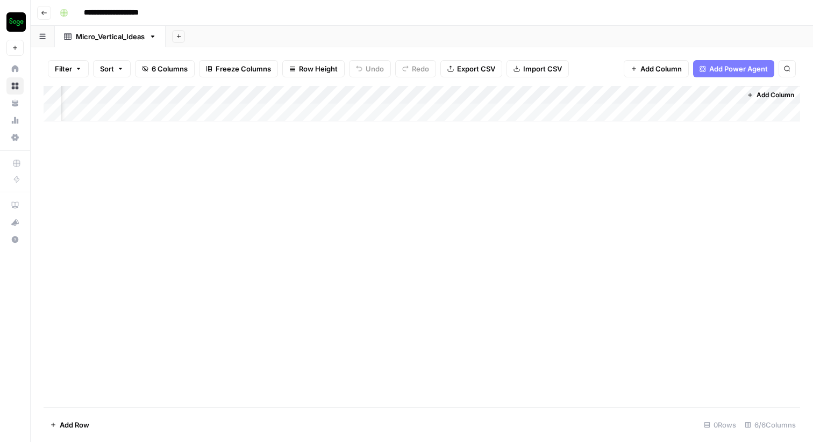
scroll to position [0, 192]
click at [754, 96] on button "Add Column" at bounding box center [770, 95] width 56 height 14
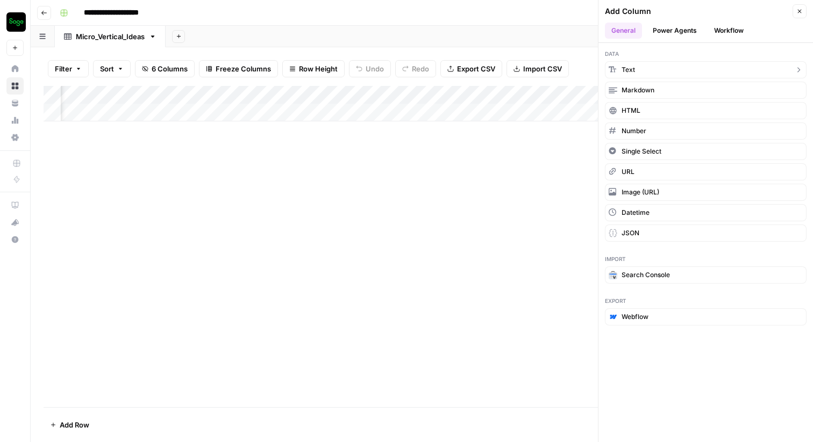
click at [681, 74] on button "Text" at bounding box center [706, 69] width 202 height 17
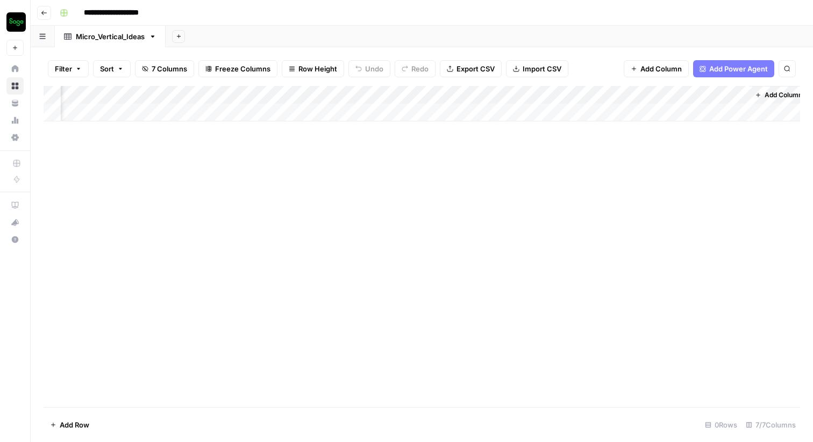
scroll to position [0, 347]
click at [632, 97] on div "Add Column" at bounding box center [422, 103] width 756 height 35
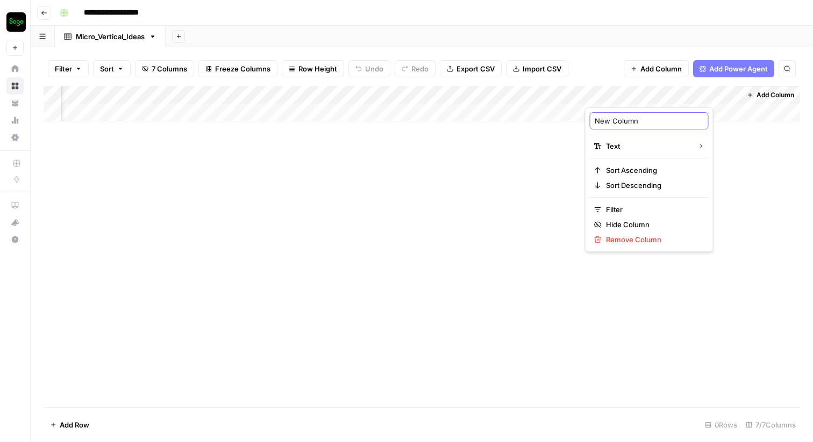
click at [630, 121] on input "New Column" at bounding box center [649, 121] width 109 height 11
type input "Inspiration"
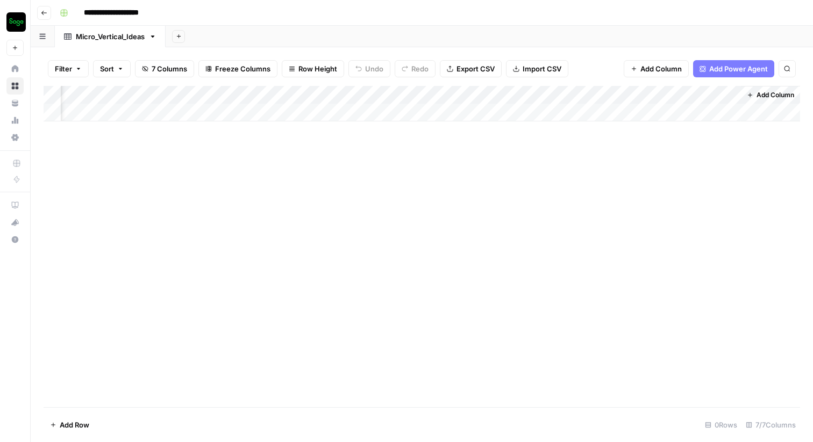
click at [749, 67] on span "Add Power Agent" at bounding box center [738, 68] width 59 height 11
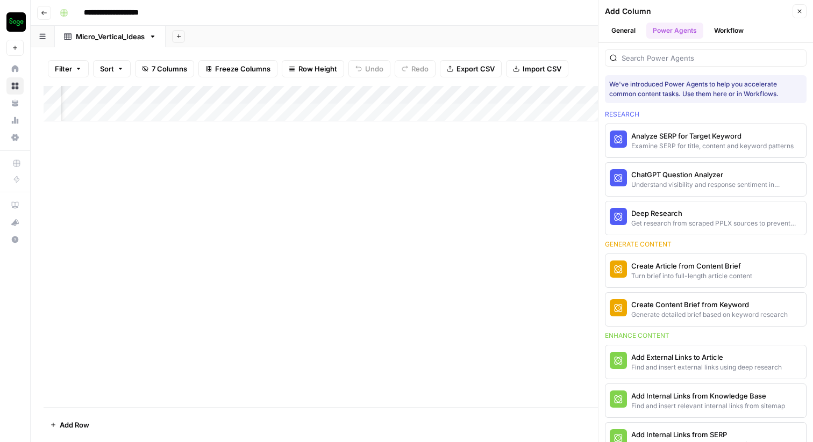
click at [719, 30] on button "Workflow" at bounding box center [728, 31] width 42 height 16
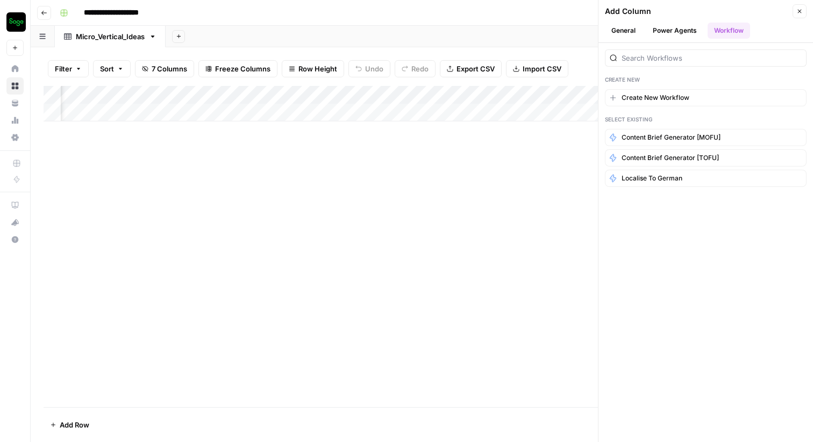
click at [541, 194] on div "Add Column" at bounding box center [422, 246] width 756 height 321
click at [42, 13] on icon "button" at bounding box center [44, 13] width 6 height 6
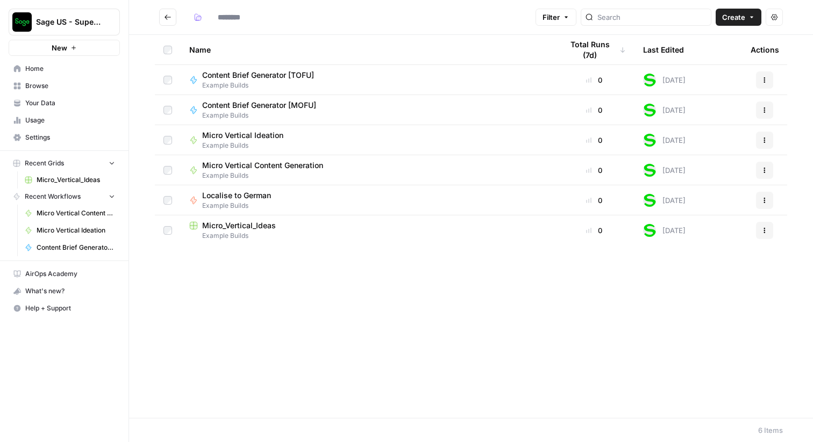
type input "**********"
click at [268, 137] on span "Micro Vertical Ideation" at bounding box center [242, 135] width 81 height 11
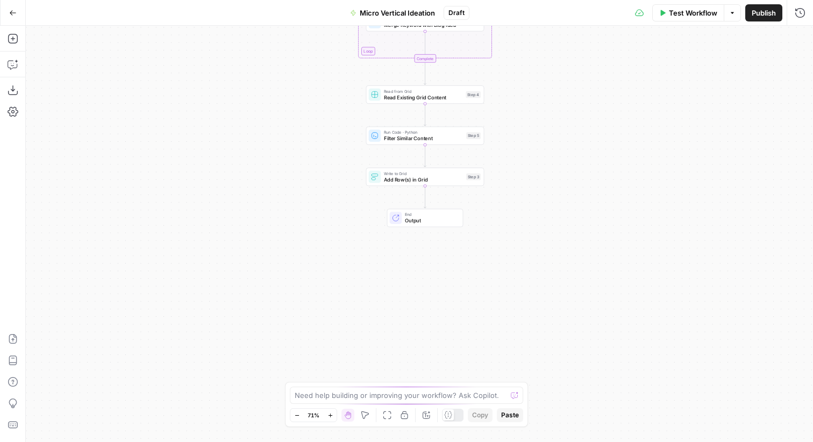
click at [432, 181] on span "Add Row(s) in Grid" at bounding box center [423, 180] width 79 height 8
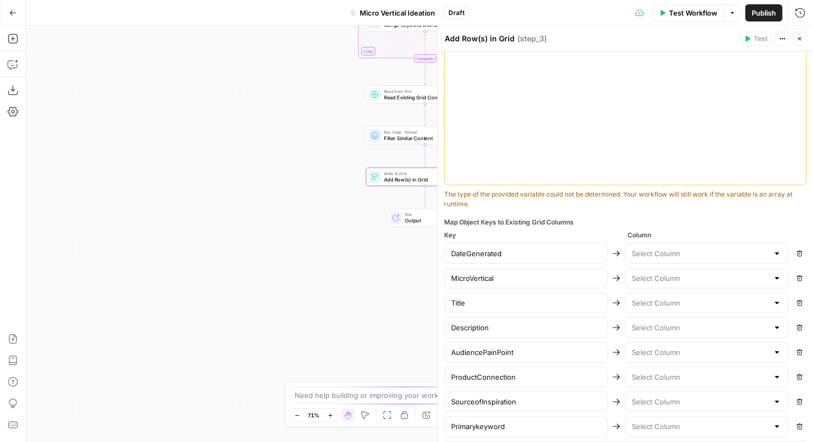
scroll to position [350, 0]
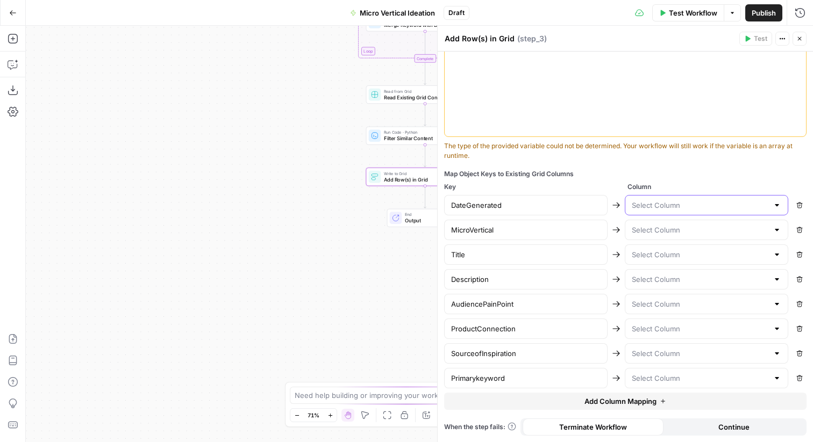
click at [685, 206] on input "text" at bounding box center [700, 205] width 137 height 11
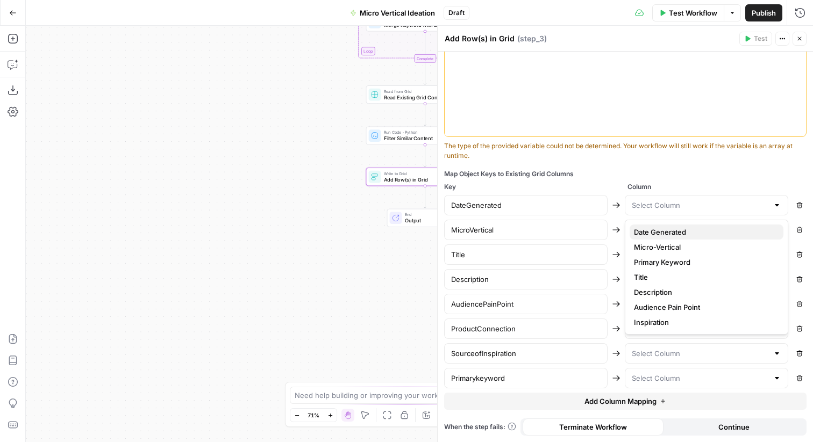
click at [670, 227] on span "Date Generated" at bounding box center [704, 232] width 141 height 11
type input "Date Generated"
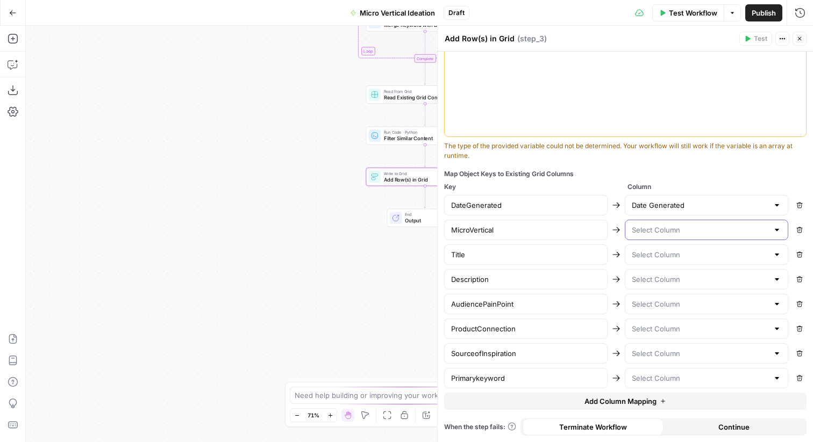
click at [662, 225] on input "text" at bounding box center [700, 230] width 137 height 11
type input "Micro-Vertical"
click at [655, 252] on input "text" at bounding box center [700, 254] width 137 height 11
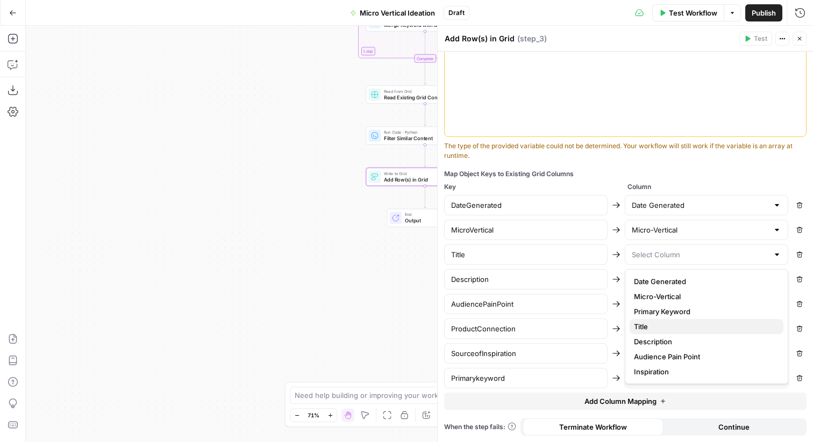
click at [654, 327] on span "Title" at bounding box center [704, 326] width 141 height 11
type input "Title"
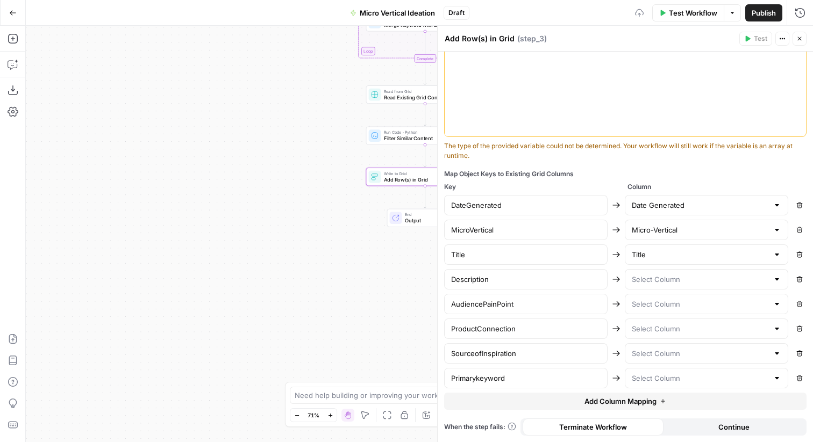
click at [650, 271] on div at bounding box center [706, 279] width 163 height 20
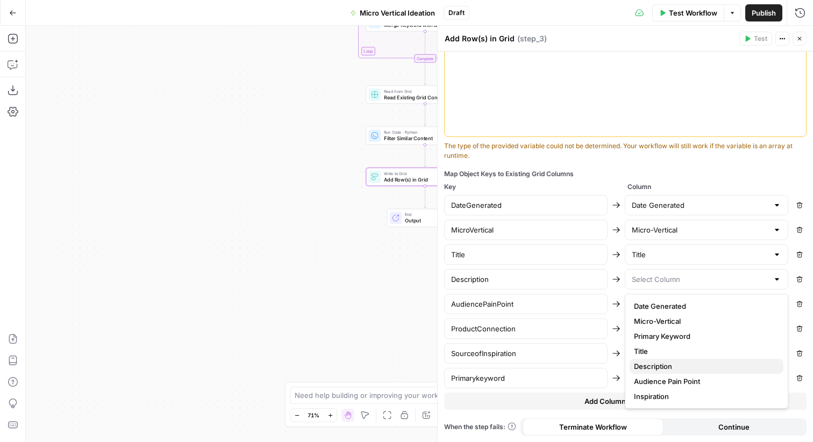
click at [653, 364] on span "Description" at bounding box center [704, 366] width 141 height 11
type input "Description"
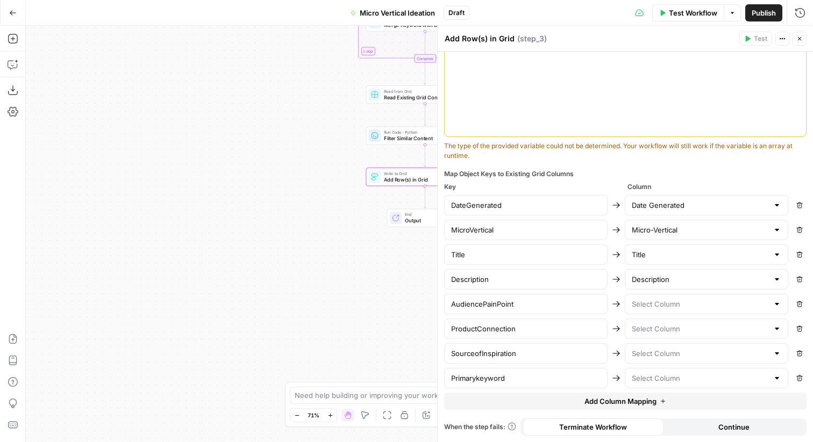
click at [655, 310] on div at bounding box center [706, 304] width 163 height 20
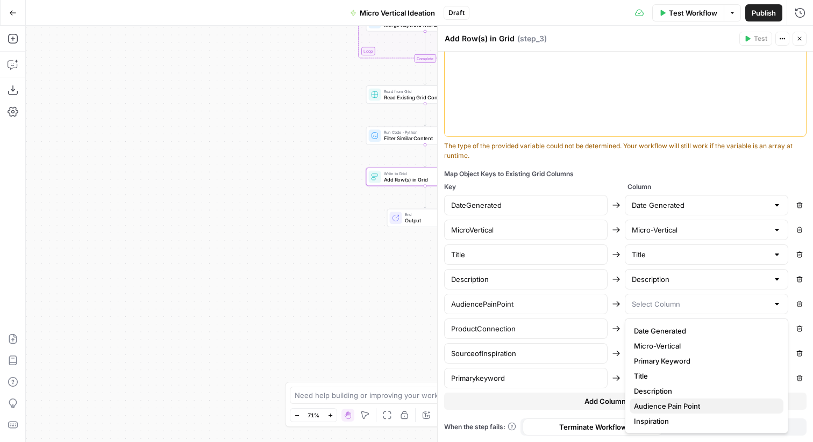
click at [654, 403] on span "Audience Pain Point" at bounding box center [704, 406] width 141 height 11
type input "Audience Pain Point"
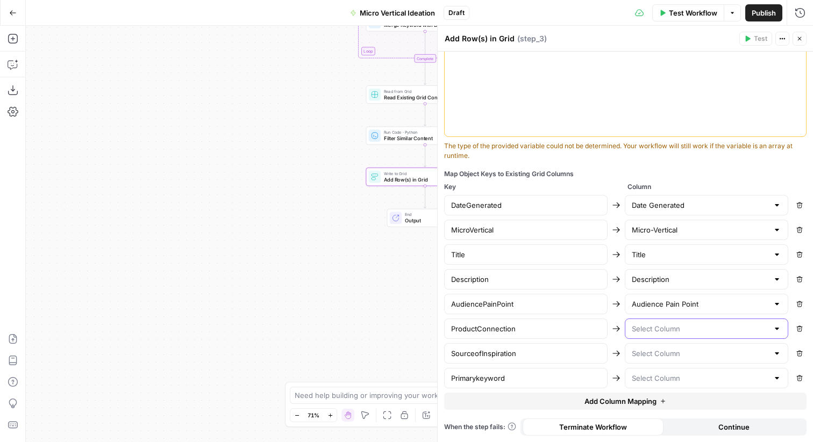
click at [656, 329] on input "text" at bounding box center [700, 329] width 137 height 11
click at [613, 342] on div "DateGenerated Date Generated Remove MicroVertical Micro-Vertical Remove Title T…" at bounding box center [625, 292] width 362 height 194
click at [797, 330] on icon "button" at bounding box center [799, 329] width 6 height 6
type input "SourceofInspiration"
type input "Primarykeyword"
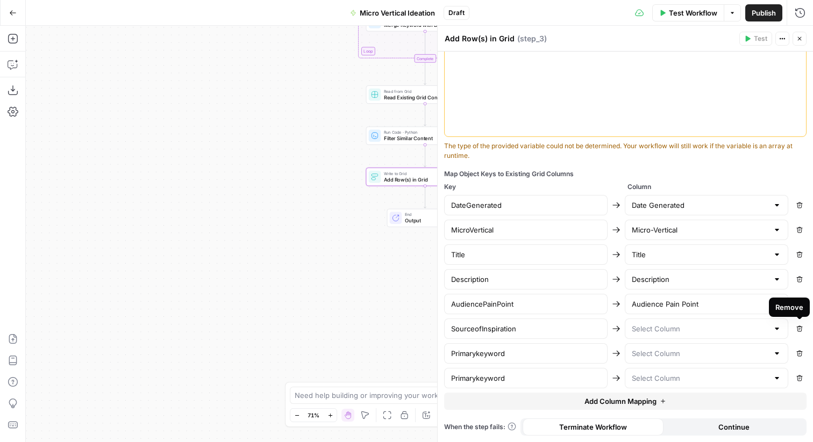
scroll to position [325, 0]
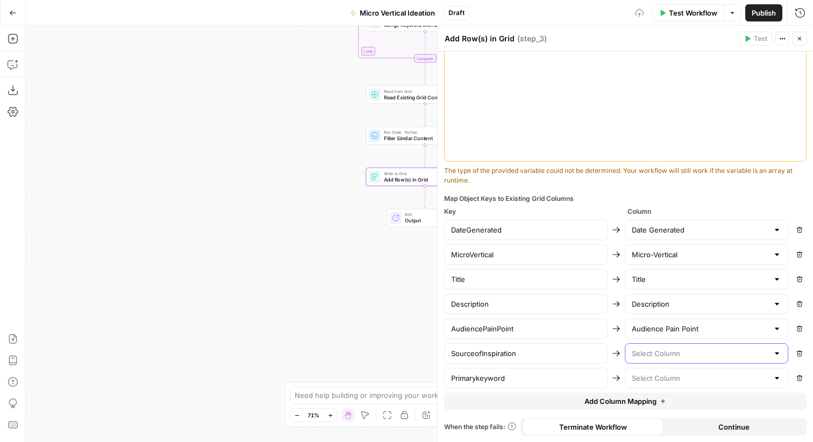
click at [677, 355] on input "text" at bounding box center [700, 353] width 137 height 11
click at [671, 327] on span "Inspiration" at bounding box center [704, 326] width 141 height 11
type input "Inspiration"
click at [678, 379] on input "text" at bounding box center [700, 378] width 137 height 11
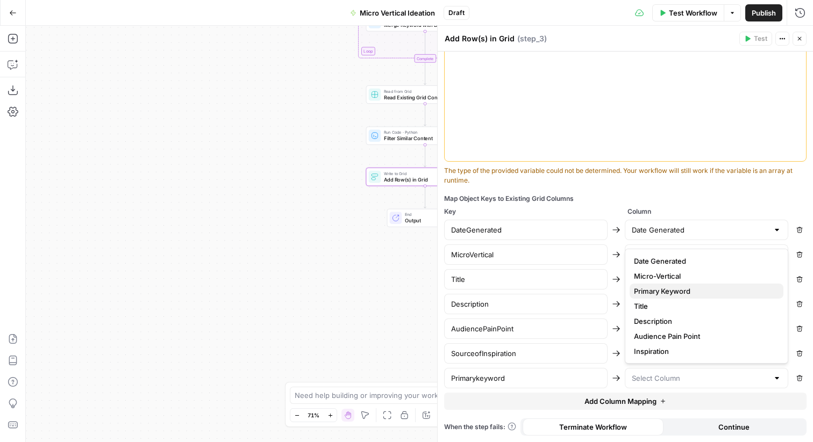
click at [674, 292] on span "Primary Keyword" at bounding box center [704, 291] width 141 height 11
type input "Primary Keyword"
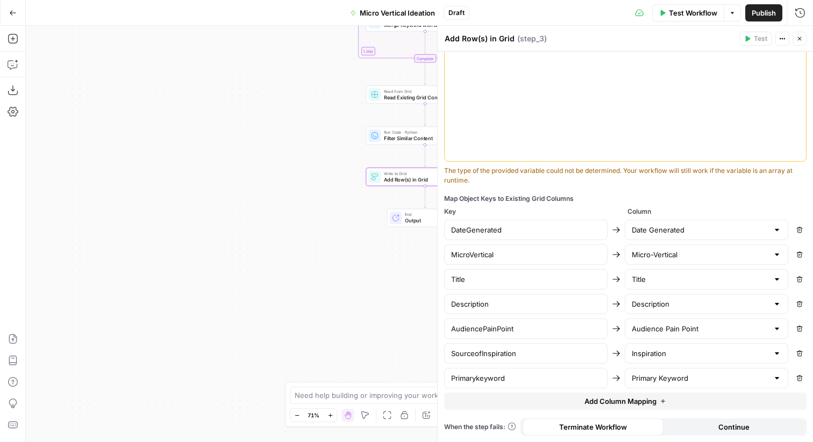
click at [354, 278] on div "Workflow Set Inputs Inputs LLM · Gemini 2.5 Flash Prompt LLM Step 2 Loop Iterat…" at bounding box center [419, 234] width 787 height 417
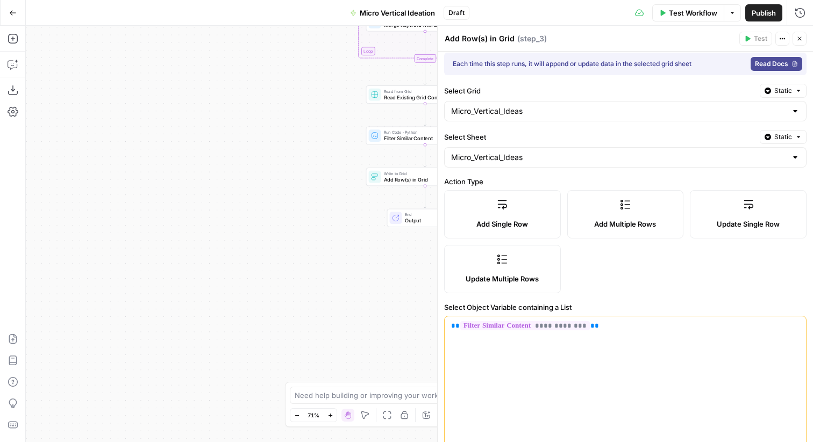
scroll to position [0, 0]
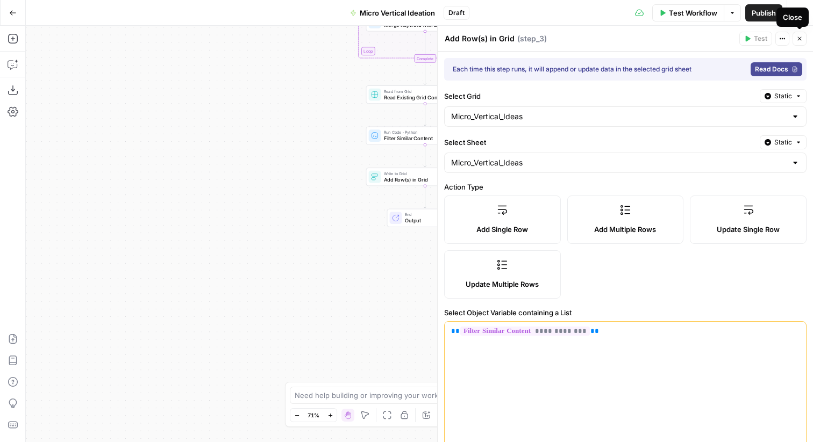
click at [800, 39] on icon "button" at bounding box center [800, 39] width 4 height 4
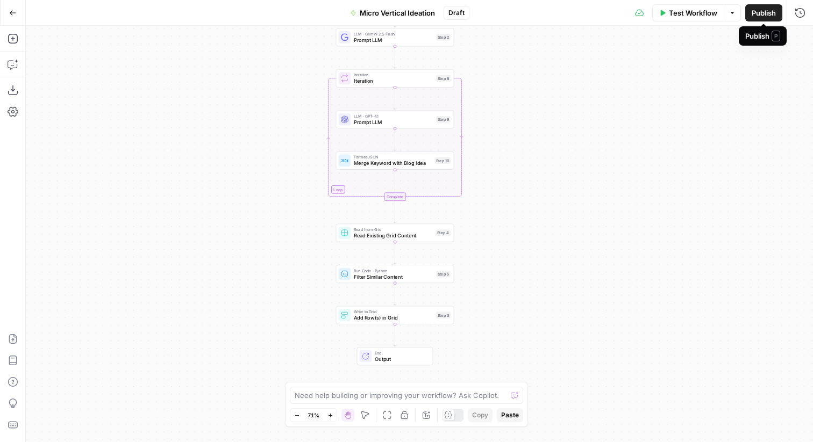
click at [760, 13] on span "Publish" at bounding box center [764, 13] width 24 height 11
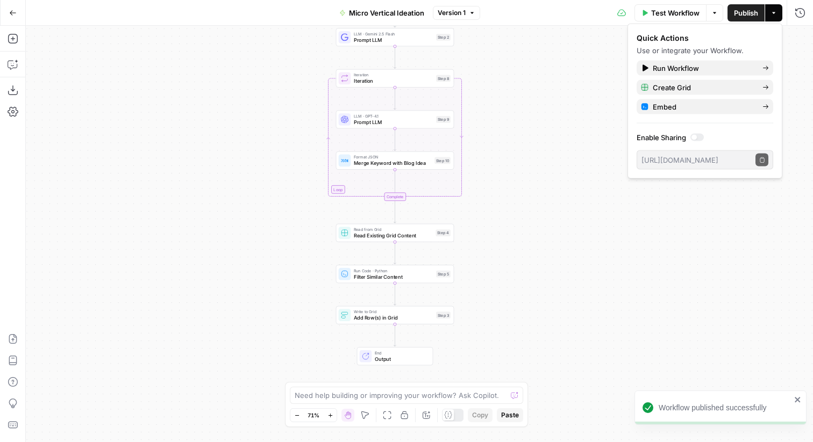
click at [13, 10] on icon "button" at bounding box center [13, 13] width 8 height 8
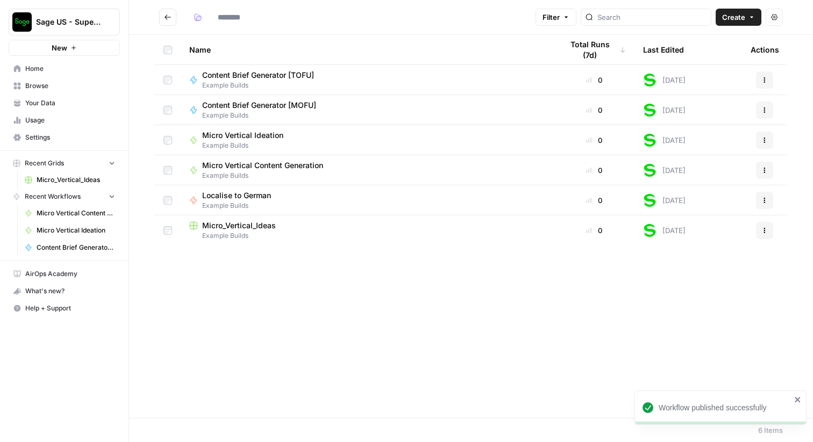
type input "**********"
click at [270, 165] on span "Micro Vertical Content Generation" at bounding box center [262, 165] width 121 height 11
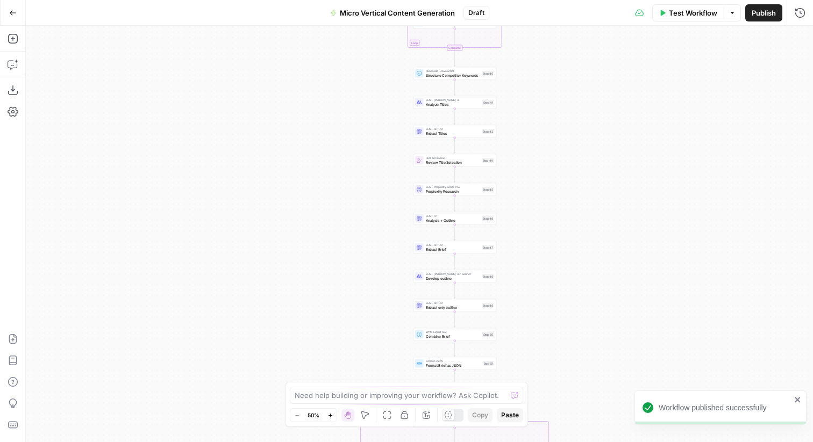
click at [756, 16] on span "Publish" at bounding box center [764, 13] width 24 height 11
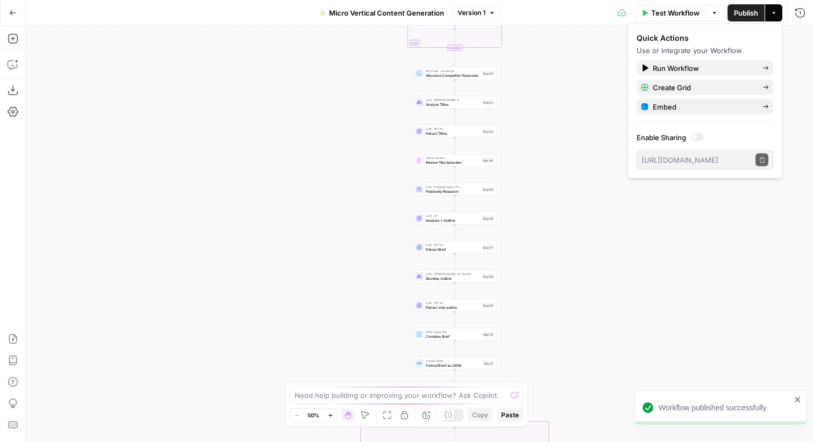
click at [12, 16] on icon "button" at bounding box center [13, 13] width 8 height 8
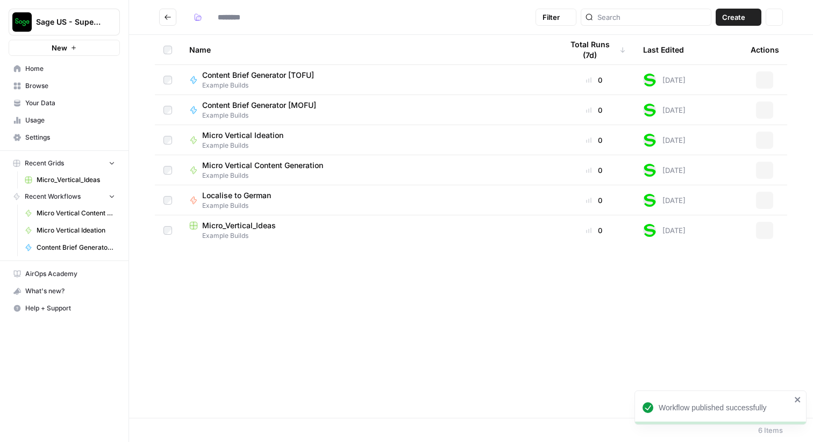
type input "**********"
click at [258, 136] on span "Micro Vertical Ideation" at bounding box center [242, 135] width 81 height 11
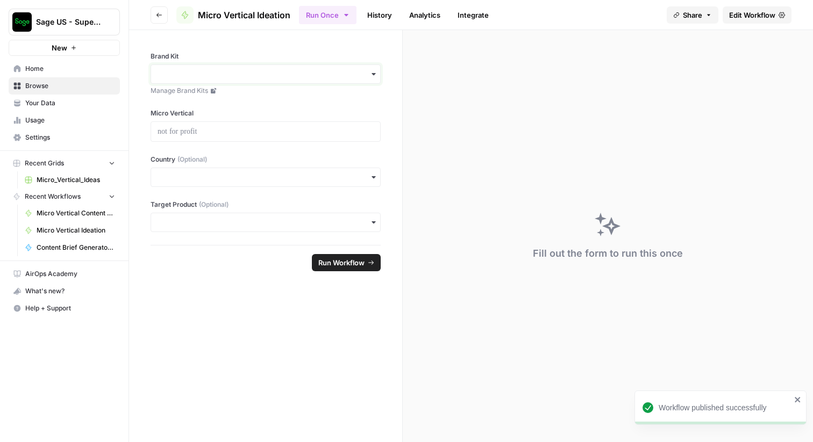
click at [296, 77] on input "Brand Kit" at bounding box center [266, 74] width 216 height 11
click at [273, 99] on div "Sage" at bounding box center [265, 103] width 229 height 20
click at [269, 121] on div at bounding box center [266, 131] width 230 height 20
click at [268, 132] on p at bounding box center [266, 131] width 216 height 11
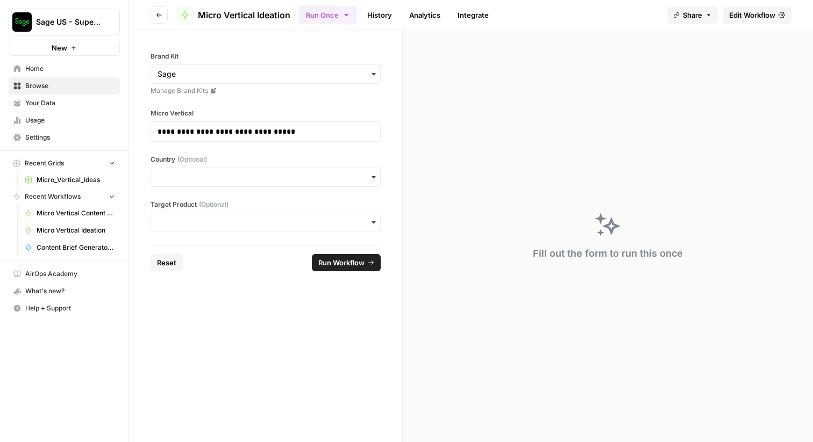
click at [276, 170] on div "button" at bounding box center [266, 177] width 230 height 19
click at [248, 224] on div "us" at bounding box center [265, 227] width 229 height 20
click at [249, 223] on input "Target Product (Optional)" at bounding box center [266, 222] width 216 height 11
click at [237, 247] on div "sage intacct" at bounding box center [265, 251] width 229 height 20
click at [328, 262] on span "Run Workflow" at bounding box center [341, 263] width 46 height 11
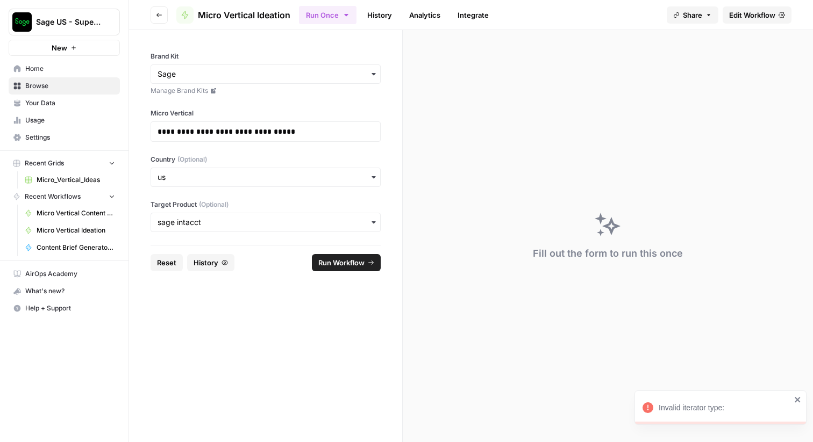
click at [768, 13] on span "Edit Workflow" at bounding box center [752, 15] width 46 height 11
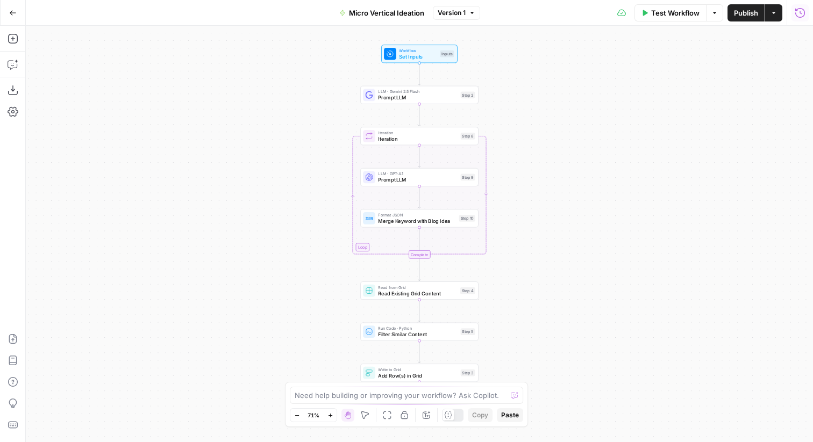
click at [800, 20] on button "Run History" at bounding box center [799, 12] width 17 height 17
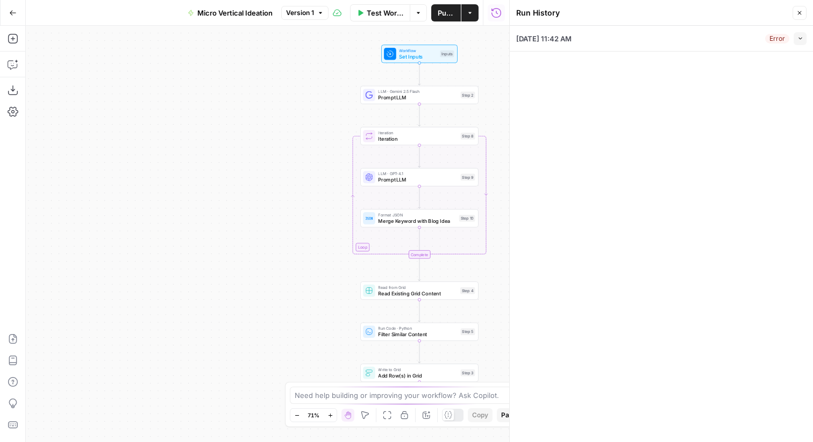
click at [727, 42] on div "08/18/25 at 11:42 AM Error Collapse" at bounding box center [661, 38] width 290 height 25
click at [803, 39] on button "Collapse" at bounding box center [799, 38] width 13 height 13
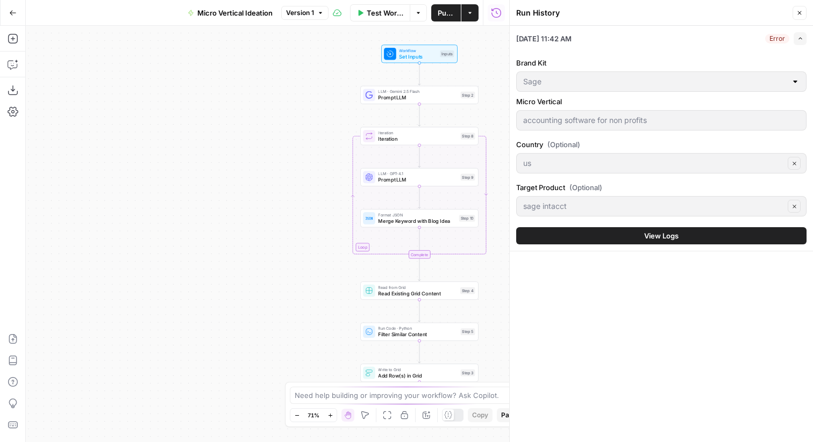
click at [662, 234] on span "View Logs" at bounding box center [661, 236] width 34 height 11
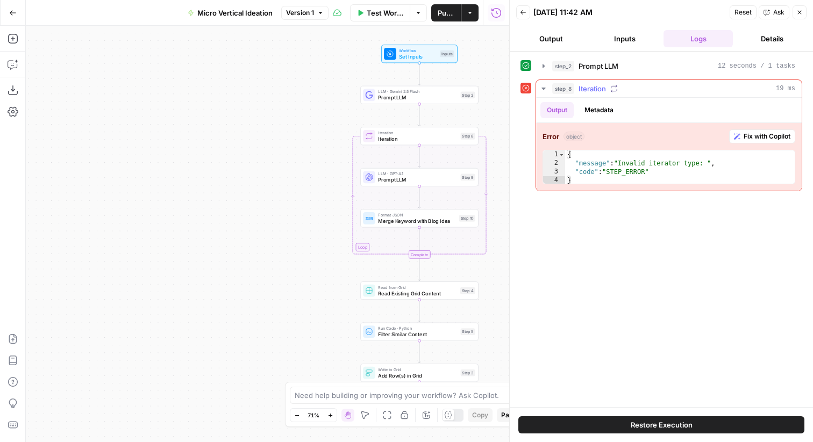
click at [594, 109] on button "Metadata" at bounding box center [599, 110] width 42 height 16
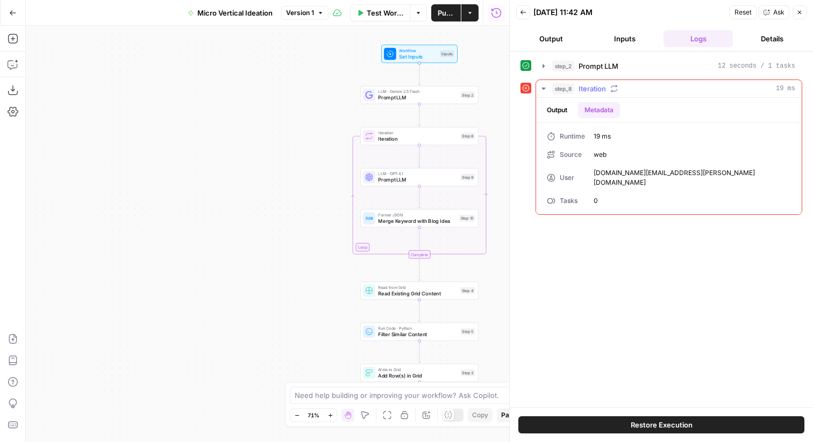
click at [557, 111] on button "Output" at bounding box center [556, 110] width 33 height 16
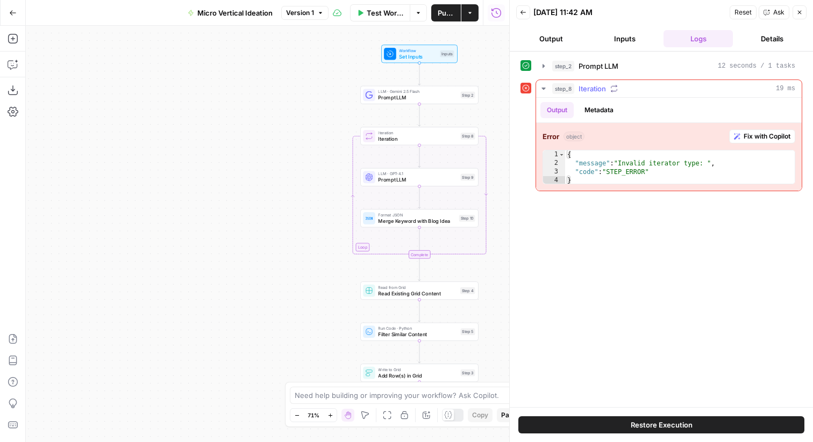
click at [751, 138] on span "Fix with Copilot" at bounding box center [766, 137] width 47 height 10
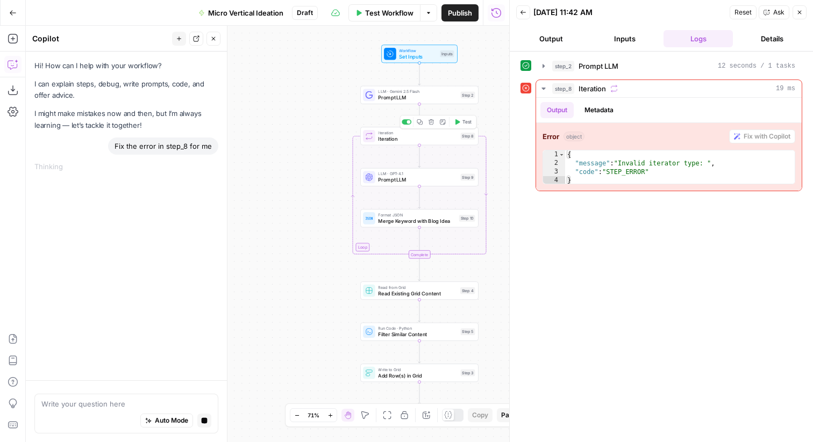
click at [415, 138] on span "Iteration" at bounding box center [417, 139] width 79 height 8
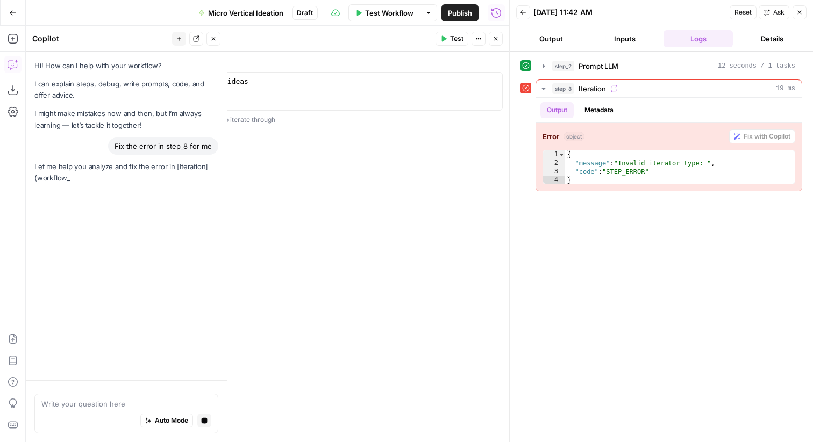
click at [495, 39] on icon "button" at bounding box center [495, 38] width 6 height 6
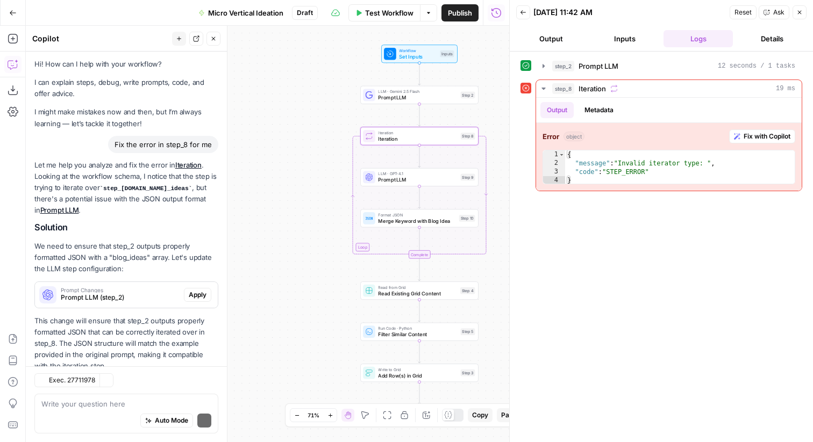
scroll to position [33, 0]
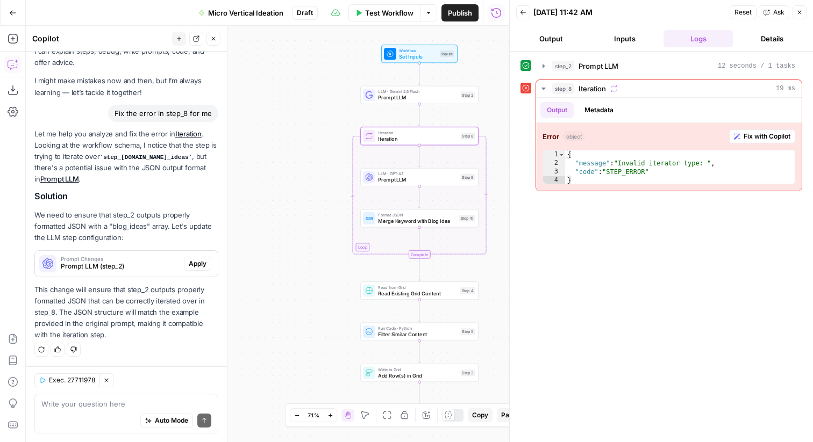
click at [398, 94] on span "Prompt LLM" at bounding box center [417, 98] width 79 height 8
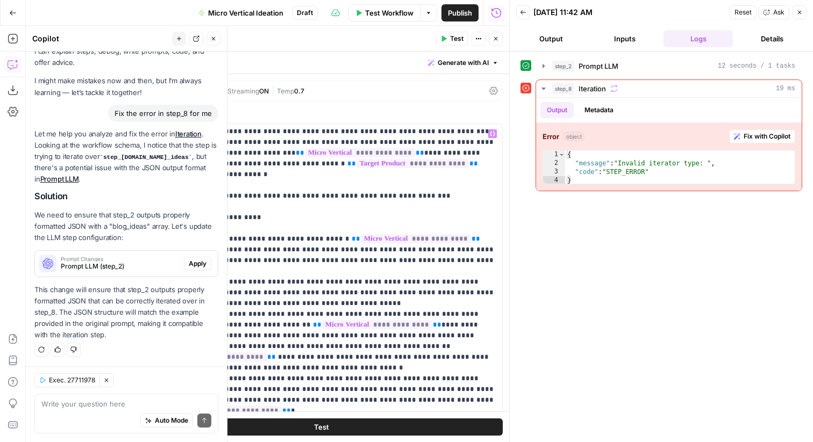
scroll to position [0, 0]
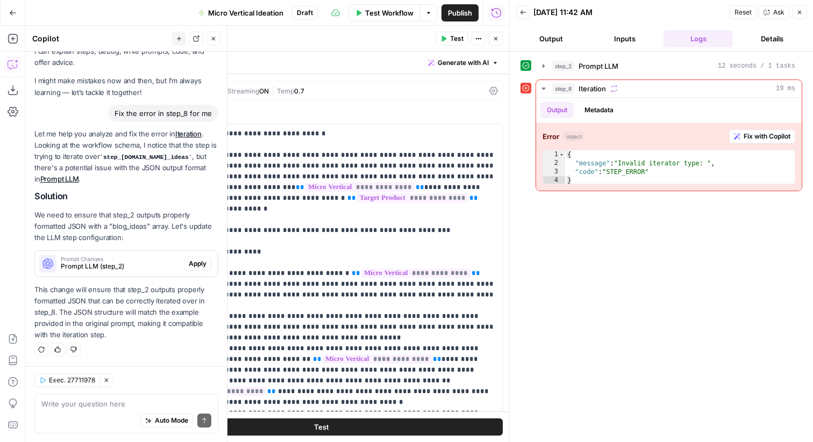
click at [491, 36] on button "Close" at bounding box center [496, 39] width 14 height 14
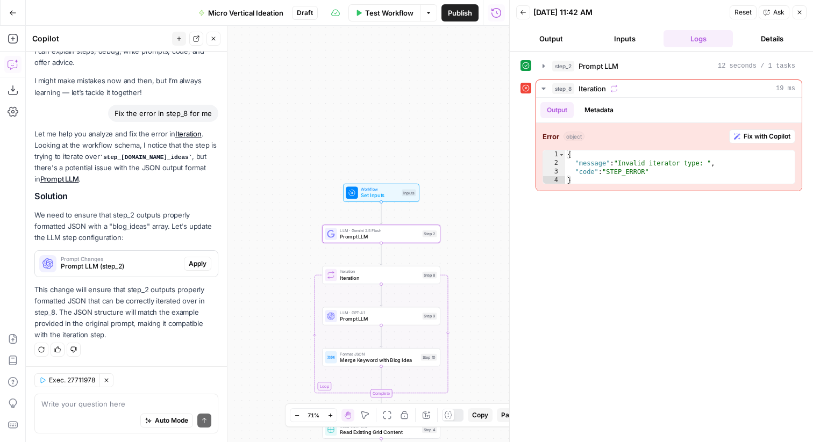
click at [97, 265] on span "Prompt LLM (step_2)" at bounding box center [120, 267] width 119 height 10
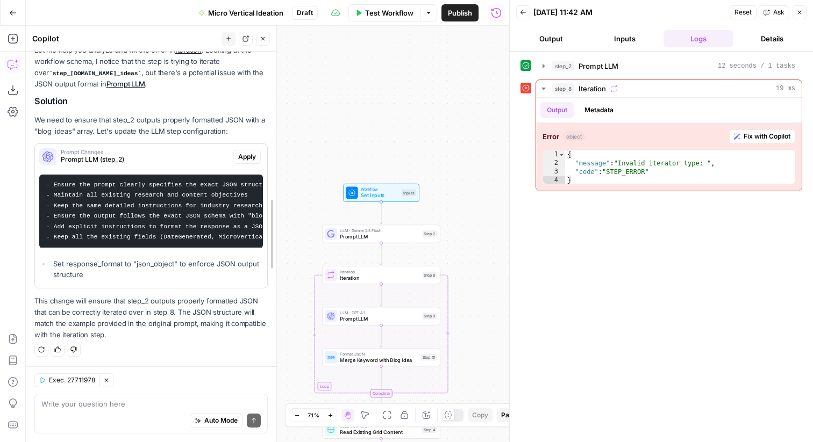
scroll to position [60, 0]
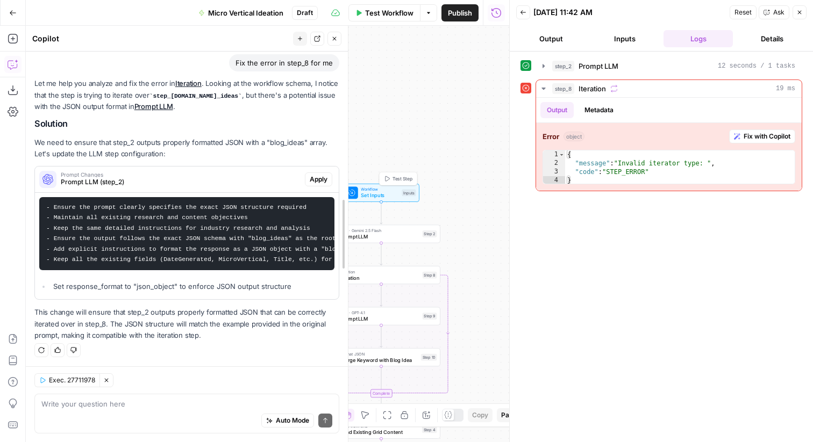
drag, startPoint x: 225, startPoint y: 197, endPoint x: 392, endPoint y: 193, distance: 167.2
click at [392, 193] on body "Sage US - Super Marketer New Home Browse Your Data Usage Settings Recent Grids …" at bounding box center [406, 221] width 813 height 442
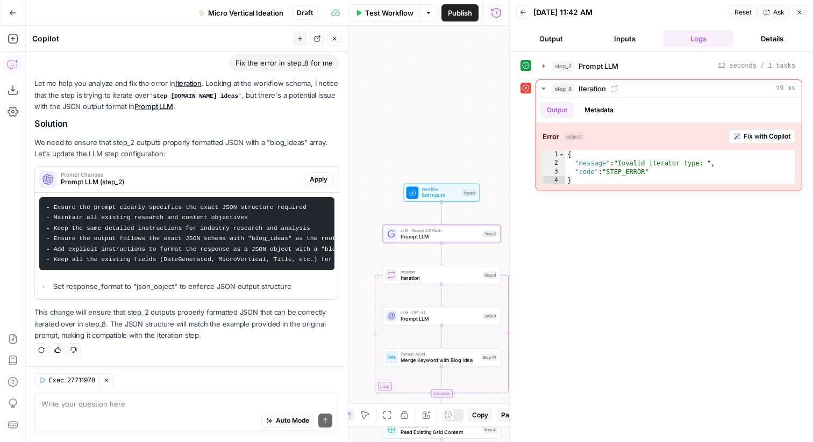
click at [321, 178] on span "Apply" at bounding box center [319, 180] width 18 height 10
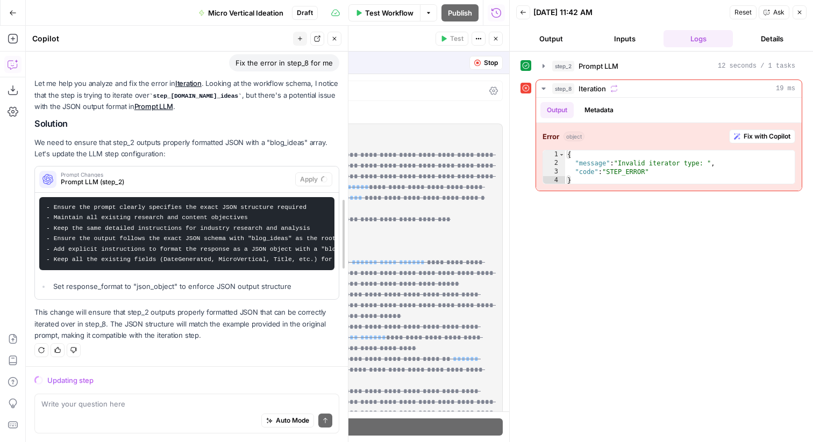
scroll to position [83, 0]
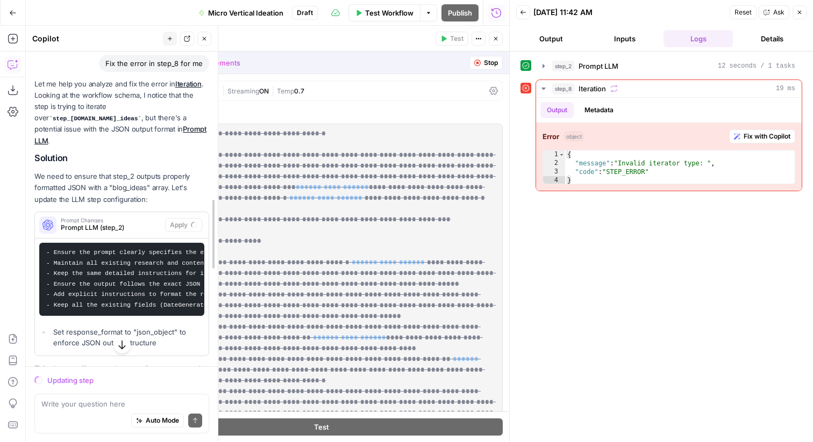
drag, startPoint x: 345, startPoint y: 221, endPoint x: 215, endPoint y: 210, distance: 130.6
click at [800, 9] on icon "button" at bounding box center [799, 12] width 6 height 6
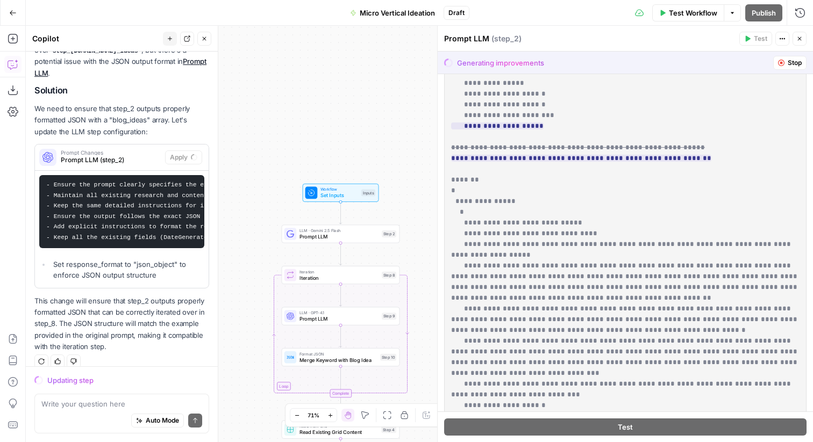
scroll to position [255, 0]
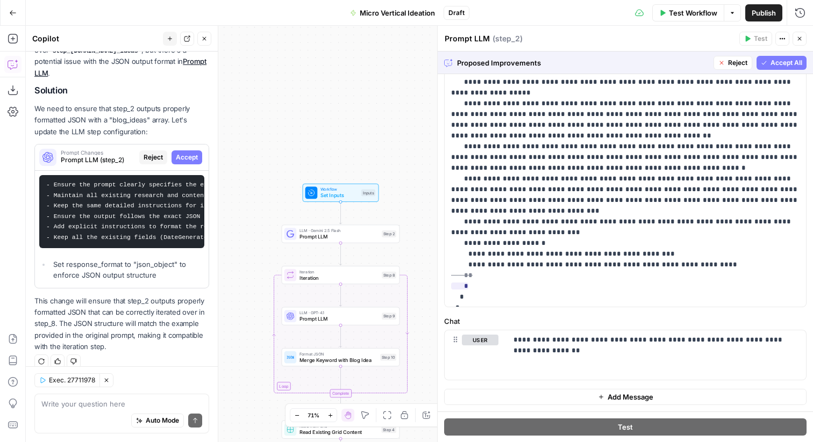
click at [788, 63] on span "Accept All" at bounding box center [786, 63] width 32 height 10
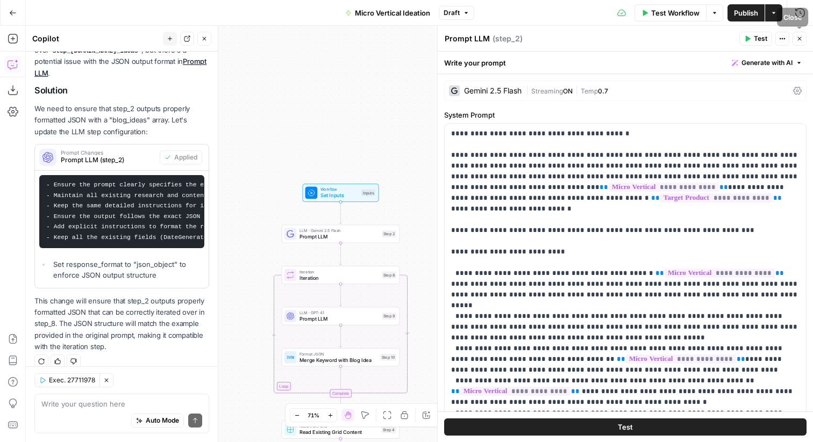
click at [798, 39] on icon "button" at bounding box center [800, 39] width 4 height 4
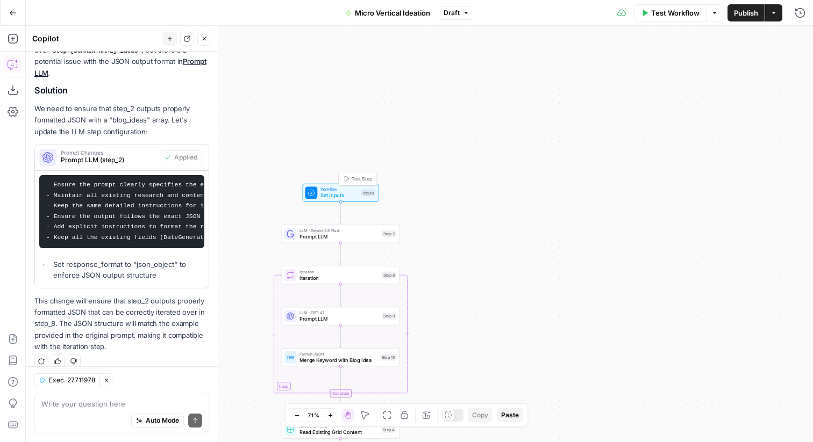
click at [341, 191] on span "Workflow" at bounding box center [339, 190] width 38 height 6
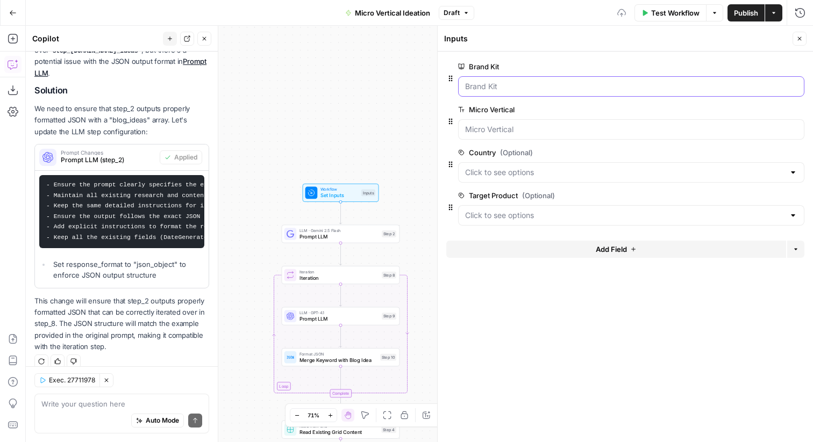
click at [521, 89] on Kit "Brand Kit" at bounding box center [631, 86] width 332 height 11
click at [697, 89] on Kit "Brand Kit" at bounding box center [631, 86] width 332 height 11
click at [666, 14] on span "Test Workflow" at bounding box center [675, 13] width 48 height 11
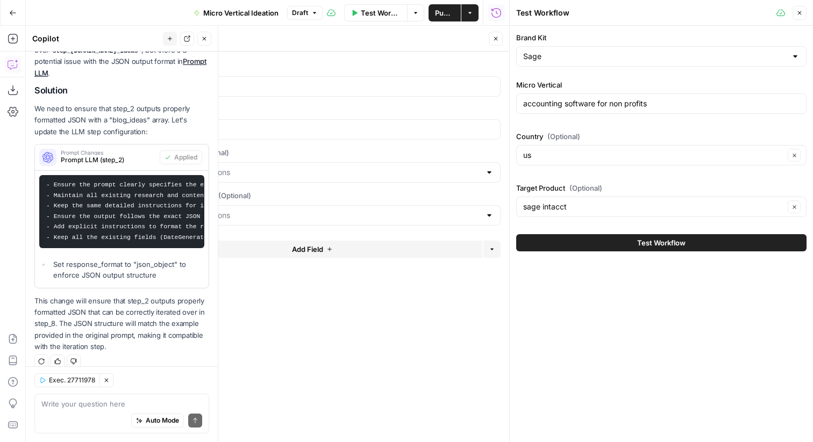
click at [497, 40] on icon "button" at bounding box center [496, 39] width 4 height 4
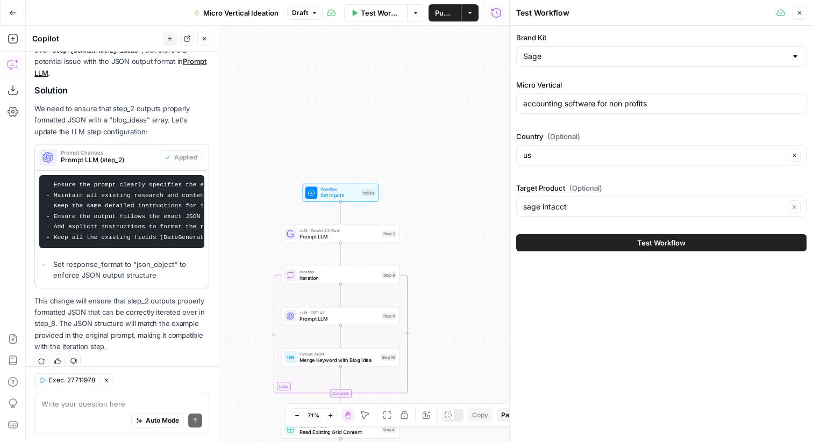
click at [595, 240] on button "Test Workflow" at bounding box center [661, 242] width 290 height 17
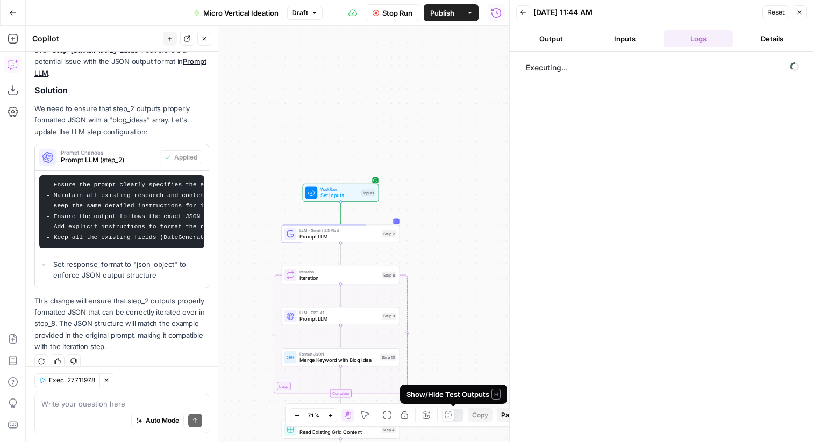
click at [454, 418] on div at bounding box center [447, 415] width 11 height 11
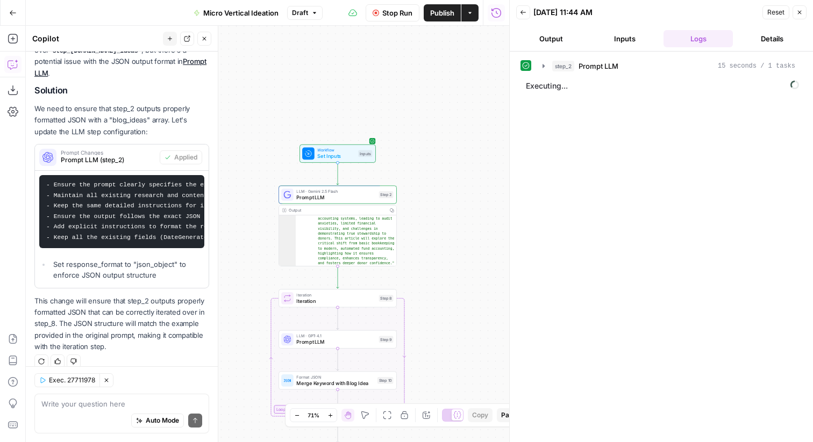
scroll to position [82, 0]
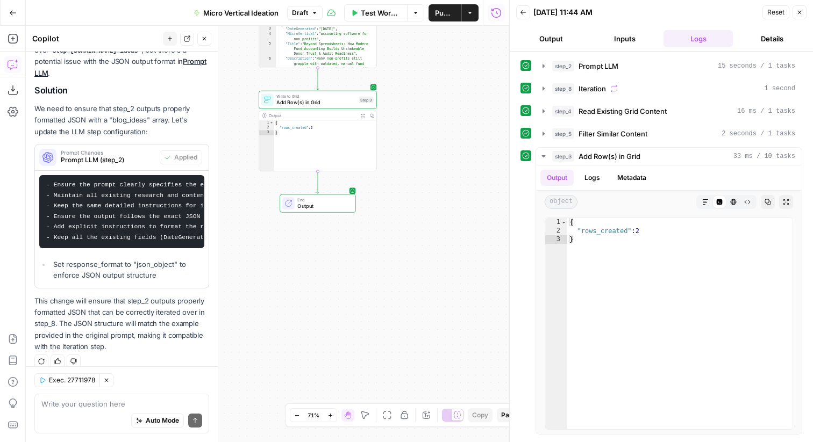
click at [799, 9] on icon "button" at bounding box center [799, 12] width 6 height 6
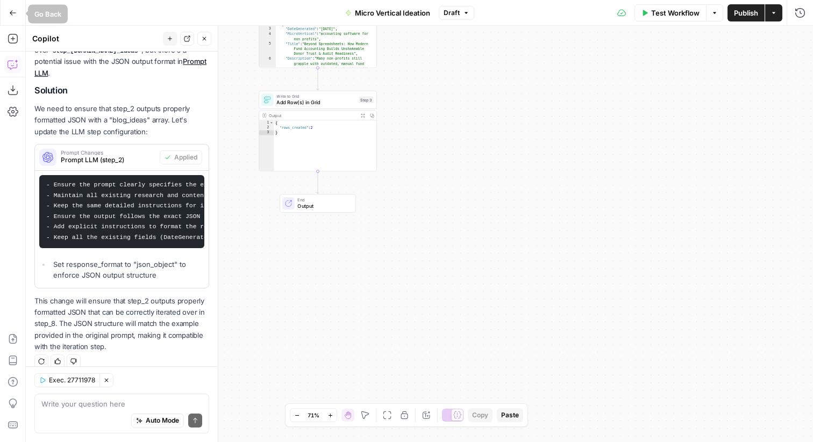
click at [15, 15] on icon "button" at bounding box center [13, 13] width 8 height 8
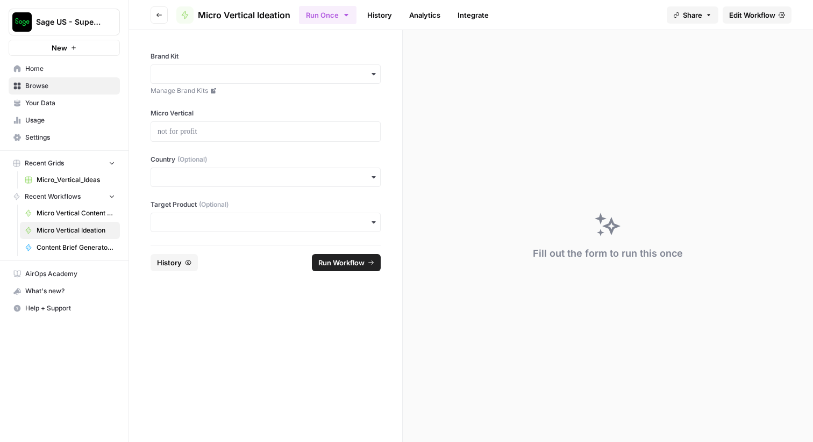
click at [161, 15] on icon "button" at bounding box center [159, 15] width 6 height 6
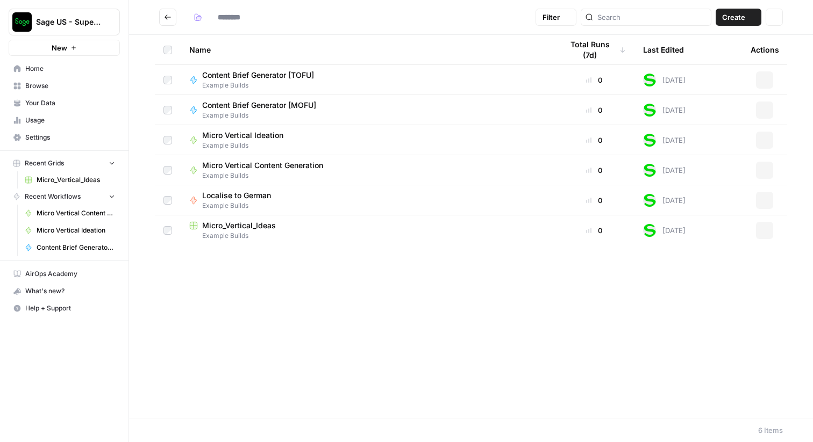
type input "**********"
click at [235, 223] on span "Micro_Vertical_Ideas" at bounding box center [239, 225] width 74 height 11
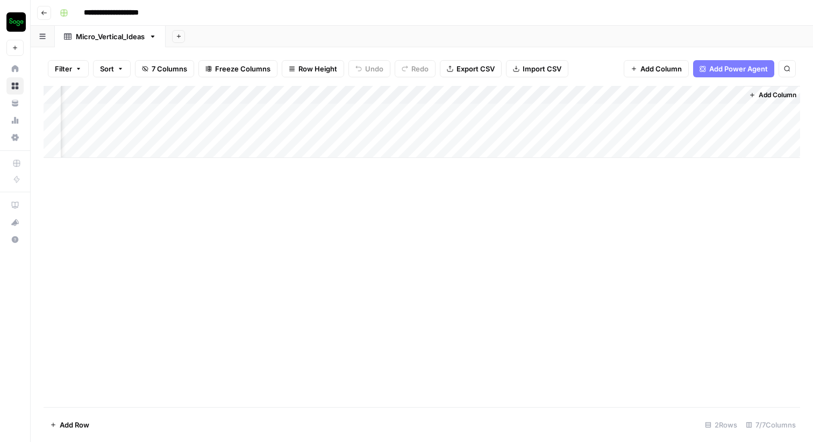
scroll to position [0, 347]
click at [742, 72] on span "Add Power Agent" at bounding box center [738, 68] width 59 height 11
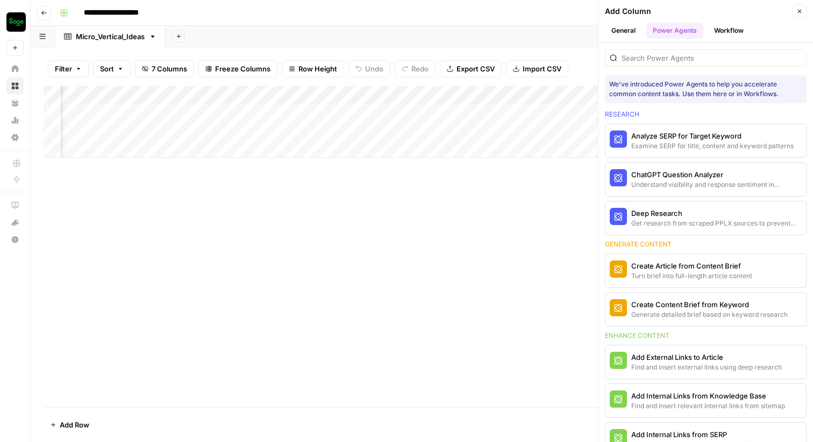
click at [728, 32] on button "Workflow" at bounding box center [728, 31] width 42 height 16
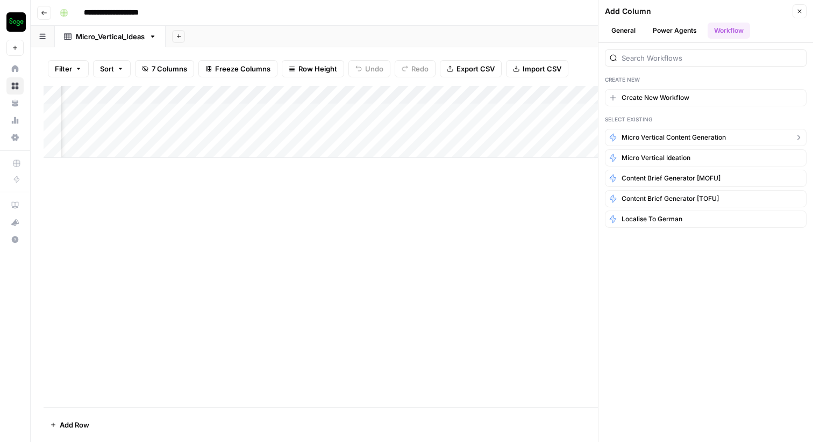
click at [691, 139] on span "Micro Vertical Content Generation" at bounding box center [673, 138] width 104 height 10
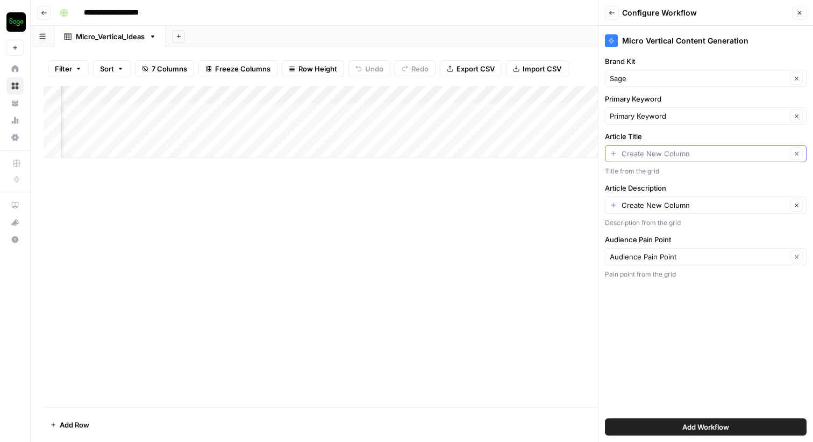
click at [693, 150] on input "Article Title" at bounding box center [703, 153] width 165 height 11
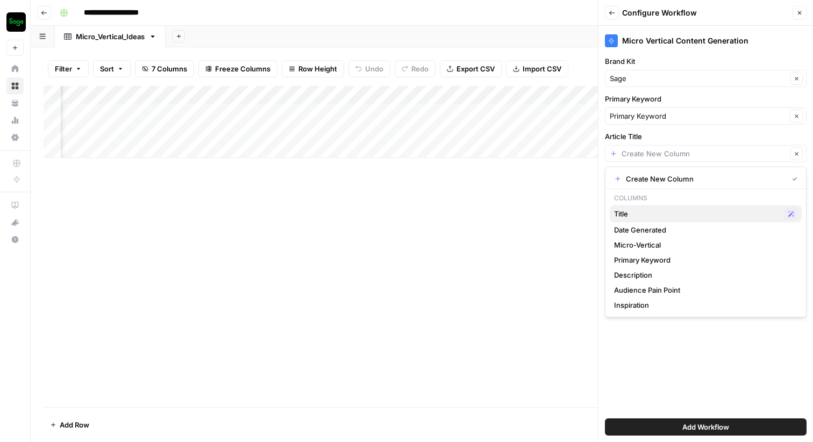
click at [663, 213] on span "Title" at bounding box center [697, 214] width 166 height 11
type input "Title"
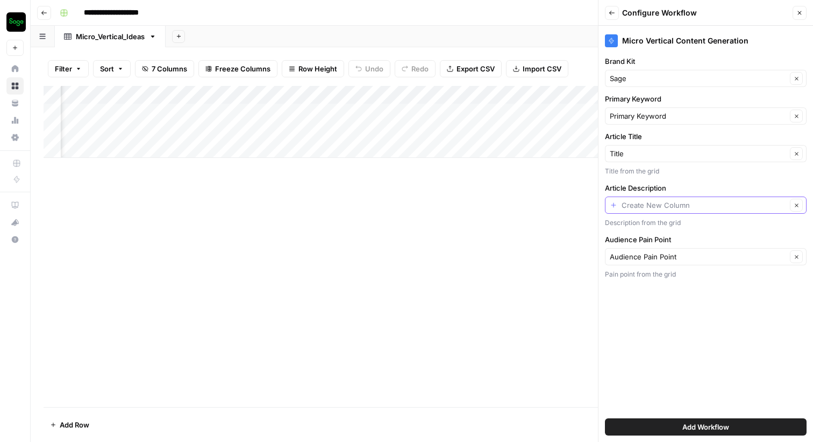
click at [666, 203] on input "Article Description" at bounding box center [703, 205] width 165 height 11
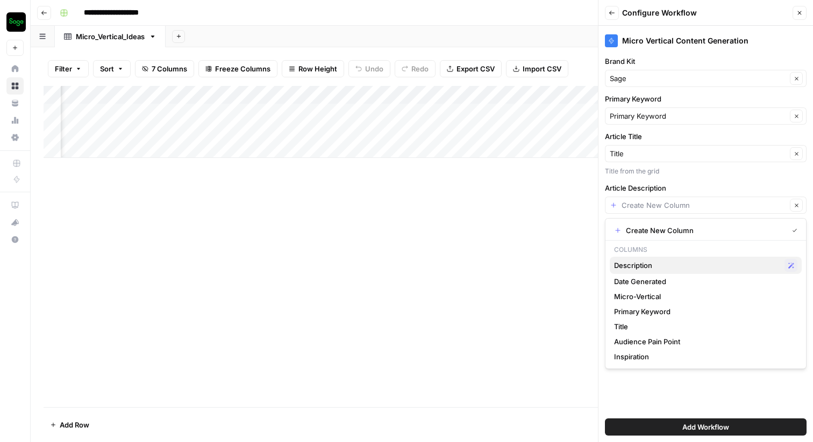
click at [646, 263] on span "Description" at bounding box center [697, 265] width 166 height 11
type input "Description"
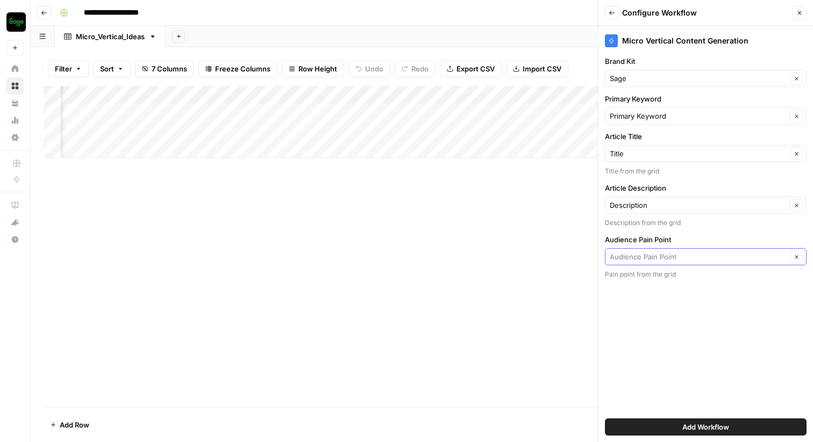
click at [653, 255] on input "Audience Pain Point" at bounding box center [698, 257] width 177 height 11
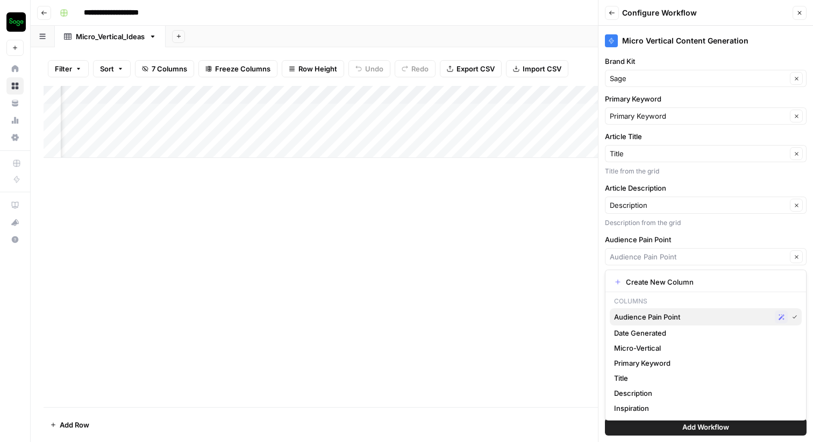
click at [653, 317] on span "Audience Pain Point" at bounding box center [692, 317] width 156 height 11
type input "Audience Pain Point"
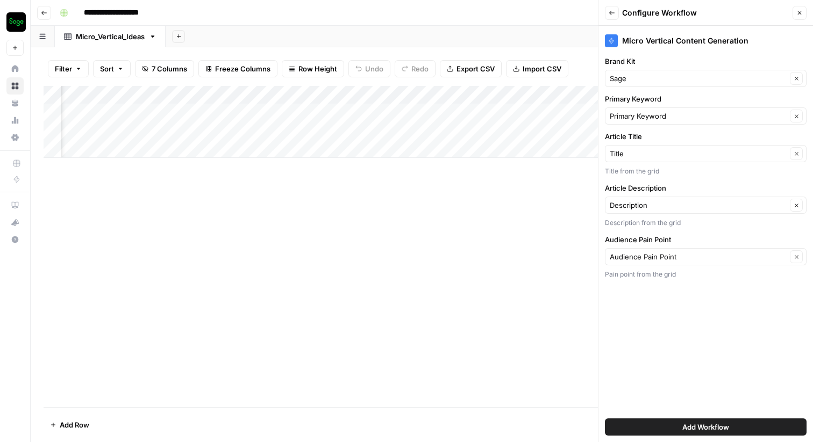
click at [682, 428] on span "Add Workflow" at bounding box center [705, 427] width 47 height 11
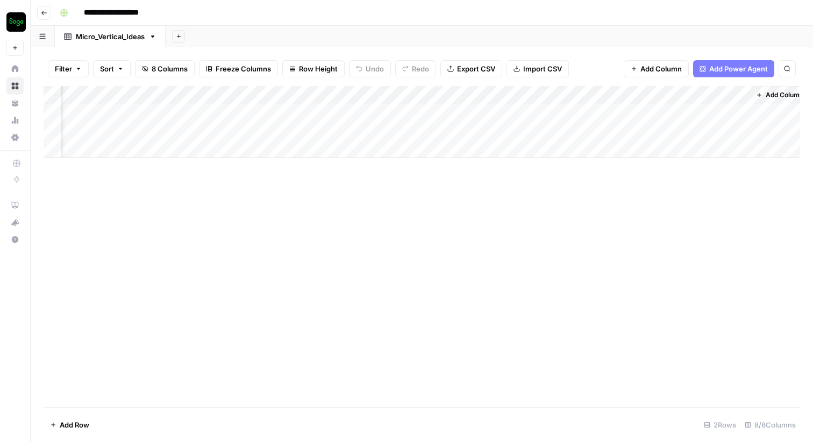
scroll to position [0, 511]
click at [648, 110] on div "Add Column" at bounding box center [422, 122] width 756 height 72
click at [712, 112] on div "Add Column" at bounding box center [422, 122] width 756 height 72
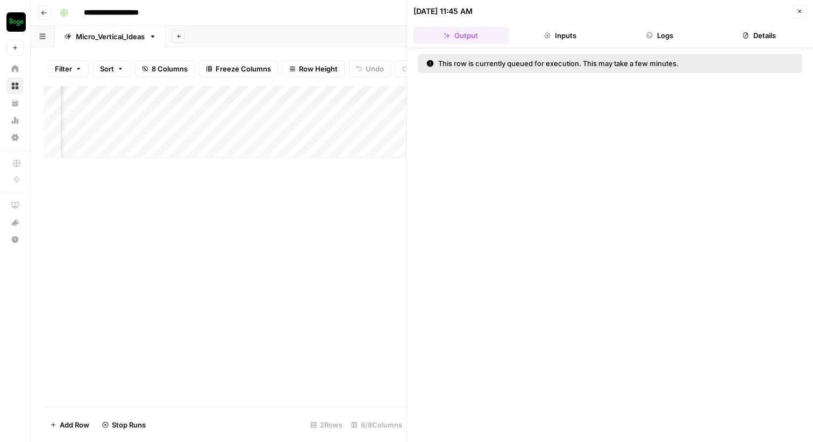
click at [652, 33] on icon "button" at bounding box center [649, 35] width 5 height 5
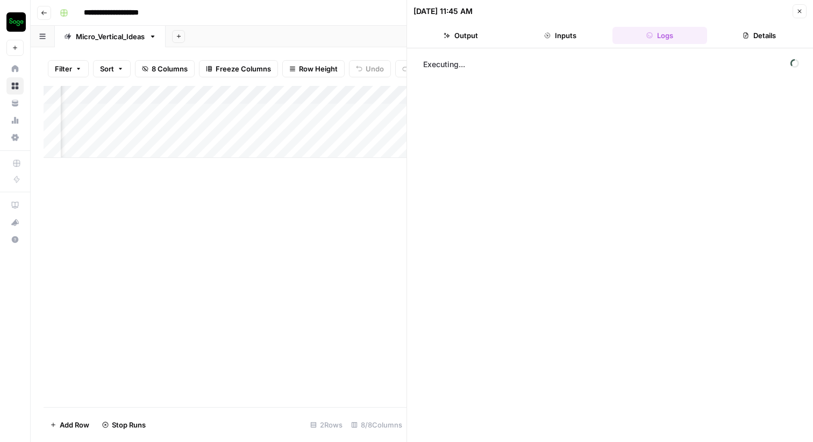
click at [466, 30] on button "Output" at bounding box center [460, 35] width 95 height 17
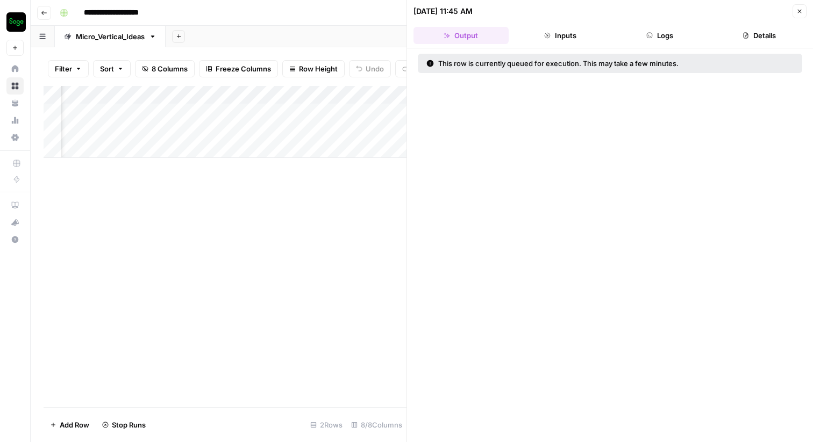
click at [553, 33] on button "Inputs" at bounding box center [560, 35] width 95 height 17
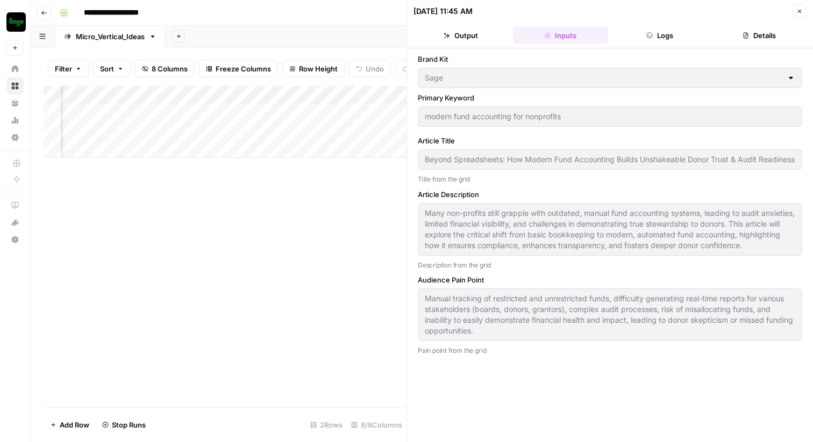
click at [649, 33] on icon "button" at bounding box center [649, 35] width 5 height 5
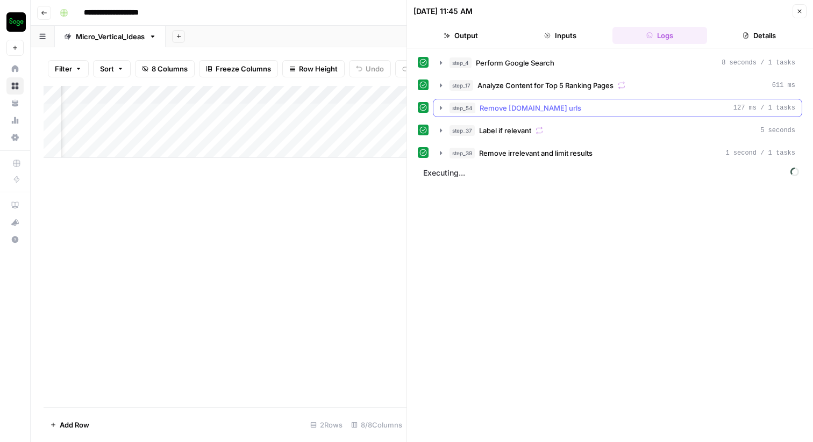
click at [439, 107] on icon "button" at bounding box center [441, 108] width 9 height 9
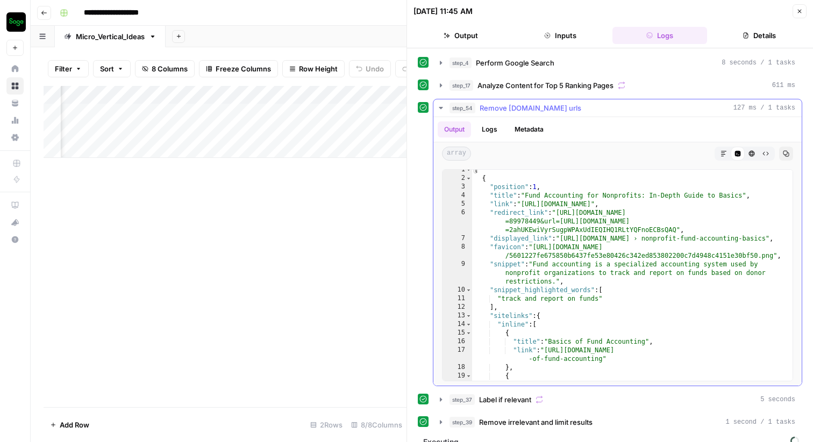
scroll to position [0, 0]
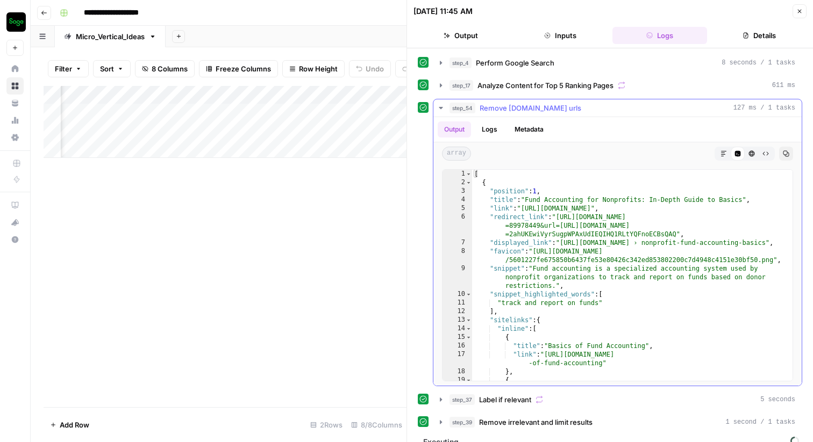
type textarea "**********"
drag, startPoint x: 566, startPoint y: 252, endPoint x: 610, endPoint y: 254, distance: 44.1
click at [610, 254] on div "[ { "position" : 1 , "title" : "Fund Accounting for Nonprofits: In-Depth Guide …" at bounding box center [632, 284] width 320 height 228
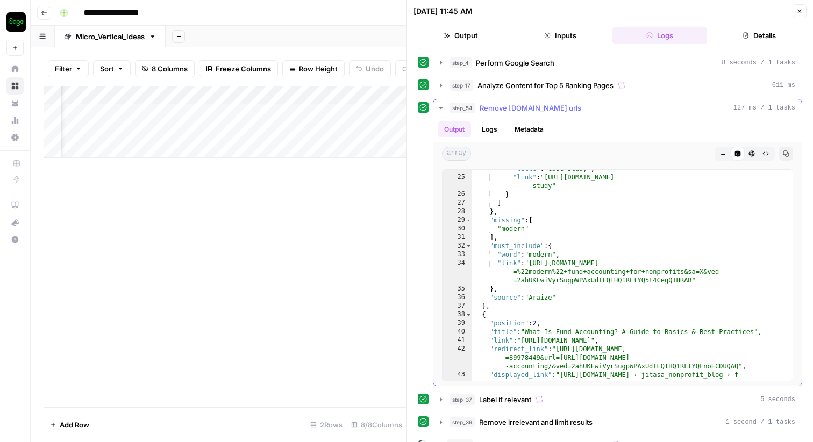
scroll to position [270, 0]
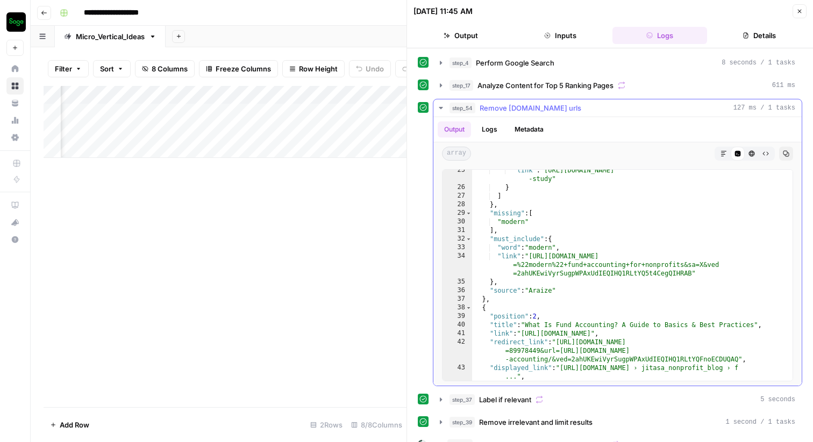
click at [595, 108] on div "step_54 Remove www.sage.com urls 127 ms / 1 tasks" at bounding box center [622, 108] width 346 height 11
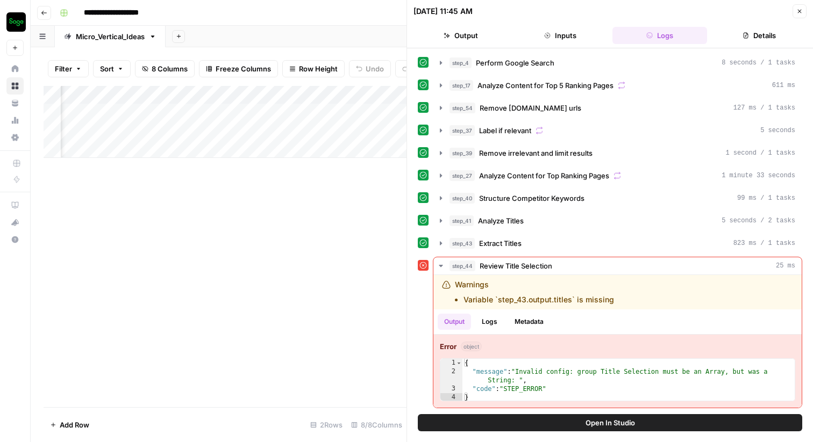
click at [566, 423] on button "Open In Studio" at bounding box center [610, 422] width 384 height 17
click at [798, 8] on button "Close" at bounding box center [799, 11] width 14 height 14
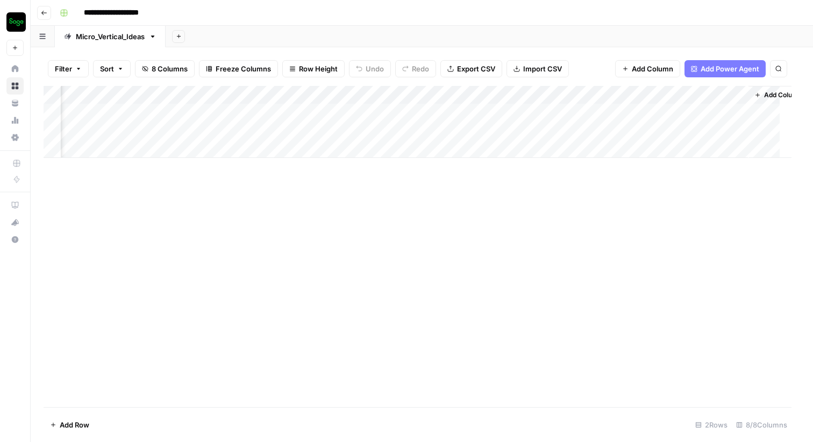
scroll to position [0, 498]
click at [740, 111] on div "Add Column" at bounding box center [422, 122] width 756 height 72
click at [726, 110] on div "Add Column" at bounding box center [422, 122] width 756 height 72
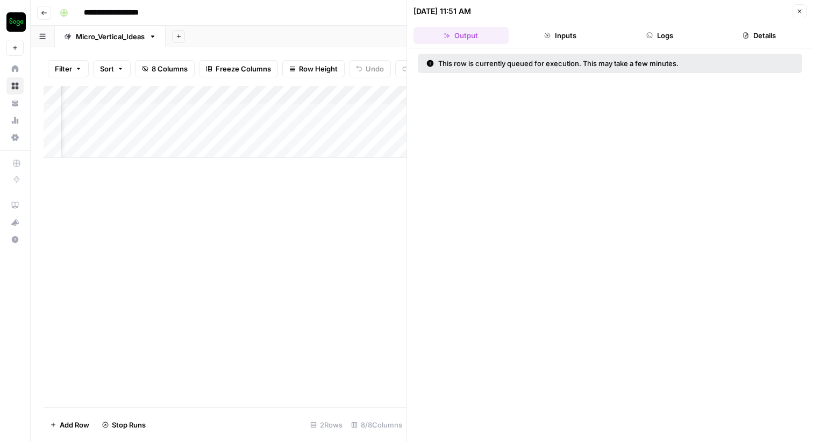
click at [641, 33] on button "Logs" at bounding box center [659, 35] width 95 height 17
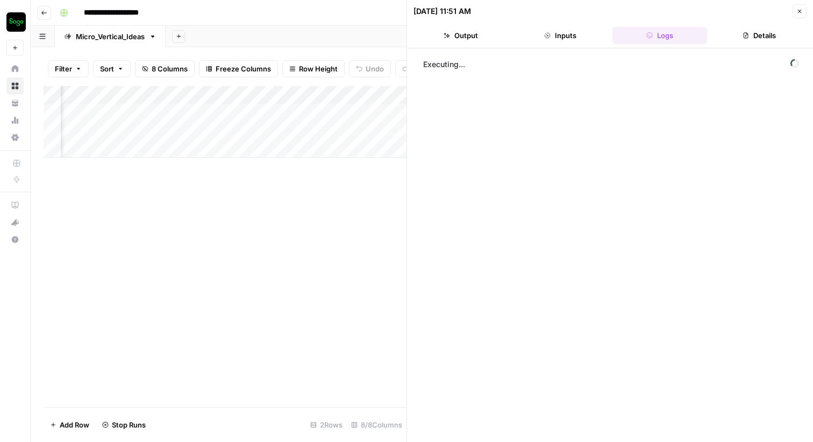
scroll to position [0, 904]
click at [797, 14] on icon "button" at bounding box center [799, 11] width 6 height 6
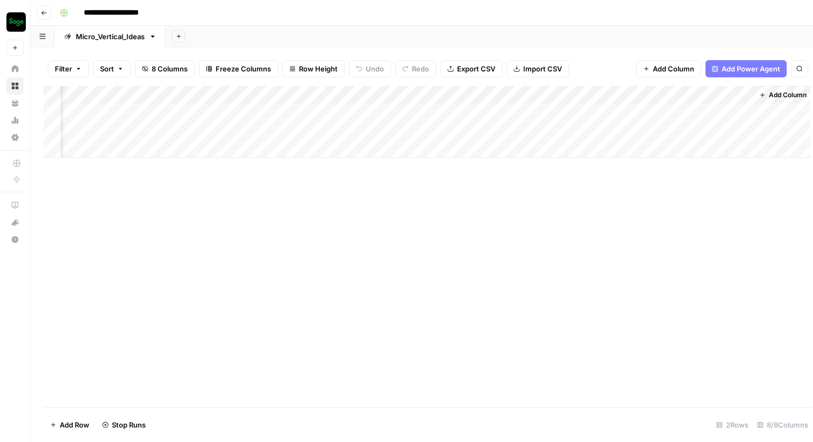
scroll to position [0, 498]
click at [742, 110] on div "Add Column" at bounding box center [422, 122] width 756 height 72
click at [742, 112] on div "Add Column" at bounding box center [422, 122] width 756 height 72
click at [726, 113] on div "Add Column" at bounding box center [422, 122] width 756 height 72
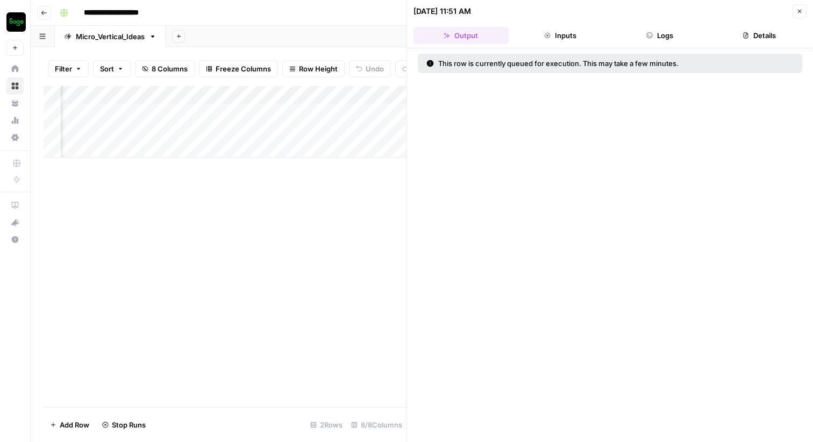
scroll to position [0, 904]
click at [667, 37] on button "Logs" at bounding box center [659, 35] width 95 height 17
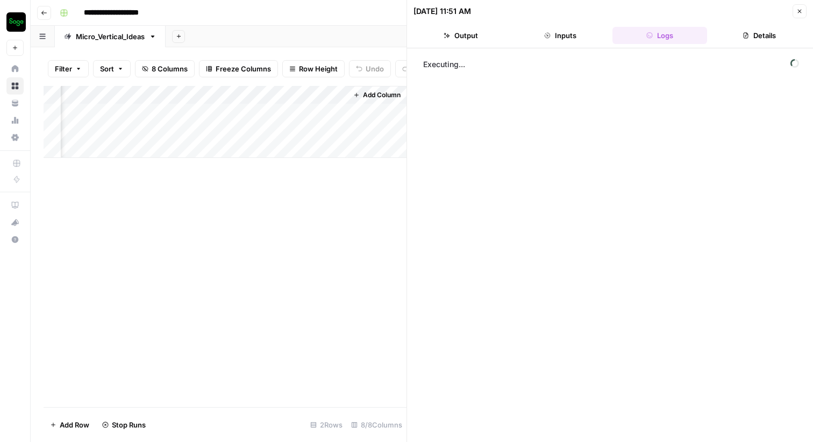
click at [559, 29] on button "Inputs" at bounding box center [560, 35] width 95 height 17
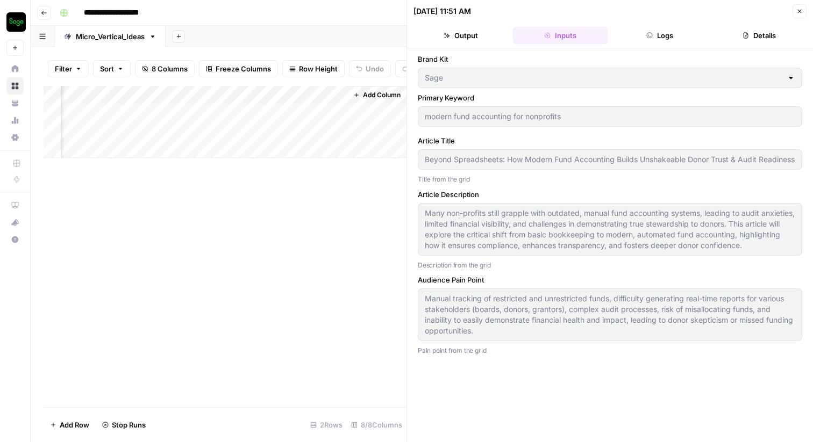
click at [671, 33] on button "Logs" at bounding box center [659, 35] width 95 height 17
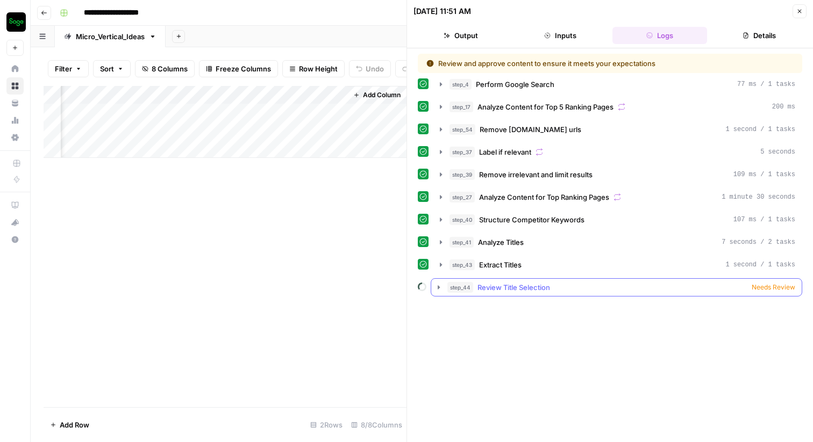
click at [763, 288] on span "Needs Review" at bounding box center [774, 288] width 44 height 10
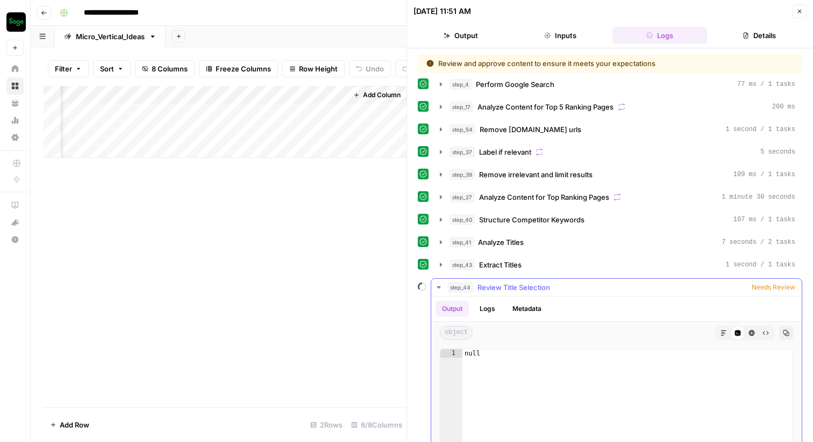
click at [763, 288] on span "Needs Review" at bounding box center [774, 288] width 44 height 10
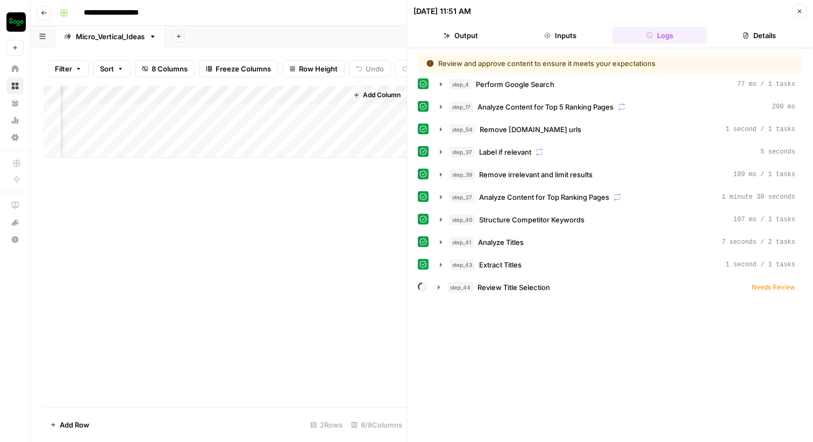
click at [233, 113] on div "Add Column" at bounding box center [225, 122] width 363 height 72
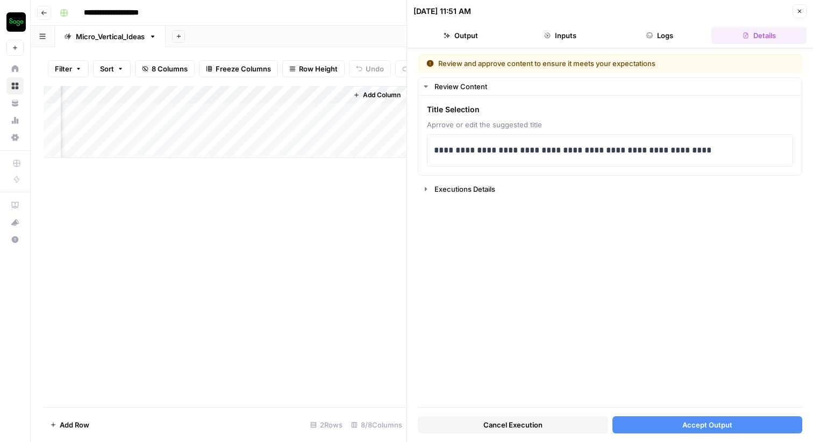
click at [656, 424] on button "Accept Output" at bounding box center [707, 425] width 190 height 17
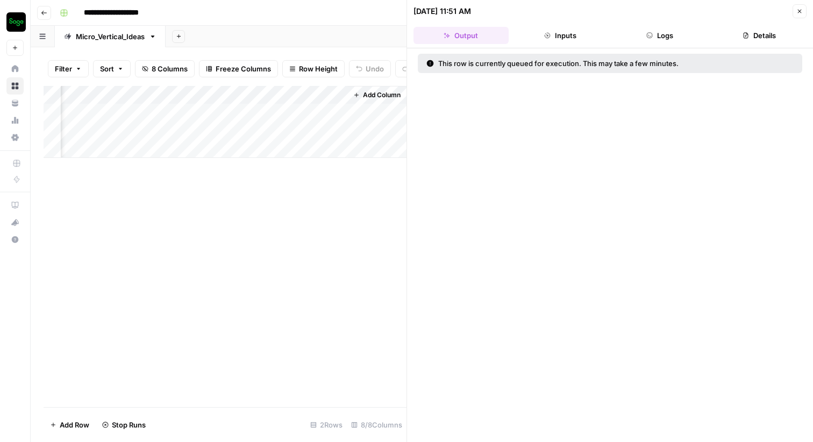
click at [659, 31] on button "Logs" at bounding box center [659, 35] width 95 height 17
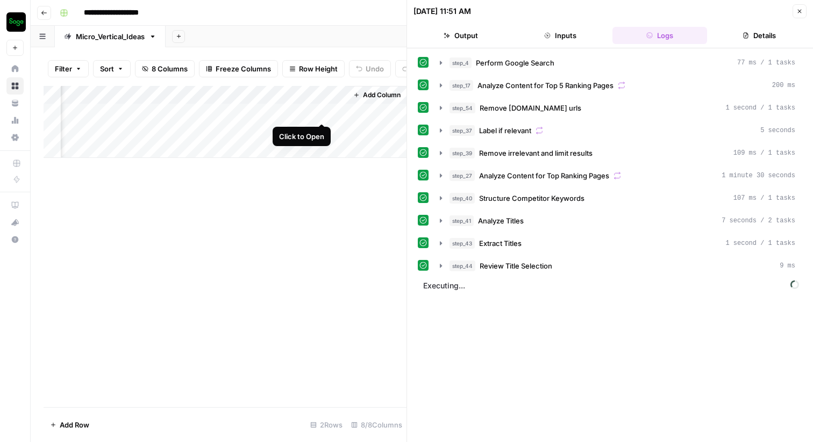
click at [322, 112] on div "Add Column" at bounding box center [225, 122] width 363 height 72
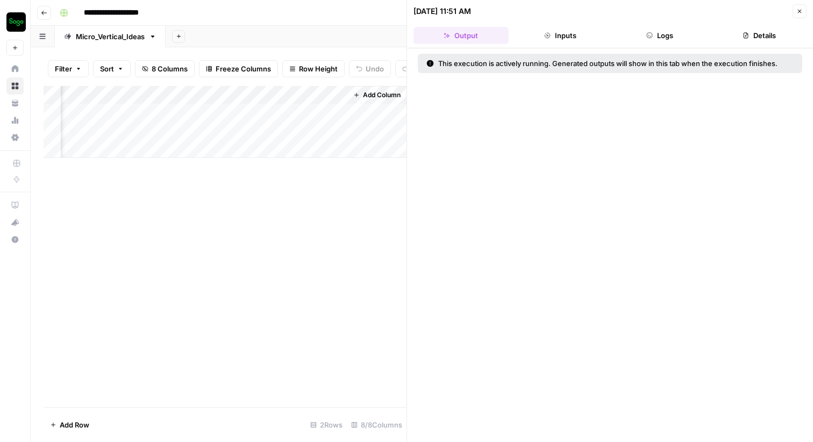
click at [655, 28] on button "Logs" at bounding box center [659, 35] width 95 height 17
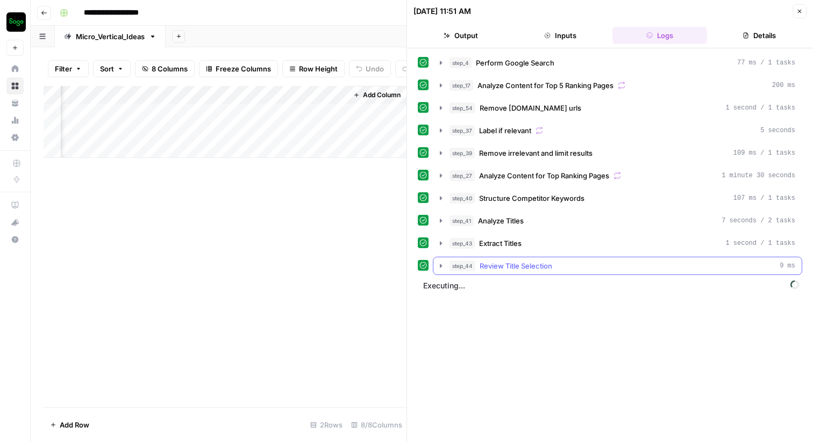
click at [441, 265] on icon "button" at bounding box center [441, 266] width 9 height 9
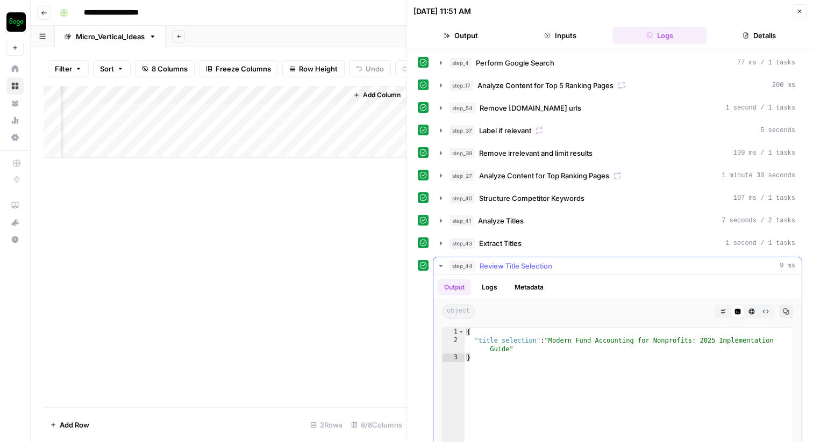
click at [441, 265] on icon "button" at bounding box center [441, 266] width 4 height 2
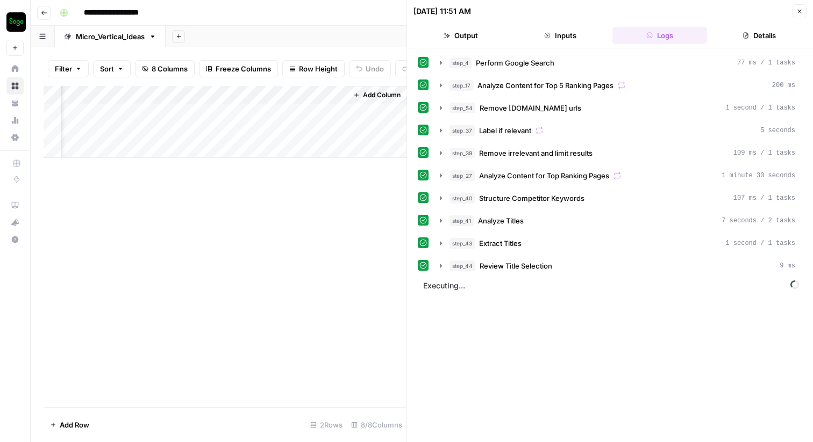
click at [795, 13] on button "Close" at bounding box center [799, 11] width 14 height 14
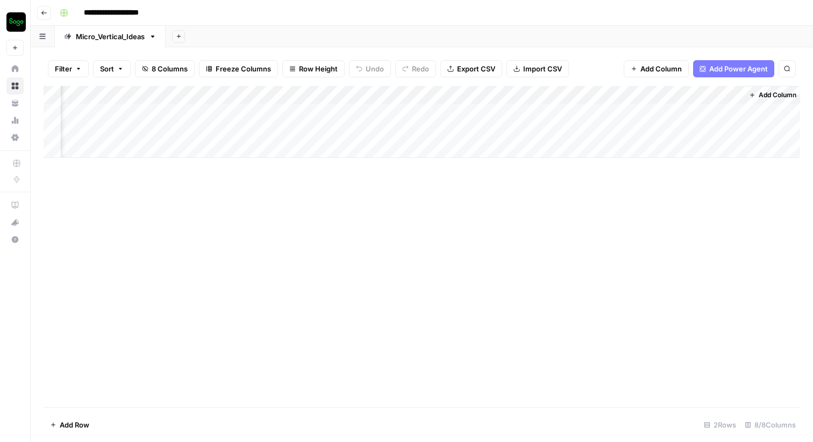
scroll to position [0, 498]
click at [727, 111] on div "Add Column" at bounding box center [422, 122] width 756 height 72
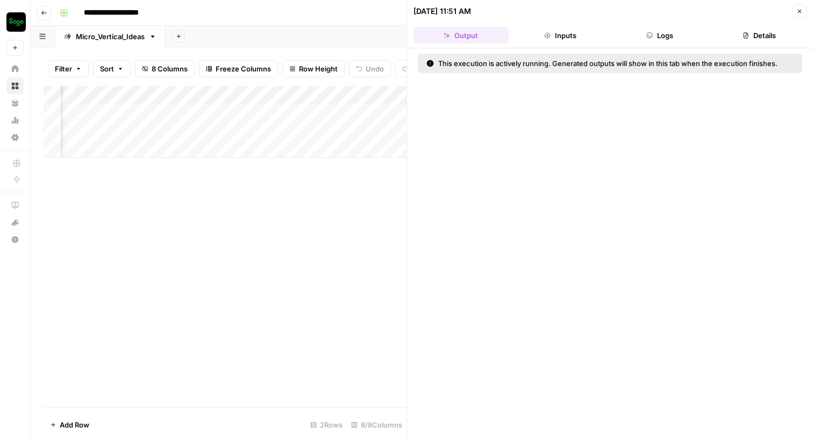
click at [671, 32] on button "Logs" at bounding box center [659, 35] width 95 height 17
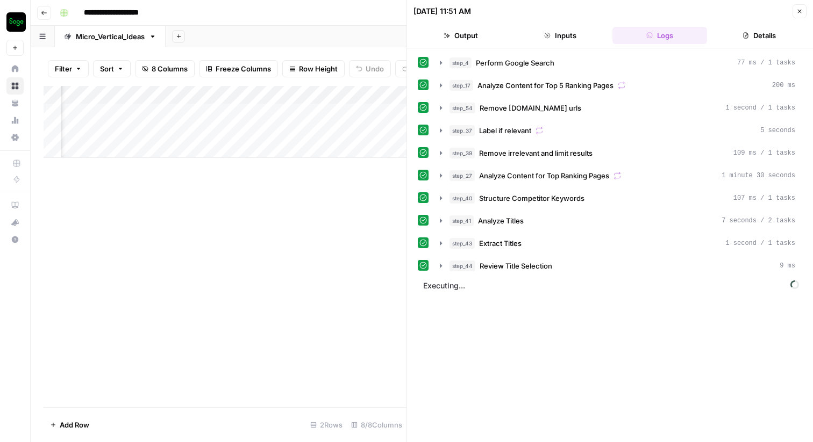
click at [752, 34] on button "Details" at bounding box center [758, 35] width 95 height 17
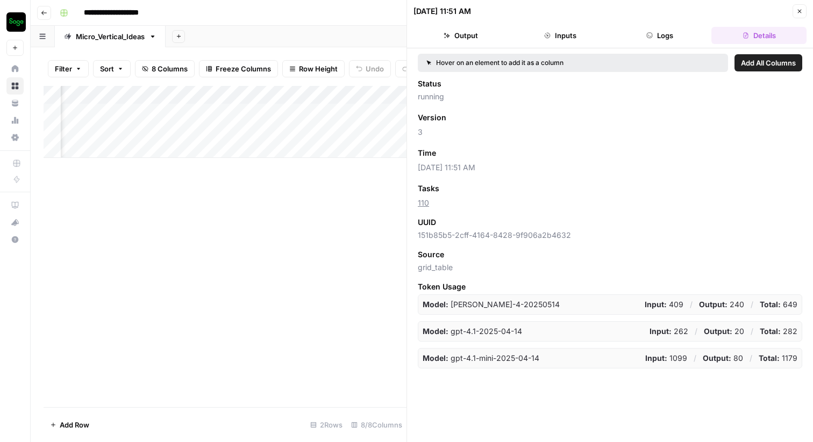
click at [668, 38] on button "Logs" at bounding box center [659, 35] width 95 height 17
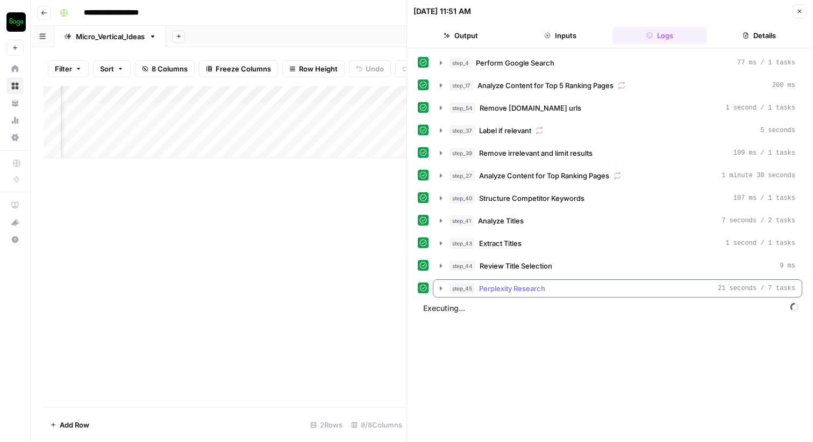
click at [440, 288] on icon "button" at bounding box center [441, 289] width 2 height 4
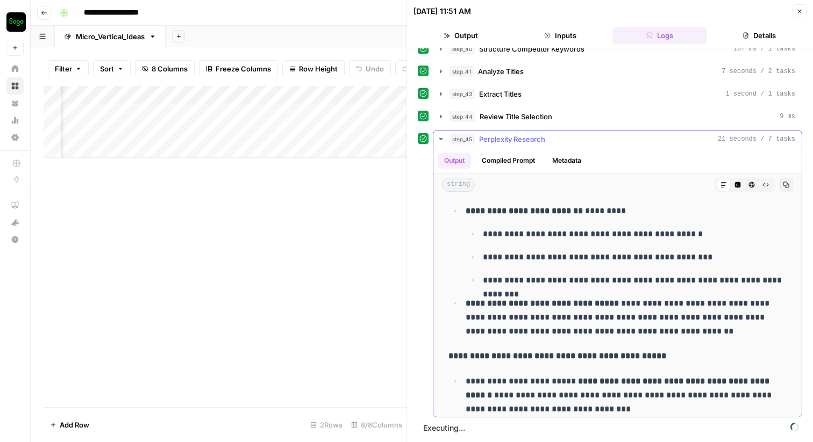
scroll to position [1023, 0]
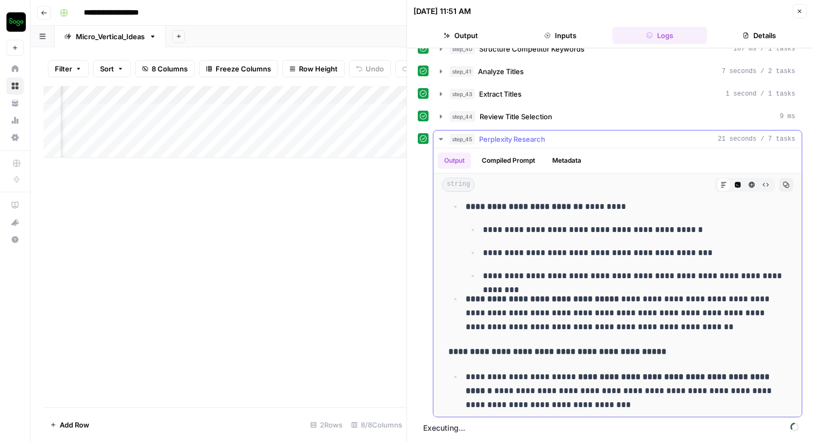
click at [441, 140] on icon "button" at bounding box center [441, 139] width 4 height 2
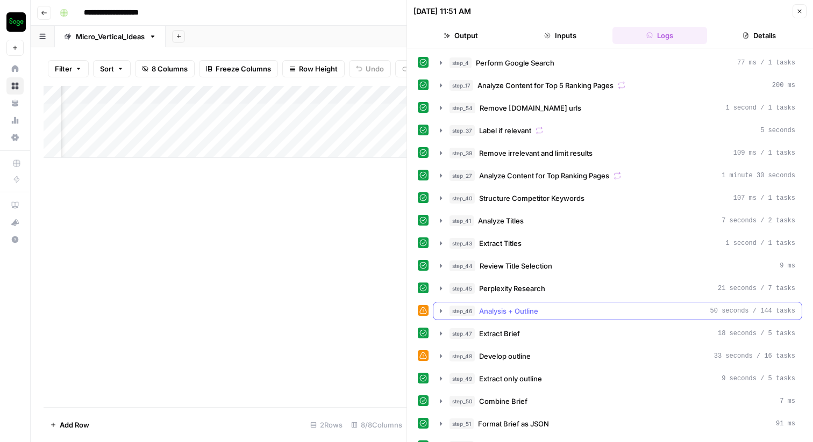
click at [521, 313] on span "Analysis + Outline" at bounding box center [508, 311] width 59 height 11
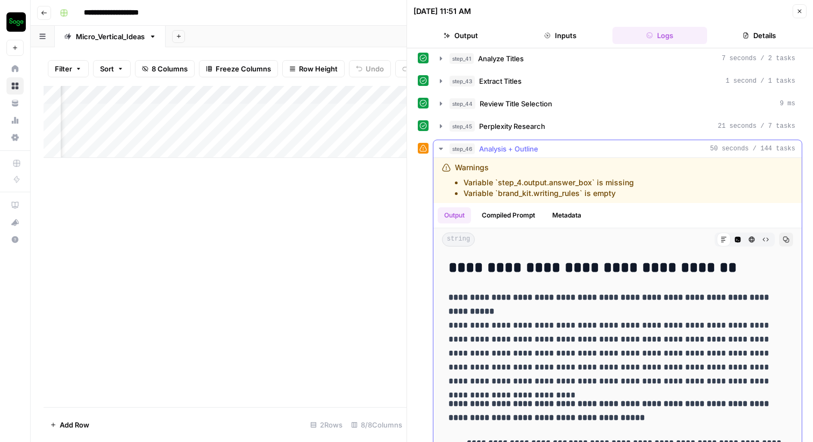
scroll to position [191, 0]
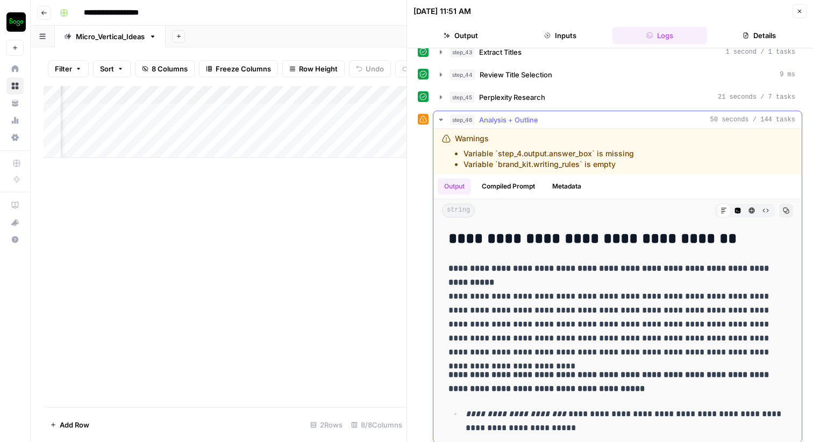
click at [507, 120] on span "Analysis + Outline" at bounding box center [508, 120] width 59 height 11
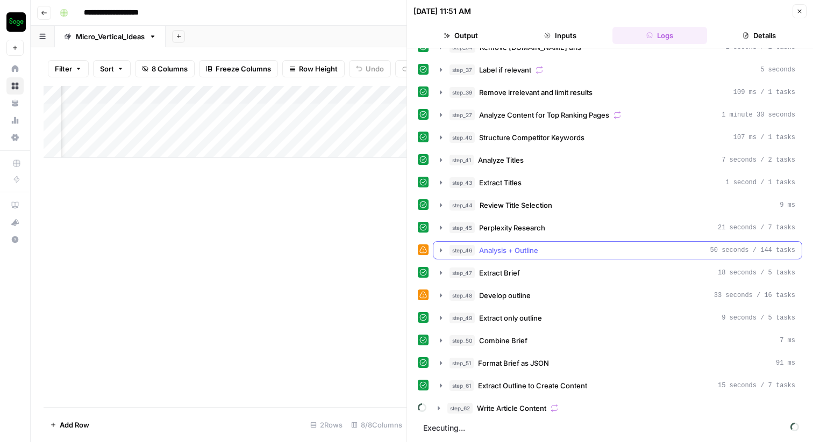
click at [521, 253] on span "Analysis + Outline" at bounding box center [508, 250] width 59 height 11
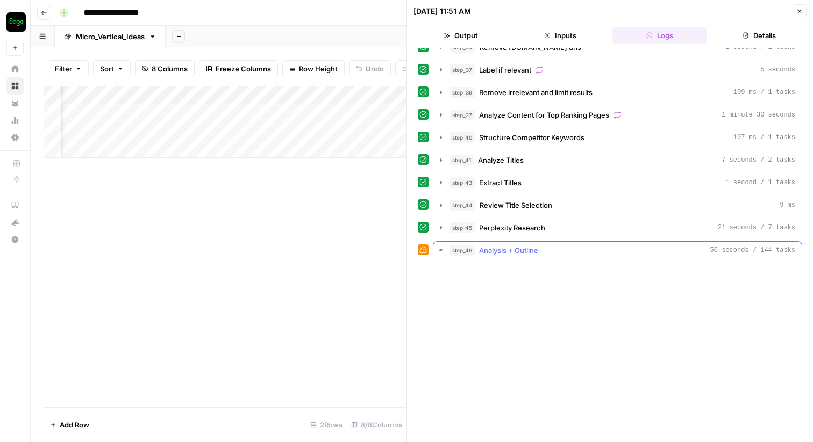
scroll to position [191, 0]
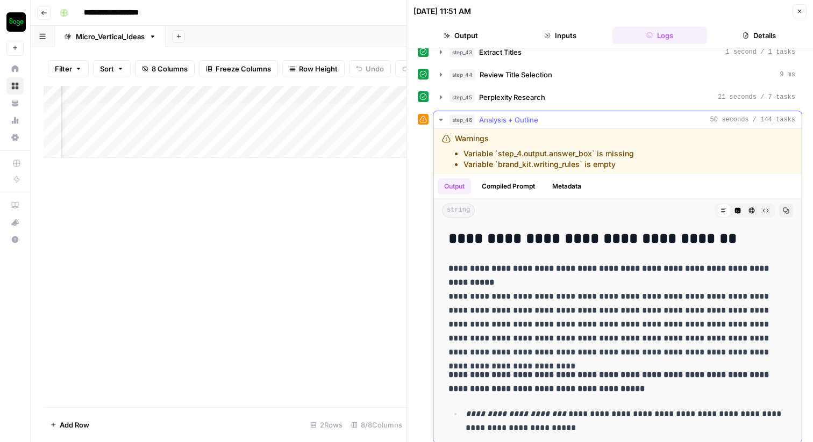
click at [512, 117] on span "Analysis + Outline" at bounding box center [508, 120] width 59 height 11
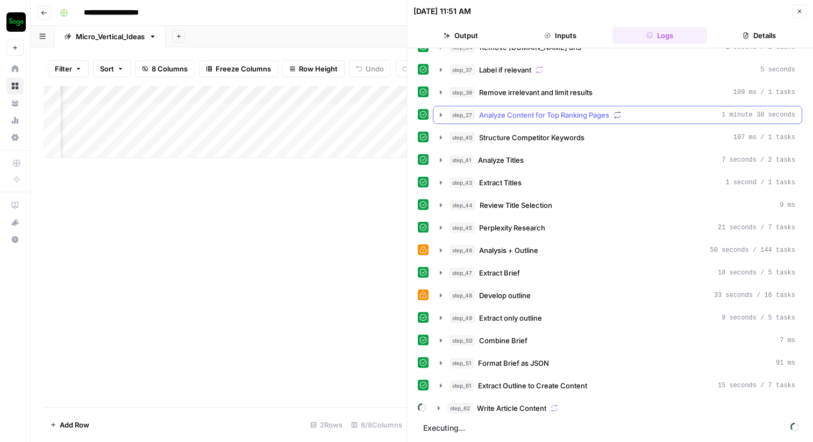
scroll to position [61, 0]
click at [525, 295] on span "Develop outline" at bounding box center [505, 295] width 52 height 11
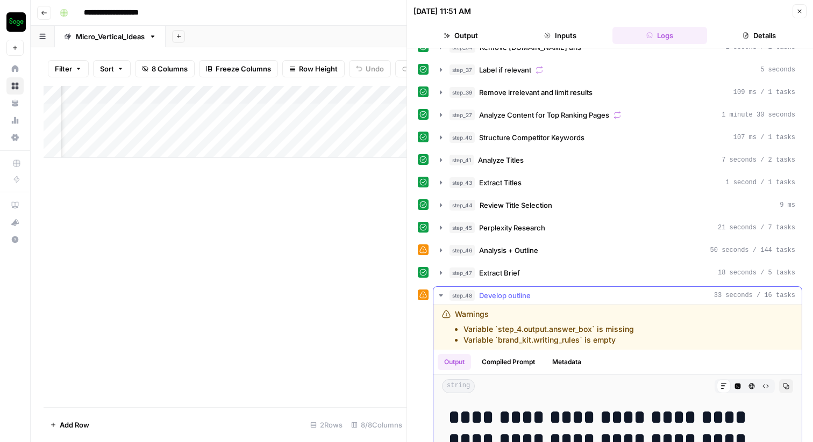
scroll to position [80, 0]
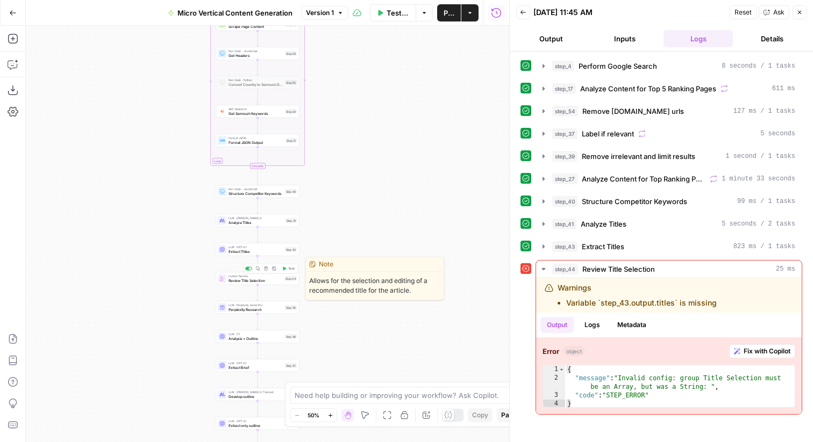
click at [261, 281] on span "Review Title Selection" at bounding box center [255, 280] width 54 height 5
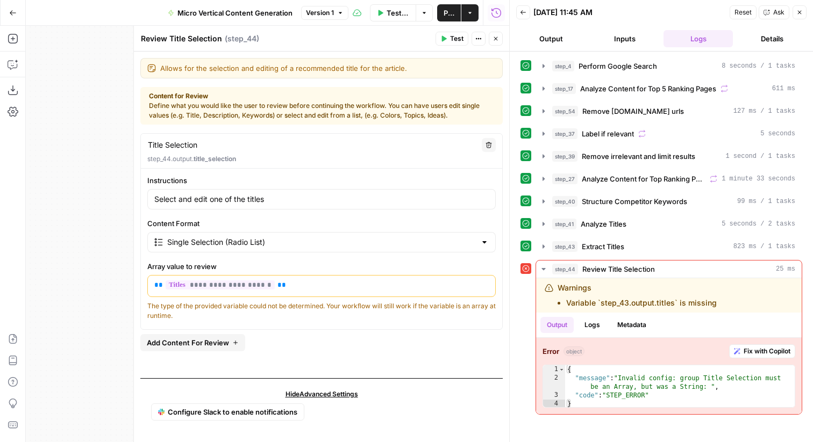
click at [496, 37] on icon "button" at bounding box center [495, 38] width 6 height 6
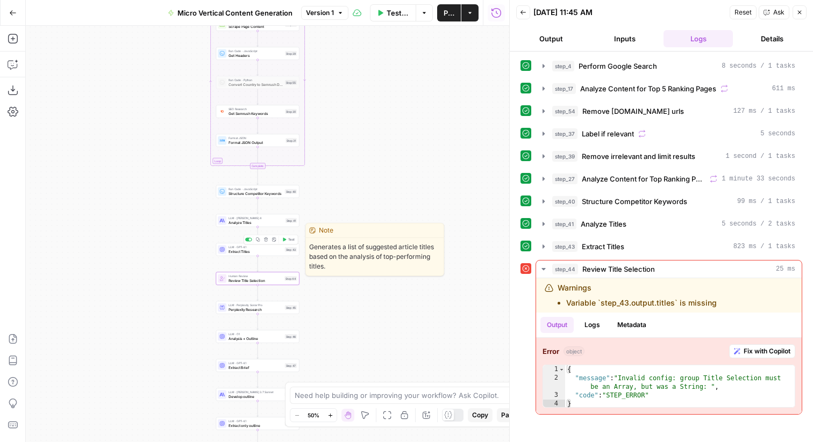
click at [262, 252] on span "Extract Titles" at bounding box center [255, 251] width 54 height 5
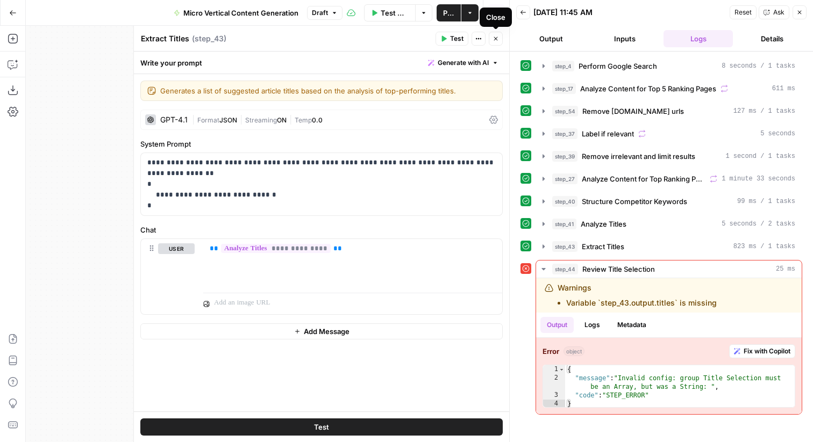
click at [495, 40] on icon "button" at bounding box center [495, 38] width 6 height 6
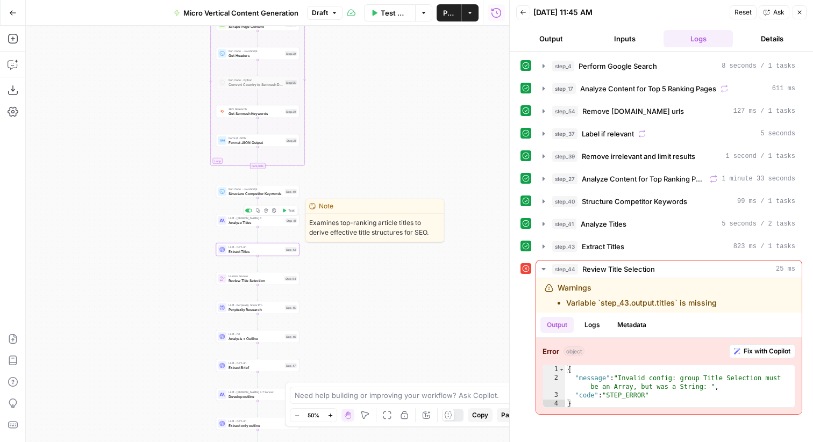
click at [262, 220] on span "Analyze Titles" at bounding box center [255, 222] width 55 height 5
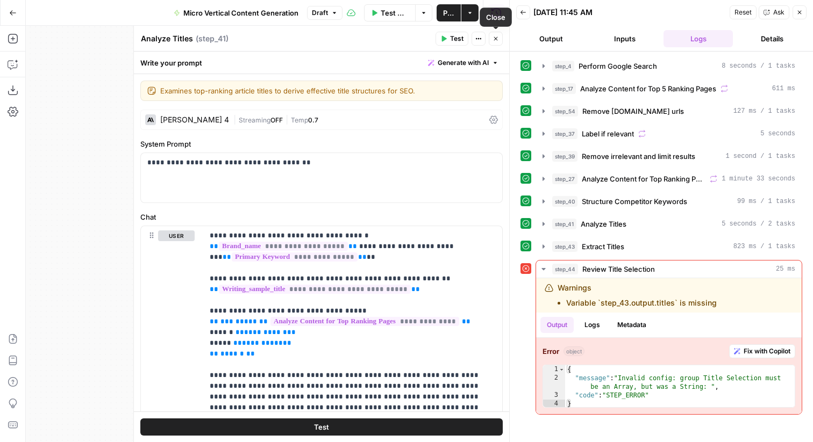
click at [498, 39] on icon "button" at bounding box center [495, 38] width 6 height 6
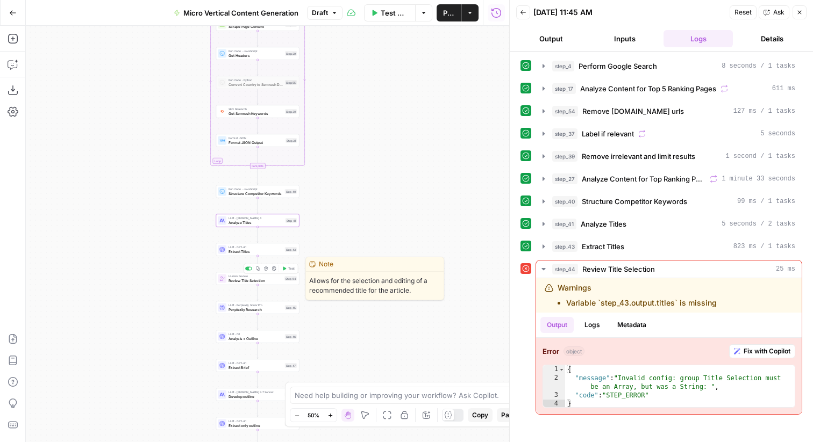
click at [253, 284] on div "Human Review Review Title Selection Step 44 Copy step Delete step Edit Note Test" at bounding box center [257, 279] width 83 height 13
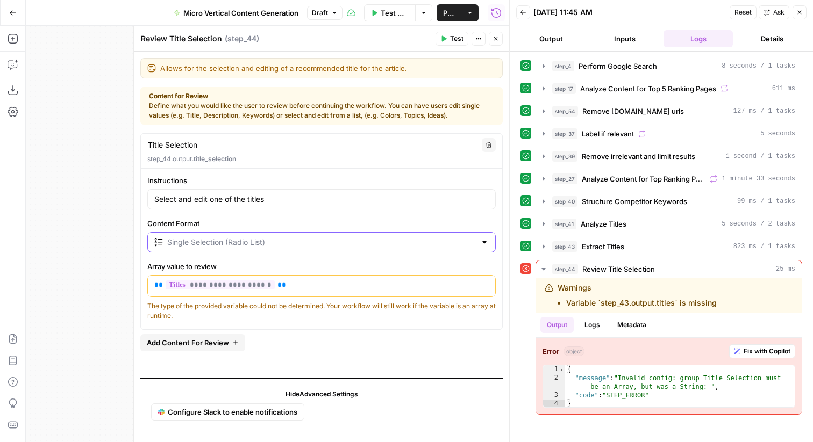
click at [312, 241] on input "Content Format" at bounding box center [321, 242] width 309 height 11
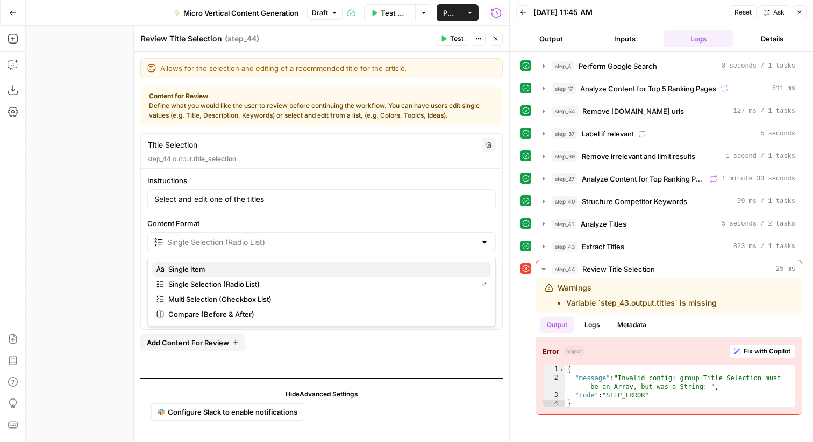
click at [274, 268] on span "Single Item" at bounding box center [325, 269] width 314 height 11
type input "Single Item"
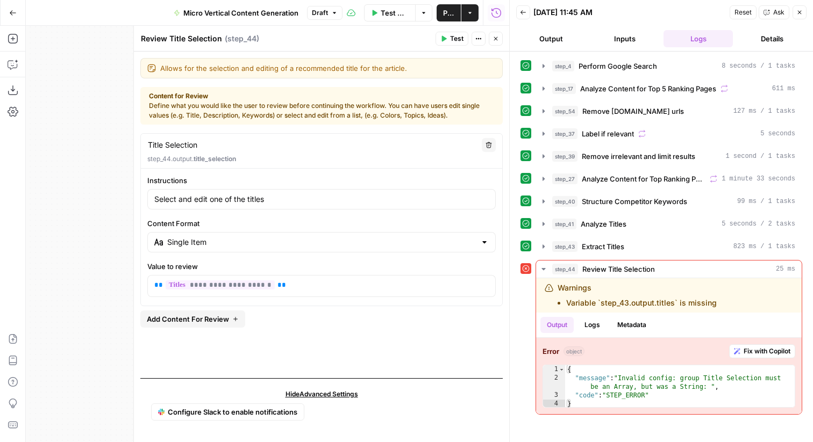
drag, startPoint x: 151, startPoint y: 198, endPoint x: 185, endPoint y: 200, distance: 34.5
click at [185, 200] on div "Select and edit one of the titles" at bounding box center [321, 199] width 348 height 20
drag, startPoint x: 194, startPoint y: 199, endPoint x: 147, endPoint y: 198, distance: 46.2
click at [147, 198] on div "Select and edit one of the titles" at bounding box center [321, 199] width 348 height 20
drag, startPoint x: 225, startPoint y: 198, endPoint x: 248, endPoint y: 198, distance: 23.7
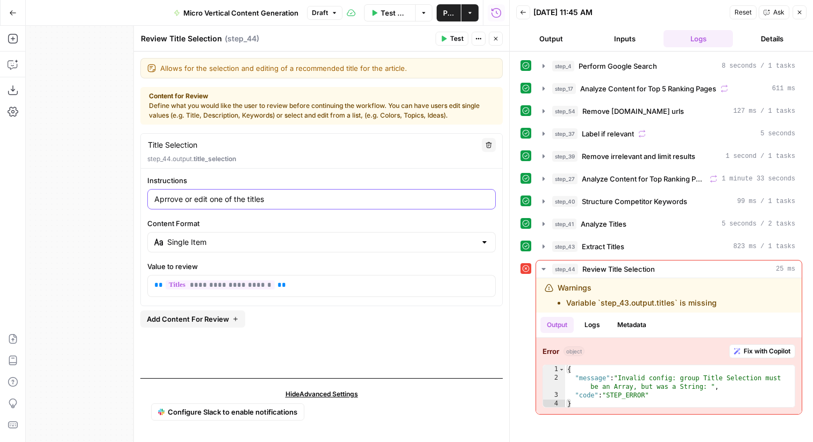
click at [248, 198] on input "Aprrove or edit one of the titles" at bounding box center [321, 199] width 334 height 11
click at [212, 197] on input "Aprrove or edit one the suggested title" at bounding box center [321, 199] width 334 height 11
type input "Aprrove or edit the suggested title"
click at [448, 337] on div "**********" at bounding box center [321, 251] width 362 height 237
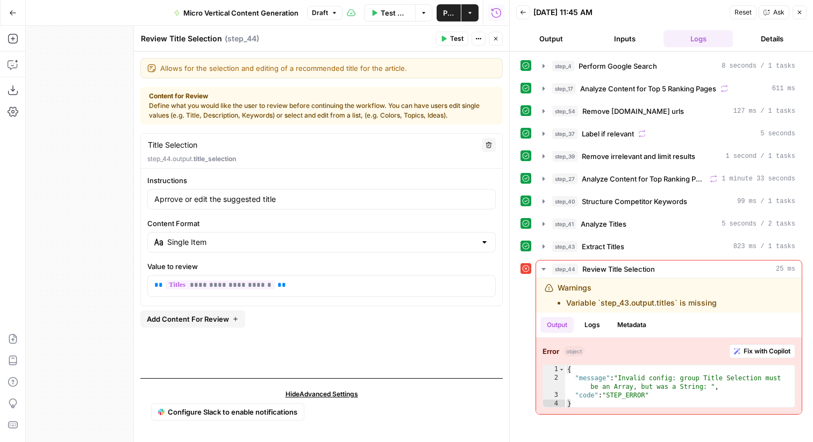
click at [441, 11] on button "Publish" at bounding box center [449, 12] width 25 height 17
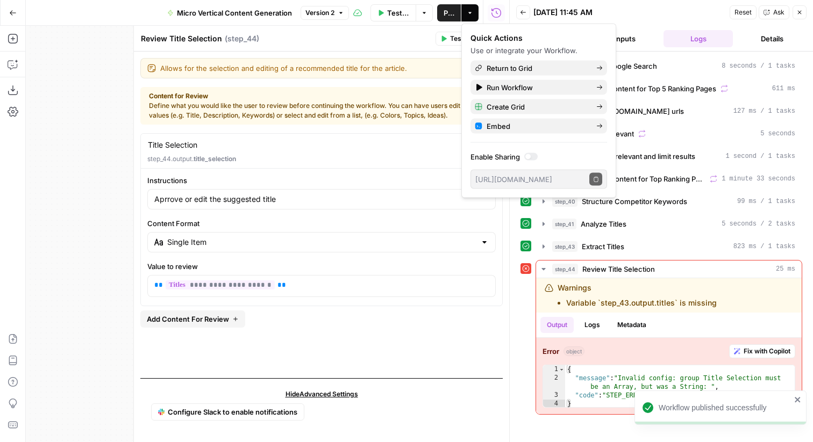
click at [444, 36] on icon "button" at bounding box center [443, 38] width 6 height 6
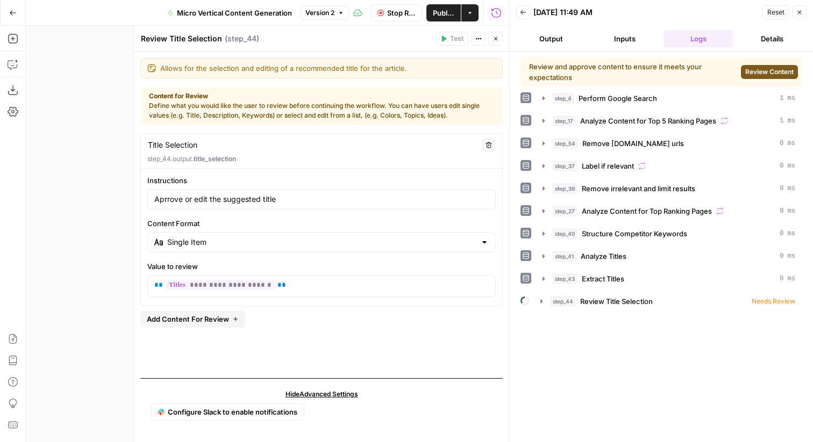
click at [766, 73] on span "Review Content" at bounding box center [769, 72] width 48 height 10
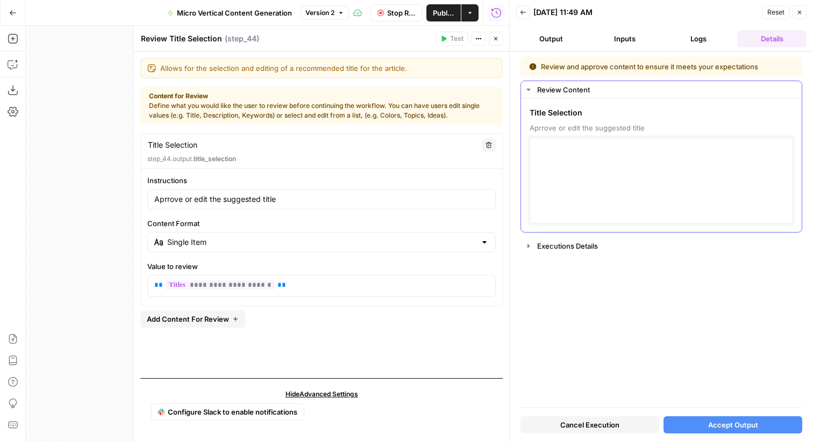
click at [591, 175] on textarea at bounding box center [661, 180] width 249 height 76
click at [519, 15] on button "Back" at bounding box center [523, 12] width 14 height 14
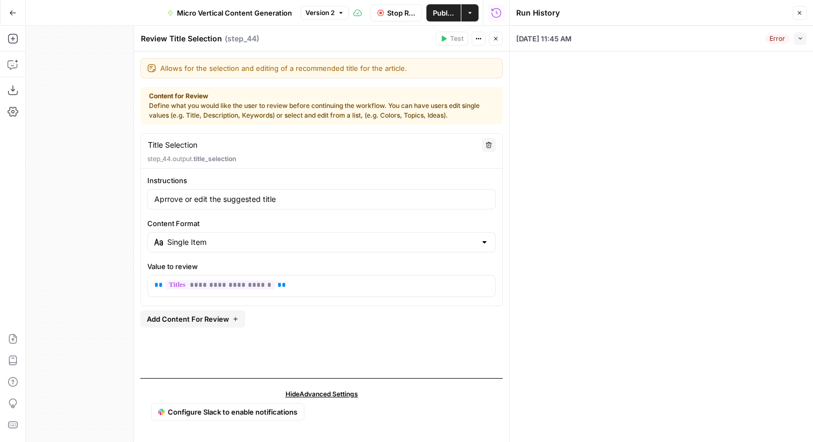
click at [494, 37] on icon "button" at bounding box center [495, 38] width 6 height 6
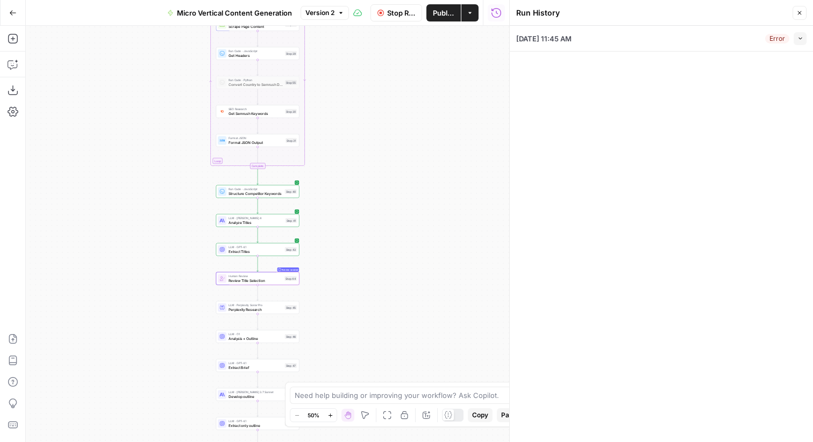
click at [458, 418] on div at bounding box center [453, 415] width 22 height 13
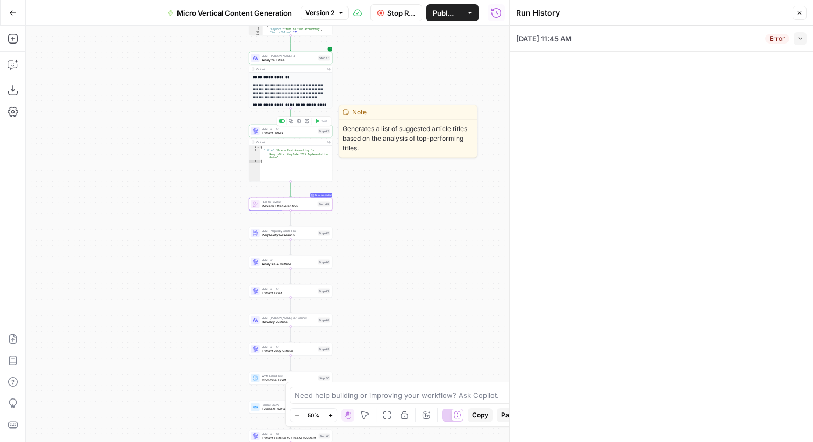
click at [299, 133] on span "Extract Titles" at bounding box center [289, 133] width 54 height 5
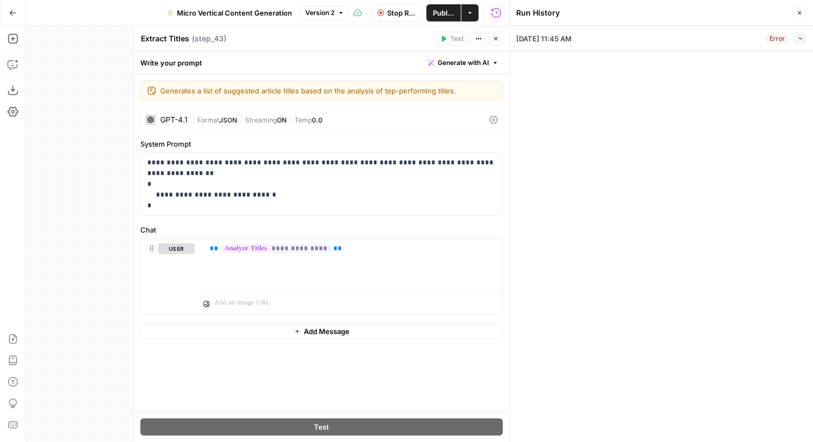
click at [494, 39] on icon "button" at bounding box center [495, 38] width 6 height 6
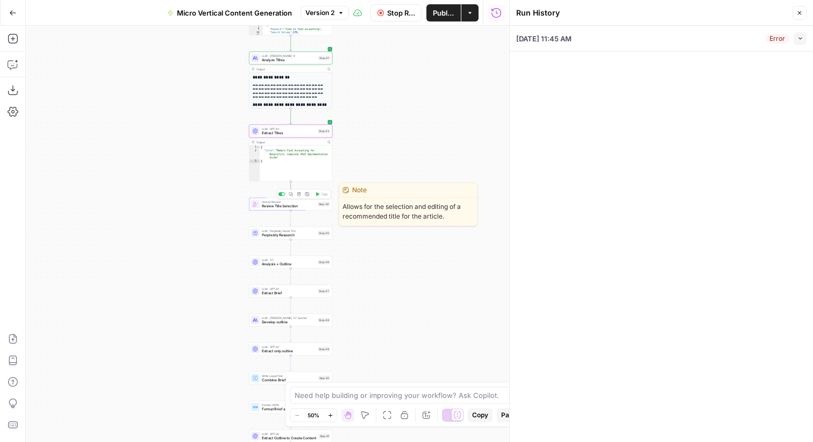
click at [289, 206] on span "Review Title Selection" at bounding box center [289, 206] width 54 height 5
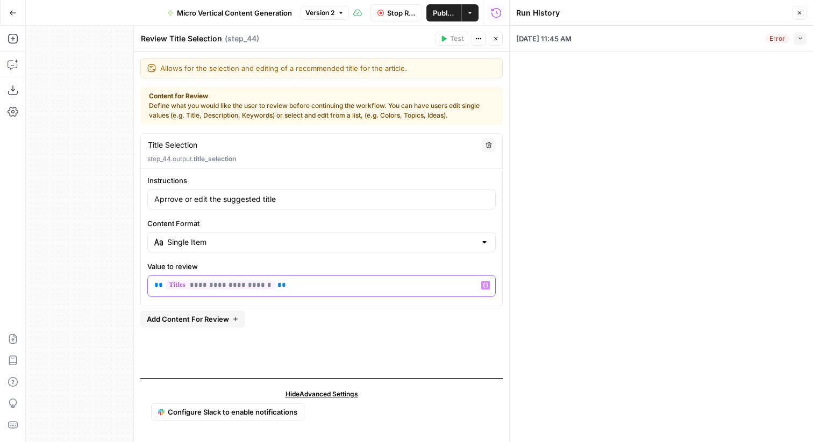
click at [277, 283] on p "**********" at bounding box center [321, 285] width 334 height 11
click at [256, 287] on span "**********" at bounding box center [220, 285] width 109 height 9
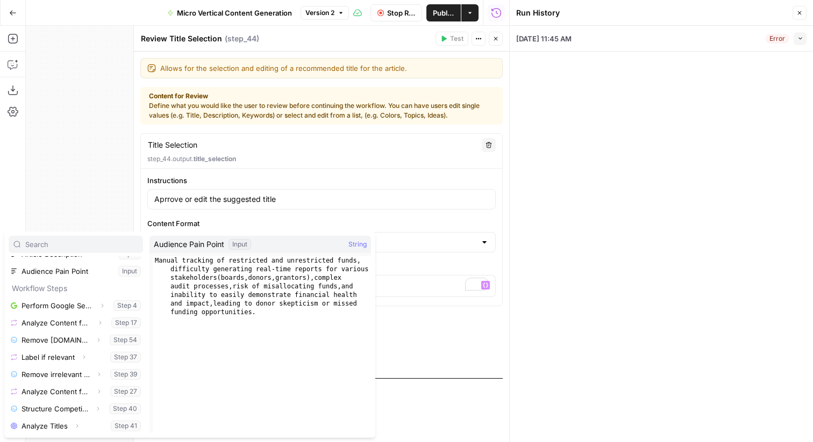
scroll to position [98, 0]
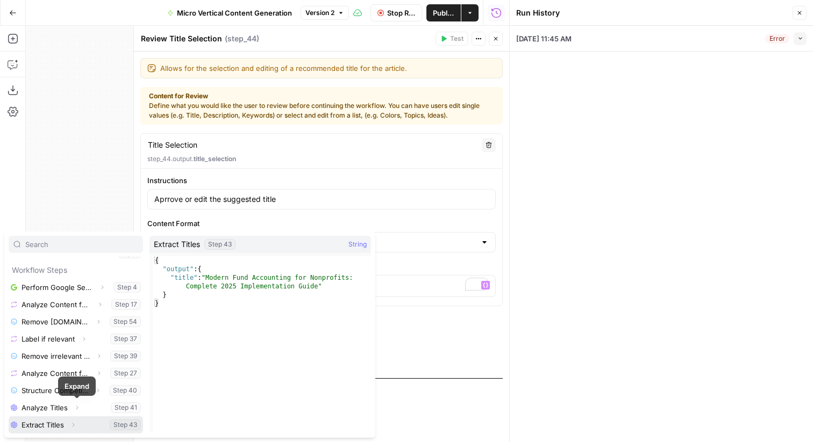
click at [75, 424] on icon "button" at bounding box center [73, 425] width 6 height 6
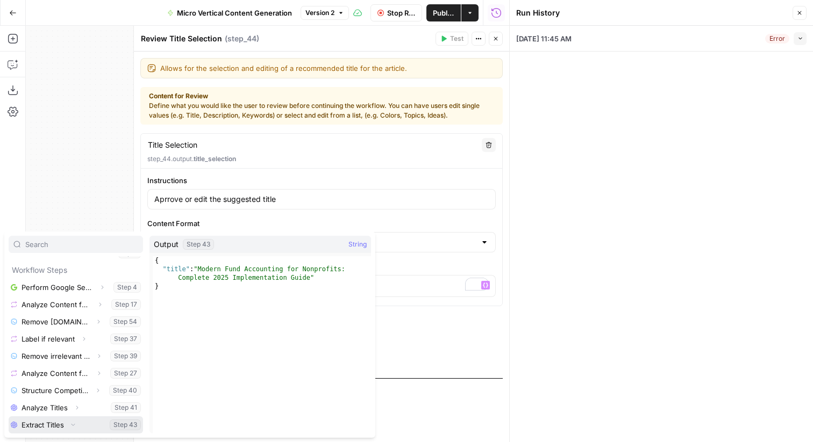
scroll to position [115, 0]
click at [53, 425] on icon "button" at bounding box center [53, 425] width 6 height 6
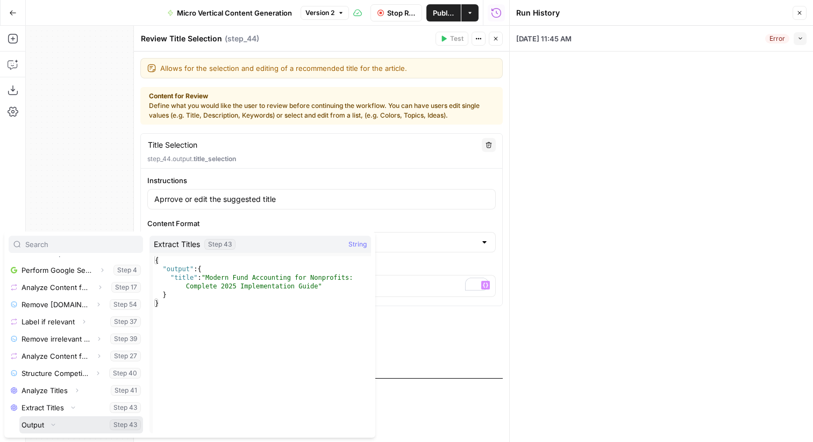
scroll to position [132, 0]
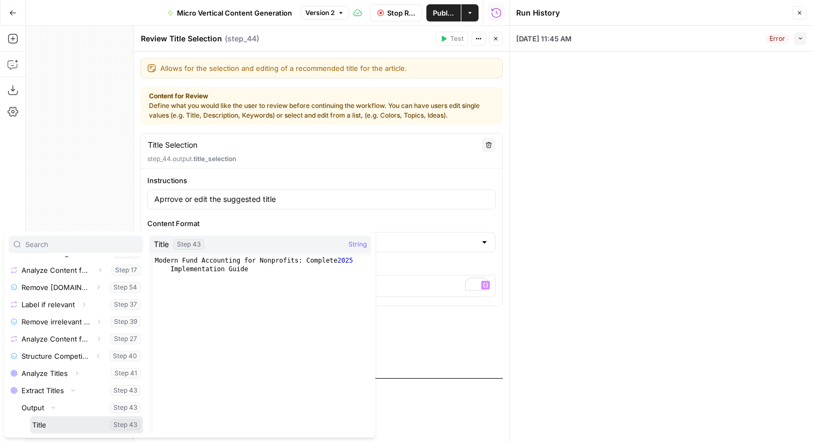
click at [50, 422] on button "Select variable Title" at bounding box center [86, 425] width 113 height 17
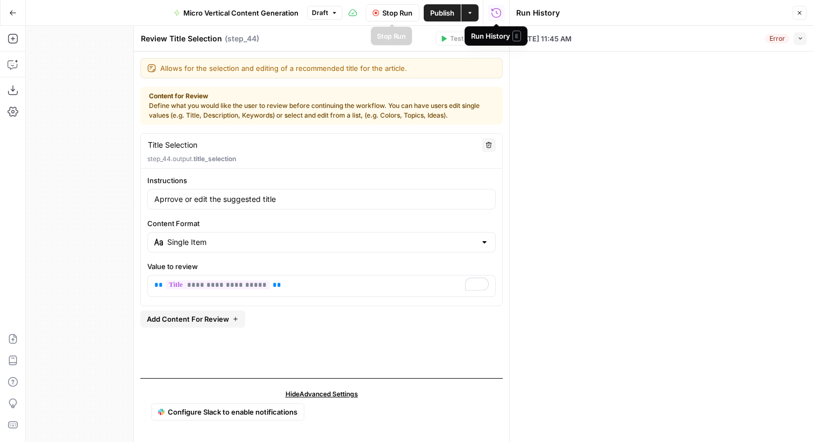
click at [388, 16] on span "Stop Run" at bounding box center [397, 13] width 30 height 11
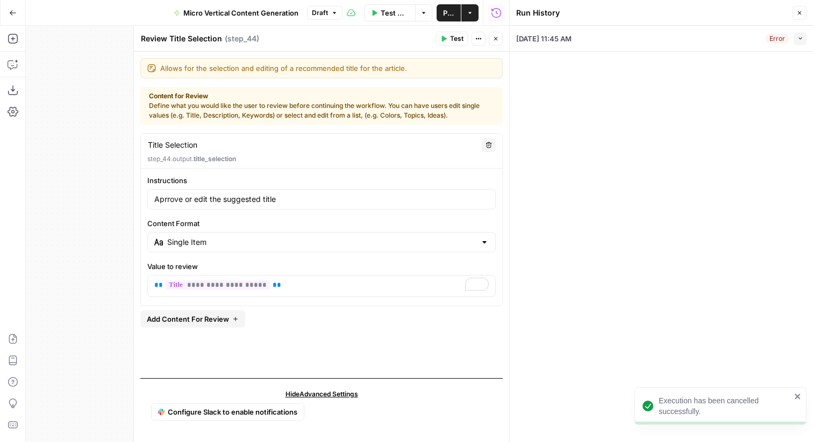
click at [455, 40] on span "Test" at bounding box center [456, 39] width 13 height 10
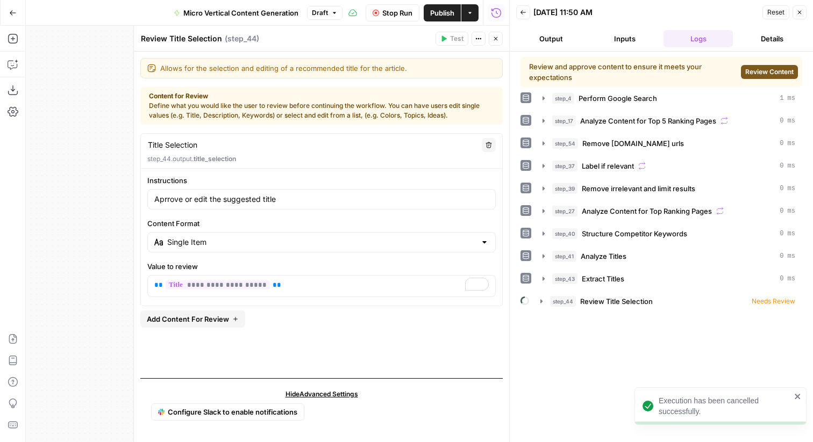
click at [760, 76] on span "Review Content" at bounding box center [769, 72] width 48 height 10
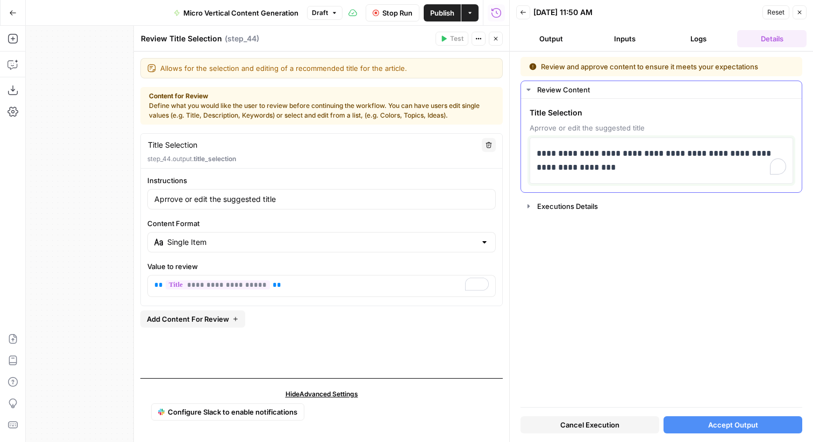
click at [652, 167] on p "**********" at bounding box center [661, 161] width 249 height 28
click at [707, 420] on button "Accept Output" at bounding box center [732, 425] width 139 height 17
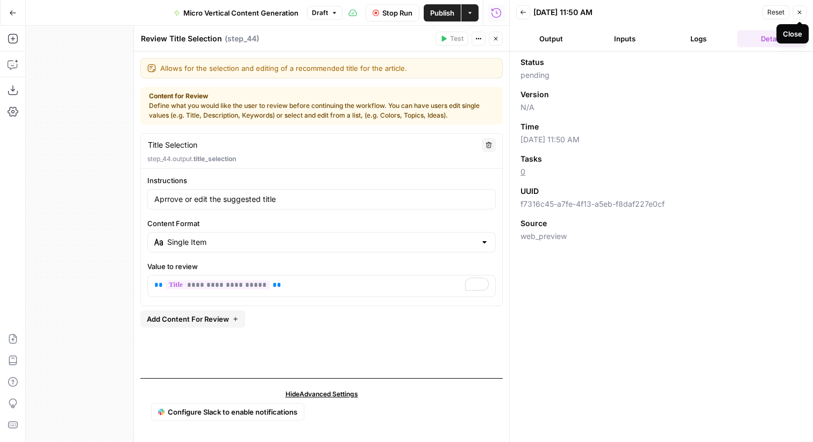
click at [797, 10] on icon "button" at bounding box center [799, 12] width 6 height 6
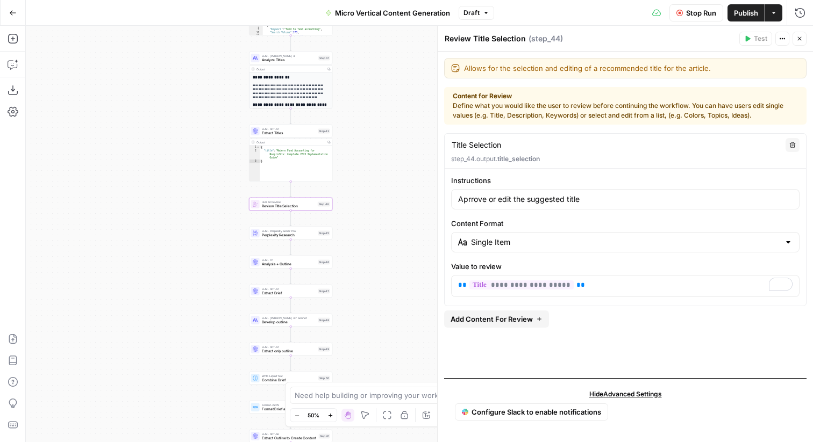
click at [799, 40] on icon "button" at bounding box center [799, 38] width 6 height 6
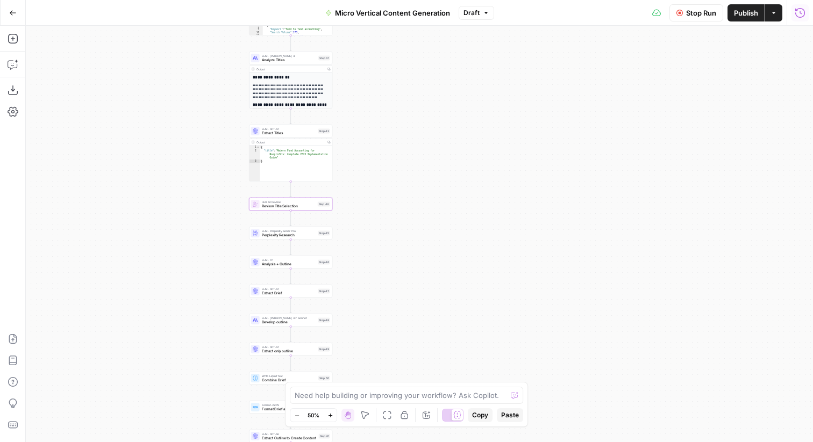
click at [796, 12] on icon "button" at bounding box center [800, 13] width 11 height 11
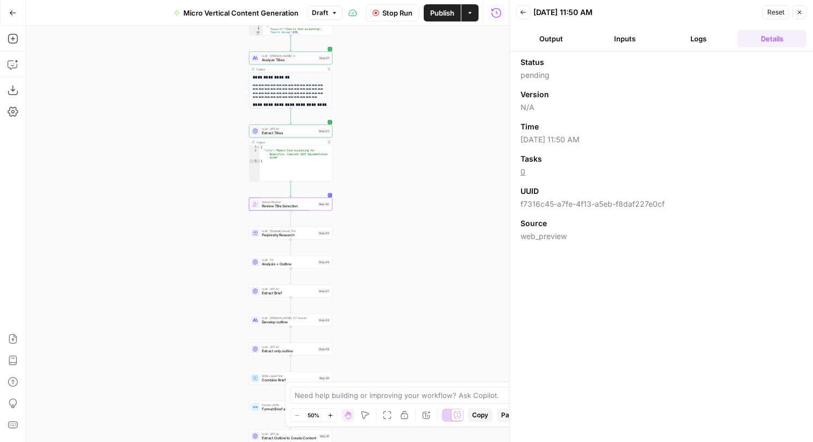
click at [520, 6] on button "Back" at bounding box center [523, 12] width 14 height 14
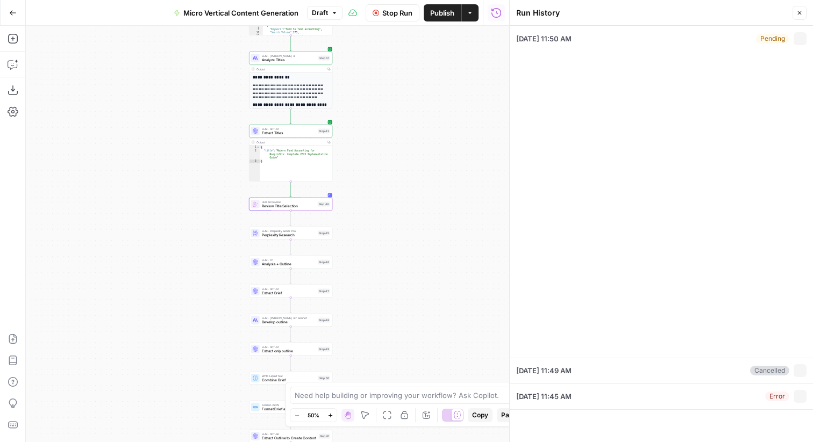
type input "Sage"
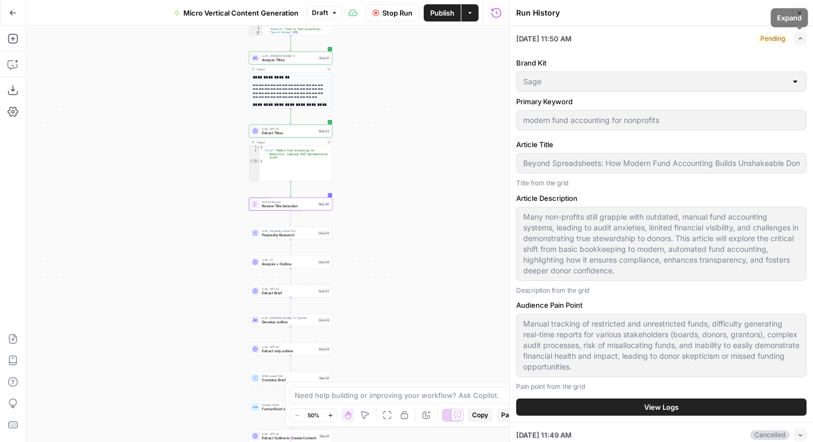
click at [800, 38] on icon "button" at bounding box center [800, 38] width 6 height 6
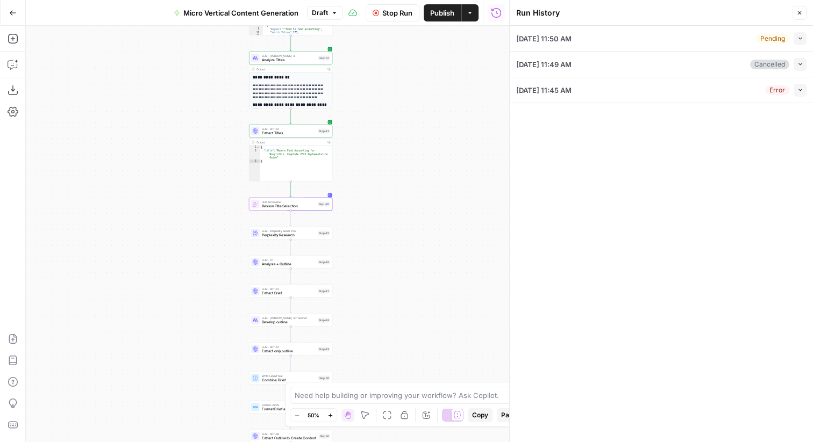
click at [795, 36] on button "Collapse" at bounding box center [799, 38] width 13 height 13
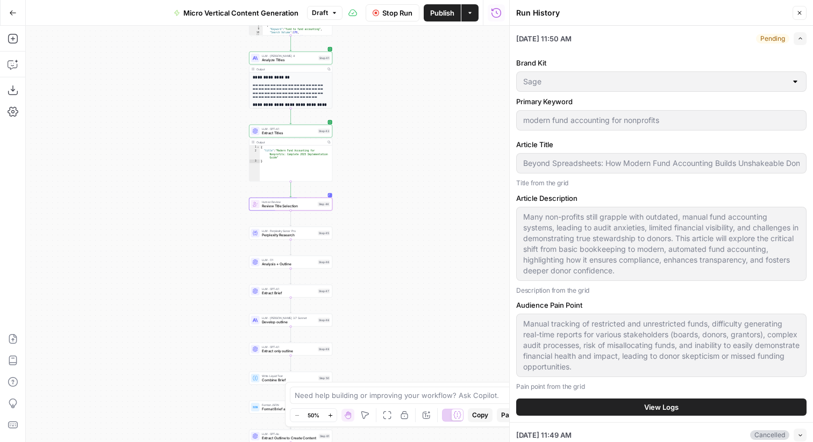
click at [596, 404] on button "View Logs" at bounding box center [661, 407] width 290 height 17
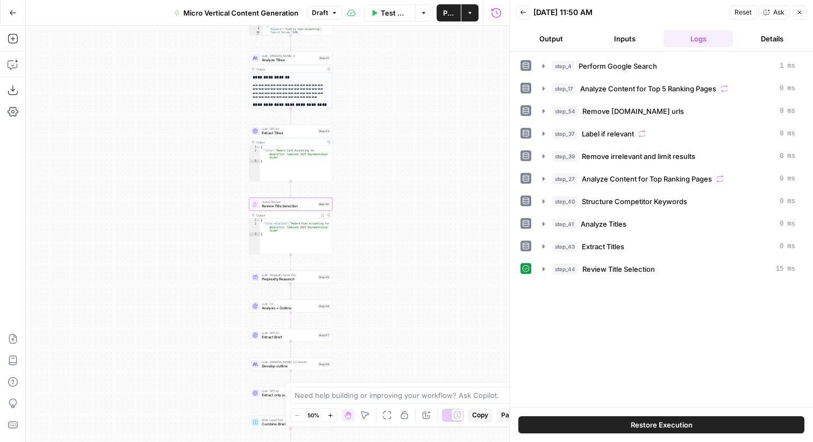
click at [626, 259] on div "step_4 Perform Google Search 1 ms step_17 Analyze Content for Top 5 Ranking Pag…" at bounding box center [661, 167] width 282 height 221
click at [620, 271] on span "Review Title Selection" at bounding box center [618, 269] width 73 height 11
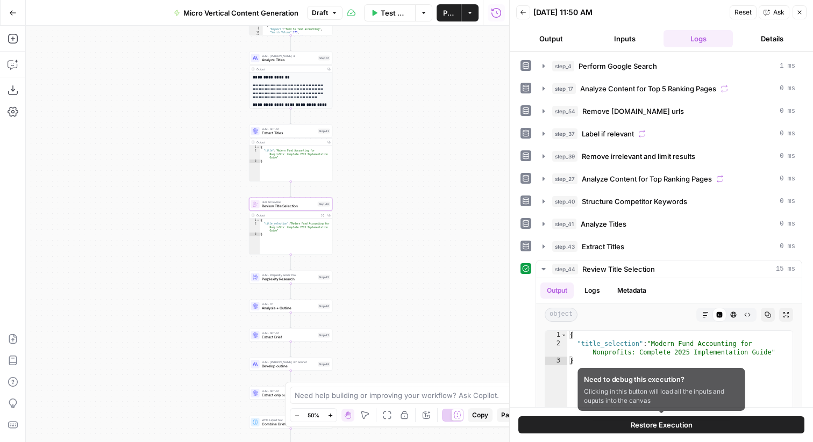
click at [639, 429] on span "Restore Execution" at bounding box center [662, 425] width 62 height 11
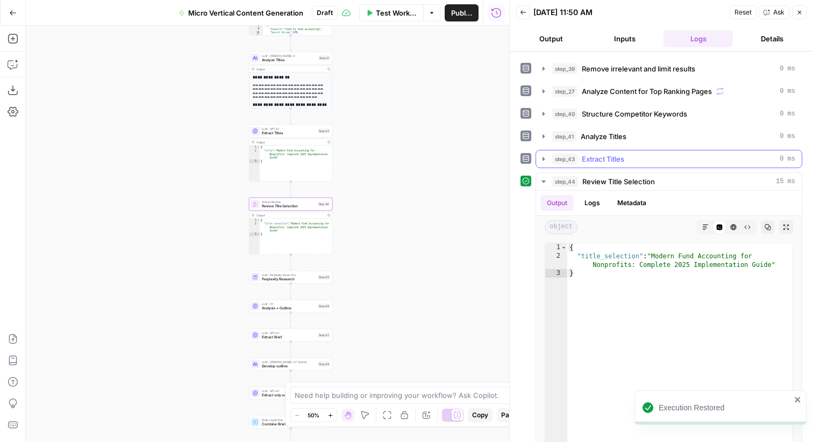
scroll to position [111, 0]
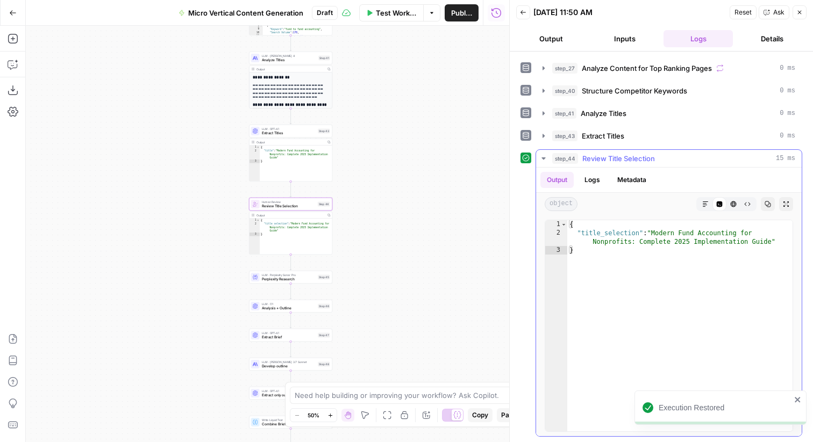
click at [544, 159] on icon "button" at bounding box center [543, 158] width 9 height 9
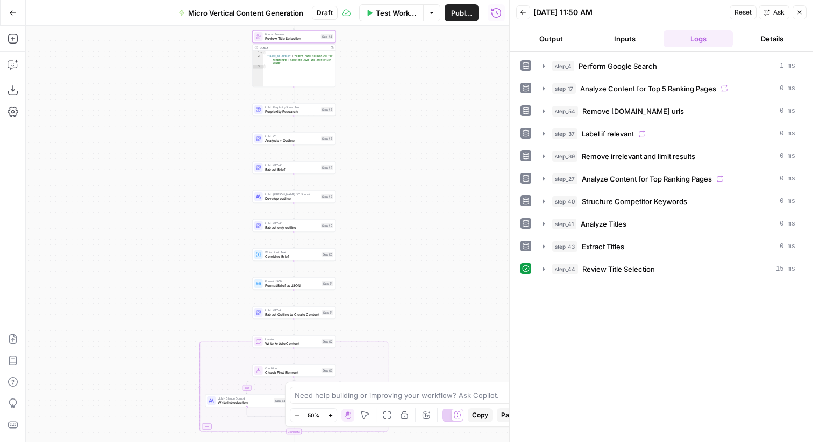
click at [519, 13] on button "Back" at bounding box center [523, 12] width 14 height 14
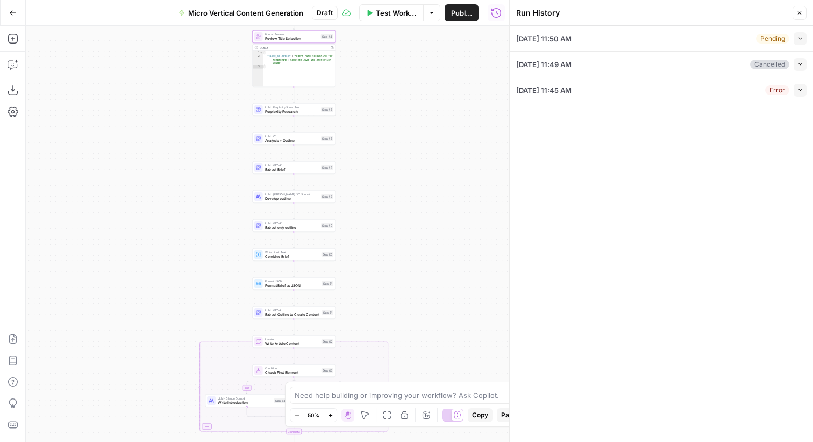
click at [799, 41] on span "button" at bounding box center [800, 38] width 6 height 6
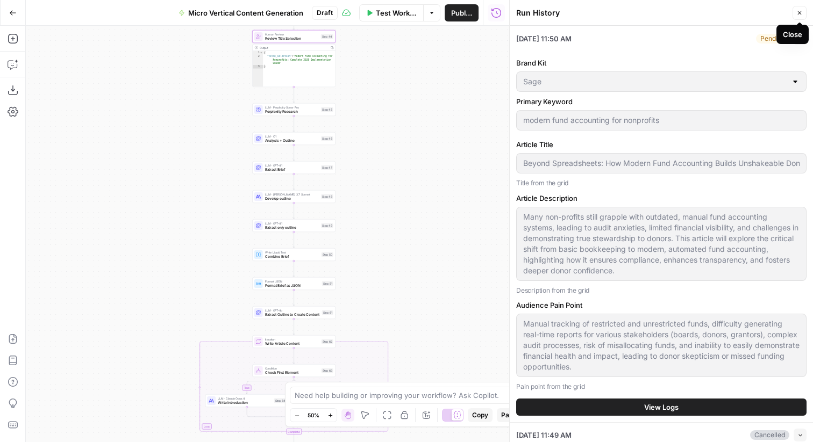
click at [769, 37] on div "Pending" at bounding box center [772, 39] width 33 height 10
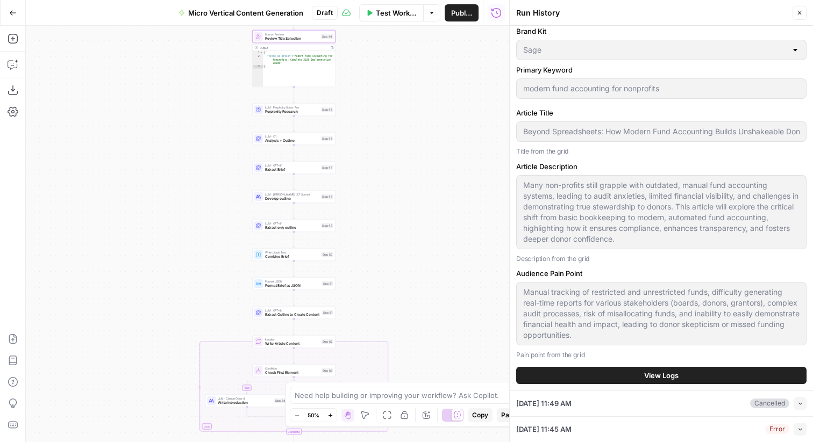
click at [801, 12] on icon "button" at bounding box center [799, 13] width 6 height 6
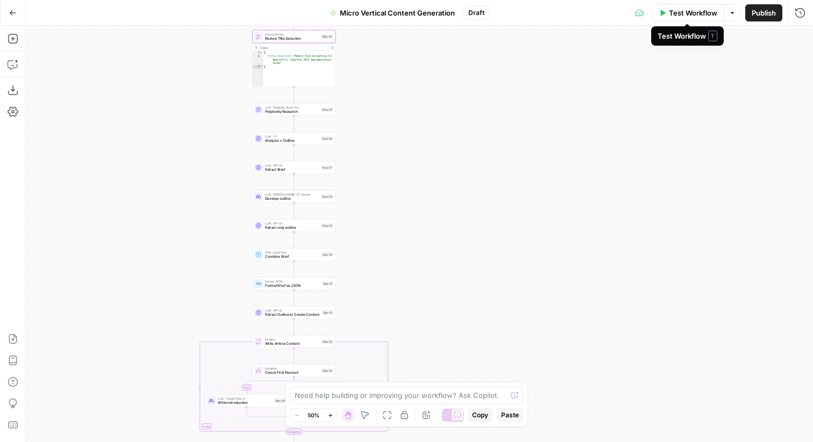
click at [752, 11] on span "Publish" at bounding box center [764, 13] width 24 height 11
click at [16, 15] on icon "button" at bounding box center [13, 13] width 8 height 8
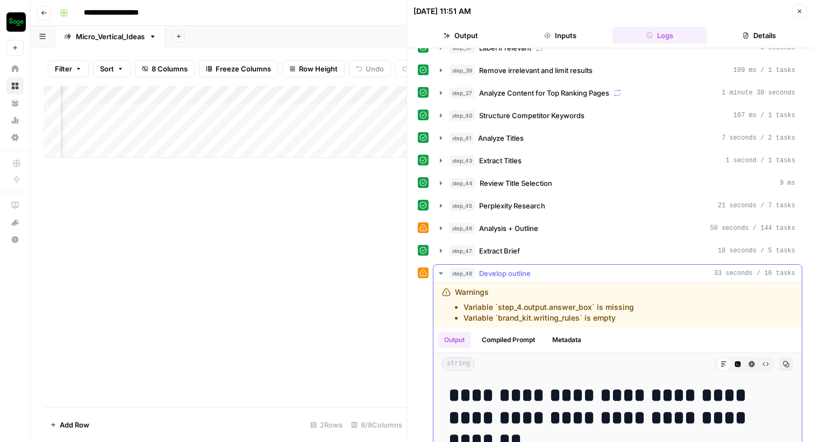
scroll to position [55, 0]
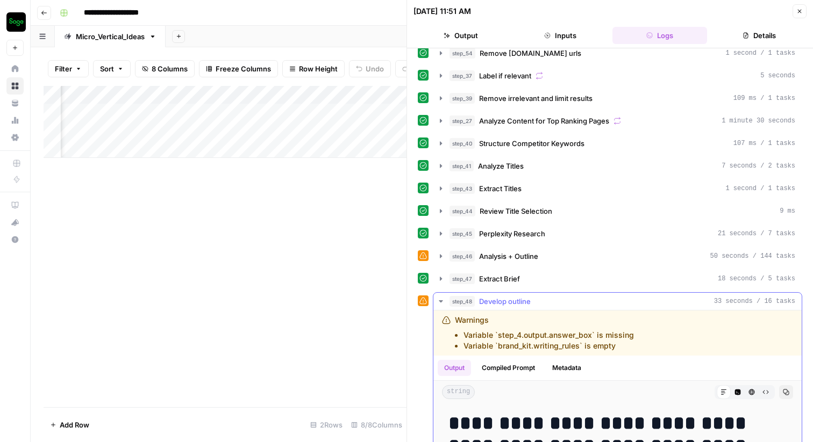
click at [442, 299] on icon "button" at bounding box center [441, 301] width 9 height 9
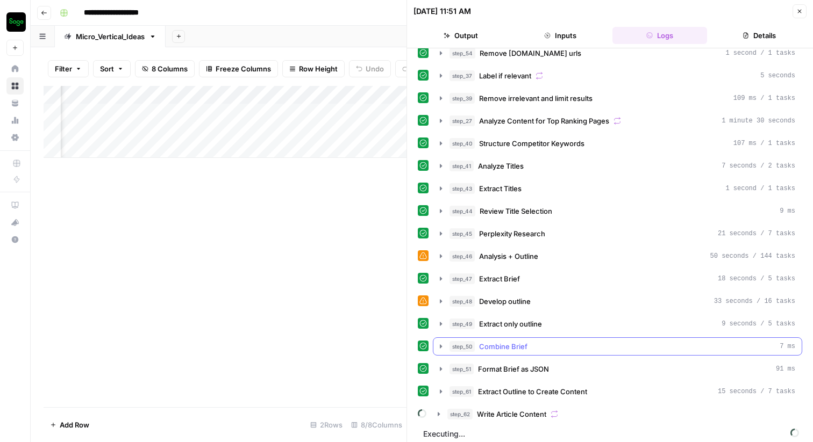
scroll to position [61, 0]
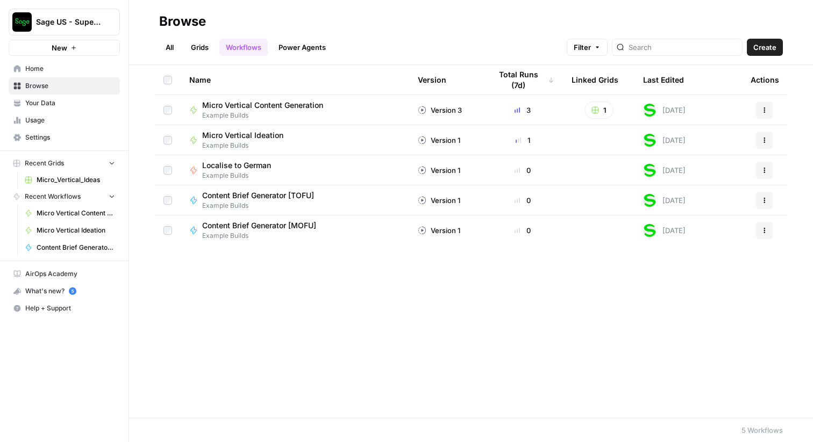
click at [171, 46] on link "All" at bounding box center [169, 47] width 21 height 17
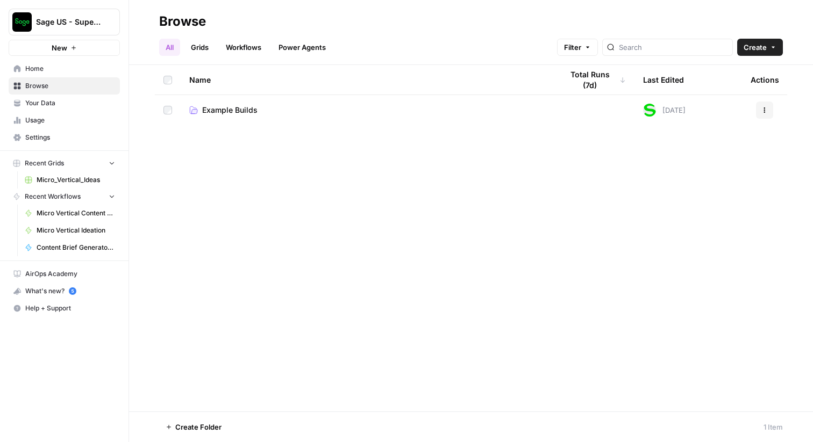
click at [240, 108] on span "Example Builds" at bounding box center [229, 110] width 55 height 11
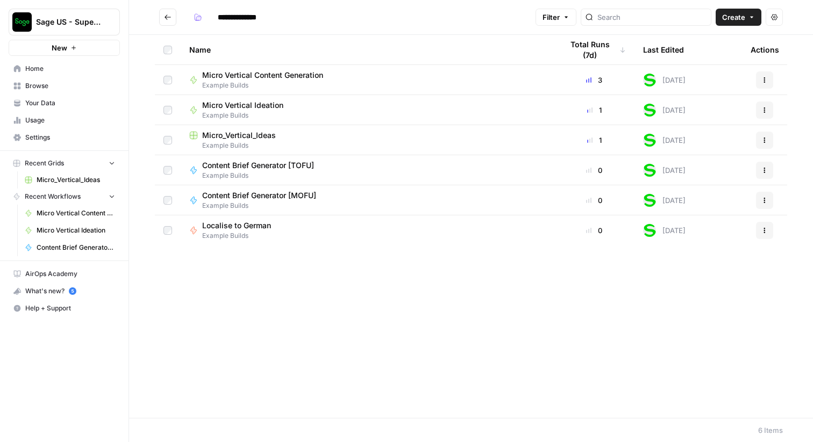
click at [168, 21] on button "Go back" at bounding box center [167, 17] width 17 height 17
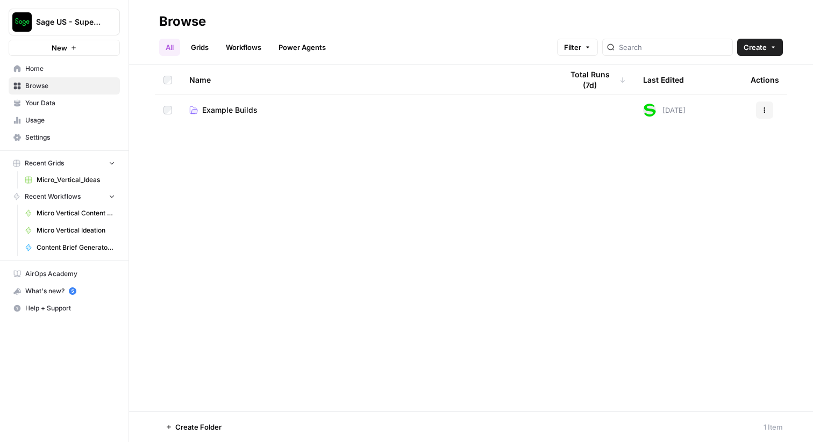
click at [46, 134] on span "Settings" at bounding box center [70, 138] width 90 height 10
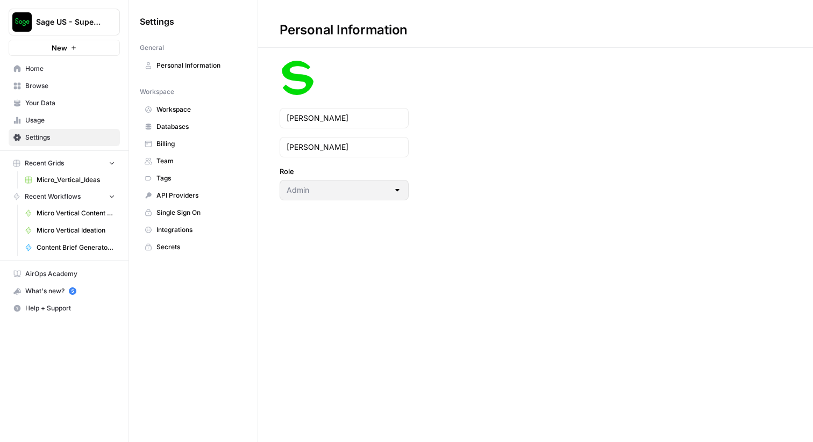
click at [183, 163] on span "Team" at bounding box center [198, 161] width 85 height 10
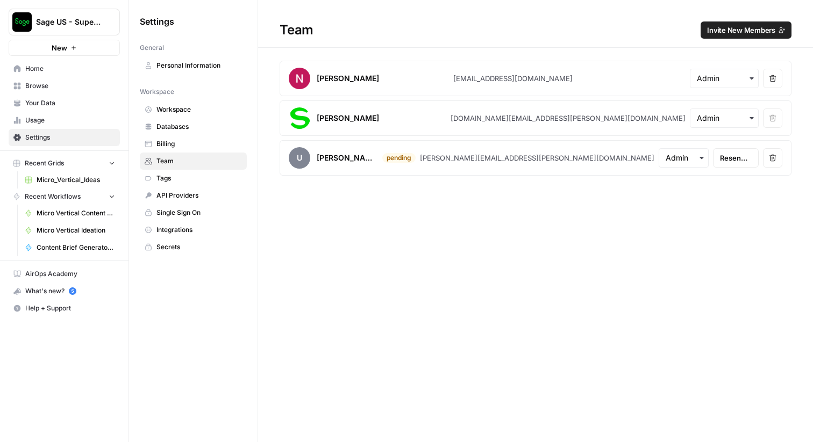
click at [734, 25] on span "Invite New Members" at bounding box center [741, 30] width 68 height 11
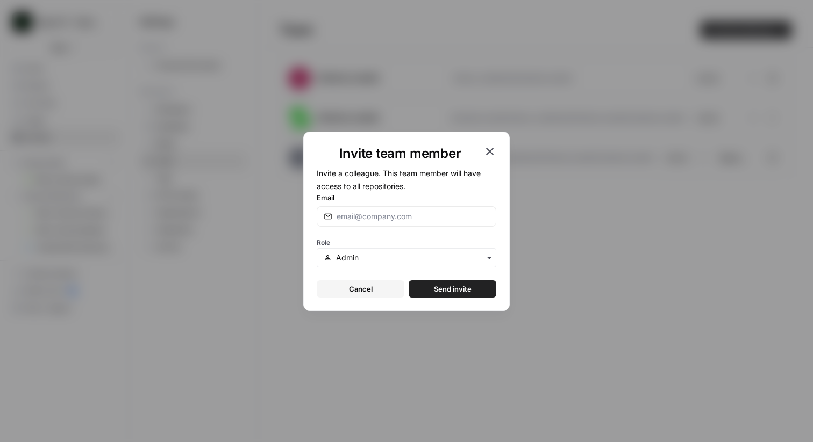
click at [494, 153] on icon "button" at bounding box center [489, 151] width 13 height 13
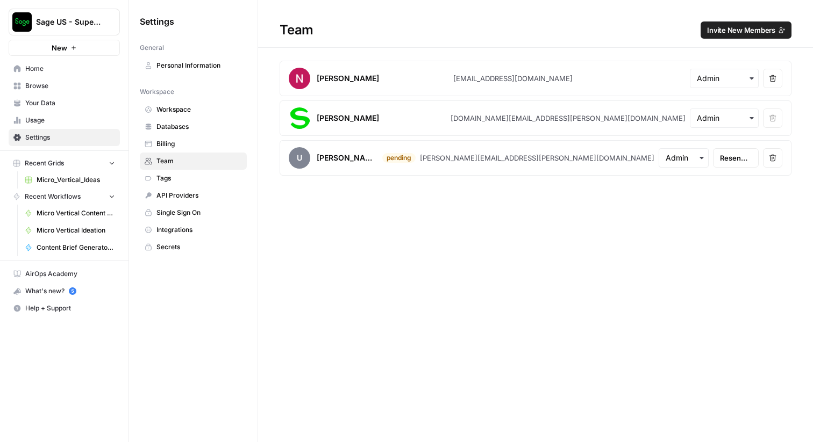
click at [718, 23] on button "Invite New Members" at bounding box center [745, 30] width 91 height 17
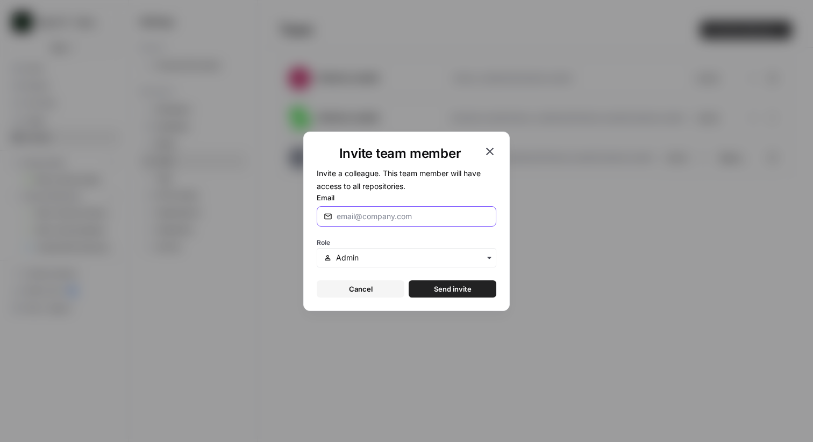
click at [411, 215] on input "Email" at bounding box center [413, 216] width 153 height 11
type input "aut"
click at [399, 211] on input "Email" at bounding box center [413, 216] width 153 height 11
paste input "[PERSON_NAME][EMAIL_ADDRESS][PERSON_NAME][DOMAIN_NAME]"
type input "[PERSON_NAME][EMAIL_ADDRESS][PERSON_NAME][DOMAIN_NAME]"
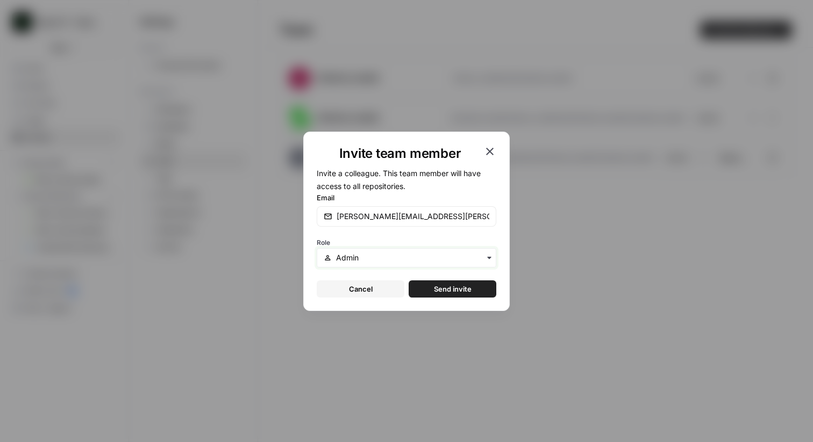
click at [405, 256] on input "text" at bounding box center [412, 258] width 153 height 11
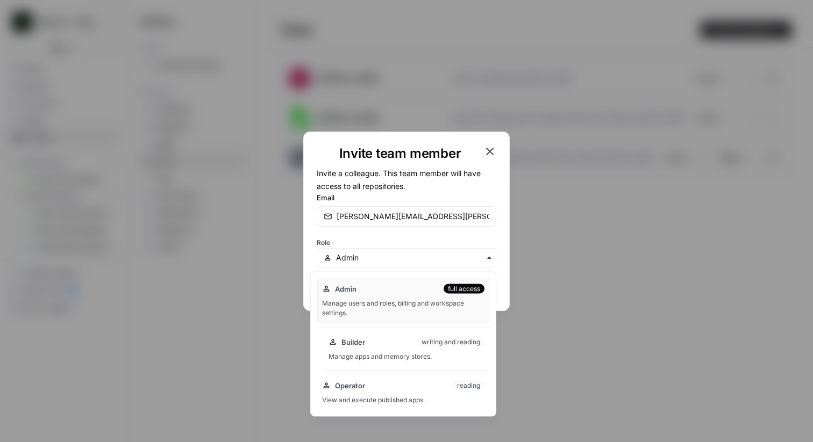
click at [383, 337] on div "Builder writing and reading" at bounding box center [406, 342] width 156 height 11
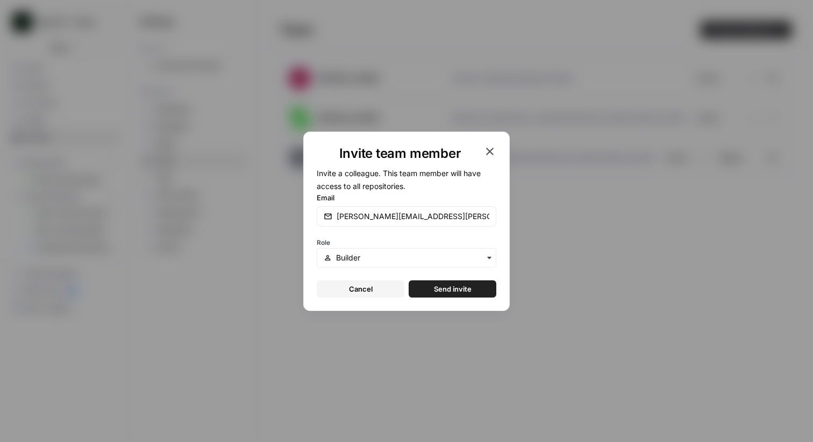
click at [453, 292] on span "Send invite" at bounding box center [453, 289] width 38 height 11
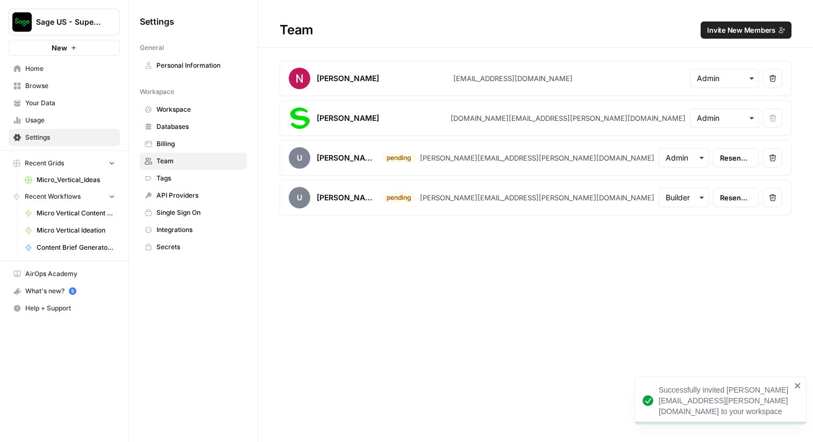
click at [724, 26] on span "Invite New Members" at bounding box center [741, 30] width 68 height 11
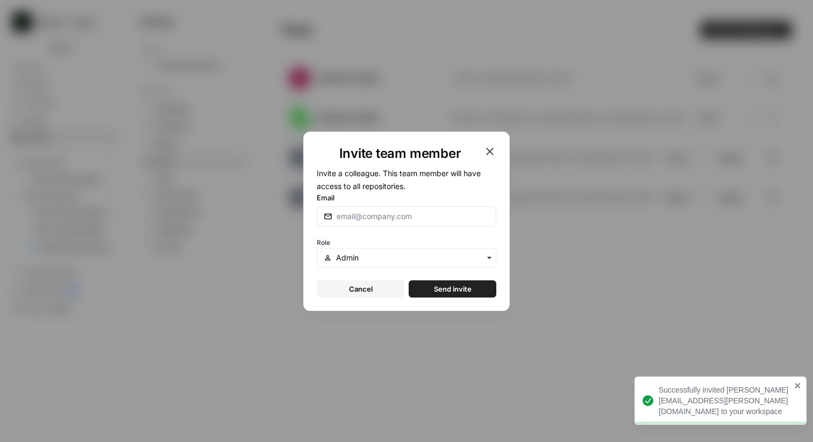
click at [431, 205] on div "Email" at bounding box center [407, 209] width 180 height 34
click at [421, 217] on input "Email" at bounding box center [413, 216] width 153 height 11
paste input "[EMAIL_ADDRESS][PERSON_NAME][DOMAIN_NAME]"
type input "[EMAIL_ADDRESS][PERSON_NAME][DOMAIN_NAME]"
click at [428, 261] on input "text" at bounding box center [412, 258] width 153 height 11
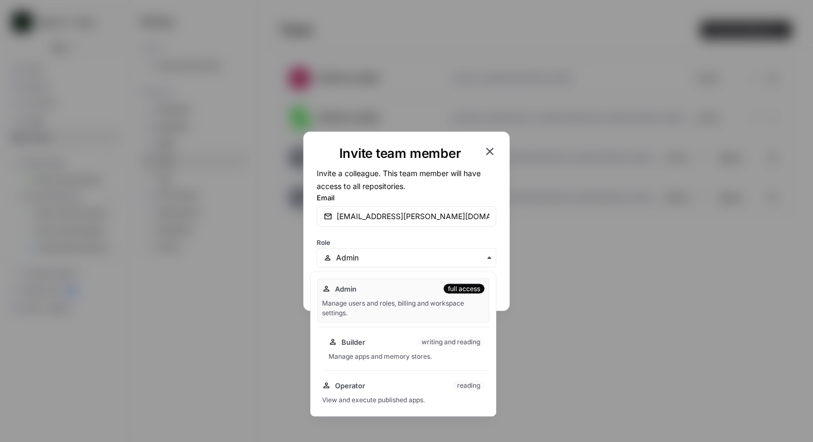
click at [404, 344] on div "Builder writing and reading" at bounding box center [406, 342] width 156 height 11
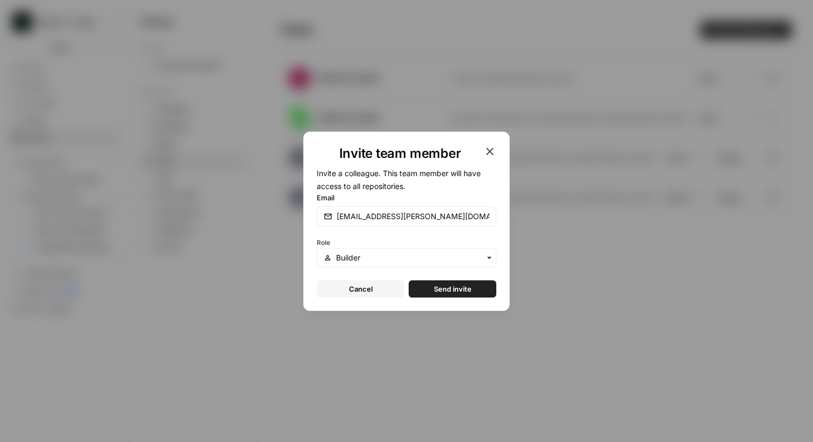
click at [457, 294] on span "Send invite" at bounding box center [453, 289] width 38 height 11
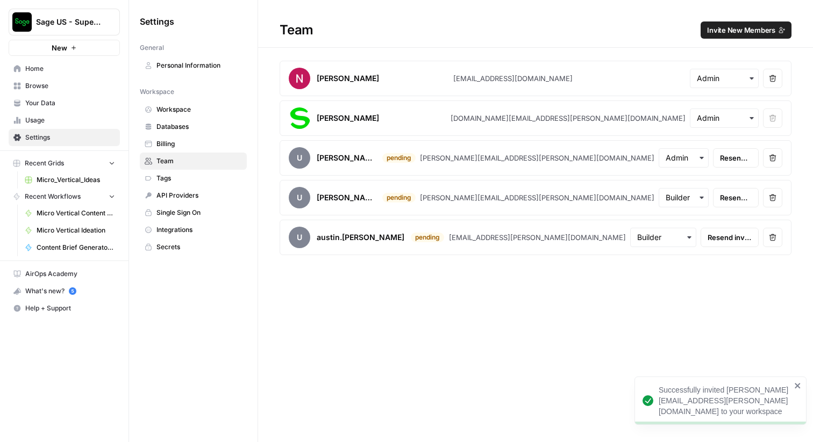
click at [734, 28] on span "Invite New Members" at bounding box center [741, 30] width 68 height 11
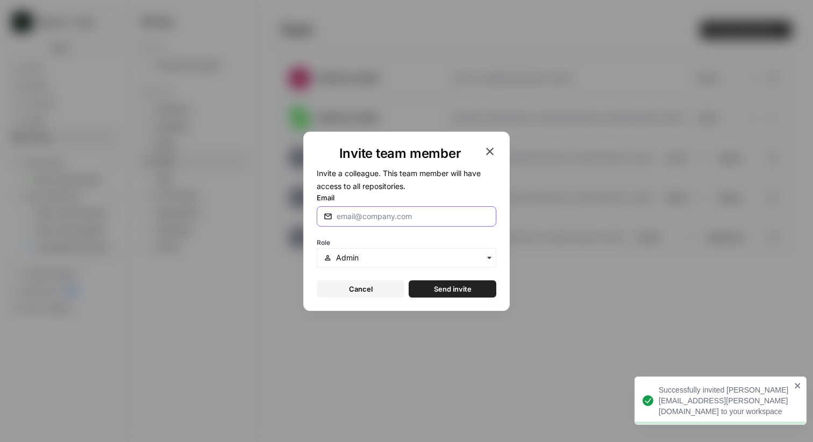
click at [389, 213] on input "Email" at bounding box center [413, 216] width 153 height 11
paste input "[PERSON_NAME][EMAIL_ADDRESS][PERSON_NAME][DOMAIN_NAME]"
type input "[PERSON_NAME][EMAIL_ADDRESS][PERSON_NAME][DOMAIN_NAME]"
click at [381, 250] on div "button" at bounding box center [407, 257] width 180 height 19
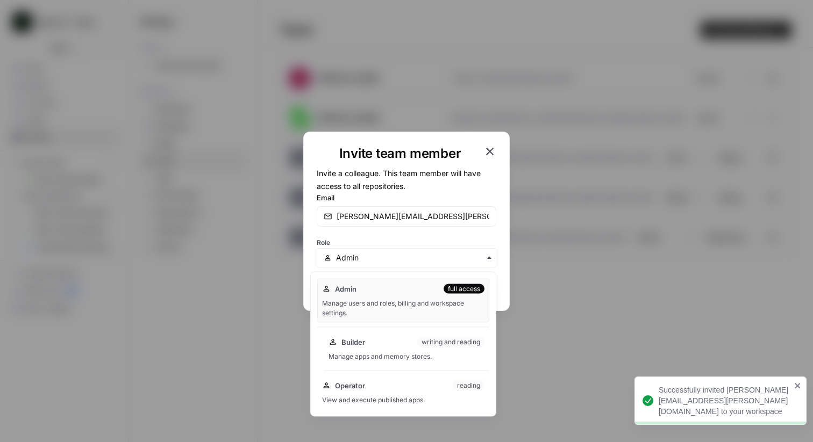
click at [371, 346] on div "Builder writing and reading" at bounding box center [406, 342] width 156 height 11
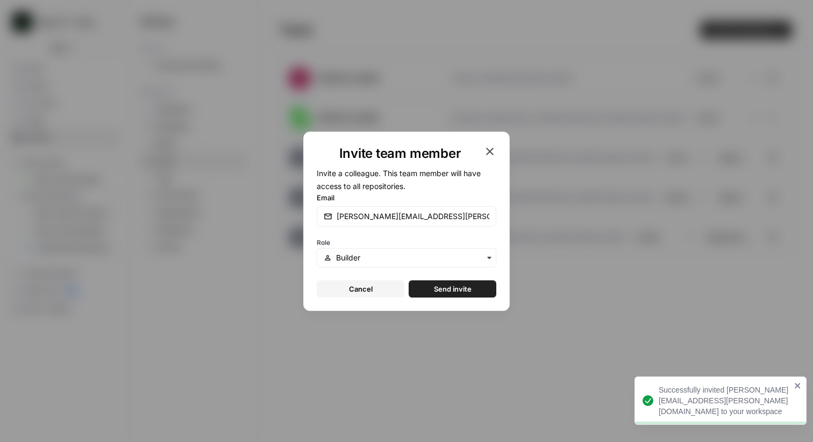
click at [453, 282] on button "Send invite" at bounding box center [453, 289] width 88 height 17
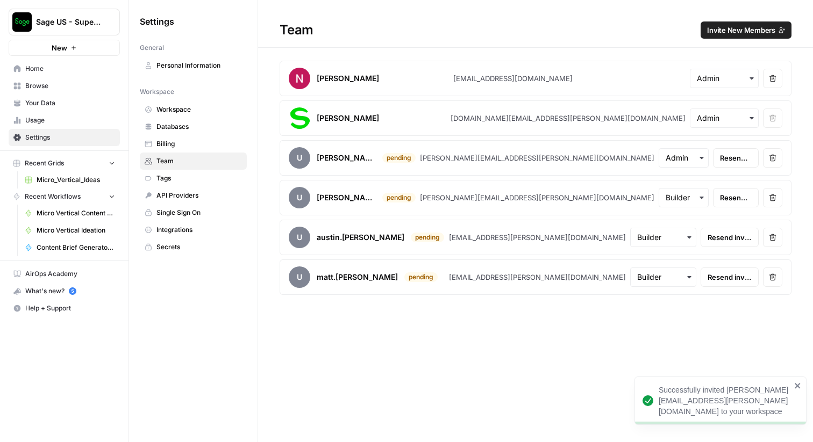
click at [34, 72] on span "Home" at bounding box center [70, 69] width 90 height 10
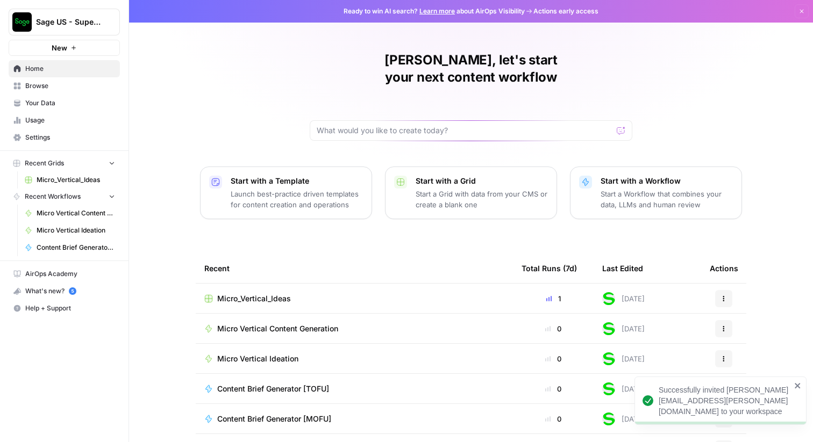
click at [69, 87] on span "Browse" at bounding box center [70, 86] width 90 height 10
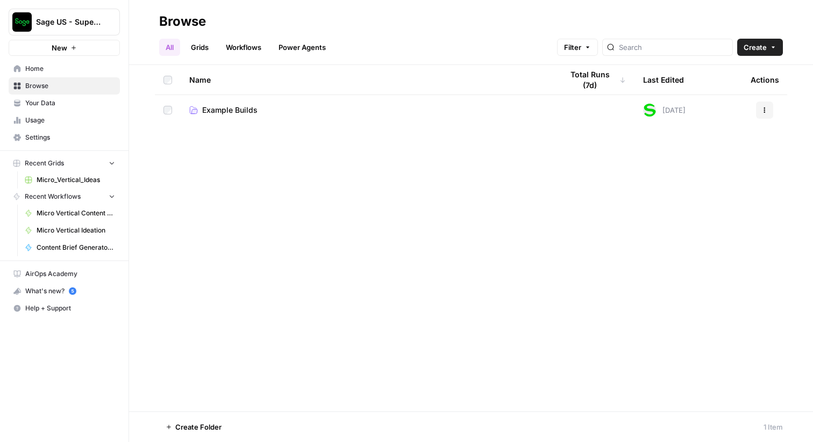
click at [36, 134] on span "Settings" at bounding box center [70, 138] width 90 height 10
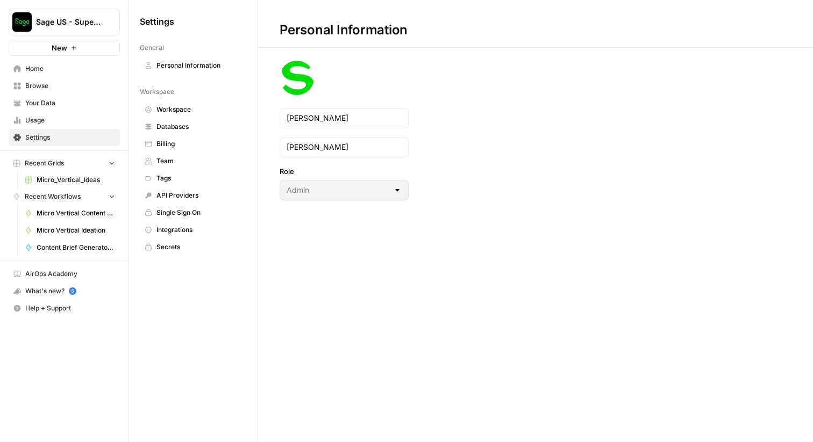
click at [180, 164] on span "Team" at bounding box center [198, 161] width 85 height 10
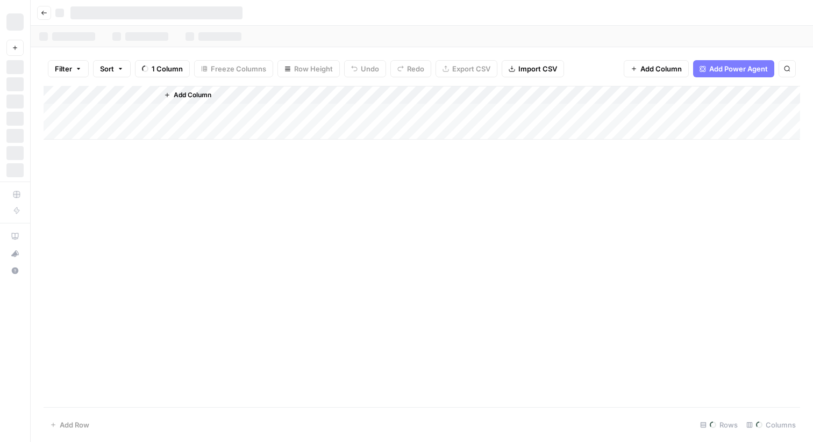
scroll to position [0, 510]
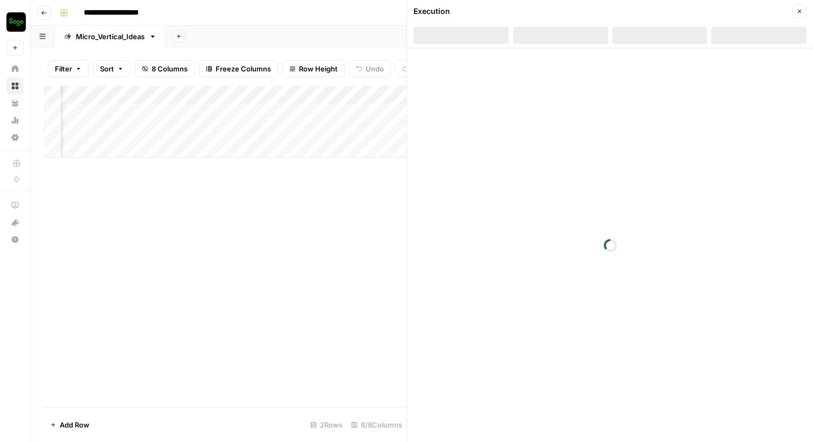
click at [800, 11] on icon "button" at bounding box center [800, 12] width 4 height 4
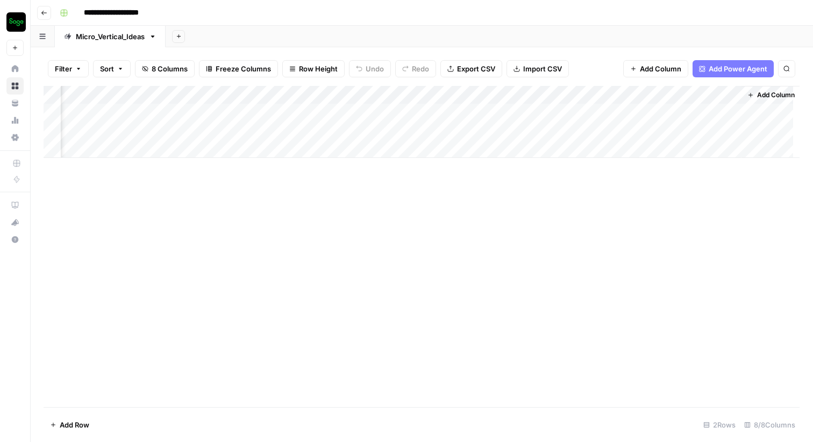
scroll to position [0, 498]
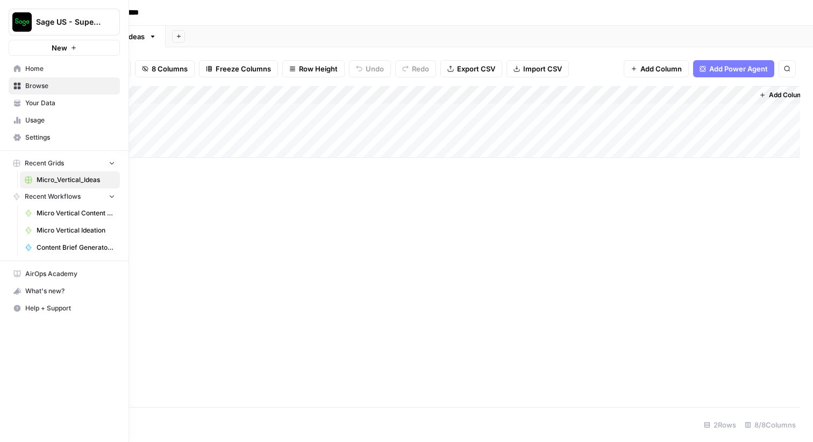
click at [45, 120] on span "Usage" at bounding box center [70, 121] width 90 height 10
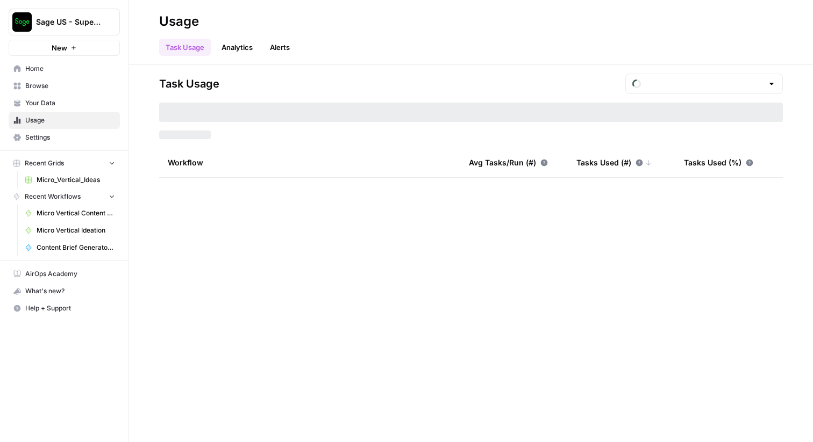
type input "August Tasks"
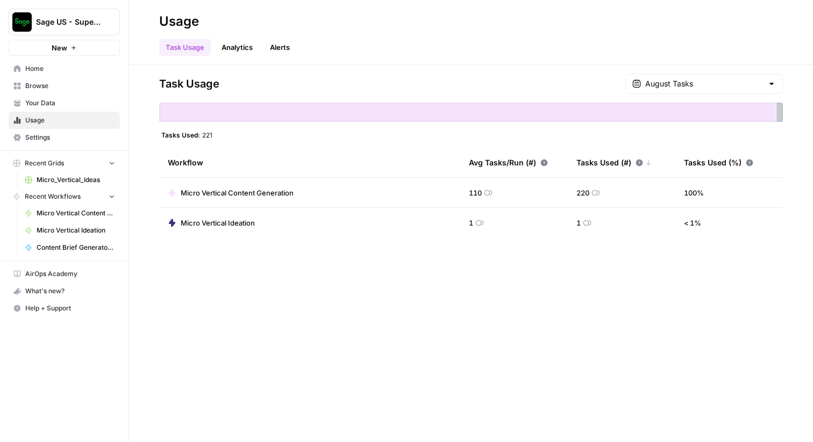
click at [231, 49] on link "Analytics" at bounding box center [237, 47] width 44 height 17
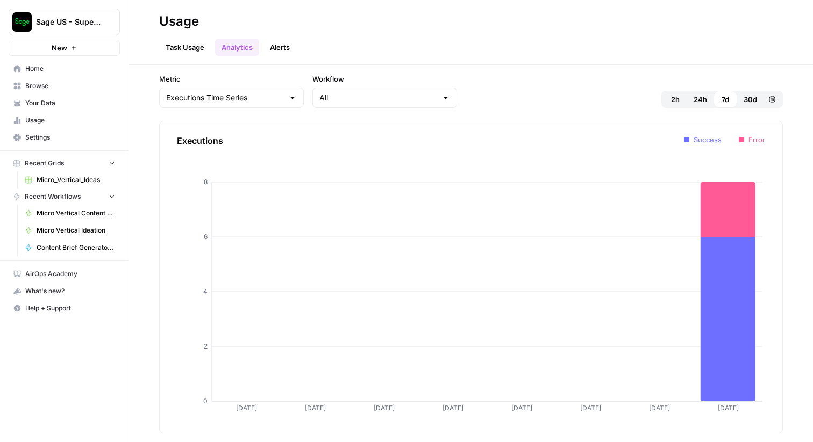
click at [276, 44] on link "Alerts" at bounding box center [279, 47] width 33 height 17
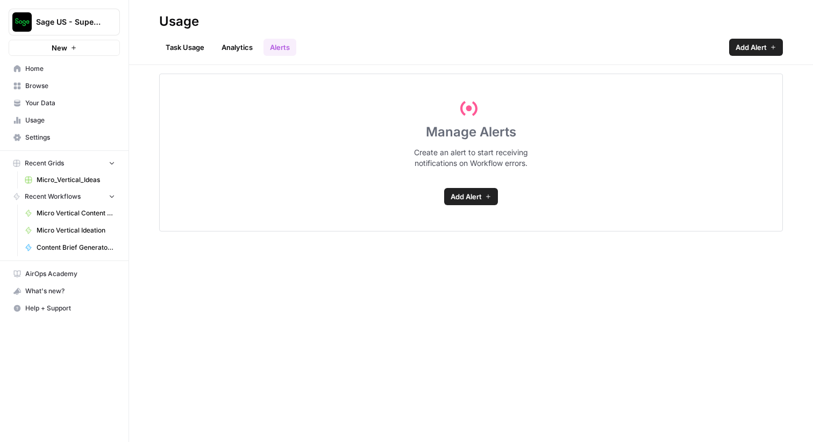
click at [185, 49] on link "Task Usage" at bounding box center [185, 47] width 52 height 17
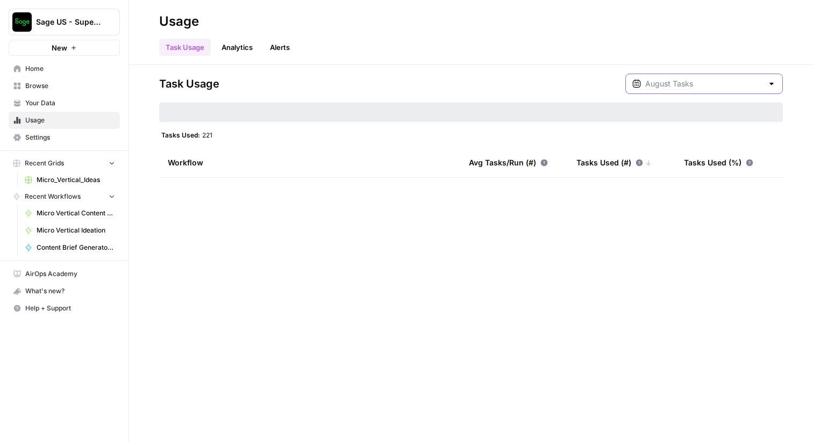
click at [745, 85] on input "text" at bounding box center [704, 83] width 118 height 11
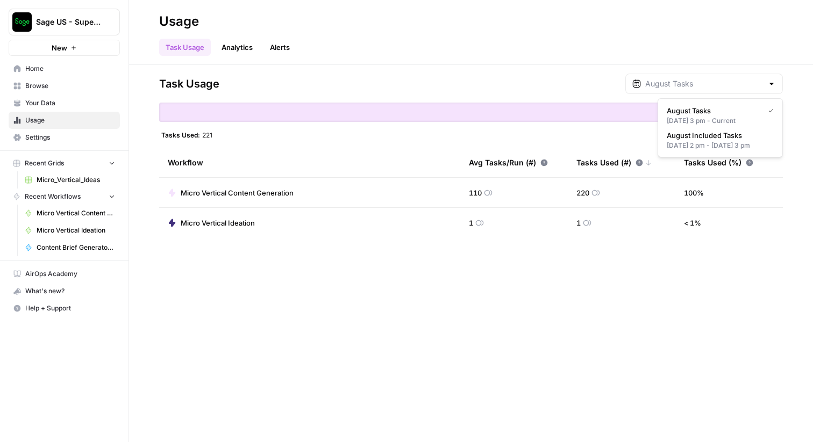
type input "August Tasks"
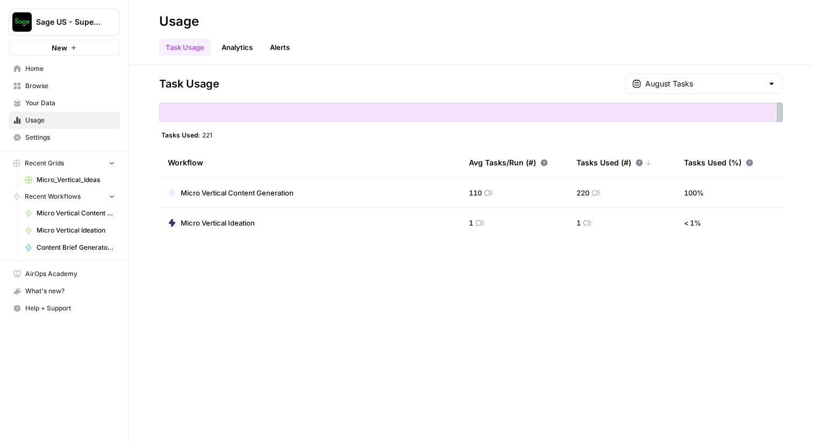
click at [273, 41] on link "Alerts" at bounding box center [279, 47] width 33 height 17
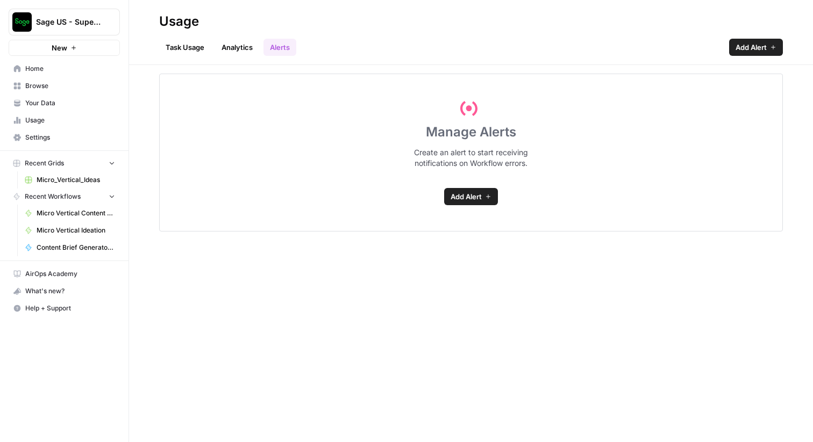
click at [57, 135] on span "Settings" at bounding box center [70, 138] width 90 height 10
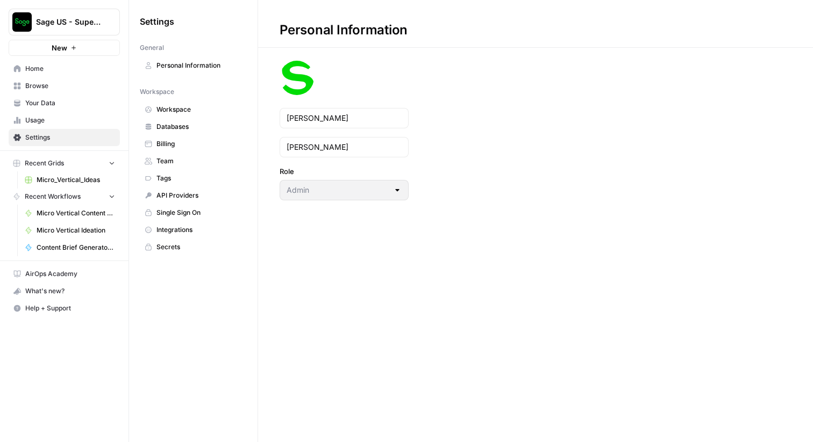
click at [182, 149] on link "Billing" at bounding box center [193, 143] width 107 height 17
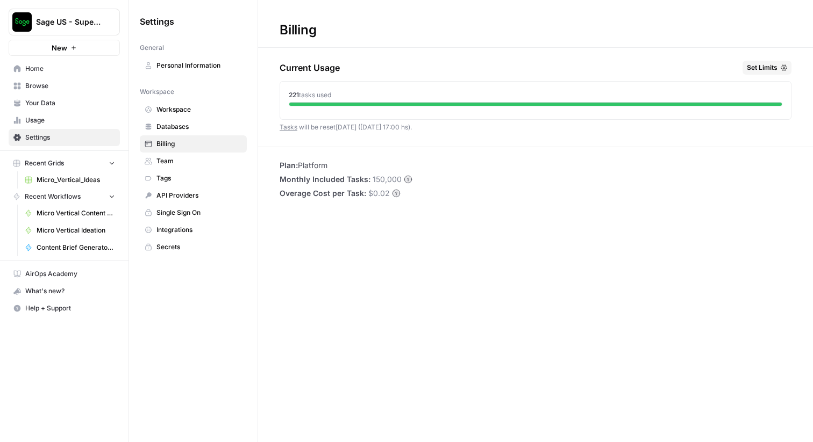
click at [766, 68] on span "Set Limits" at bounding box center [762, 68] width 31 height 10
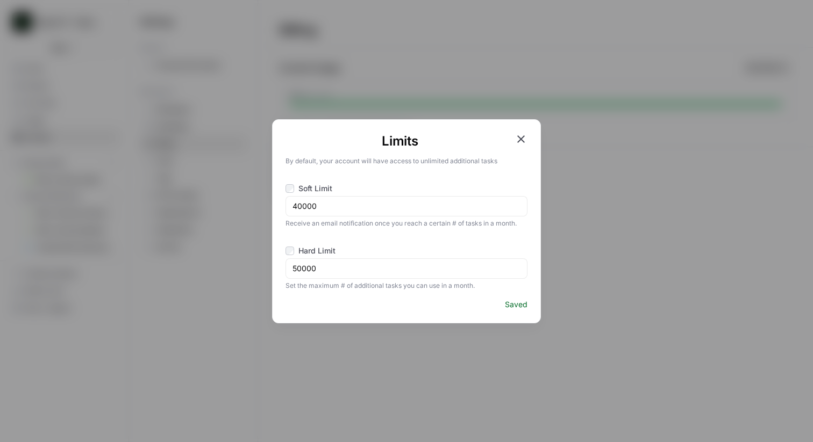
click at [519, 140] on icon "button" at bounding box center [521, 139] width 8 height 8
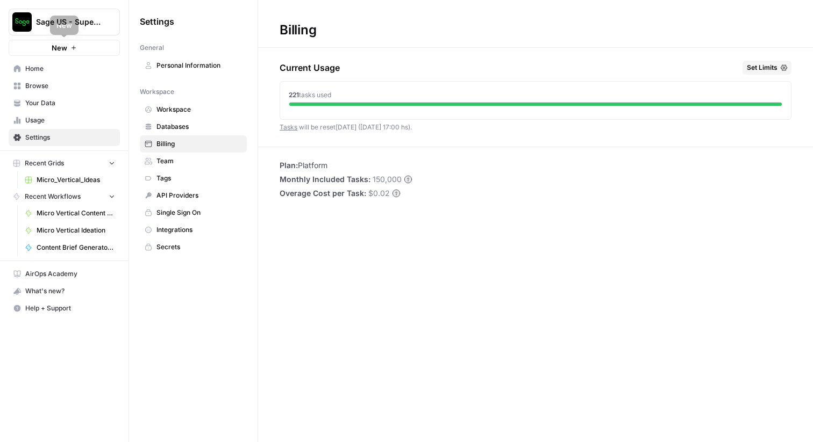
click at [87, 23] on span "Sage US - Super Marketer" at bounding box center [68, 22] width 65 height 11
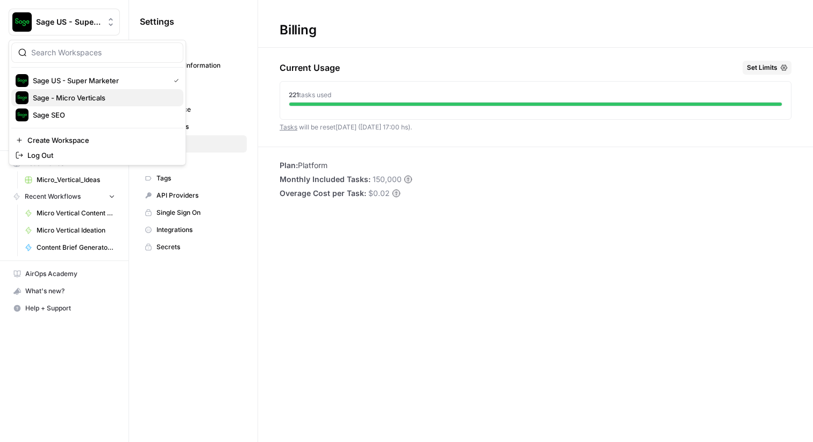
click at [82, 97] on span "Sage - Micro Verticals" at bounding box center [104, 97] width 142 height 11
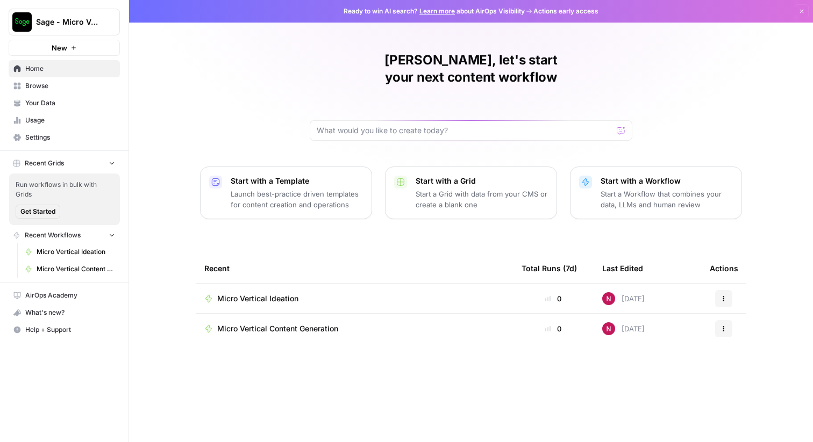
click at [49, 24] on span "Sage - Micro Verticals" at bounding box center [68, 22] width 65 height 11
click at [244, 76] on div "[PERSON_NAME], let's start your next content workflow Start with a Template Lau…" at bounding box center [471, 221] width 684 height 442
click at [46, 87] on span "Browse" at bounding box center [70, 86] width 90 height 10
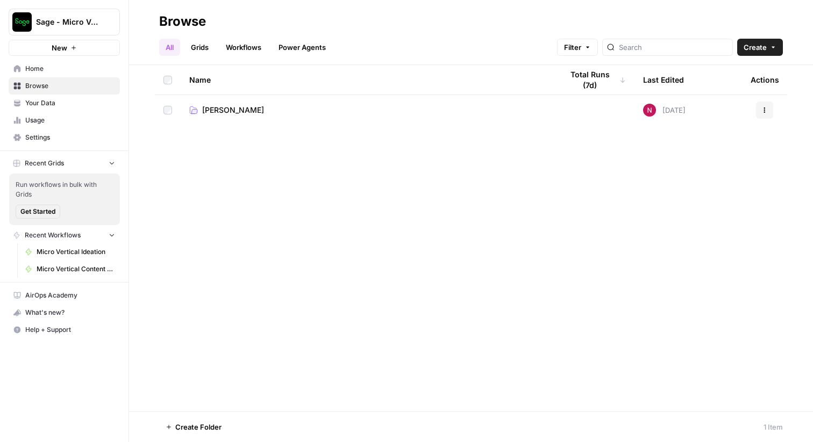
click at [227, 110] on span "[PERSON_NAME]" at bounding box center [233, 110] width 62 height 11
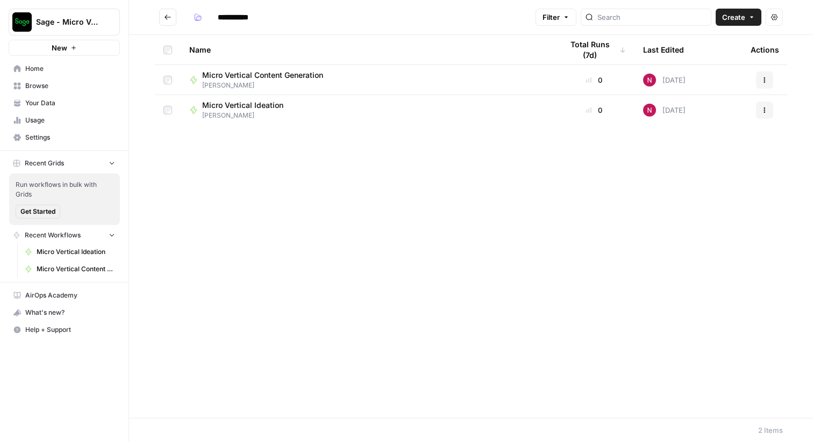
click at [167, 16] on icon "Go back" at bounding box center [168, 17] width 8 height 8
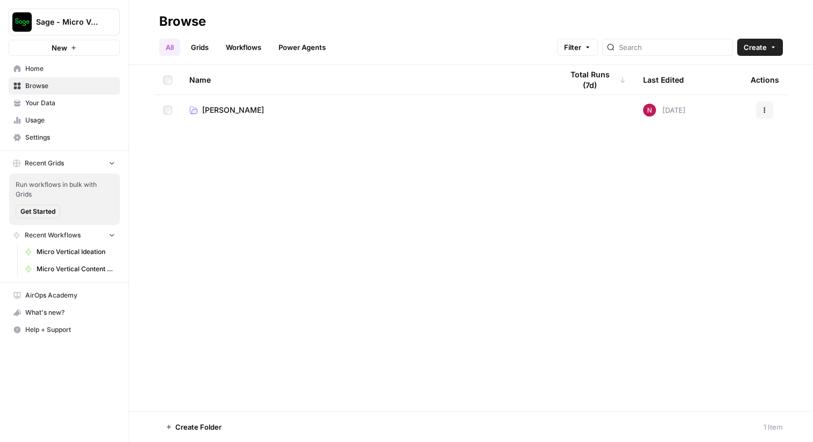
click at [32, 72] on span "Home" at bounding box center [70, 69] width 90 height 10
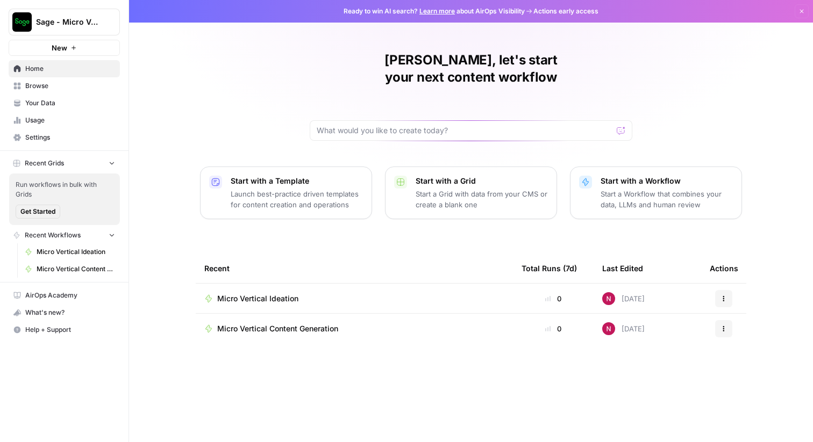
click at [62, 18] on span "Sage - Micro Verticals" at bounding box center [68, 22] width 65 height 11
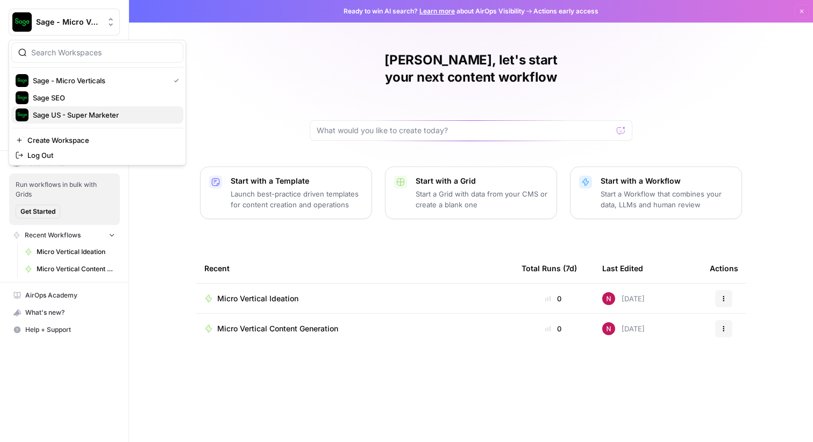
click at [60, 111] on span "Sage US - Super Marketer" at bounding box center [104, 115] width 142 height 11
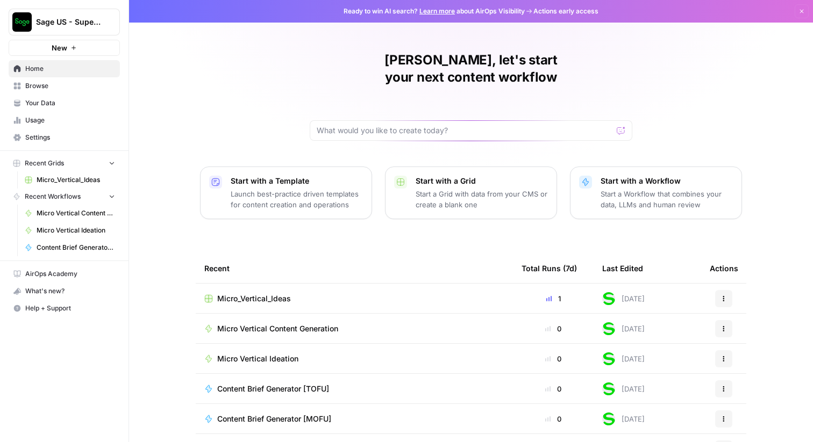
click at [68, 92] on link "Browse" at bounding box center [64, 85] width 111 height 17
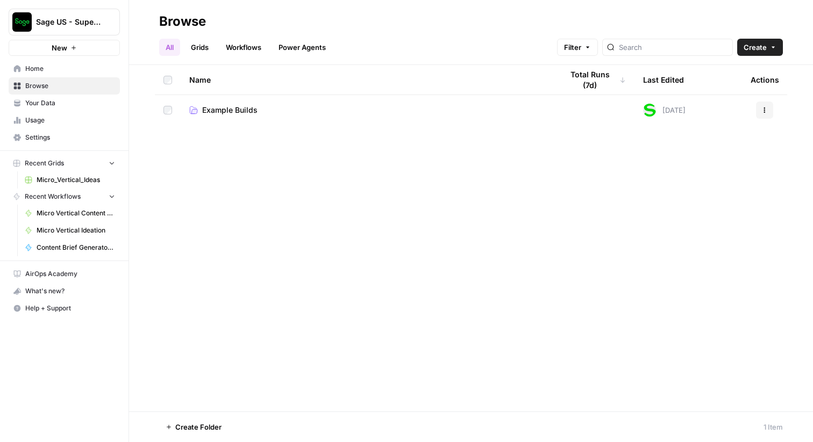
click at [233, 110] on span "Example Builds" at bounding box center [229, 110] width 55 height 11
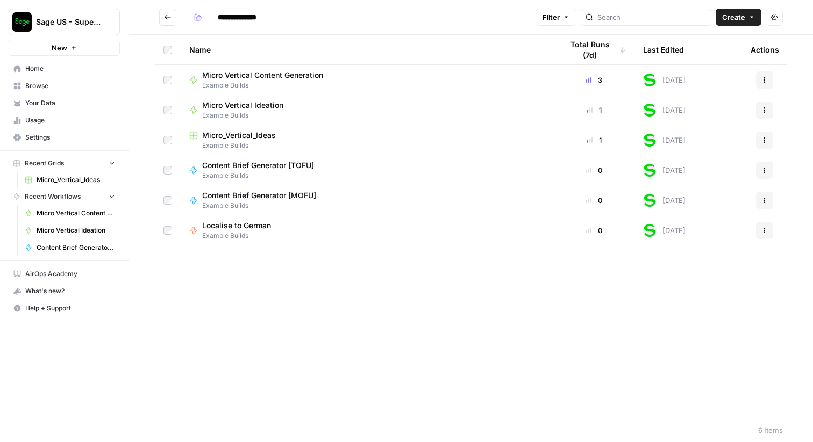
click at [235, 137] on span "Micro_Vertical_Ideas" at bounding box center [239, 135] width 74 height 11
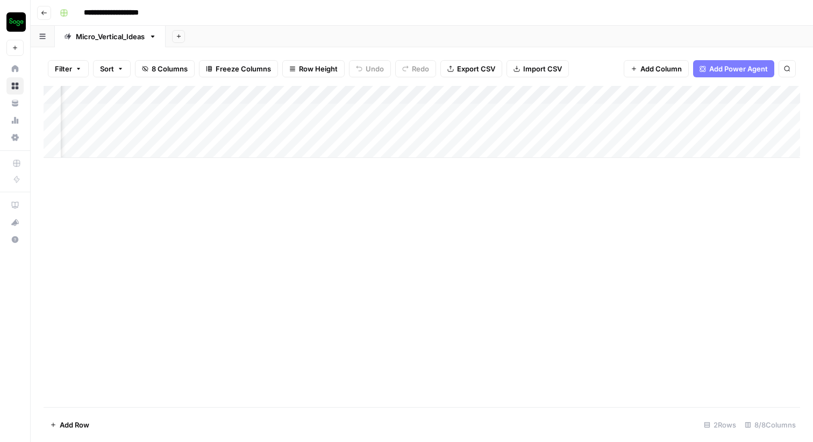
scroll to position [0, 511]
click at [630, 113] on div "Add Column" at bounding box center [422, 122] width 756 height 72
click at [727, 113] on div "Add Column" at bounding box center [422, 122] width 756 height 72
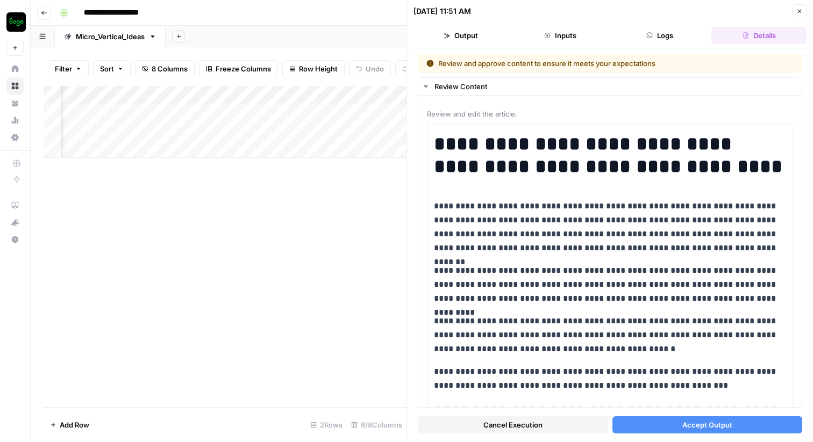
click at [696, 426] on span "Accept Output" at bounding box center [707, 425] width 50 height 11
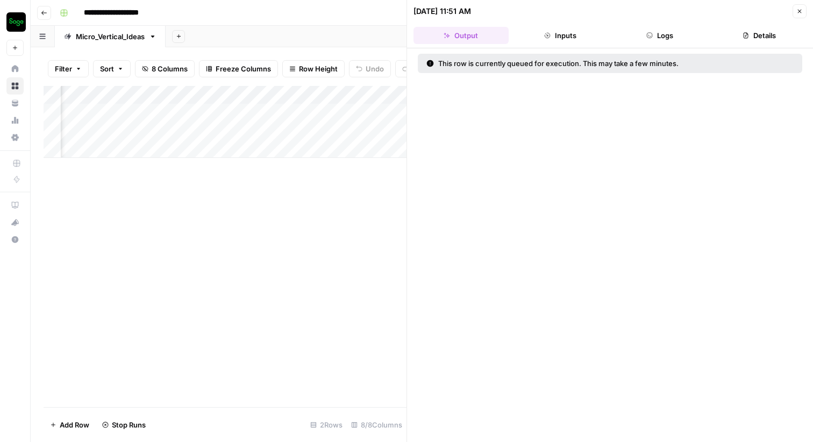
click at [798, 13] on icon "button" at bounding box center [799, 11] width 6 height 6
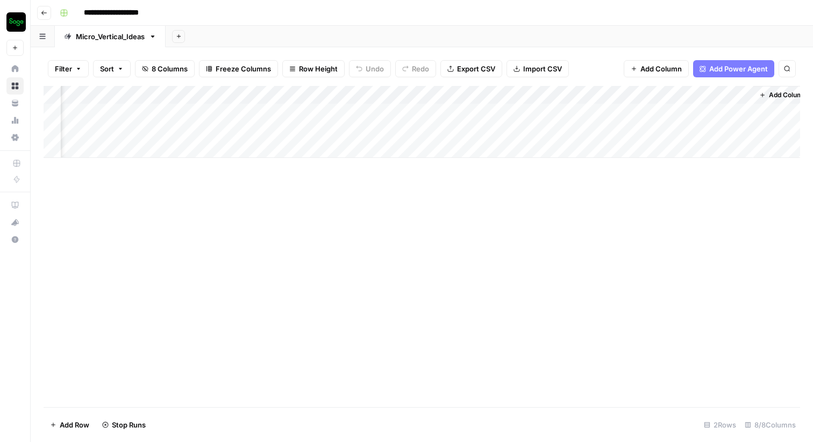
scroll to position [0, 511]
click at [716, 113] on div "Add Column" at bounding box center [422, 122] width 756 height 72
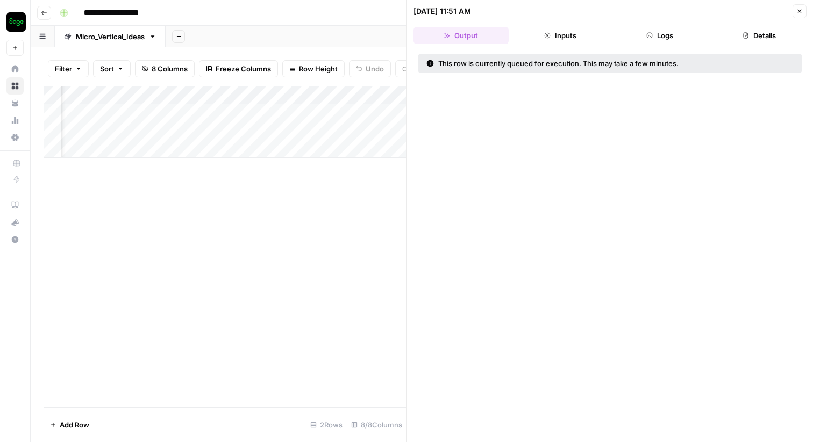
click at [660, 32] on button "Logs" at bounding box center [659, 35] width 95 height 17
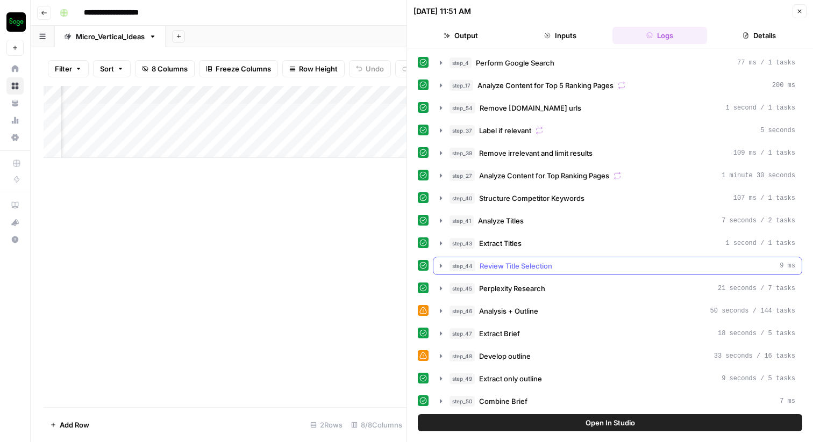
scroll to position [335, 0]
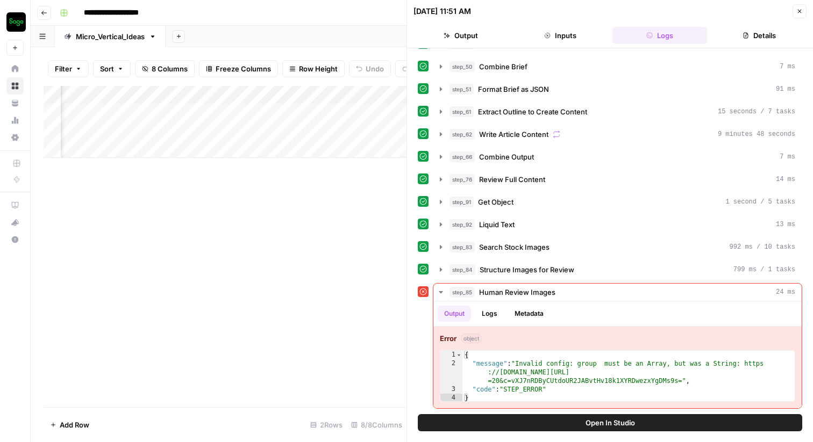
click at [589, 418] on span "Open In Studio" at bounding box center [609, 423] width 49 height 11
click at [802, 8] on icon "button" at bounding box center [799, 11] width 6 height 6
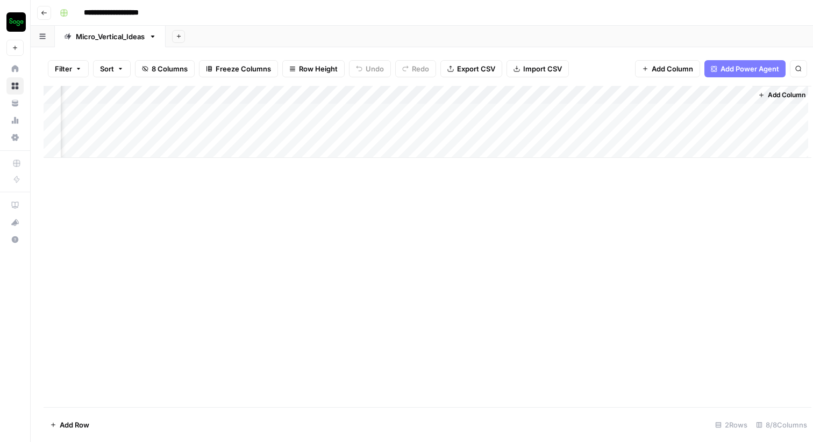
scroll to position [0, 498]
click at [743, 110] on div "Add Column" at bounding box center [422, 122] width 756 height 72
click at [629, 117] on div "Add Column" at bounding box center [422, 122] width 756 height 72
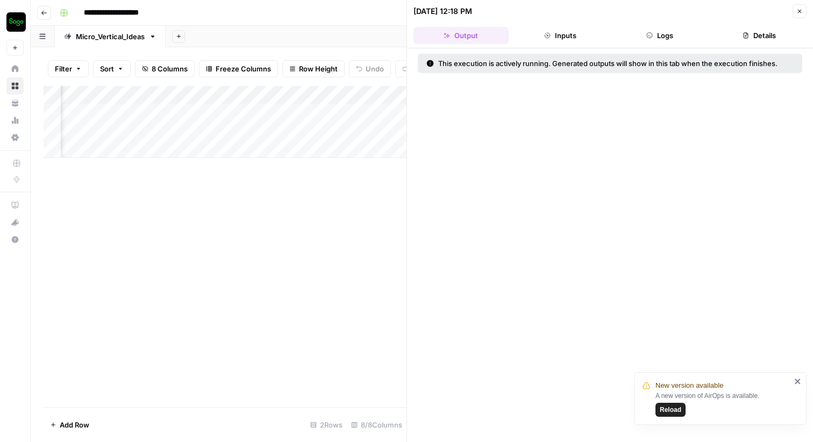
click at [661, 32] on button "Logs" at bounding box center [659, 35] width 95 height 17
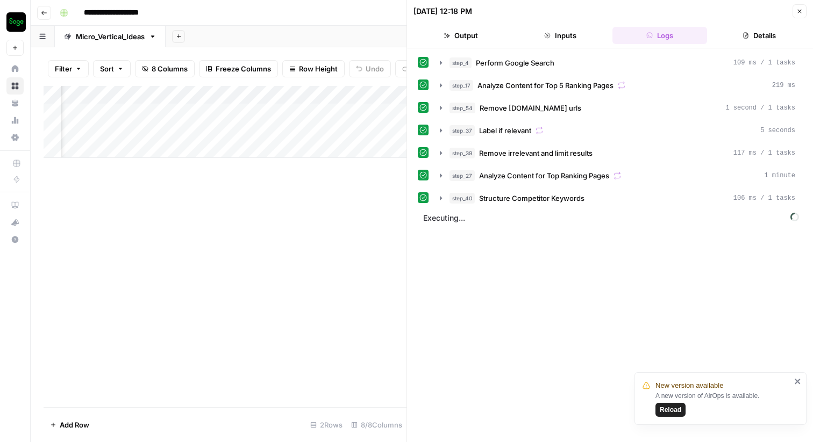
click at [674, 407] on span "Reload" at bounding box center [671, 410] width 22 height 10
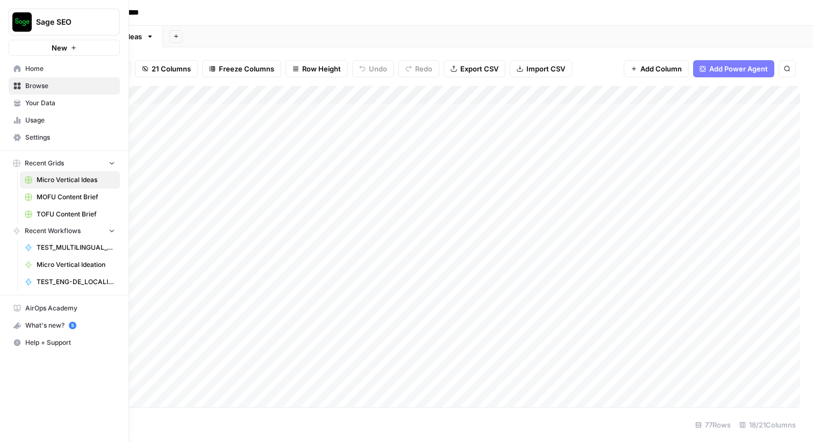
click at [58, 17] on span "Sage SEO" at bounding box center [68, 22] width 65 height 11
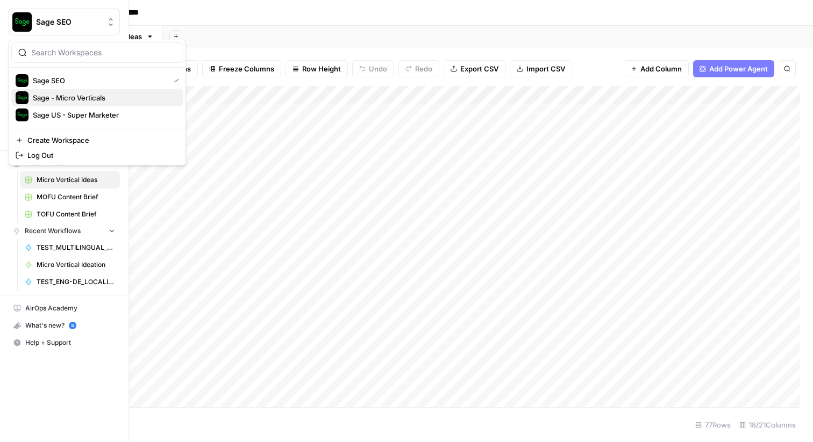
click at [81, 103] on span "Sage - Micro Verticals" at bounding box center [104, 97] width 142 height 11
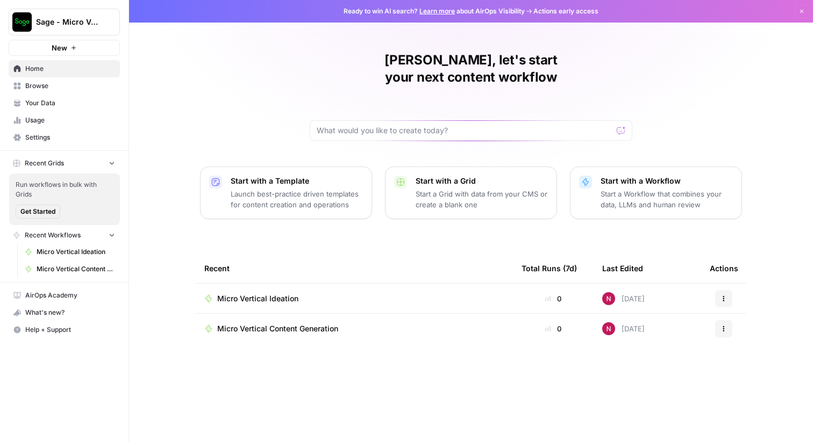
click at [75, 85] on span "Browse" at bounding box center [70, 86] width 90 height 10
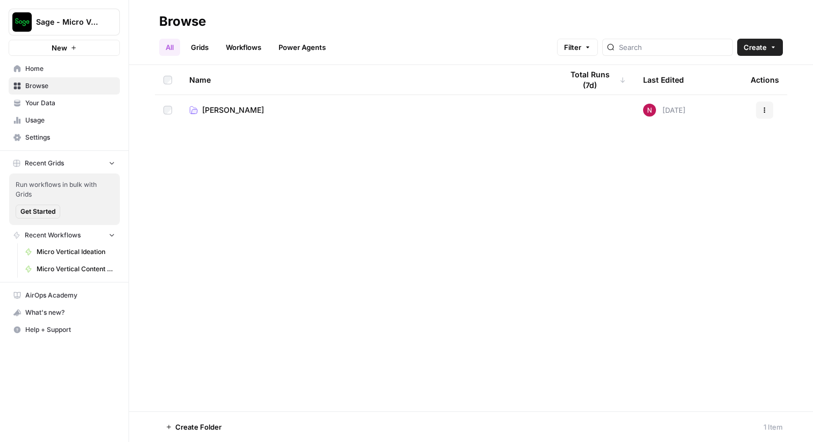
click at [763, 110] on icon "button" at bounding box center [764, 110] width 6 height 6
click at [695, 154] on span "[PERSON_NAME]" at bounding box center [717, 150] width 86 height 11
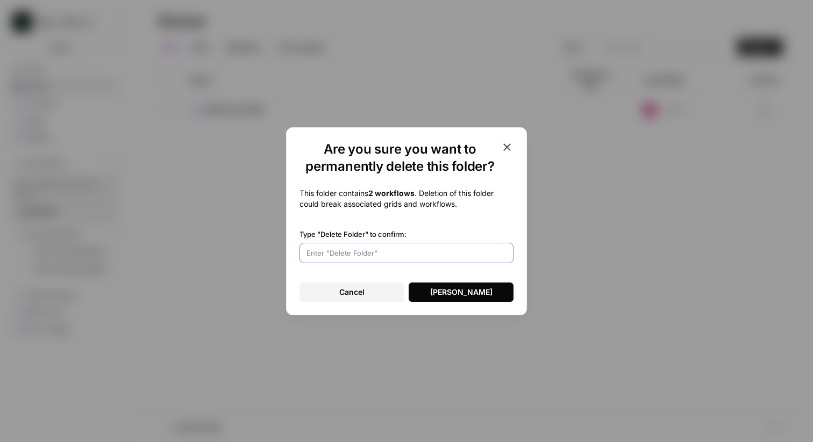
click at [460, 257] on input "Type "Delete Folder" to confirm:" at bounding box center [406, 253] width 200 height 11
drag, startPoint x: 365, startPoint y: 233, endPoint x: 322, endPoint y: 235, distance: 43.1
click at [322, 235] on label "Type "Delete Folder" to confirm:" at bounding box center [406, 234] width 214 height 11
copy label "Delete Folder"
click at [457, 248] on input "Type "Delete Folder" to confirm:" at bounding box center [406, 253] width 200 height 11
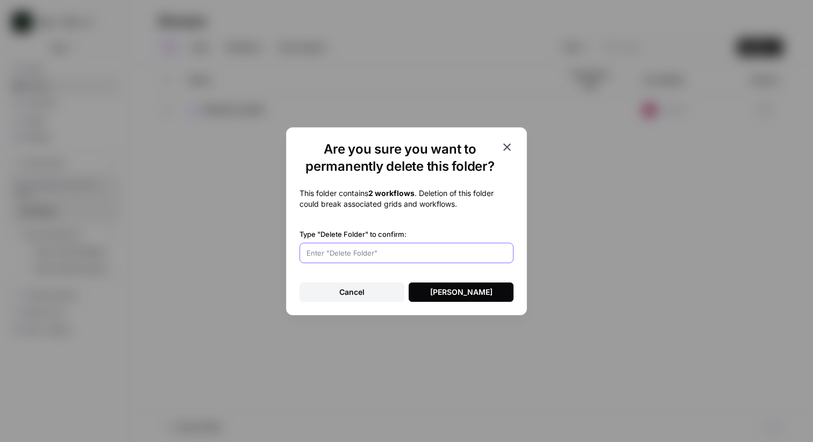
paste input "Delete Folder"
type input "Delete Folder"
click at [460, 292] on div "Delete Folder" at bounding box center [461, 292] width 62 height 11
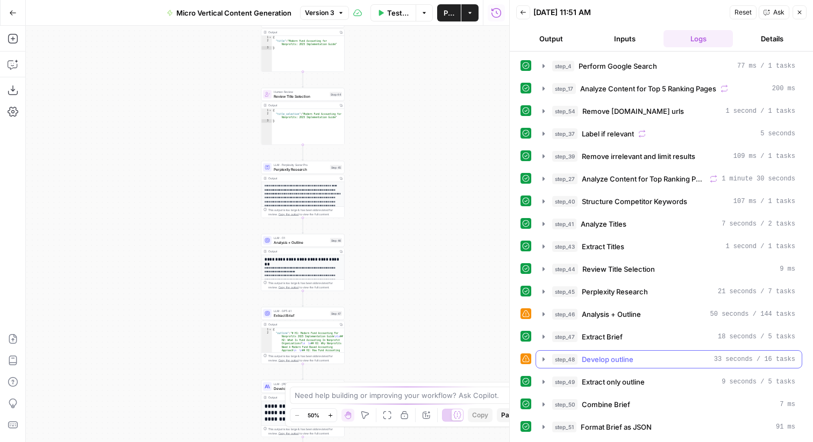
scroll to position [322, 0]
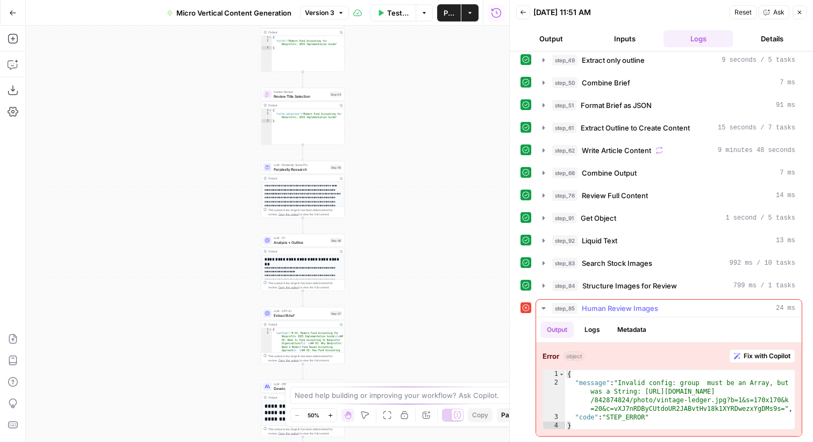
click at [630, 310] on span "Human Review Images" at bounding box center [620, 308] width 76 height 11
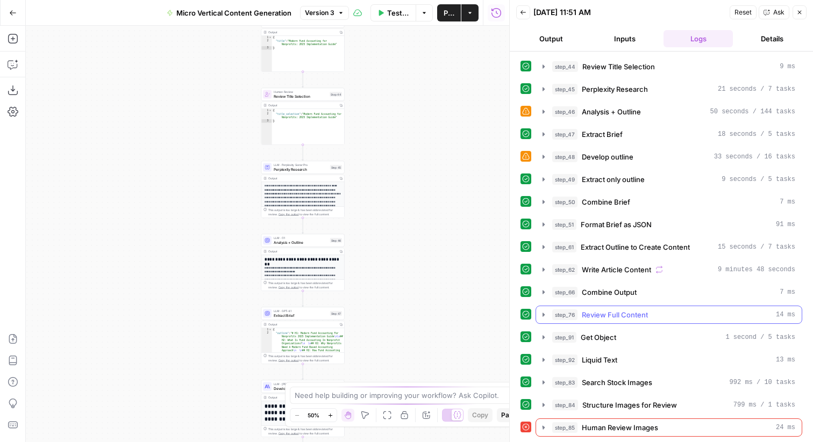
scroll to position [203, 0]
click at [614, 428] on span "Human Review Images" at bounding box center [620, 428] width 76 height 11
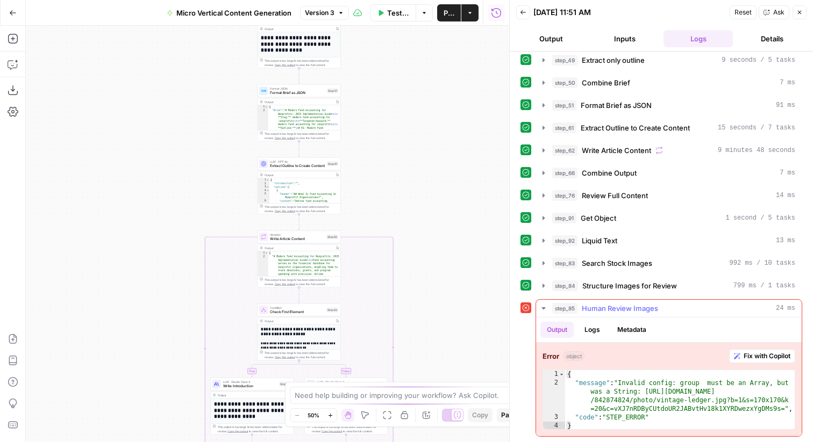
click at [775, 360] on span "Fix with Copilot" at bounding box center [766, 357] width 47 height 10
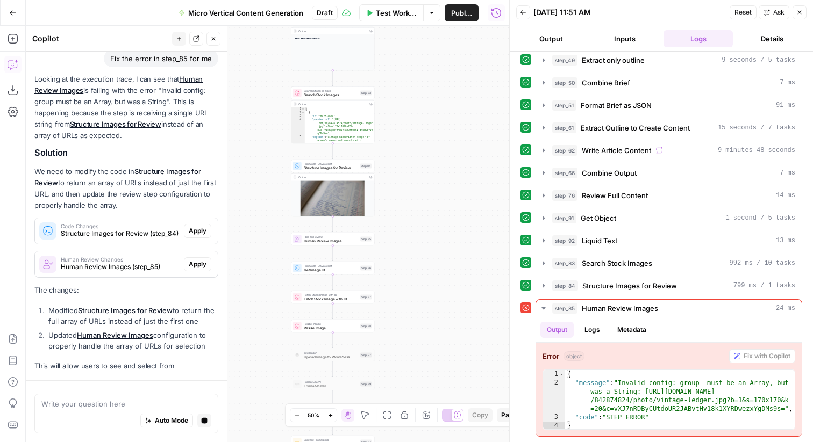
scroll to position [99, 0]
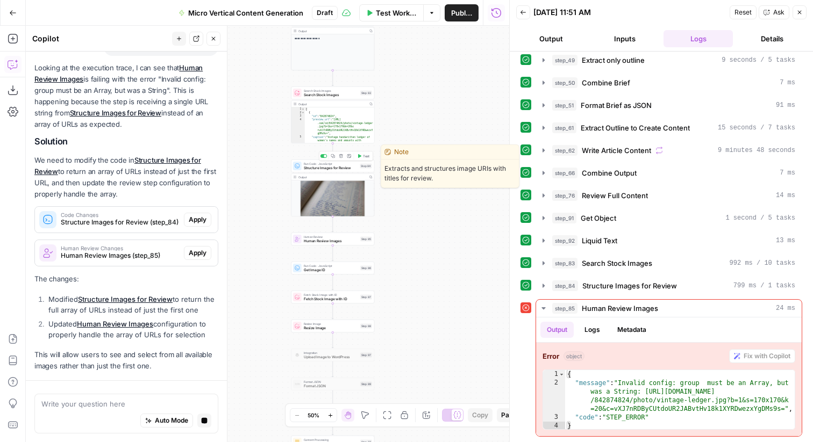
click at [328, 168] on span "Structure Images for Review" at bounding box center [331, 168] width 54 height 5
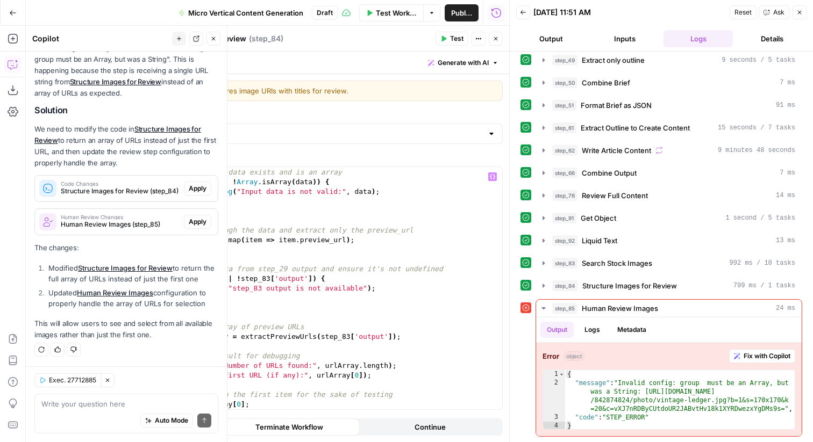
scroll to position [0, 0]
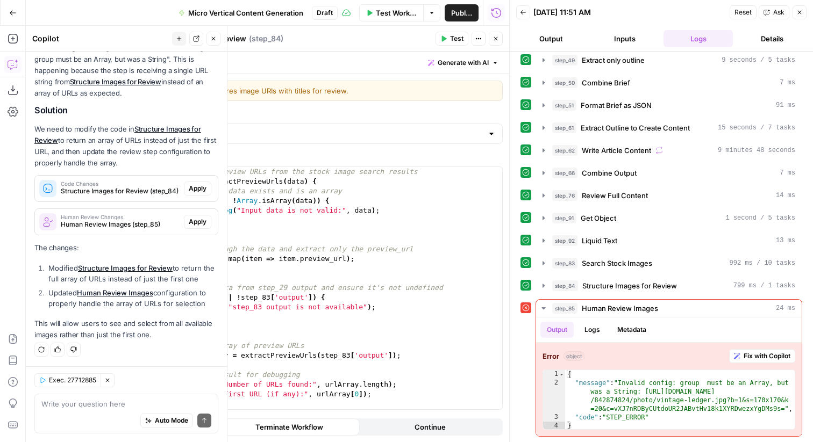
click at [496, 44] on button "Close" at bounding box center [496, 39] width 14 height 14
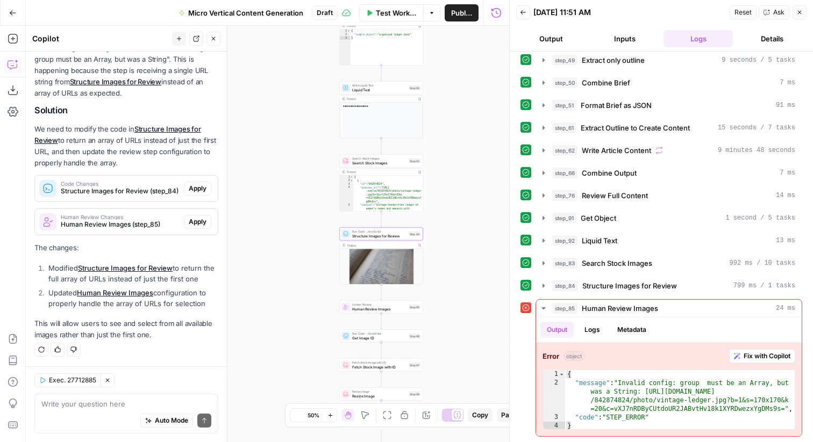
click at [146, 191] on span "Structure Images for Review (step_84)" at bounding box center [120, 192] width 119 height 10
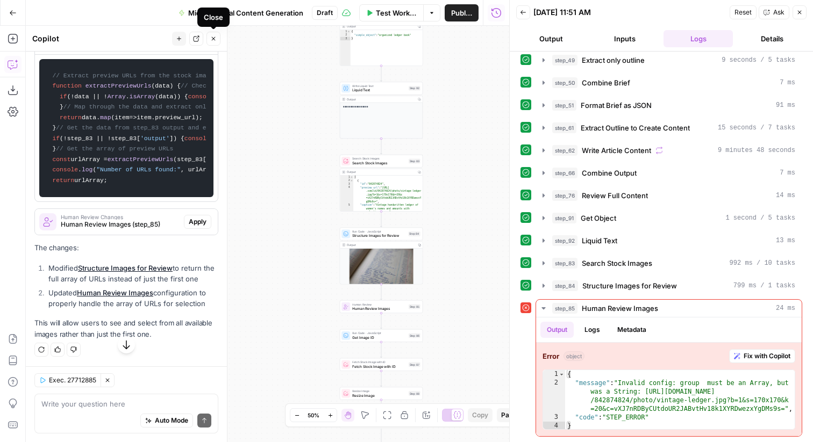
click at [213, 40] on icon "button" at bounding box center [213, 38] width 6 height 6
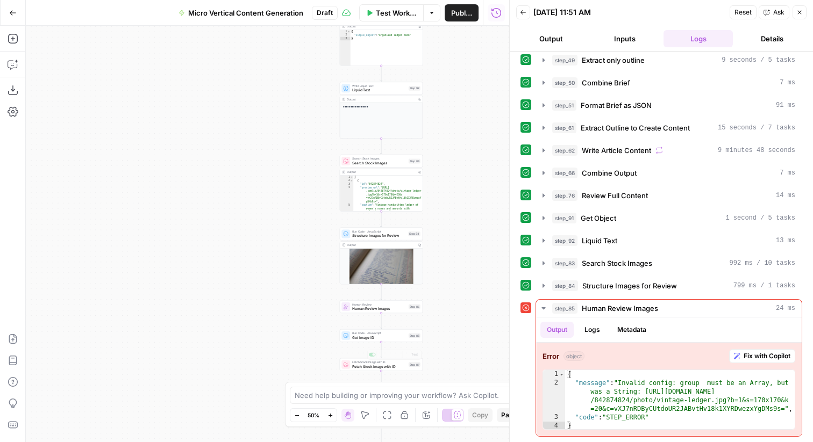
click at [309, 368] on div "true true true false false false Workflow Set Inputs Inputs Run Code · Python E…" at bounding box center [267, 234] width 483 height 417
click at [11, 67] on icon "button" at bounding box center [13, 64] width 11 height 11
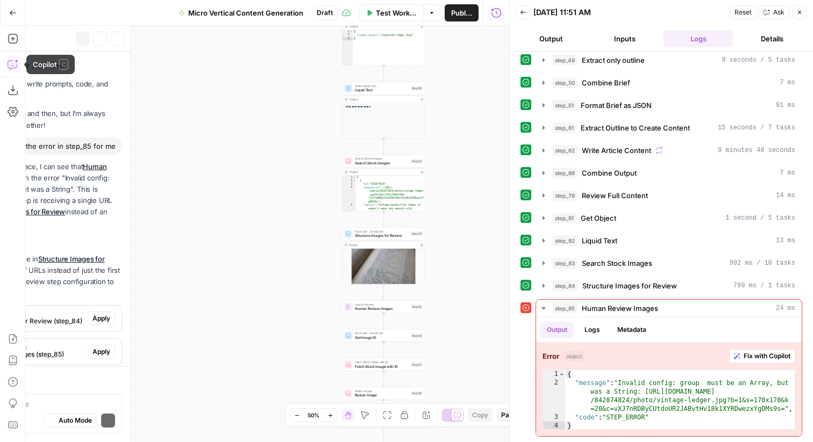
scroll to position [130, 0]
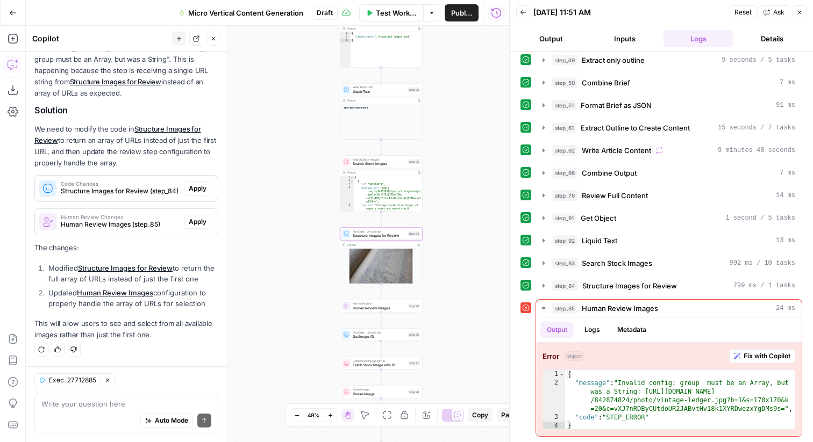
click at [201, 189] on span "Apply" at bounding box center [198, 189] width 18 height 10
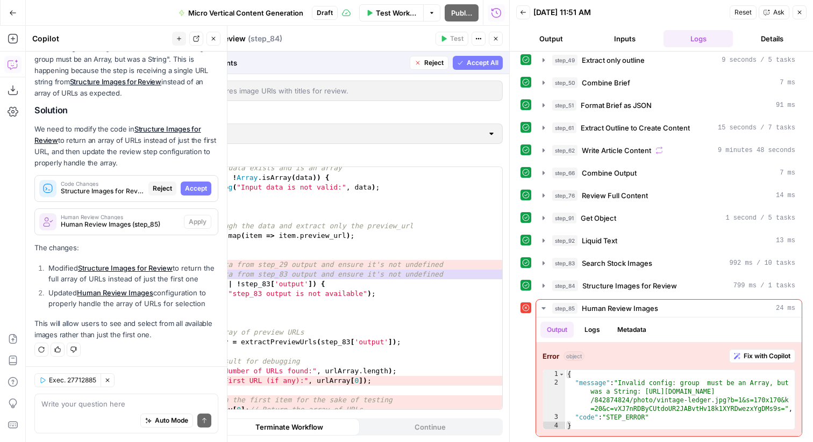
scroll to position [38, 0]
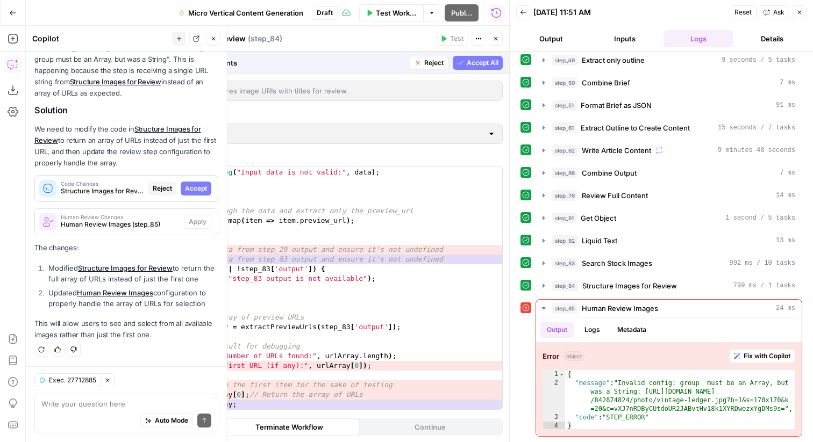
click at [472, 59] on span "Accept All" at bounding box center [483, 63] width 32 height 10
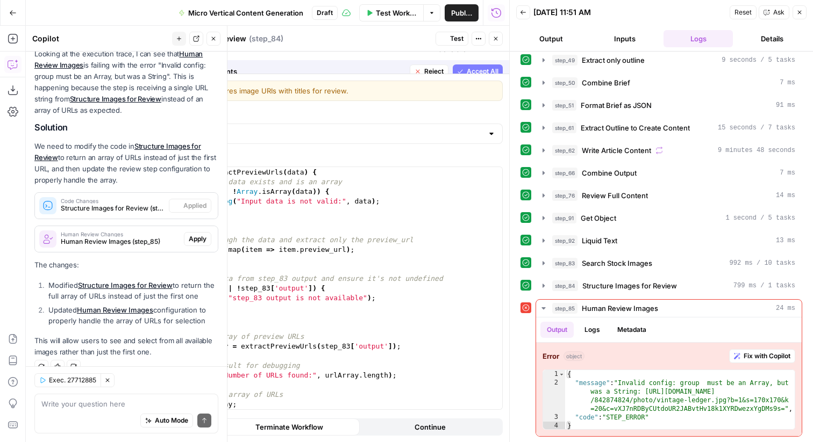
scroll to position [9, 0]
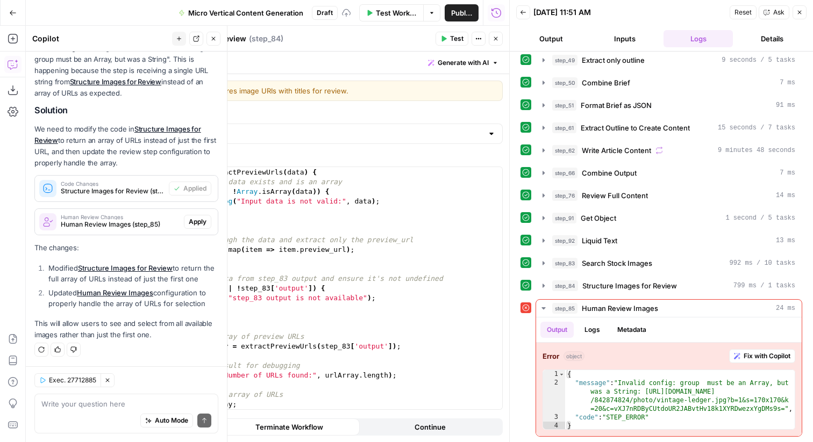
click at [494, 40] on icon "button" at bounding box center [495, 38] width 6 height 6
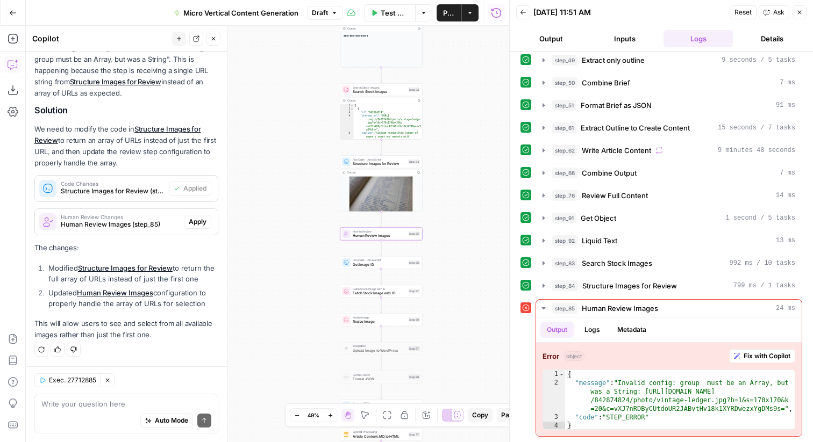
click at [152, 227] on span "Human Review Images (step_85)" at bounding box center [120, 225] width 119 height 10
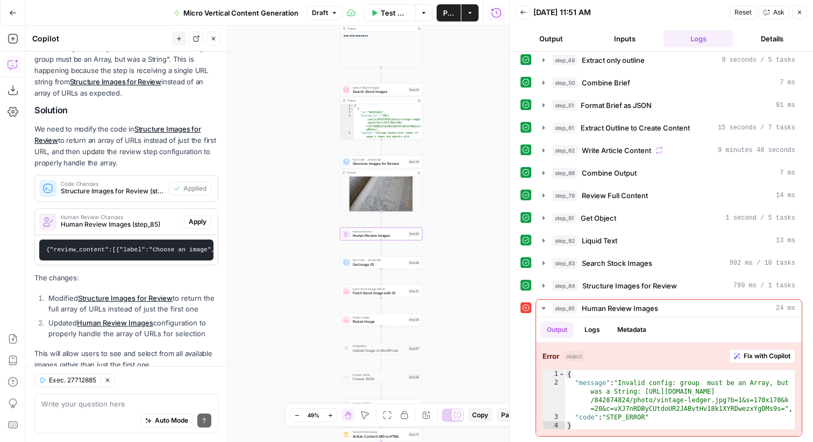
click at [152, 250] on code "{"review_content":[{"label":"Choose an image","variable_name":"review_content_1…" at bounding box center [383, 250] width 674 height 6
click at [198, 221] on span "Apply" at bounding box center [198, 222] width 18 height 10
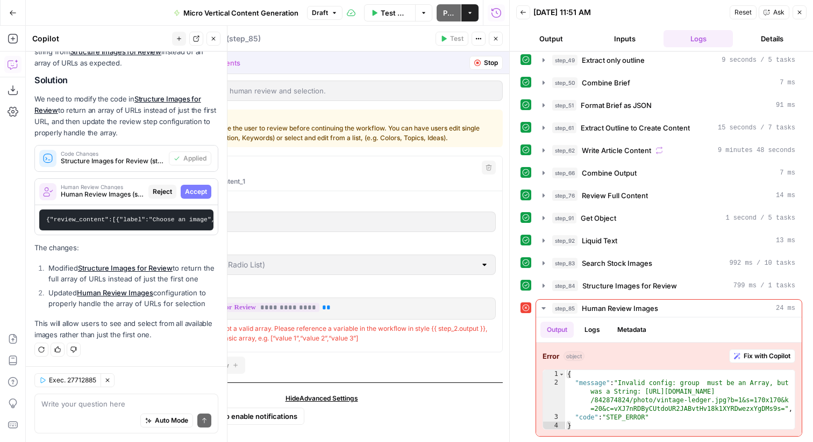
scroll to position [4, 0]
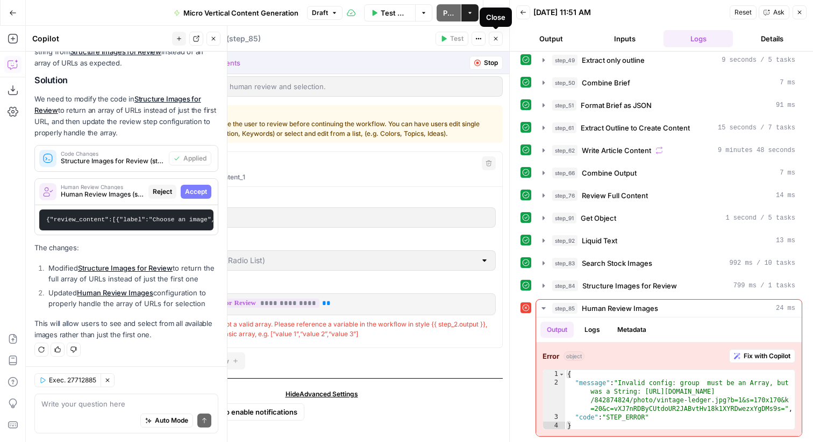
click at [498, 41] on icon "button" at bounding box center [495, 38] width 6 height 6
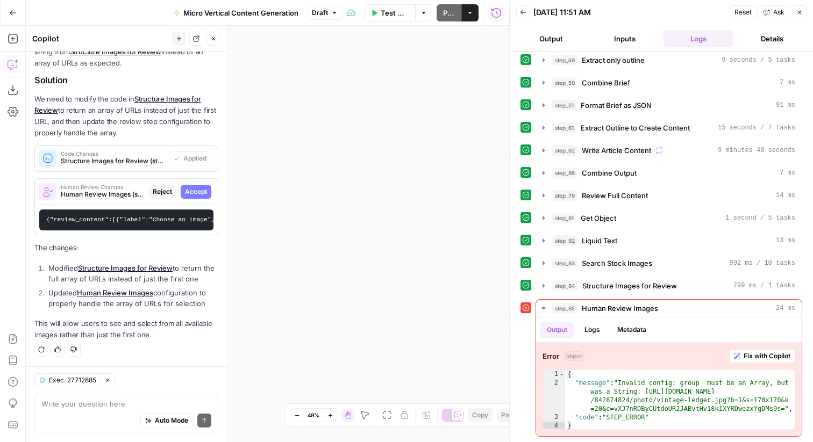
drag, startPoint x: 392, startPoint y: 237, endPoint x: 359, endPoint y: 180, distance: 66.3
click at [359, 180] on div "true true true false false false Workflow Set Inputs Inputs Run Code · Python E…" at bounding box center [267, 234] width 483 height 417
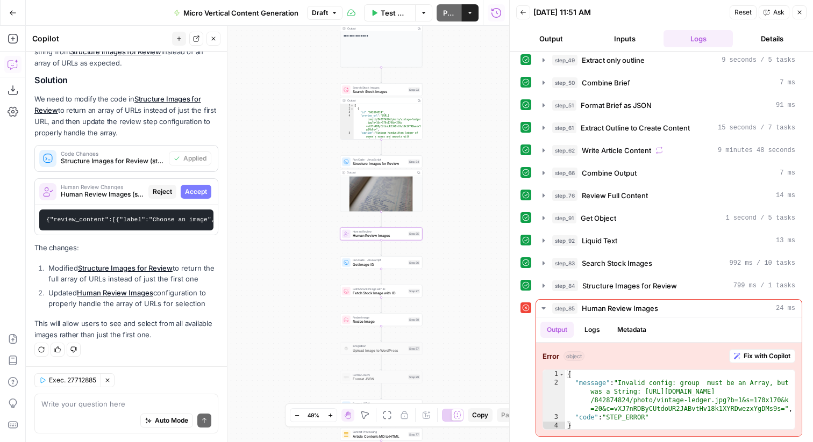
click at [197, 191] on span "Accept" at bounding box center [196, 192] width 22 height 10
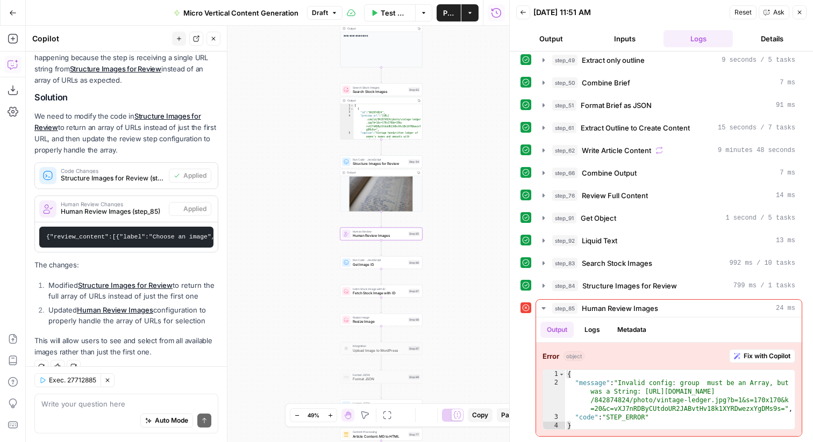
scroll to position [177, 0]
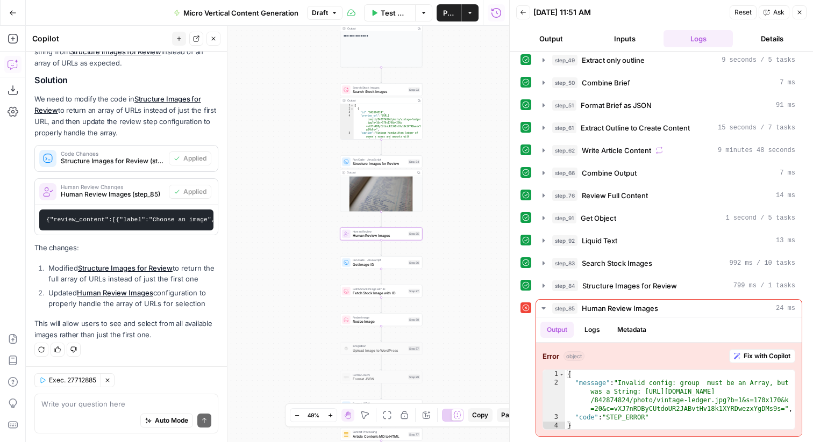
click at [182, 216] on pre "{"review_content":[{"label":"Choose an image","variable_name":"review_content_1…" at bounding box center [126, 220] width 174 height 21
click at [581, 288] on div "step_84 Structure Images for Review 799 ms / 1 tasks" at bounding box center [673, 286] width 243 height 11
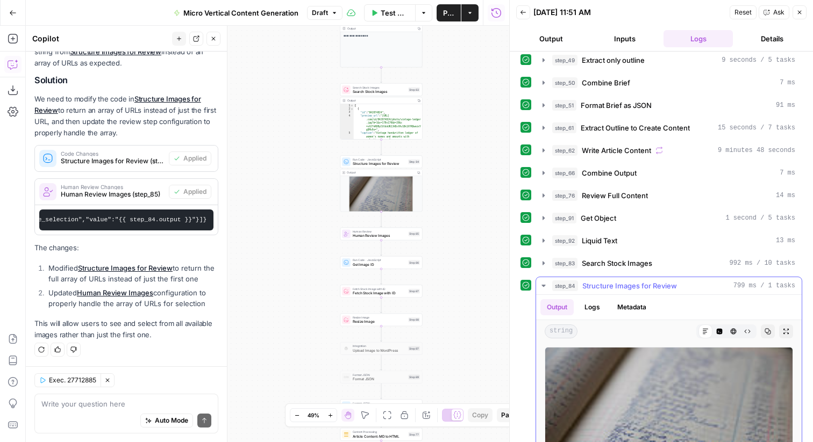
click at [581, 288] on div "step_84 Structure Images for Review 799 ms / 1 tasks" at bounding box center [673, 286] width 243 height 11
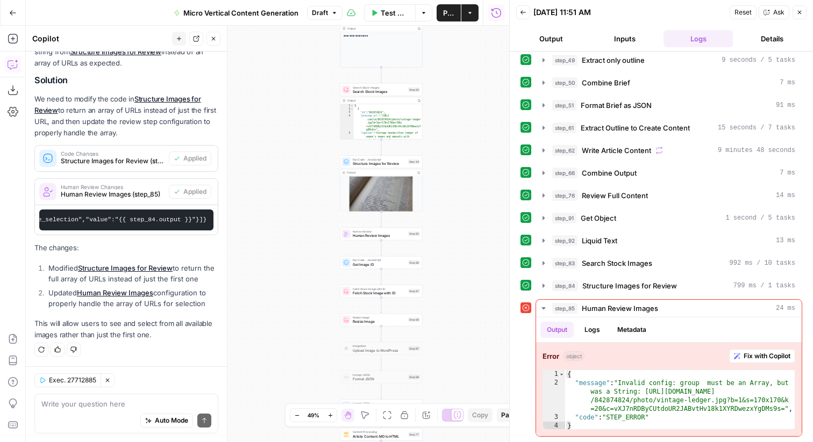
click at [800, 11] on icon "button" at bounding box center [799, 12] width 6 height 6
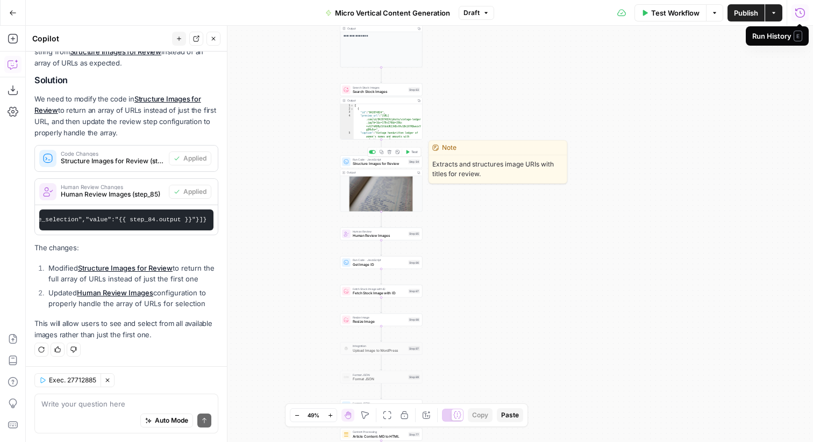
click at [412, 151] on span "Test" at bounding box center [414, 152] width 6 height 5
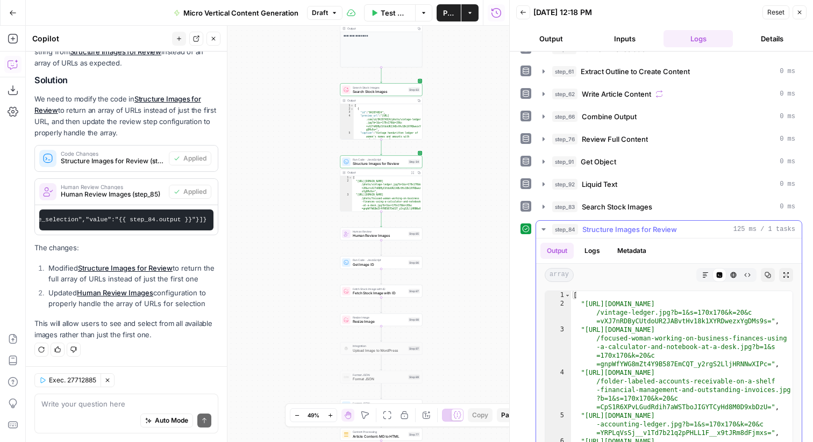
scroll to position [449, 0]
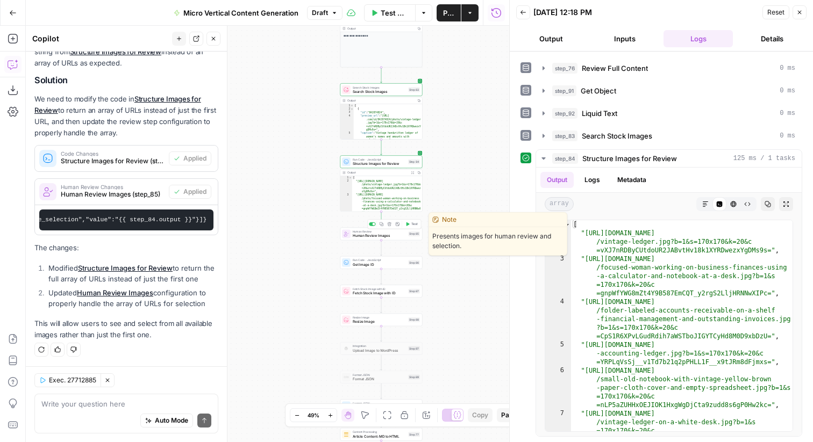
click at [411, 224] on span "Test" at bounding box center [414, 224] width 6 height 5
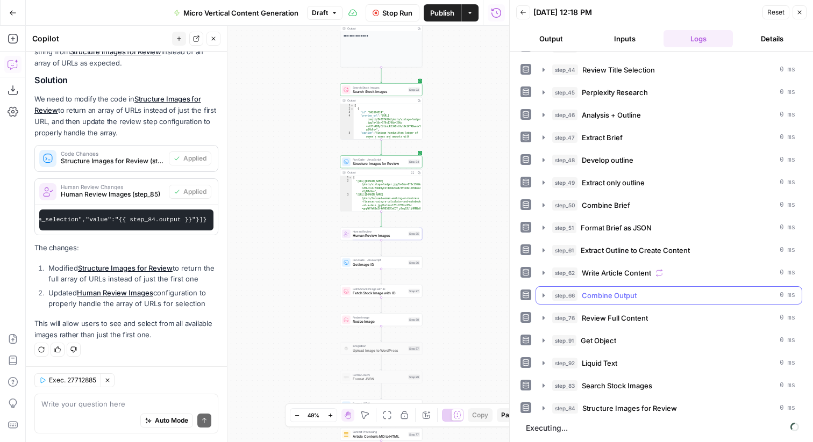
scroll to position [235, 0]
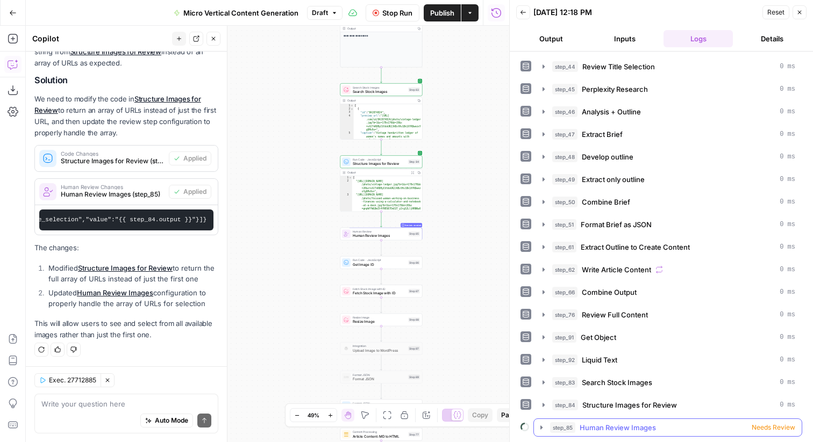
click at [768, 430] on span "Needs Review" at bounding box center [774, 428] width 44 height 10
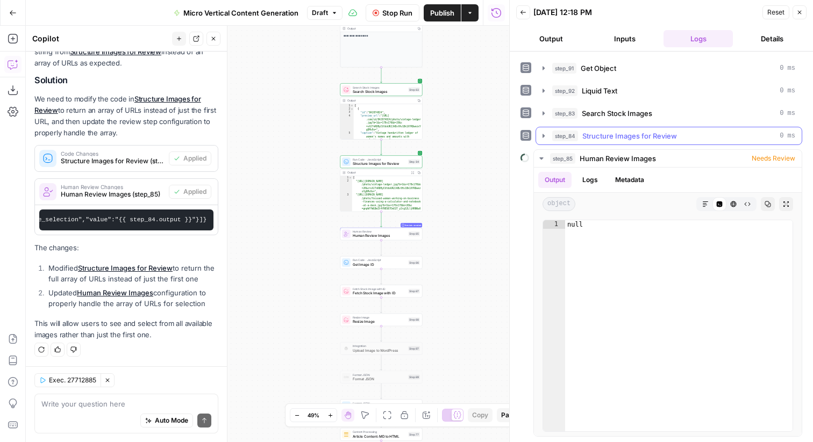
scroll to position [0, 0]
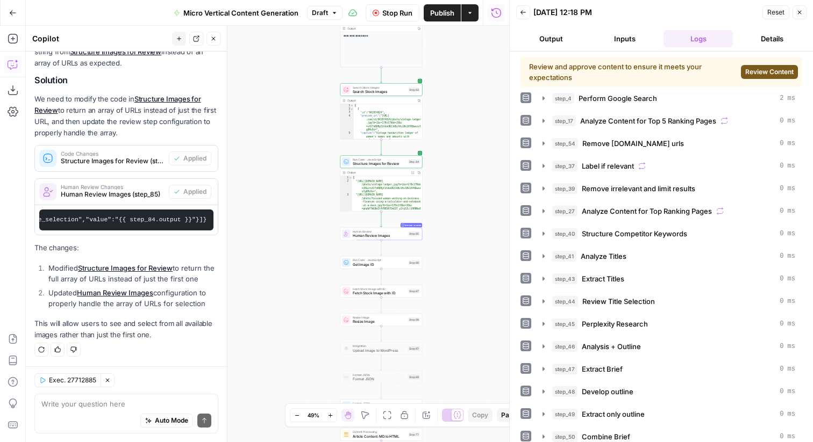
click at [774, 69] on span "Review Content" at bounding box center [769, 72] width 48 height 10
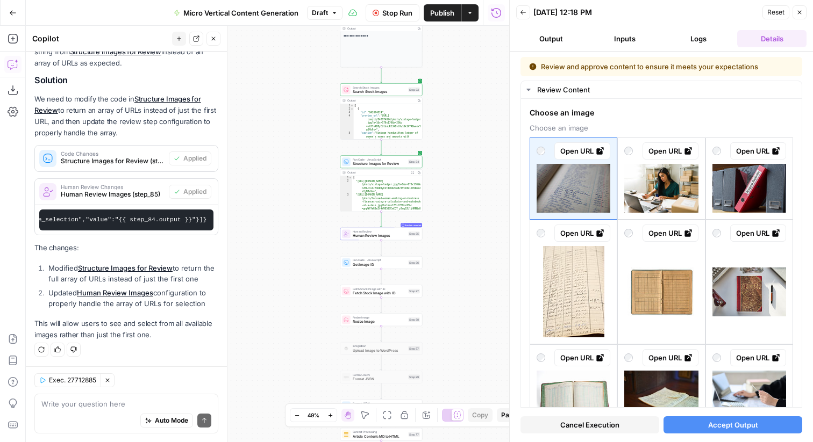
click at [717, 425] on span "Accept Output" at bounding box center [733, 425] width 50 height 11
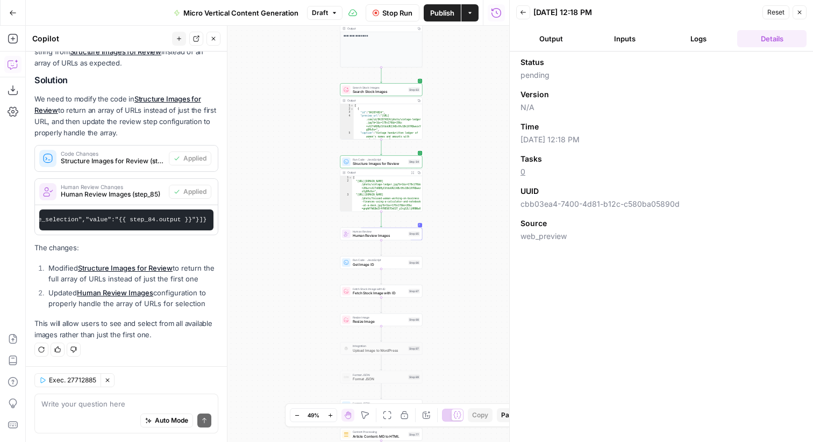
click at [393, 13] on span "Stop Run" at bounding box center [397, 13] width 30 height 11
click at [795, 14] on button "Close" at bounding box center [799, 12] width 14 height 14
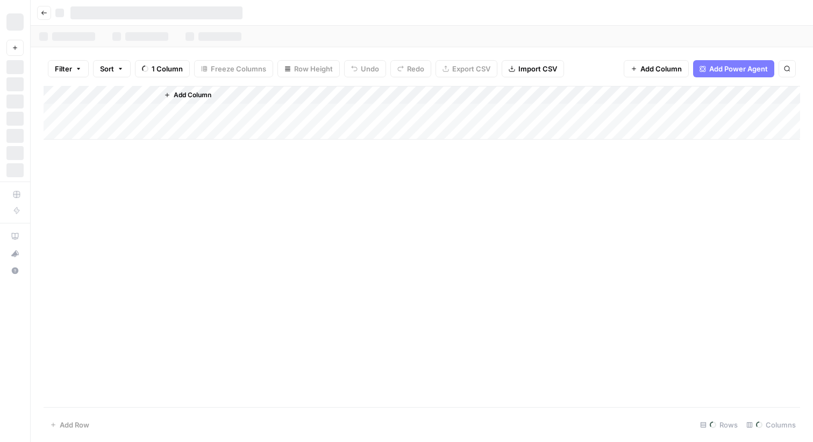
scroll to position [0, 511]
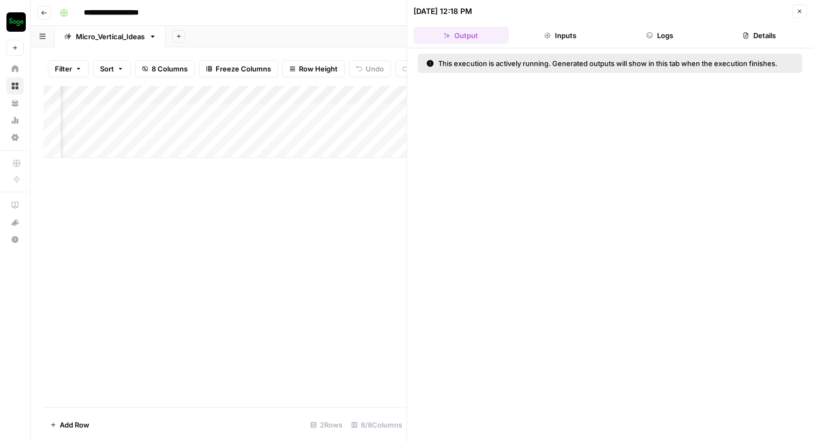
click at [665, 30] on button "Logs" at bounding box center [659, 35] width 95 height 17
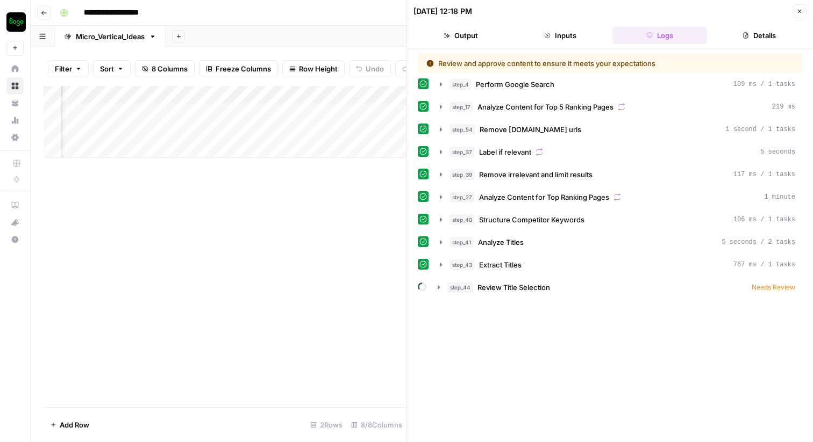
click at [755, 66] on div "Review and approve content to ensure it meets your expectations" at bounding box center [610, 63] width 384 height 19
click at [781, 290] on span "Needs Review" at bounding box center [774, 288] width 44 height 10
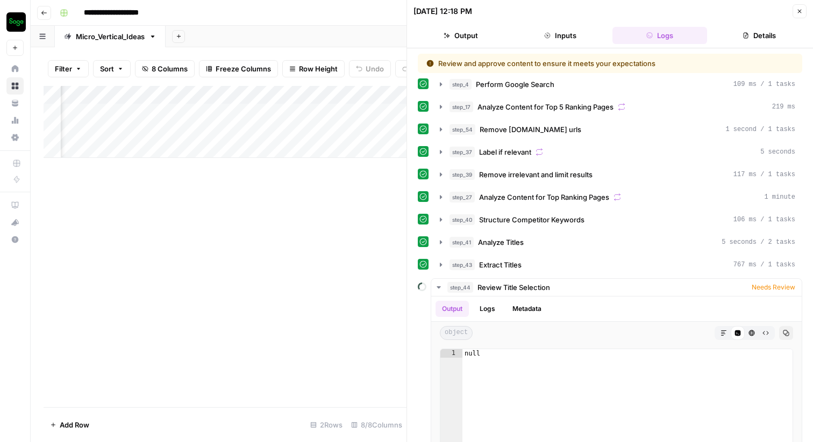
click at [366, 271] on div "Add Column" at bounding box center [225, 246] width 363 height 321
click at [338, 115] on div "Add Column" at bounding box center [225, 122] width 363 height 72
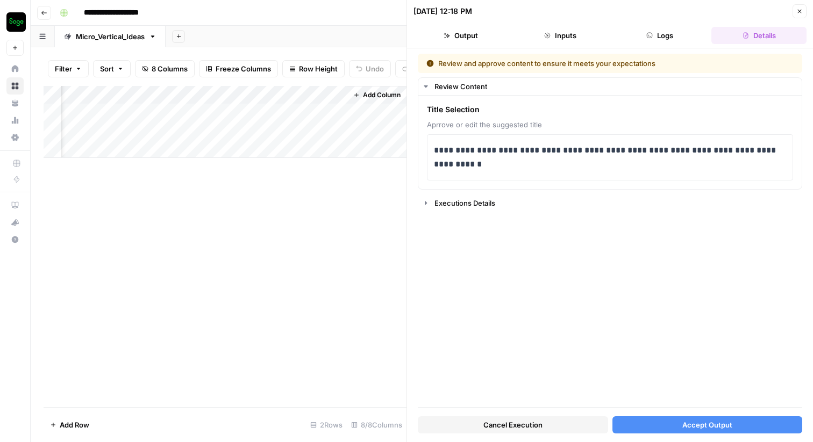
click at [659, 43] on button "Logs" at bounding box center [659, 35] width 95 height 17
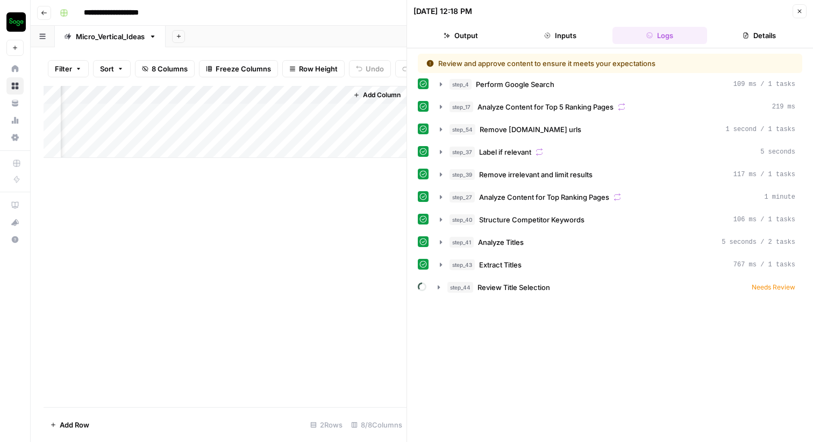
click at [714, 35] on button "Details" at bounding box center [758, 35] width 95 height 17
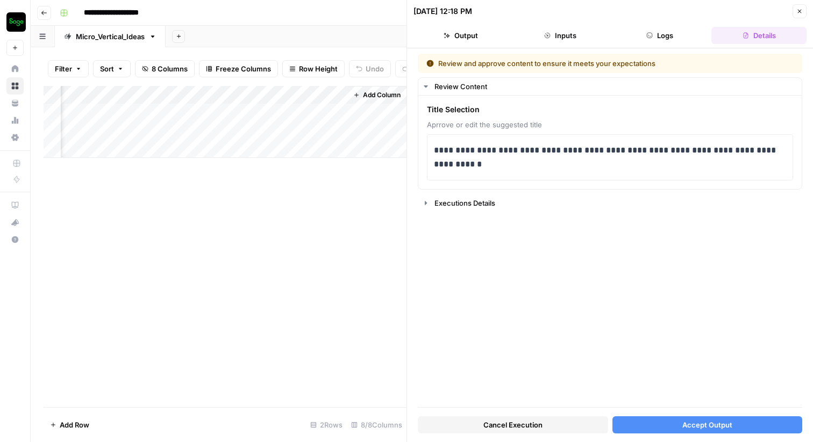
click at [695, 427] on span "Accept Output" at bounding box center [707, 425] width 50 height 11
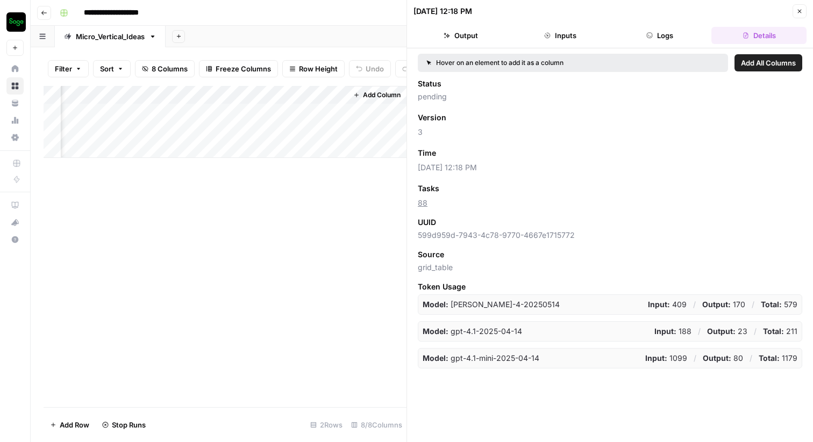
click at [664, 39] on button "Logs" at bounding box center [659, 35] width 95 height 17
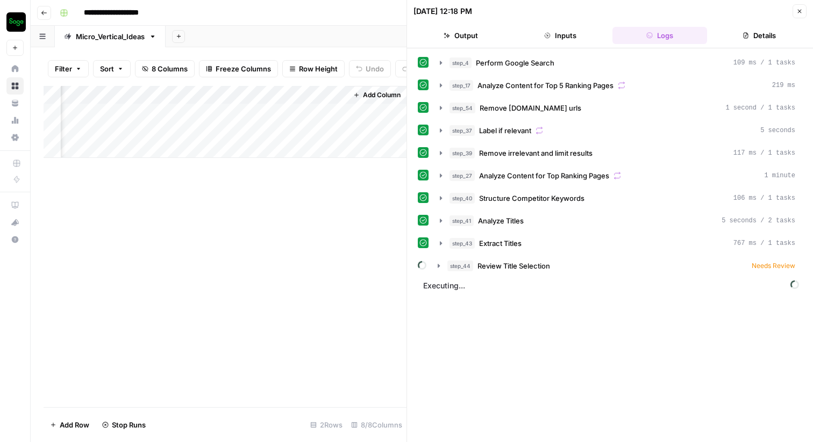
click at [716, 40] on button "Details" at bounding box center [758, 35] width 95 height 17
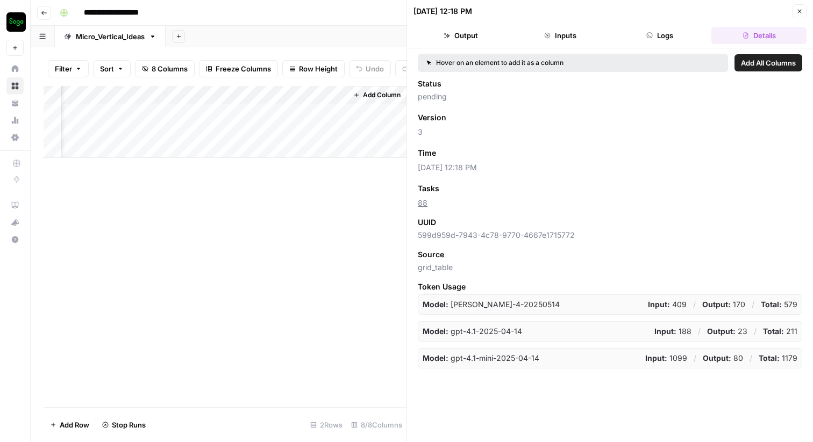
click at [675, 36] on button "Logs" at bounding box center [659, 35] width 95 height 17
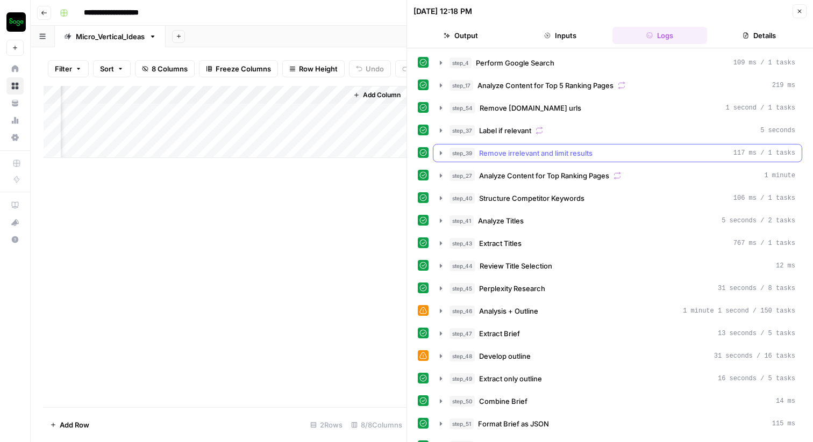
scroll to position [61, 0]
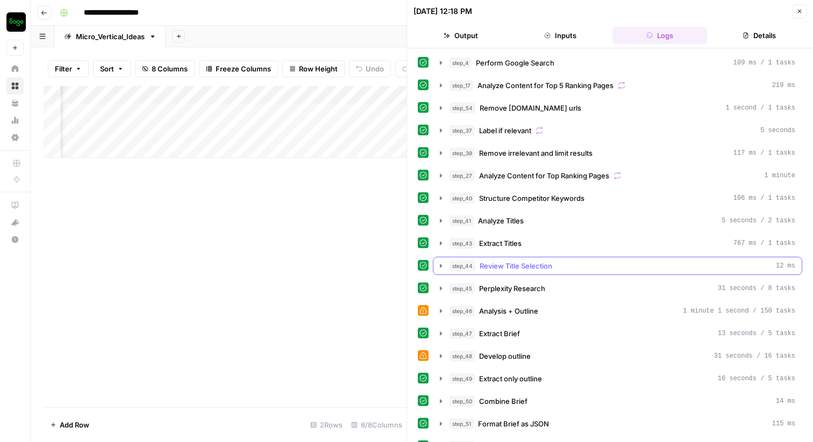
scroll to position [61, 0]
